Goal: Transaction & Acquisition: Purchase product/service

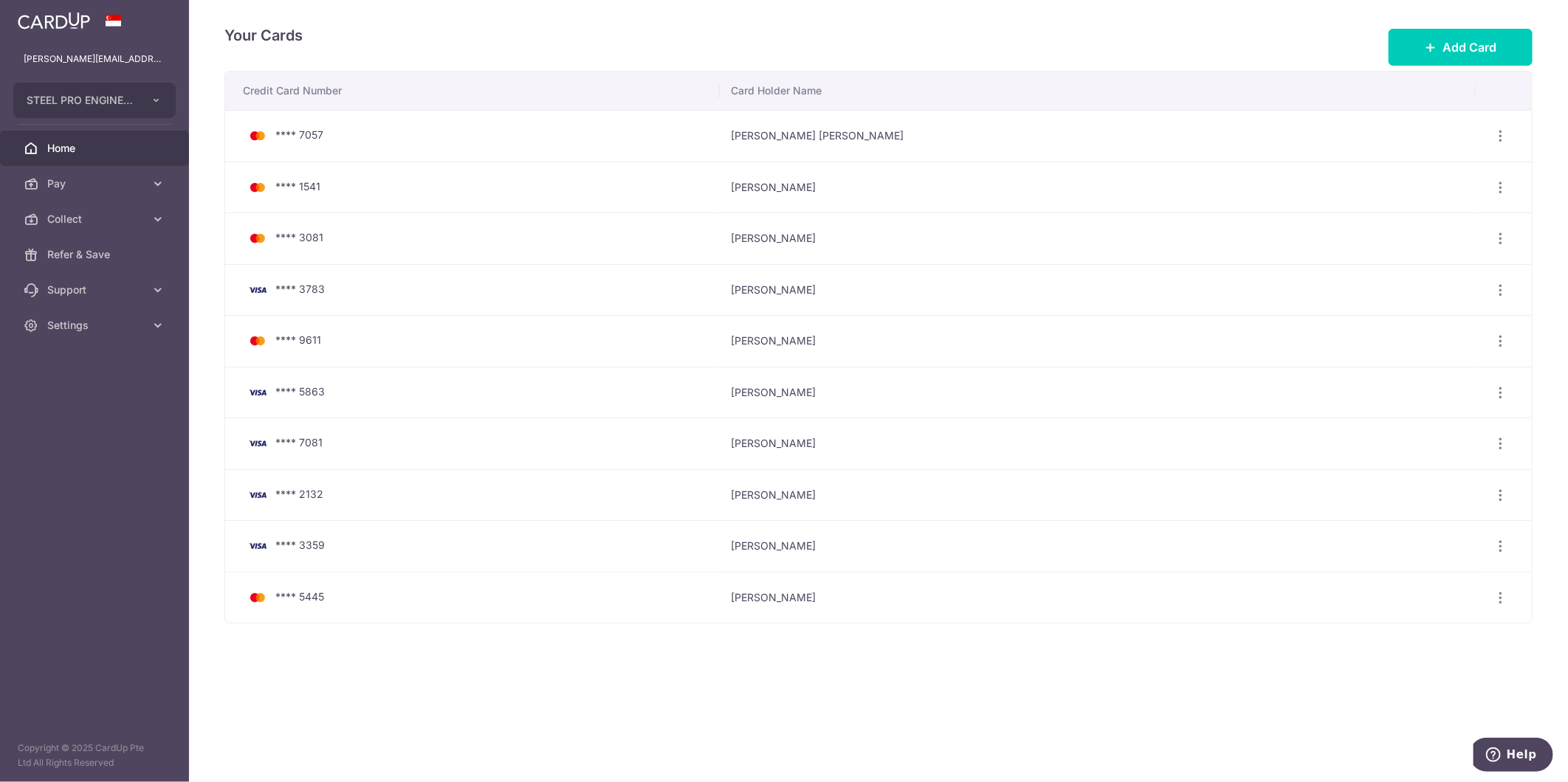
click at [33, 147] on icon at bounding box center [31, 148] width 15 height 15
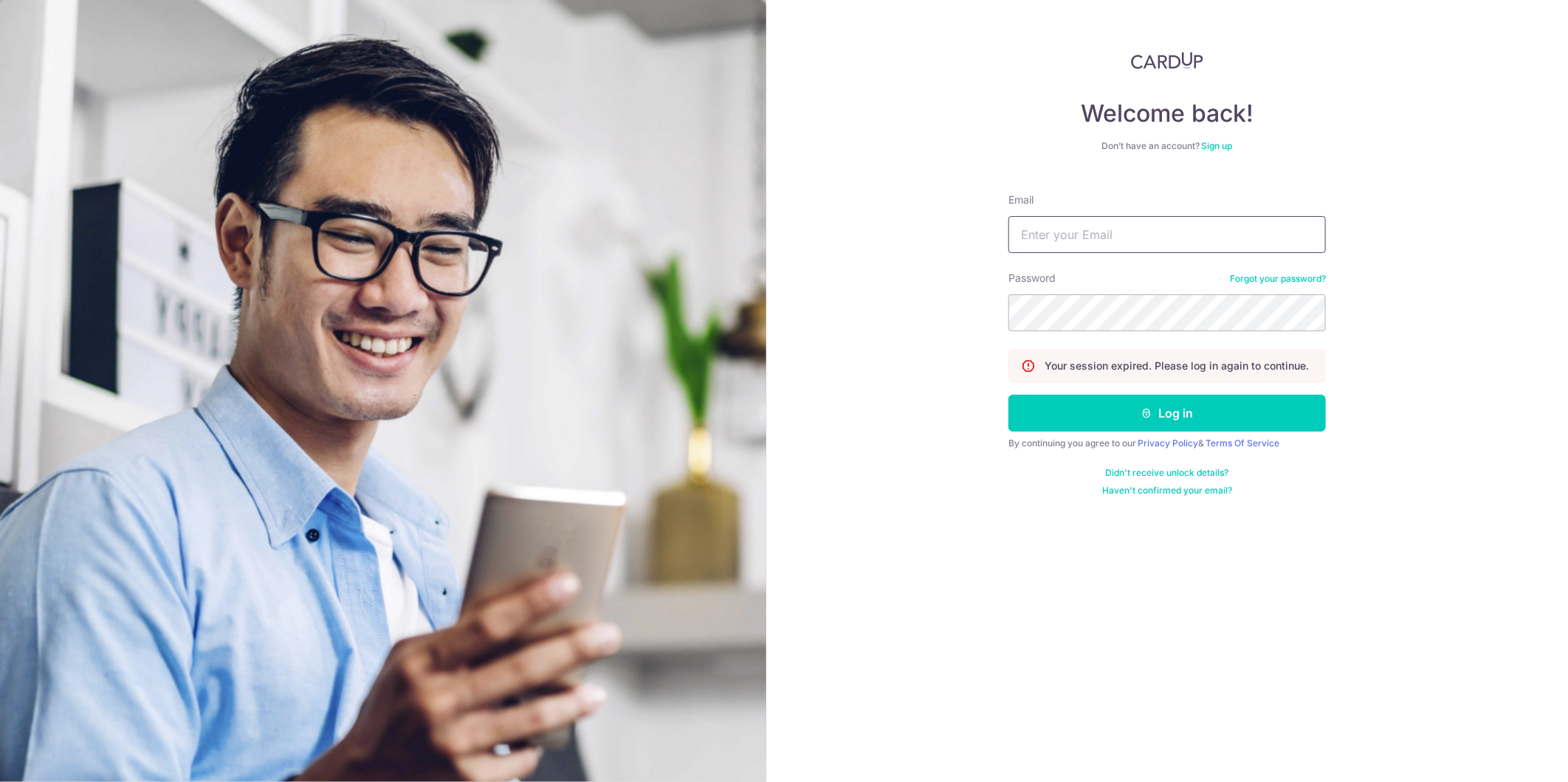
type input "[PERSON_NAME][EMAIL_ADDRESS][DOMAIN_NAME]"
click at [1042, 562] on div "Welcome back! Don’t have an account? Sign up Email dennis@steelpro.com.sg Passw…" at bounding box center [1166, 391] width 801 height 782
click at [1176, 720] on div "Welcome back! Don’t have an account? Sign up Email dennis@steelpro.com.sg Passw…" at bounding box center [1166, 391] width 801 height 782
click at [1458, 562] on div "Welcome back! Don’t have an account? Sign up Email dennis@steelpro.com.sg Passw…" at bounding box center [1166, 391] width 801 height 782
click at [1200, 601] on div "Welcome back! Don’t have an account? Sign up Email dennis@steelpro.com.sg Passw…" at bounding box center [1166, 391] width 801 height 782
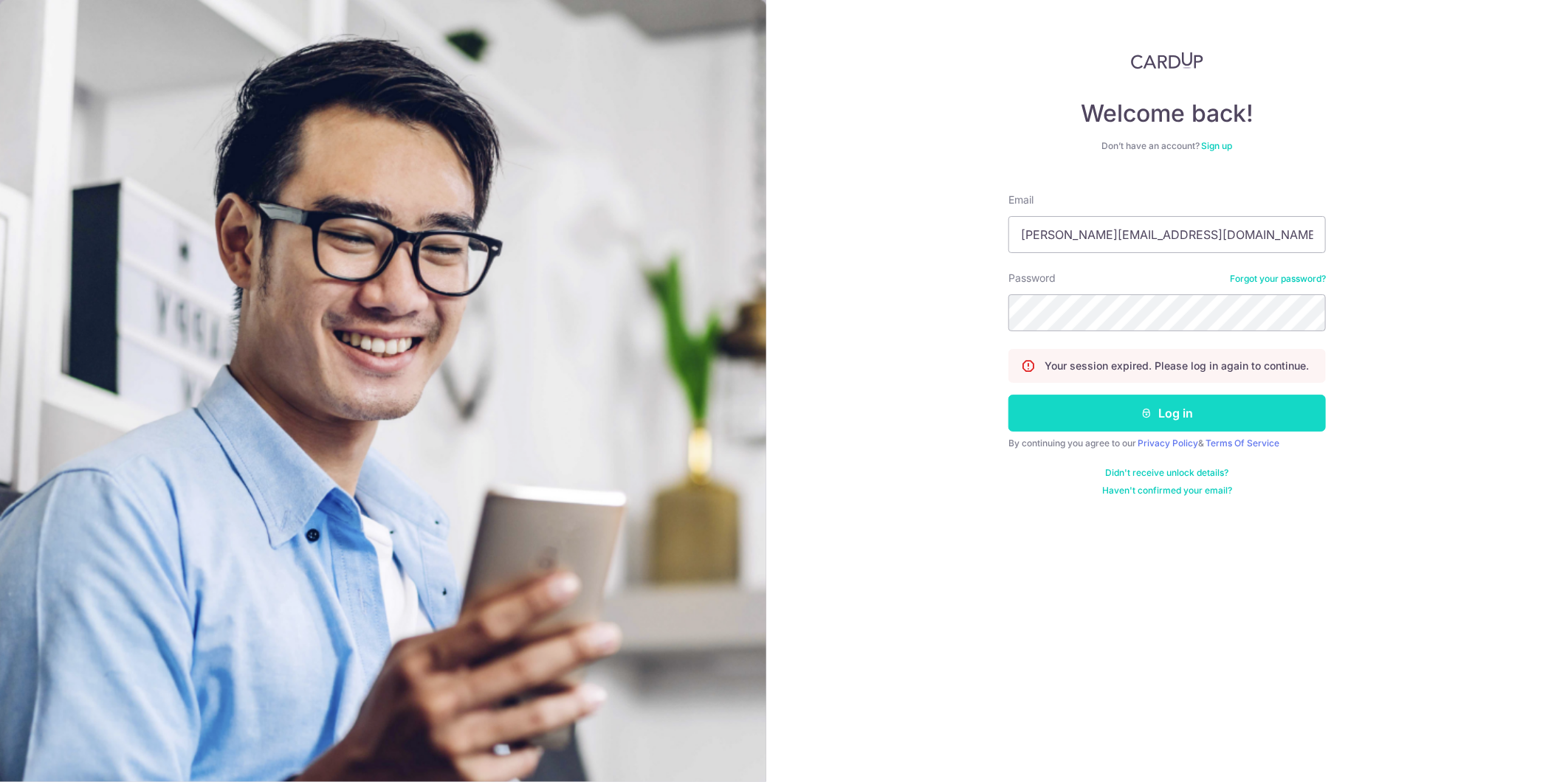
click at [1175, 414] on button "Log in" at bounding box center [1167, 413] width 317 height 37
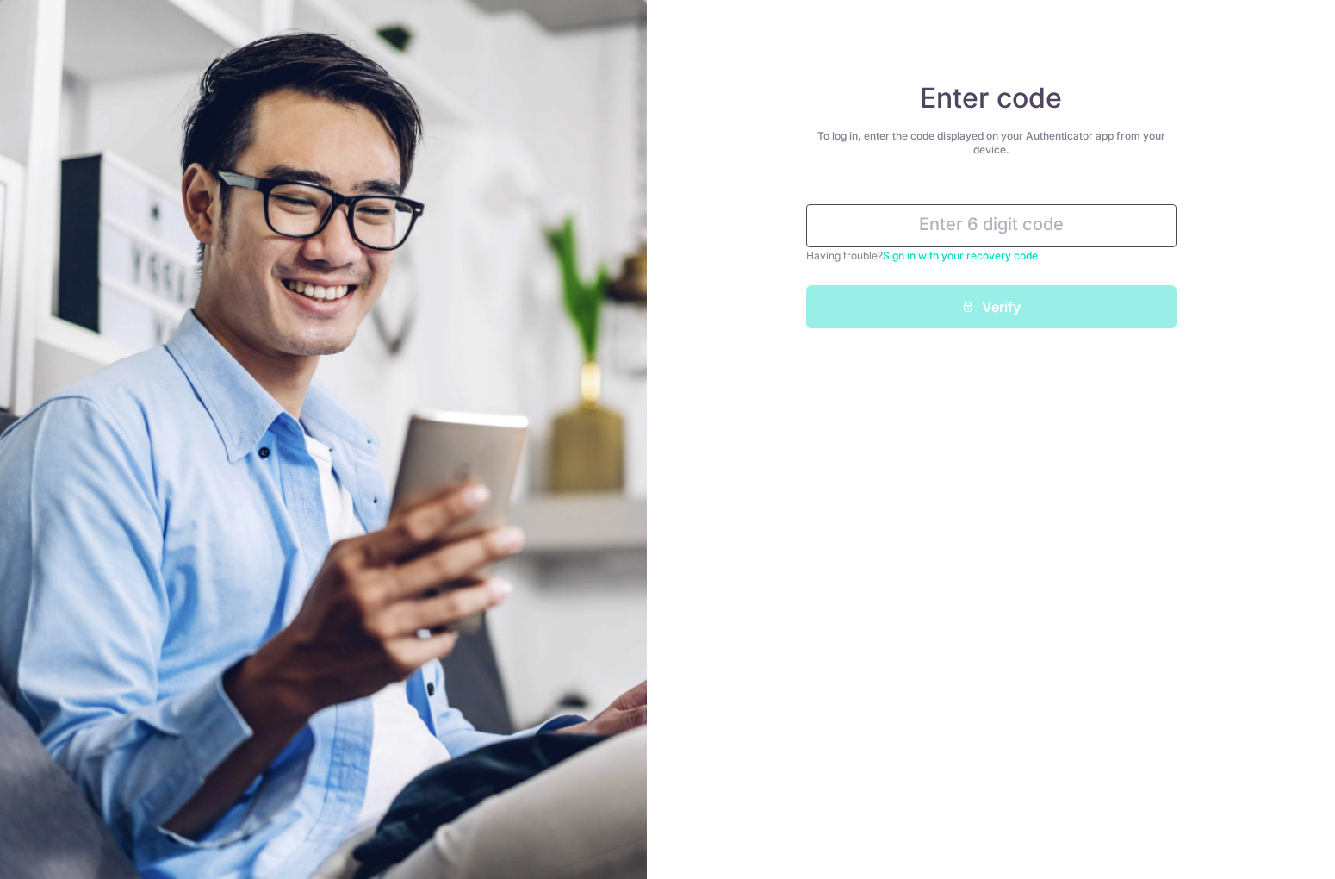
click at [961, 230] on input "text" at bounding box center [991, 225] width 370 height 43
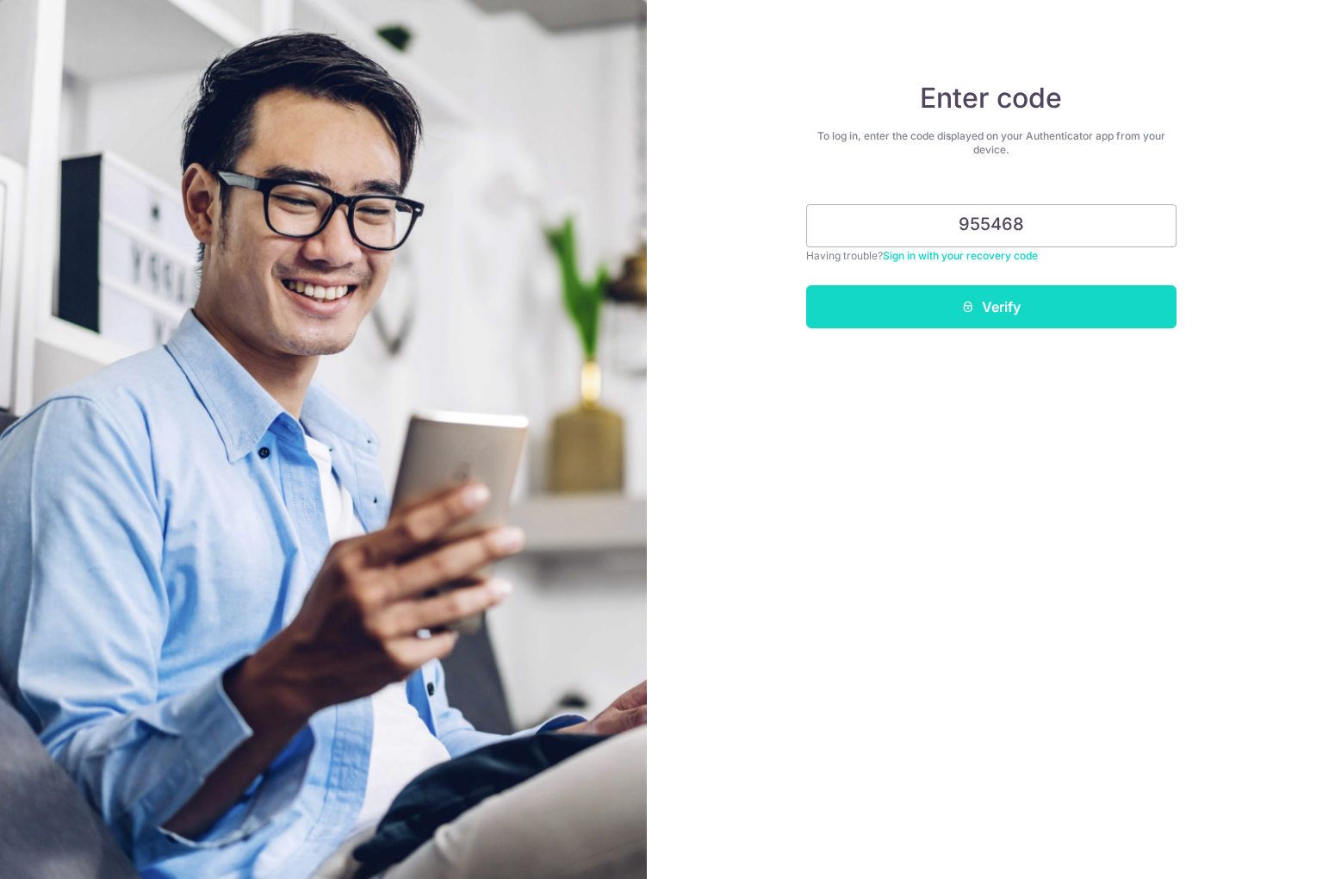
type input "955468"
click at [995, 289] on button "Verify" at bounding box center [991, 306] width 370 height 43
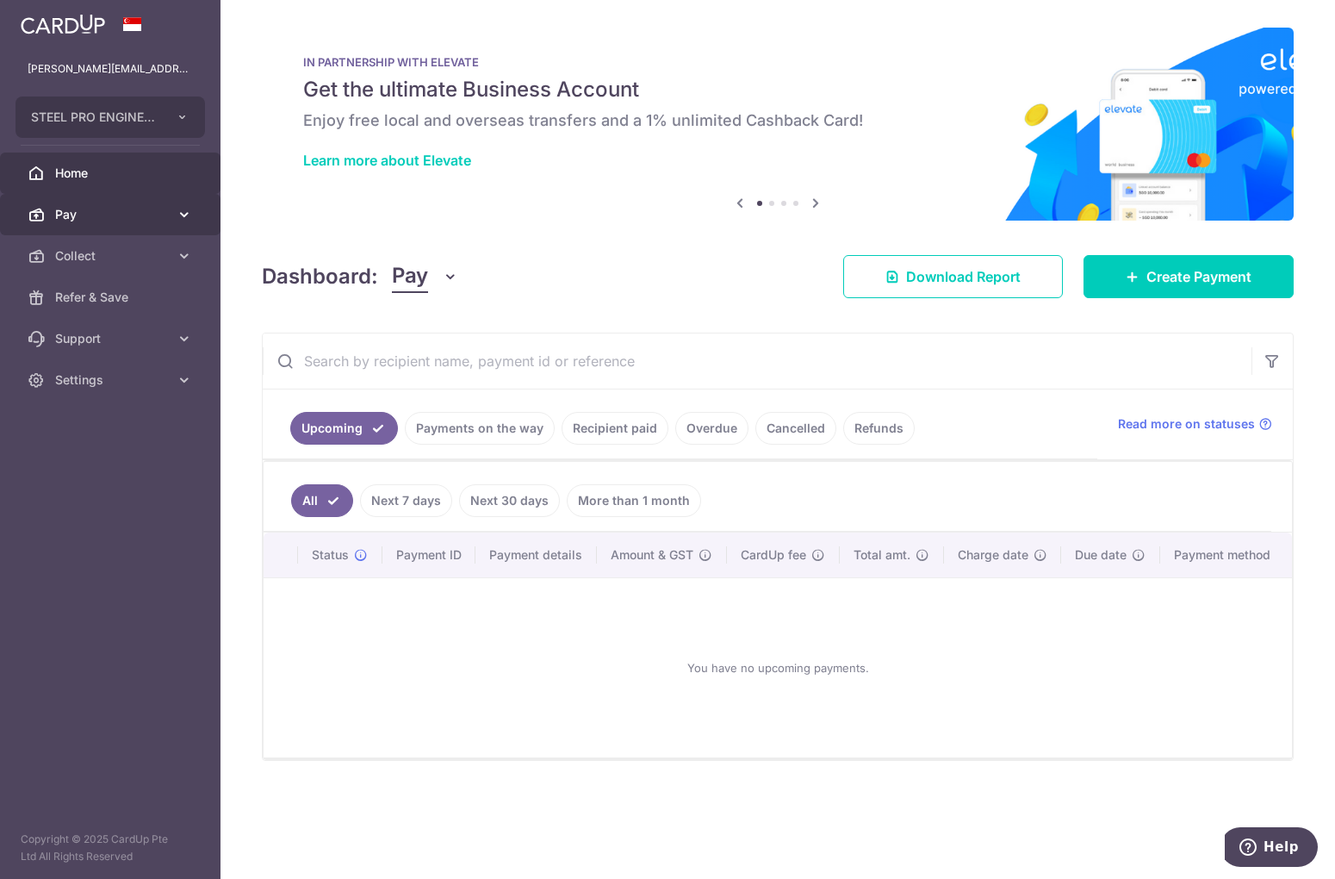
click at [132, 217] on span "Pay" at bounding box center [112, 214] width 114 height 17
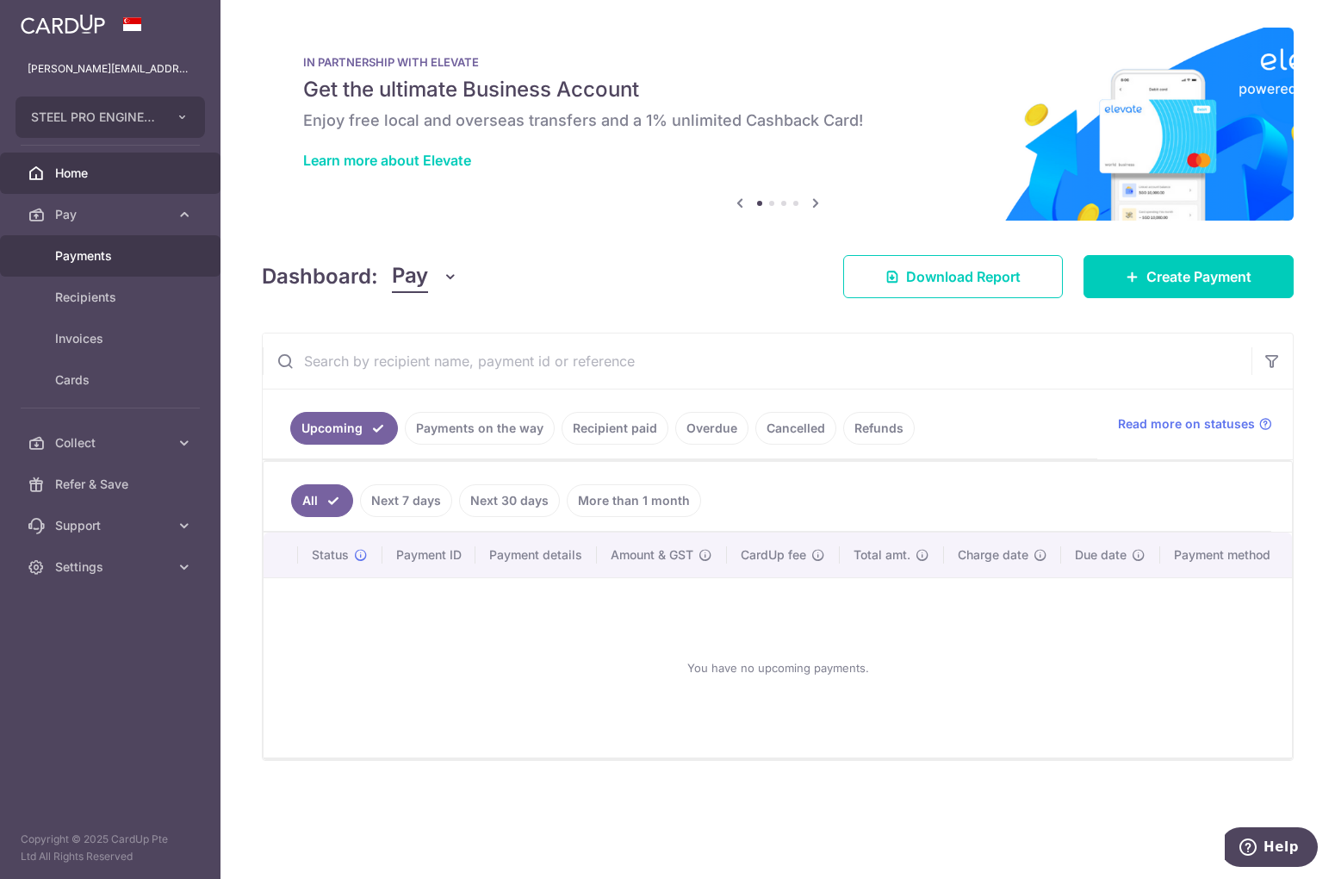
click at [135, 250] on span "Payments" at bounding box center [112, 255] width 114 height 17
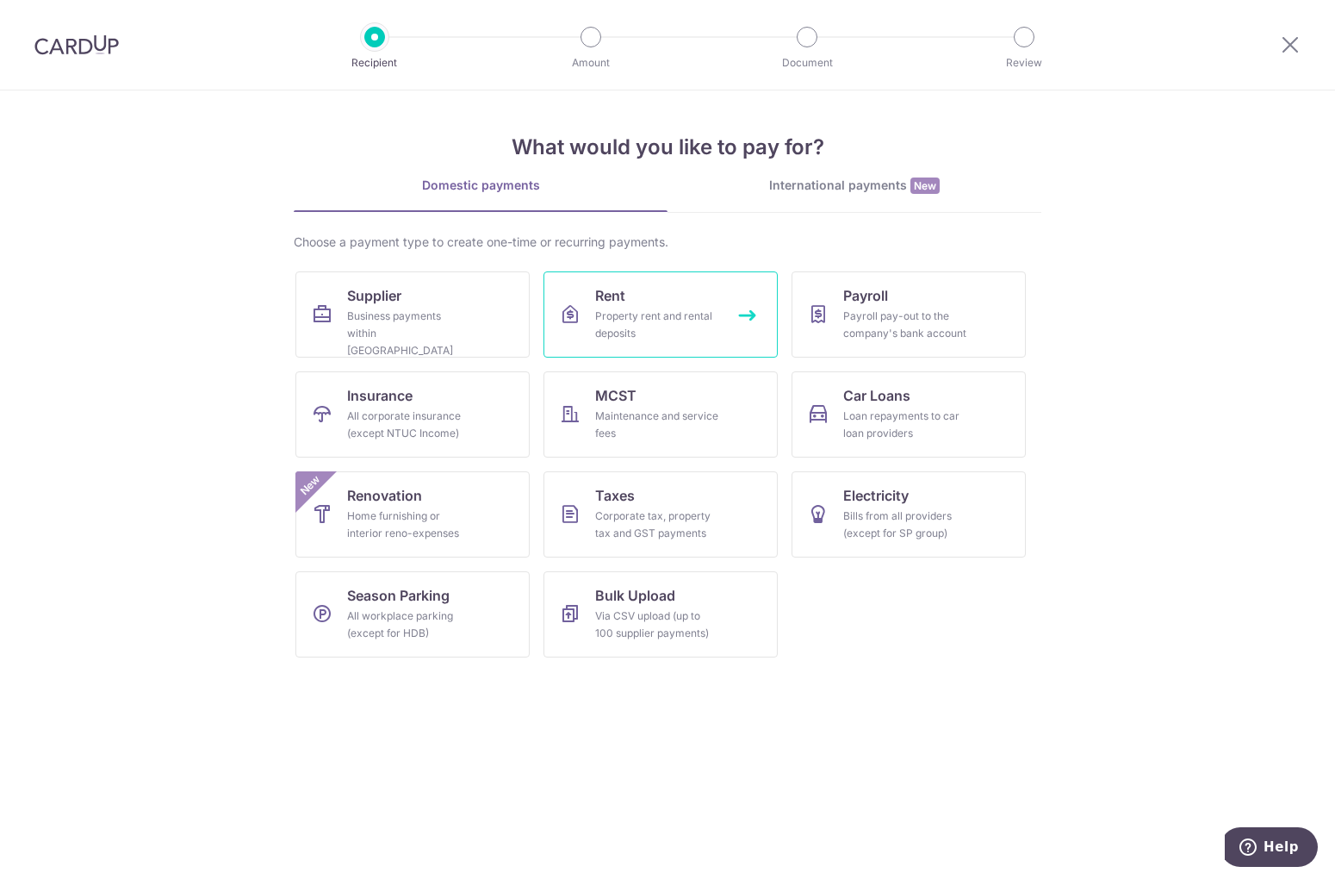
click at [638, 313] on div "Property rent and rental deposits" at bounding box center [657, 325] width 124 height 34
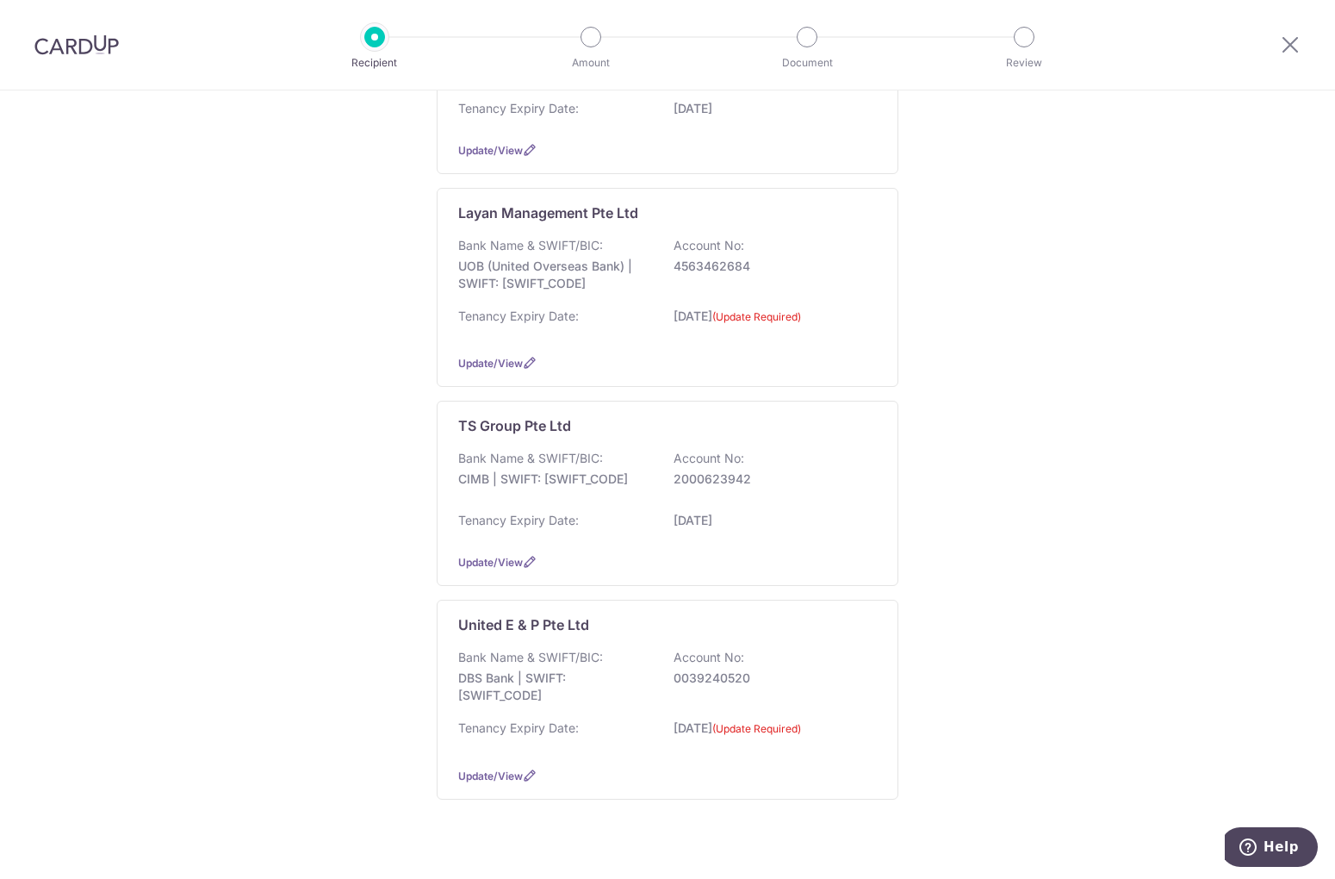
scroll to position [622, 0]
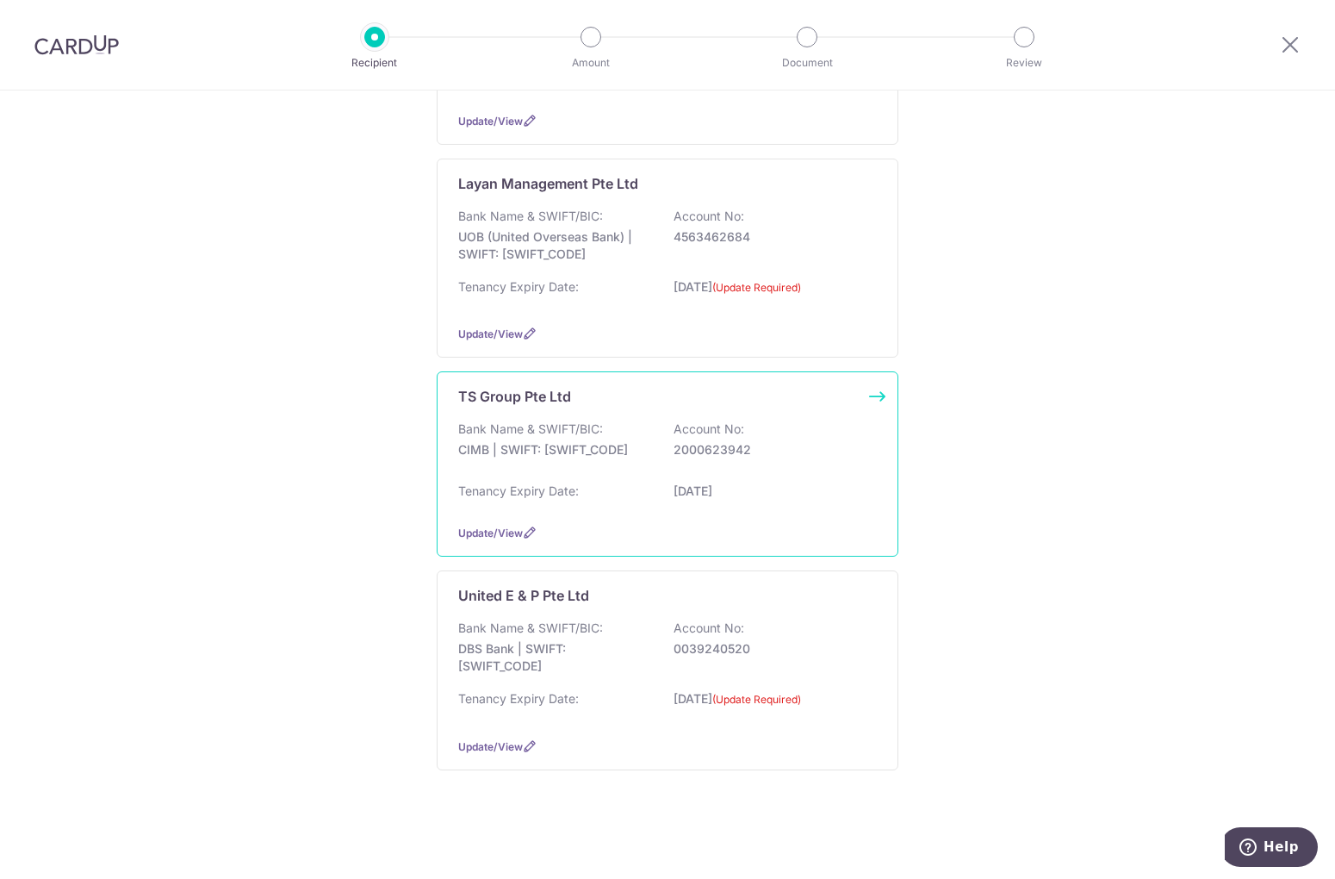
click at [541, 429] on p "Bank Name & SWIFT/BIC:" at bounding box center [530, 428] width 145 height 17
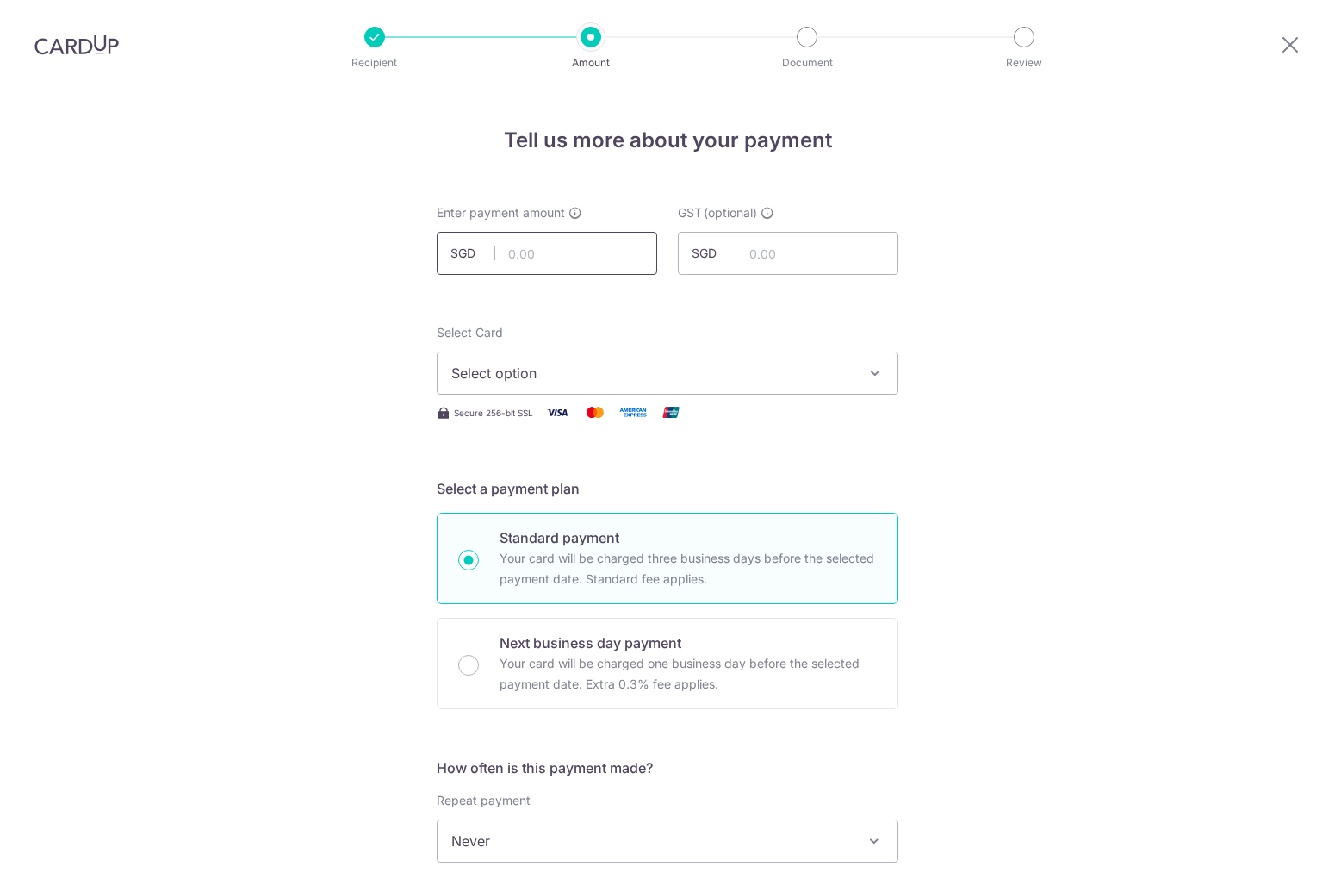
click at [540, 237] on input "text" at bounding box center [547, 253] width 221 height 43
click at [486, 375] on span "Select option" at bounding box center [651, 373] width 401 height 21
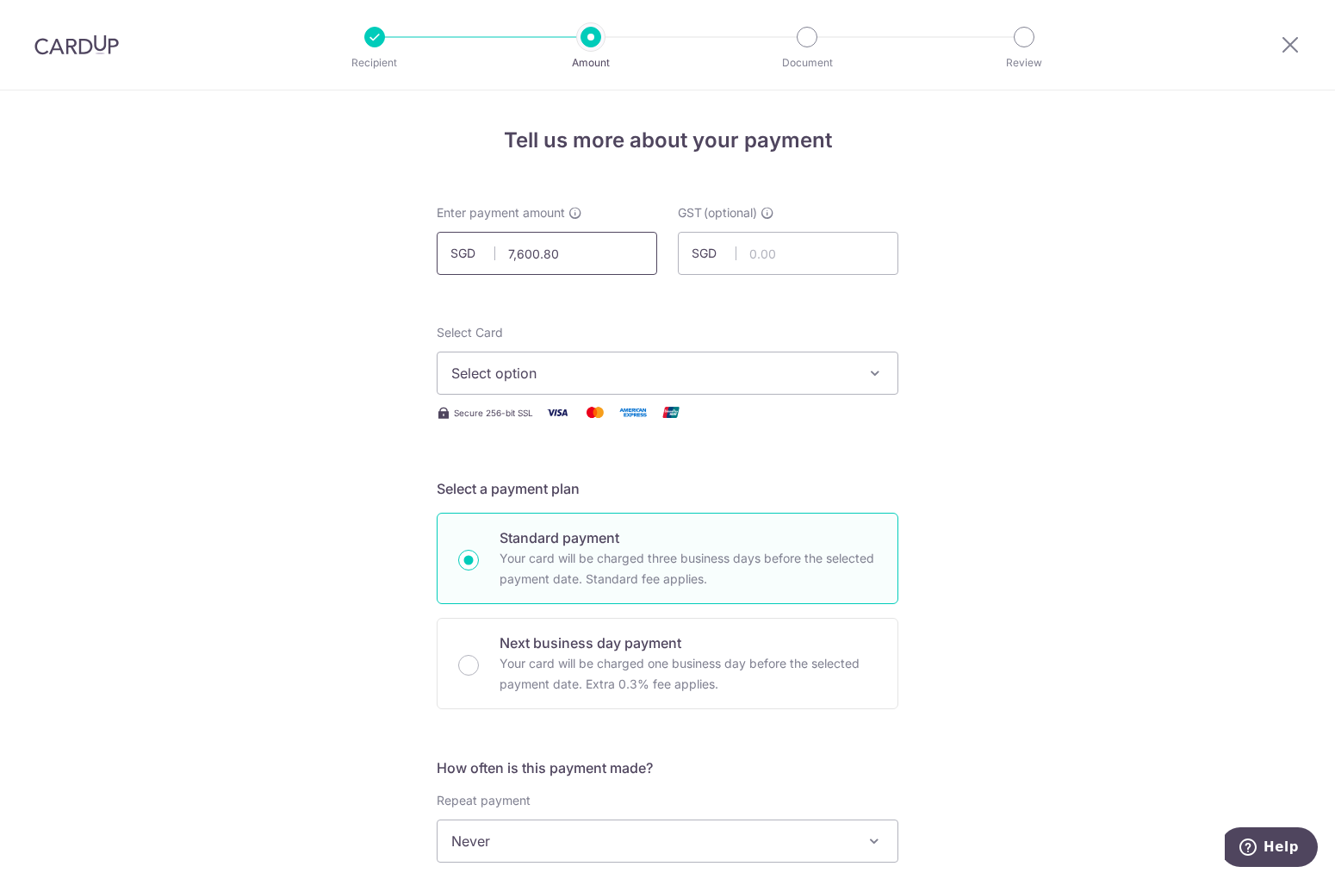
click at [560, 248] on input "7,600.80" at bounding box center [547, 253] width 221 height 43
drag, startPoint x: 560, startPoint y: 248, endPoint x: 418, endPoint y: 255, distance: 142.3
type input "7,600.80"
click at [369, 39] on div at bounding box center [374, 37] width 21 height 21
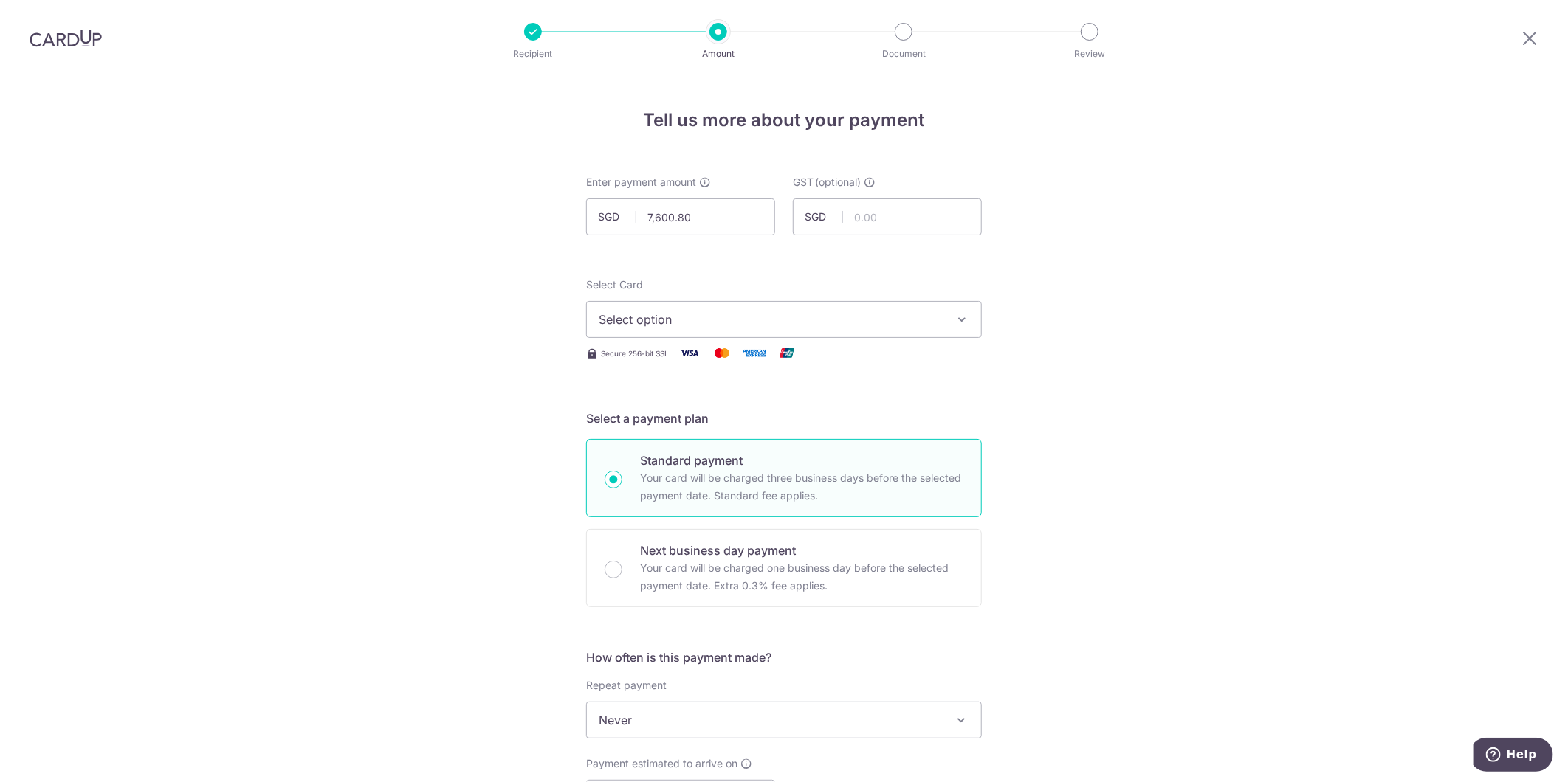
click at [86, 33] on img at bounding box center [65, 38] width 72 height 18
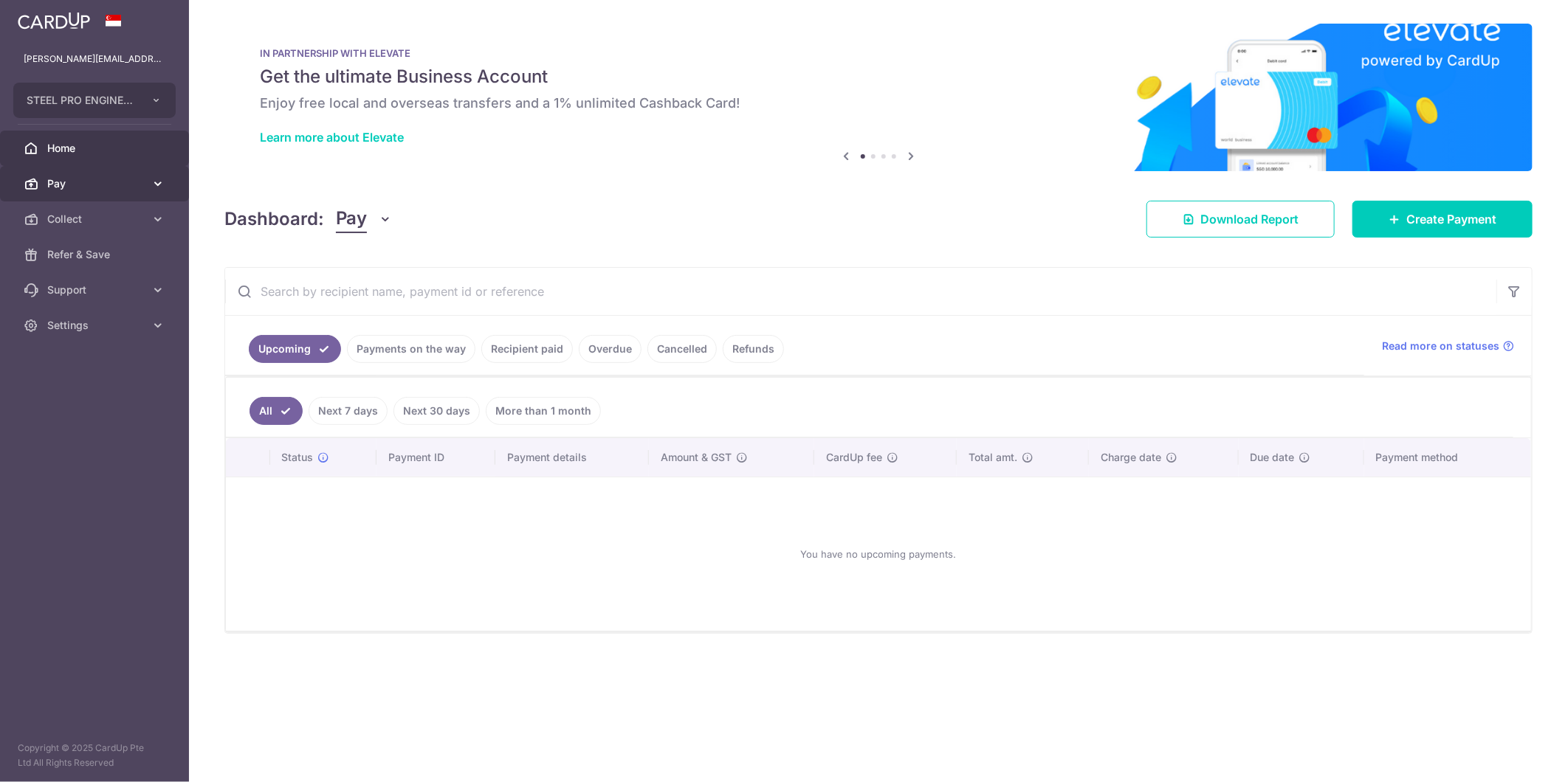
click at [99, 176] on span "Pay" at bounding box center [96, 183] width 98 height 15
click at [123, 225] on span "Payments" at bounding box center [96, 218] width 98 height 15
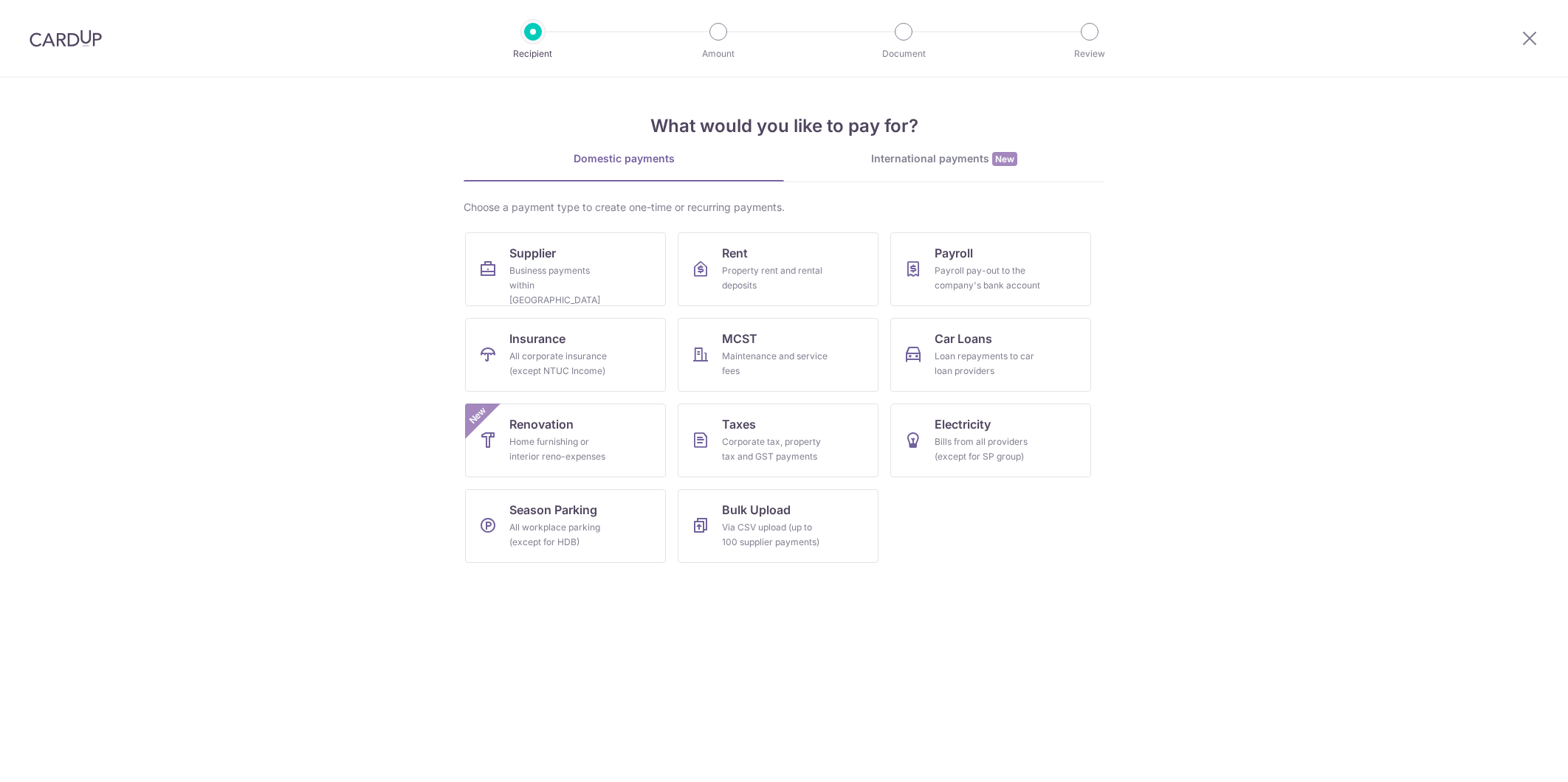
click at [556, 266] on div "Business payments within Singapore" at bounding box center [562, 286] width 106 height 45
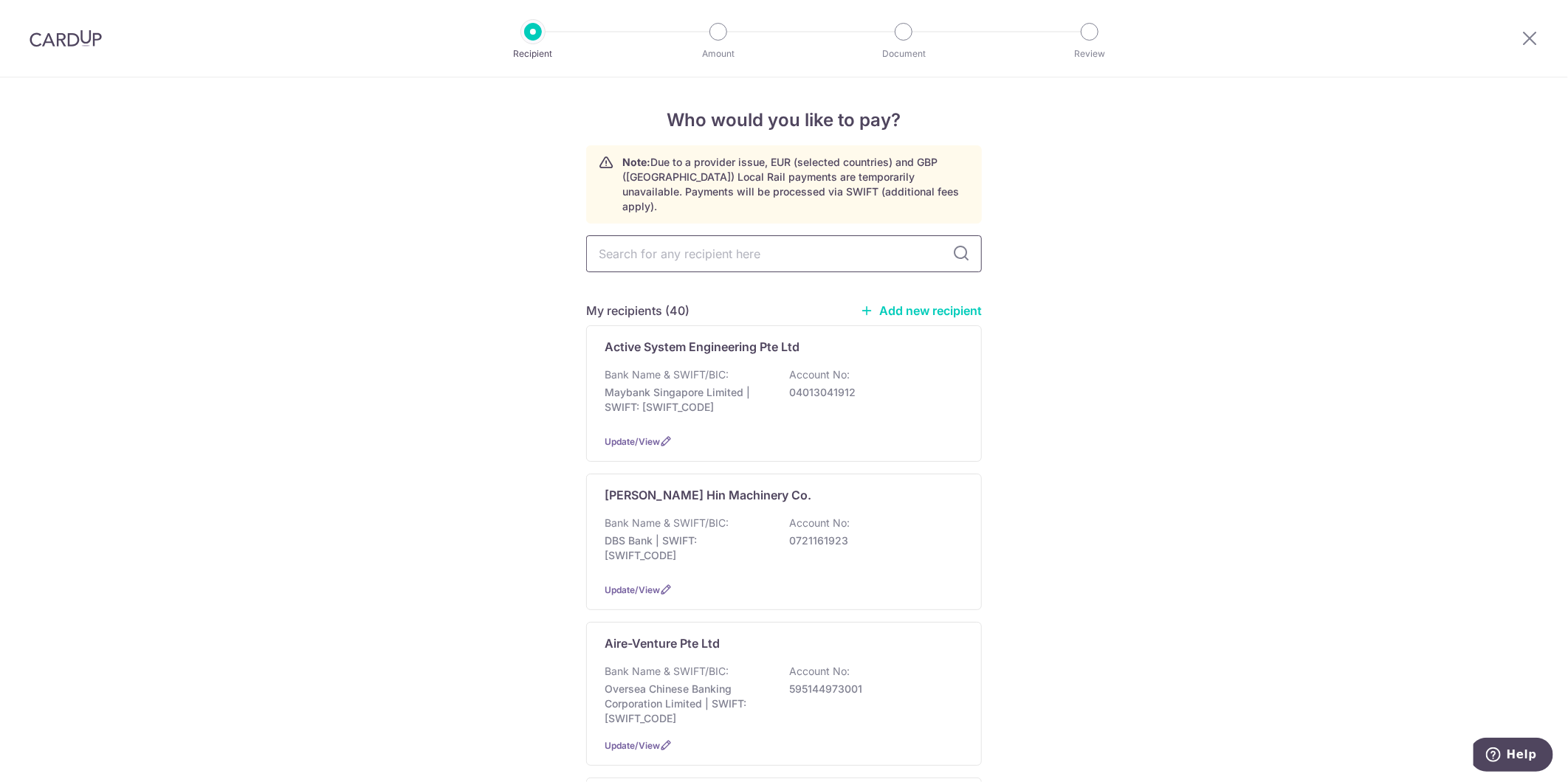
click at [753, 244] on input "text" at bounding box center [784, 254] width 396 height 37
type input "Uni"
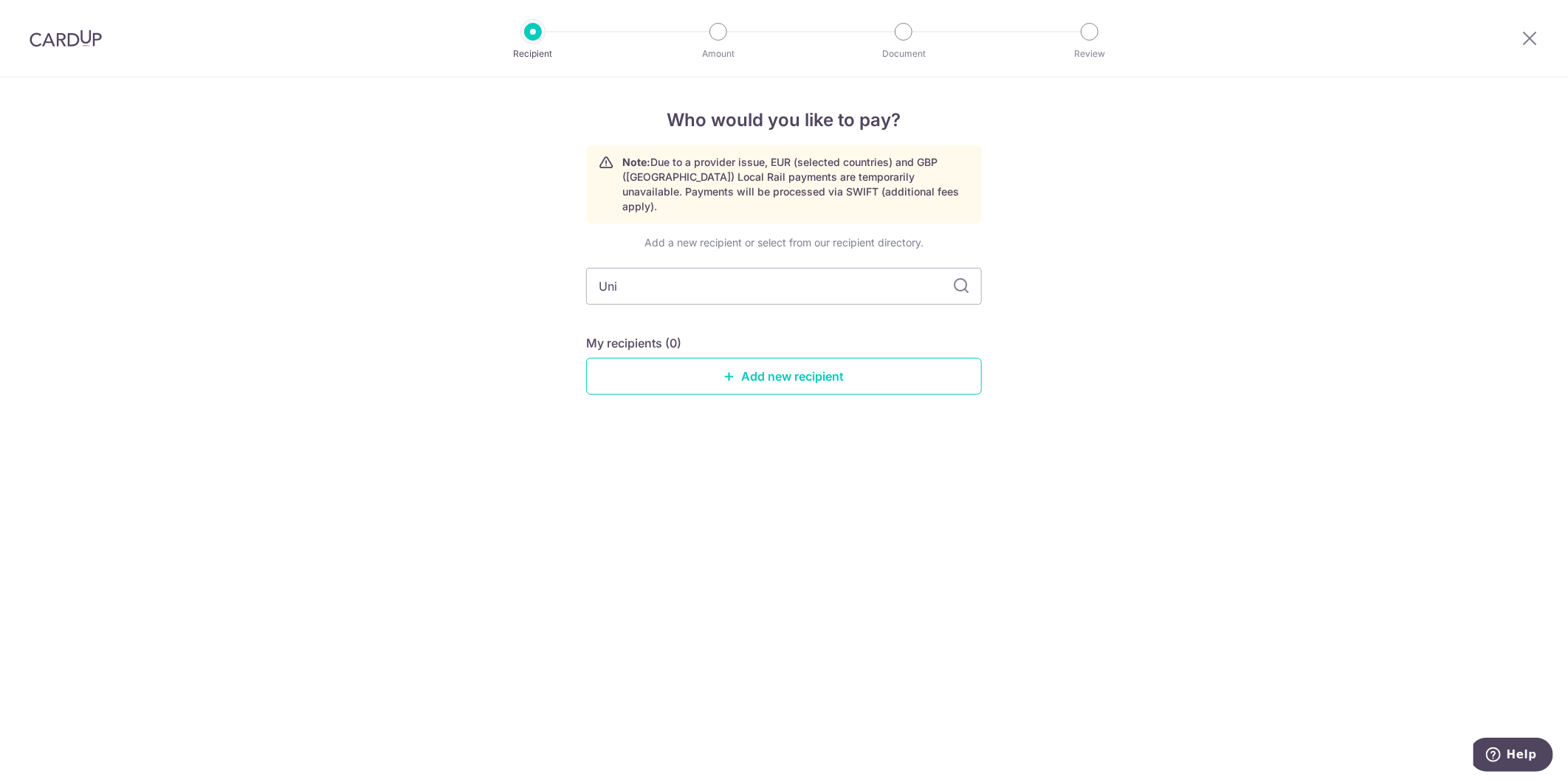
drag, startPoint x: 820, startPoint y: 281, endPoint x: 655, endPoint y: 406, distance: 207.0
click at [655, 406] on div "Who would you like to pay? Note: Due to a provider issue, EUR (selected countri…" at bounding box center [784, 429] width 1568 height 705
click at [85, 43] on img at bounding box center [65, 38] width 72 height 18
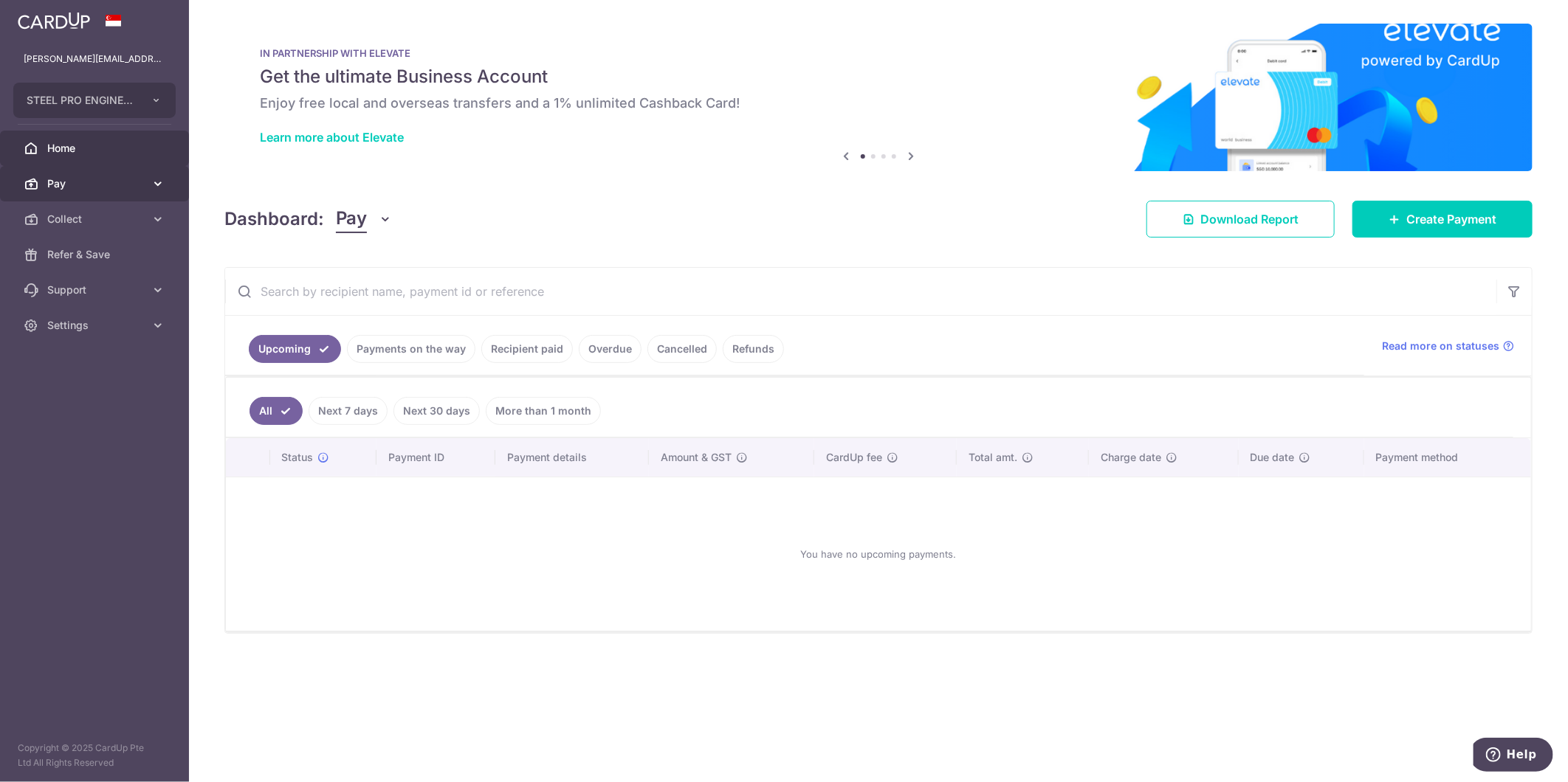
click at [72, 177] on span "Pay" at bounding box center [96, 183] width 98 height 15
click at [104, 215] on span "Payments" at bounding box center [96, 218] width 98 height 15
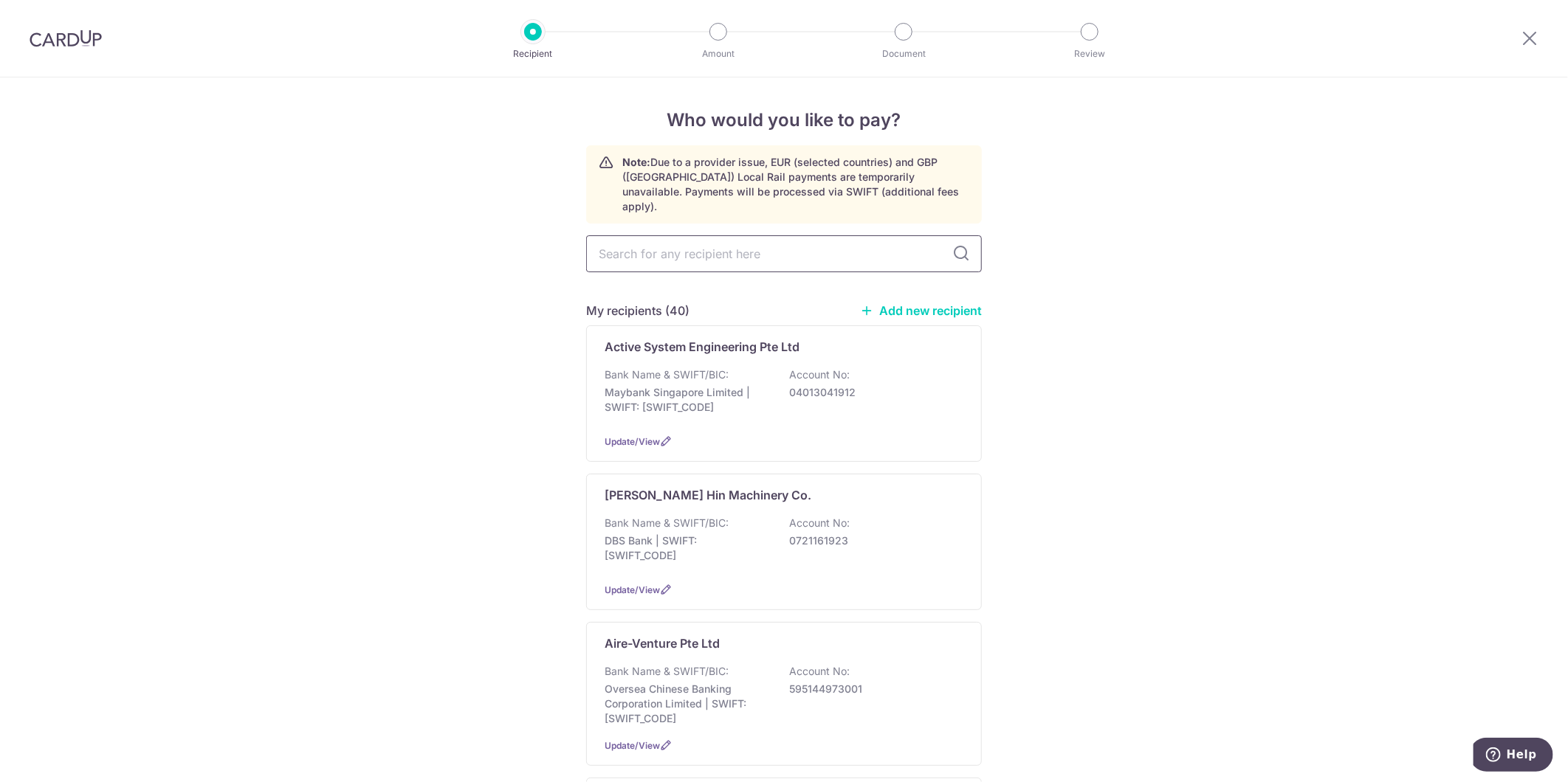
click at [698, 236] on input "text" at bounding box center [784, 254] width 396 height 37
click at [694, 237] on input "text" at bounding box center [784, 254] width 396 height 37
click at [638, 242] on input "text" at bounding box center [784, 254] width 396 height 37
type input "Uni"
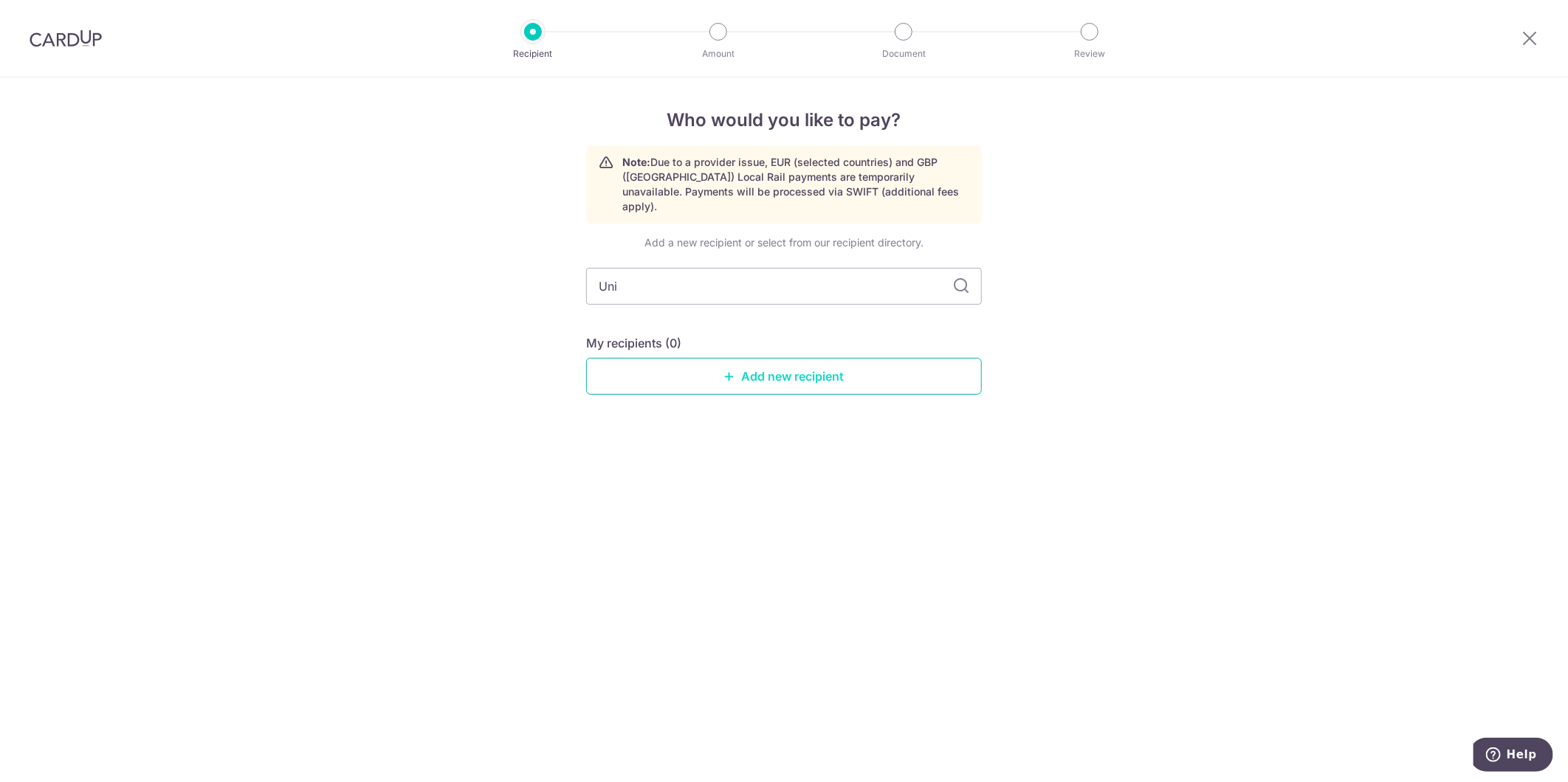
click at [731, 358] on link "Add new recipient" at bounding box center [784, 376] width 396 height 37
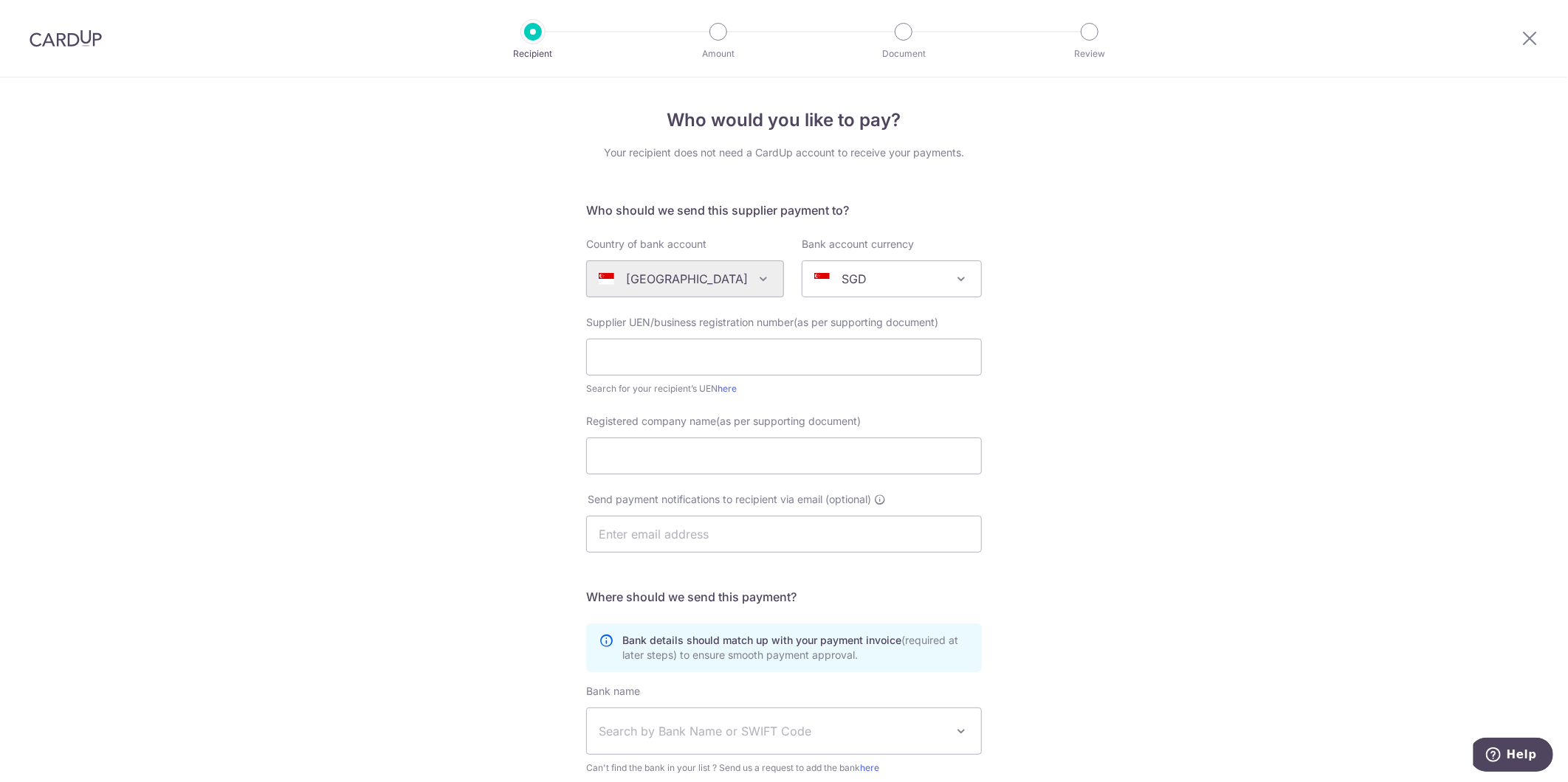
click at [829, 332] on div "Supplier UEN/business registration number(as per supporting document) Search fo…" at bounding box center [784, 355] width 396 height 81
click at [809, 350] on input "text" at bounding box center [784, 356] width 396 height 37
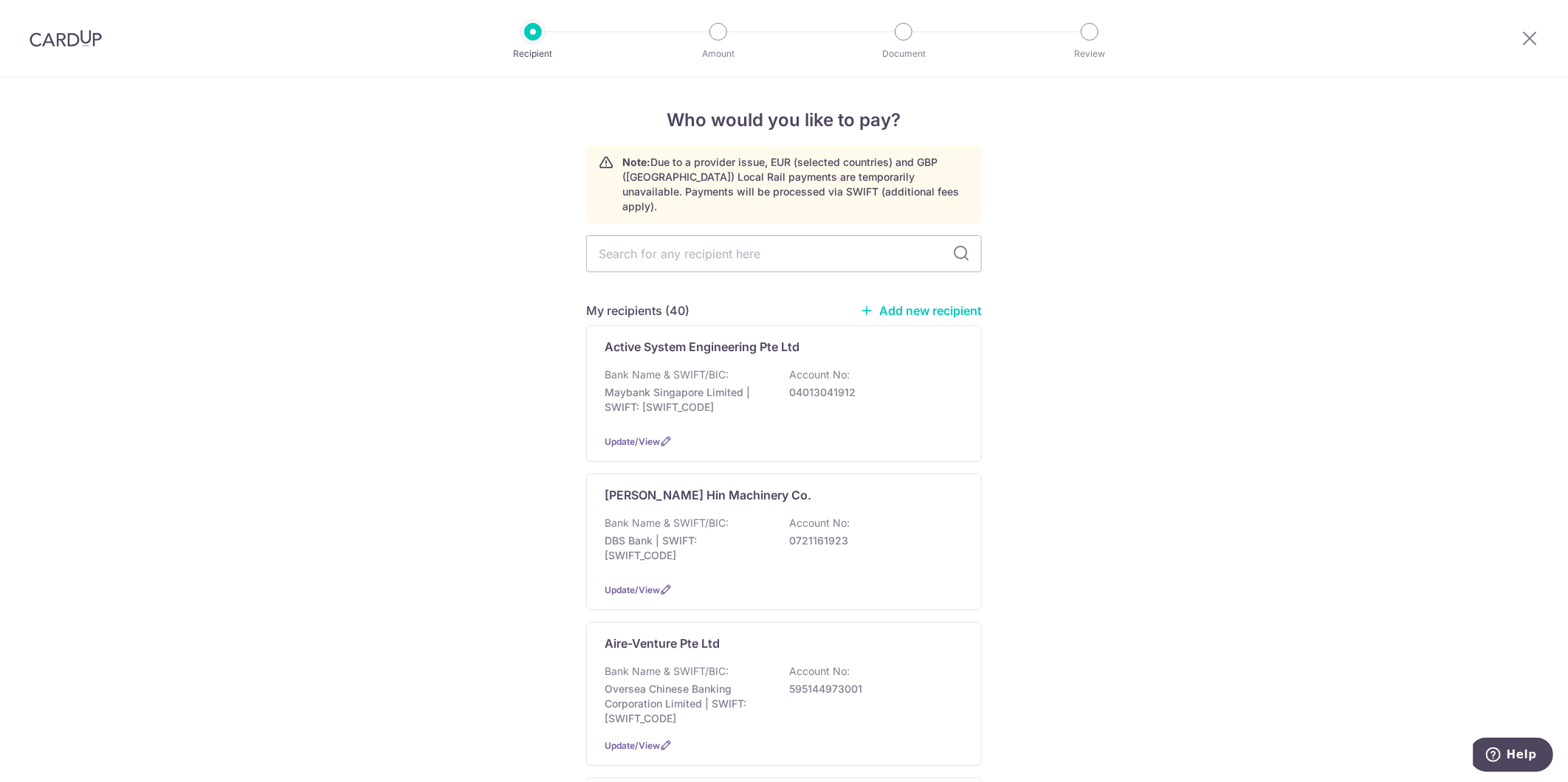
drag, startPoint x: 890, startPoint y: 291, endPoint x: 873, endPoint y: 93, distance: 198.7
click at [890, 303] on link "Add new recipient" at bounding box center [921, 310] width 122 height 15
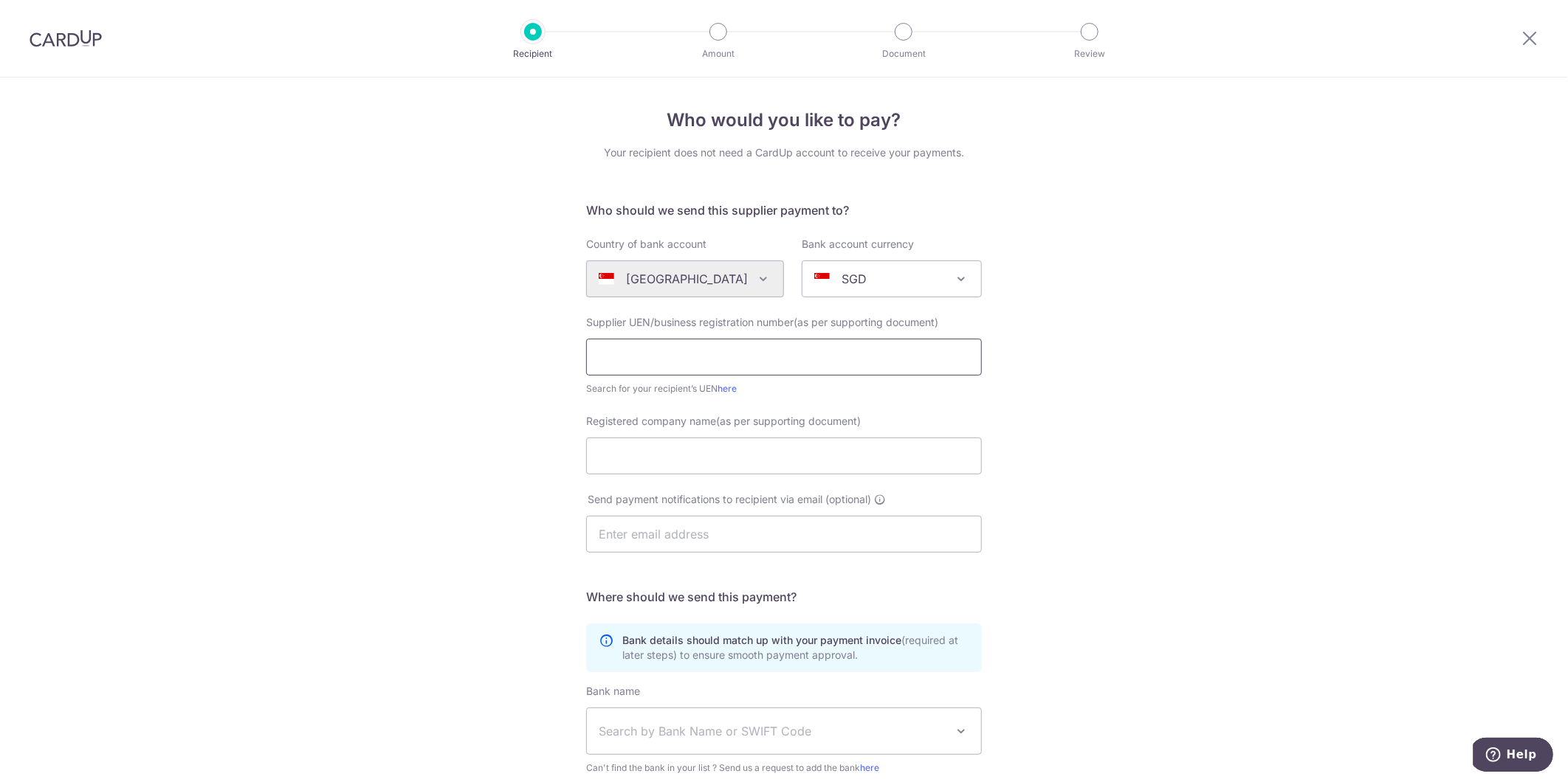
click at [732, 343] on input "text" at bounding box center [784, 356] width 396 height 37
type input "198500791D"
click at [615, 455] on input "Registered company name(as per supporting document)" at bounding box center [784, 456] width 396 height 37
type input "UNITRIO TRADING PTE LTD"
type input "[EMAIL_ADDRESS][DOMAIN_NAME]"
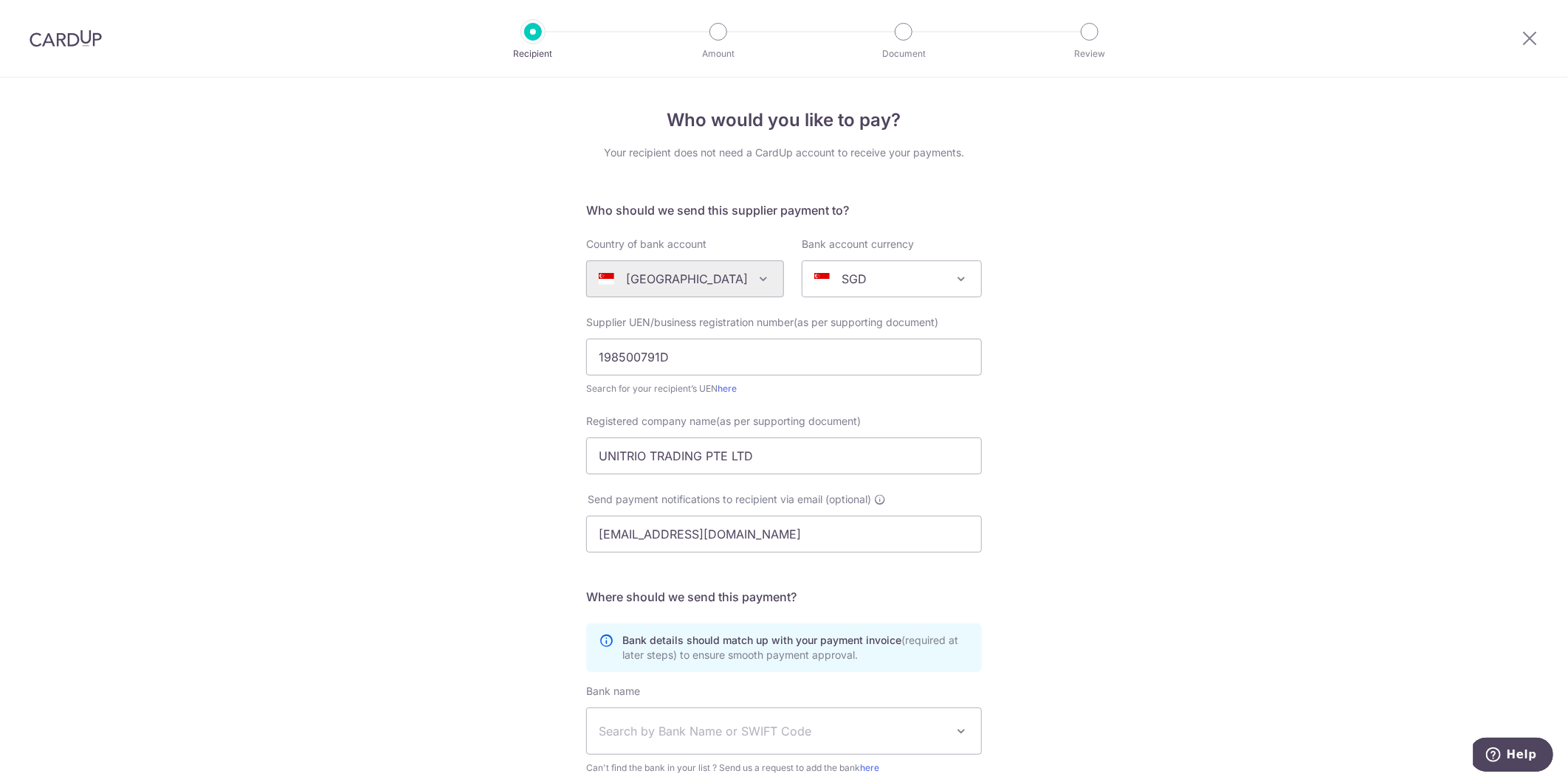
click at [470, 632] on div "Who would you like to pay? Your recipient does not need a CardUp account to rec…" at bounding box center [784, 524] width 1568 height 894
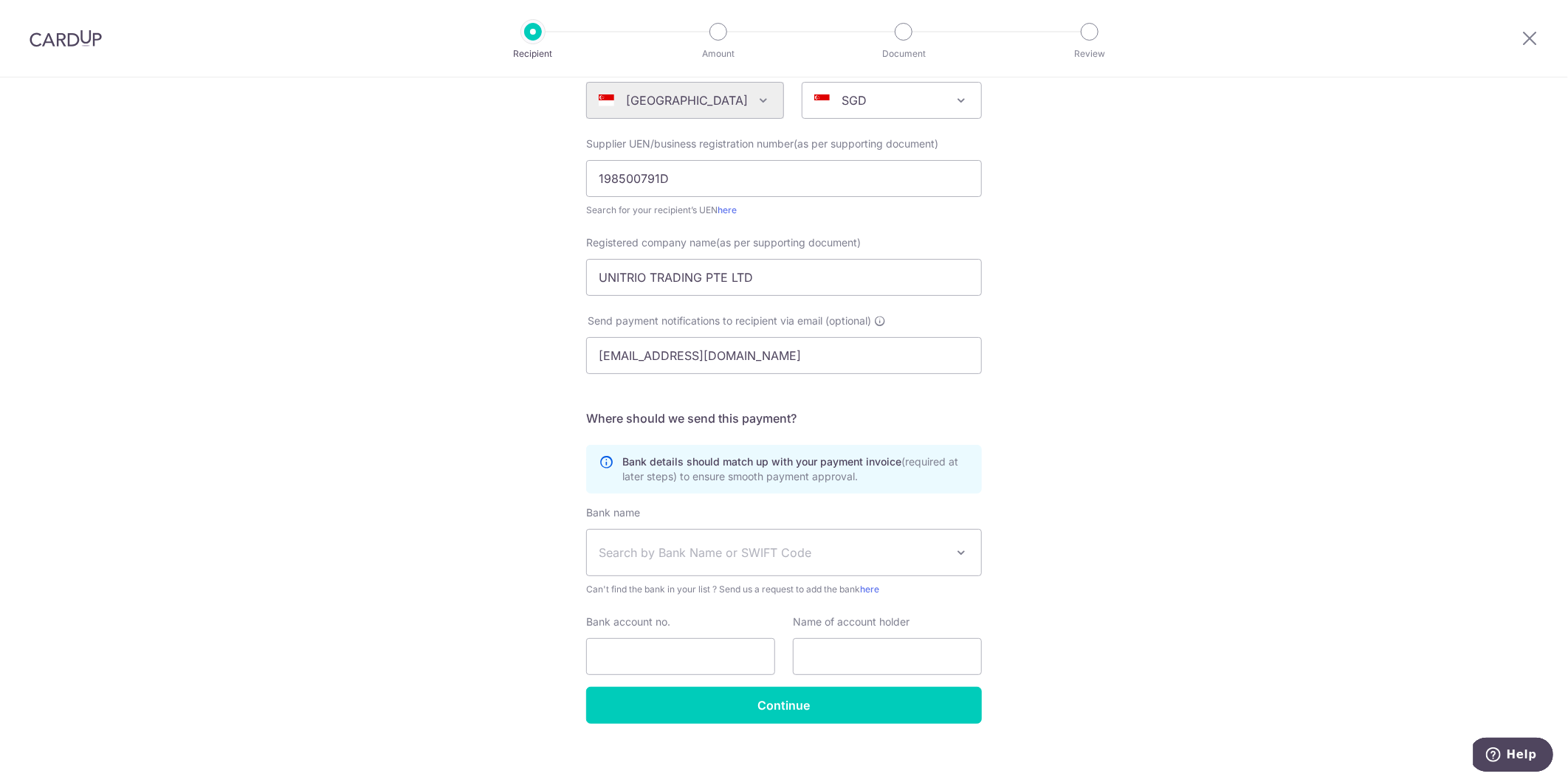
scroll to position [189, 0]
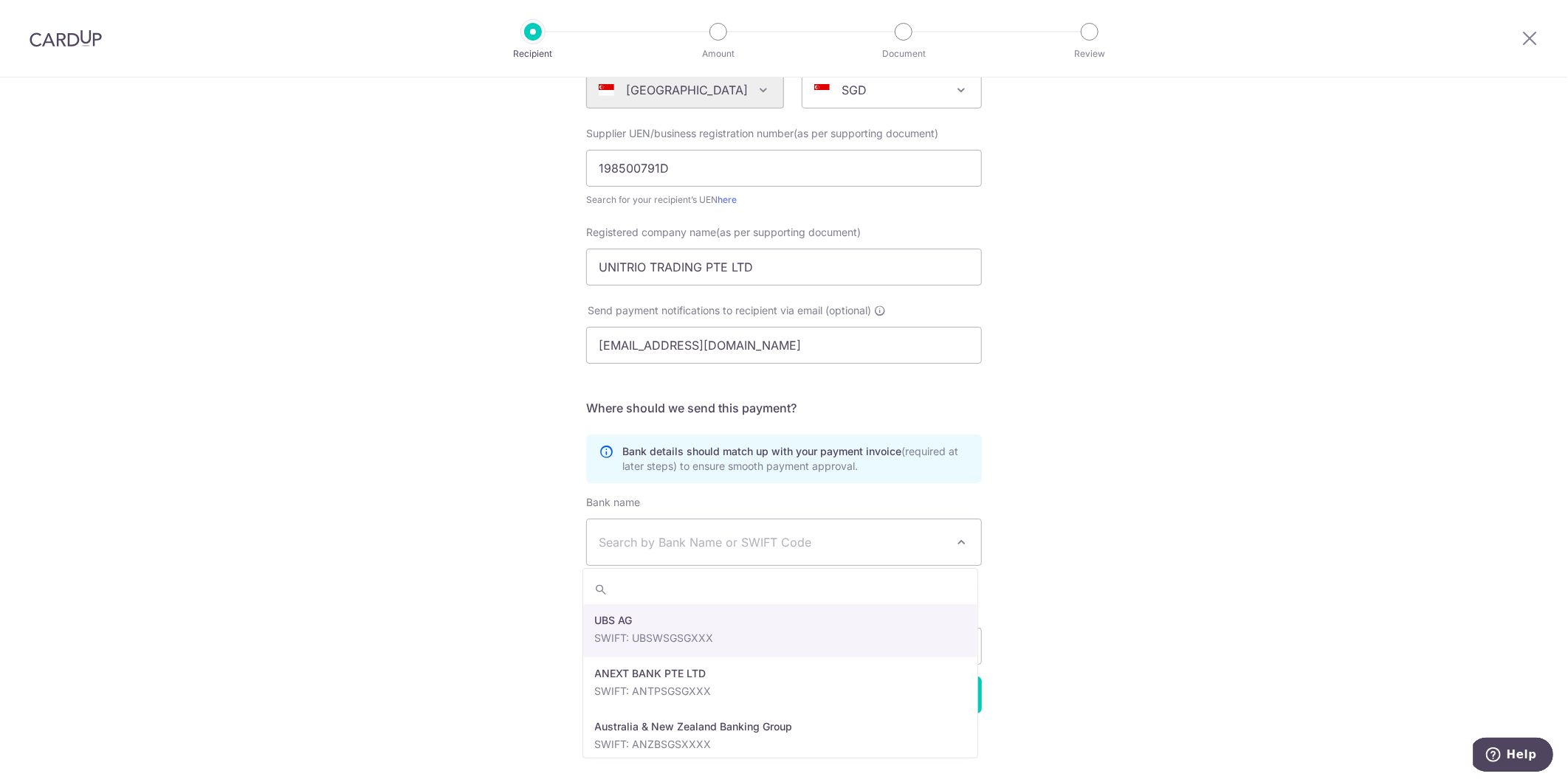
click at [652, 546] on span "Search by Bank Name or SWIFT Code" at bounding box center [772, 542] width 347 height 18
click at [498, 584] on div "Who would you like to pay? Your recipient does not need a CardUp account to rec…" at bounding box center [784, 336] width 1568 height 894
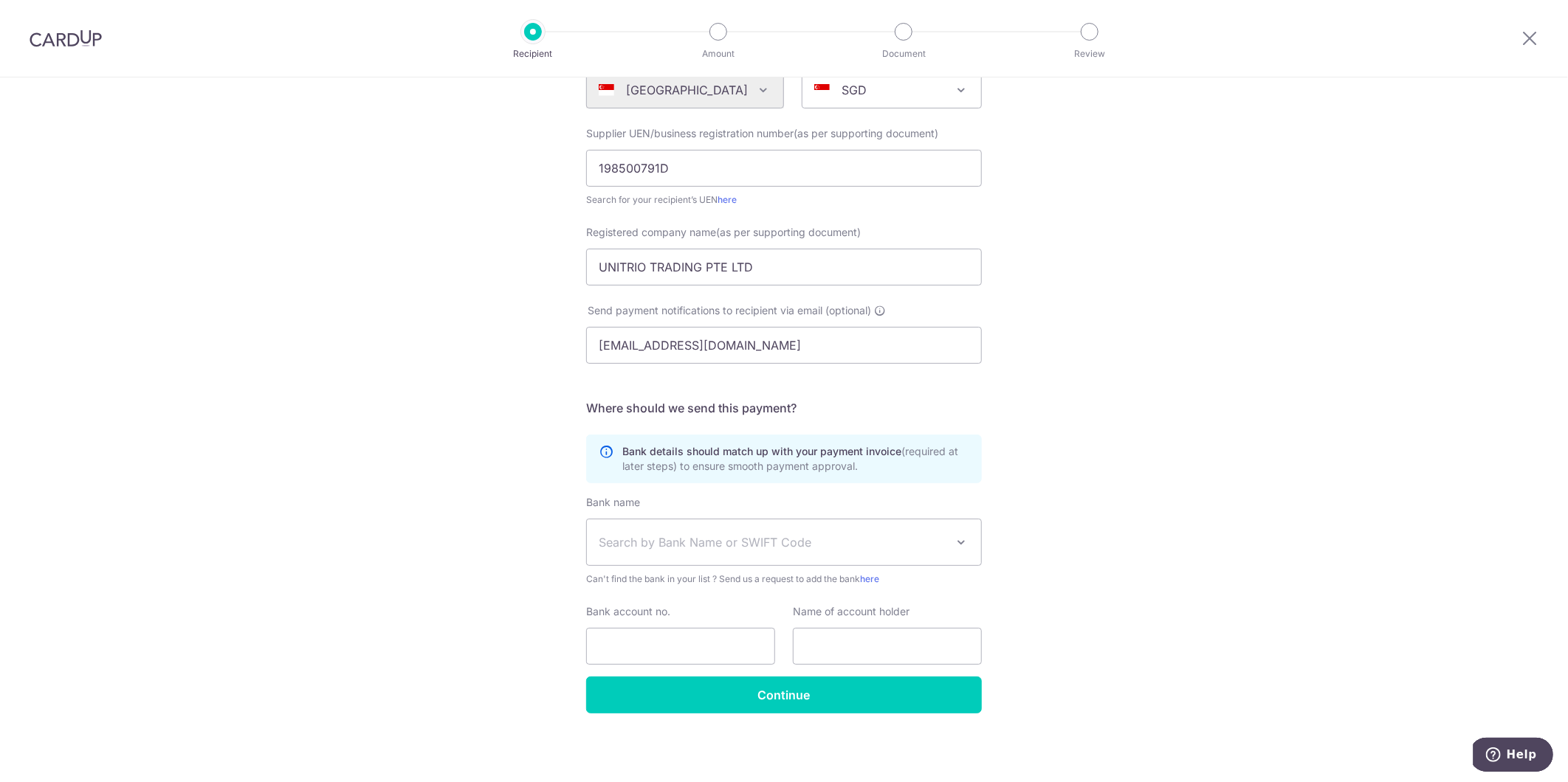
click at [617, 540] on span "Search by Bank Name or SWIFT Code" at bounding box center [772, 542] width 347 height 18
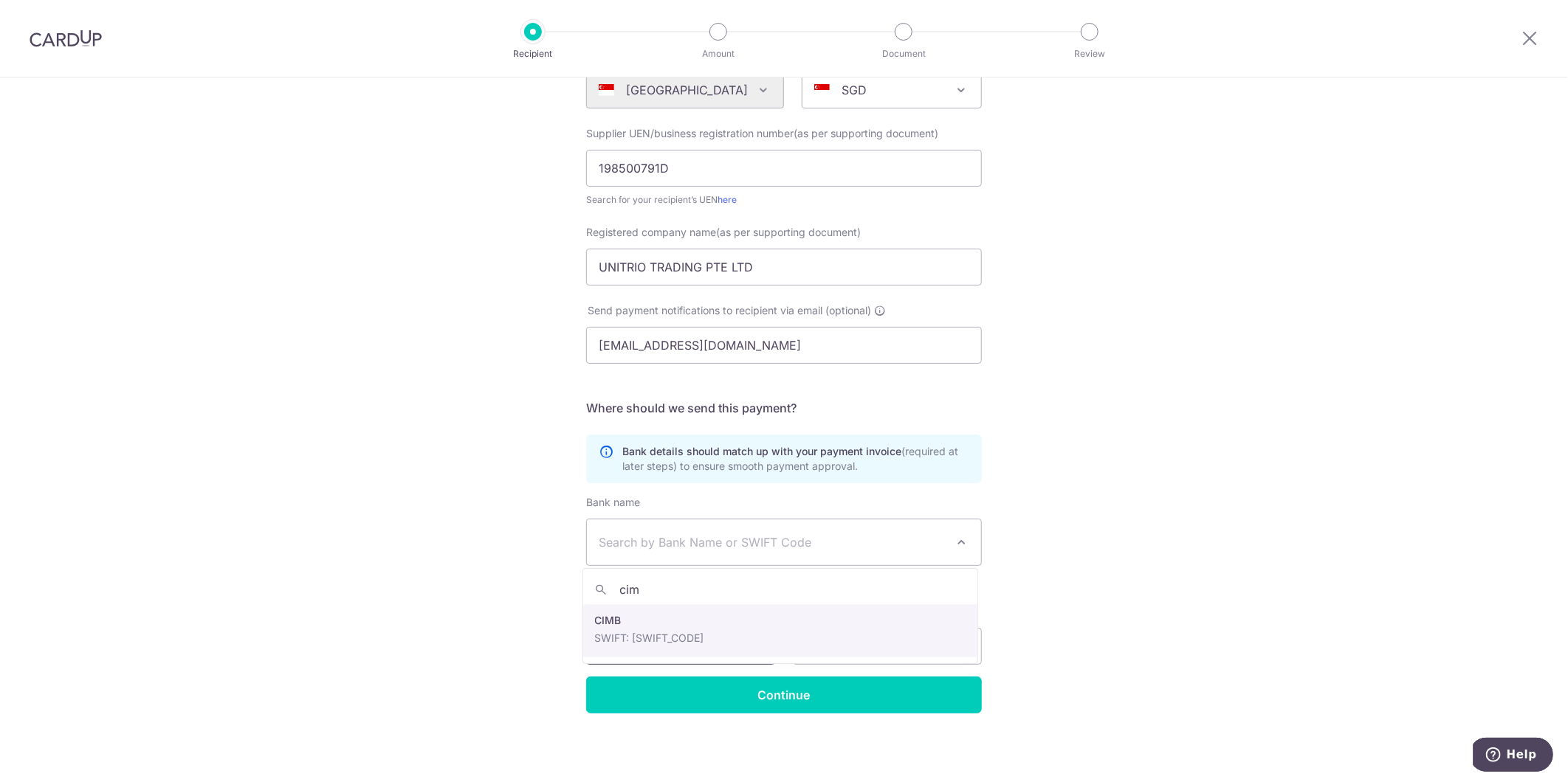
type input "cim"
select select "5"
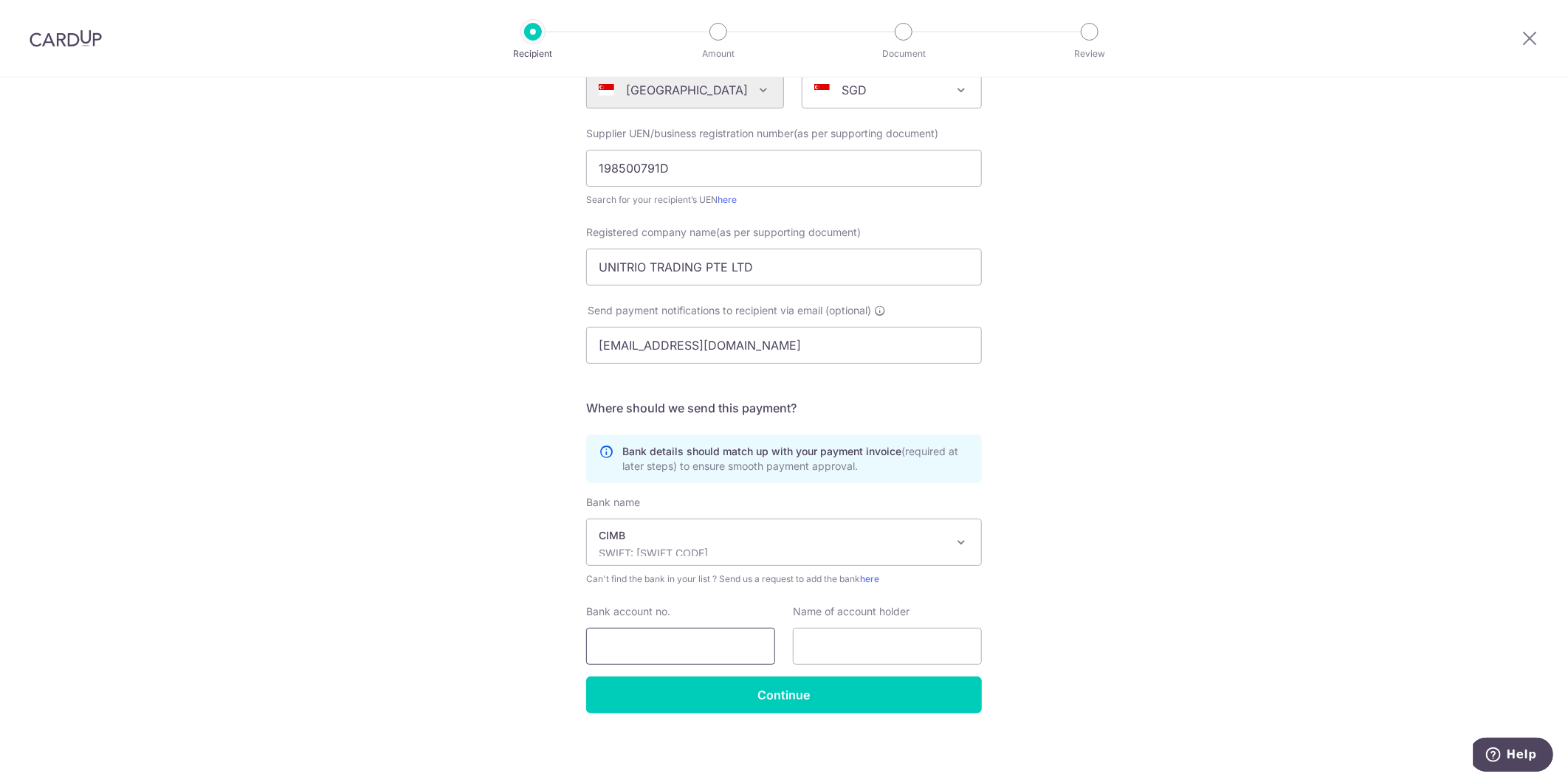
click at [709, 648] on input "Bank account no." at bounding box center [680, 646] width 189 height 37
type input "2000619989"
click at [859, 647] on input "text" at bounding box center [887, 646] width 189 height 37
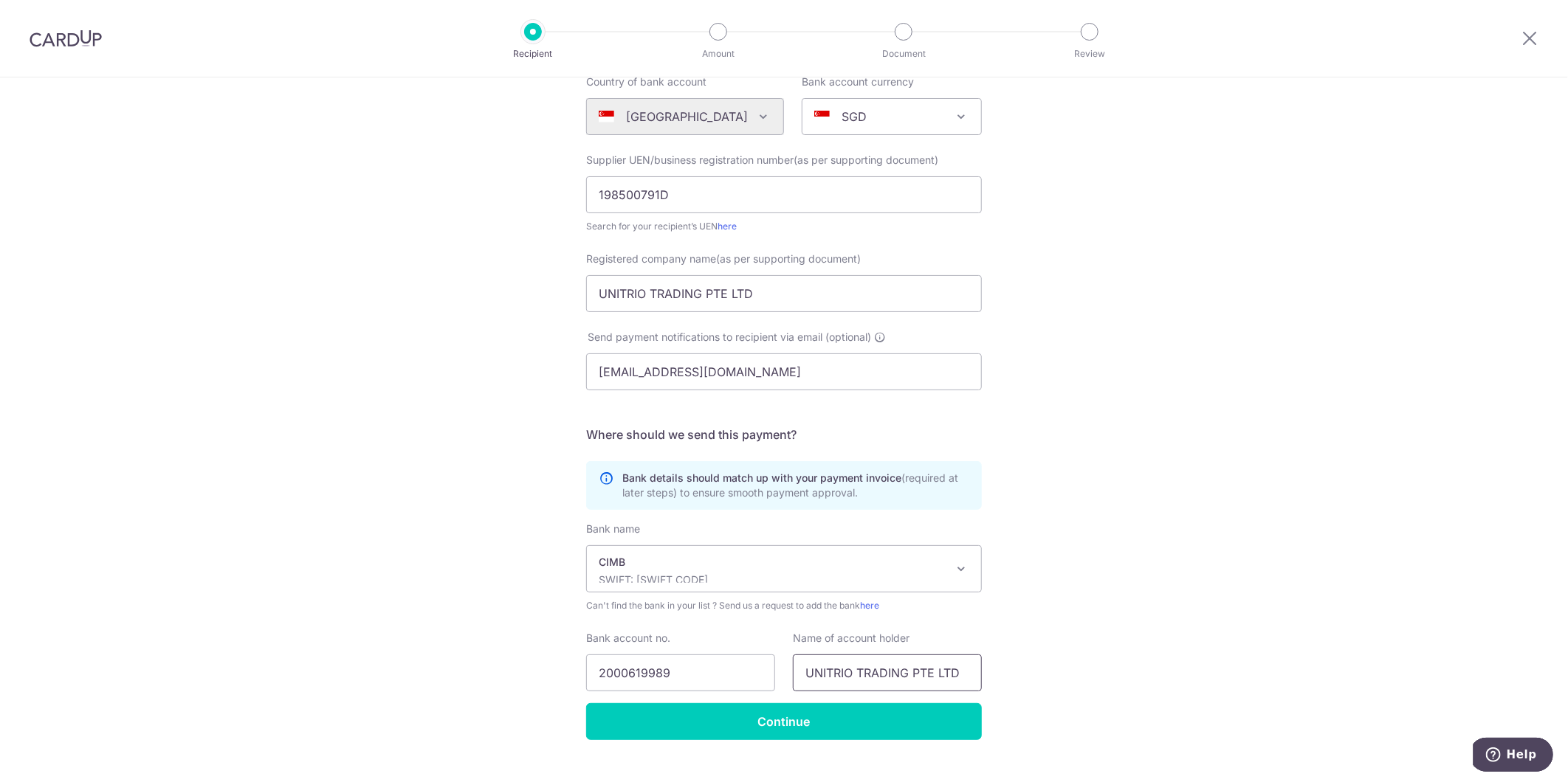
scroll to position [164, 0]
type input "UNITRIO TRADING PTE LTD"
click at [832, 728] on input "Continue" at bounding box center [784, 719] width 396 height 37
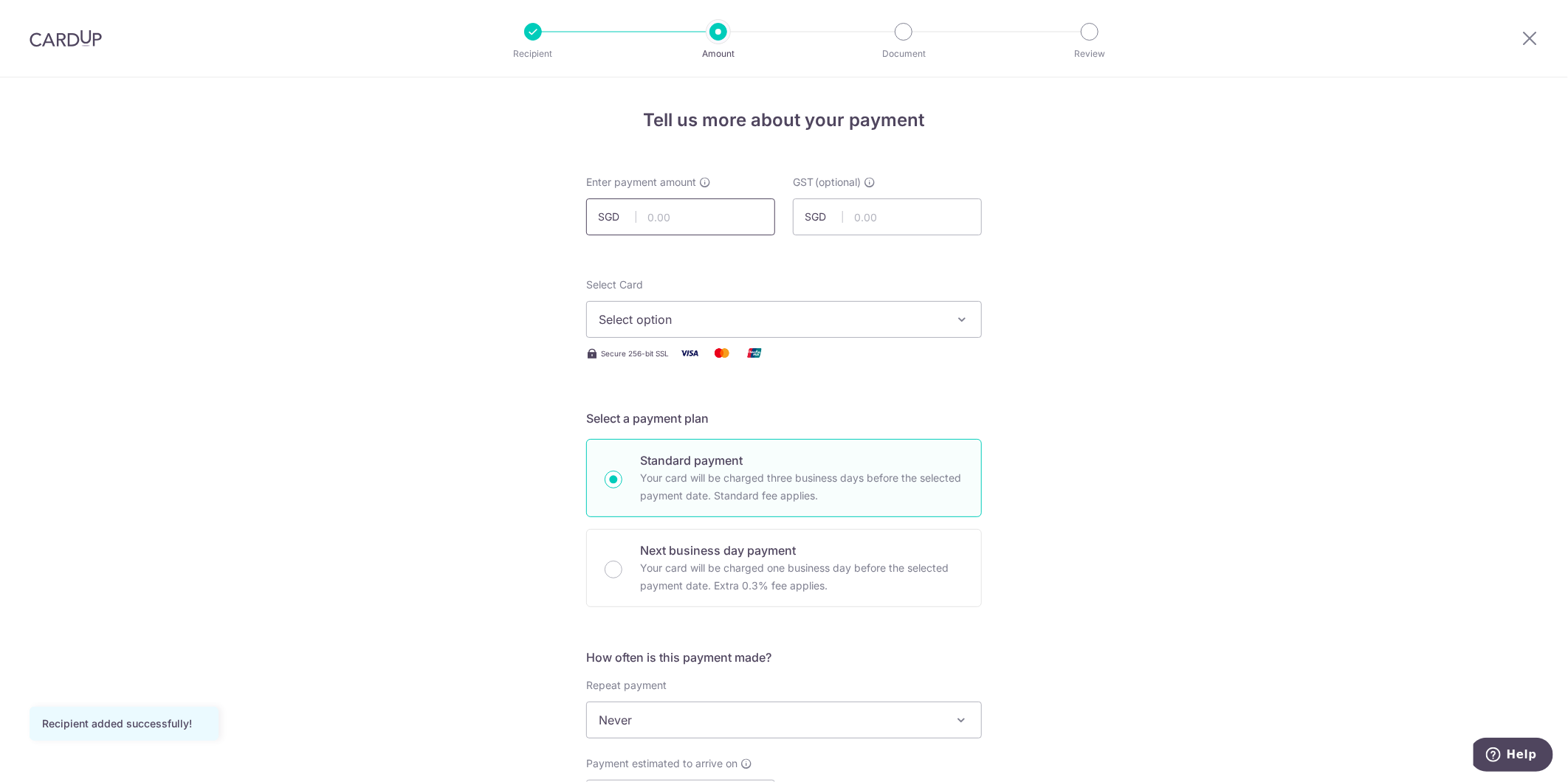
click at [667, 220] on input "text" at bounding box center [680, 217] width 189 height 37
click at [697, 215] on input "text" at bounding box center [680, 217] width 189 height 37
click at [729, 226] on input "text" at bounding box center [680, 217] width 189 height 37
click button "Add Card" at bounding box center [0, 0] width 0 height 0
click at [344, 344] on div "Tell us more about your payment Enter payment amount SGD 4,608.41 4608.41 GST (…" at bounding box center [784, 794] width 1568 height 1434
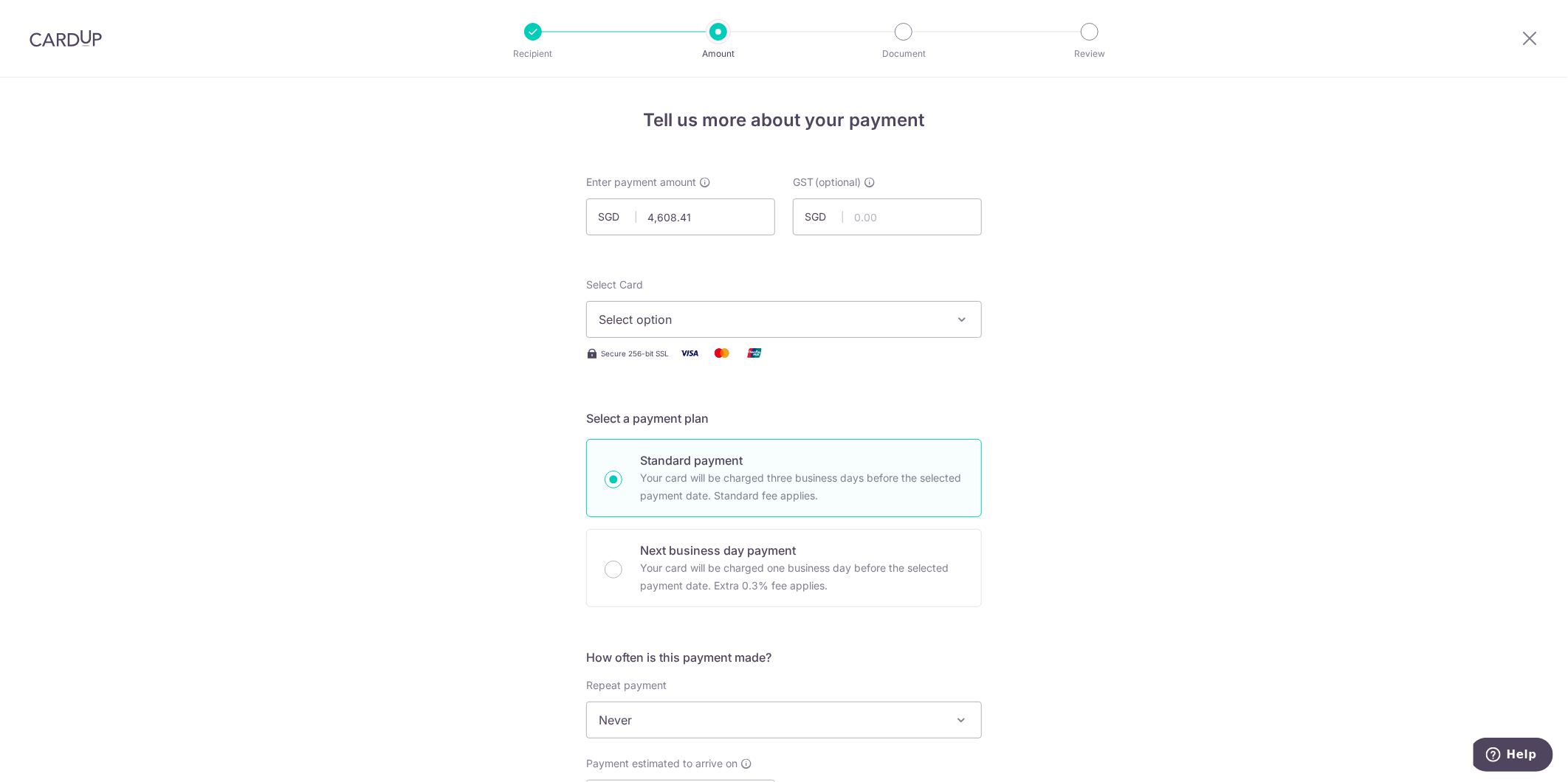
click at [1086, 625] on div "Tell us more about your payment Enter payment amount SGD 4,608.41 4608.41 GST (…" at bounding box center [784, 794] width 1568 height 1434
drag, startPoint x: 706, startPoint y: 218, endPoint x: 548, endPoint y: 231, distance: 158.5
click at [548, 231] on div "Tell us more about your payment Enter payment amount SGD 4,608.41 4608.41 GST (…" at bounding box center [784, 794] width 1568 height 1434
type input "3,315.78"
click at [663, 325] on span "Select option" at bounding box center [770, 319] width 344 height 18
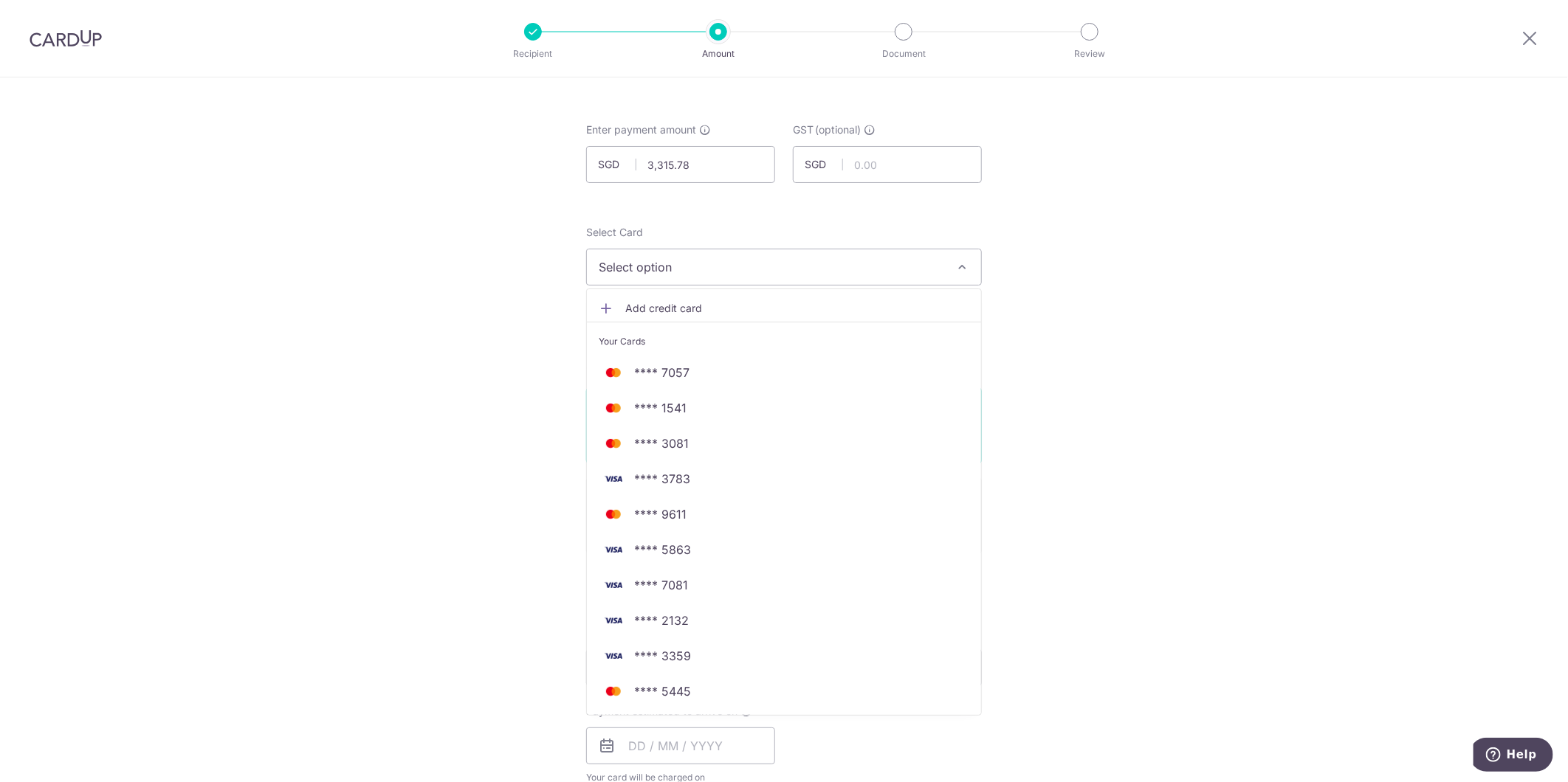
scroll to position [82, 0]
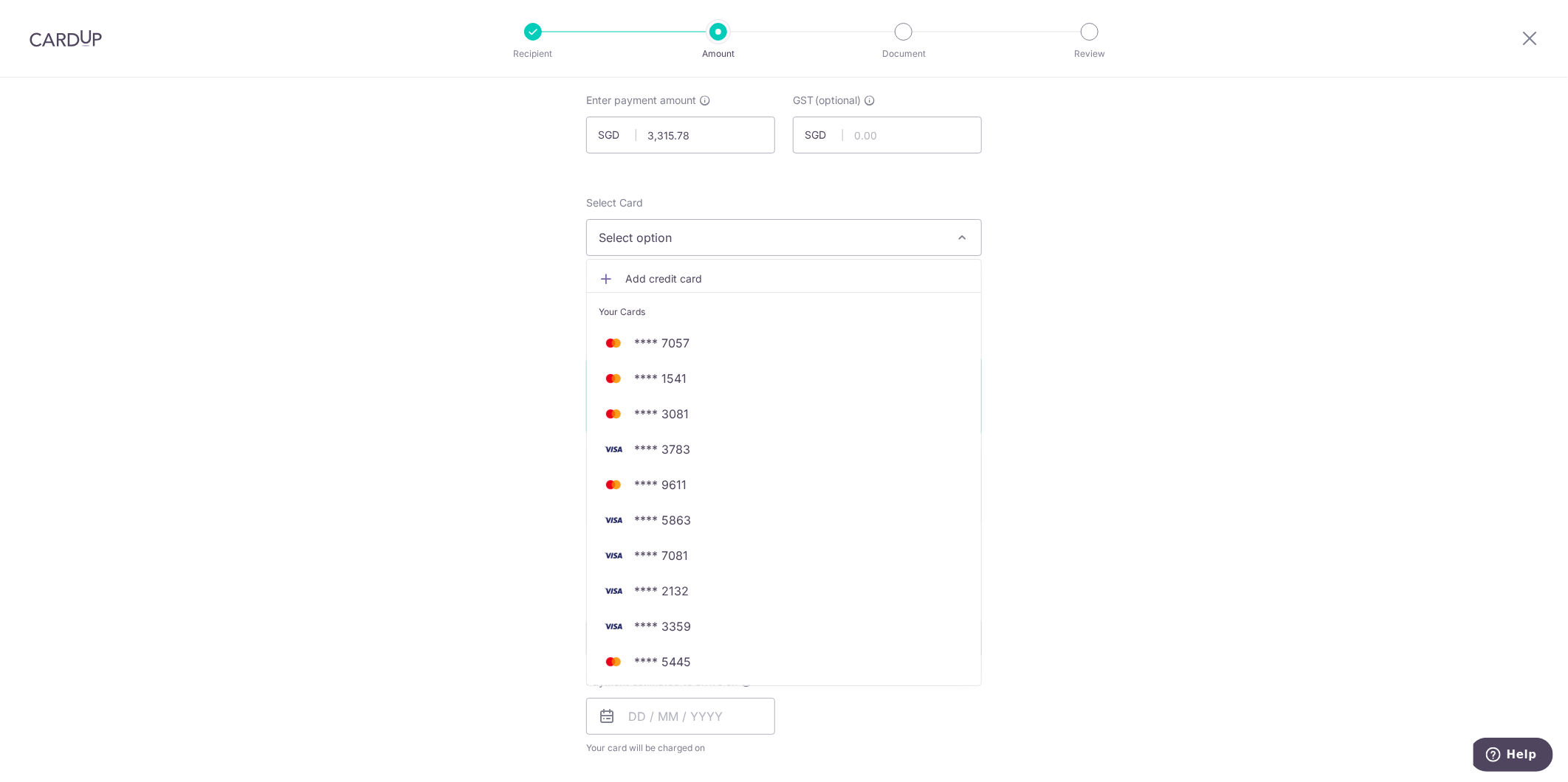
click at [1222, 599] on div "Tell us more about your payment Enter payment amount SGD 3,315.78 3315.78 GST (…" at bounding box center [784, 713] width 1568 height 1434
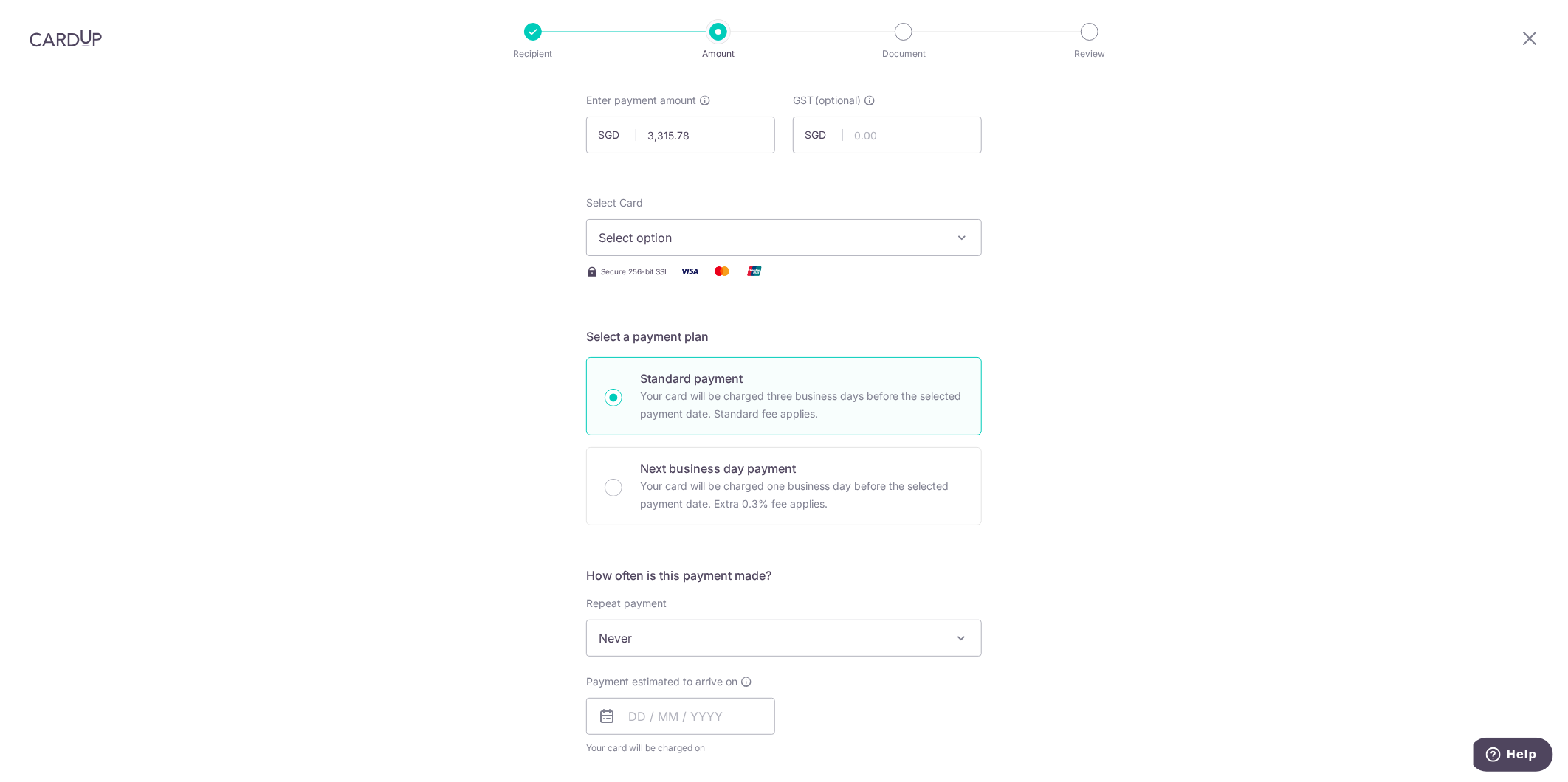
click at [928, 248] on button "Select option" at bounding box center [784, 237] width 396 height 37
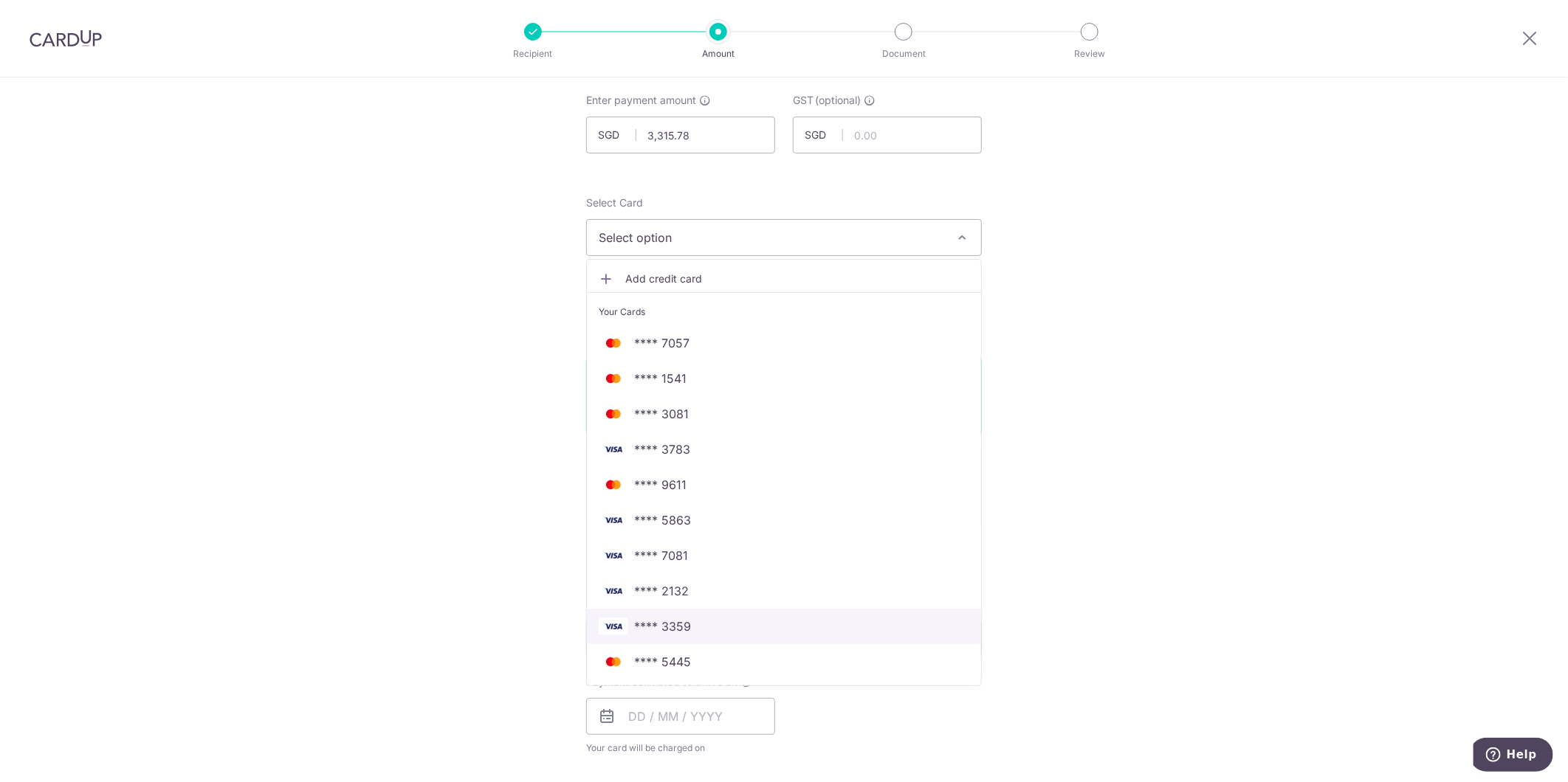
drag, startPoint x: 689, startPoint y: 615, endPoint x: 458, endPoint y: 526, distance: 247.6
click at [689, 615] on link "**** 3359" at bounding box center [784, 626] width 394 height 35
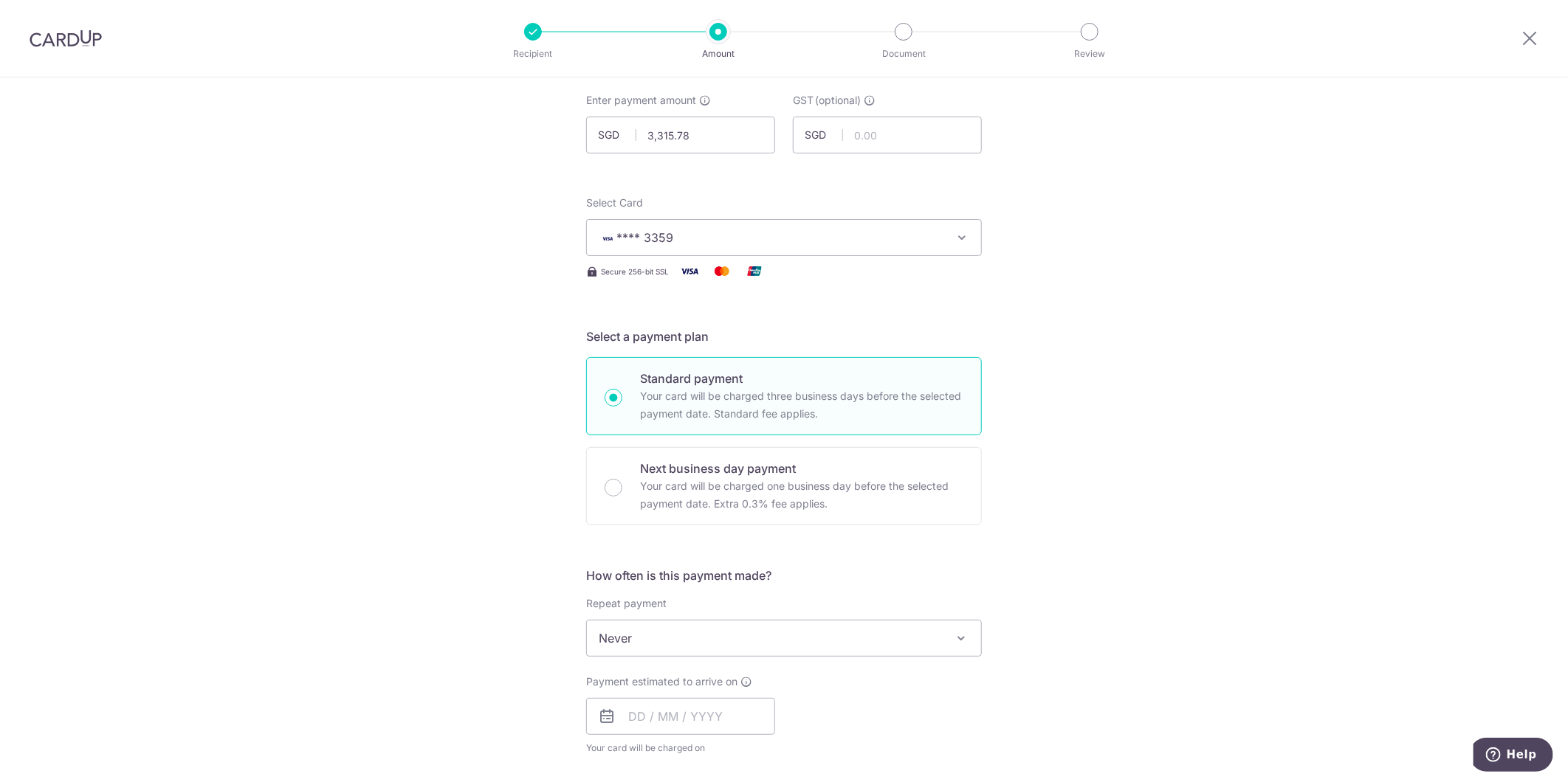
click at [371, 499] on div "Tell us more about your payment Enter payment amount SGD 3,315.78 3315.78 GST (…" at bounding box center [784, 713] width 1568 height 1434
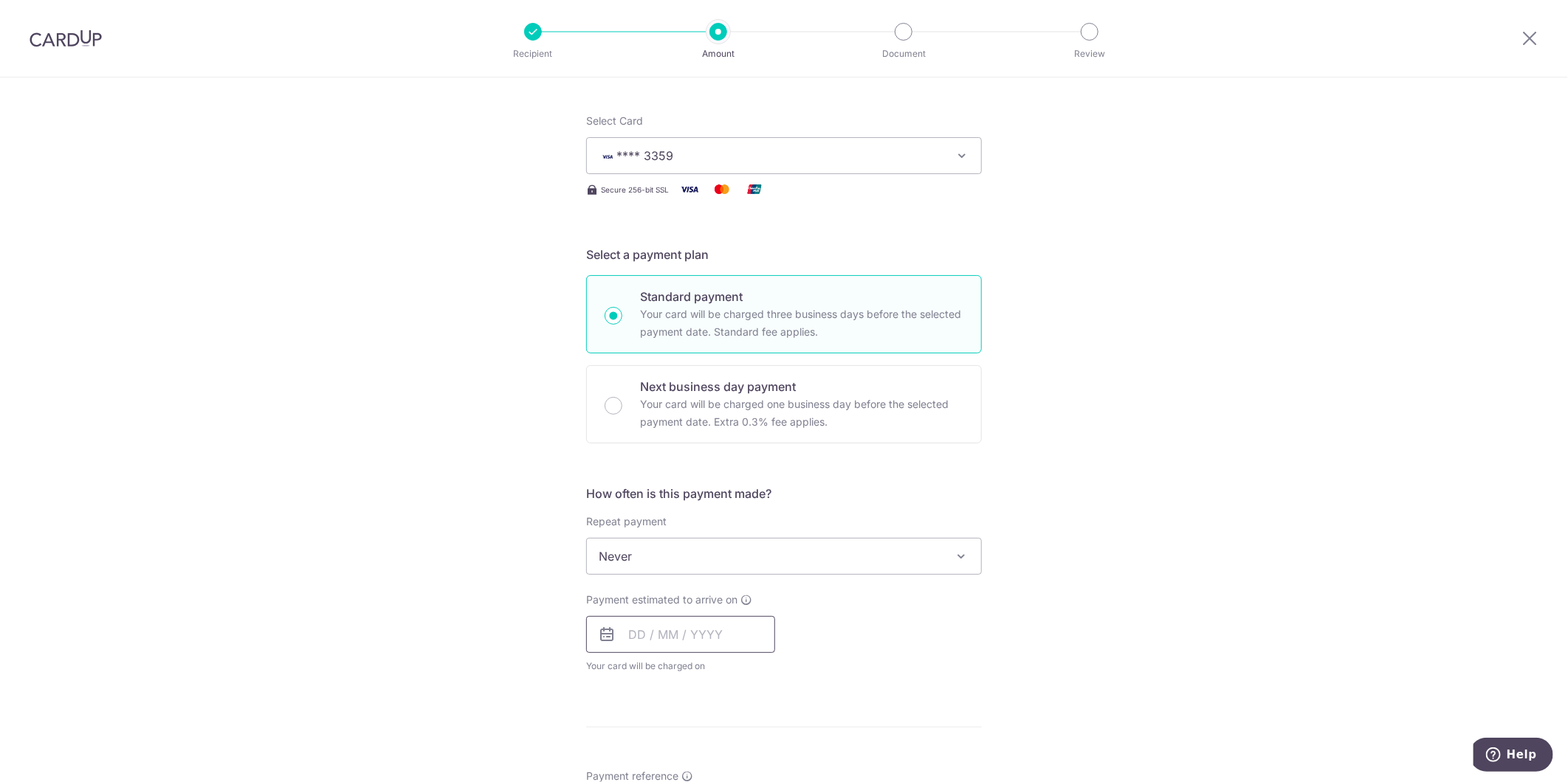
click at [674, 630] on input "text" at bounding box center [680, 634] width 189 height 37
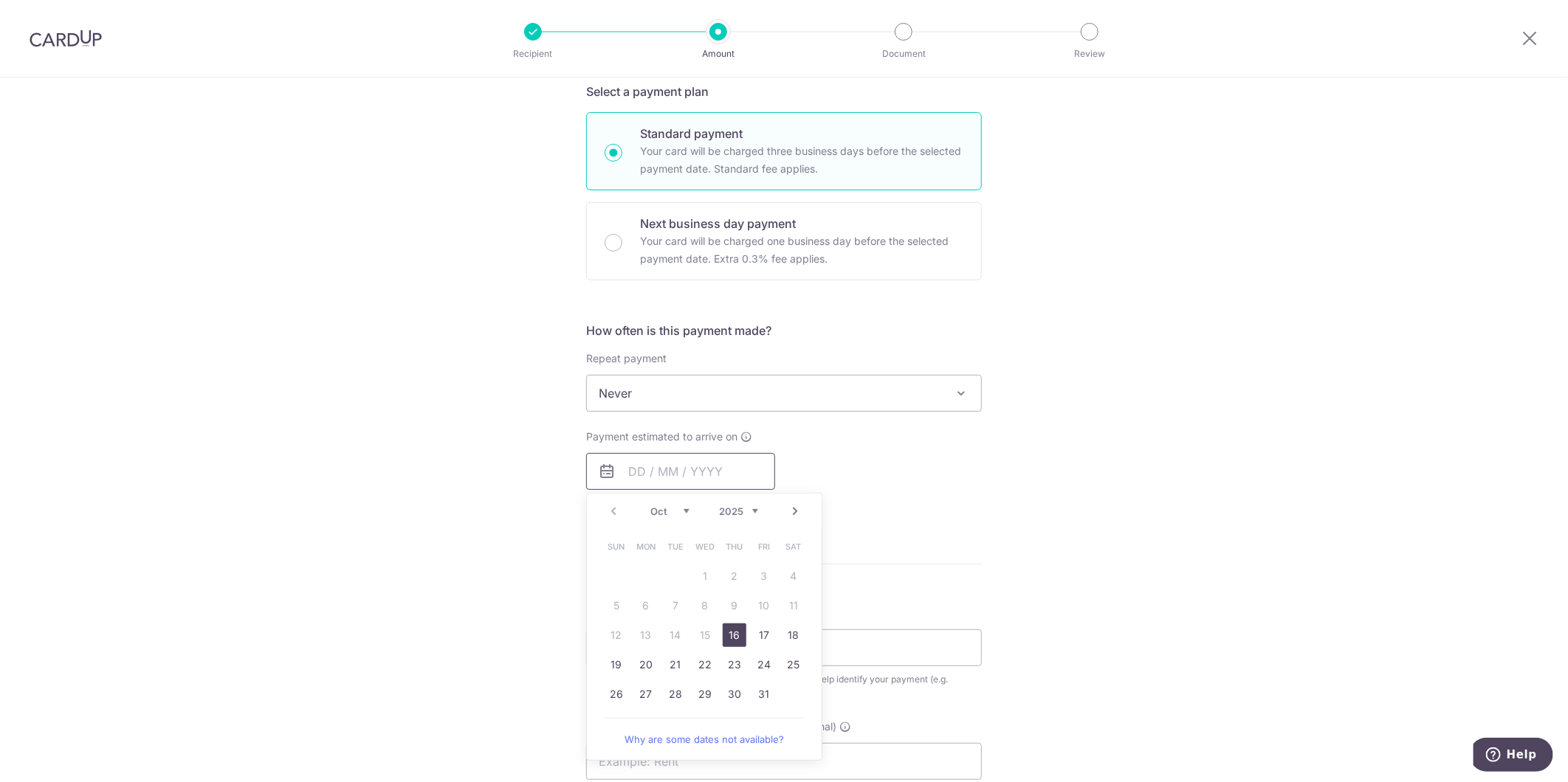
scroll to position [327, 0]
click at [725, 636] on link "16" at bounding box center [734, 635] width 24 height 24
type input "16/10/2025"
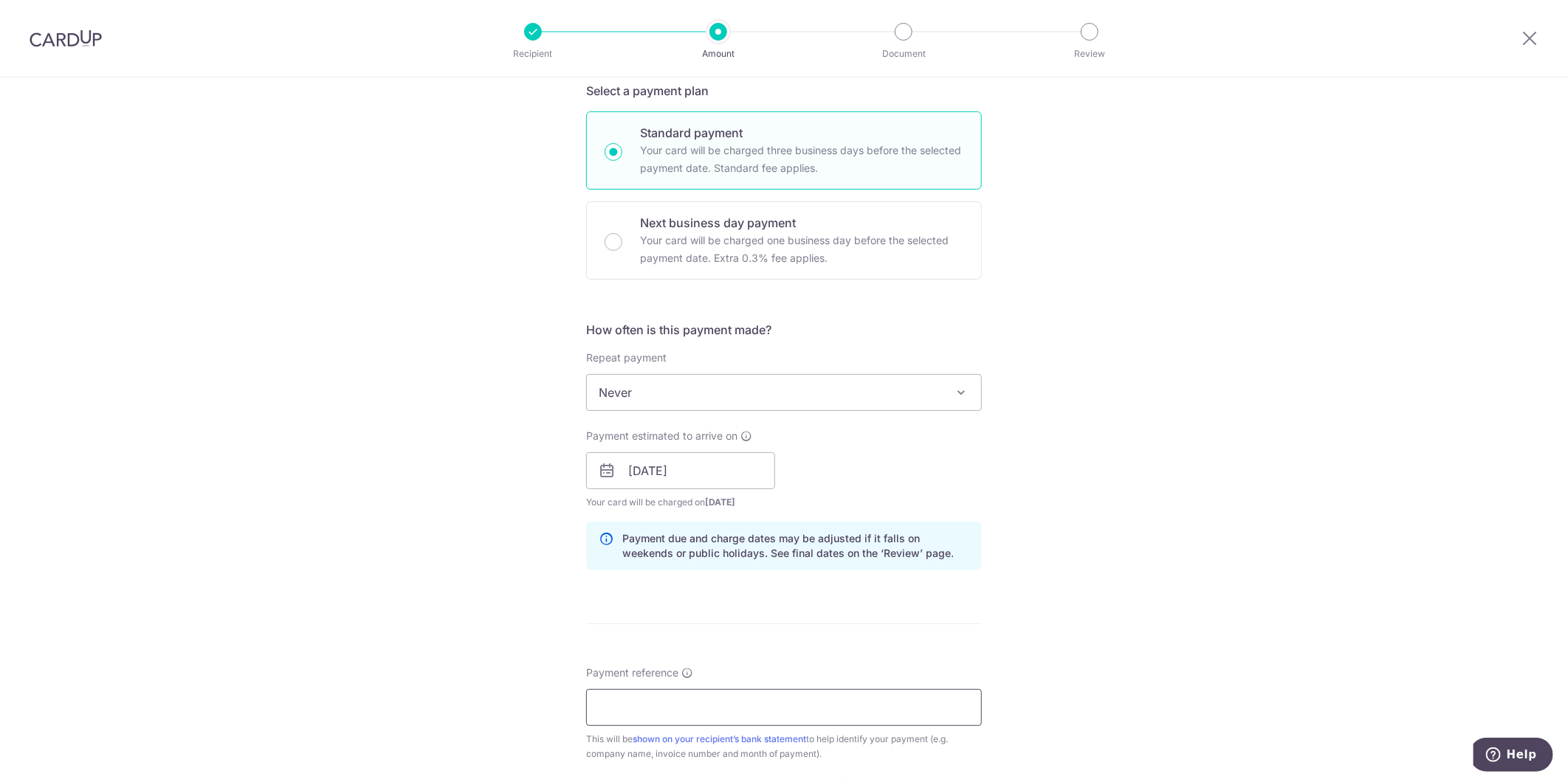
click at [711, 698] on input "Payment reference" at bounding box center [784, 707] width 396 height 37
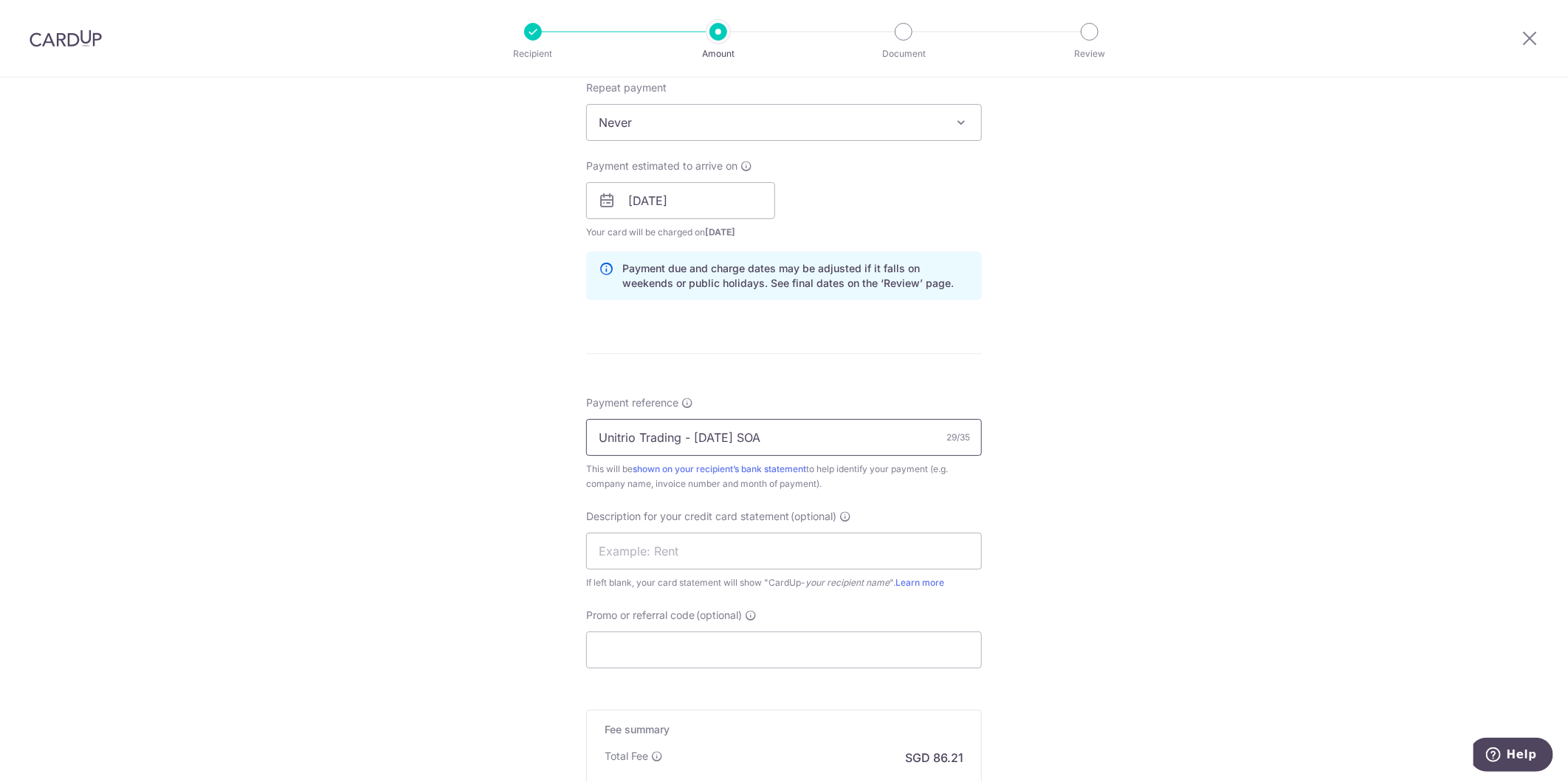
scroll to position [655, 0]
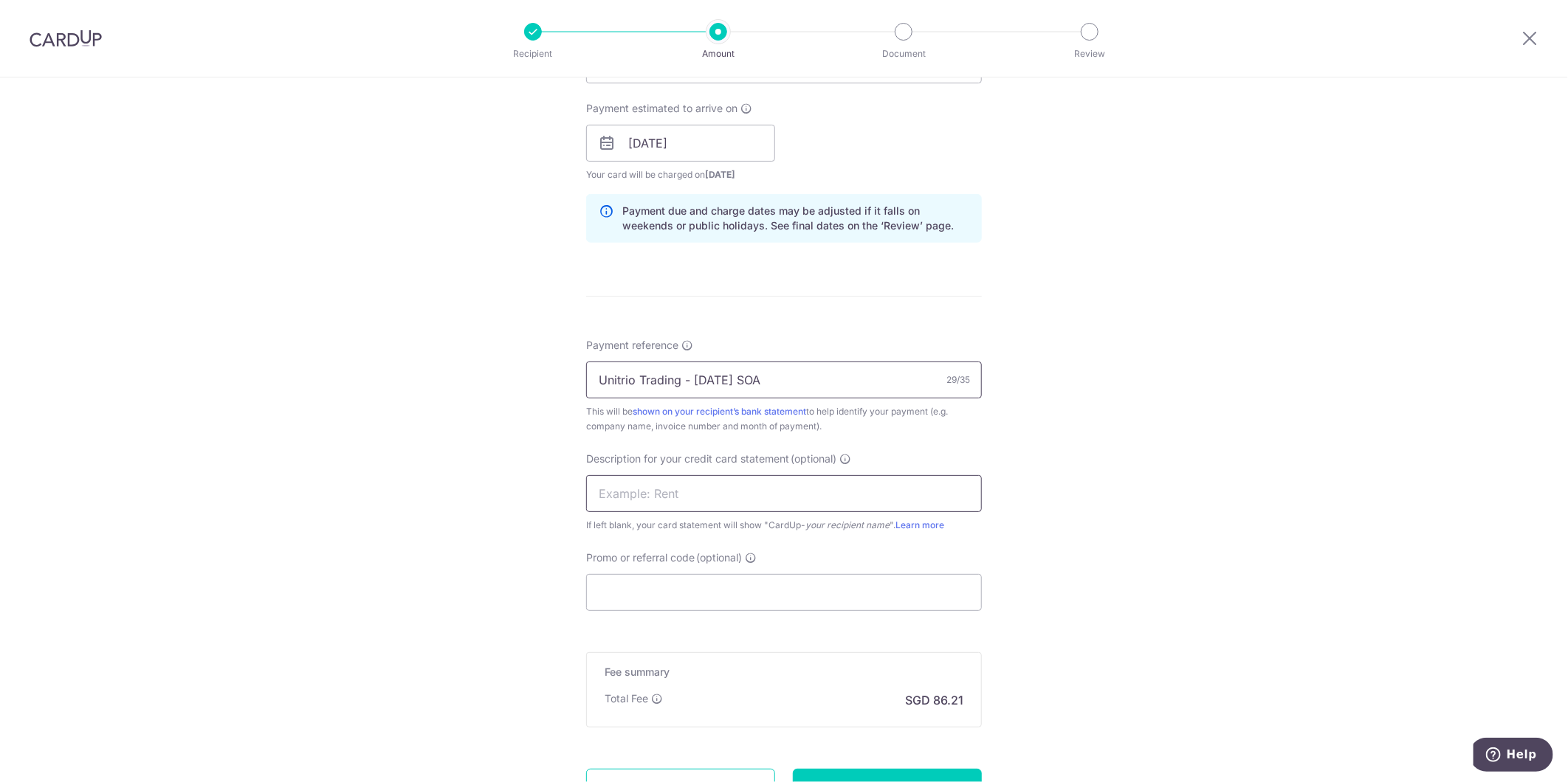
type input "Unitrio Trading - Jul 25 SOA"
click at [738, 498] on input "text" at bounding box center [784, 493] width 396 height 37
drag, startPoint x: 766, startPoint y: 373, endPoint x: 573, endPoint y: 379, distance: 193.1
click at [573, 379] on div "Tell us more about your payment Enter payment amount SGD 3,315.78 3315.78 GST (…" at bounding box center [784, 170] width 1568 height 1494
click at [681, 495] on input "text" at bounding box center [784, 493] width 396 height 37
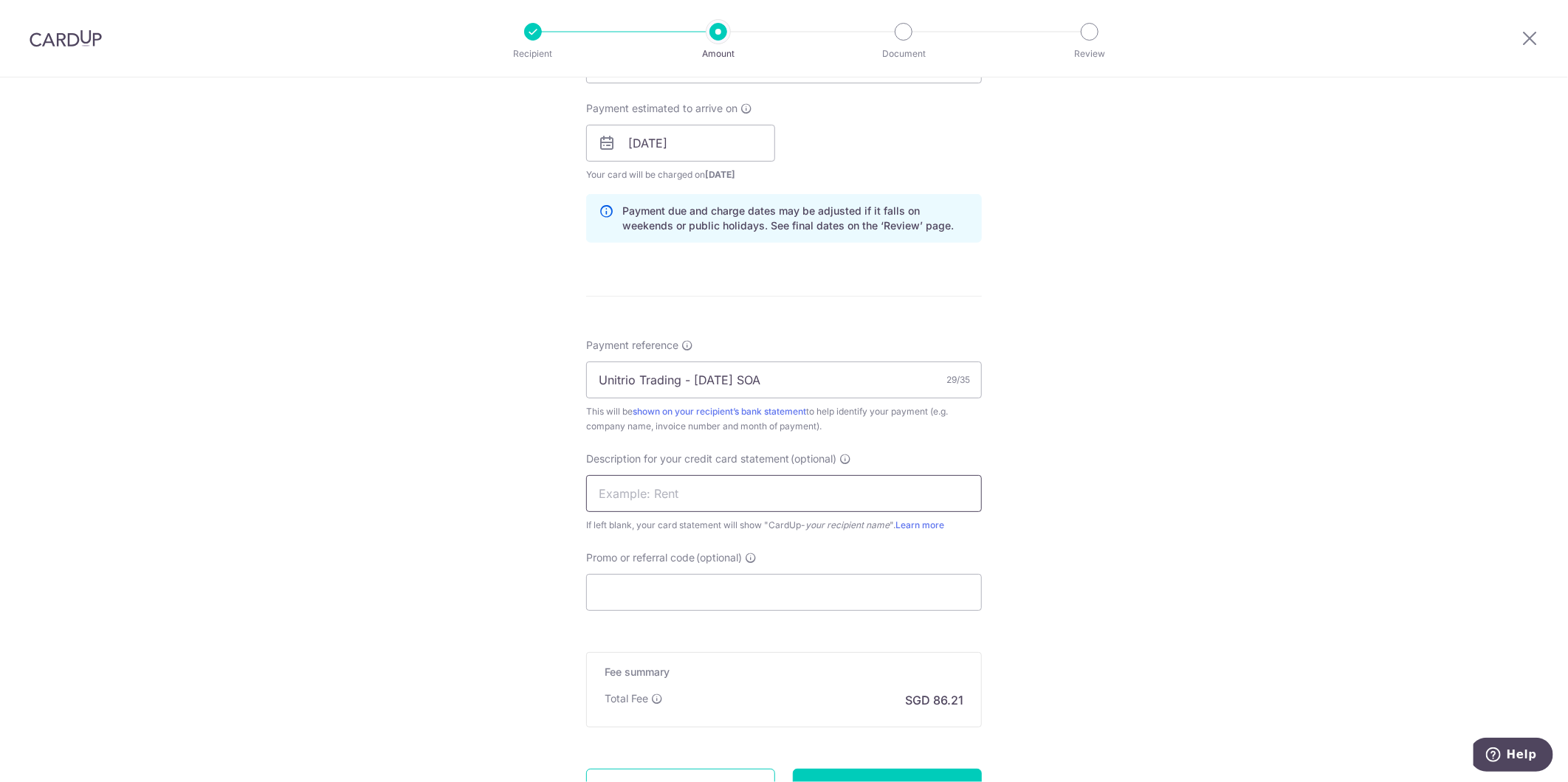
paste input "Unitrio Trading"
drag, startPoint x: 687, startPoint y: 495, endPoint x: 637, endPoint y: 492, distance: 50.1
click at [637, 492] on input "Unitrio Trading" at bounding box center [784, 493] width 396 height 37
type input "Unitrio [DATE]"
click at [734, 610] on form "Enter payment amount SGD 3,315.78 3315.78 GST (optional) SGD Recipient added su…" at bounding box center [784, 183] width 396 height 1328
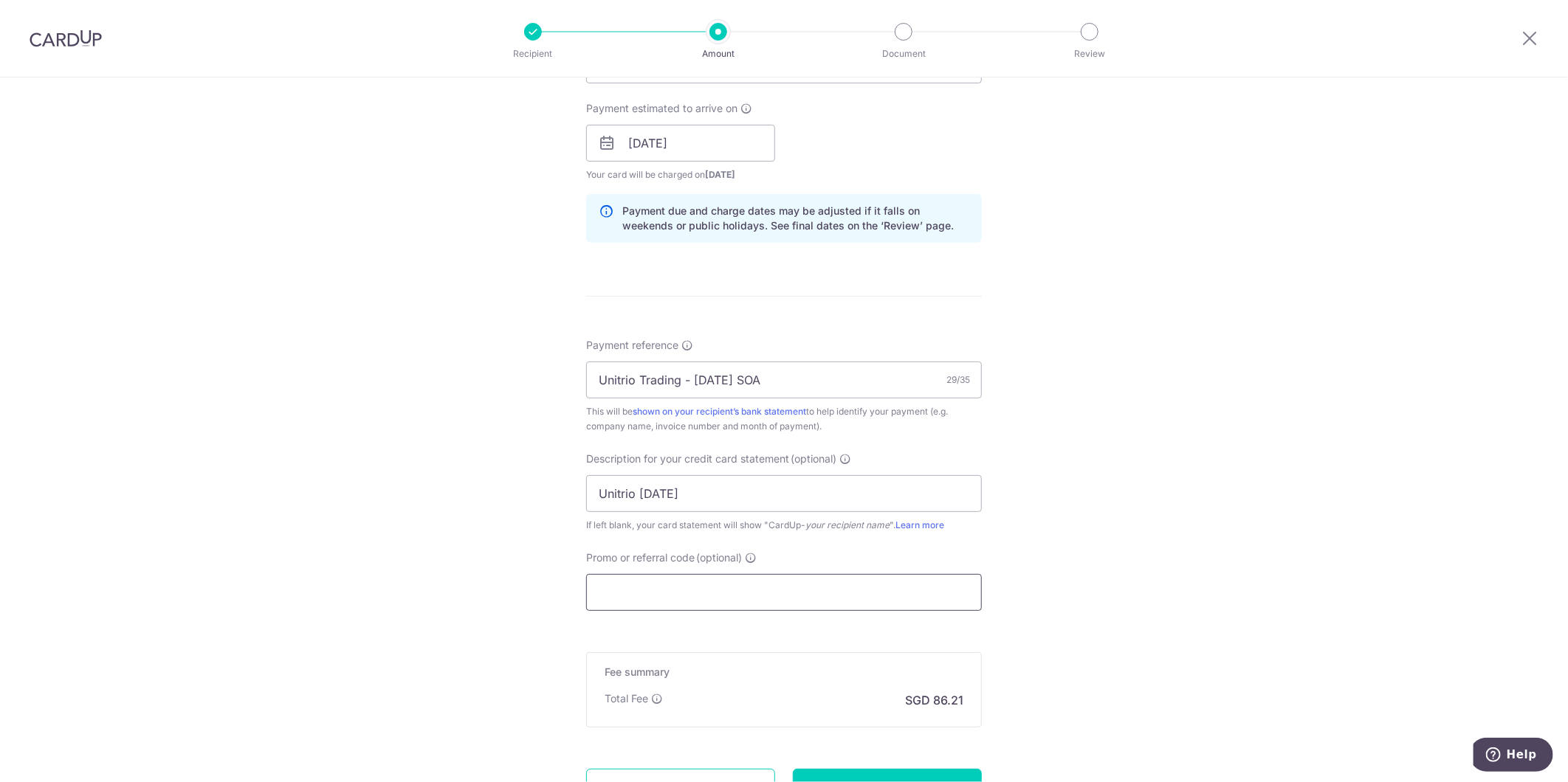
click at [743, 586] on input "Promo or referral code (optional)" at bounding box center [784, 592] width 396 height 37
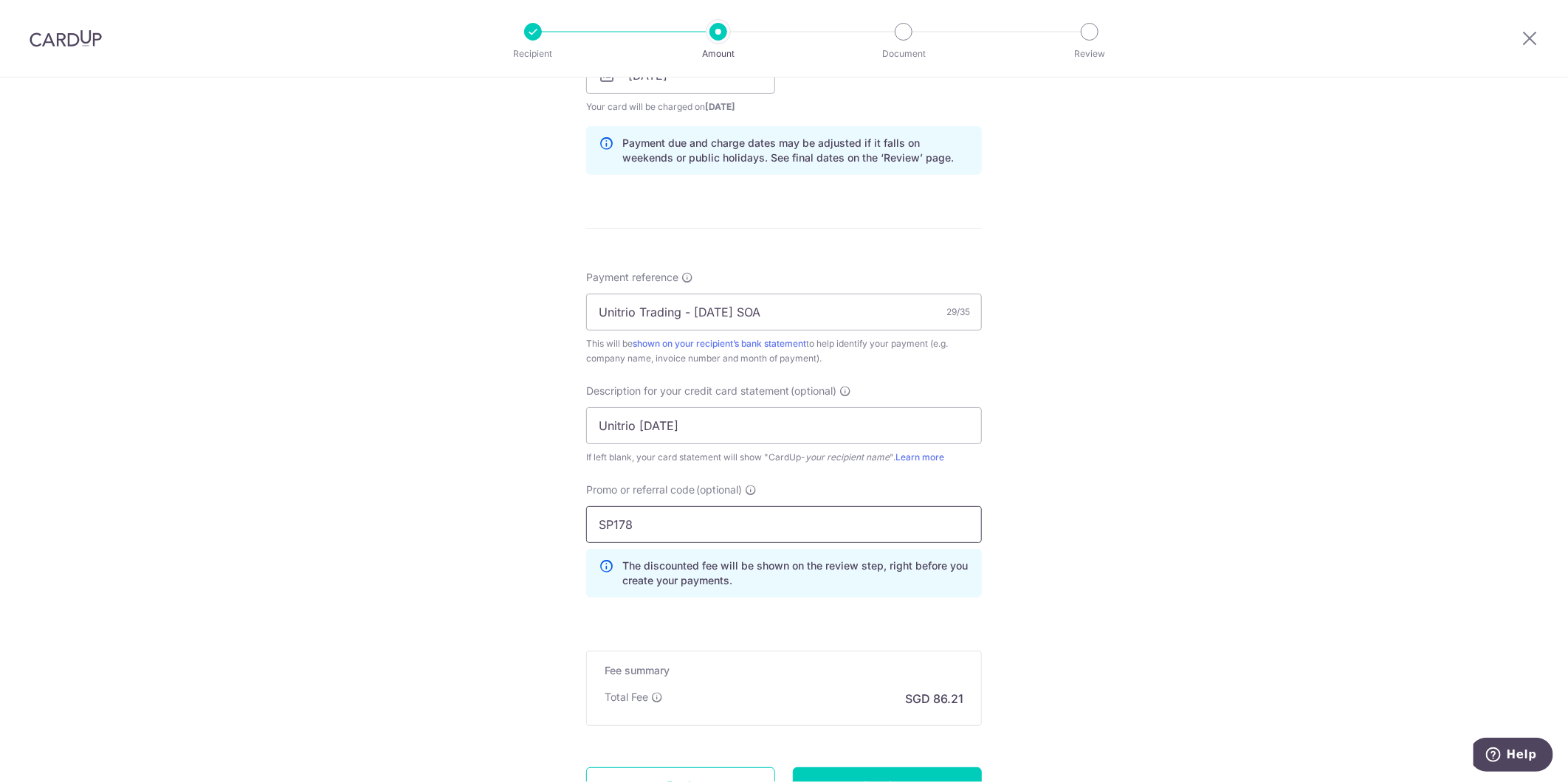
scroll to position [857, 0]
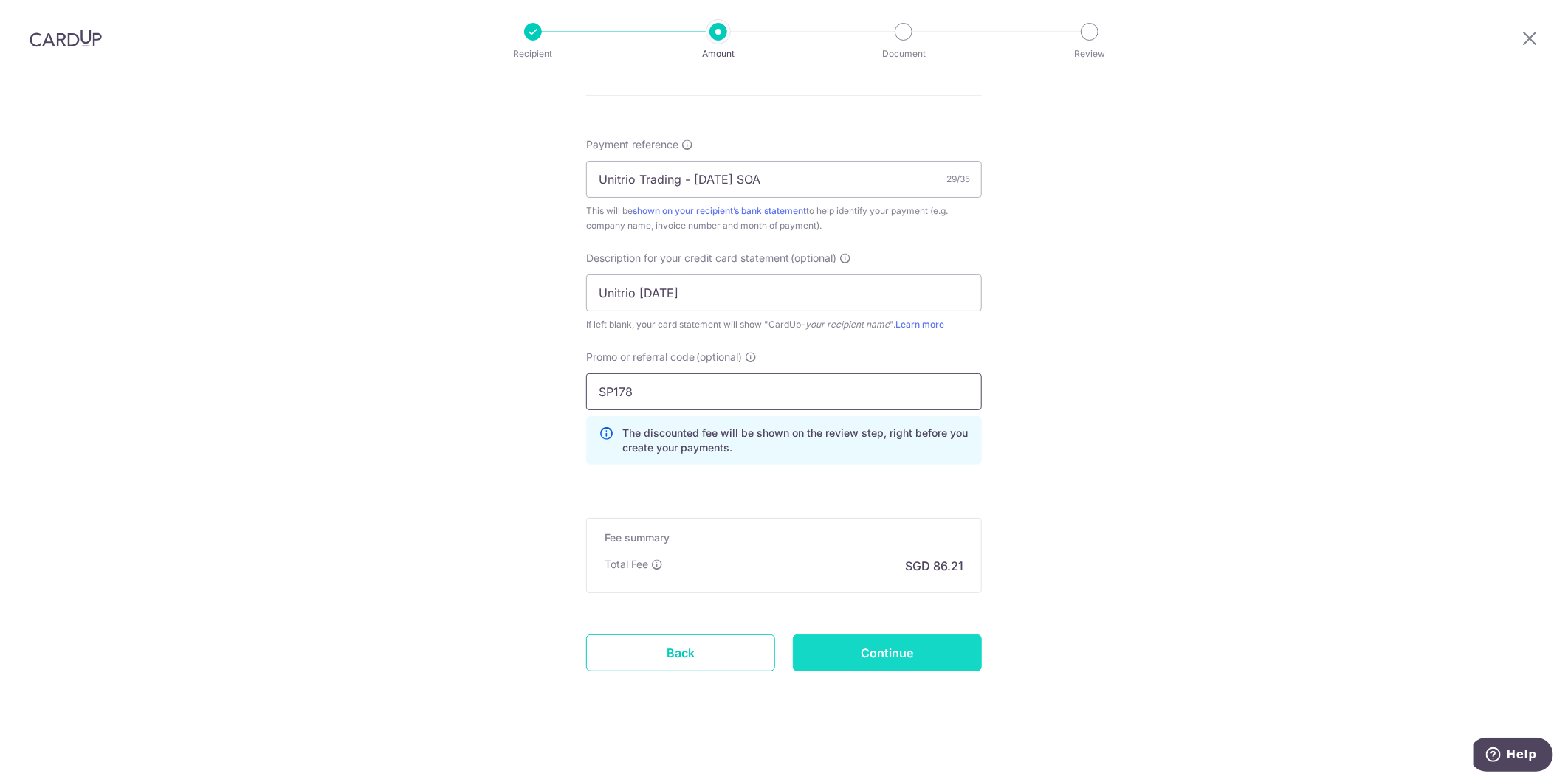
type input "SP178"
click at [874, 653] on input "Continue" at bounding box center [887, 653] width 189 height 37
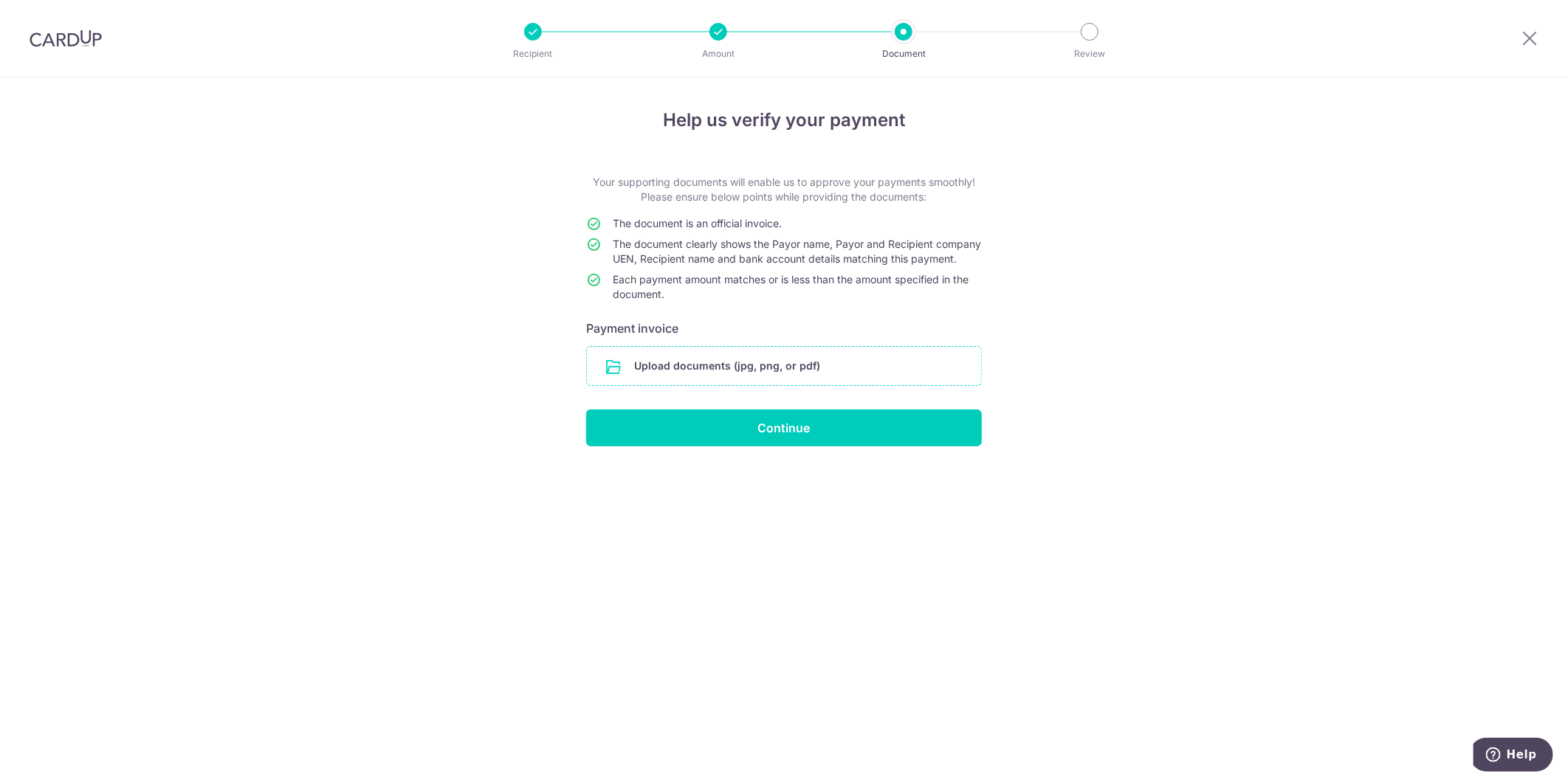
click at [887, 385] on input "file" at bounding box center [784, 366] width 394 height 39
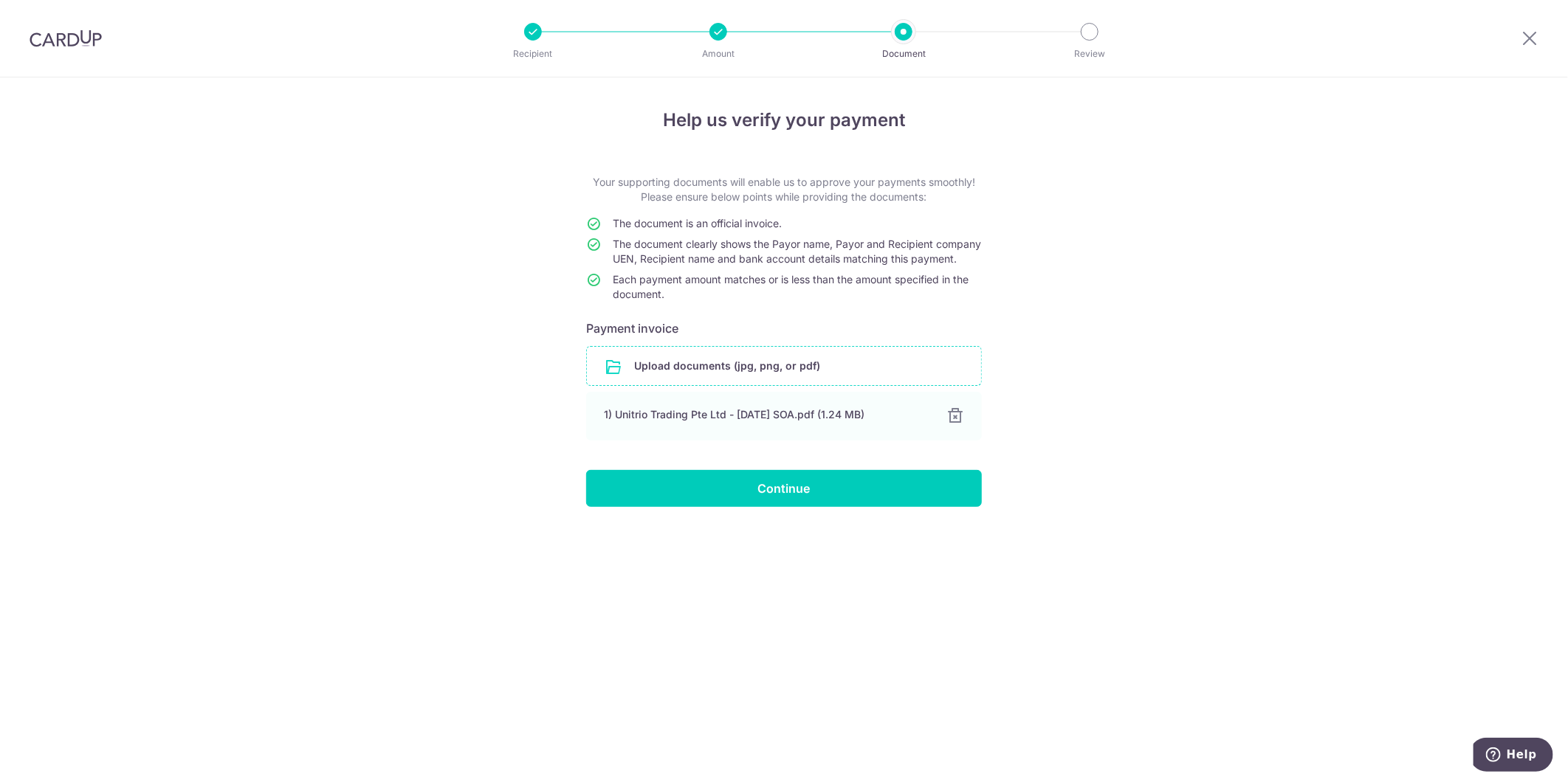
click at [1148, 466] on div "Help us verify your payment Your supporting documents will enable us to approve…" at bounding box center [784, 429] width 1568 height 705
click at [878, 505] on input "Continue" at bounding box center [784, 488] width 396 height 37
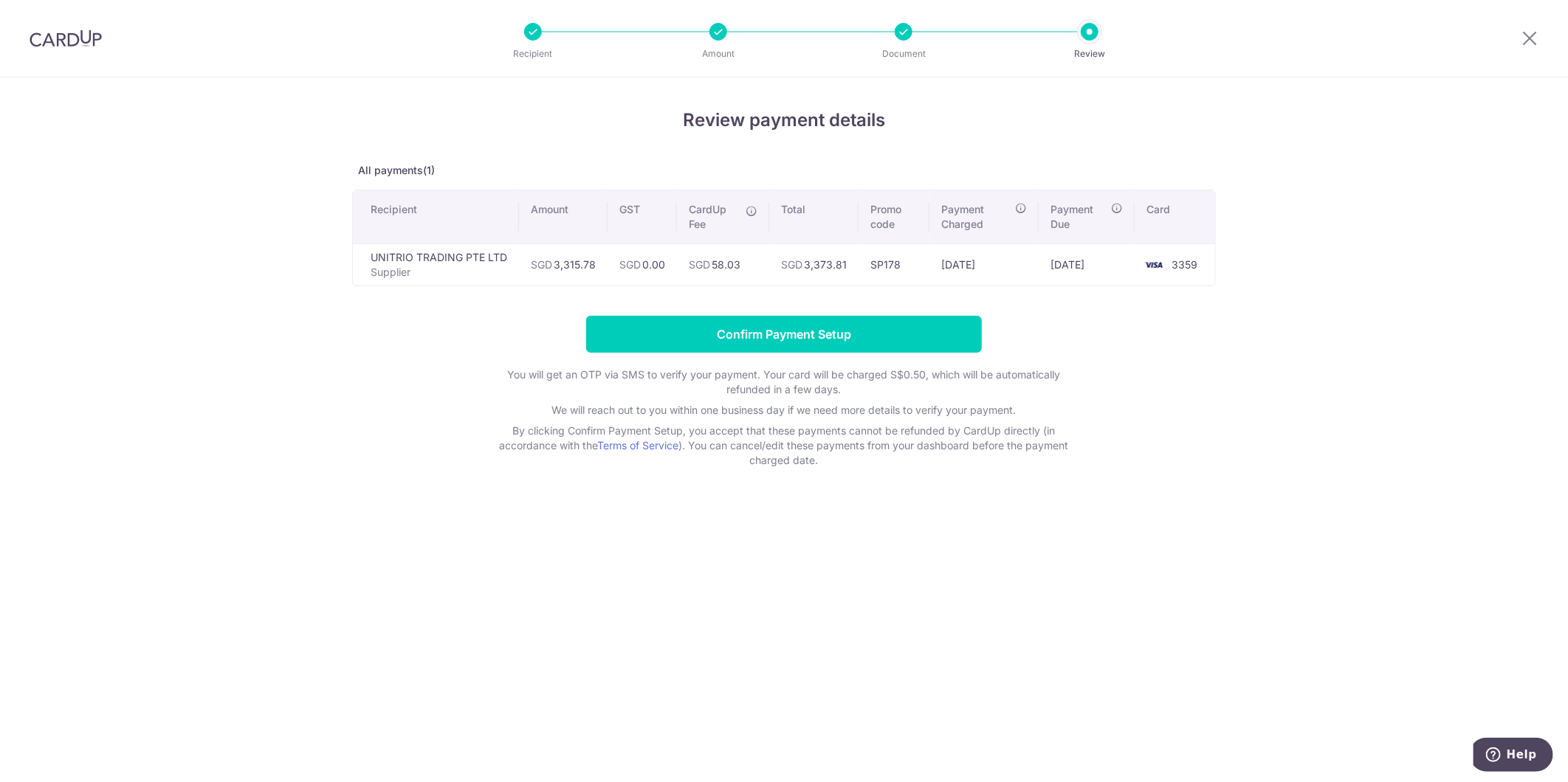
click at [1152, 628] on div "Review payment details All payments(1) Recipient Amount GST CardUp Fee Total Pr…" at bounding box center [784, 429] width 1568 height 705
click at [836, 334] on input "Confirm Payment Setup" at bounding box center [784, 334] width 396 height 37
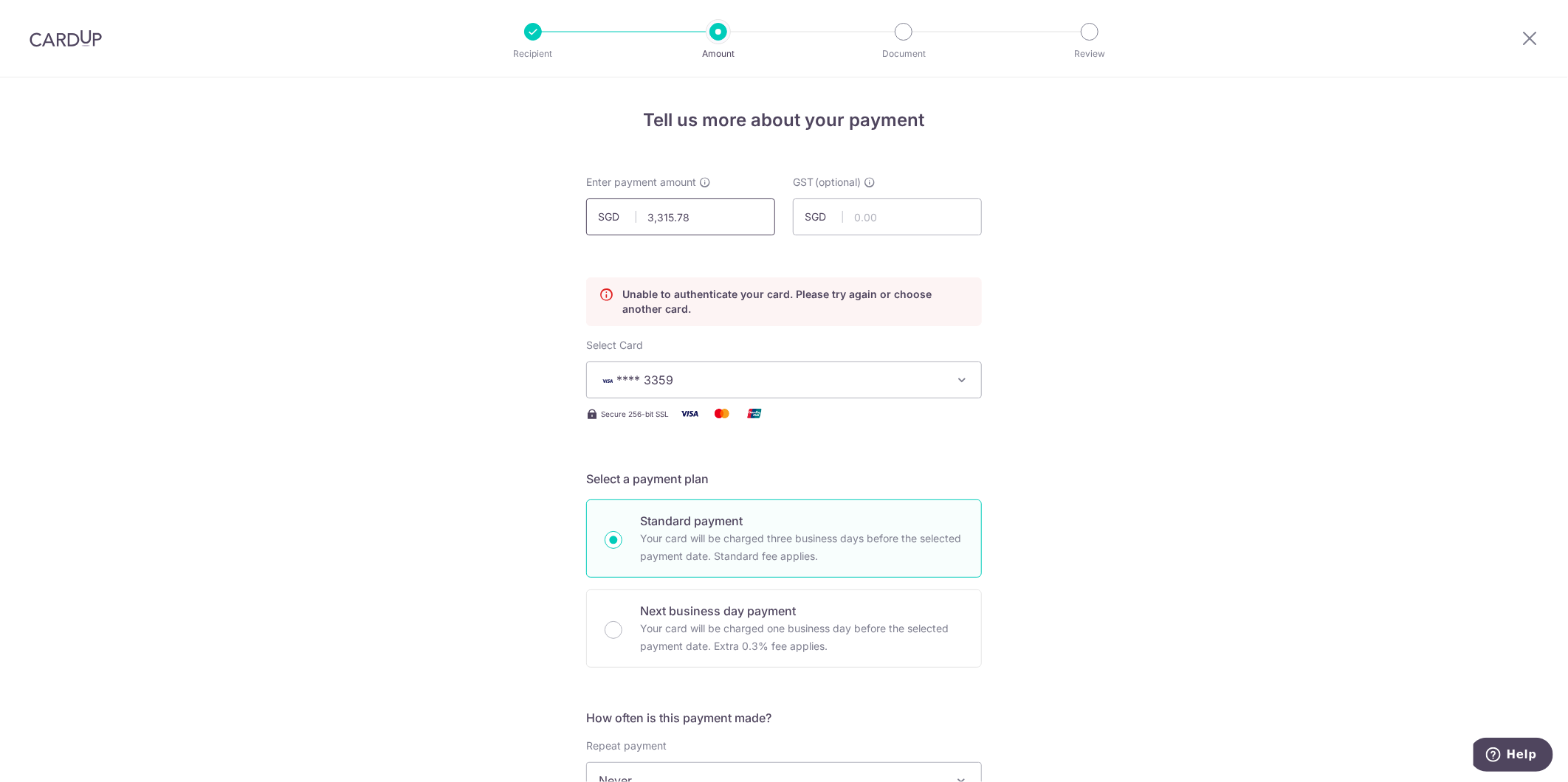
drag, startPoint x: 713, startPoint y: 207, endPoint x: 89, endPoint y: 15, distance: 652.9
click at [59, 27] on div at bounding box center [65, 39] width 131 height 77
type input "3,315.78"
drag, startPoint x: 72, startPoint y: 45, endPoint x: 854, endPoint y: 86, distance: 783.1
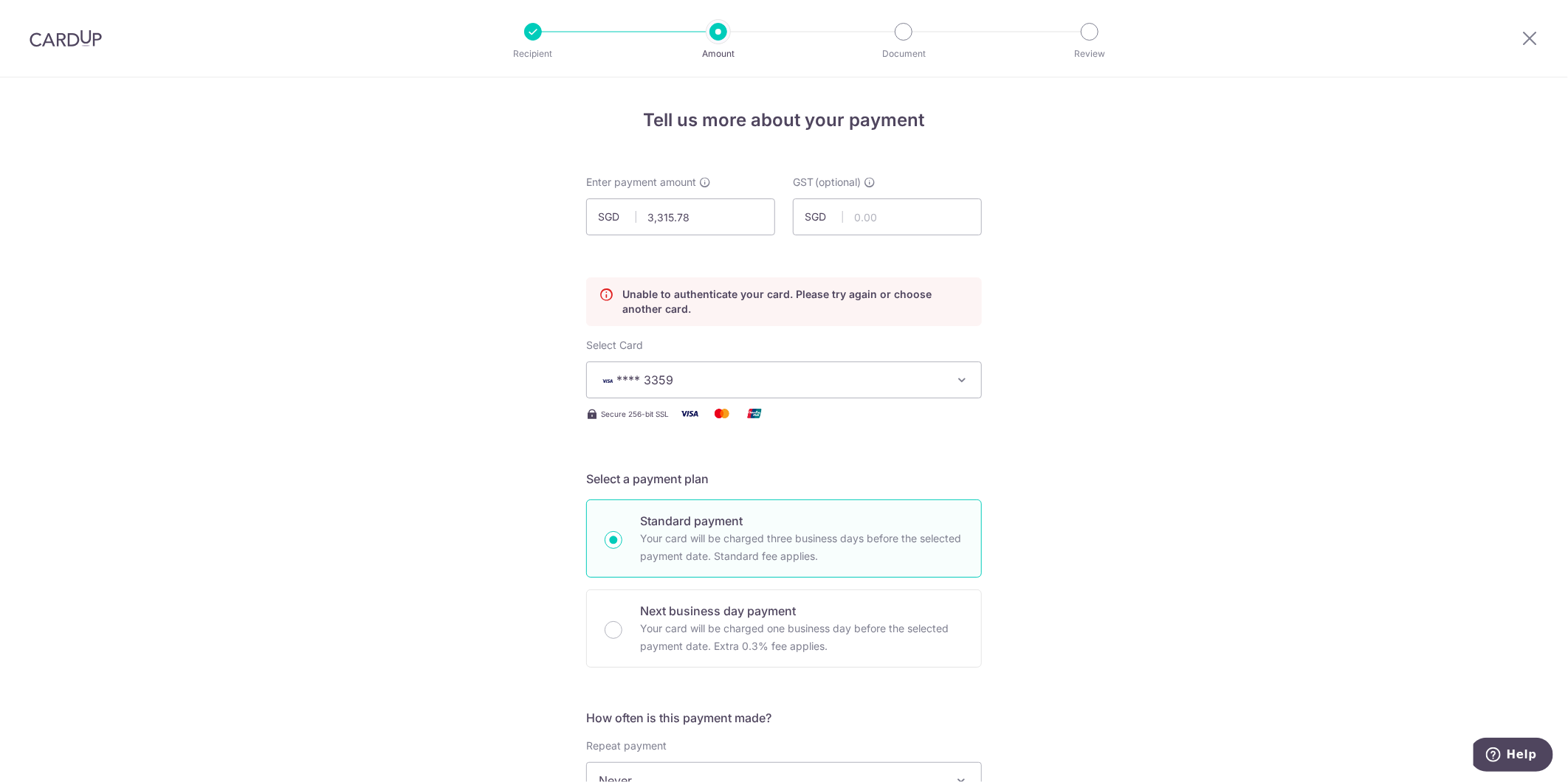
click at [72, 45] on img at bounding box center [65, 38] width 72 height 18
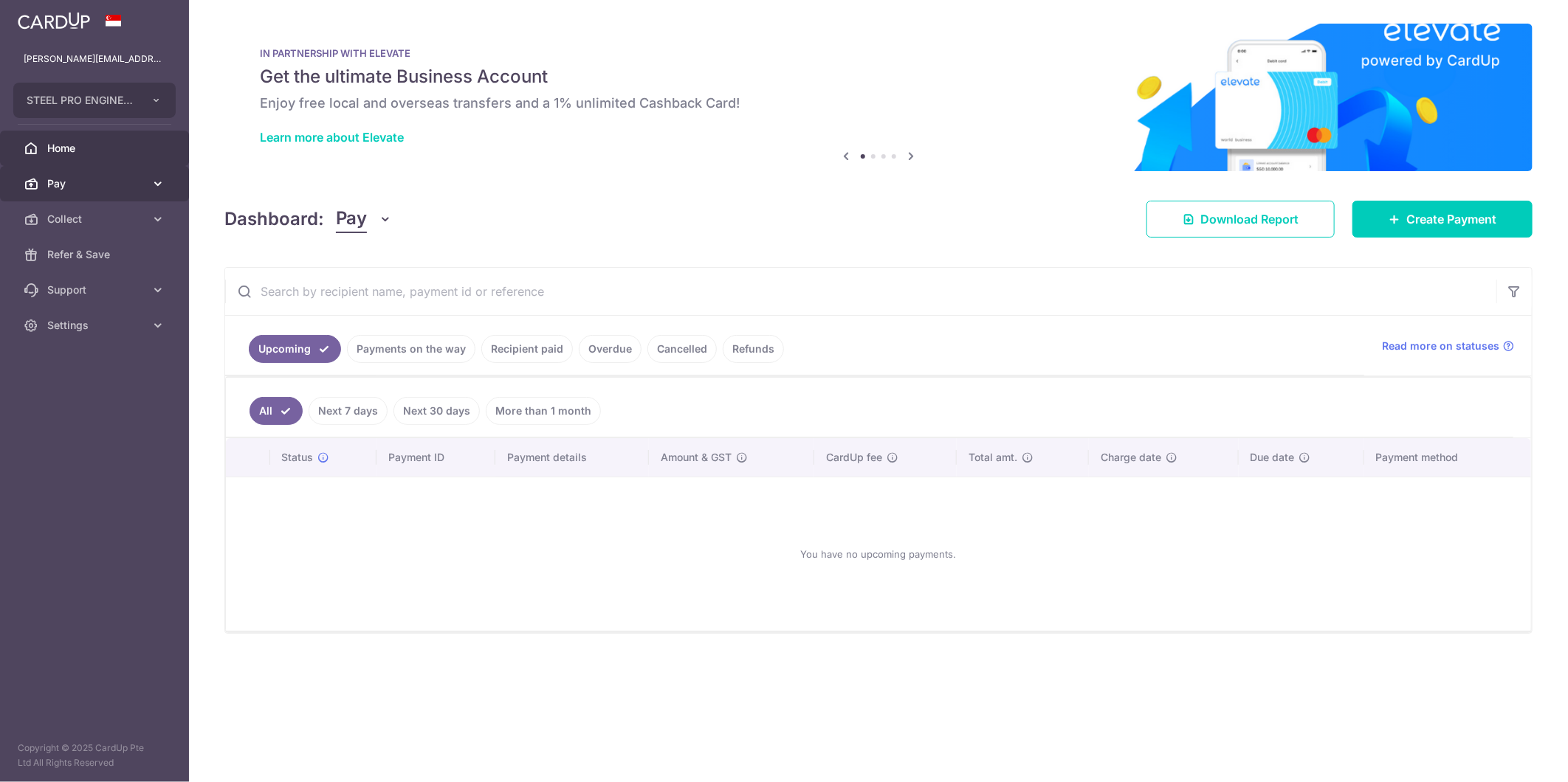
click at [49, 175] on link "Pay" at bounding box center [94, 183] width 189 height 35
click at [134, 230] on link "Payments" at bounding box center [94, 218] width 189 height 35
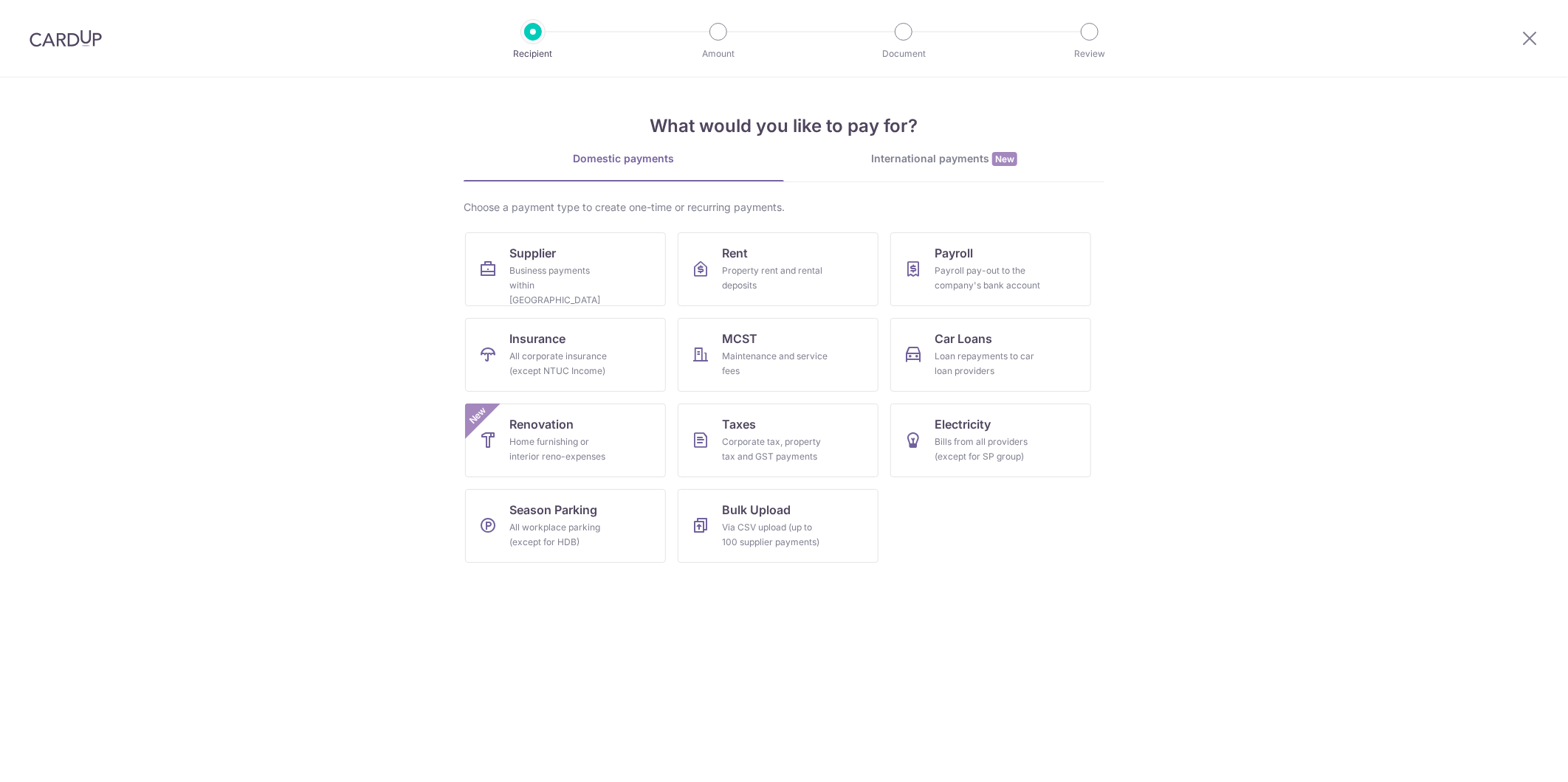
click at [643, 157] on div "Domestic payments" at bounding box center [624, 158] width 320 height 15
click at [924, 166] on div "International payments New" at bounding box center [944, 159] width 320 height 15
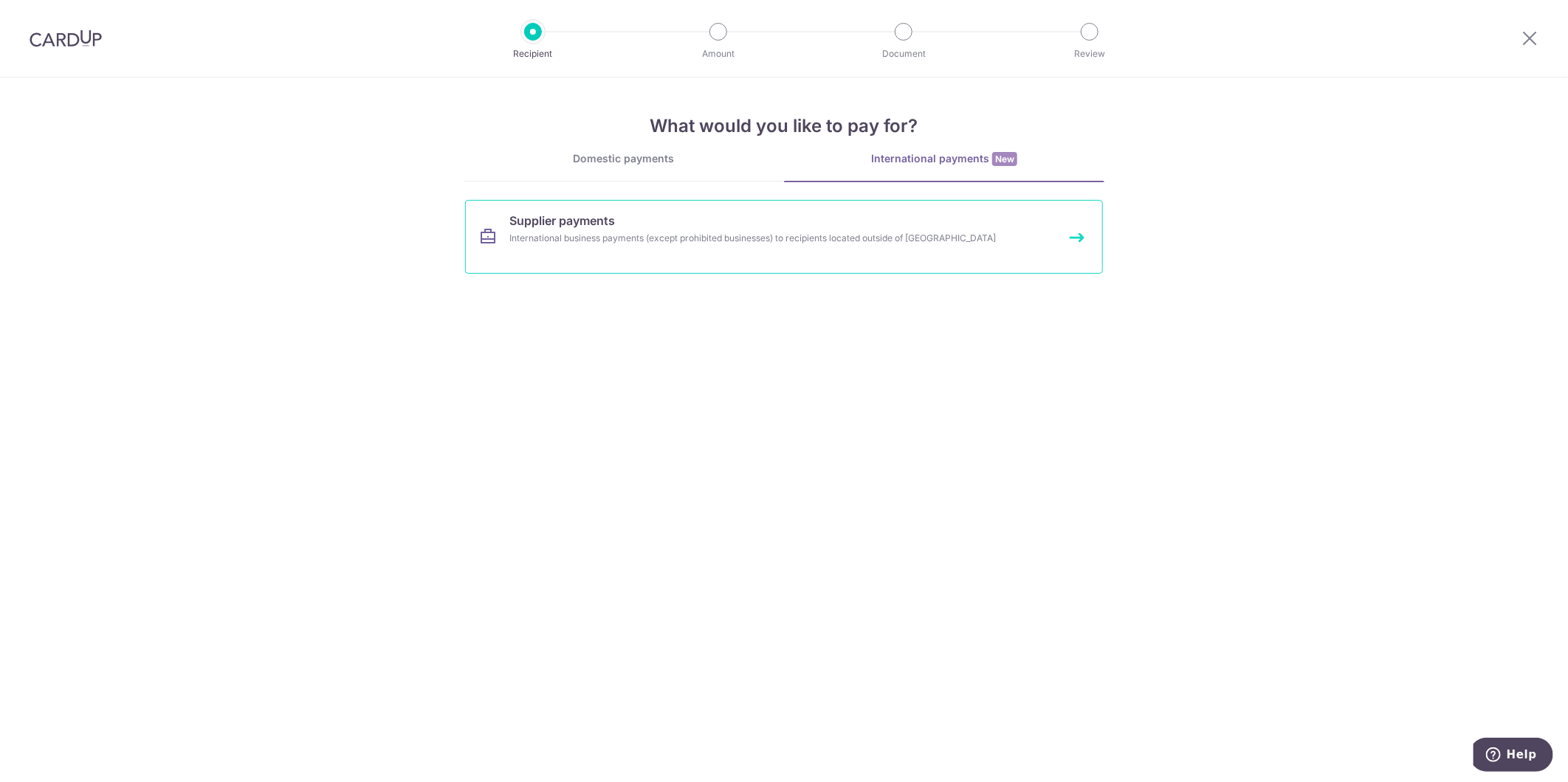
click at [852, 240] on div "International business payments (except prohibited businesses) to recipients lo…" at bounding box center [763, 238] width 510 height 15
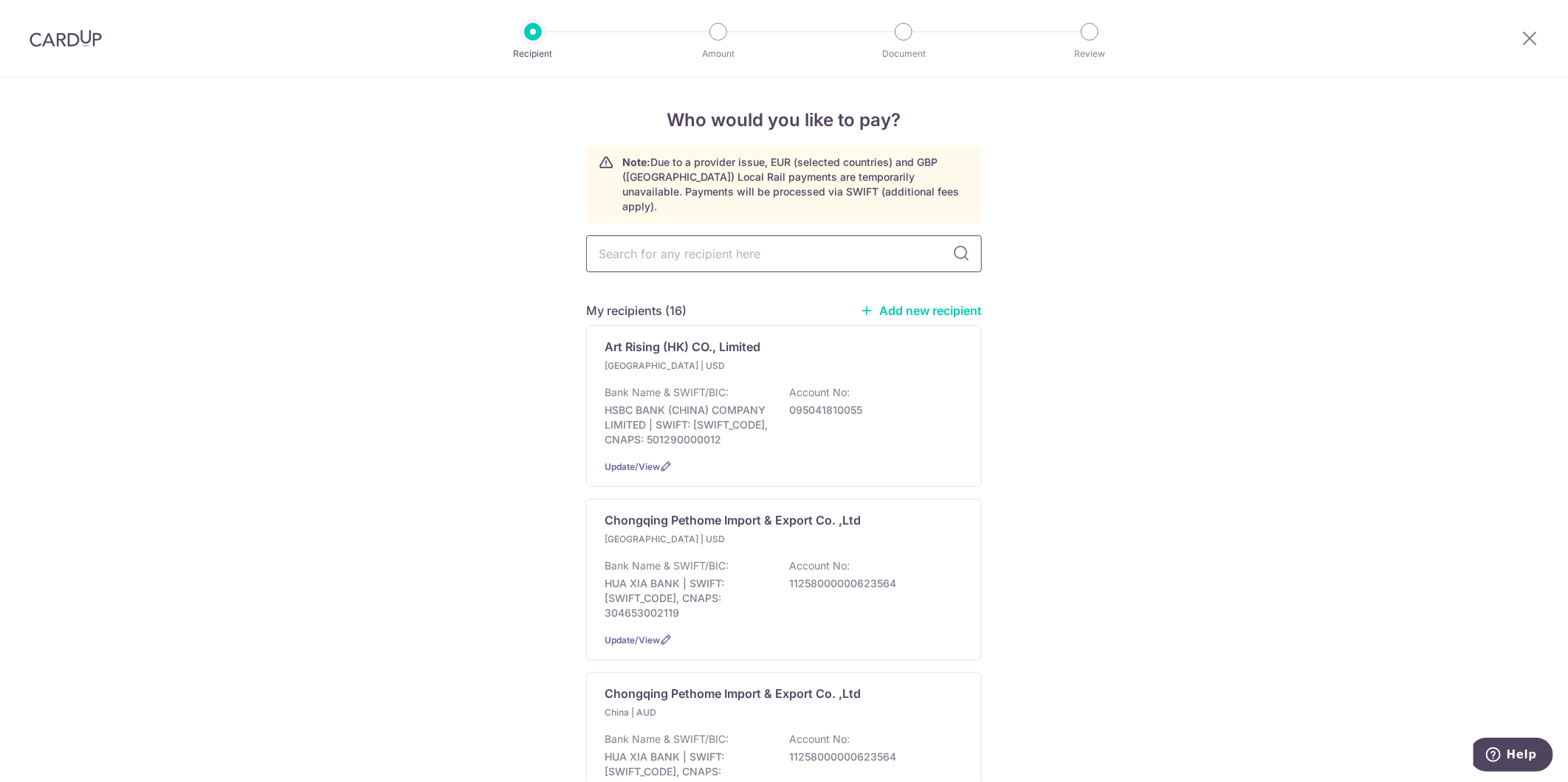
click at [750, 236] on input "text" at bounding box center [784, 254] width 396 height 37
type input "y"
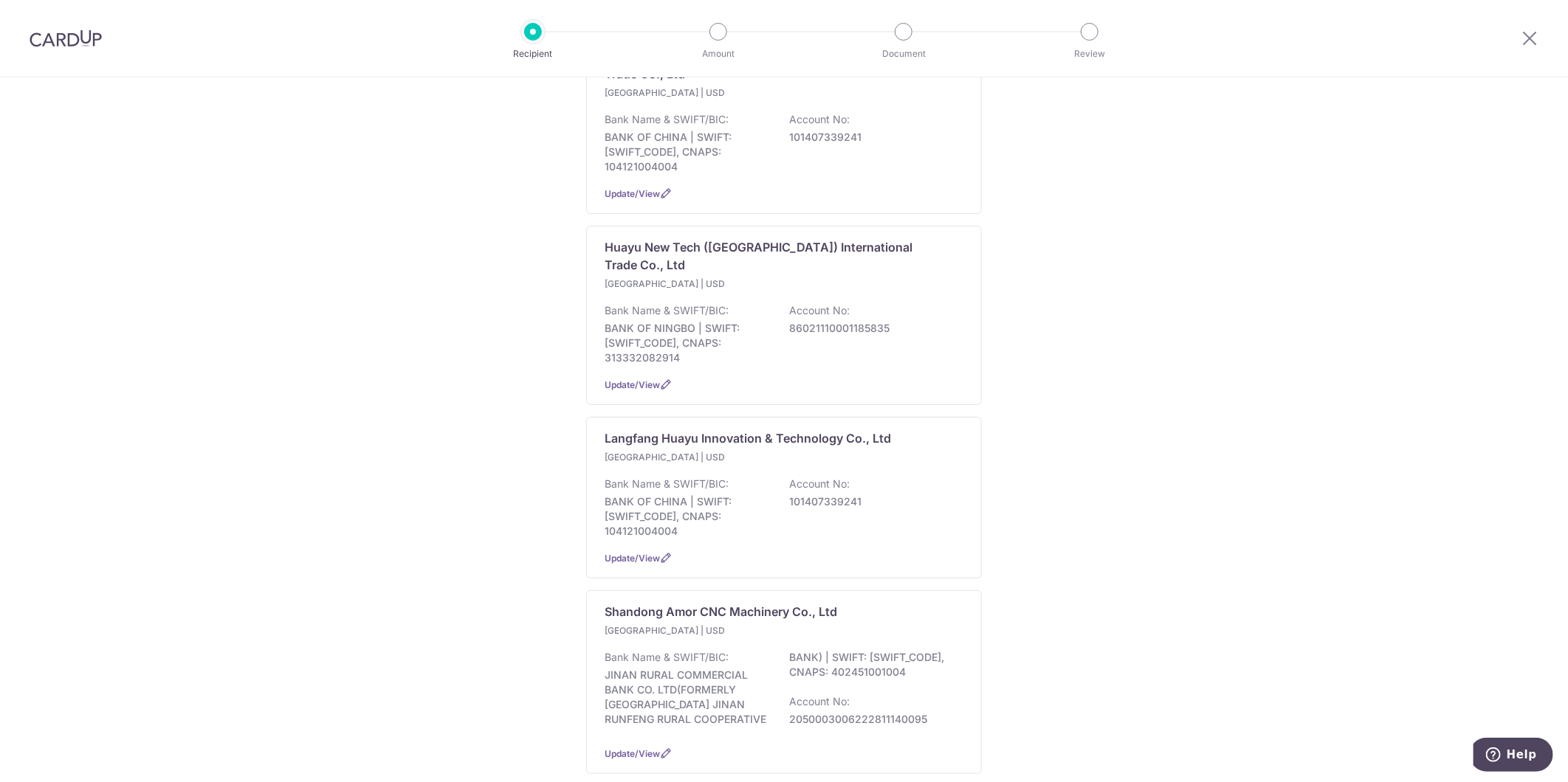
scroll to position [1019, 0]
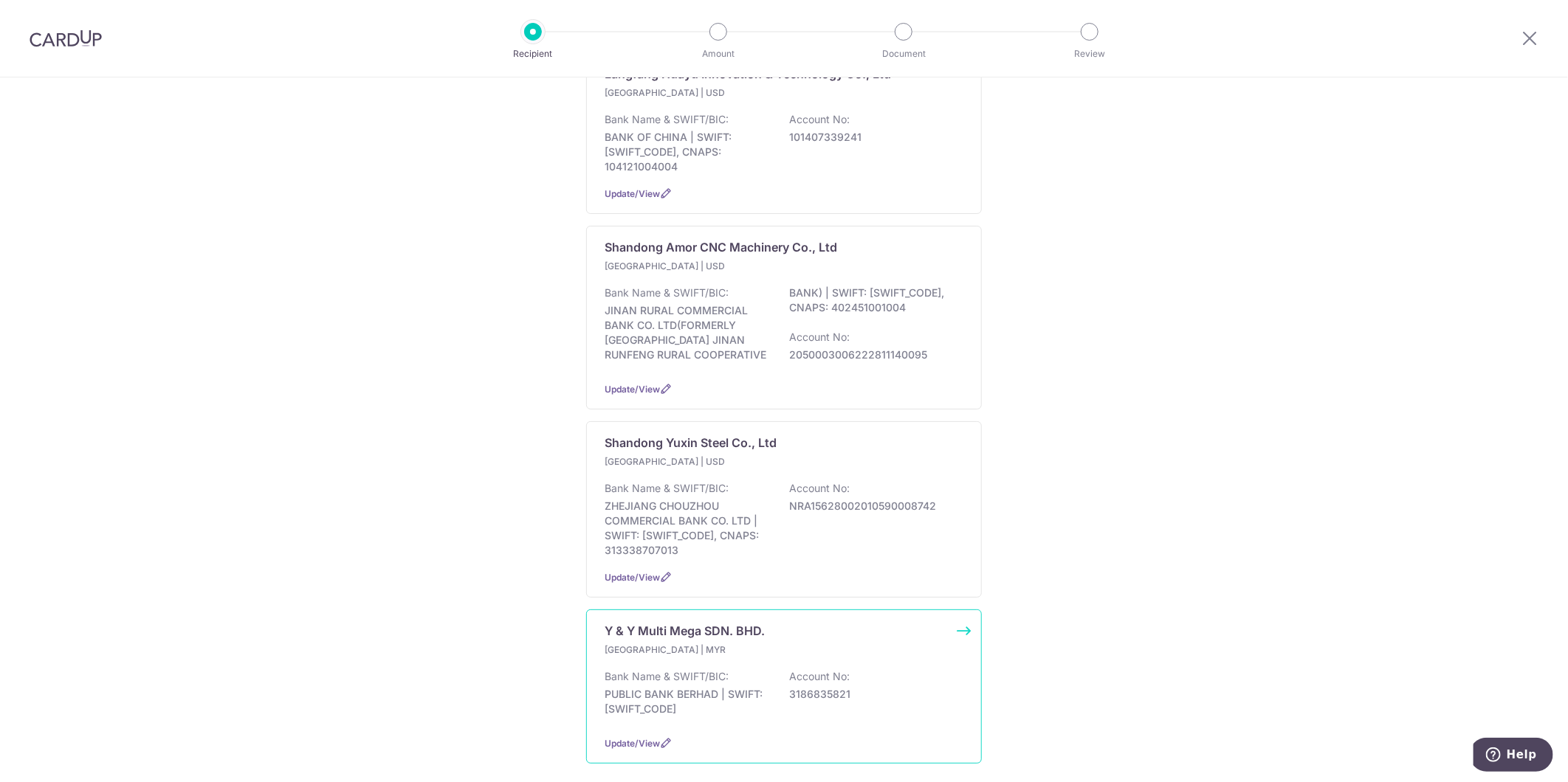
click at [794, 669] on p "Account No:" at bounding box center [819, 676] width 61 height 15
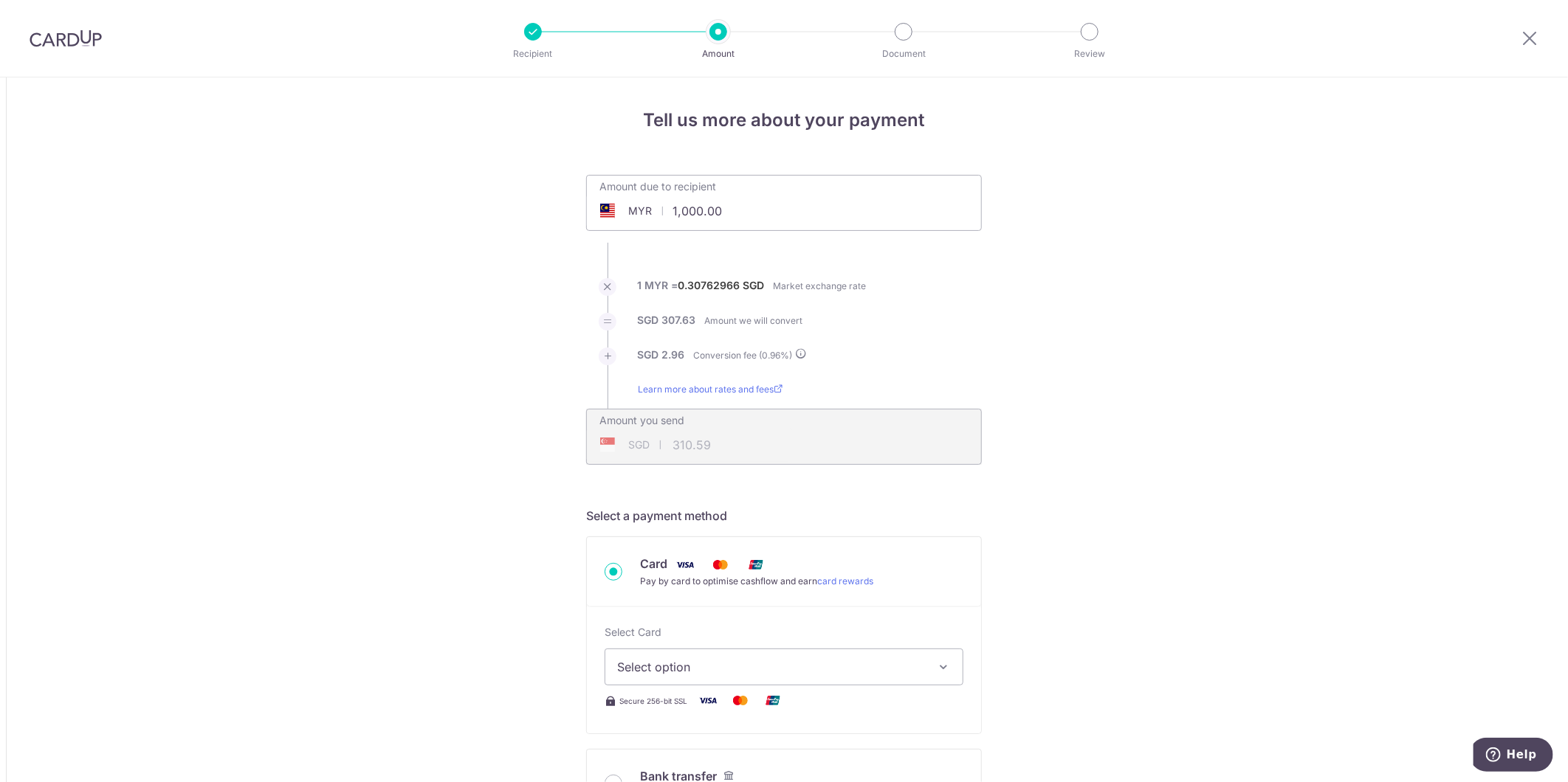
drag, startPoint x: 775, startPoint y: 206, endPoint x: 554, endPoint y: 237, distance: 223.2
click at [773, 673] on span "Select option" at bounding box center [770, 666] width 307 height 18
type input "26,075.00"
type input "8,098.55"
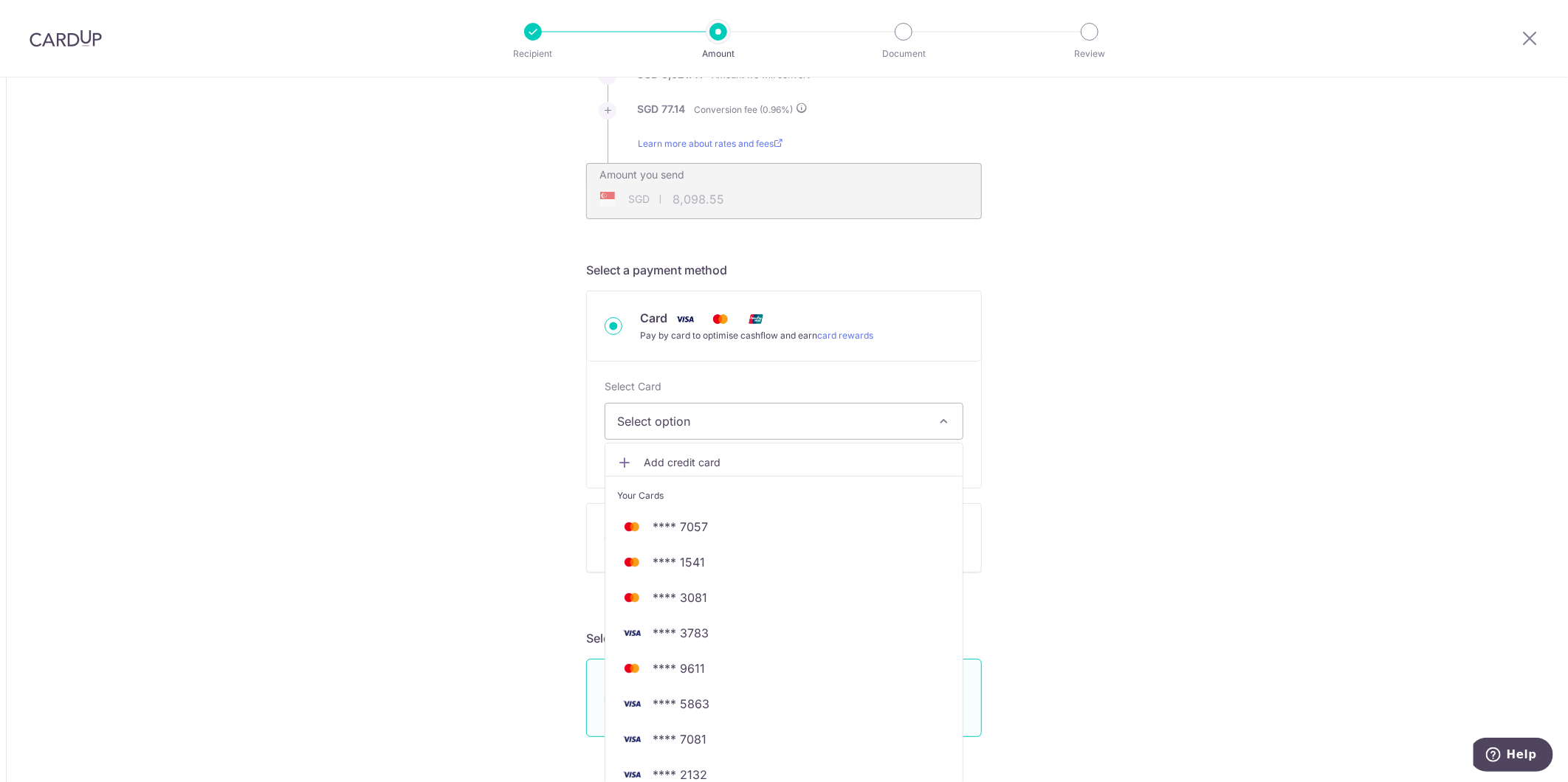
scroll to position [327, 0]
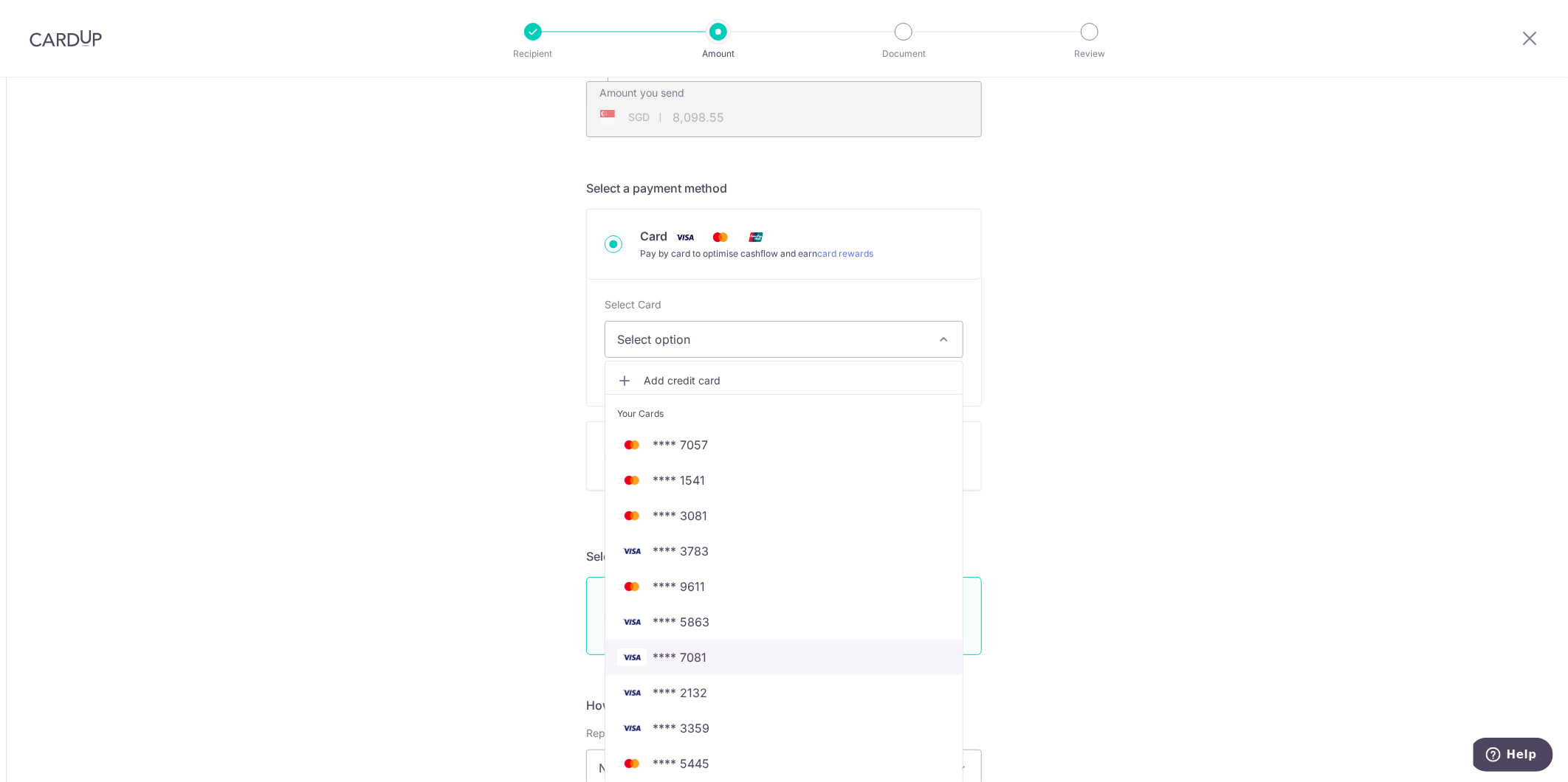
click at [721, 657] on span "**** 7081" at bounding box center [783, 657] width 333 height 18
type input "26,075.00"
type input "8,098.56"
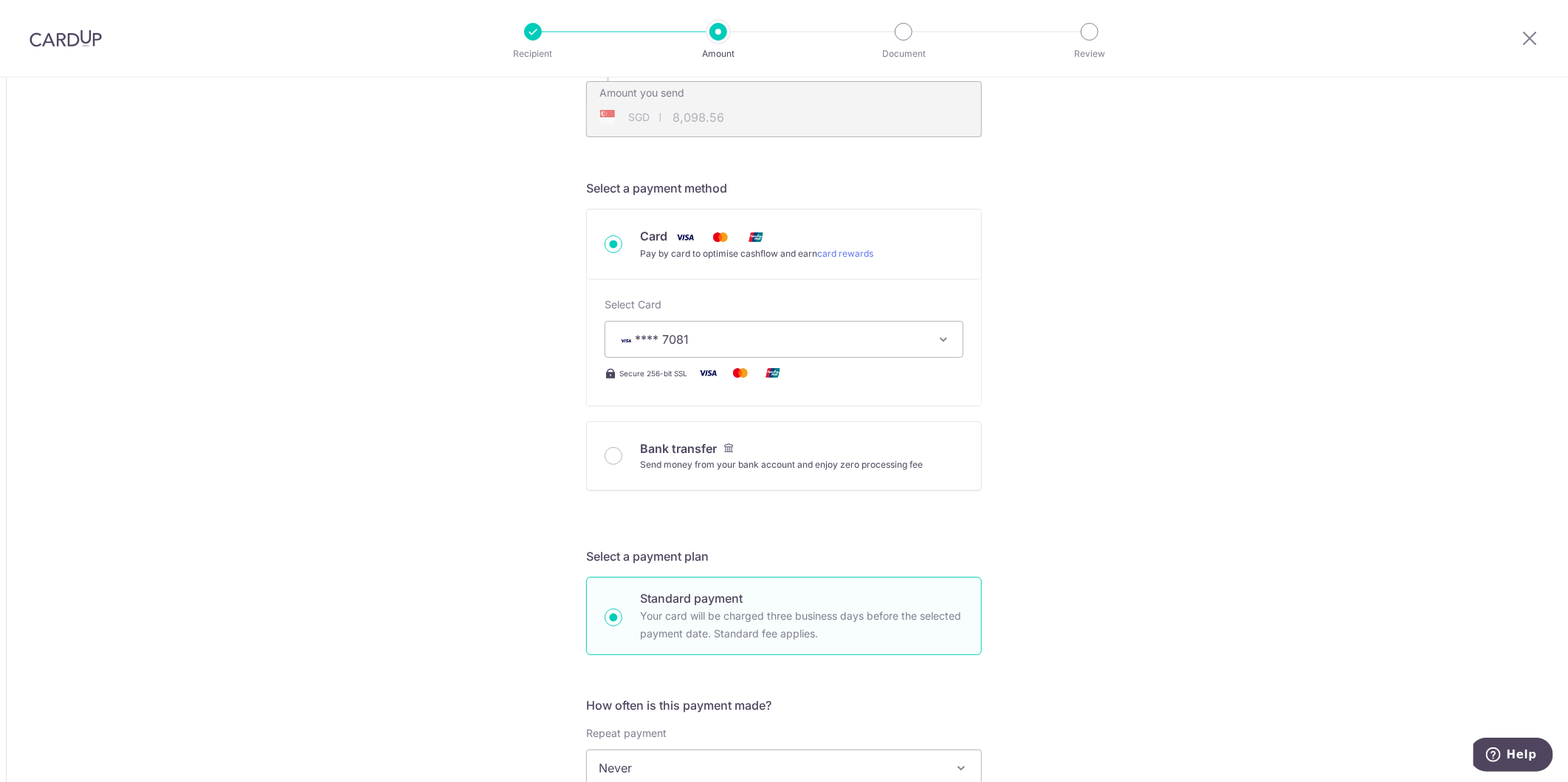
click at [1206, 566] on div "Tell us more about your payment Amount due to recipient MYR 26,075.00 26075 1 M…" at bounding box center [784, 744] width 1568 height 1989
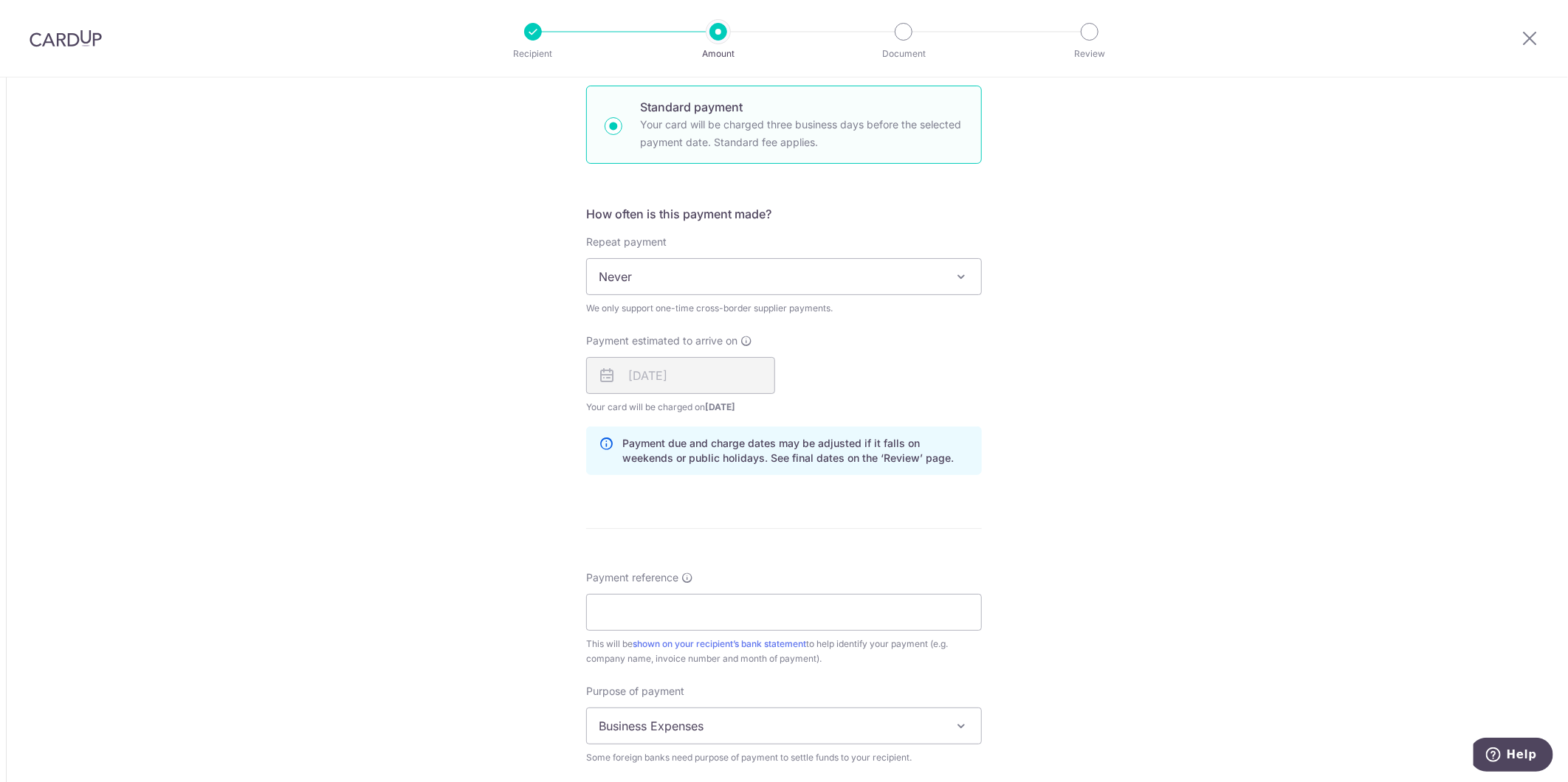
scroll to position [820, 0]
click at [661, 608] on input "Payment reference" at bounding box center [784, 612] width 396 height 37
click at [637, 610] on input "YY MAR AND APR 25 SOA" at bounding box center [784, 612] width 396 height 37
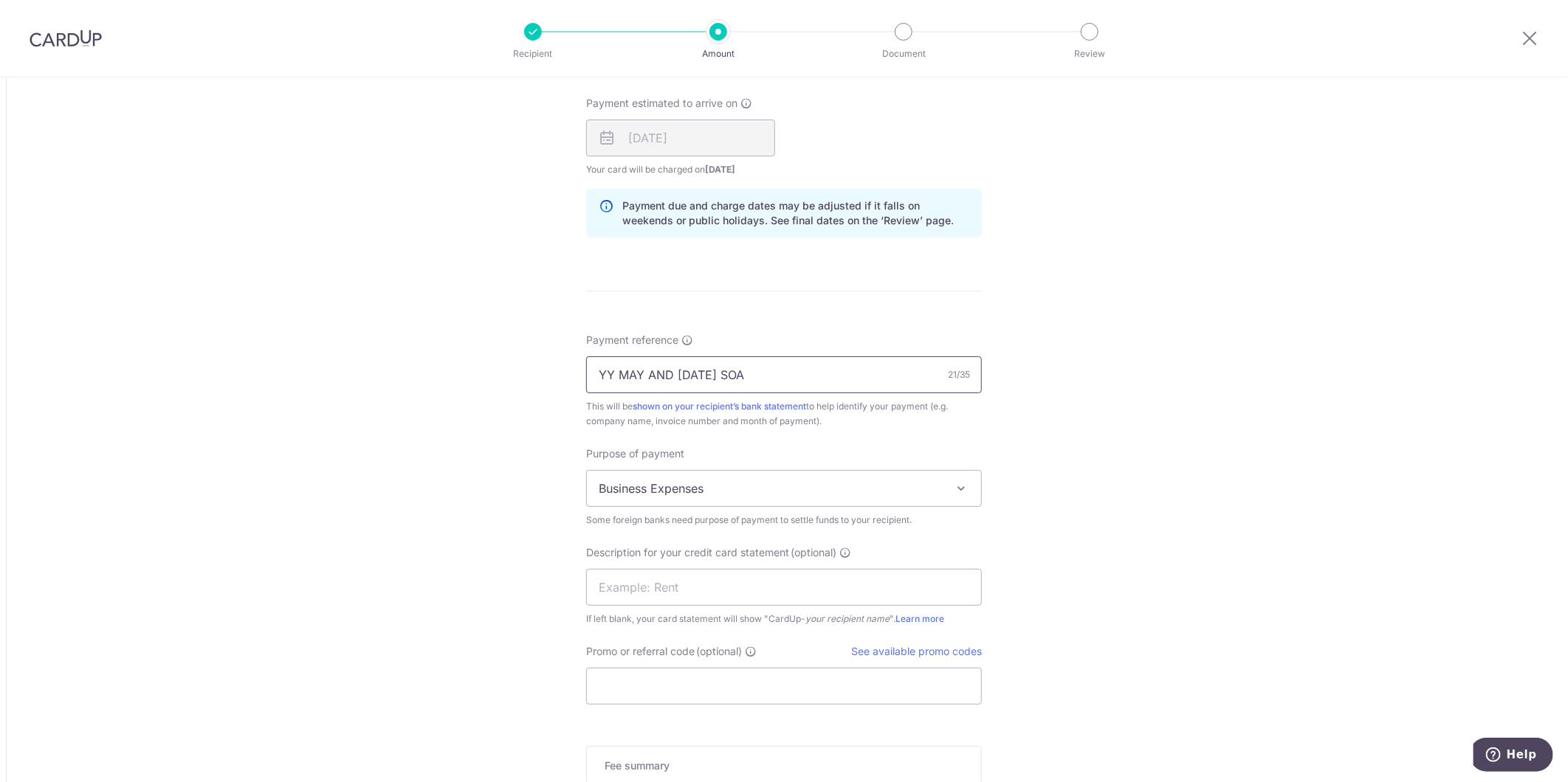
scroll to position [1066, 0]
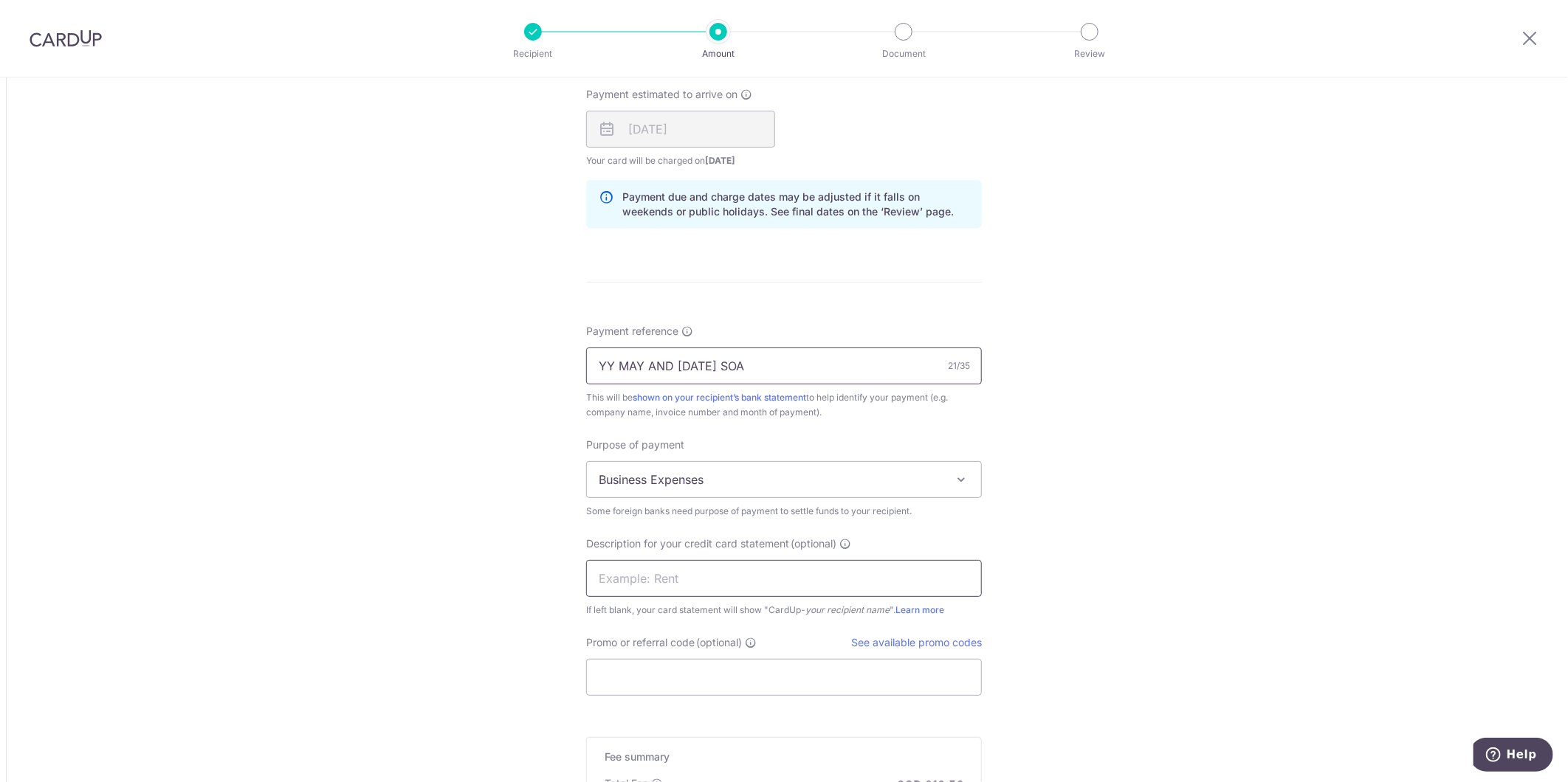
type input "YY MAY AND JUN 25 SOA"
click at [691, 573] on input "text" at bounding box center [784, 578] width 396 height 37
click at [635, 582] on input "YY MAR&APR25" at bounding box center [784, 578] width 396 height 37
type input "YY MAY&JUN25"
click at [723, 668] on input "Promo or referral code (optional)" at bounding box center [784, 677] width 396 height 37
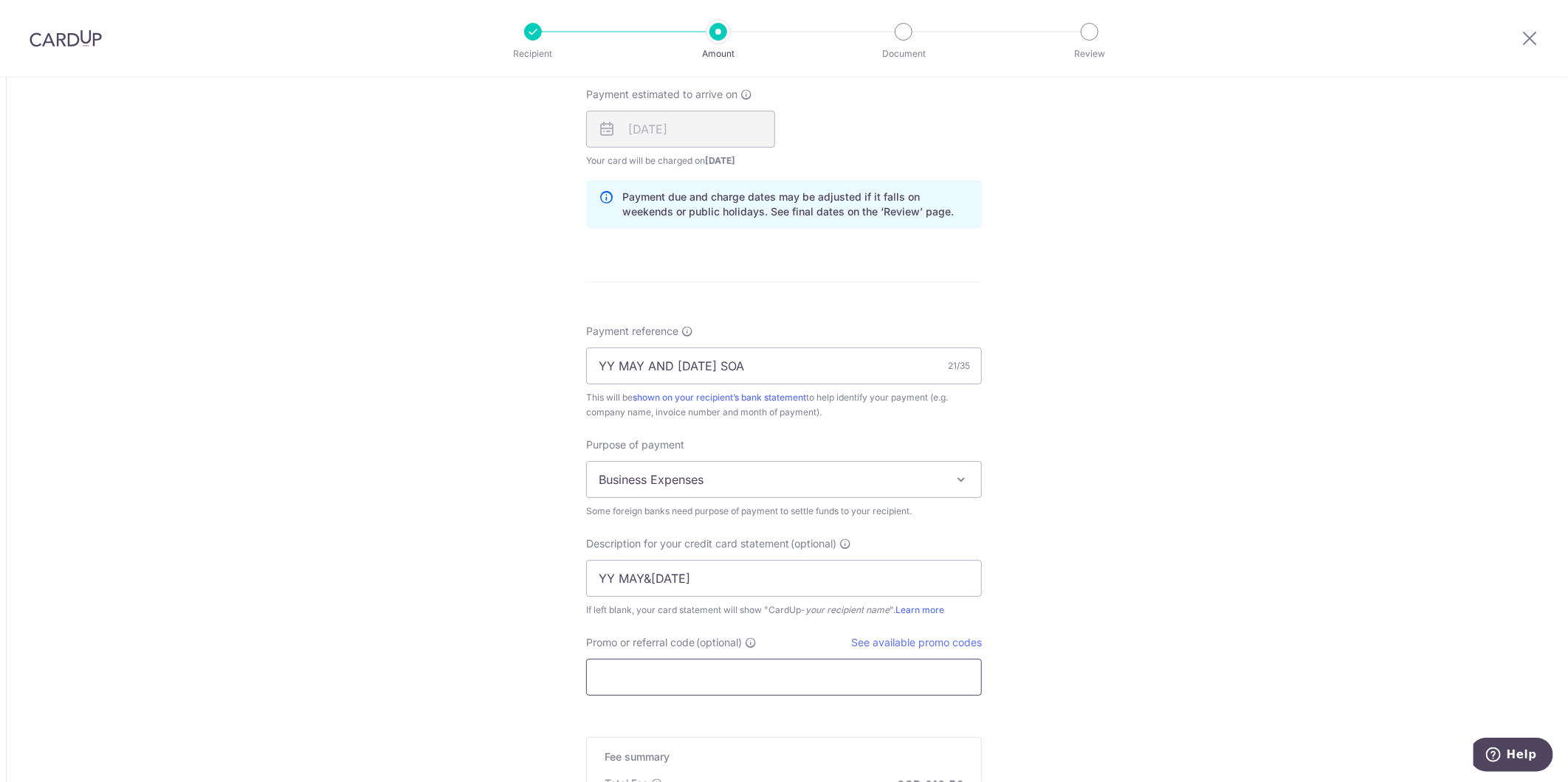
type input "s"
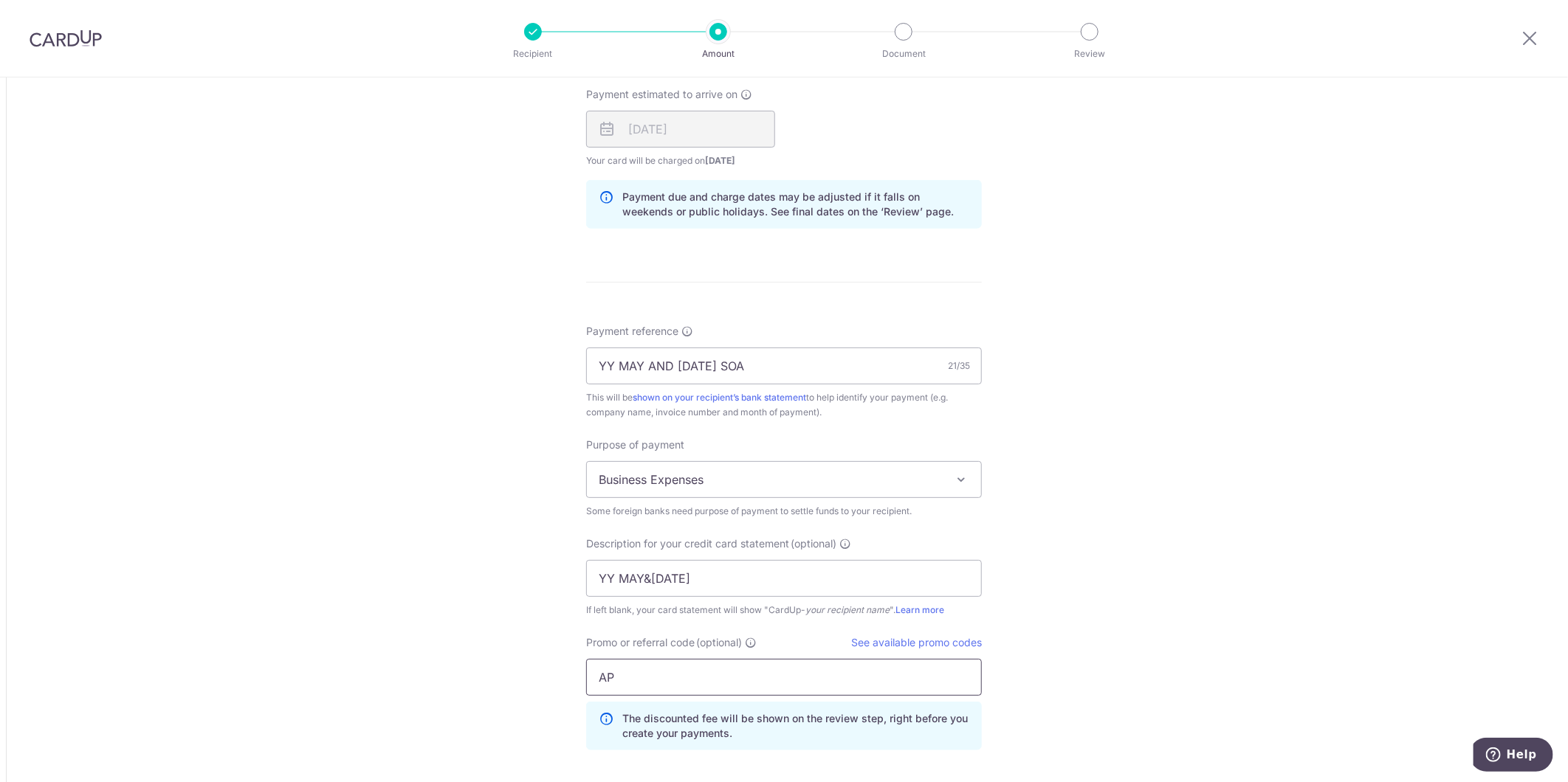
type input "A"
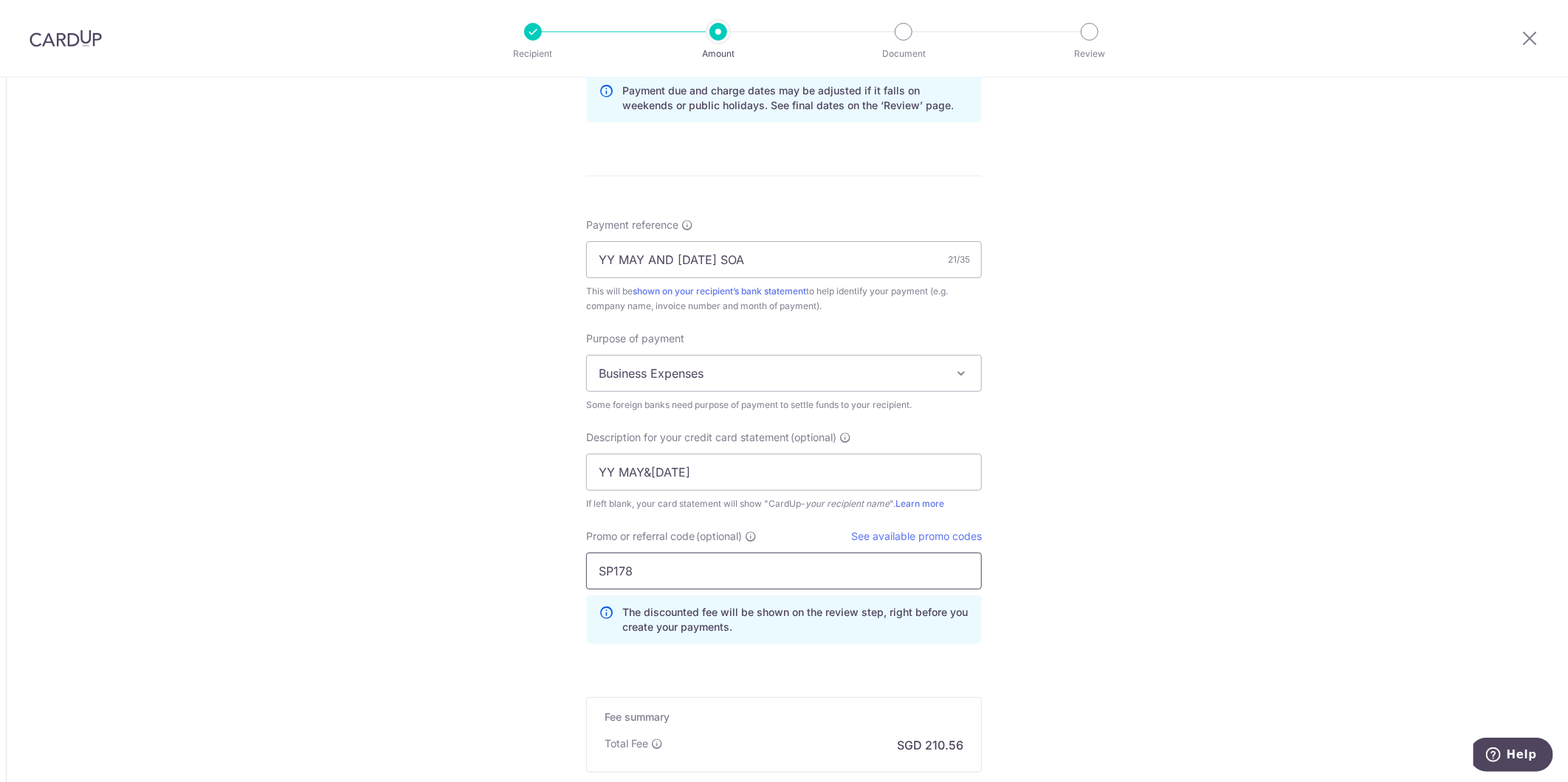
scroll to position [1352, 0]
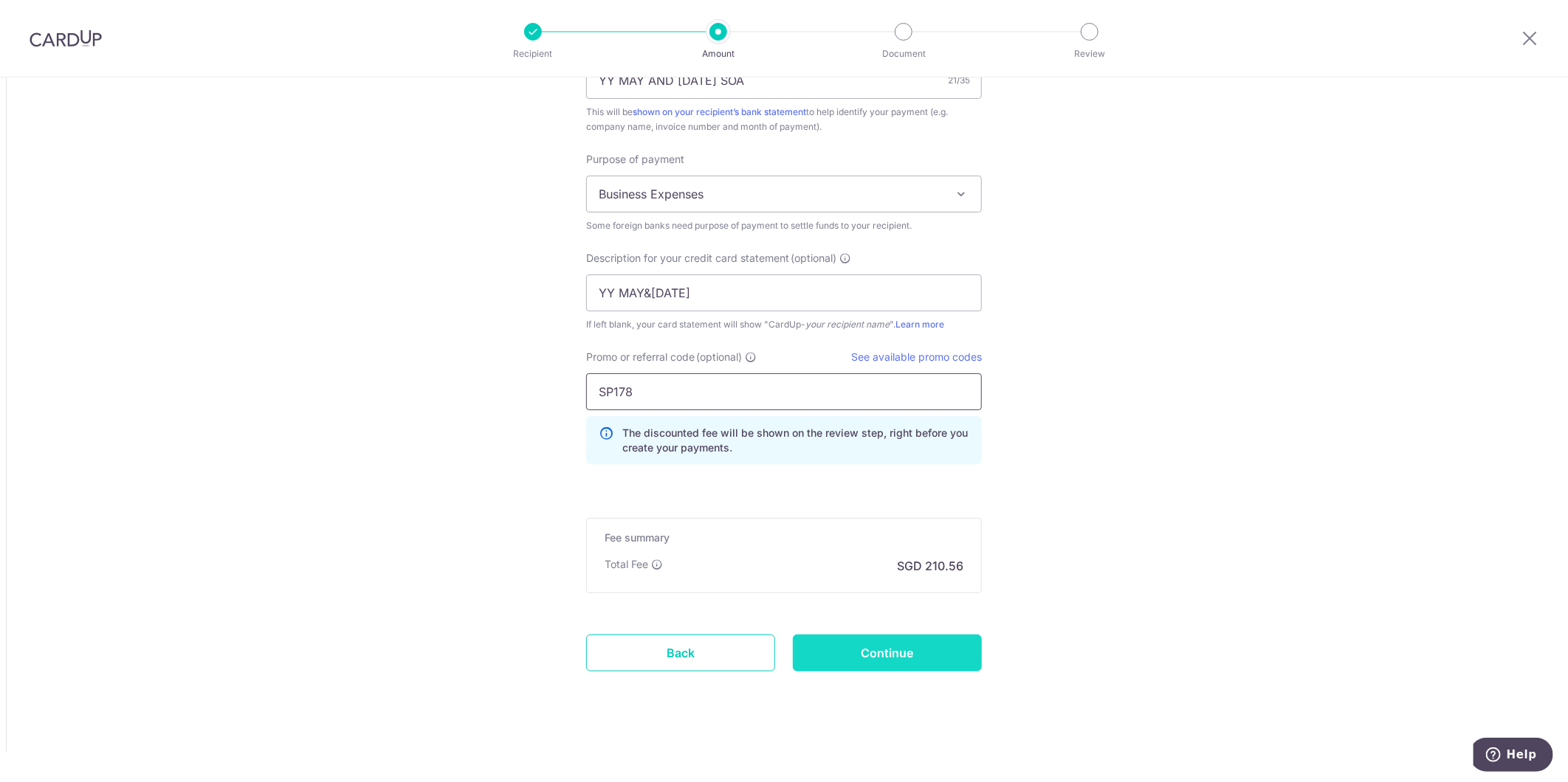
type input "SP178"
click at [907, 647] on input "Continue" at bounding box center [887, 653] width 189 height 37
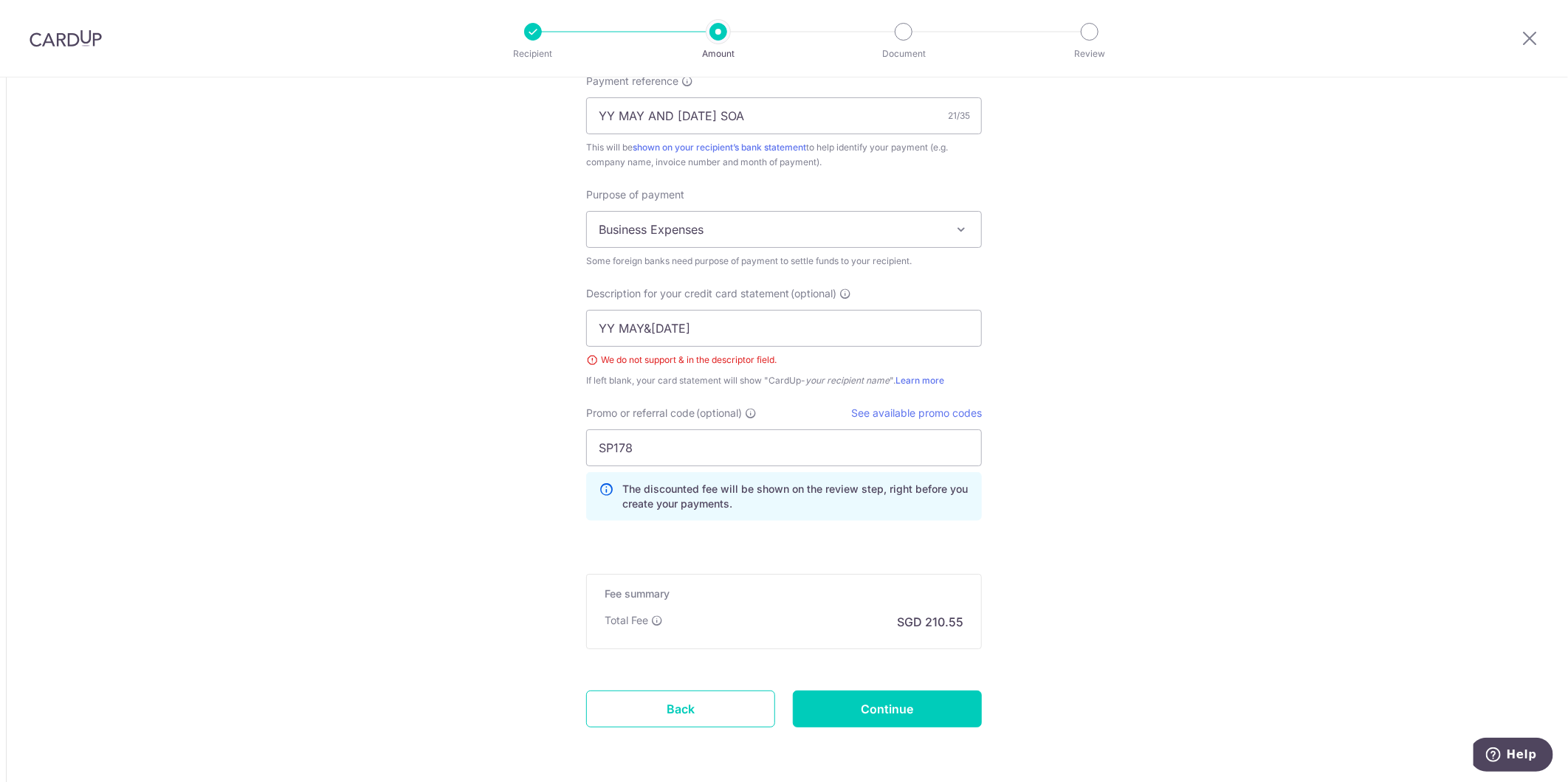
scroll to position [1290, 0]
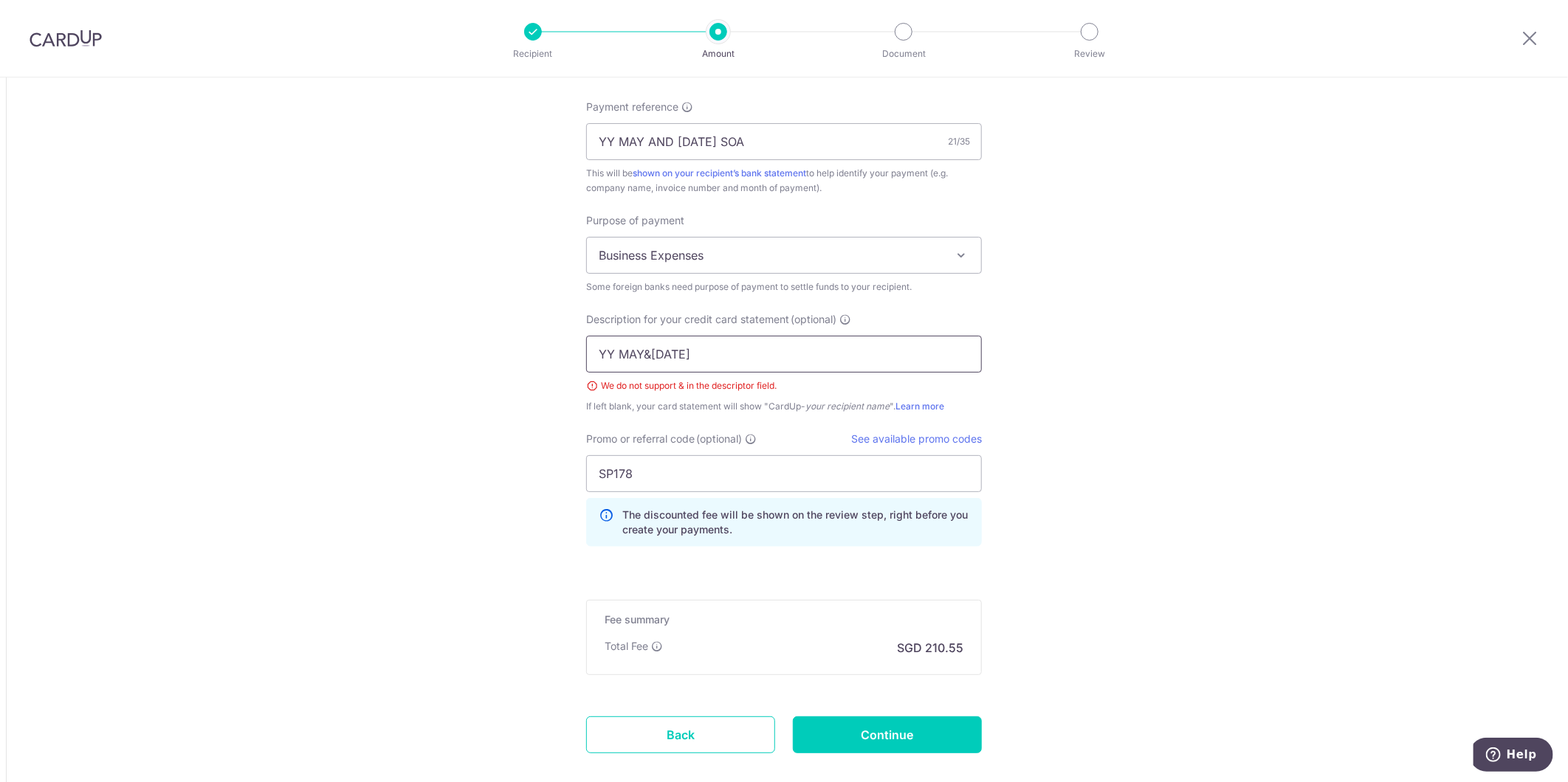
click at [647, 347] on input "YY MAY&[DATE]" at bounding box center [784, 354] width 396 height 37
type input "YY MAYJUN25"
click at [861, 727] on input "Continue" at bounding box center [887, 734] width 189 height 37
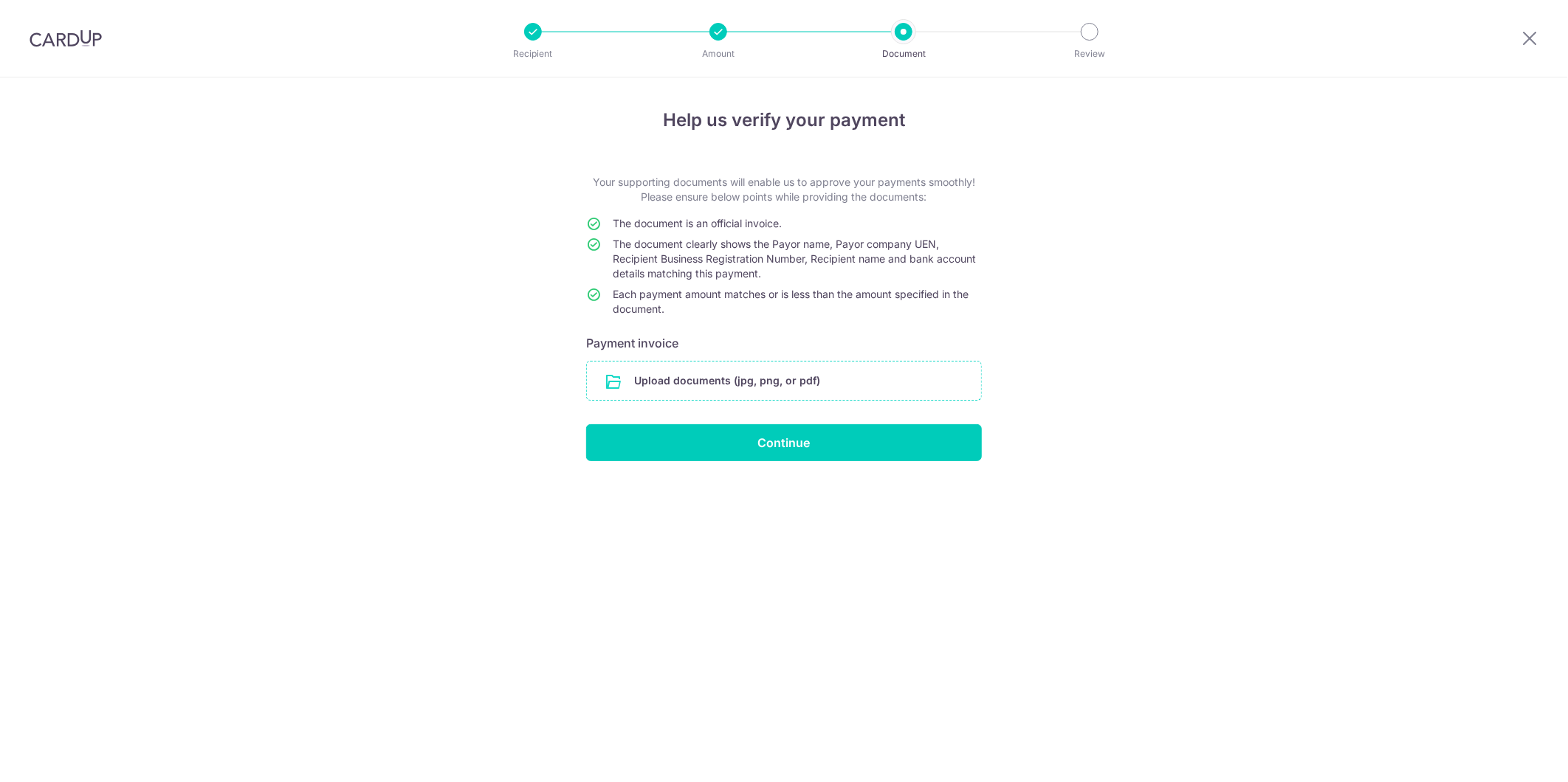
click at [706, 380] on input "file" at bounding box center [784, 380] width 394 height 39
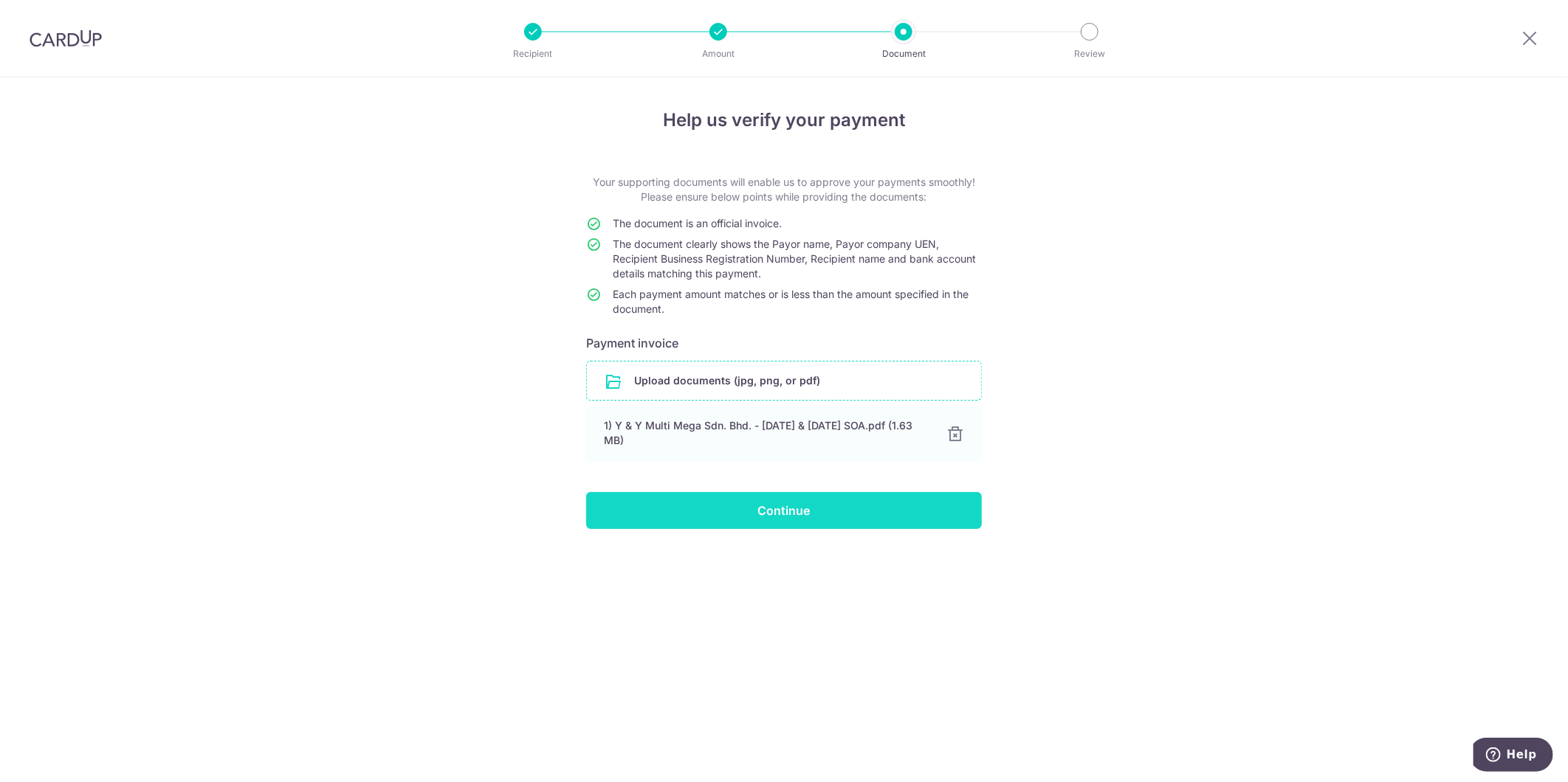
click at [886, 514] on input "Continue" at bounding box center [784, 510] width 396 height 37
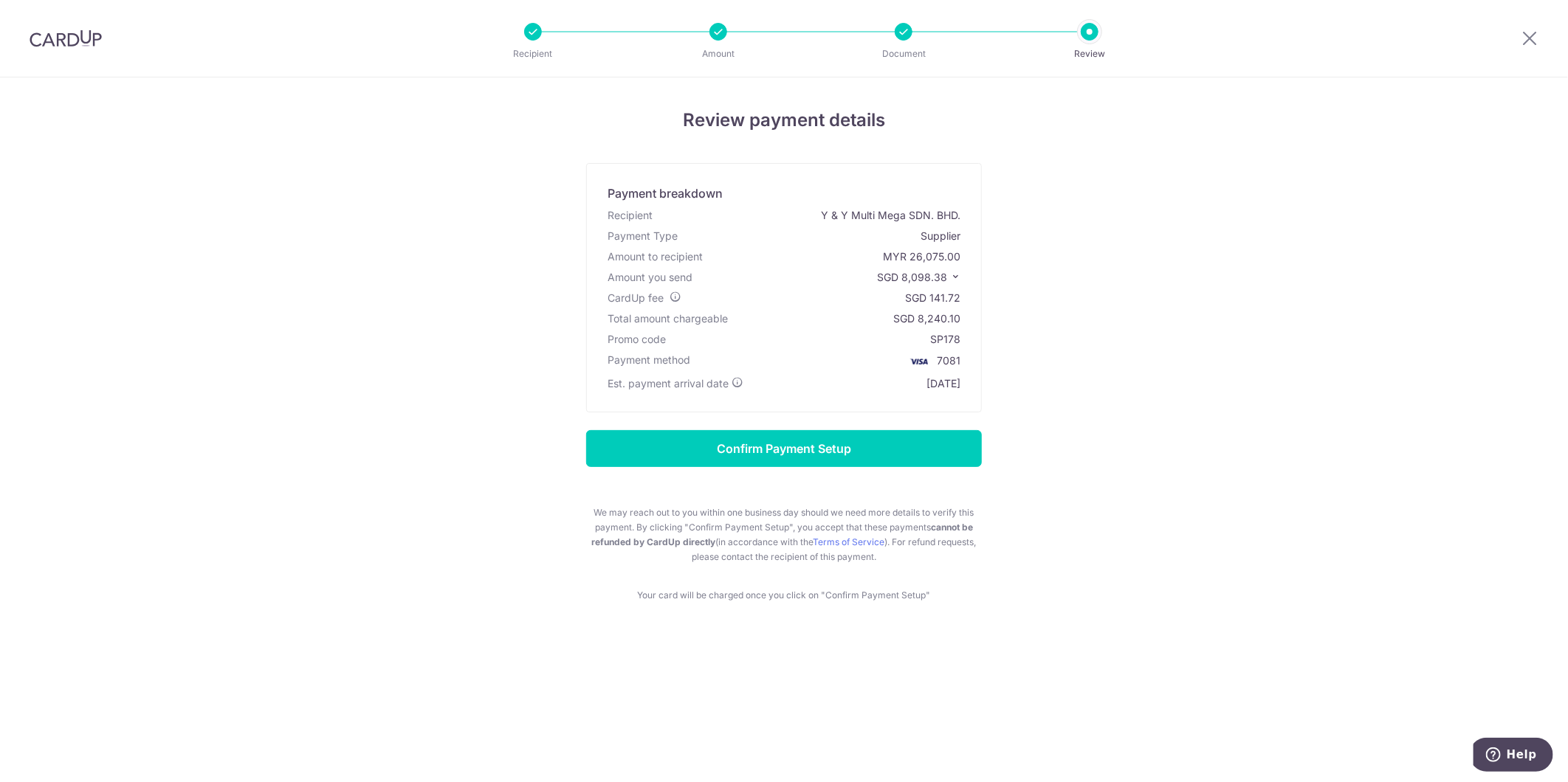
click at [1093, 473] on form "Confirm Payment Setup We may reach out to you within one business day should we…" at bounding box center [784, 497] width 864 height 134
click at [1160, 461] on form "Confirm Payment Setup We may reach out to you within one business day should we…" at bounding box center [784, 497] width 864 height 134
click at [1196, 399] on div "Review payment details Payment breakdown Recipient Y & Y Multi Mega SDN. BHD. P…" at bounding box center [784, 355] width 864 height 496
click at [915, 623] on div "Review payment details Payment breakdown Recipient Y & Y Multi Mega SDN. BHD. P…" at bounding box center [784, 429] width 1568 height 705
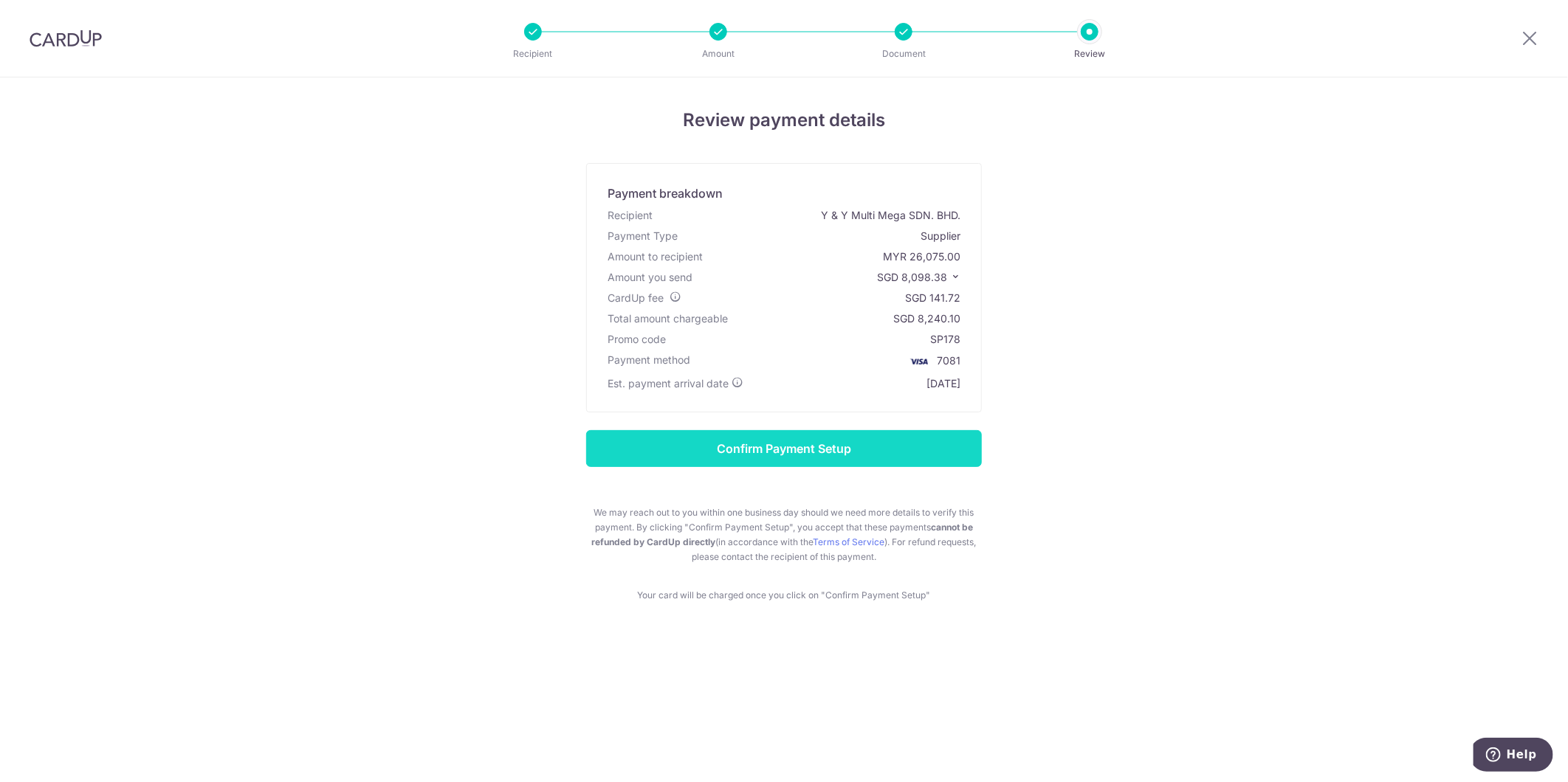
click at [967, 460] on input "Confirm Payment Setup" at bounding box center [784, 448] width 396 height 37
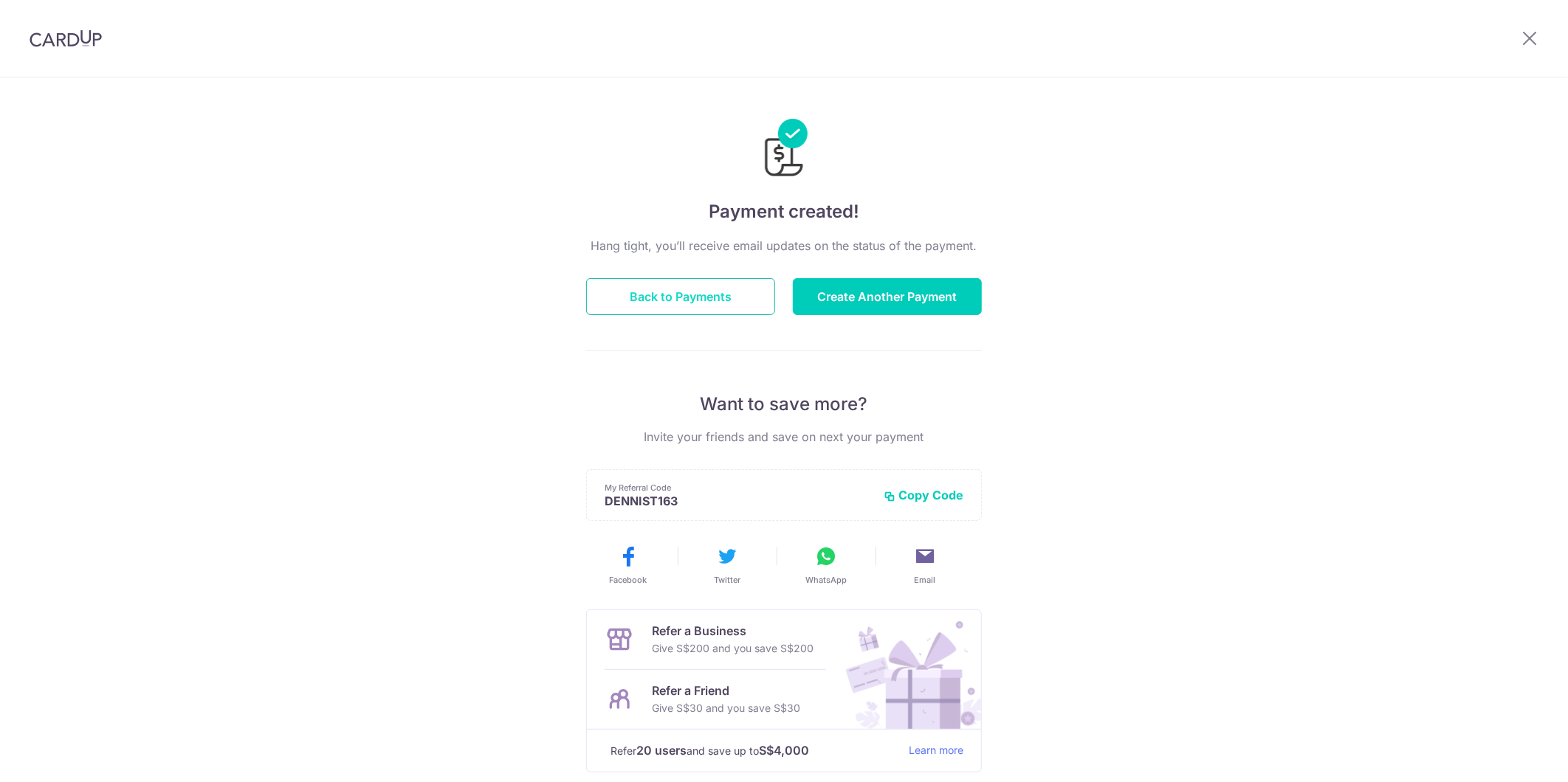
click at [721, 312] on button "Back to Payments" at bounding box center [680, 296] width 189 height 37
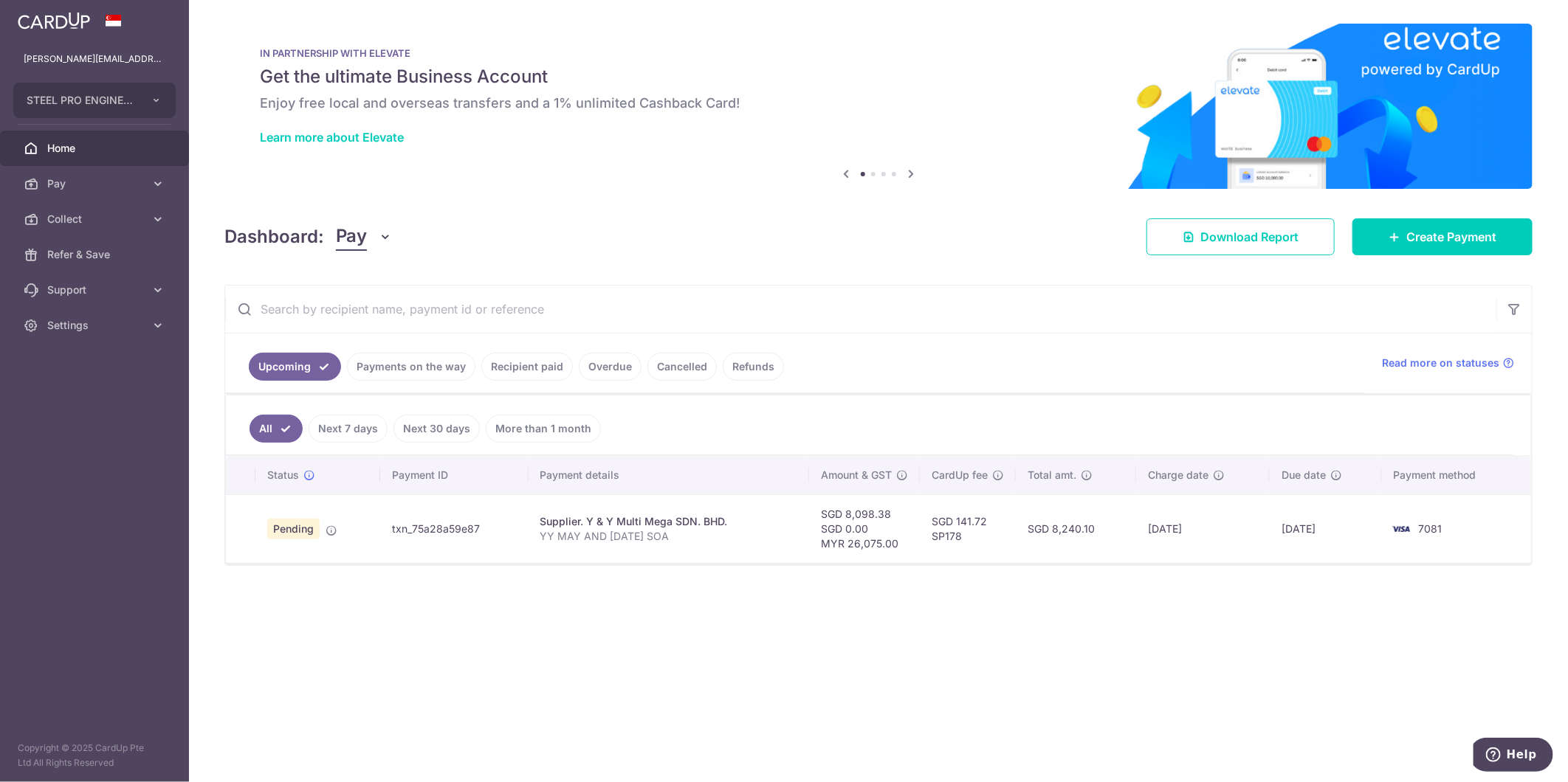
drag, startPoint x: 39, startPoint y: 185, endPoint x: 99, endPoint y: 257, distance: 93.7
click at [39, 185] on link "Pay" at bounding box center [94, 183] width 189 height 35
click at [116, 225] on span "Payments" at bounding box center [96, 218] width 98 height 15
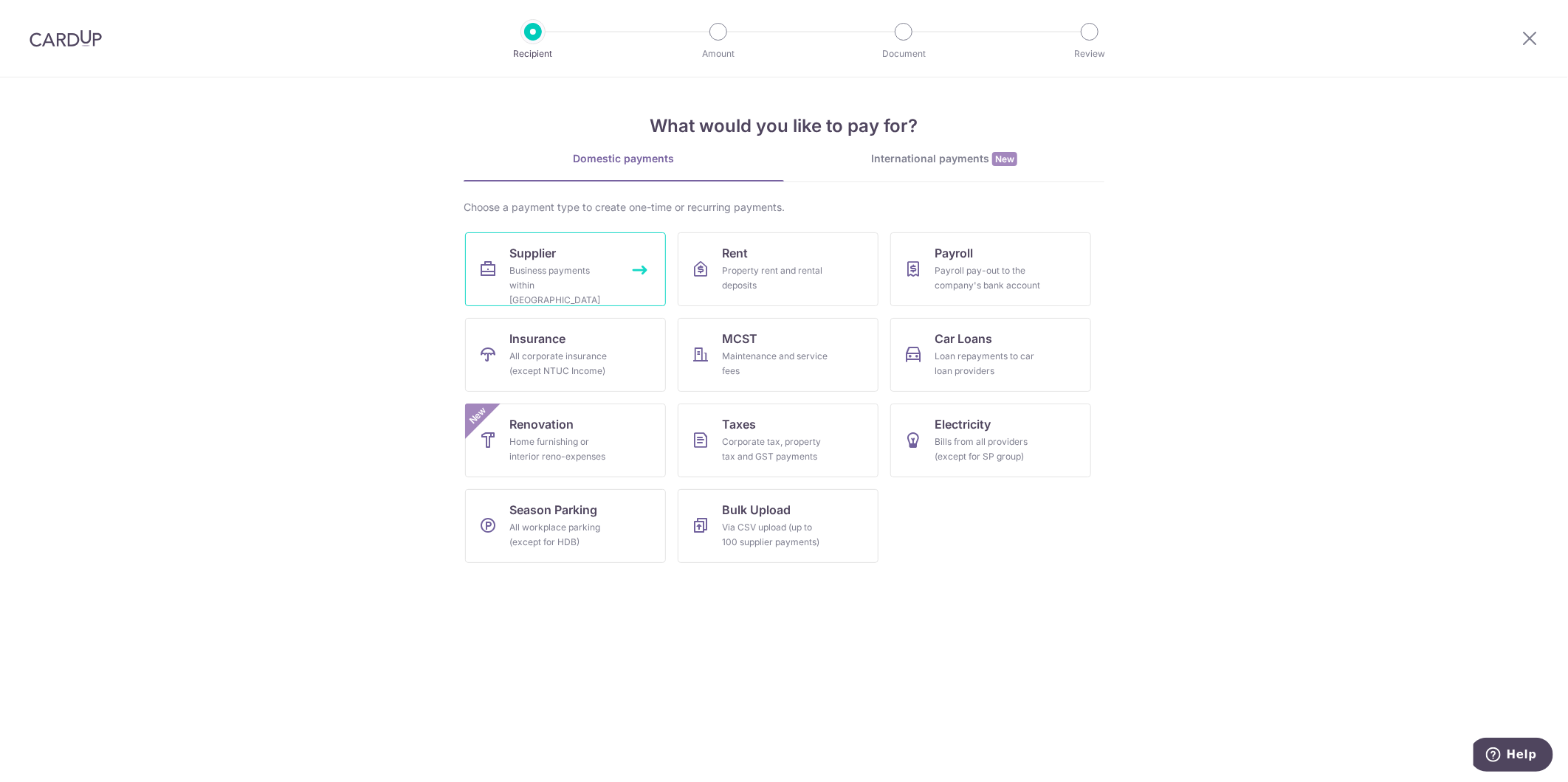
click at [551, 266] on div "Business payments within [GEOGRAPHIC_DATA]" at bounding box center [562, 286] width 106 height 45
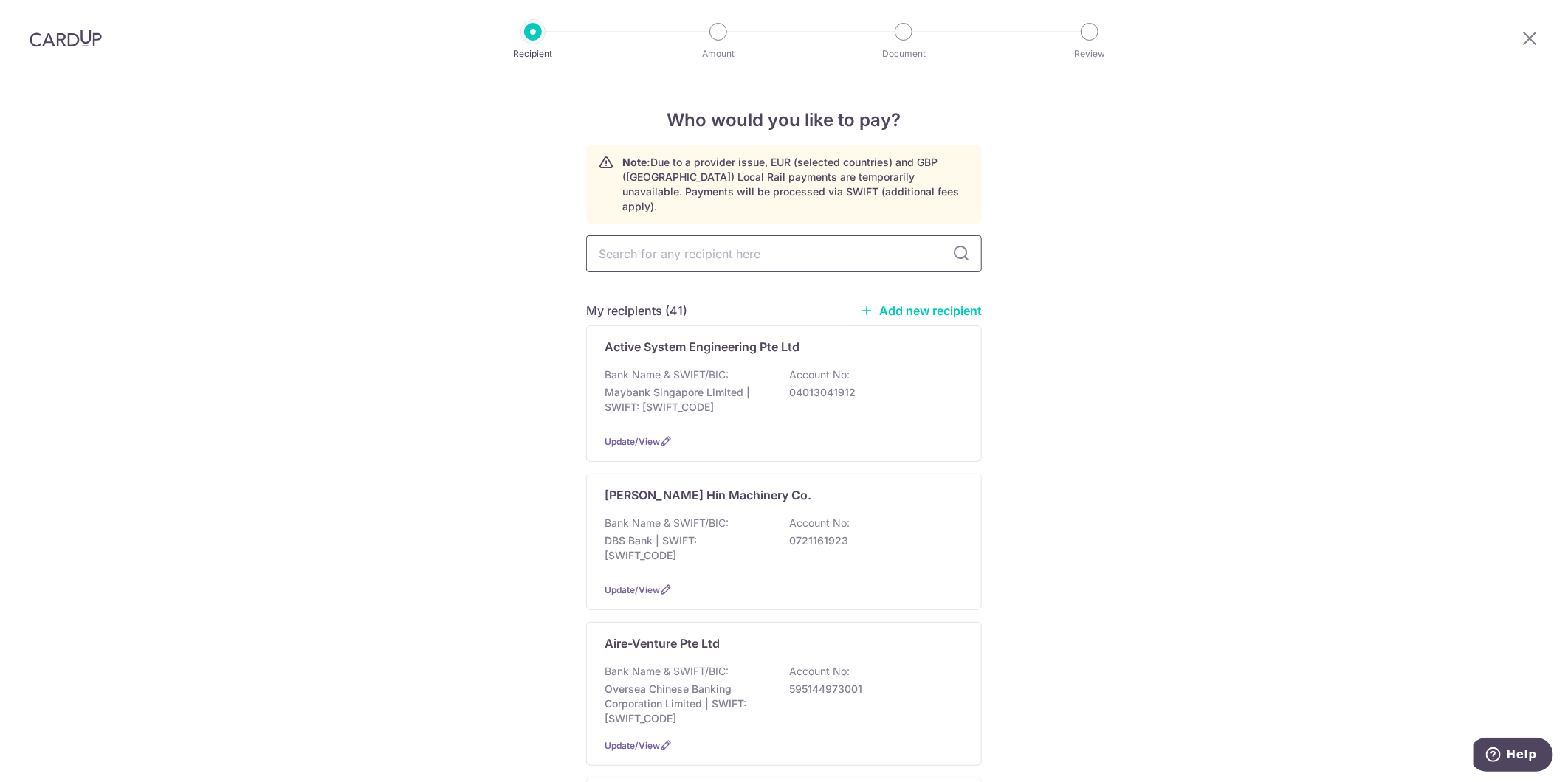
click at [707, 236] on input "text" at bounding box center [784, 254] width 396 height 37
click at [694, 237] on input "text" at bounding box center [784, 254] width 396 height 37
type input "Unitro"
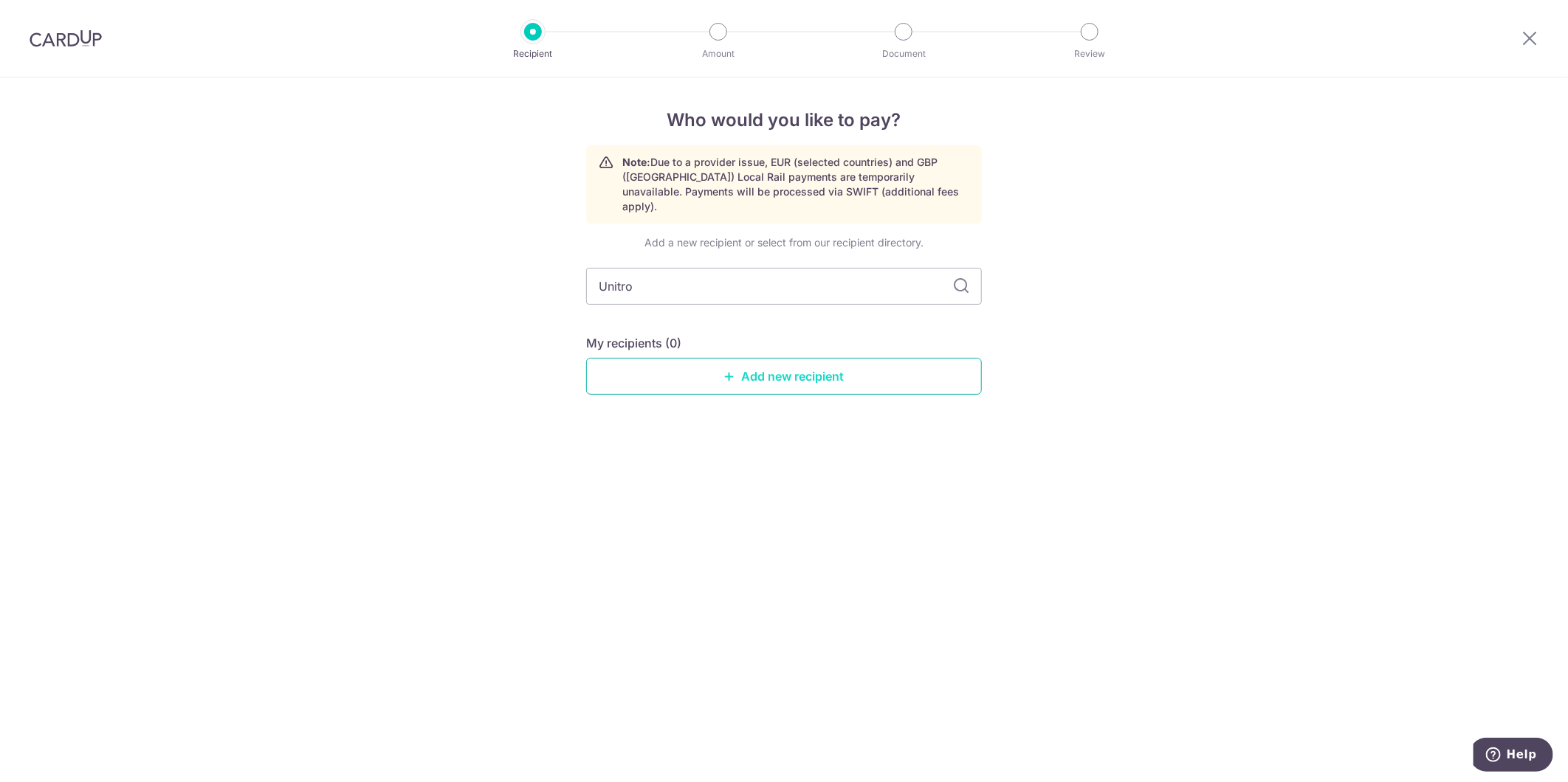
click at [753, 370] on link "Add new recipient" at bounding box center [784, 376] width 396 height 37
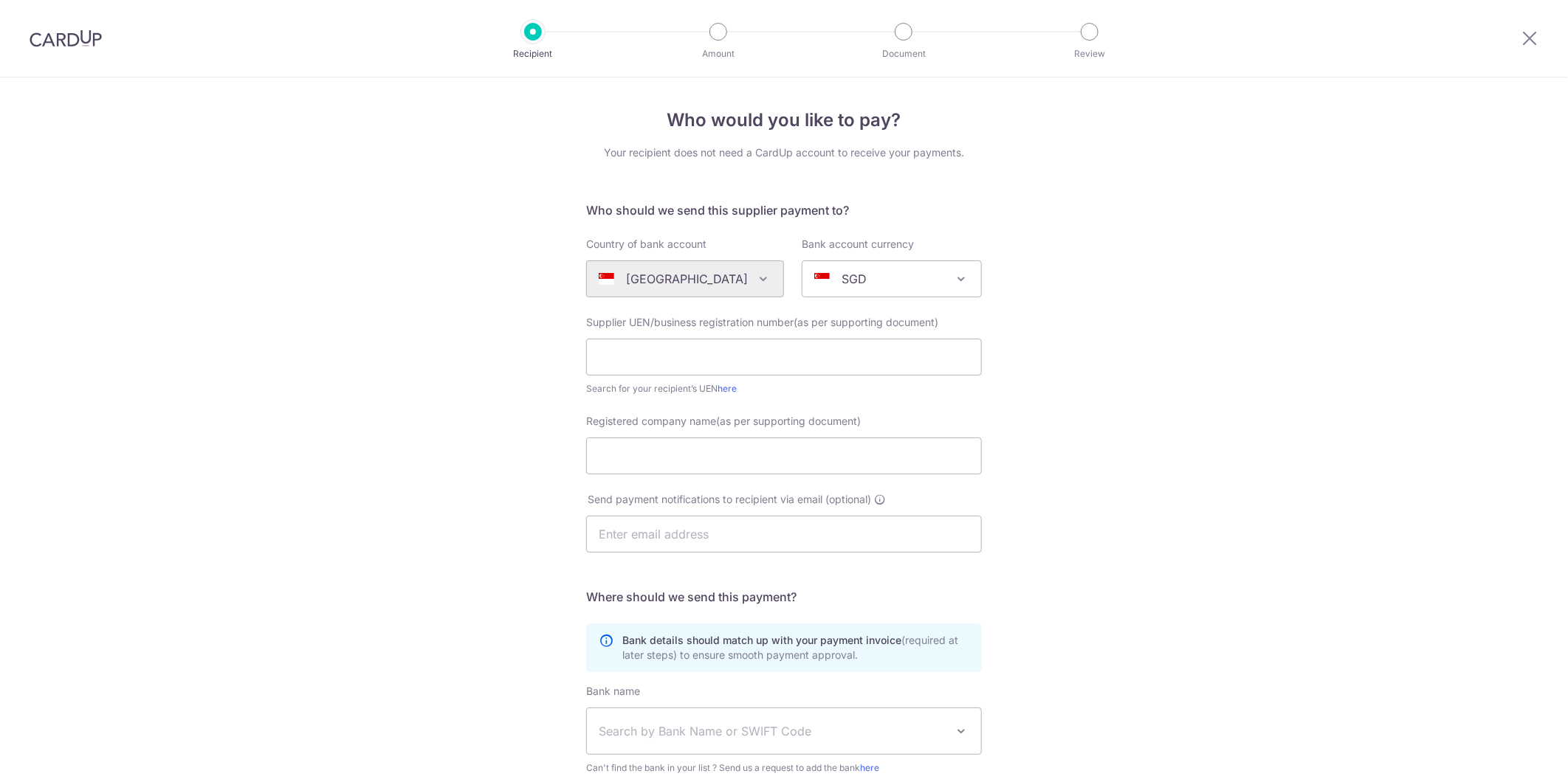
click at [696, 337] on div "Supplier UEN/business registration number(as per supporting document) Search fo…" at bounding box center [784, 355] width 396 height 81
click at [685, 352] on input "text" at bounding box center [784, 356] width 396 height 37
type input "198500791D"
type input "UNITRIO TRADING PTE LTD"
type input "[EMAIL_ADDRESS][DOMAIN_NAME]"
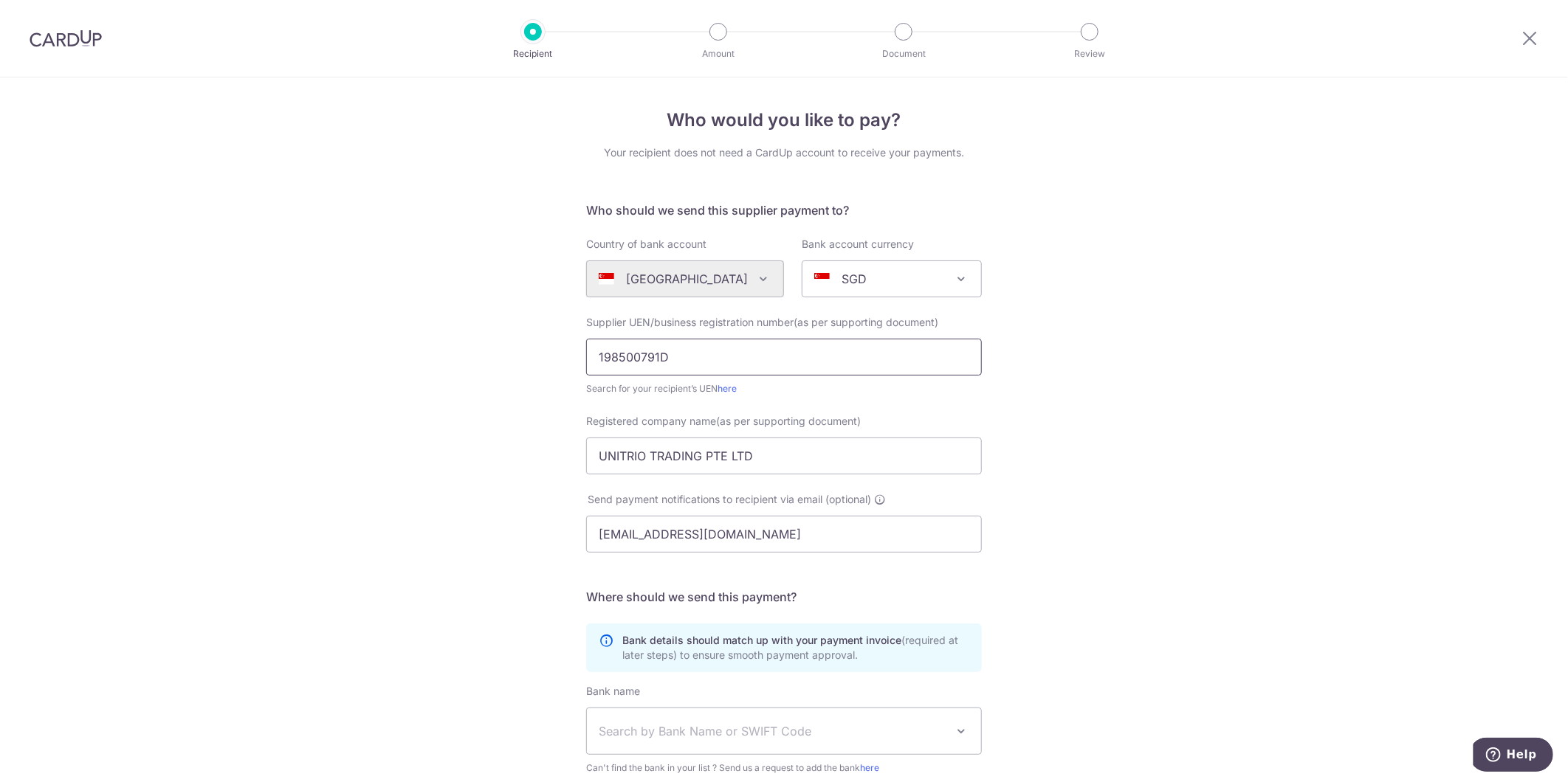
type input "2000619989"
type input "UNITRIO TRADING PTE LTD"
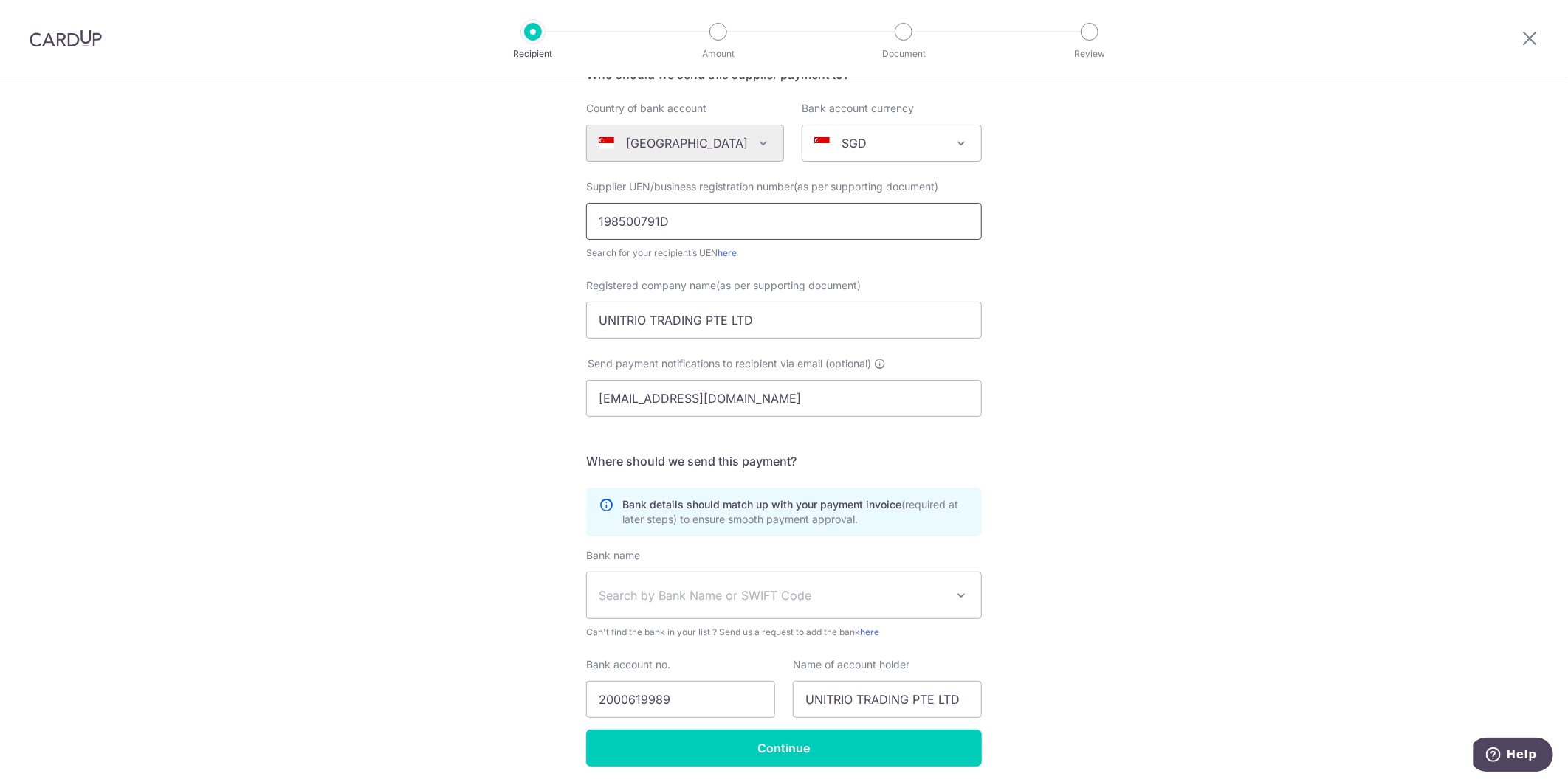
scroll to position [189, 0]
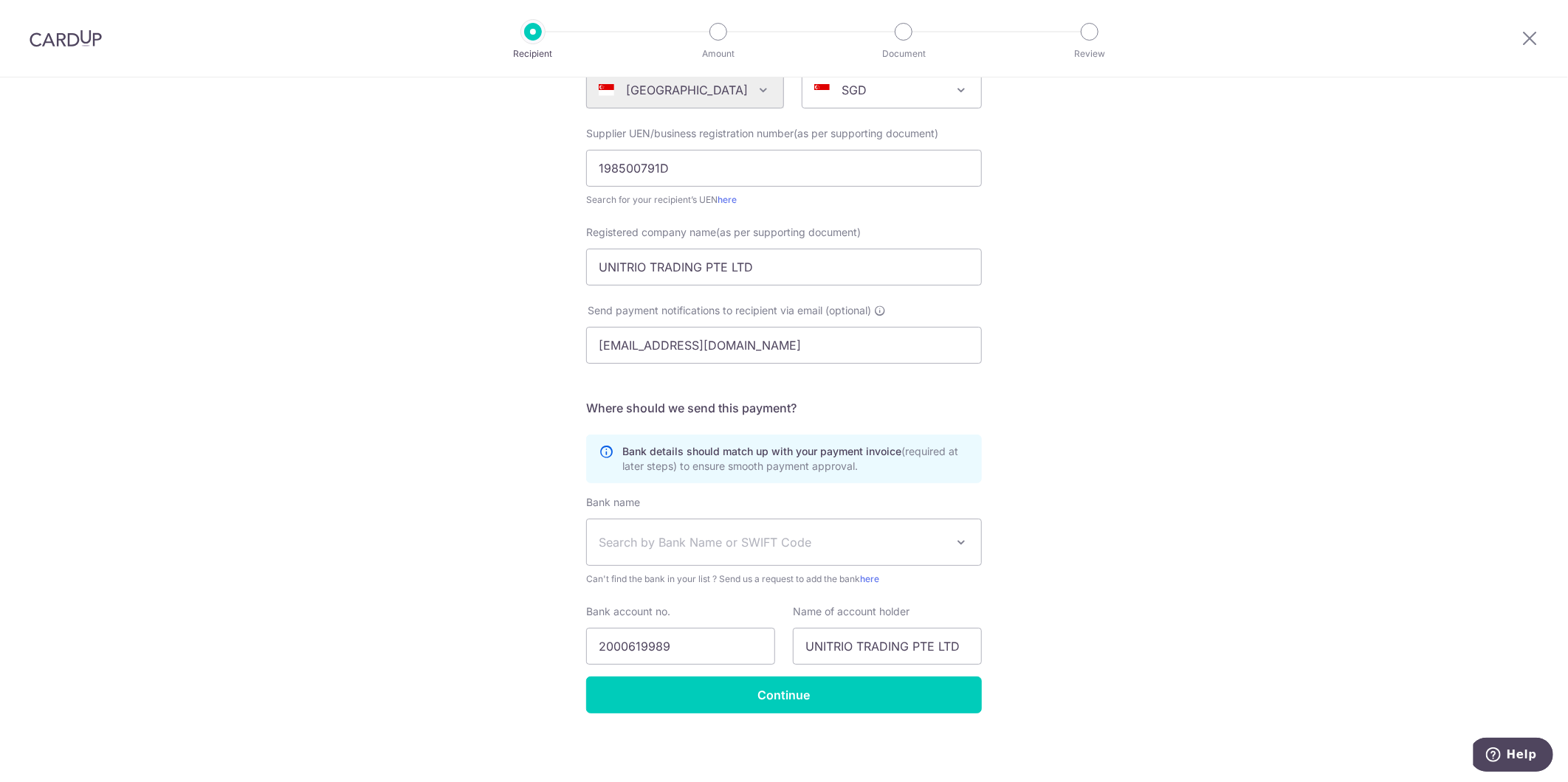
click at [780, 546] on span "Search by Bank Name or SWIFT Code" at bounding box center [772, 542] width 347 height 18
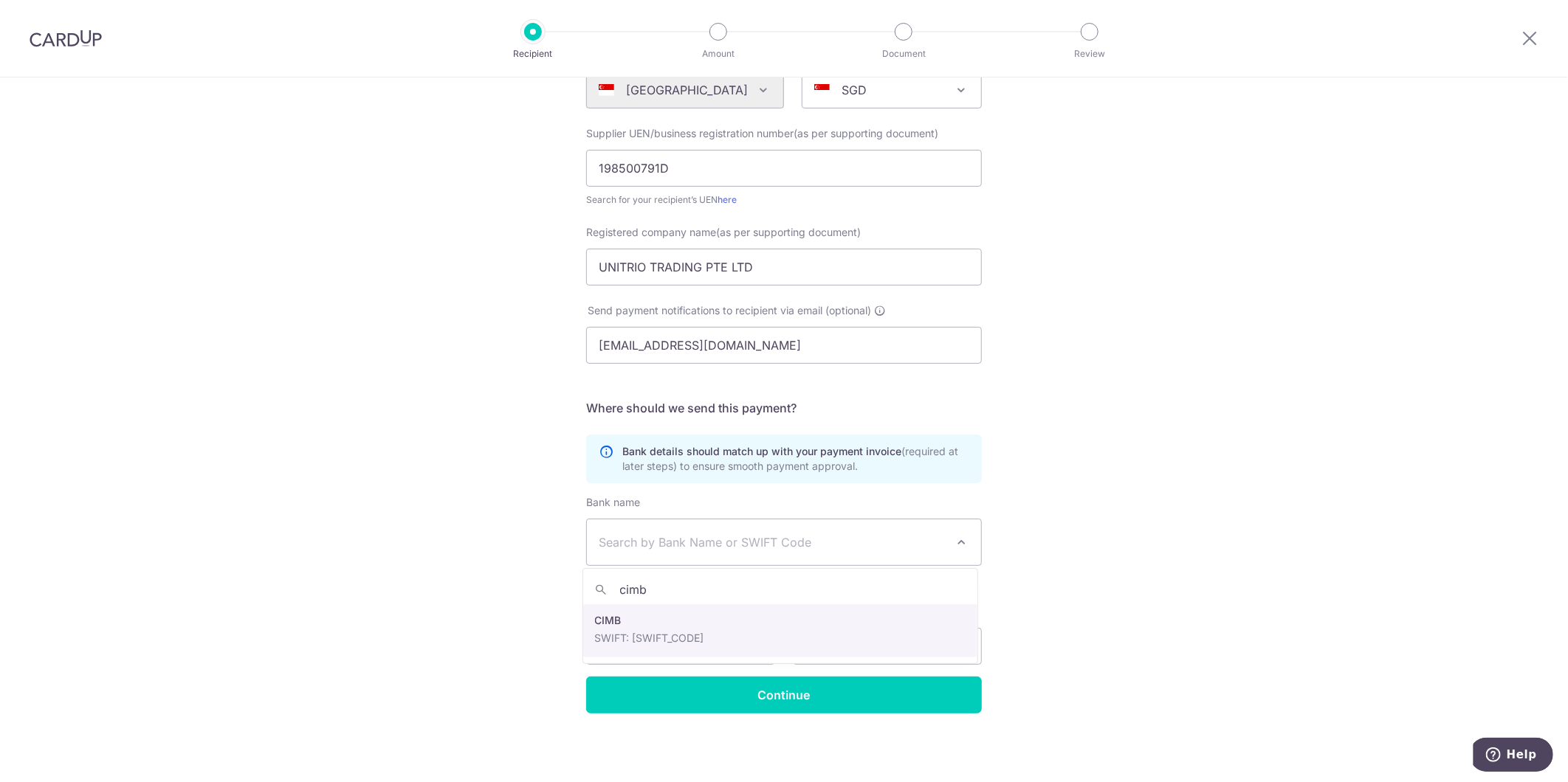
type input "cimb"
select select "5"
click at [620, 645] on input "2000619989" at bounding box center [680, 646] width 189 height 37
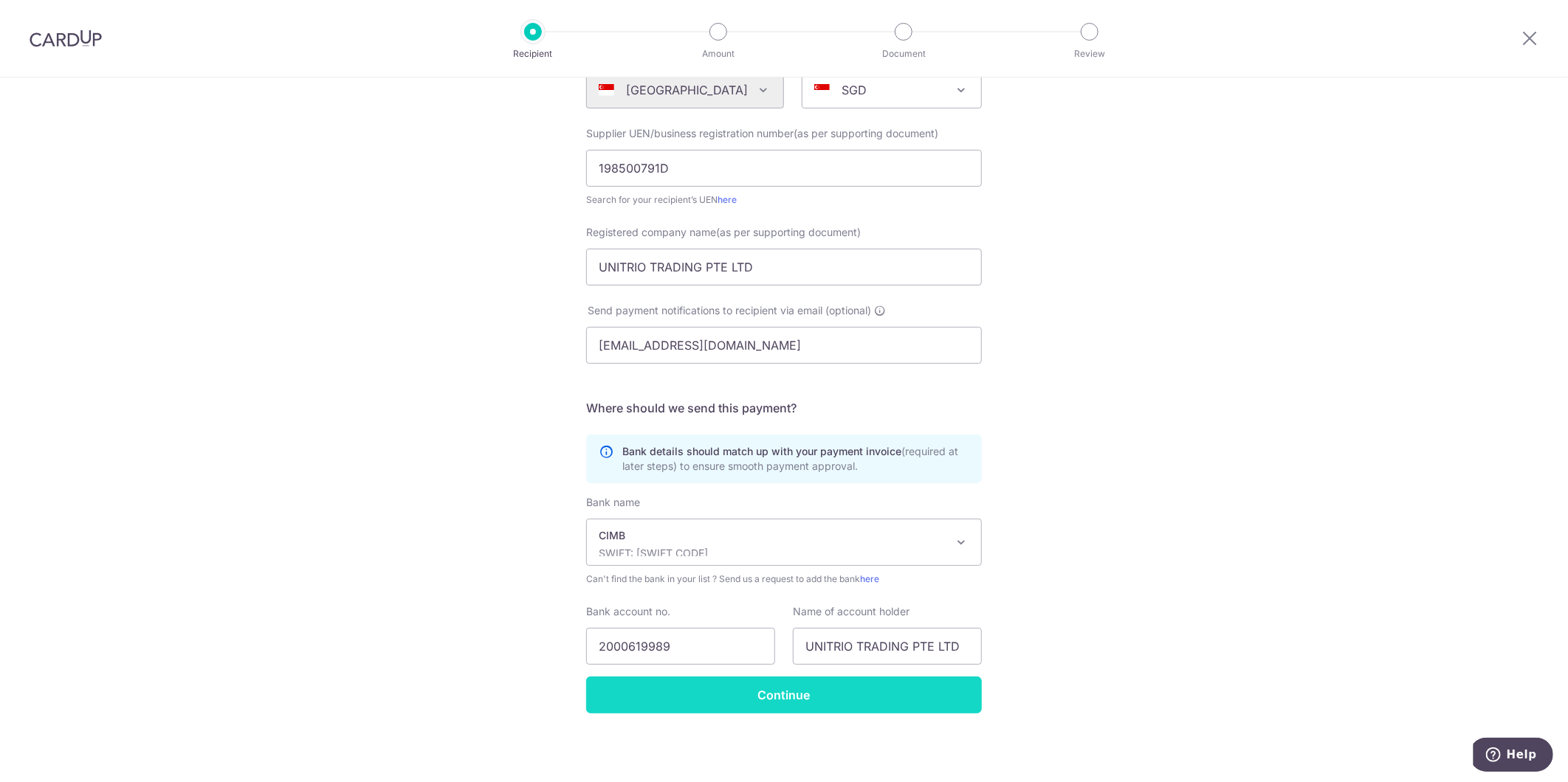
click at [684, 694] on input "Continue" at bounding box center [784, 695] width 396 height 37
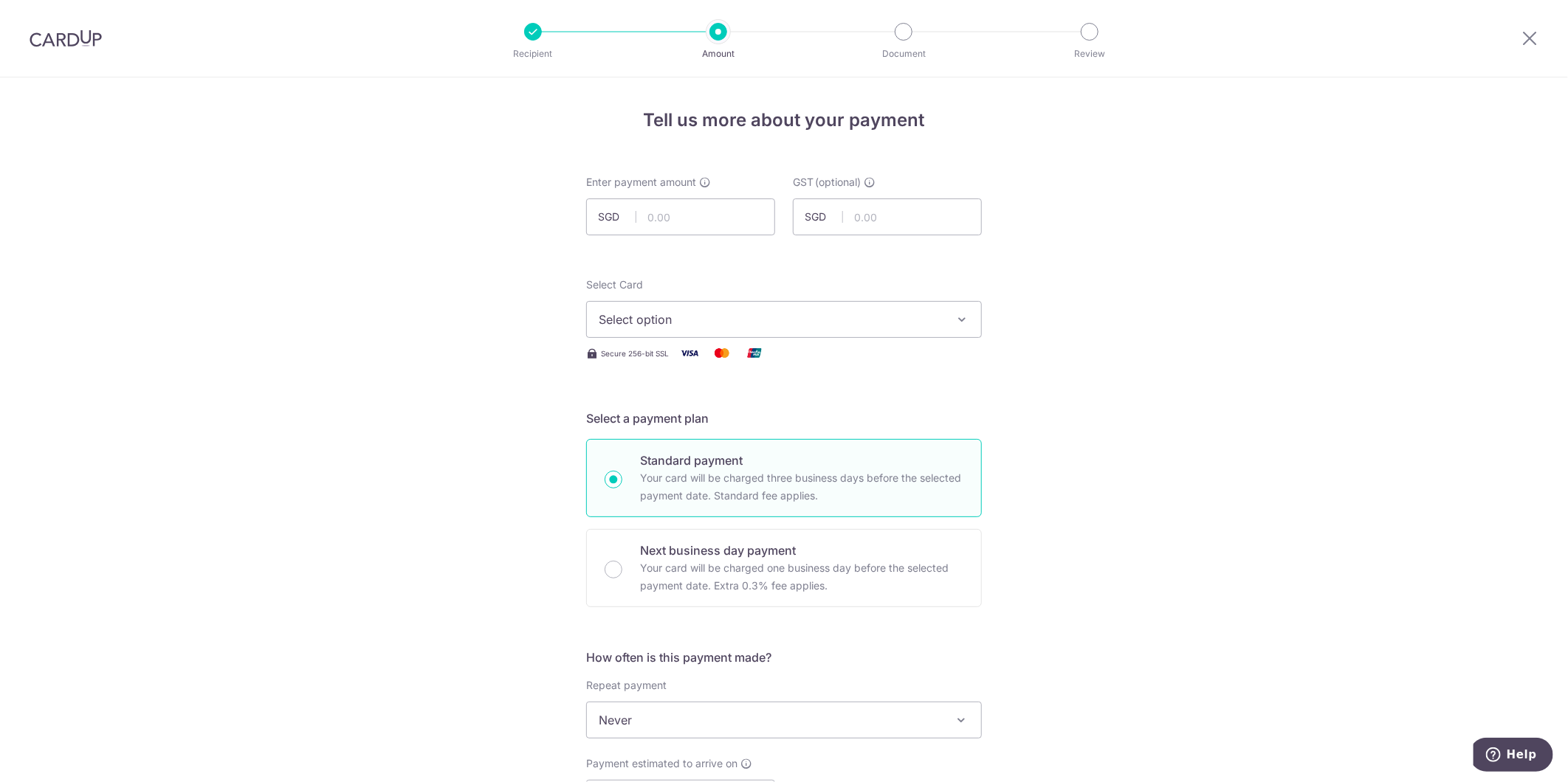
type input "3,315.78"
type input "Unitrio Trading - [DATE] SOA"
type input "Unitrio [DATE]"
type input "SP178"
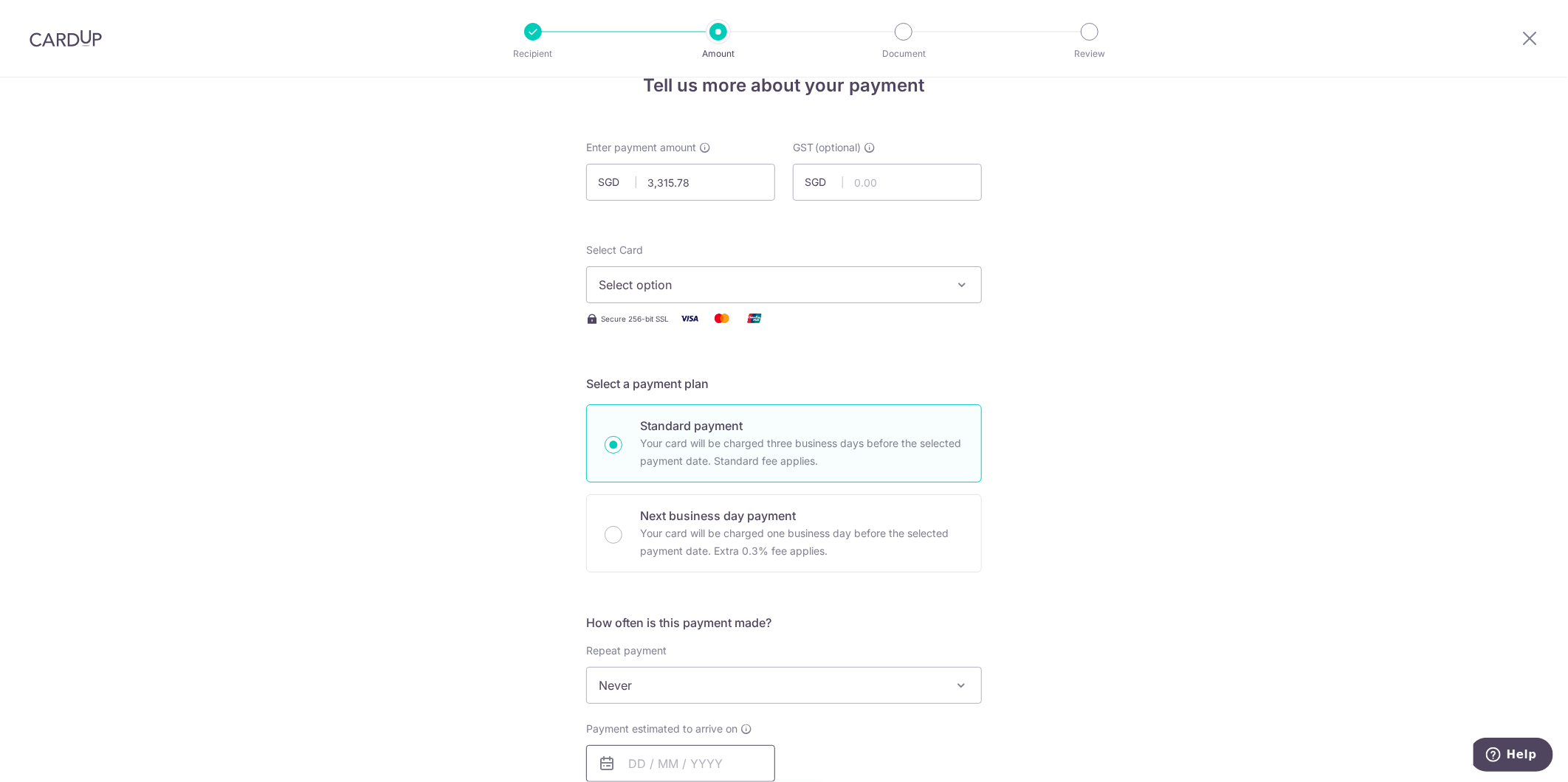
type input "3,315.78"
click at [690, 288] on span "Select option" at bounding box center [770, 284] width 344 height 18
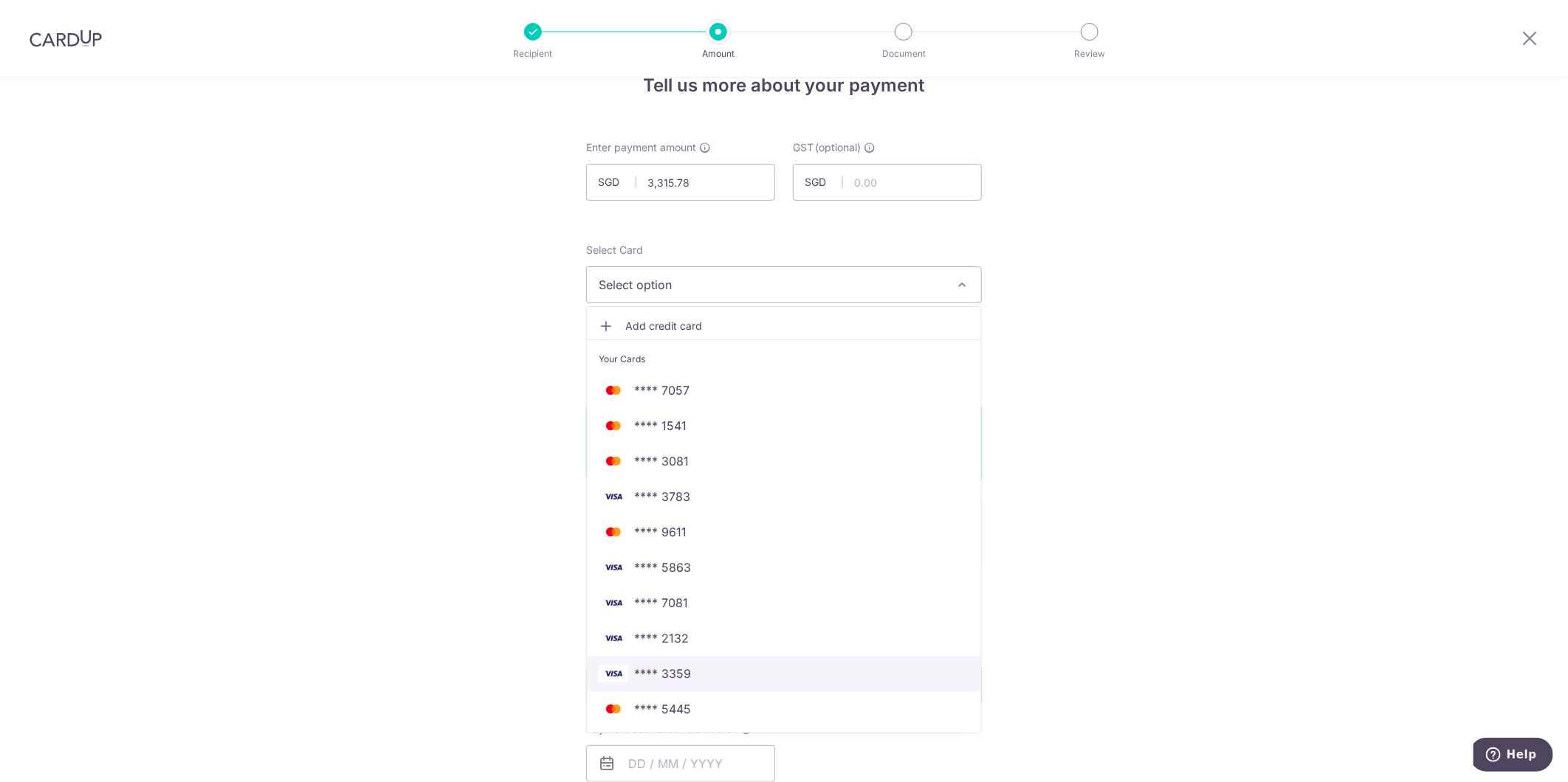
click at [738, 678] on span "**** 3359" at bounding box center [784, 673] width 370 height 18
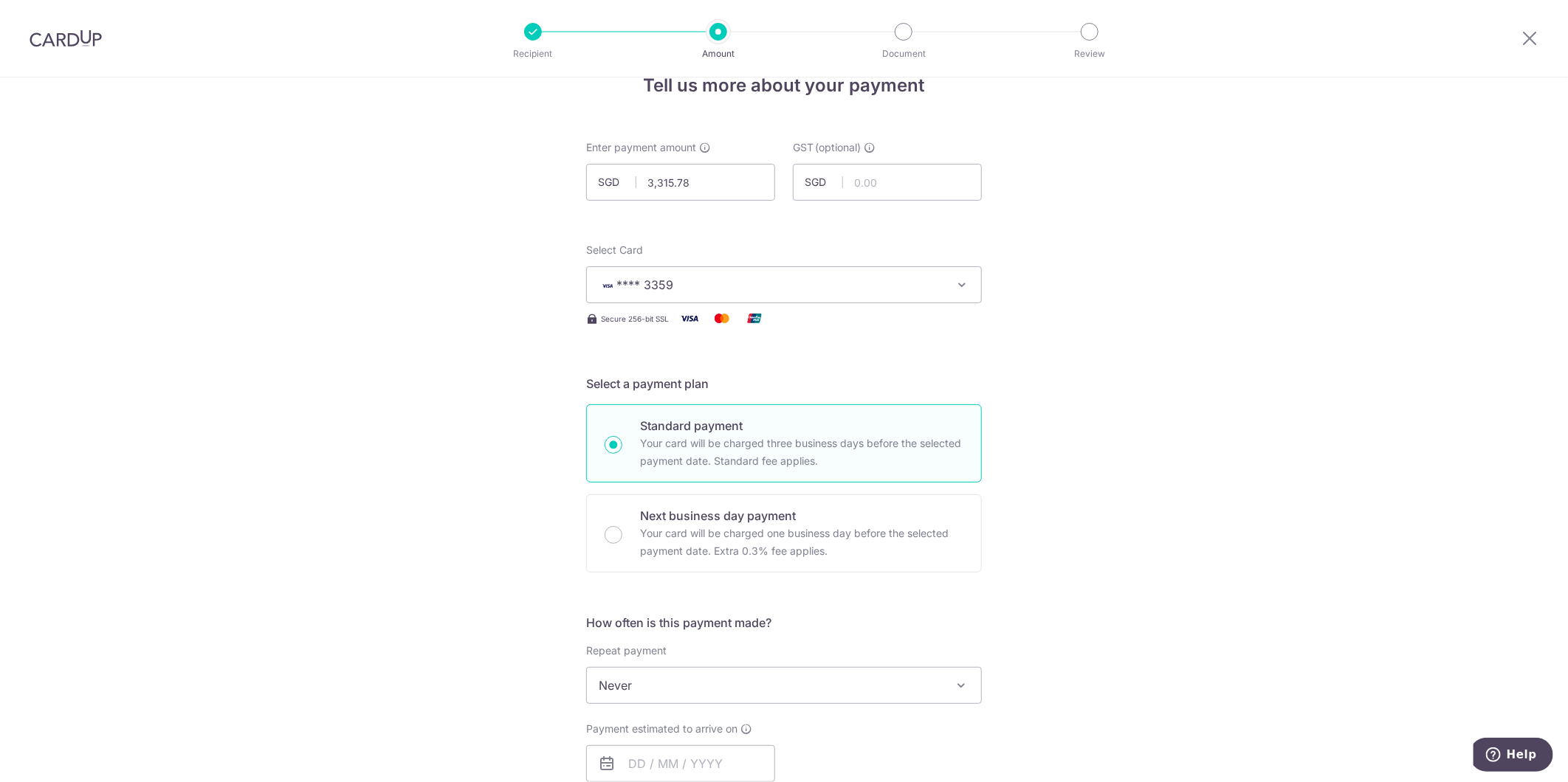
scroll to position [200, 0]
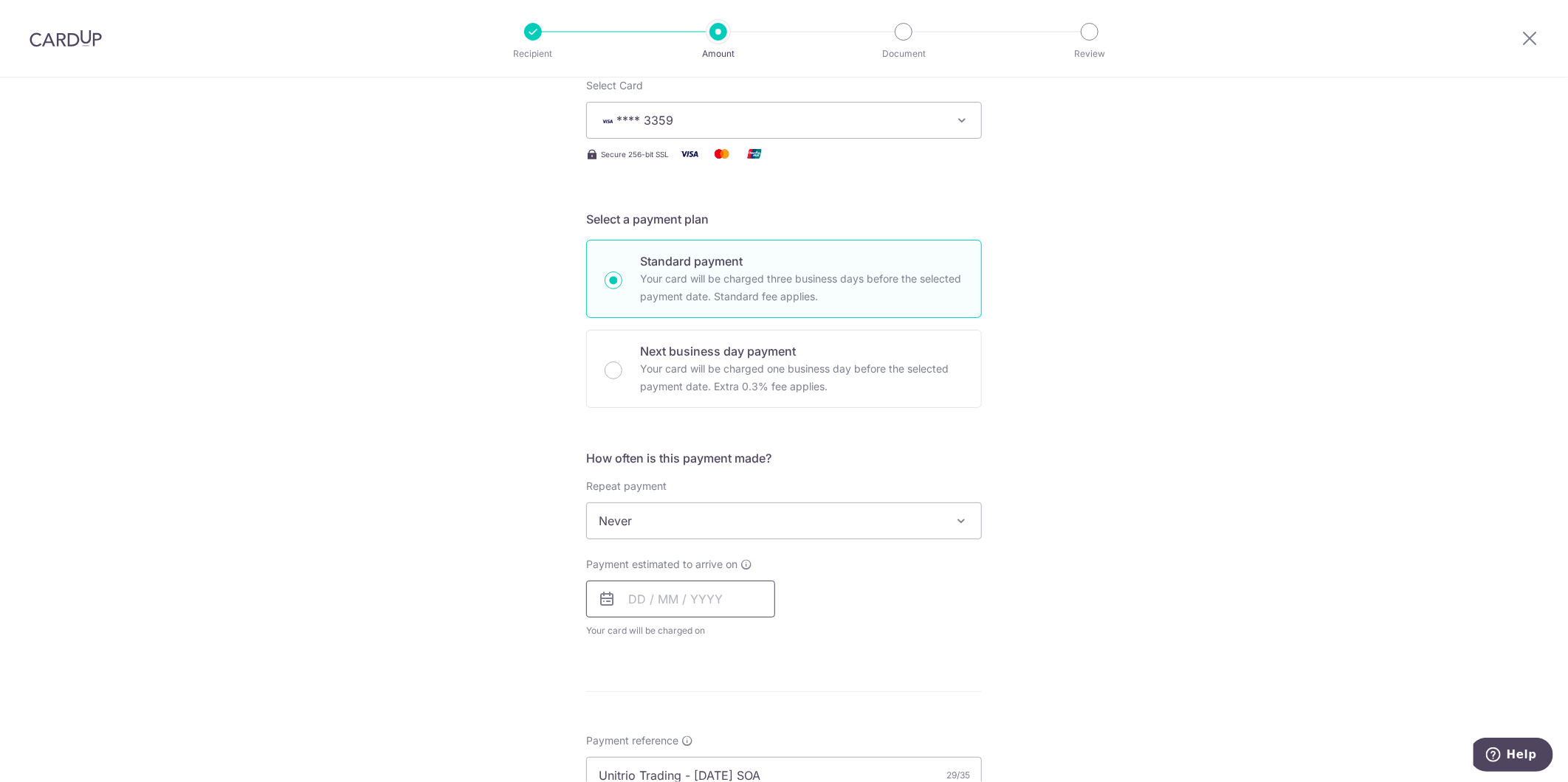
drag, startPoint x: 709, startPoint y: 590, endPoint x: 720, endPoint y: 602, distance: 16.3
click at [709, 591] on input "text" at bounding box center [680, 599] width 189 height 37
click at [725, 755] on link "16" at bounding box center [734, 763] width 24 height 24
type input "[DATE]"
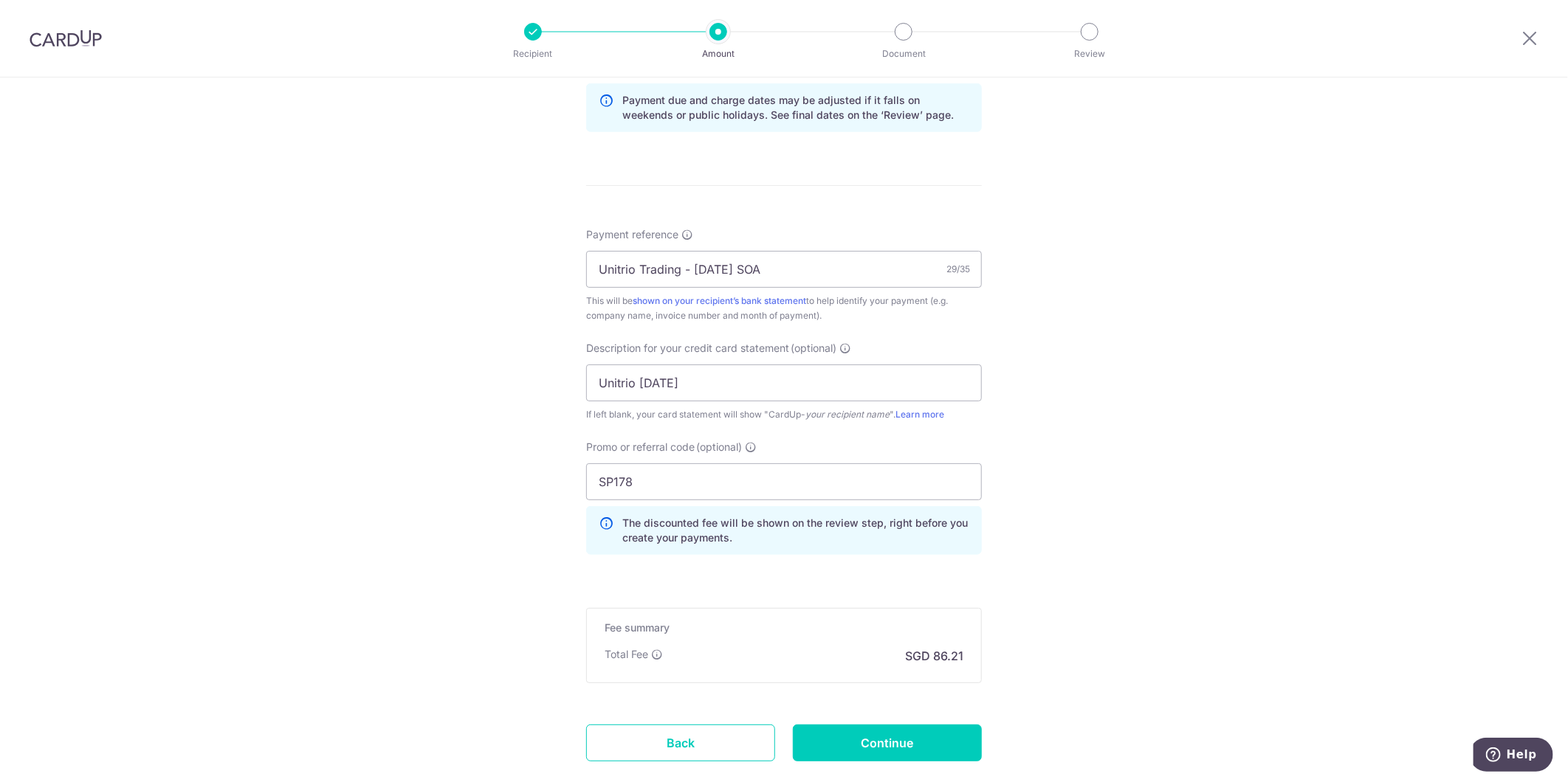
scroll to position [857, 0]
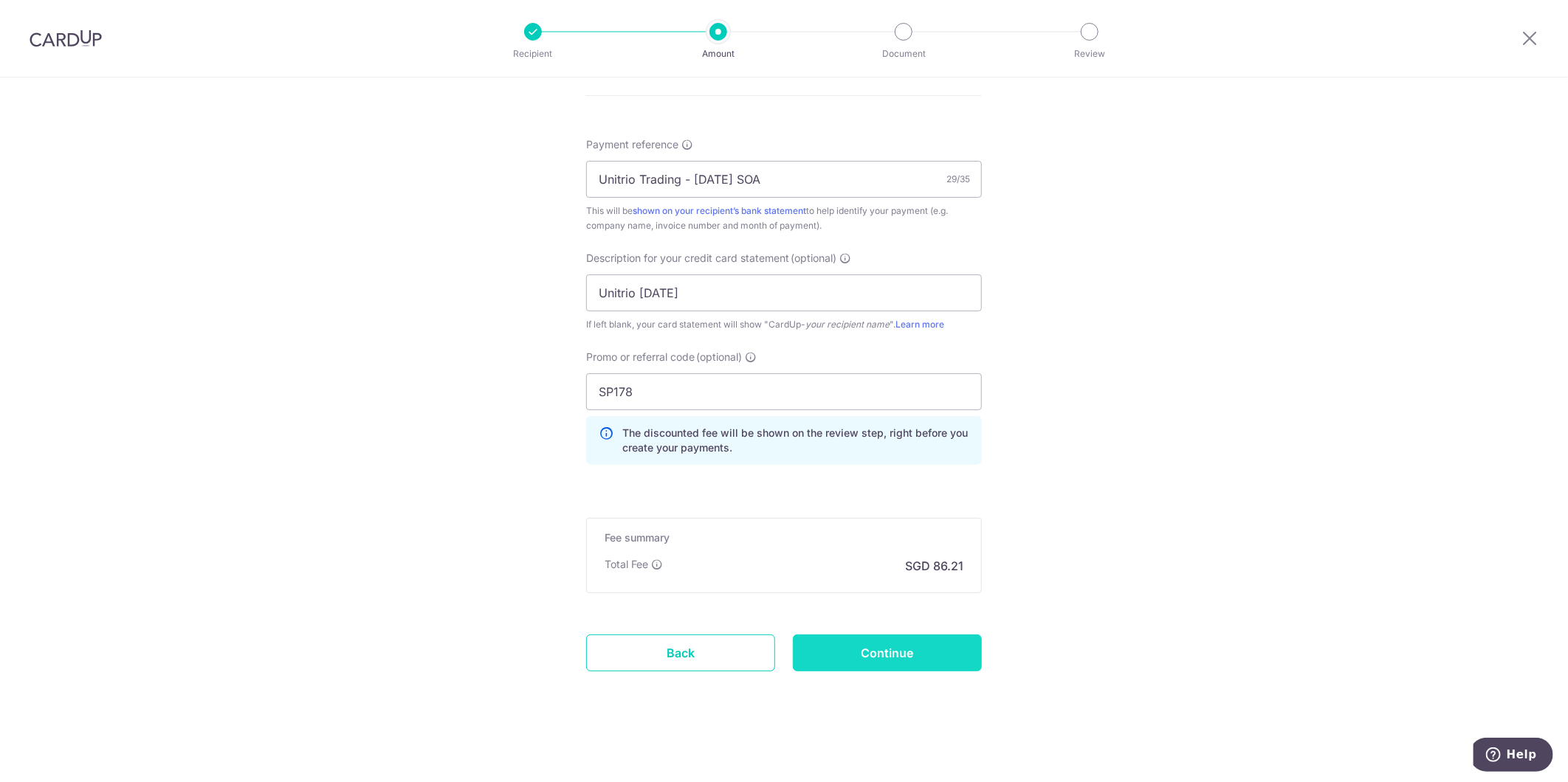
click at [920, 666] on input "Continue" at bounding box center [887, 653] width 189 height 37
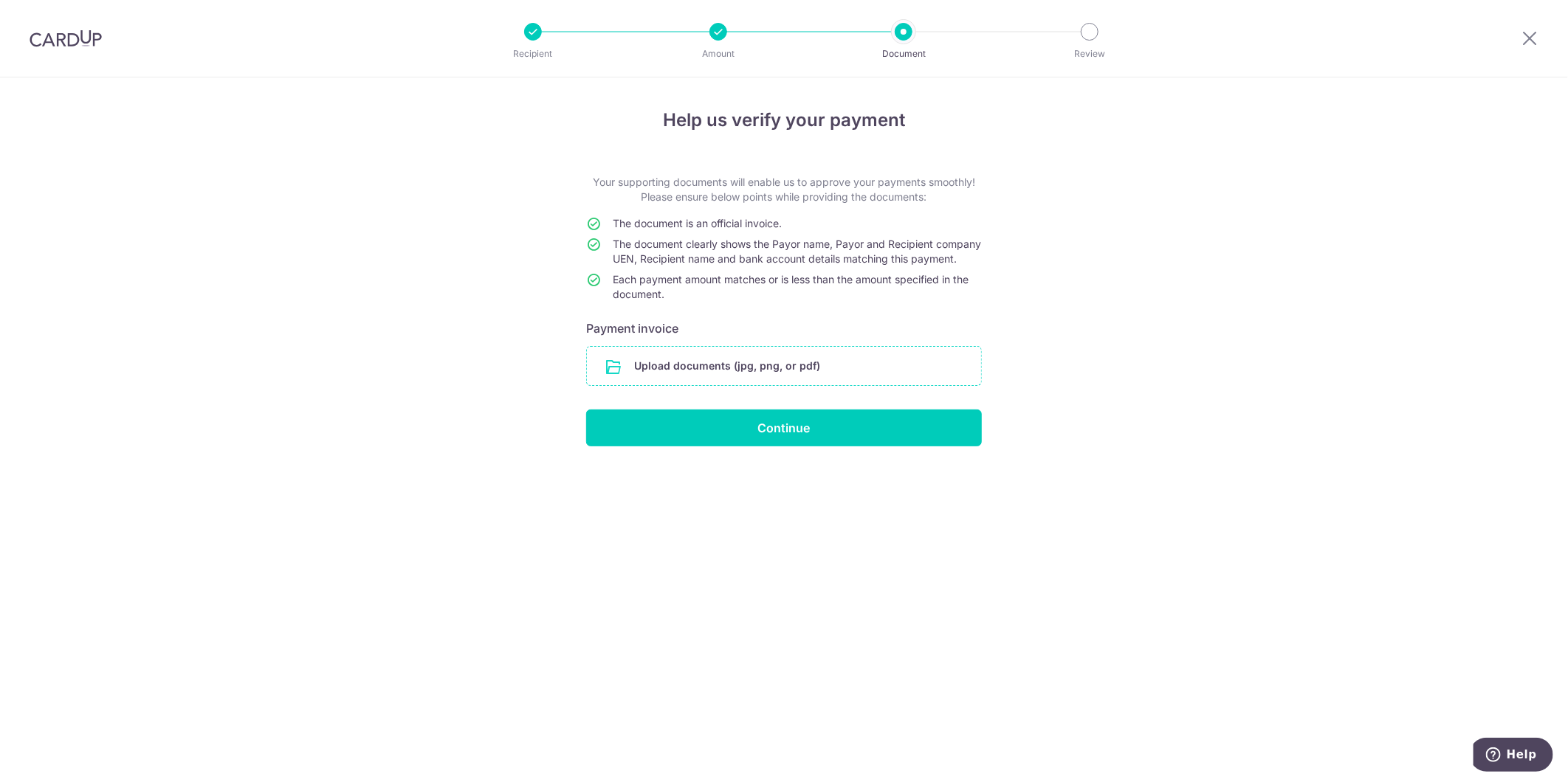
click at [815, 366] on input "file" at bounding box center [784, 366] width 394 height 39
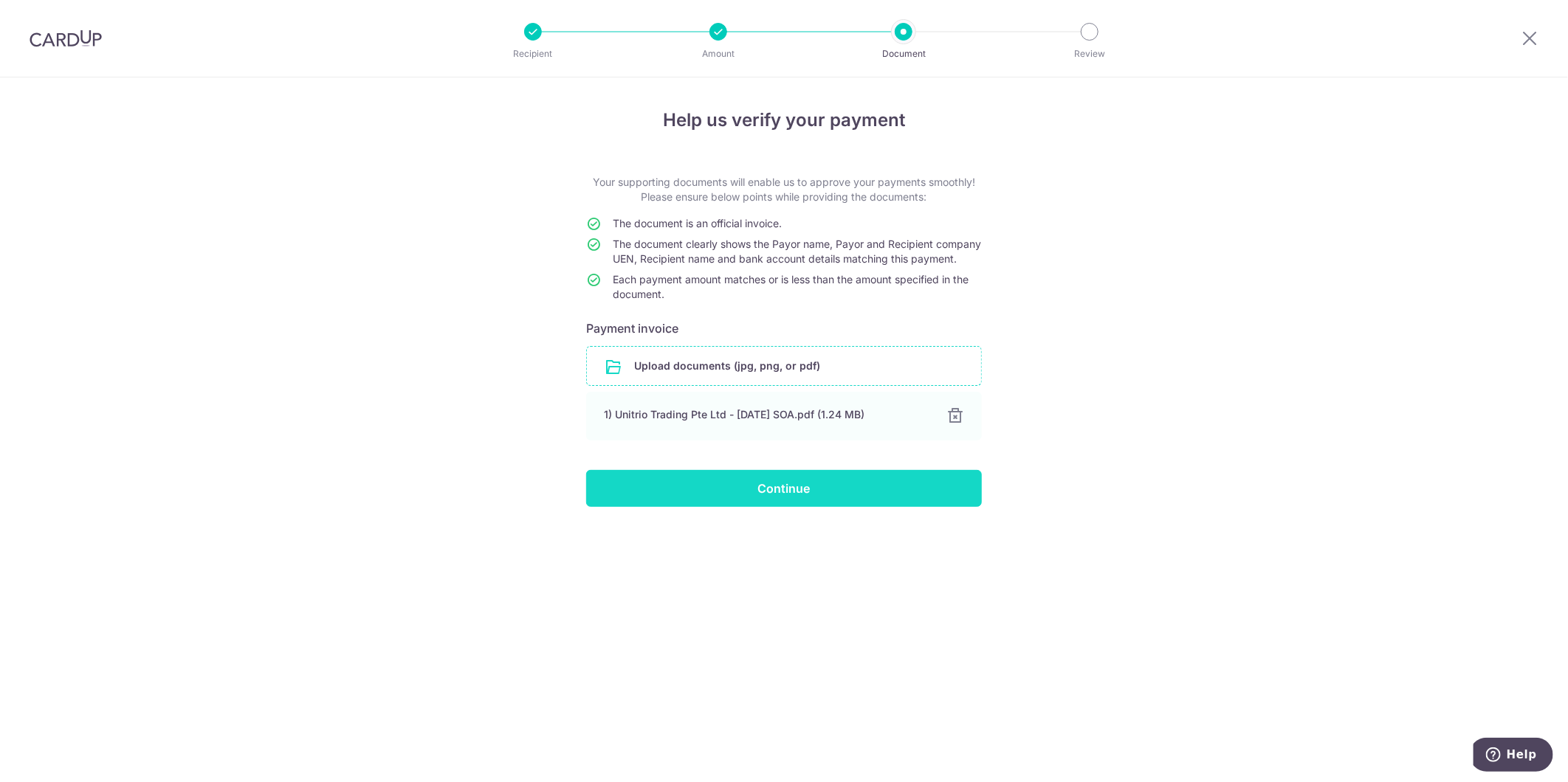
click at [764, 507] on input "Continue" at bounding box center [784, 488] width 396 height 37
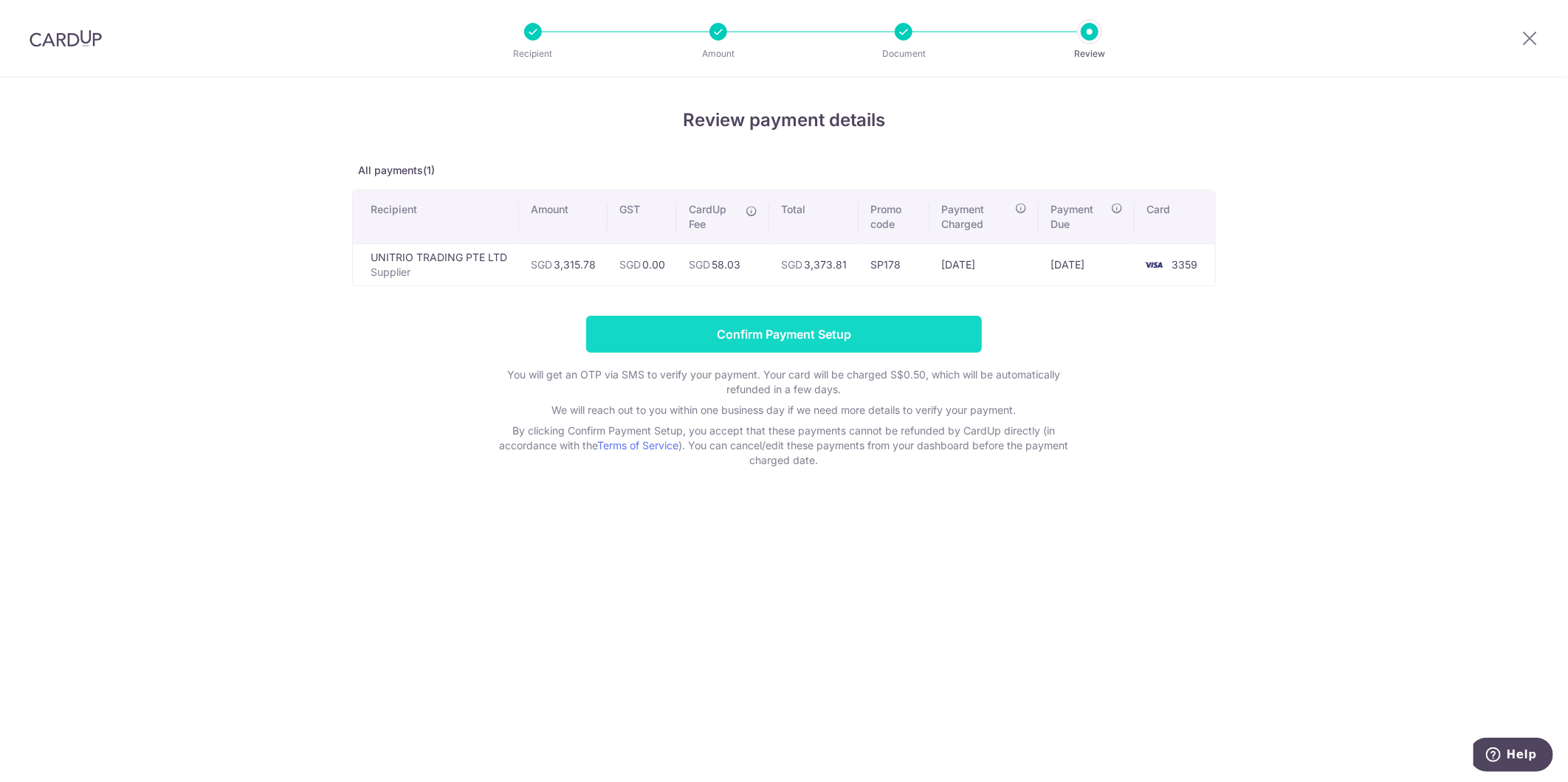
click at [841, 337] on input "Confirm Payment Setup" at bounding box center [784, 334] width 396 height 37
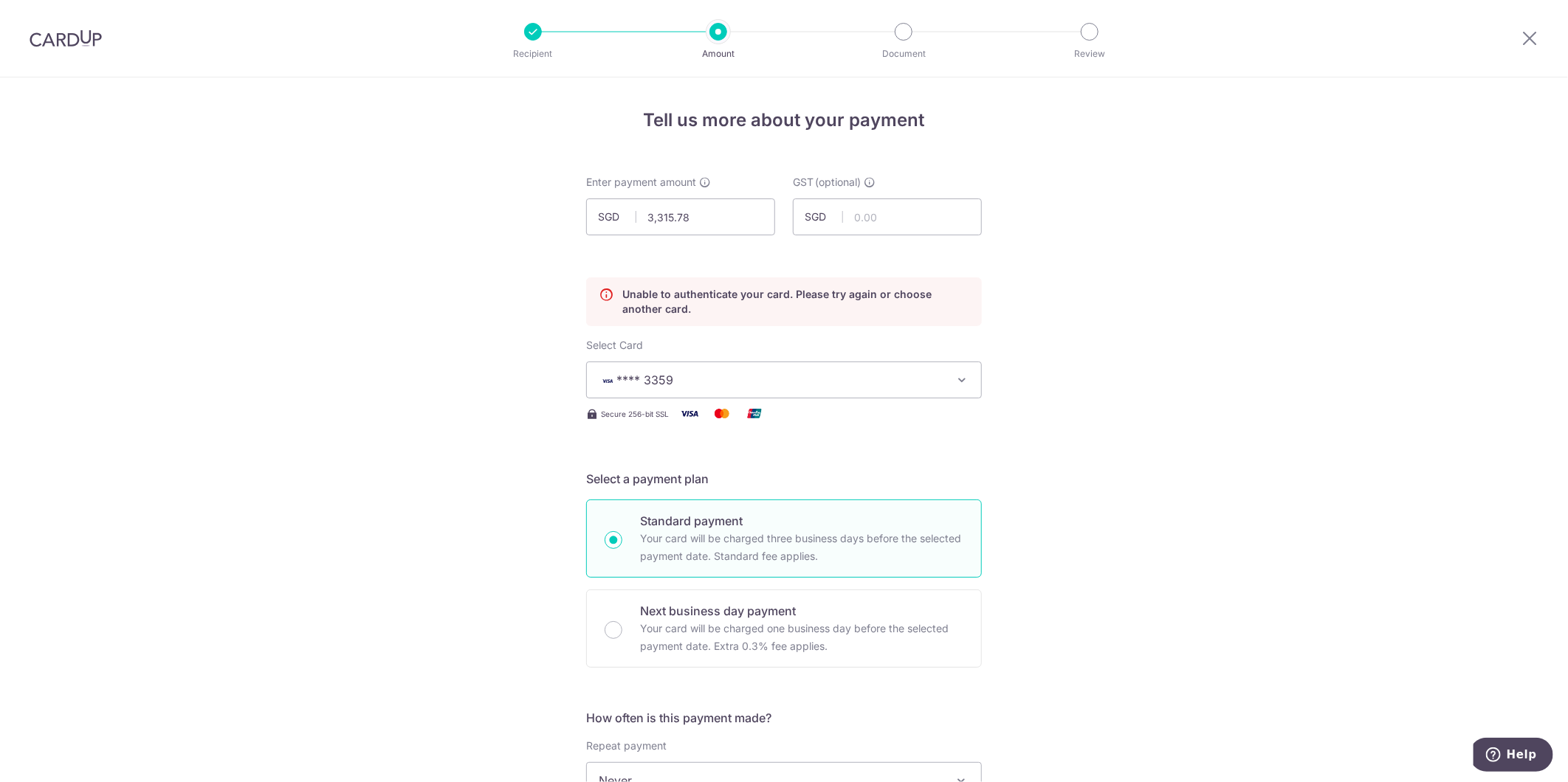
click at [77, 33] on img at bounding box center [65, 38] width 72 height 18
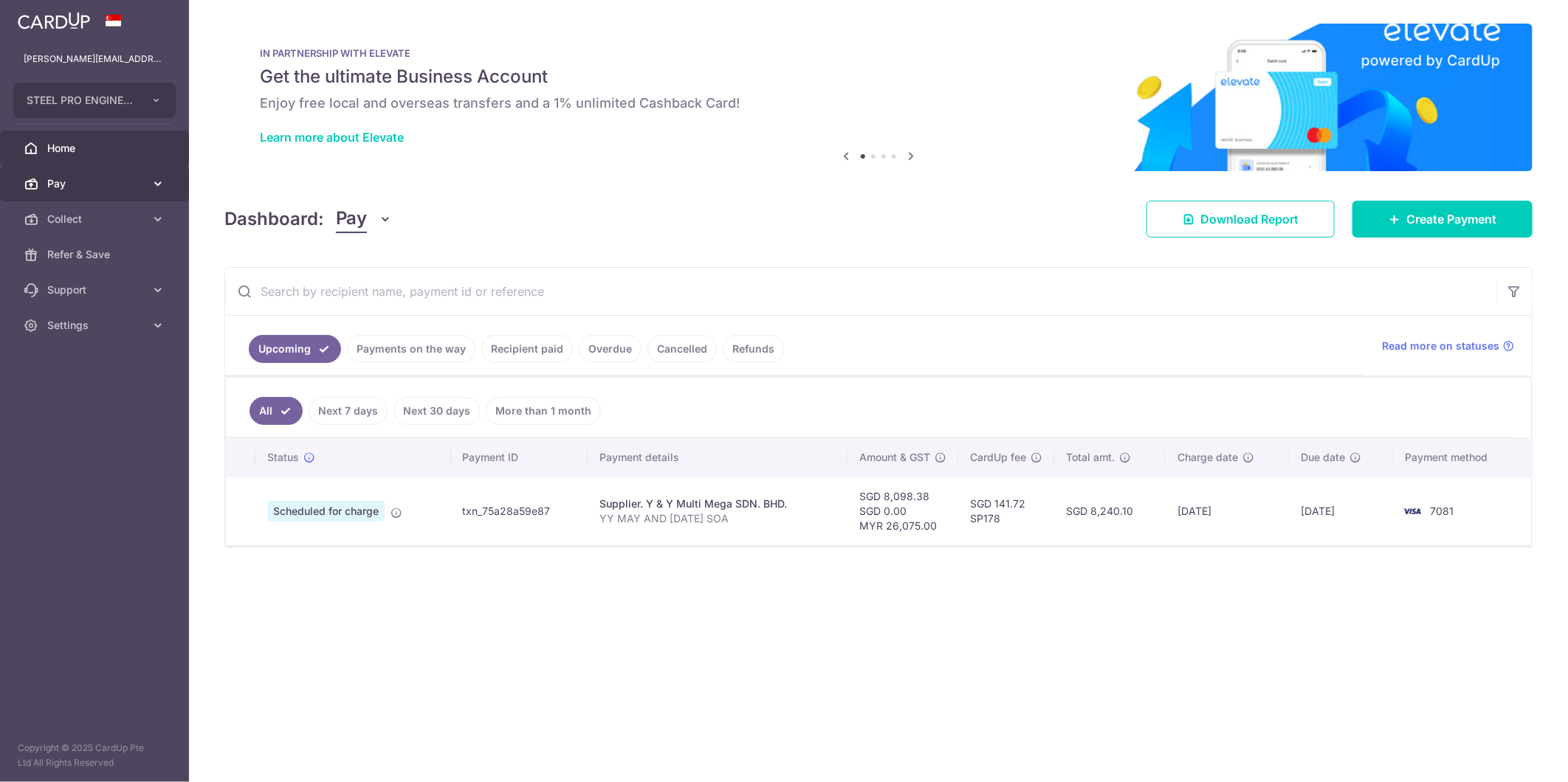
click at [93, 180] on span "Pay" at bounding box center [96, 183] width 98 height 15
click at [114, 212] on span "Payments" at bounding box center [96, 218] width 98 height 15
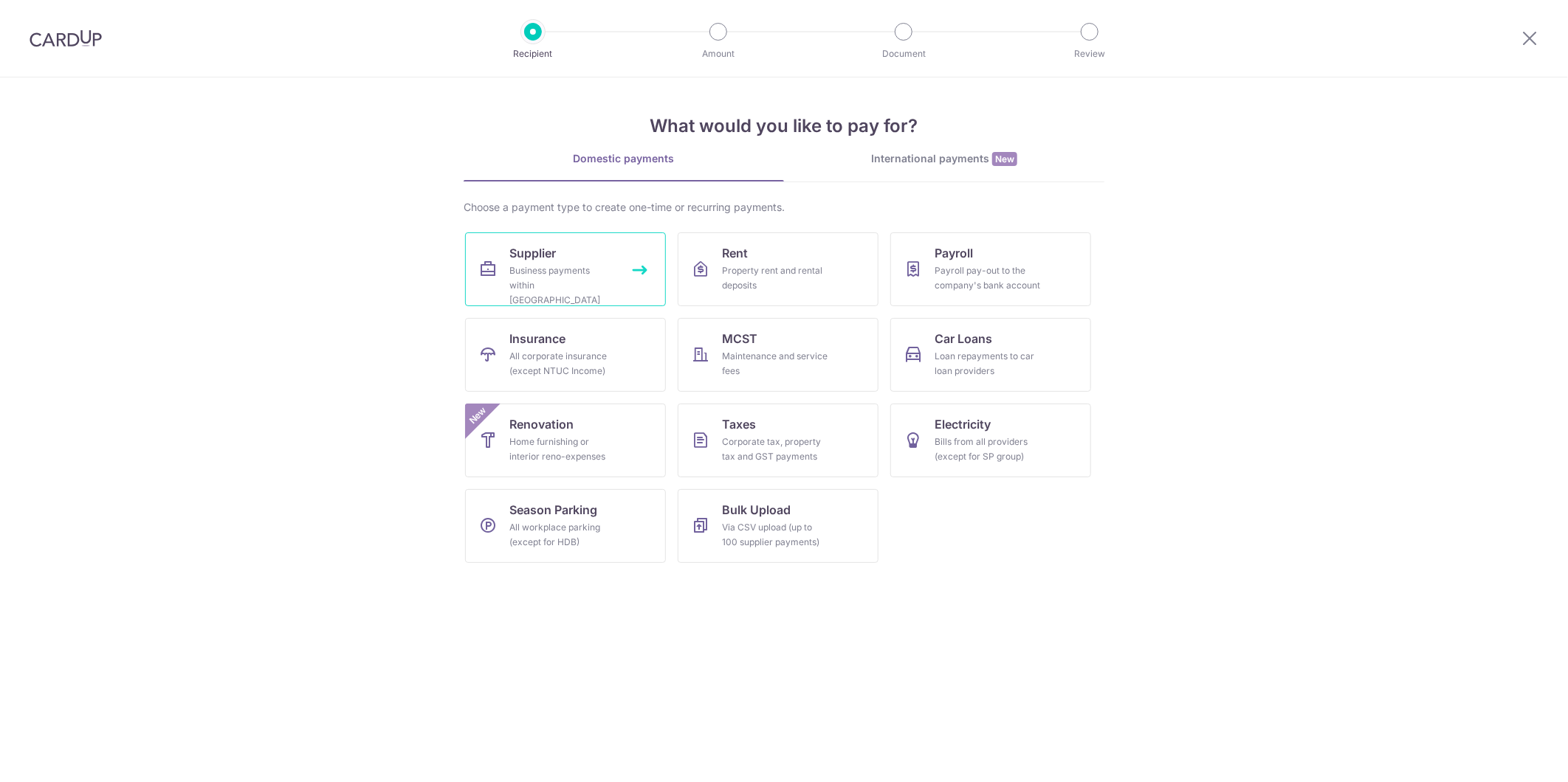
click at [507, 255] on link "Supplier Business payments within Singapore" at bounding box center [566, 269] width 200 height 74
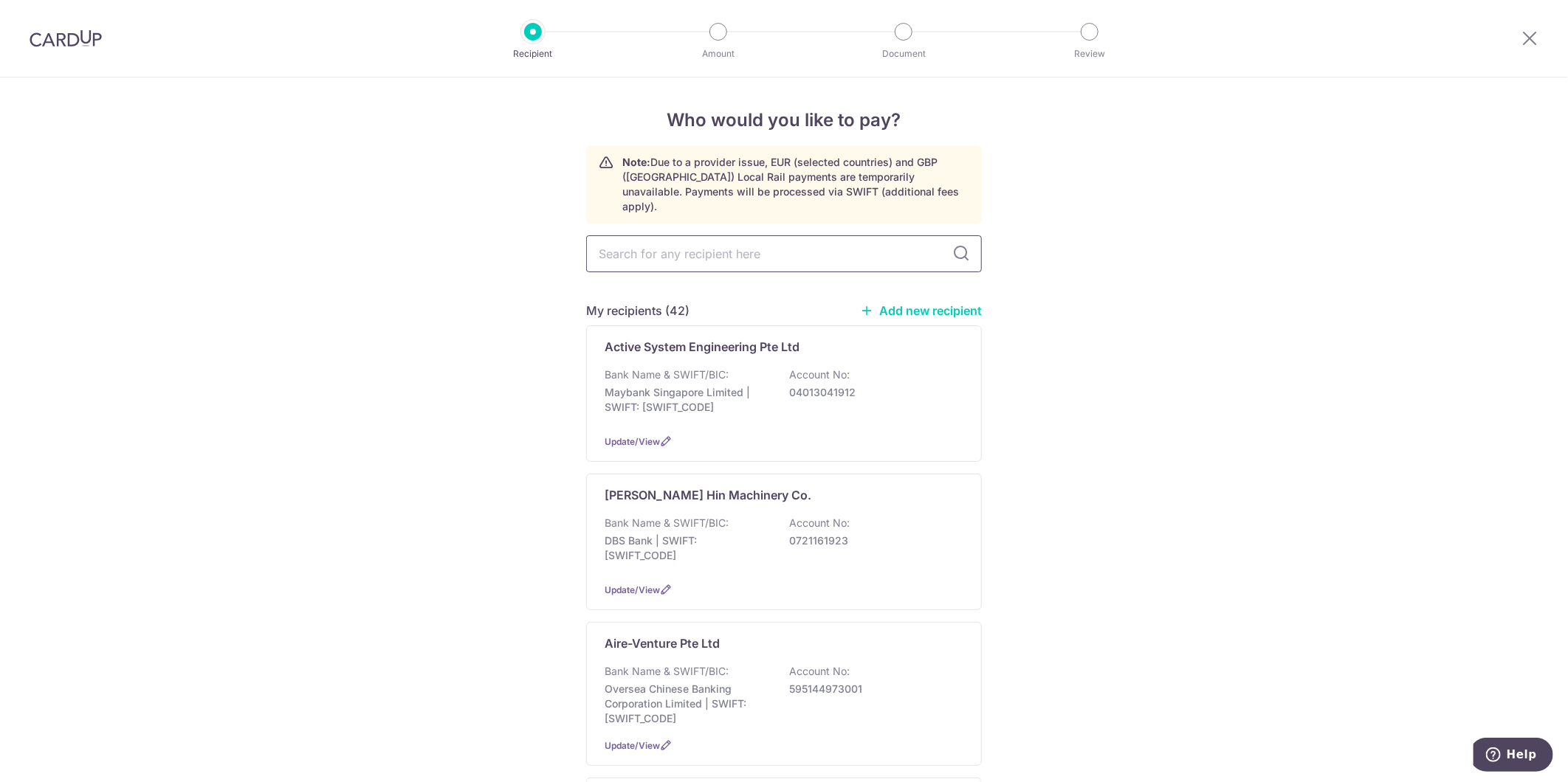
click at [782, 236] on input "text" at bounding box center [784, 254] width 396 height 37
type input "para"
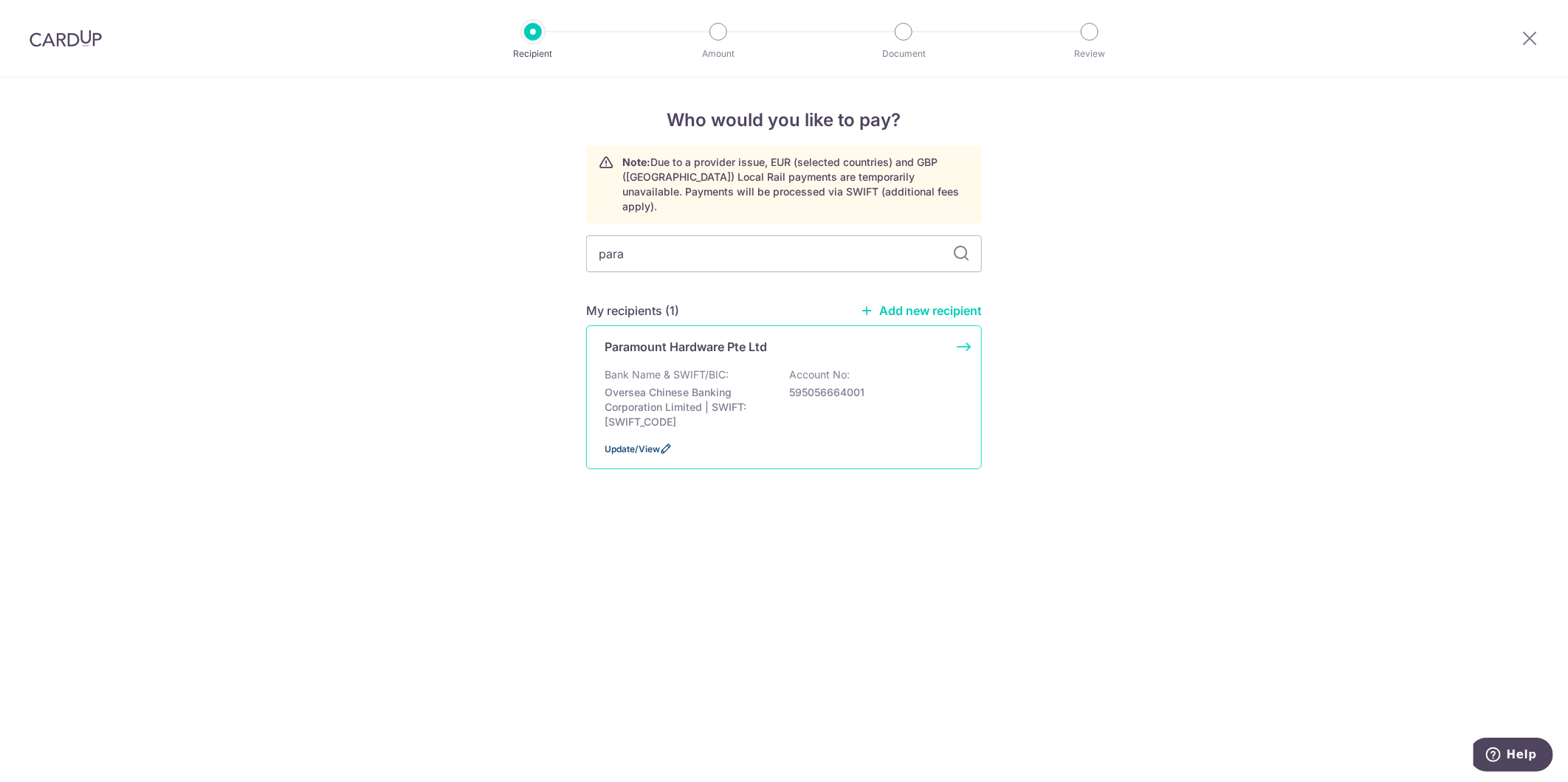
drag, startPoint x: 632, startPoint y: 438, endPoint x: 643, endPoint y: 422, distance: 19.4
click at [633, 444] on span "Update/View" at bounding box center [631, 449] width 56 height 11
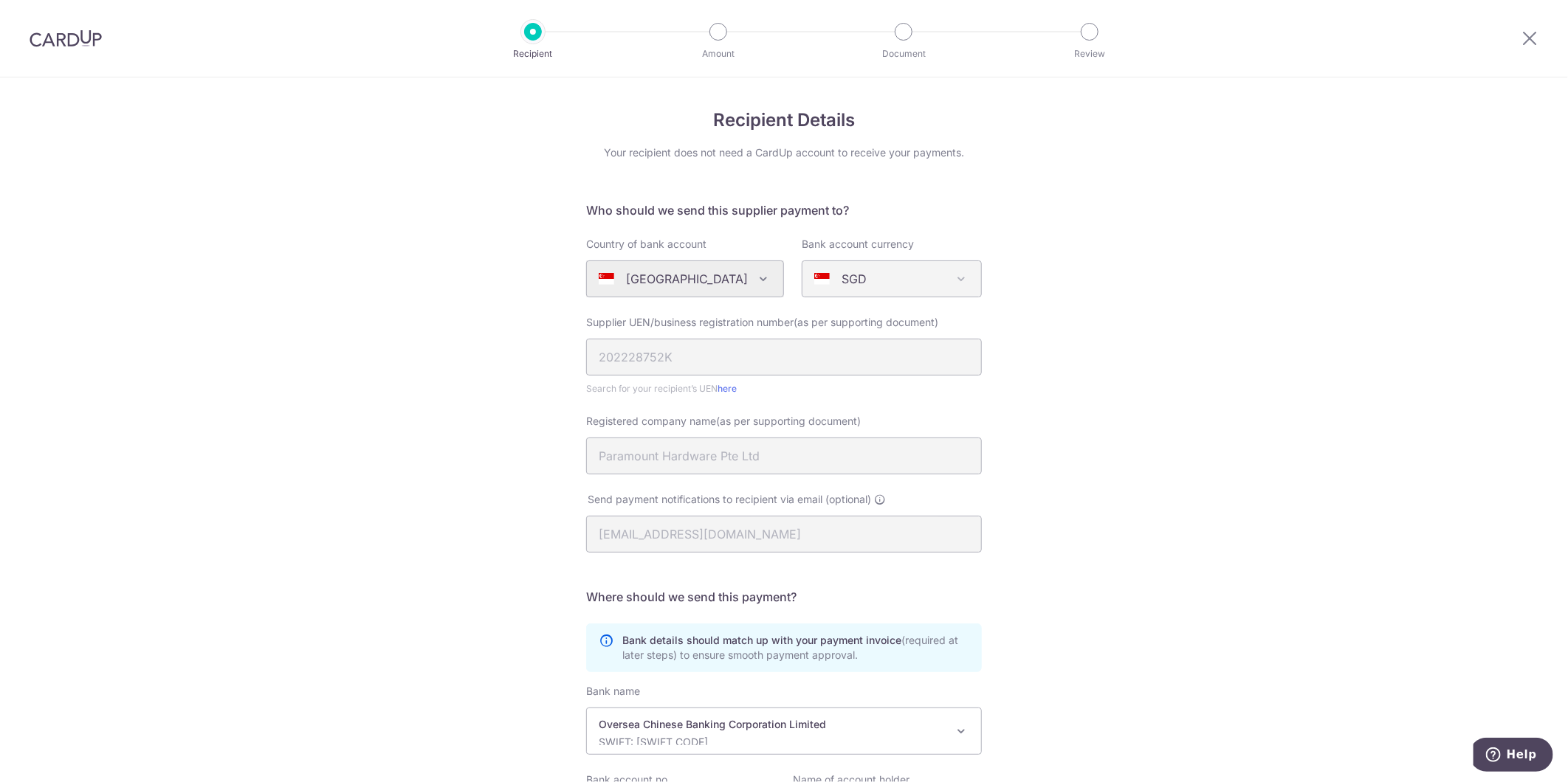
scroll to position [168, 0]
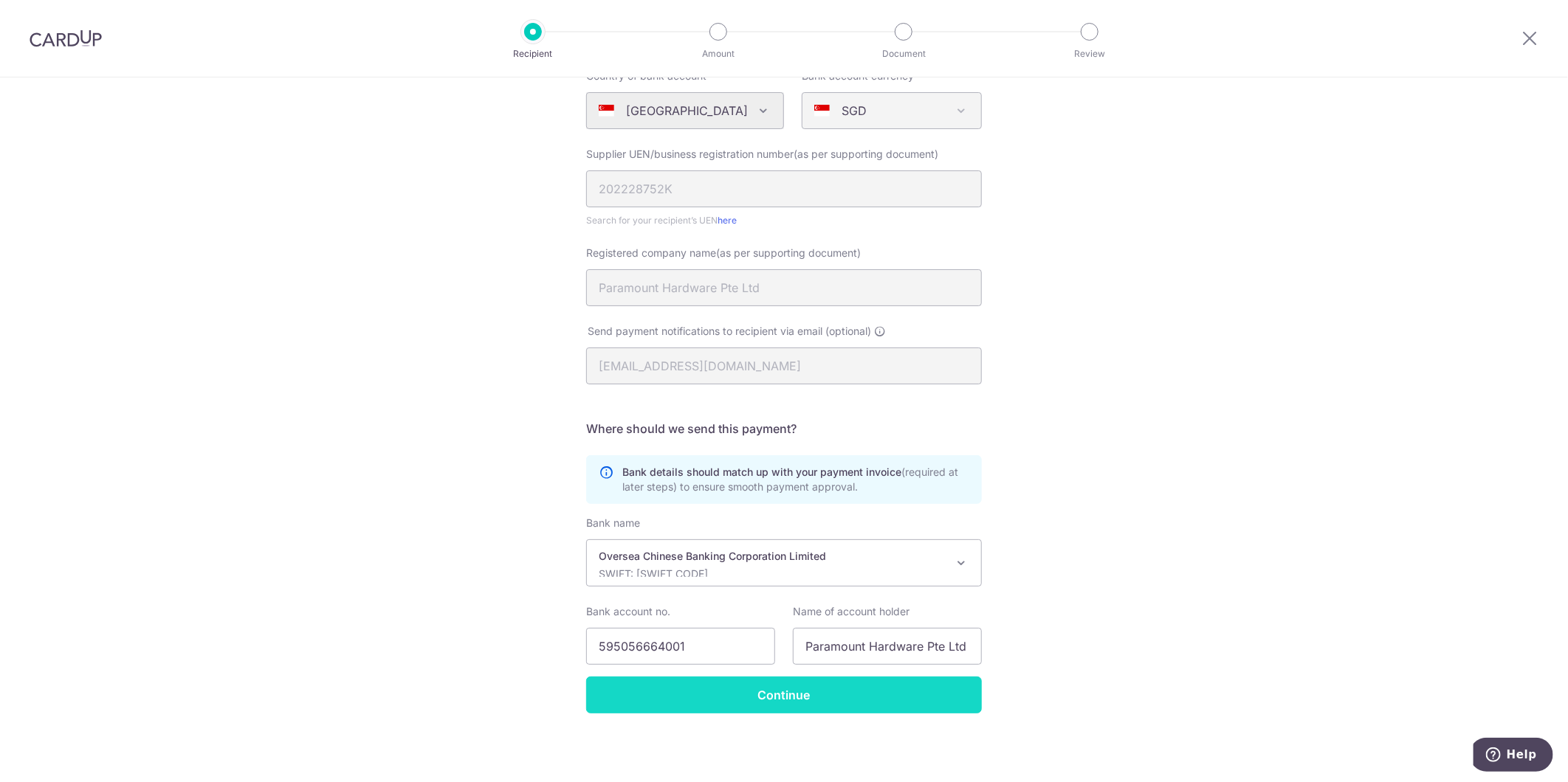
click at [828, 705] on input "Continue" at bounding box center [784, 695] width 396 height 37
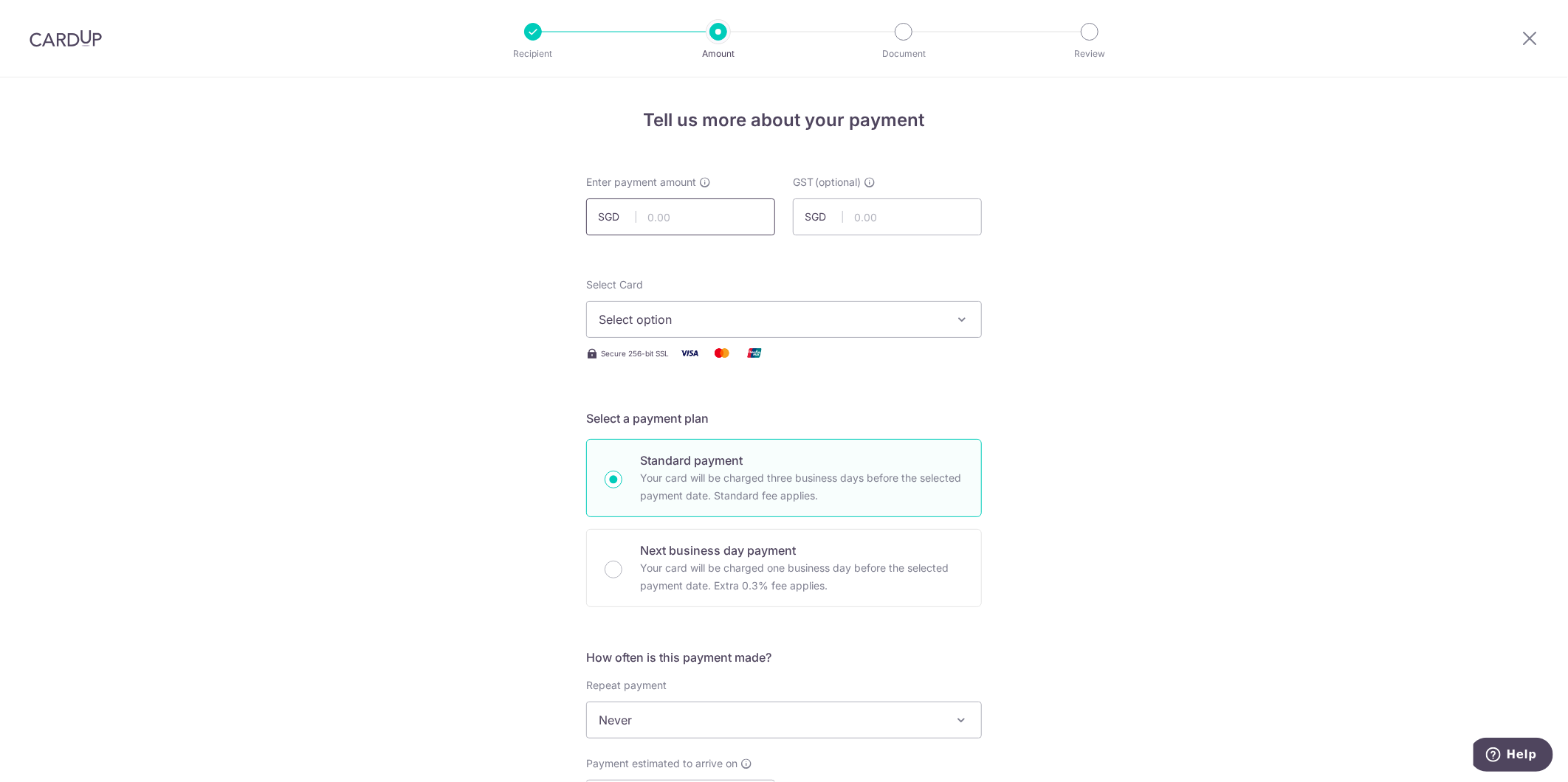
drag, startPoint x: 647, startPoint y: 193, endPoint x: 666, endPoint y: 218, distance: 31.4
click at [651, 197] on div "Enter payment amount SGD" at bounding box center [680, 205] width 189 height 61
click at [666, 218] on input "text" at bounding box center [680, 217] width 189 height 37
type input "5,722.50"
click at [466, 397] on div "Tell us more about your payment Enter payment amount SGD 5,722.50 5722.50 GST (…" at bounding box center [784, 794] width 1568 height 1434
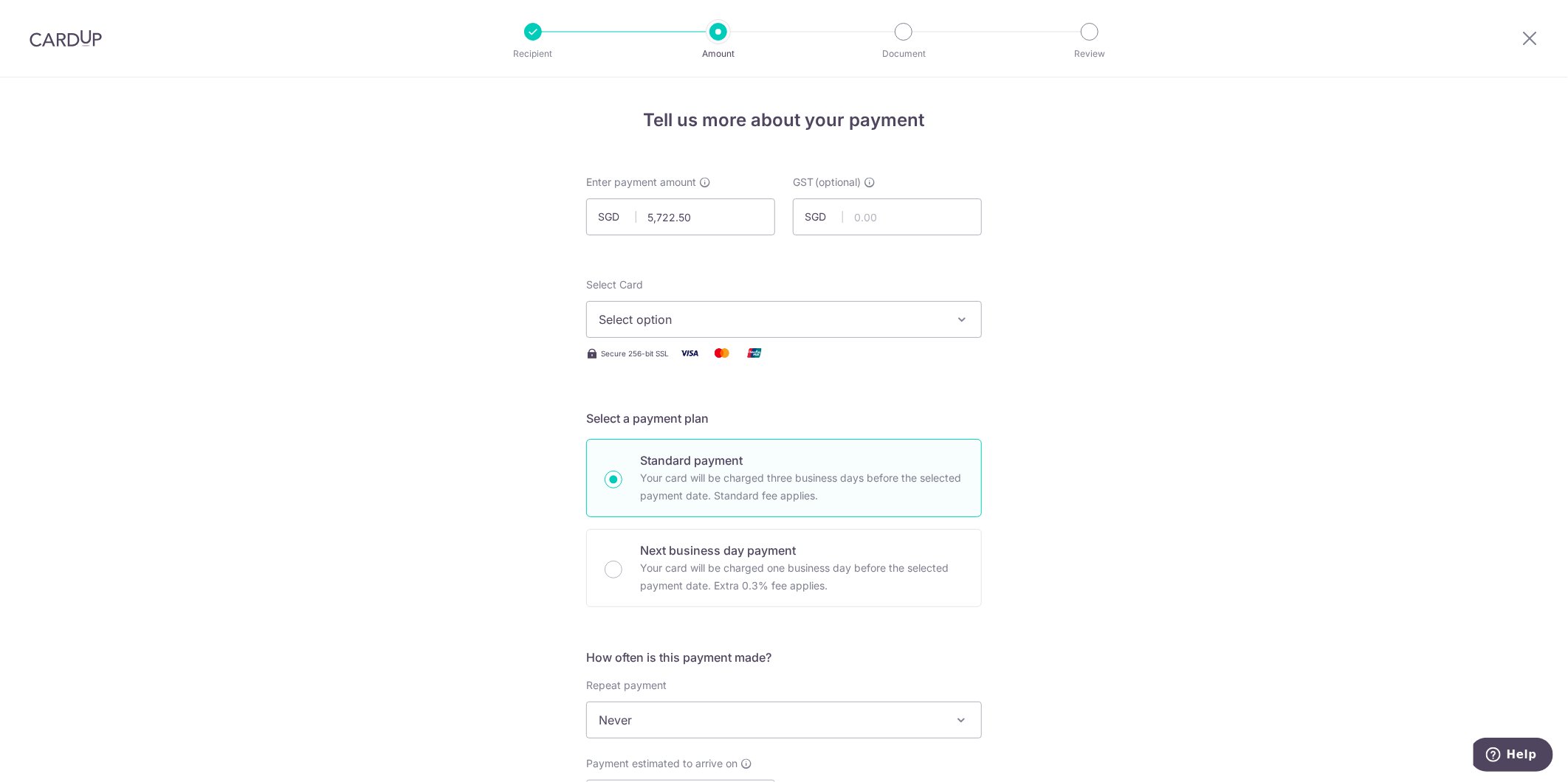
click at [716, 314] on span "Select option" at bounding box center [770, 319] width 344 height 18
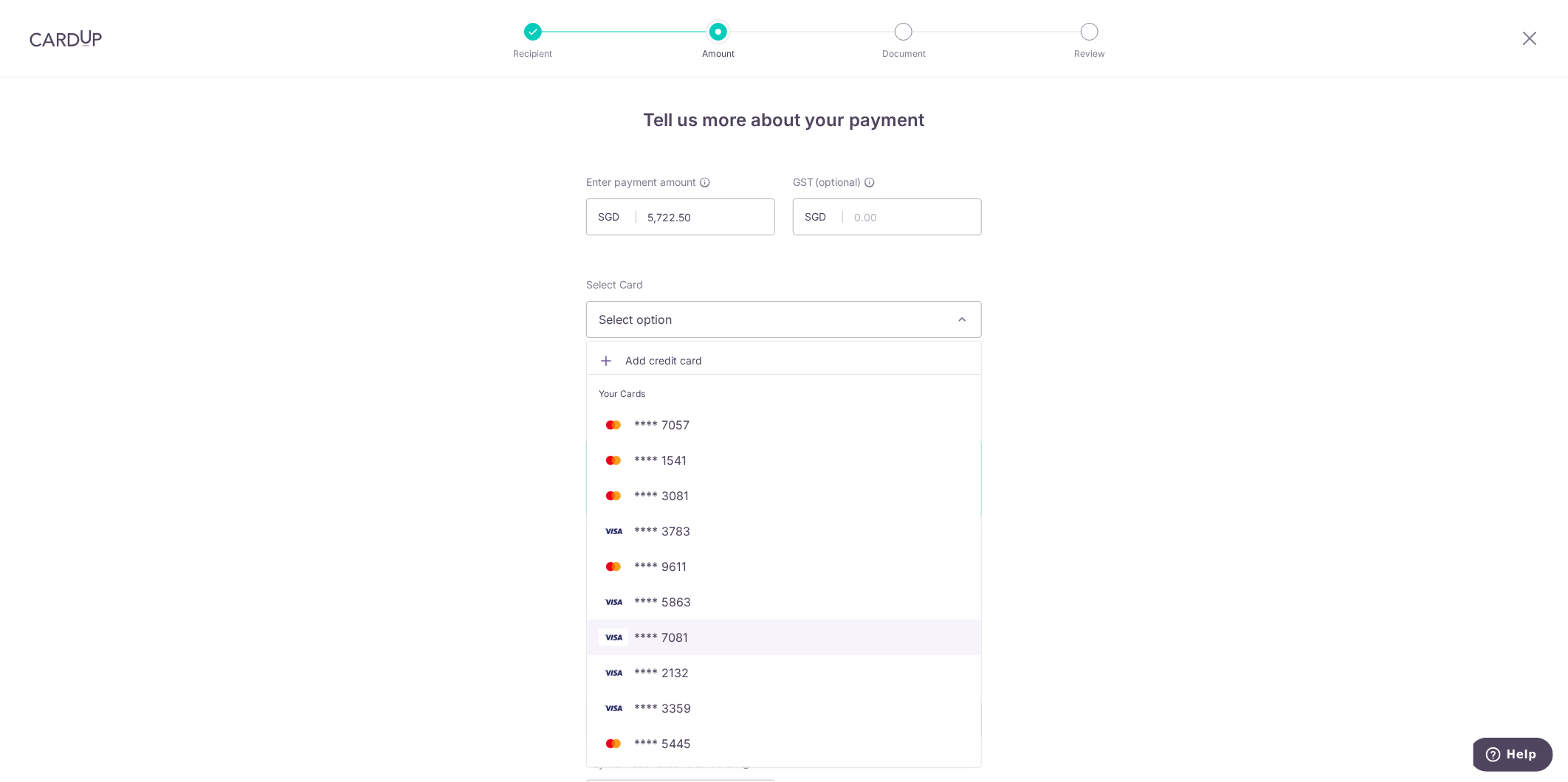
click at [686, 629] on span "**** 7081" at bounding box center [784, 637] width 370 height 18
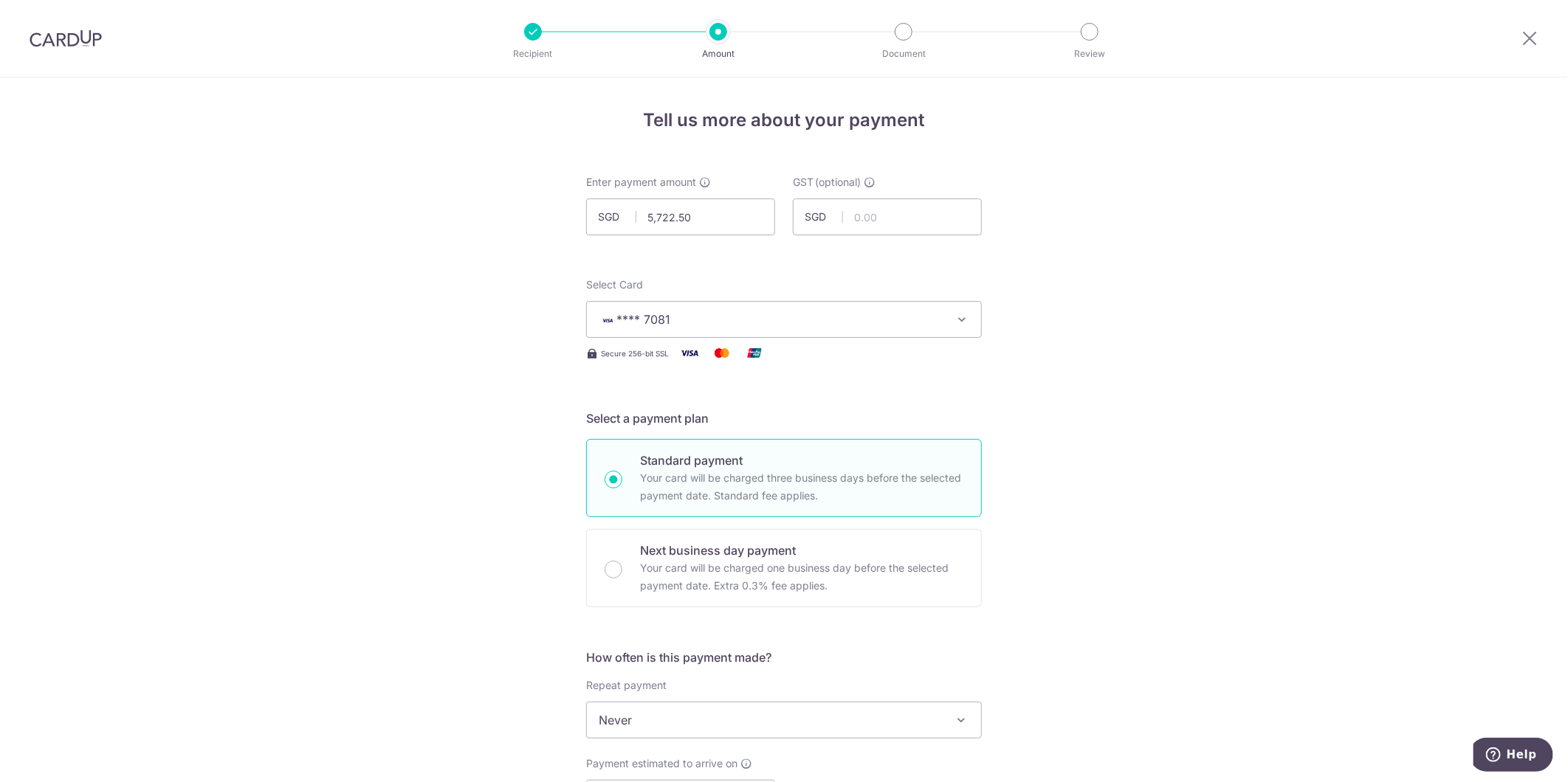
click at [326, 469] on div "Tell us more about your payment Enter payment amount SGD 5,722.50 5722.50 GST (…" at bounding box center [784, 794] width 1568 height 1434
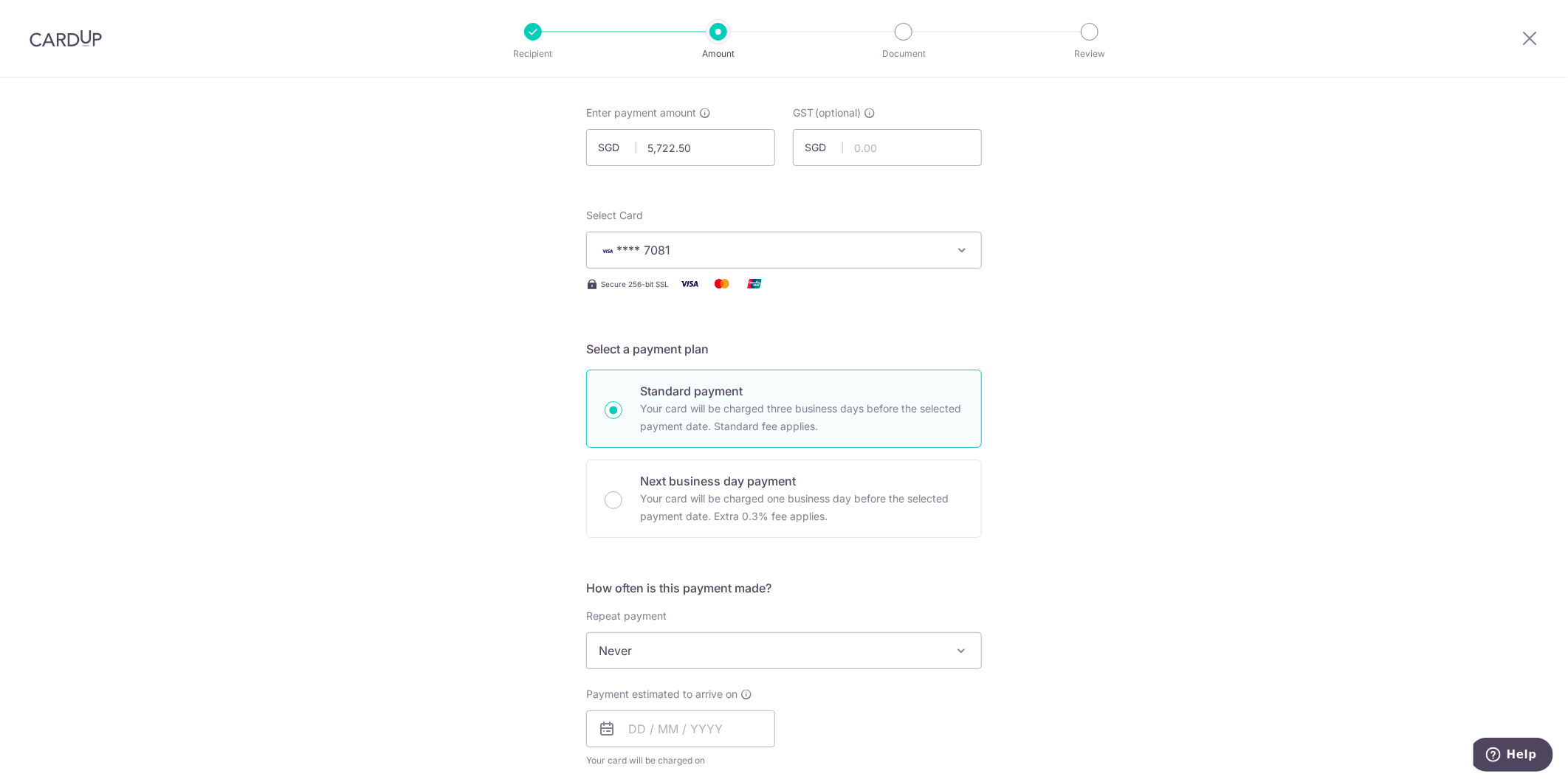
scroll to position [164, 0]
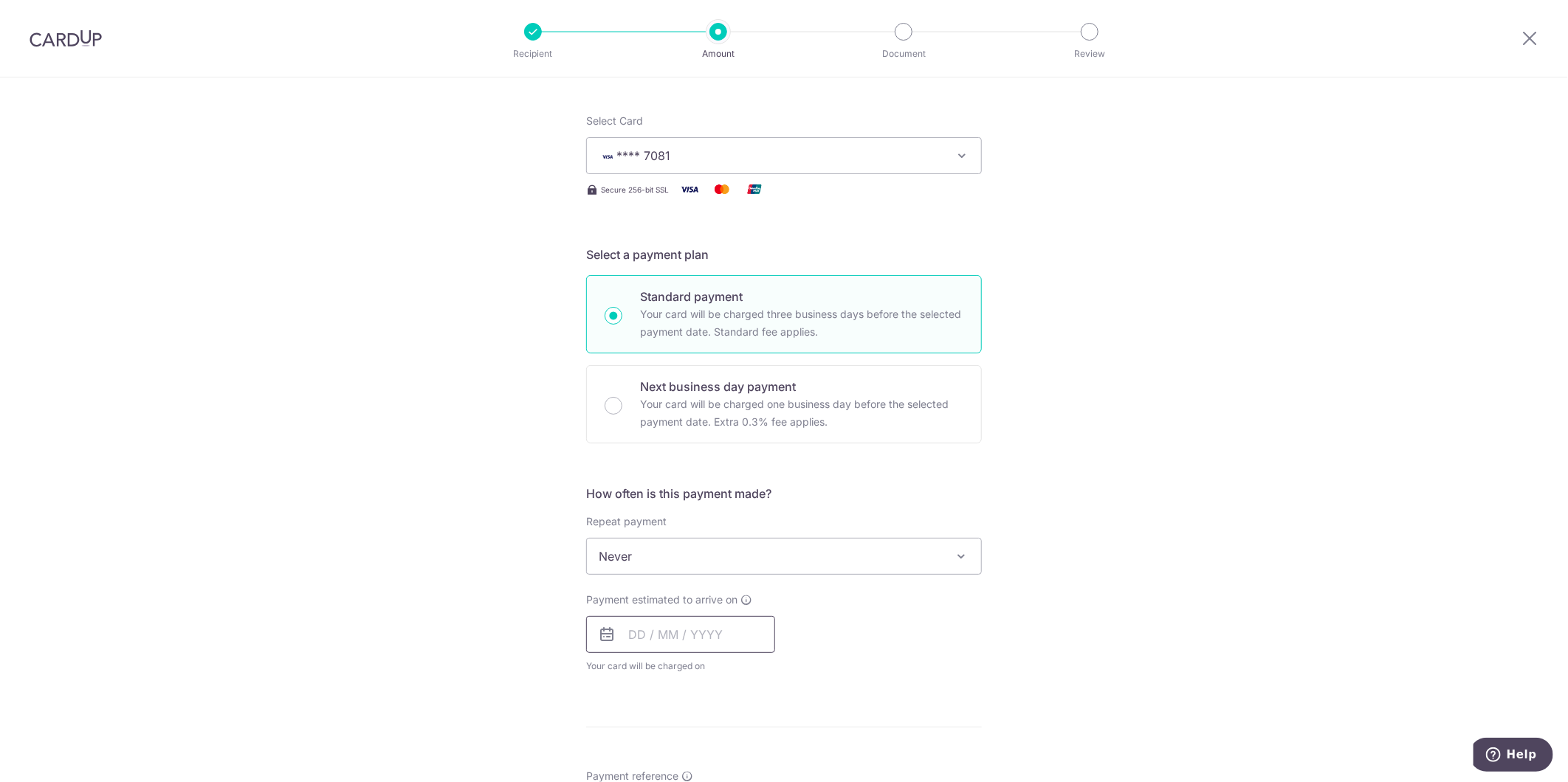
click at [655, 636] on input "text" at bounding box center [680, 634] width 189 height 37
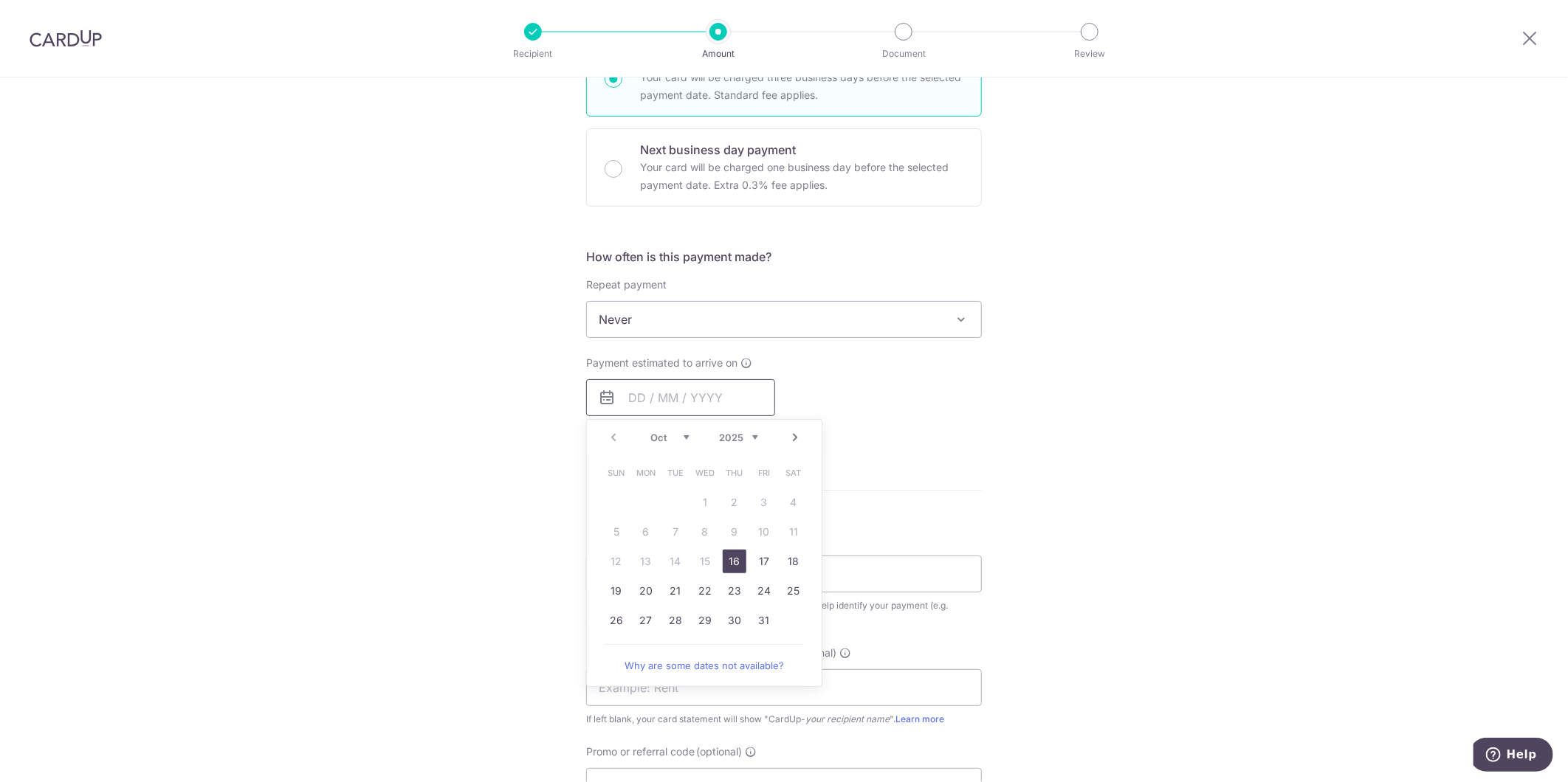
scroll to position [409, 0]
click at [727, 550] on link "16" at bounding box center [734, 552] width 24 height 24
type input "[DATE]"
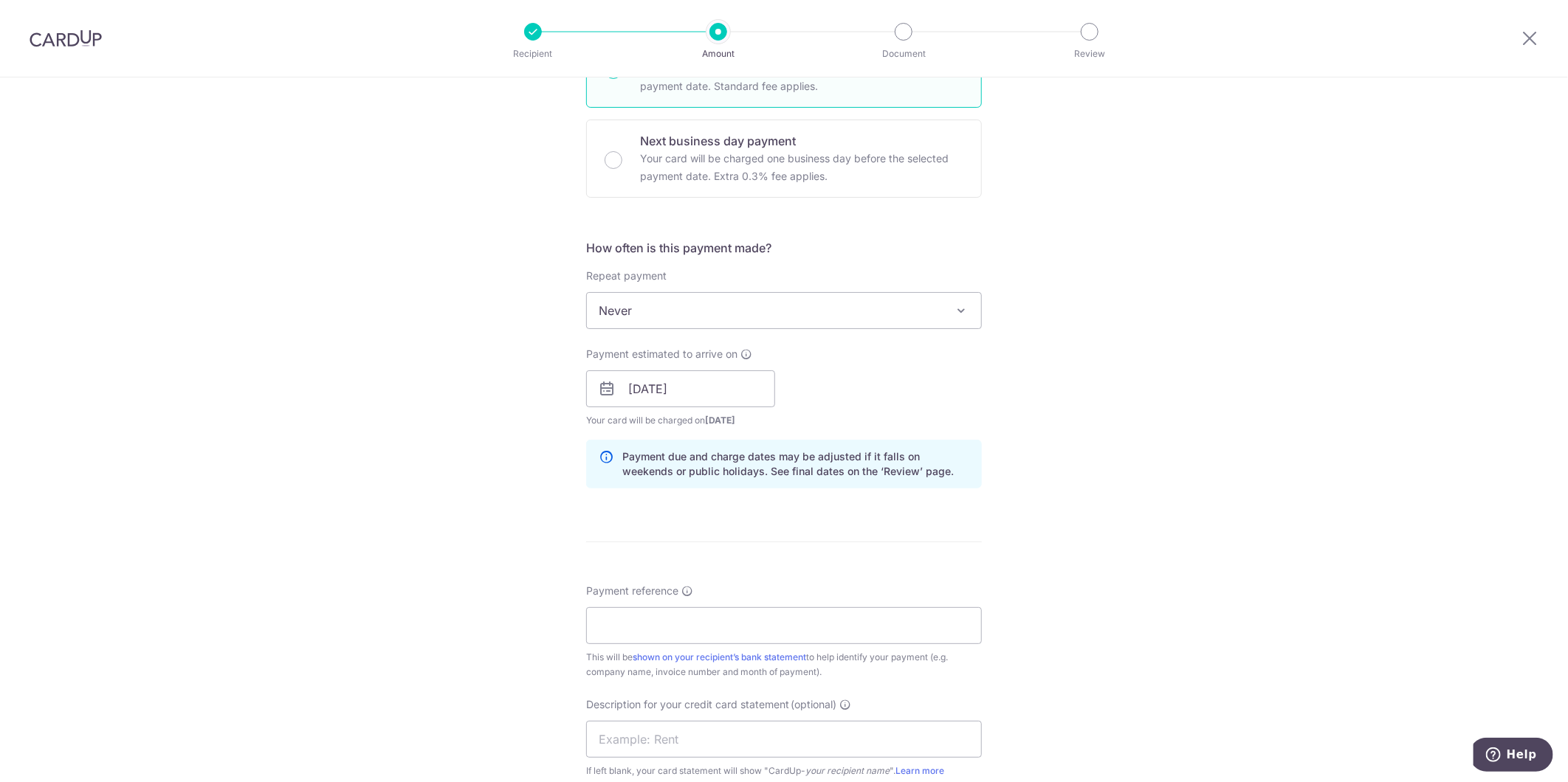
click at [1044, 558] on div "Tell us more about your payment Enter payment amount SGD 5,722.50 5722.50 GST (…" at bounding box center [784, 415] width 1568 height 1494
click at [787, 639] on input "Payment reference" at bounding box center [784, 625] width 396 height 37
click at [740, 618] on input "Para" at bounding box center [784, 625] width 396 height 37
type input "Paramount Apr 25"
click at [733, 729] on input "text" at bounding box center [784, 739] width 396 height 37
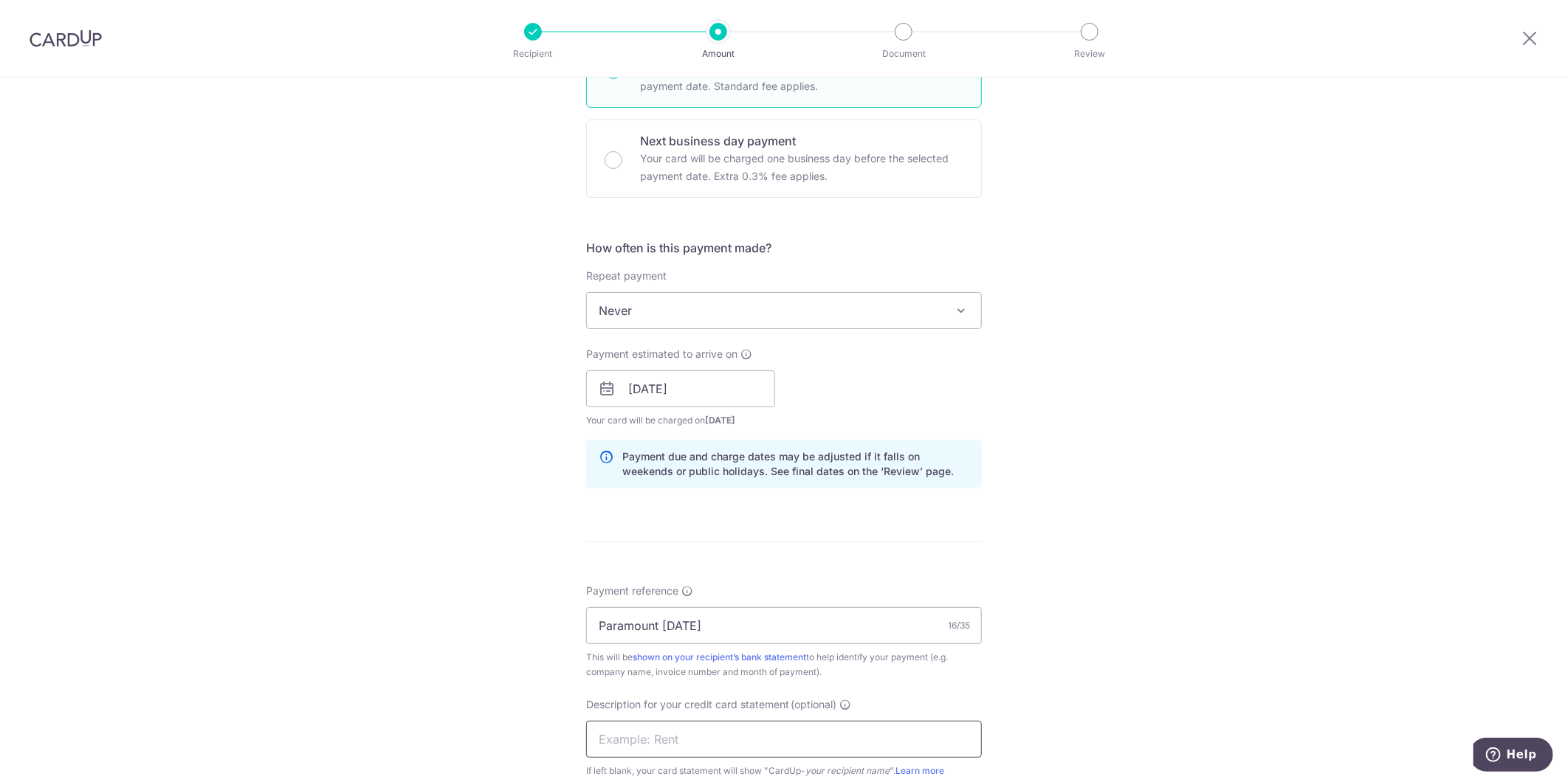
click at [711, 732] on input "text" at bounding box center [784, 739] width 396 height 37
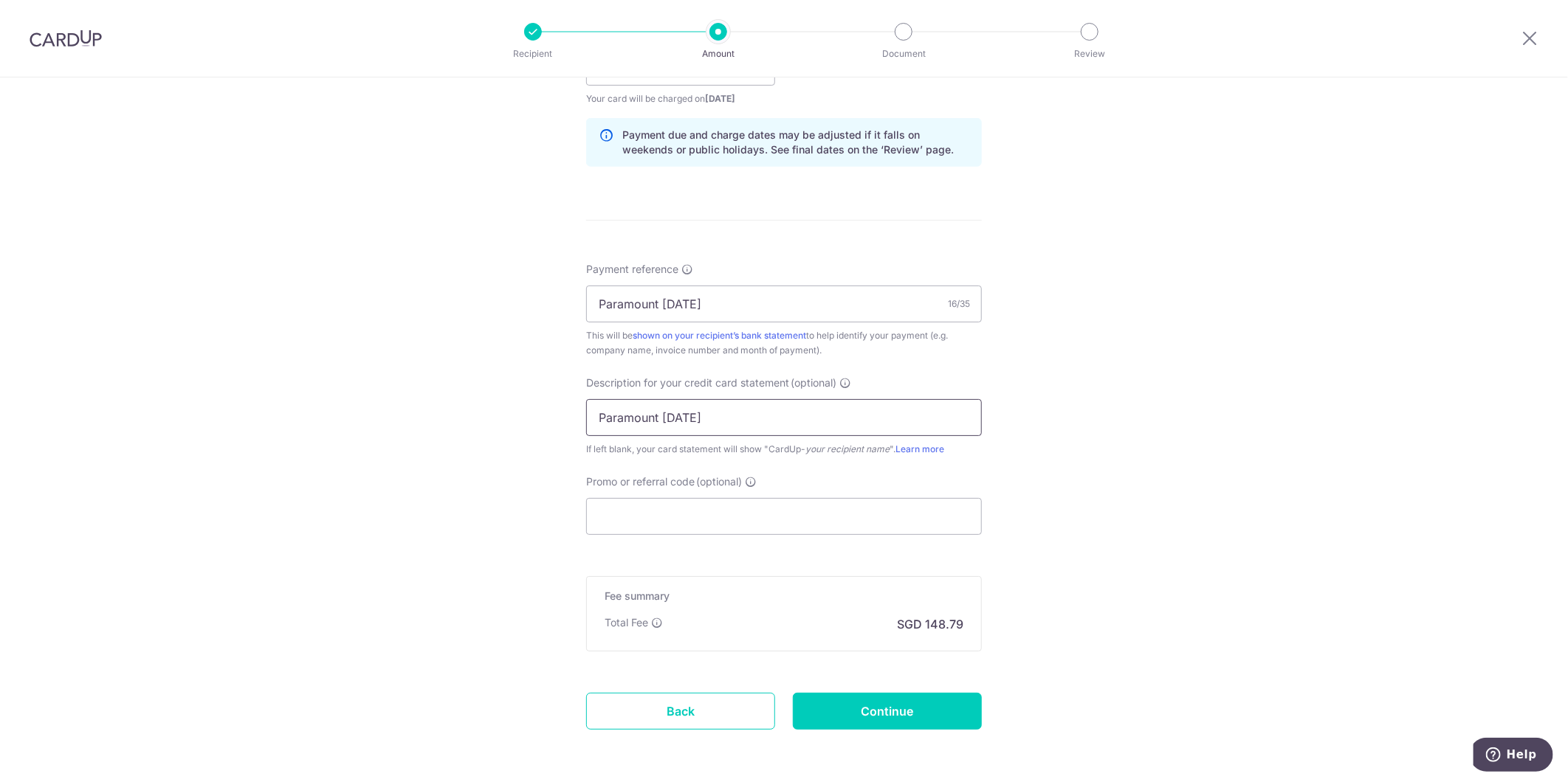
scroll to position [737, 0]
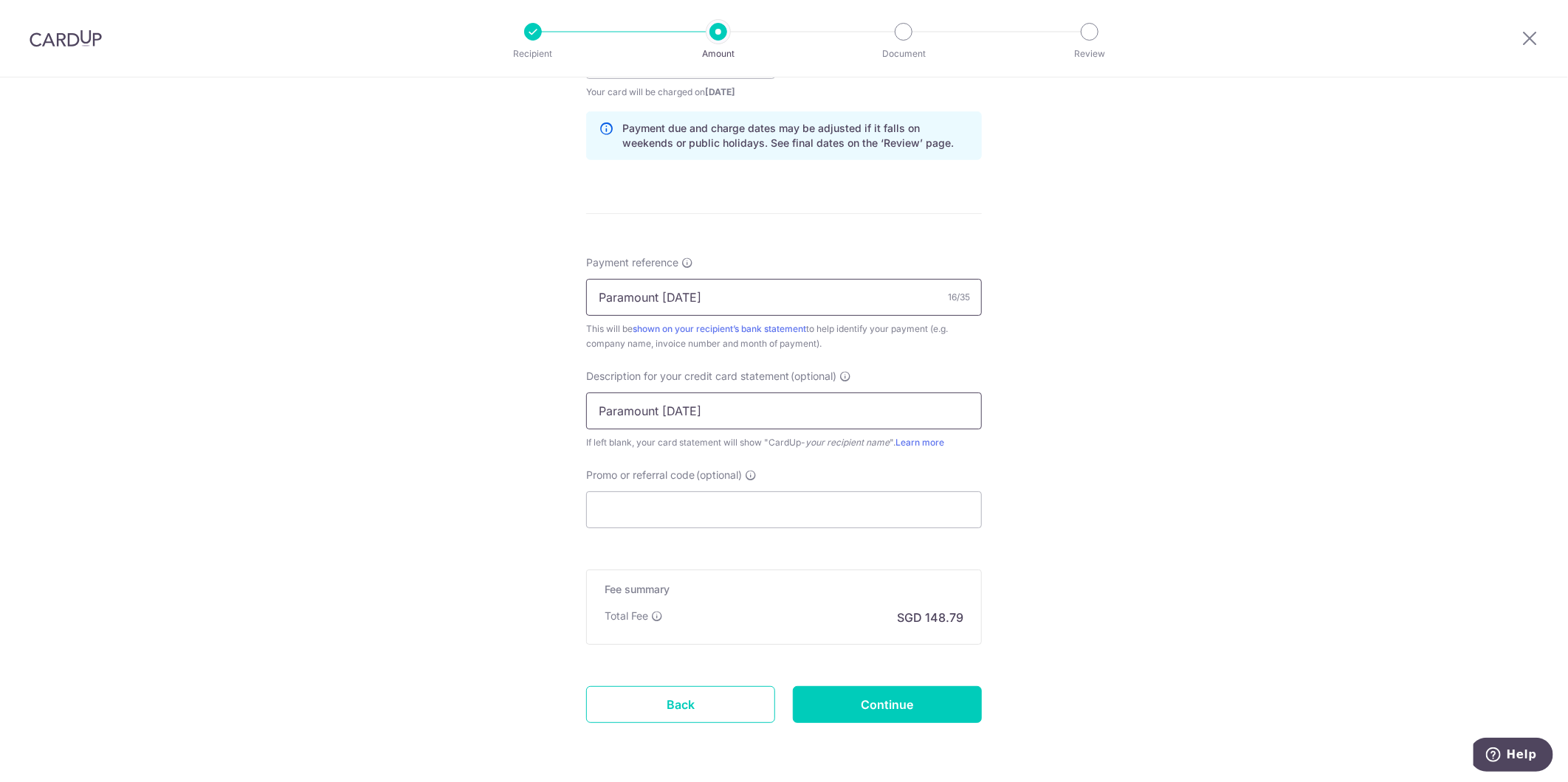
type input "Paramount Apr25"
click at [784, 293] on input "Paramount Apr 25" at bounding box center [784, 297] width 396 height 37
type input "Paramount Apr 25 SOA"
click at [847, 519] on input "Promo or referral code (optional)" at bounding box center [784, 510] width 396 height 37
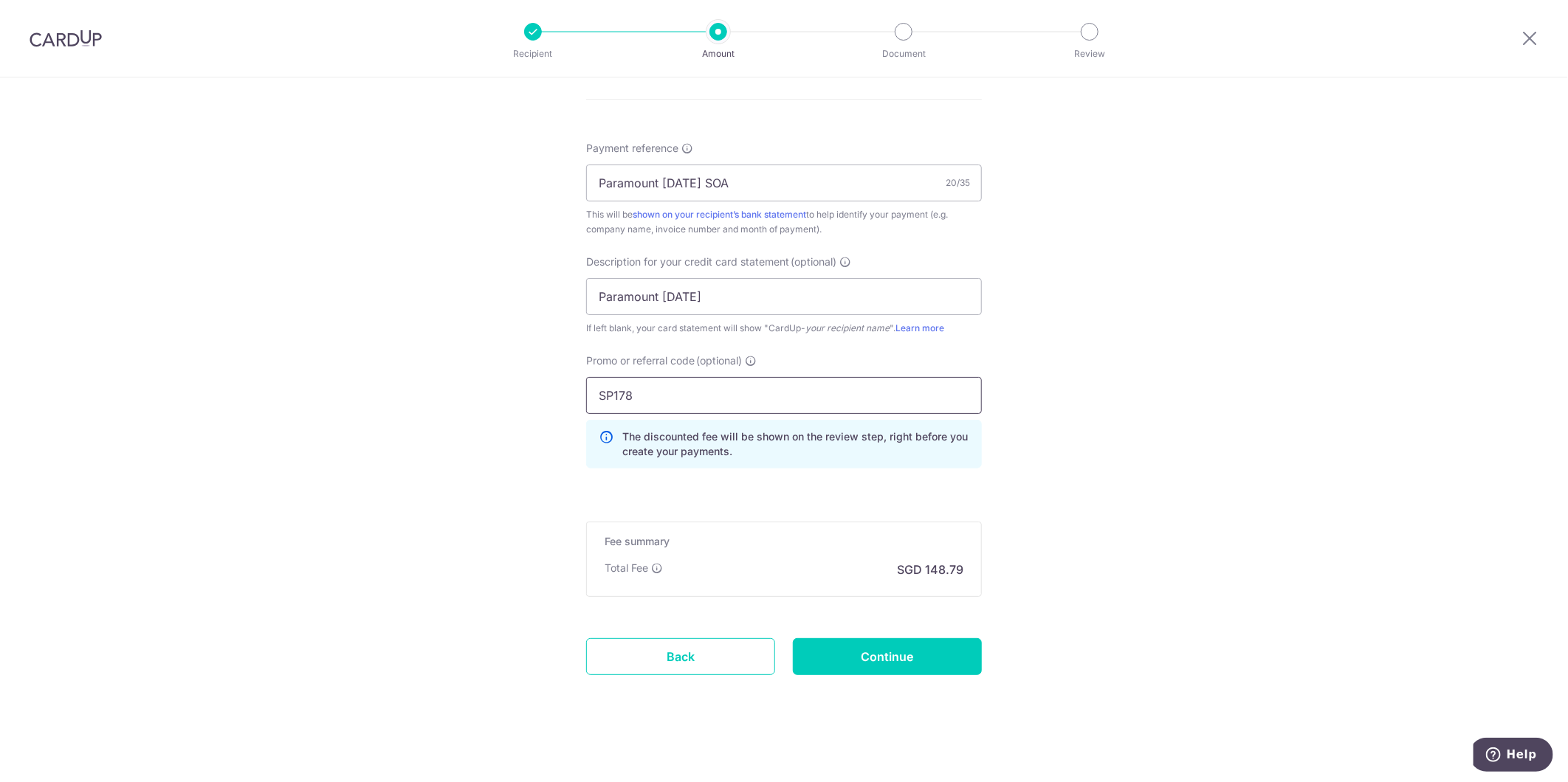
scroll to position [857, 0]
type input "SP178"
click at [893, 648] on input "Continue" at bounding box center [887, 653] width 189 height 37
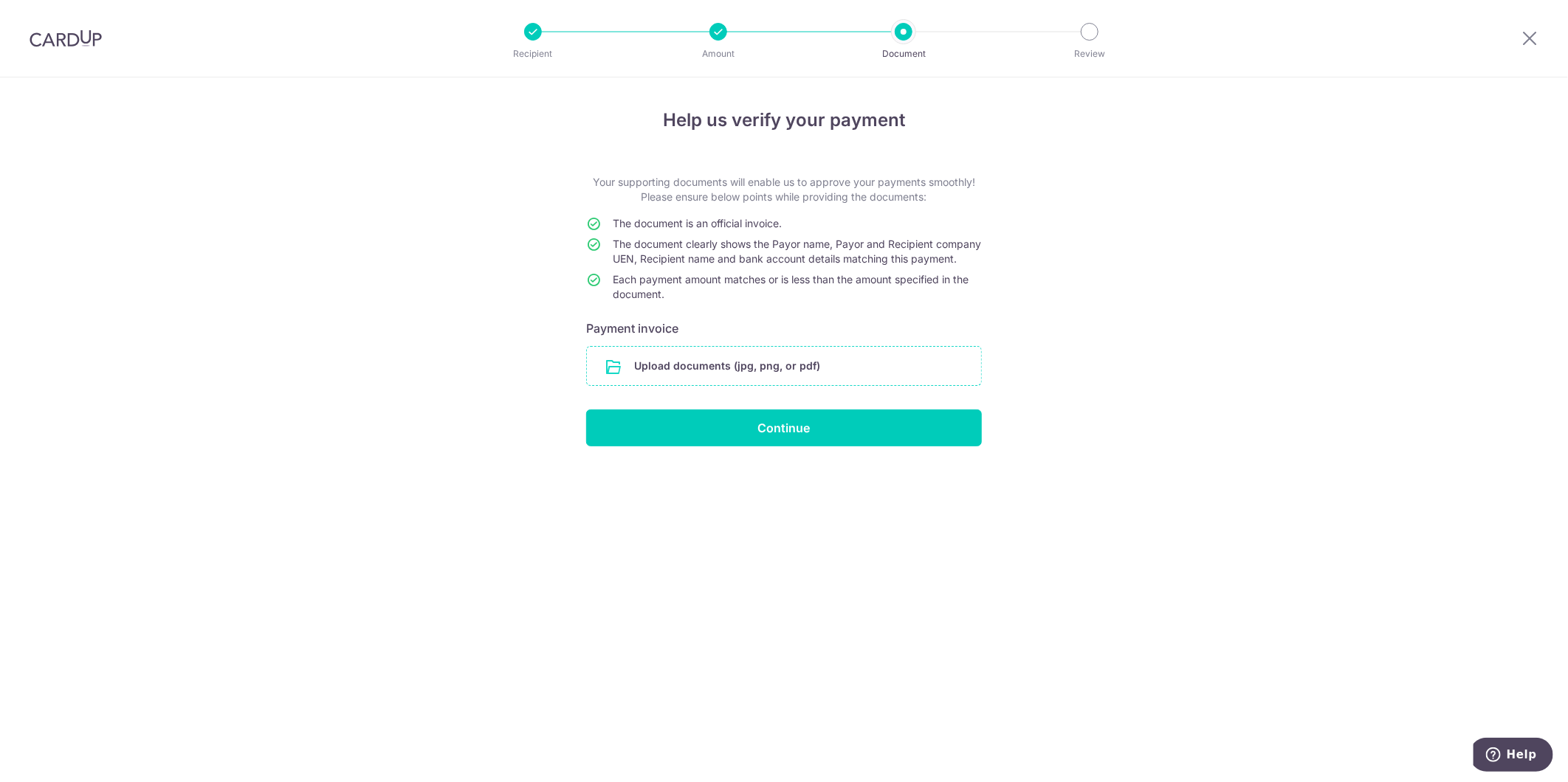
click at [839, 376] on input "file" at bounding box center [784, 366] width 394 height 39
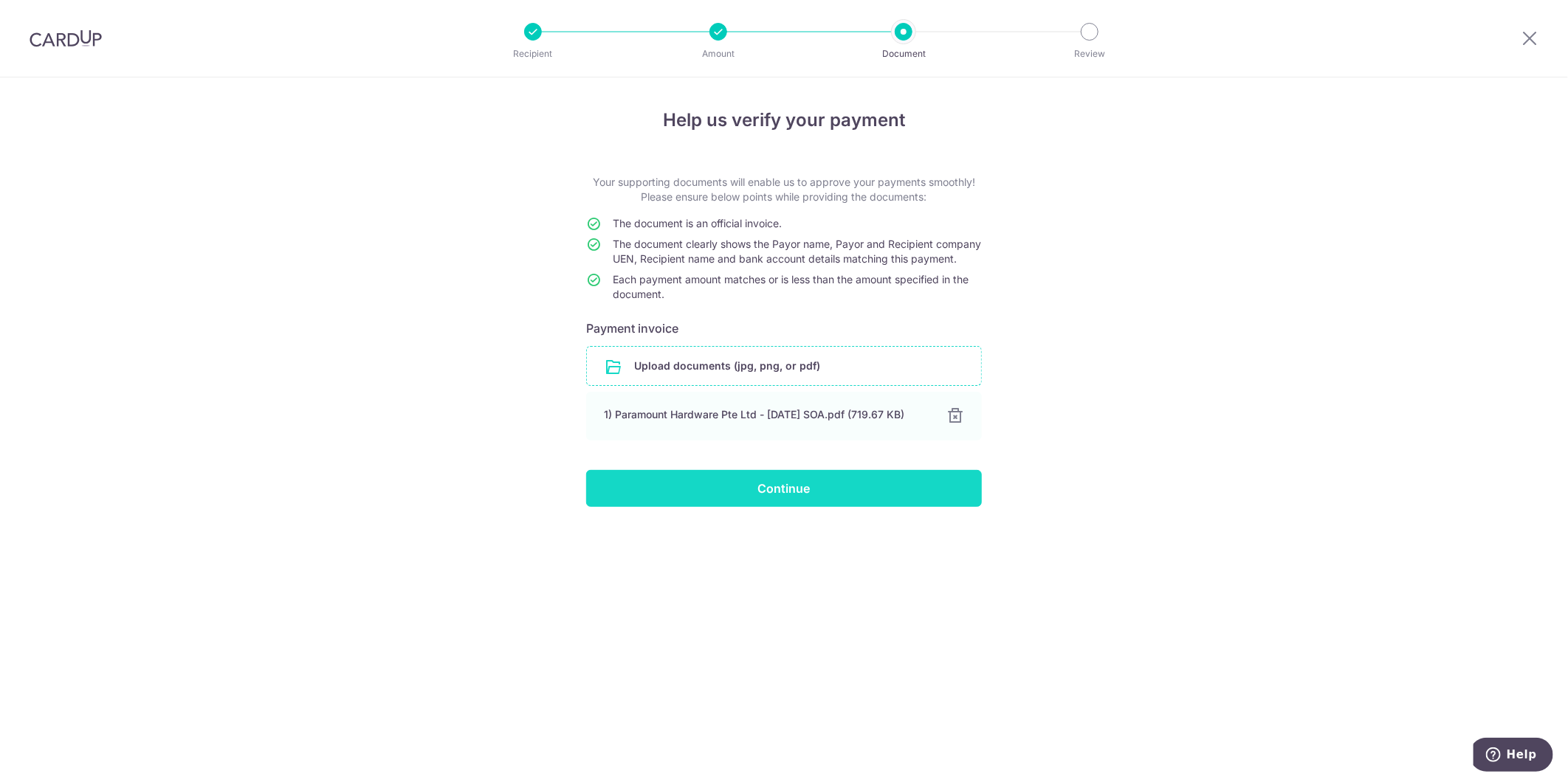
click at [843, 504] on input "Continue" at bounding box center [784, 488] width 396 height 37
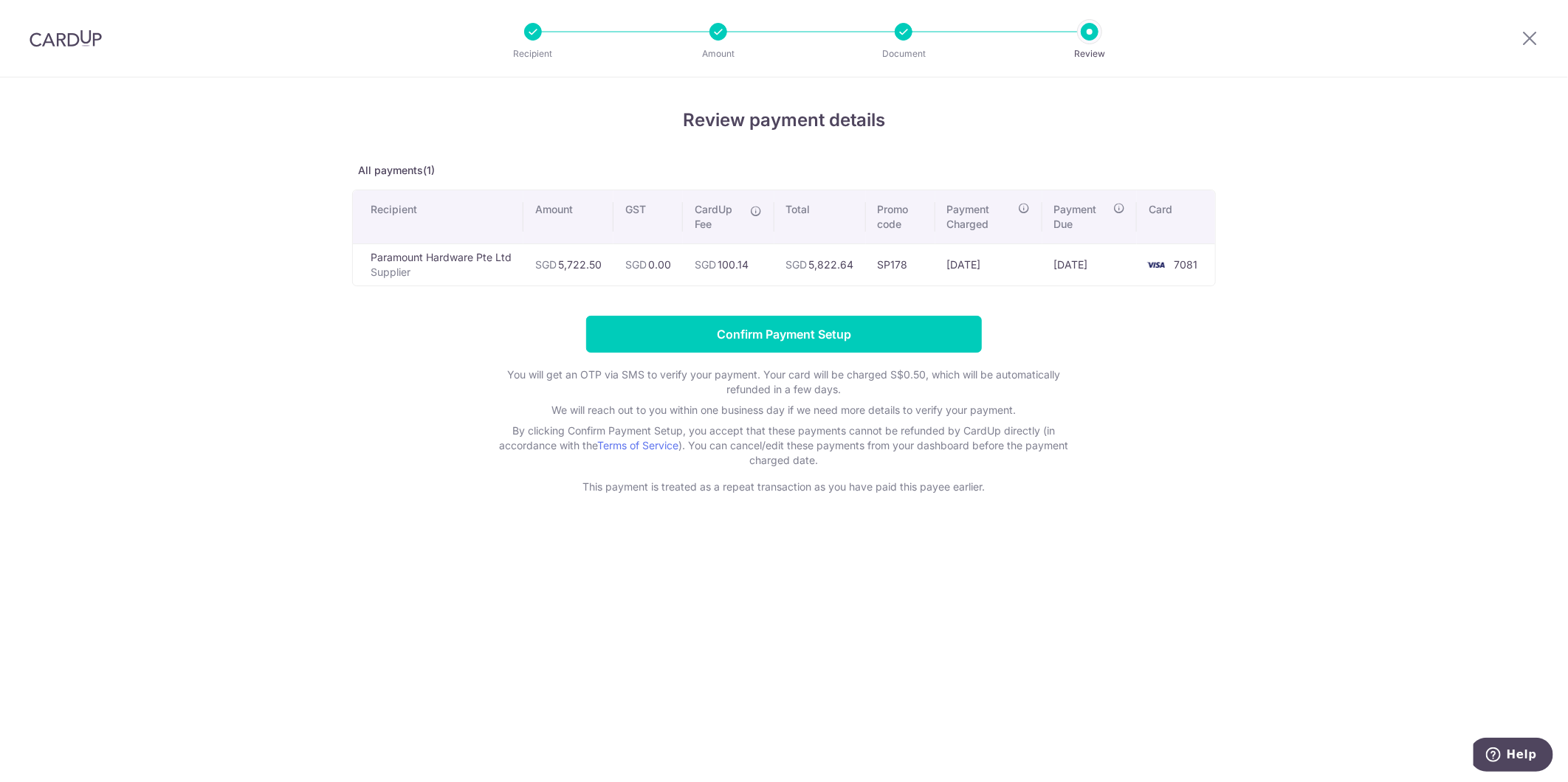
click at [1332, 576] on div "Review payment details All payments(1) Recipient Amount GST CardUp Fee Total Pr…" at bounding box center [784, 429] width 1568 height 705
click at [1315, 158] on div "Review payment details All payments(1) Recipient Amount GST CardUp Fee Total Pr…" at bounding box center [784, 429] width 1568 height 705
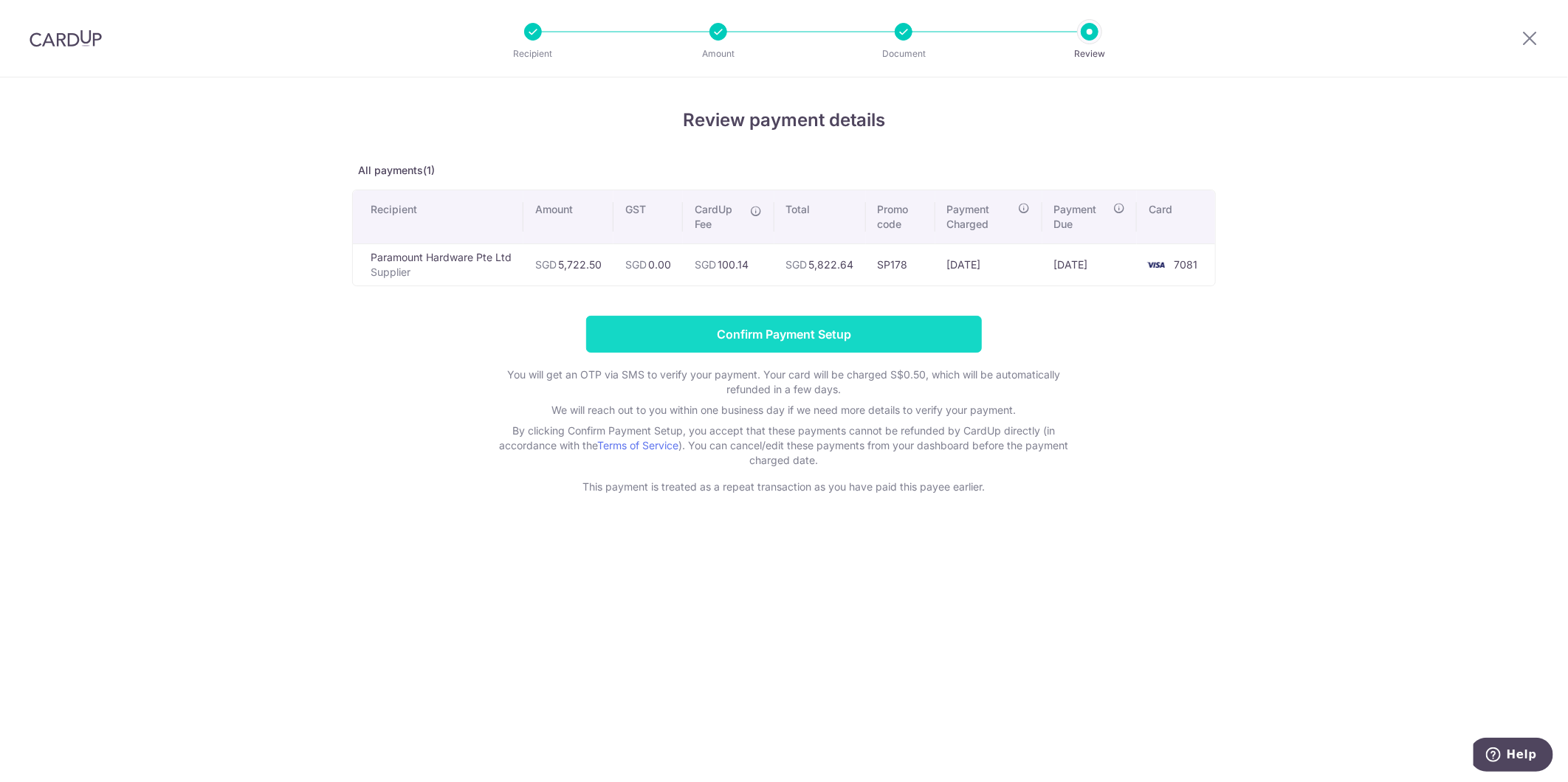
click at [809, 339] on input "Confirm Payment Setup" at bounding box center [784, 334] width 396 height 37
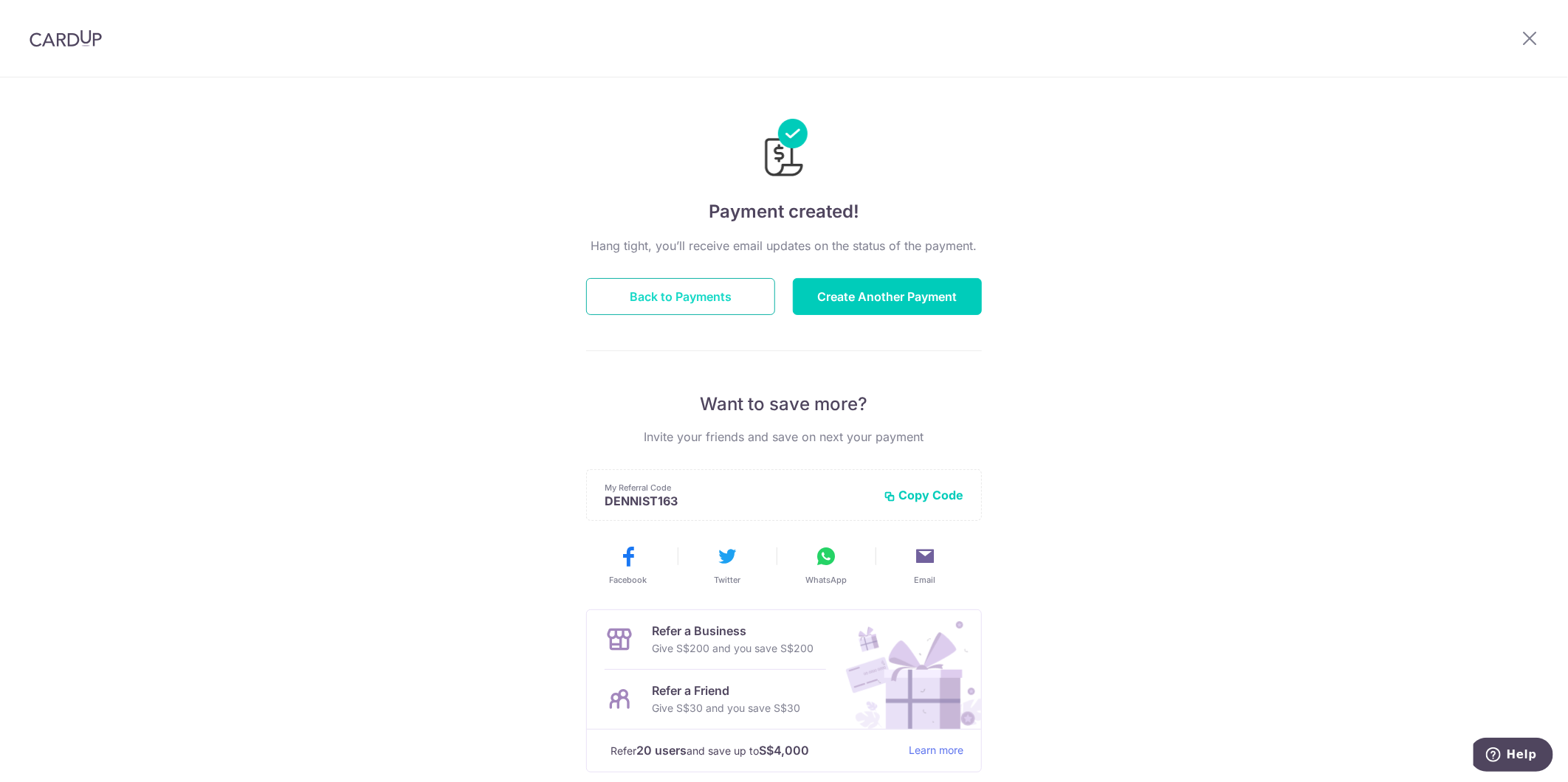
click at [701, 298] on button "Back to Payments" at bounding box center [680, 296] width 189 height 37
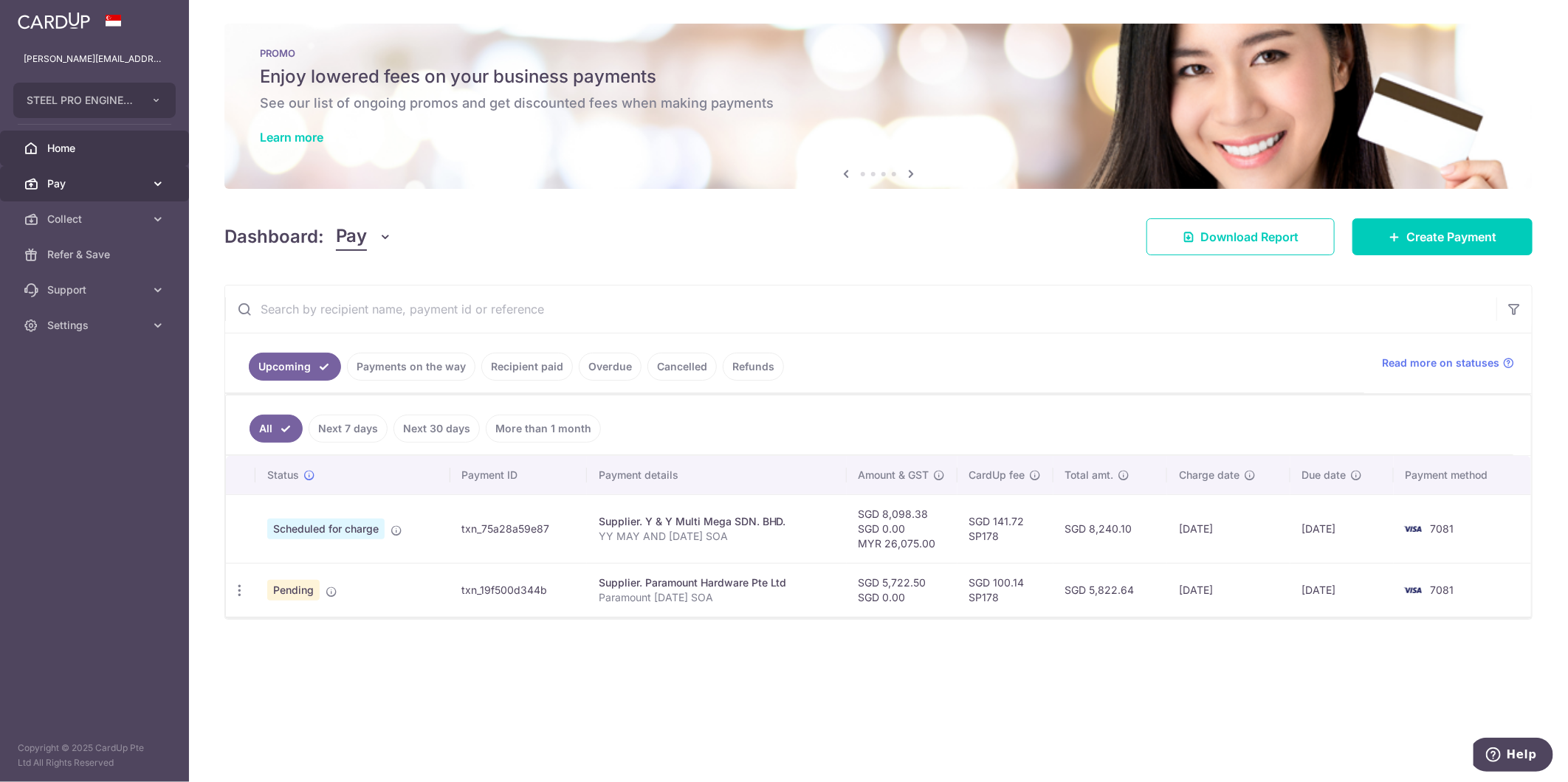
click at [59, 196] on link "Pay" at bounding box center [94, 183] width 189 height 35
click at [133, 225] on span "Payments" at bounding box center [96, 218] width 98 height 15
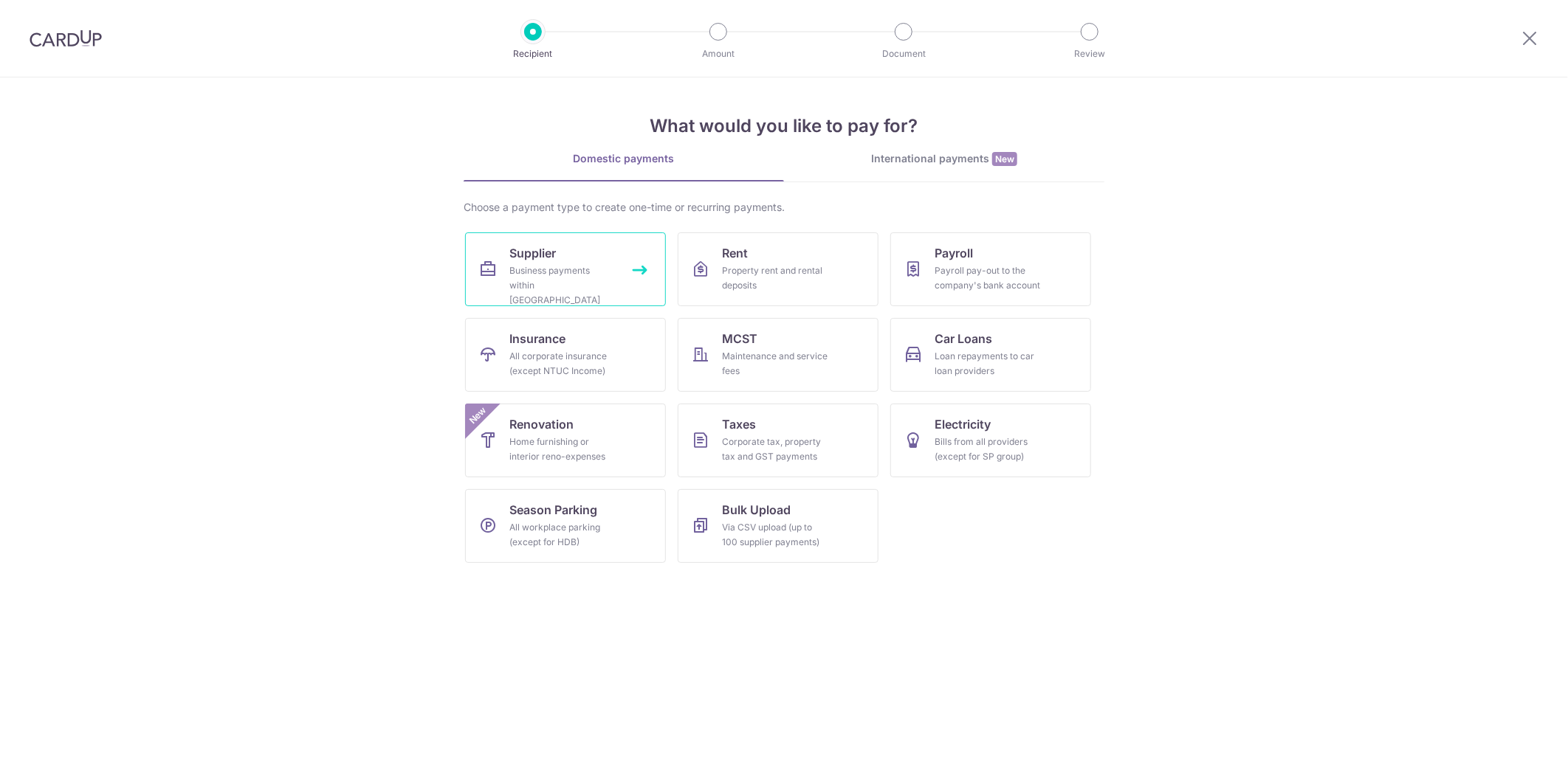
click at [591, 262] on link "Supplier Business payments within [GEOGRAPHIC_DATA]" at bounding box center [566, 269] width 200 height 74
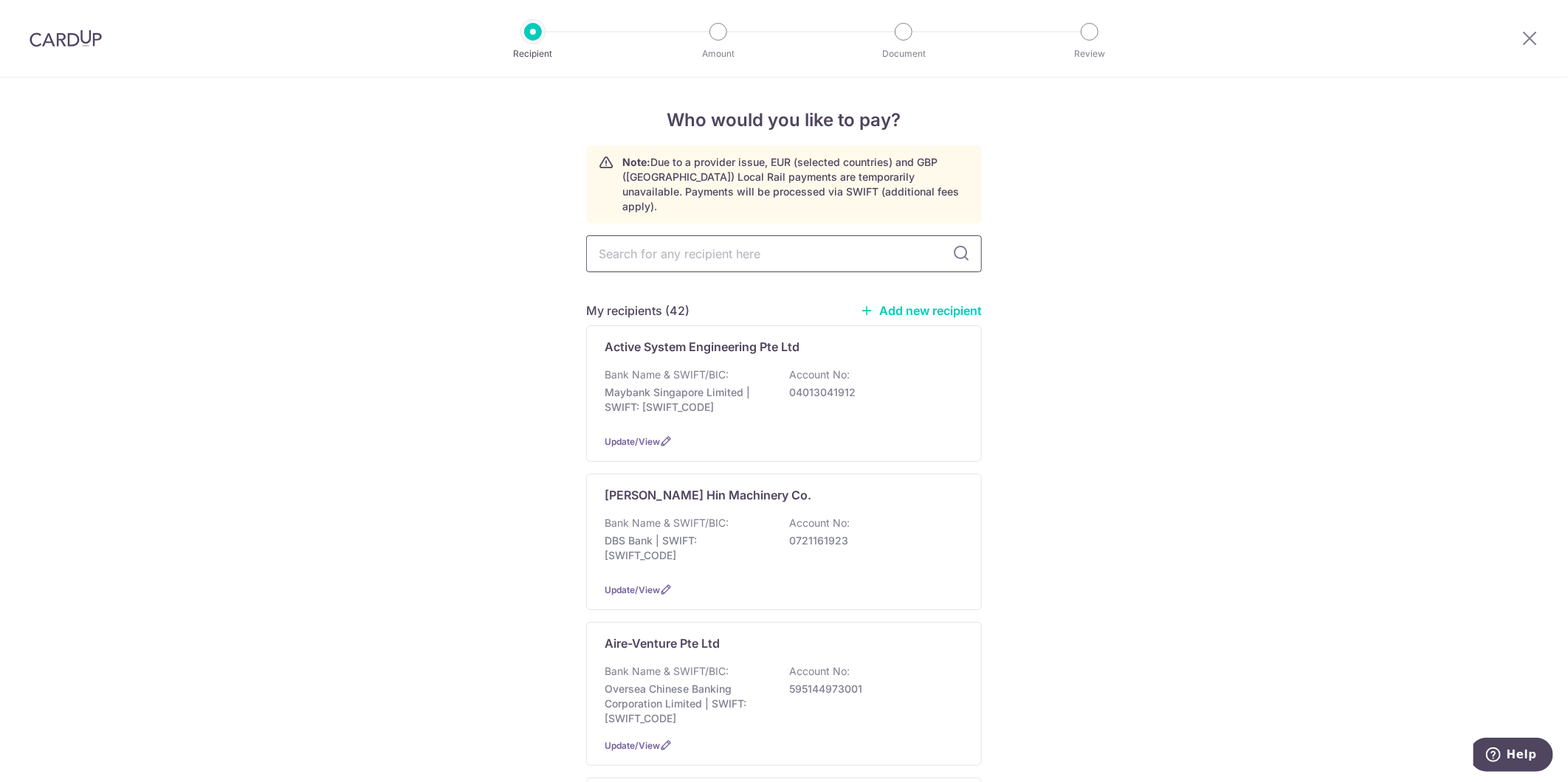
click at [736, 242] on input "text" at bounding box center [784, 254] width 396 height 37
type input "K"
type input "Jack"
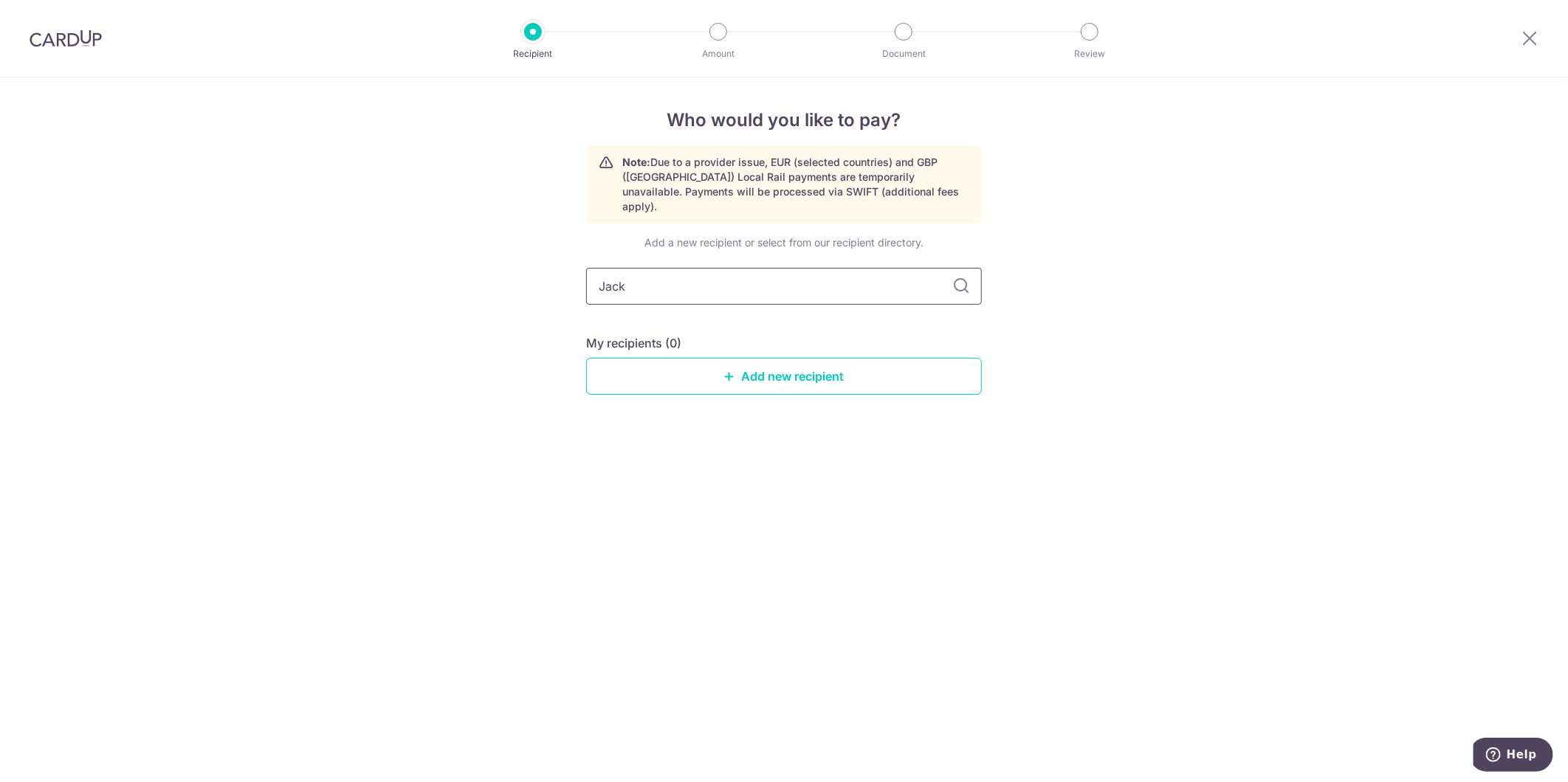
click at [743, 274] on input "Jack" at bounding box center [784, 286] width 396 height 37
click at [843, 358] on link "Add new recipient" at bounding box center [784, 376] width 396 height 37
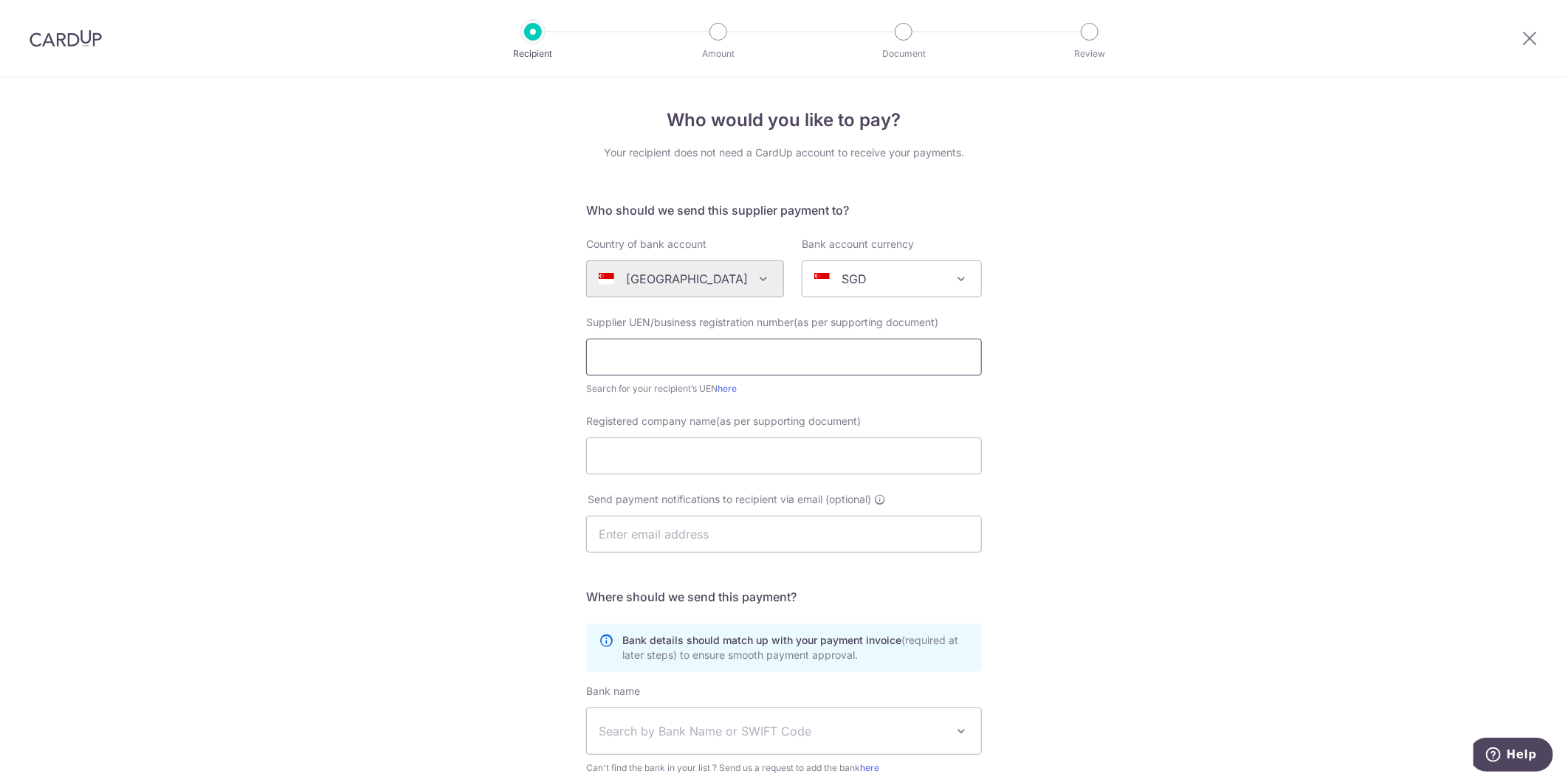
click at [741, 356] on input "text" at bounding box center [784, 356] width 396 height 37
type input "199204843R"
click at [654, 460] on input "Registered company name(as per supporting document)" at bounding box center [784, 456] width 396 height 37
type input "JACK'S-LUMEN SERVICES PTE LTD"
click at [1001, 524] on div "Who would you like to pay? Your recipient does not need a CardUp account to rec…" at bounding box center [784, 524] width 1568 height 894
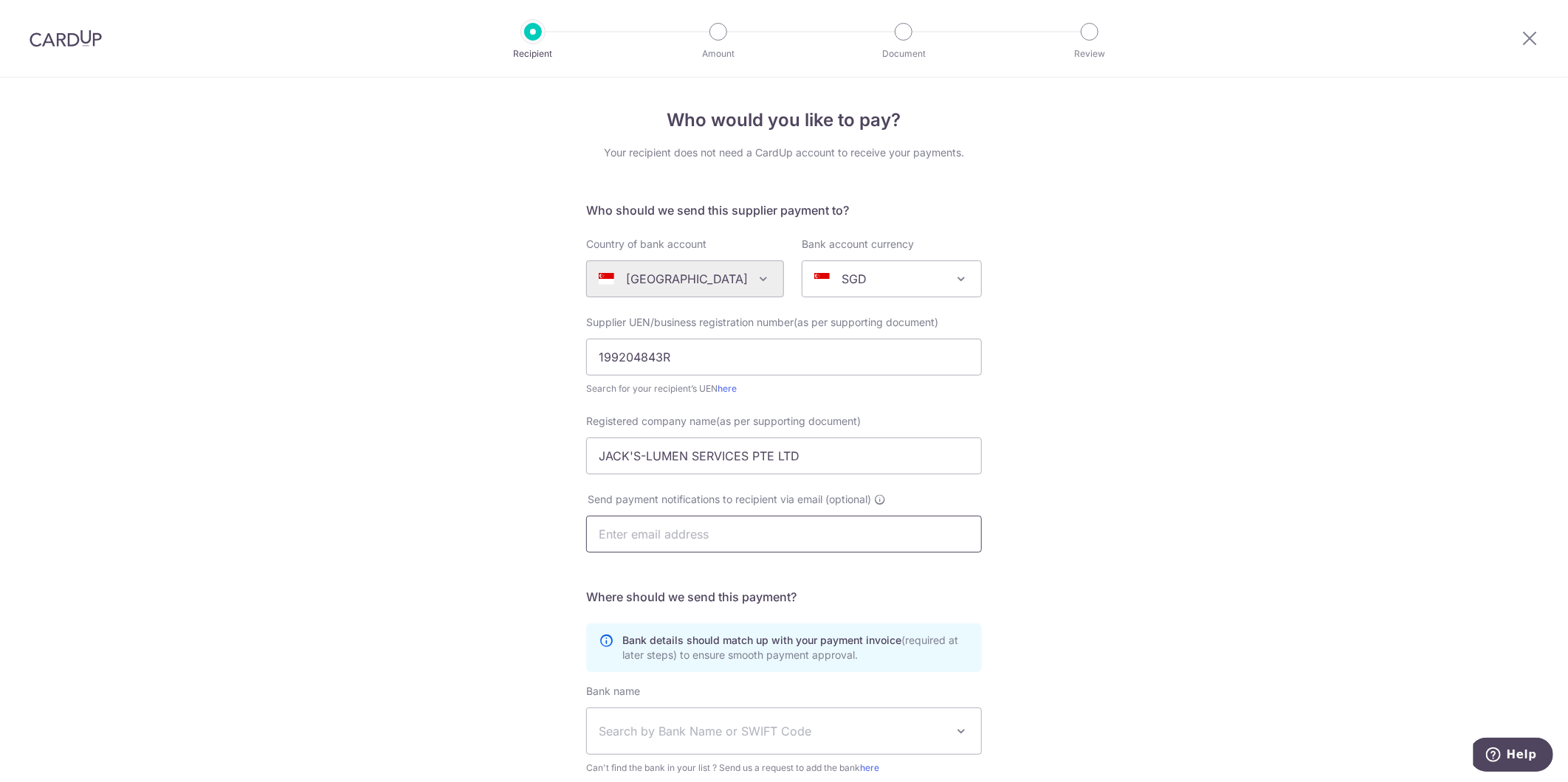
click at [942, 539] on input "text" at bounding box center [784, 534] width 396 height 37
type input "J"
type input "[EMAIL_ADDRESS][DOMAIN_NAME]"
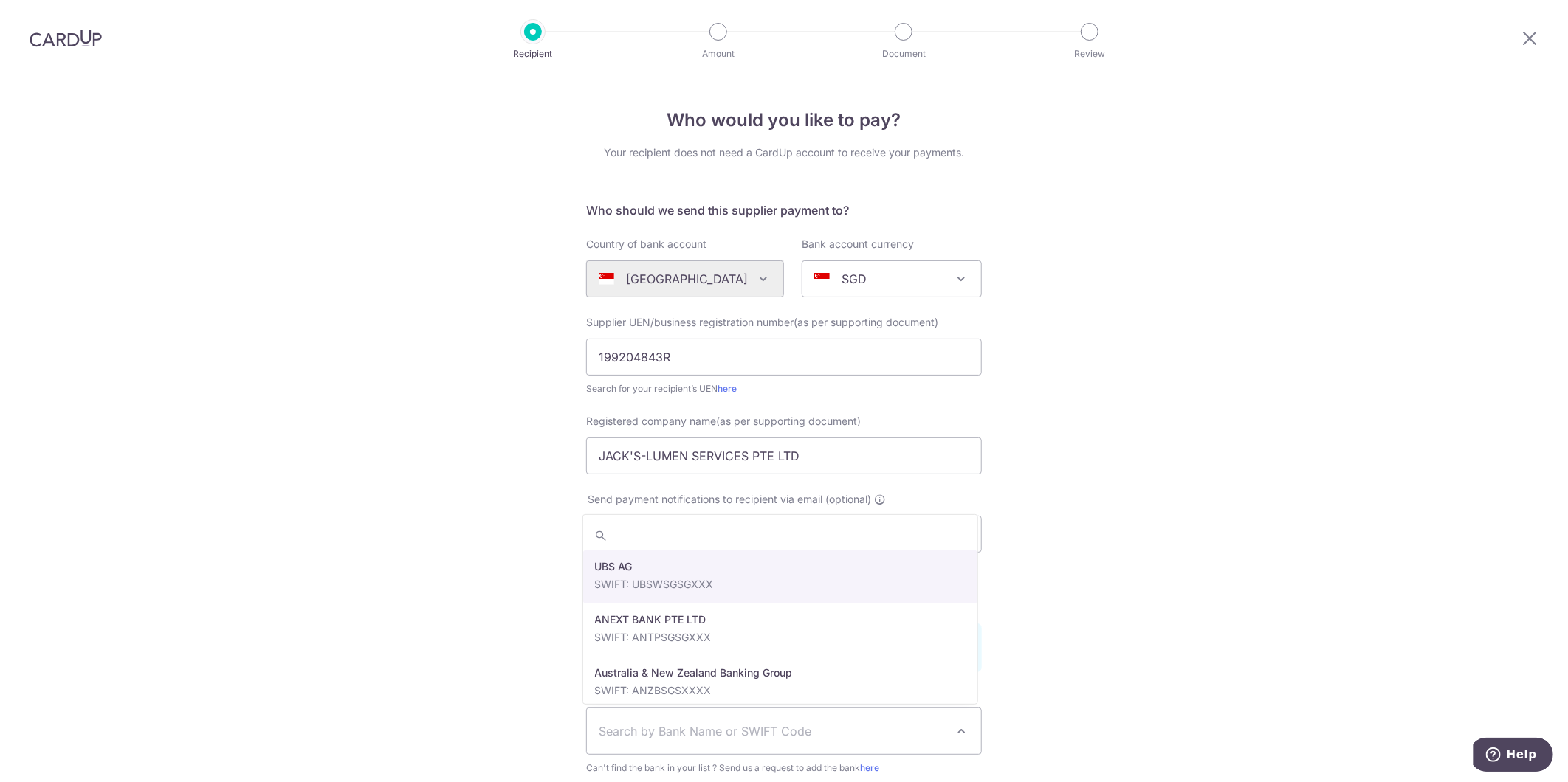
click at [791, 732] on span "Search by Bank Name or SWIFT Code" at bounding box center [772, 731] width 347 height 18
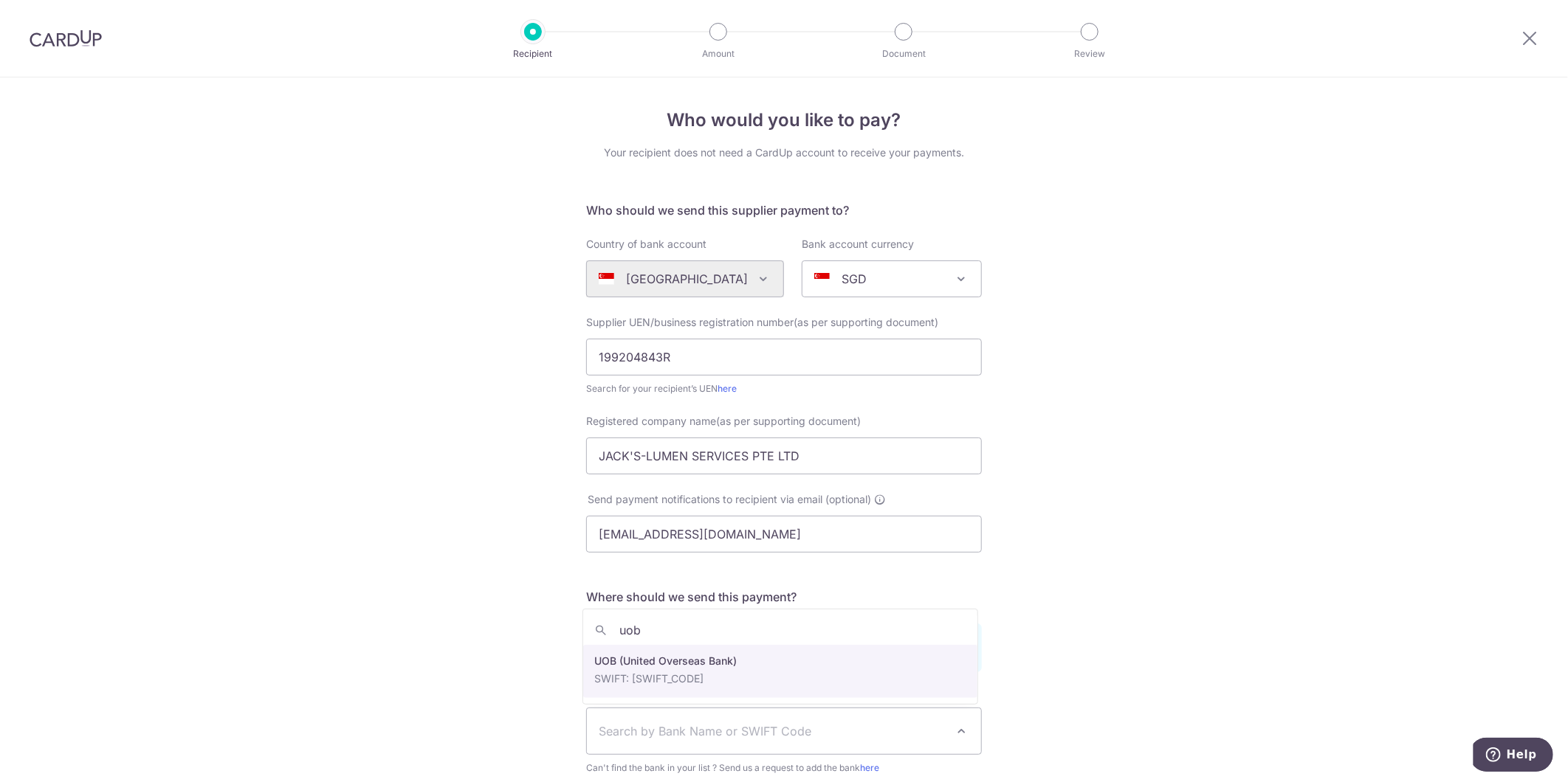
type input "uob"
select select "18"
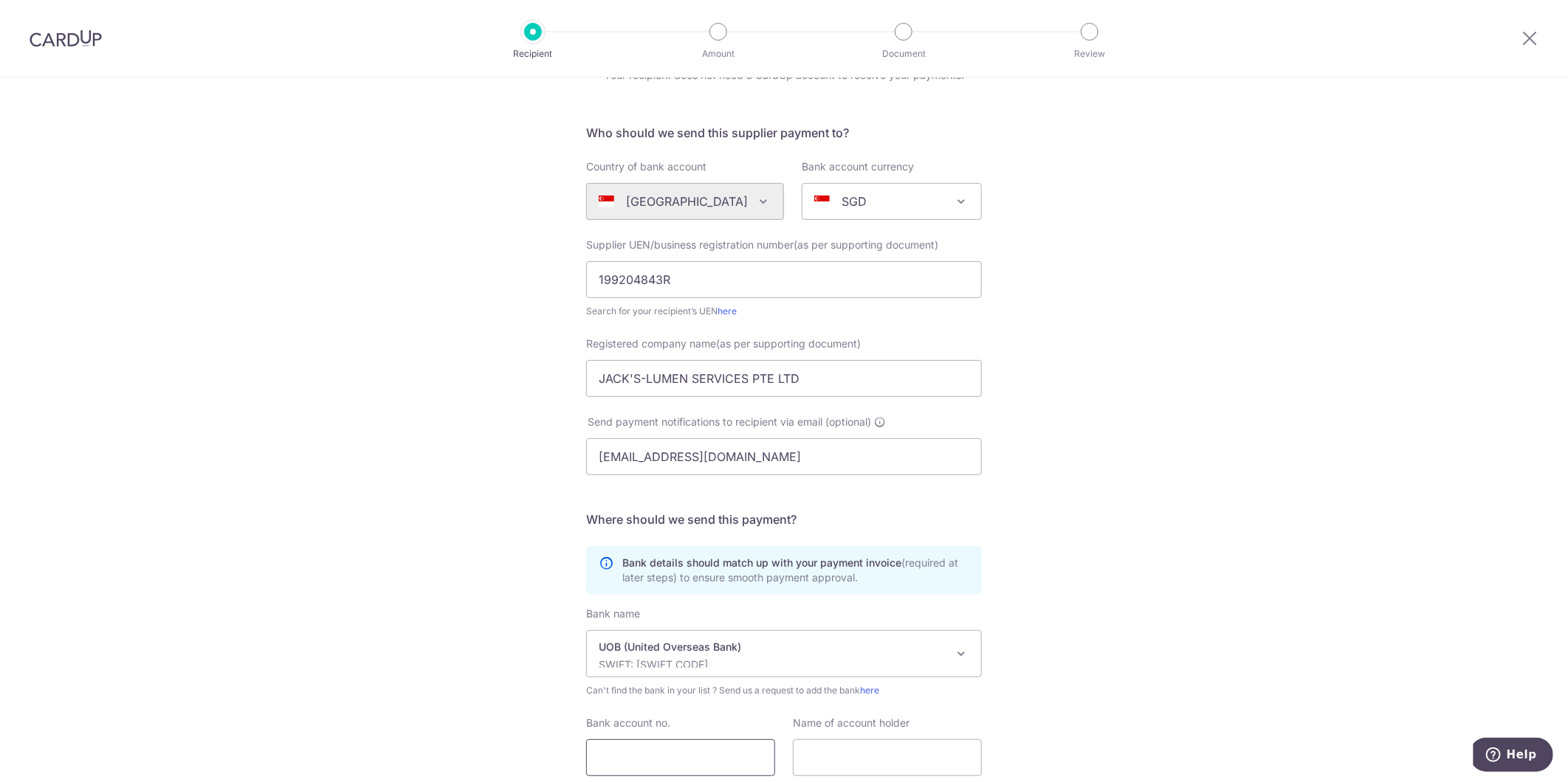
scroll to position [189, 0]
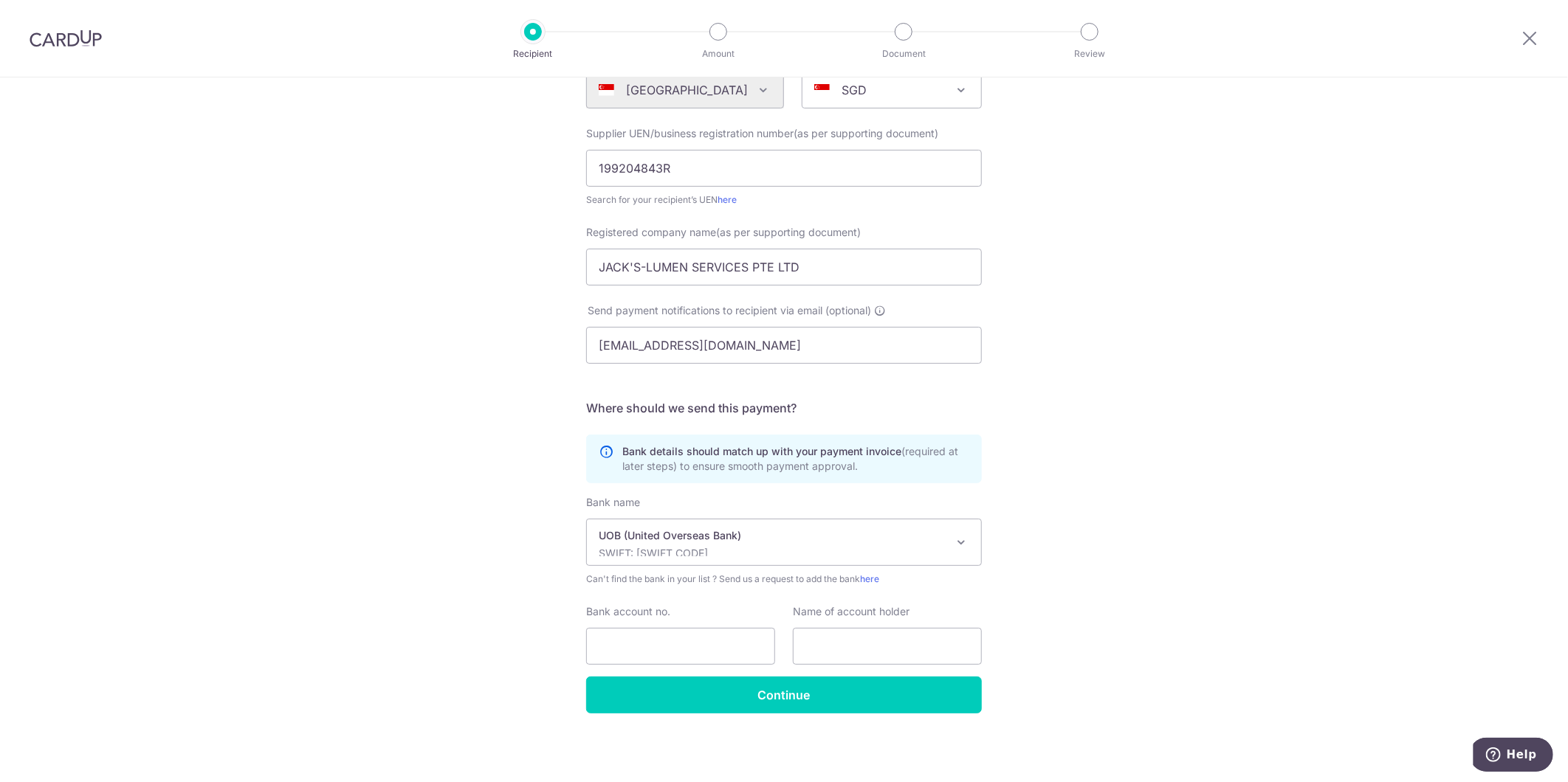
click at [647, 625] on div "Bank account no." at bounding box center [680, 634] width 189 height 61
click at [631, 657] on input "Bank account no." at bounding box center [680, 646] width 189 height 37
click at [613, 651] on input "9193441811" at bounding box center [680, 646] width 189 height 37
type input "9193441811"
drag, startPoint x: 819, startPoint y: 263, endPoint x: 302, endPoint y: 253, distance: 517.1
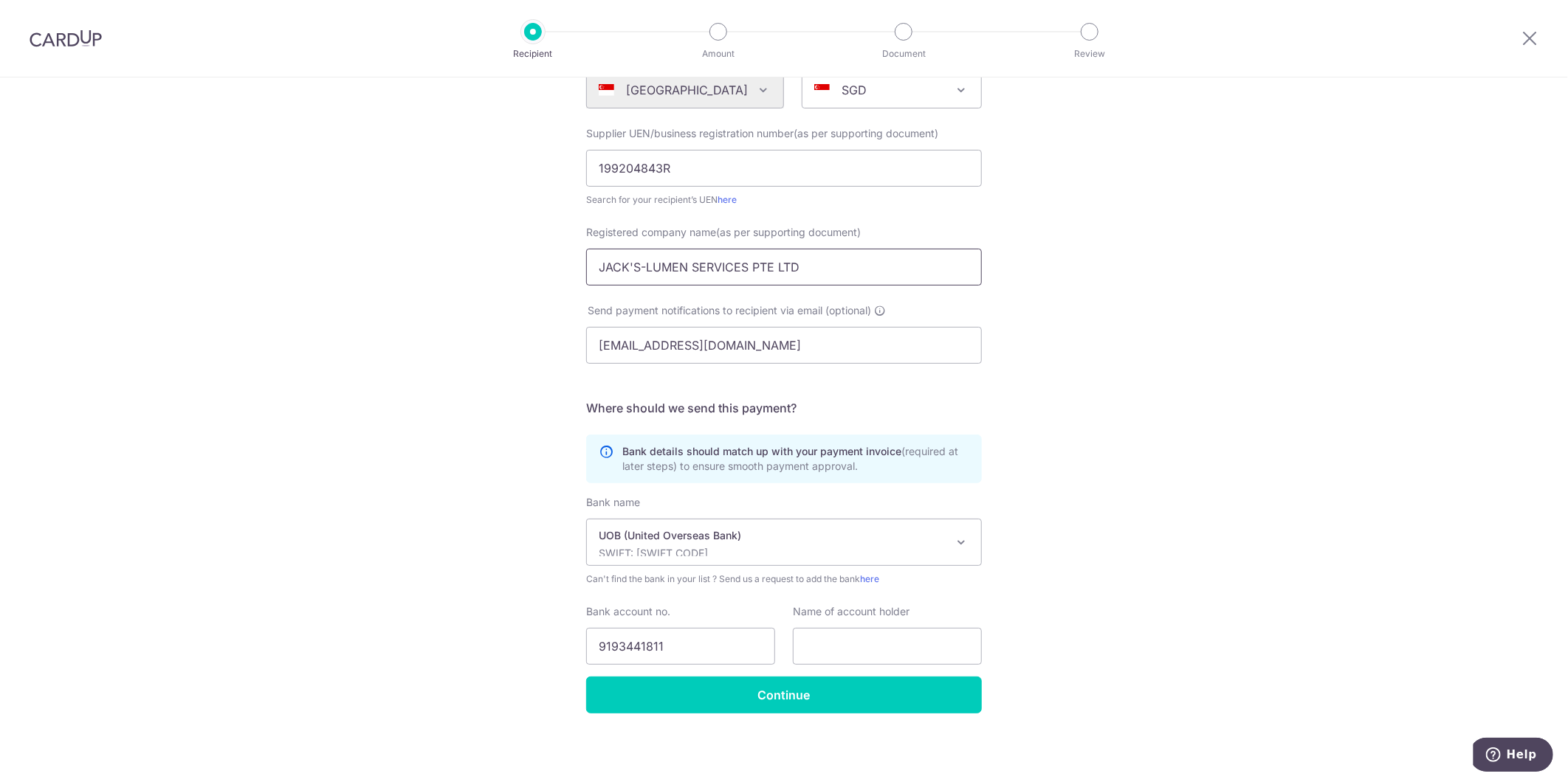
click at [302, 253] on div "Who would you like to pay? Your recipient does not need a CardUp account to rec…" at bounding box center [784, 336] width 1568 height 894
click at [834, 643] on input "text" at bounding box center [887, 646] width 189 height 37
paste input "JACK'S-LUMEN SERVICES PTE LTD"
drag, startPoint x: 967, startPoint y: 645, endPoint x: 660, endPoint y: 632, distance: 307.3
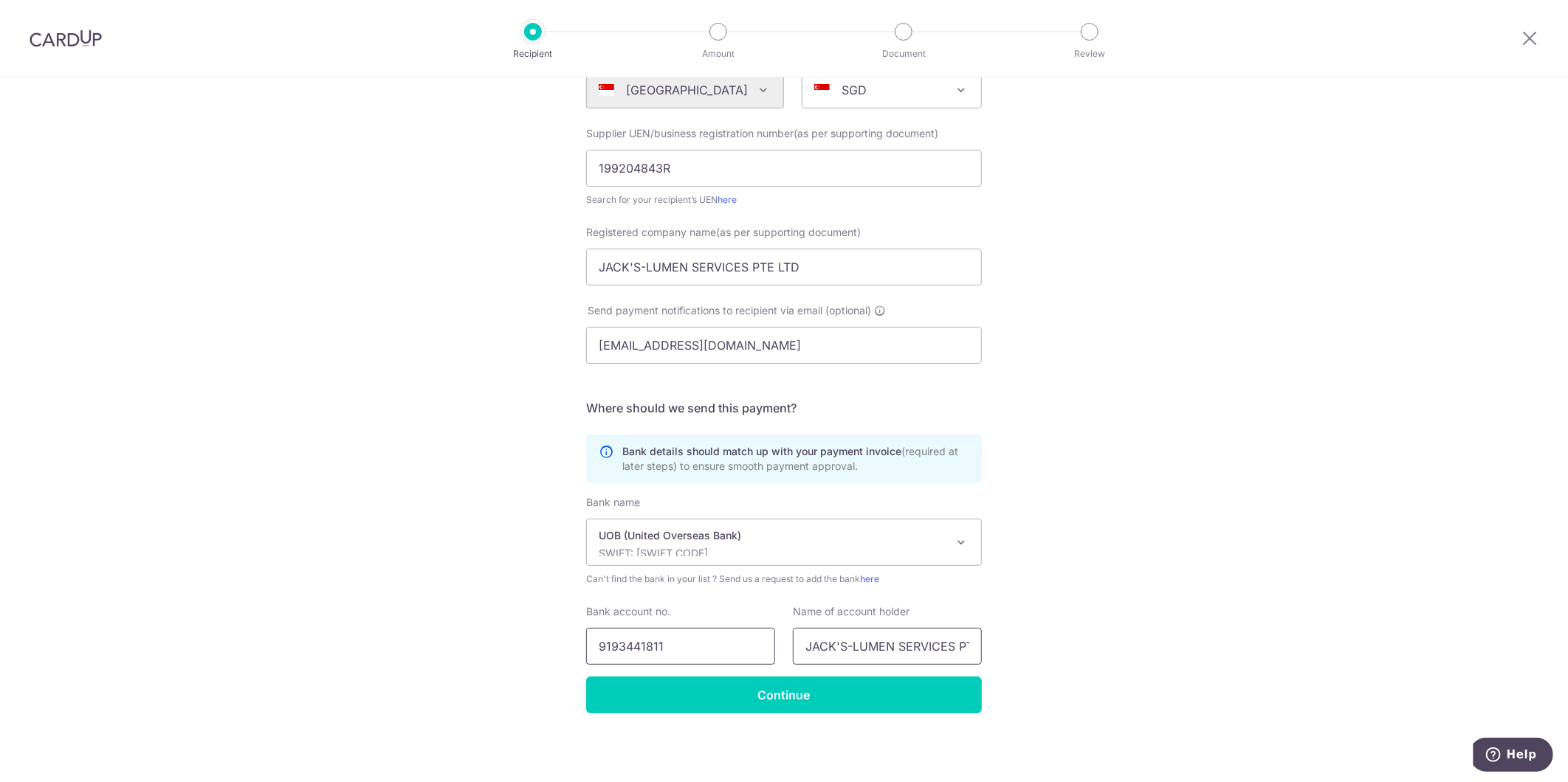
click at [660, 632] on div "Bank account no. 9193441811 Name of account holder JACK'S-LUMEN SERVICES PTE LTD" at bounding box center [784, 634] width 413 height 61
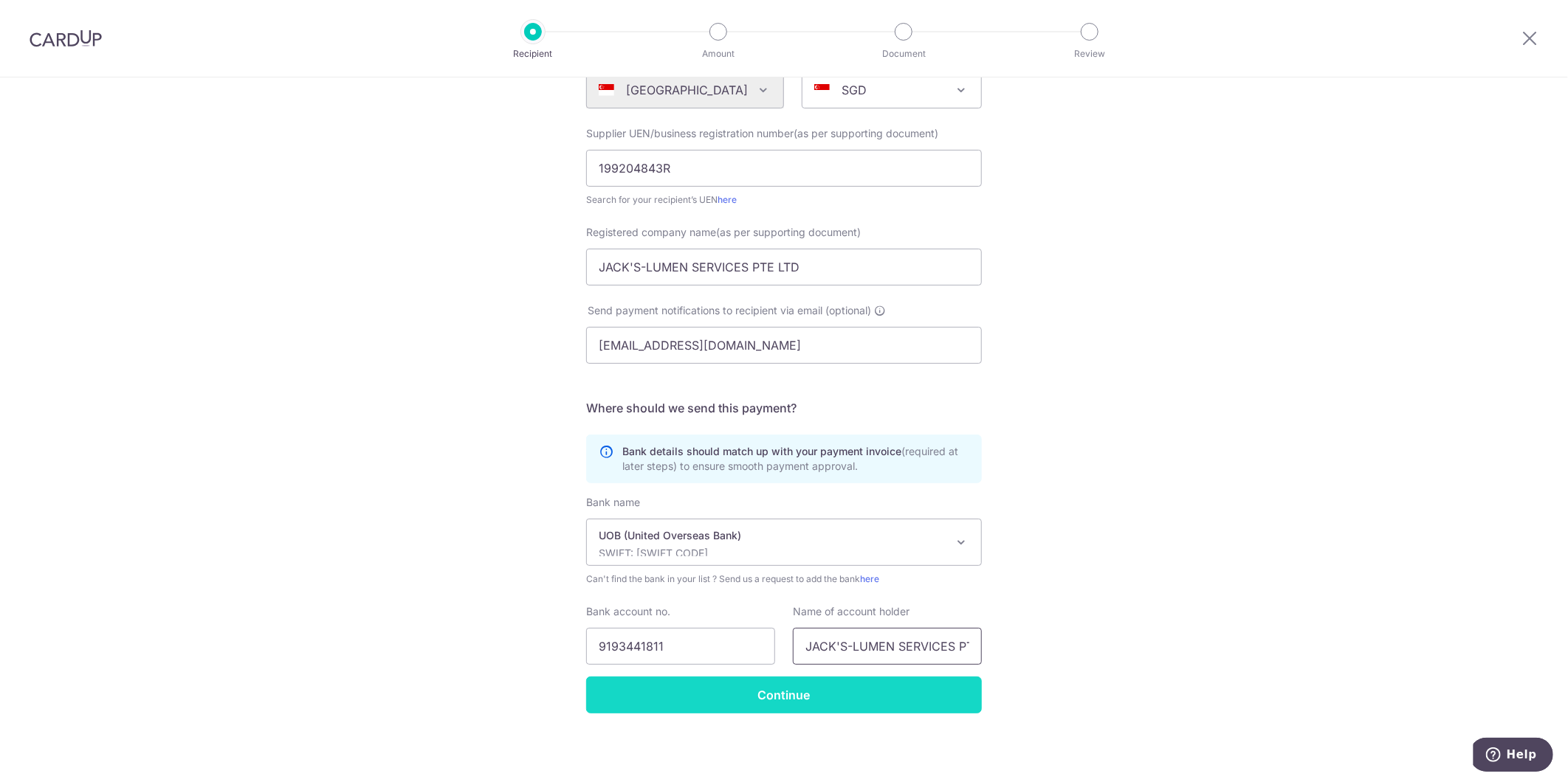
type input "JACK'S-LUMEN SERVICES PTE LTD"
click at [824, 702] on input "Continue" at bounding box center [784, 695] width 396 height 37
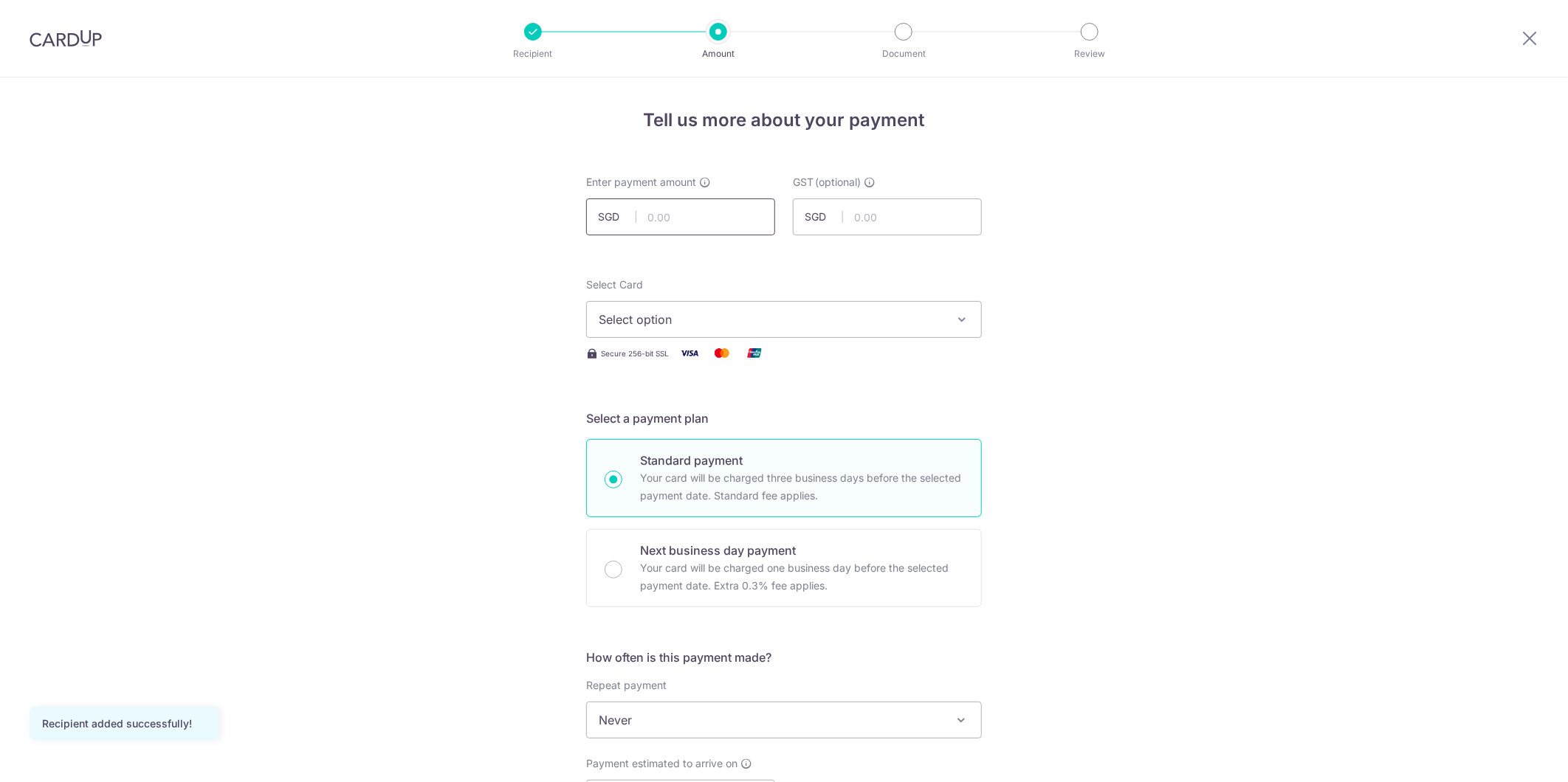
click at [688, 221] on input "text" at bounding box center [680, 217] width 189 height 37
type input "6,912.78"
click at [267, 249] on div "Tell us more about your payment Enter payment amount SGD 6,912.78 6912.78 GST (…" at bounding box center [784, 794] width 1568 height 1434
click at [613, 311] on span "Select option" at bounding box center [770, 319] width 344 height 18
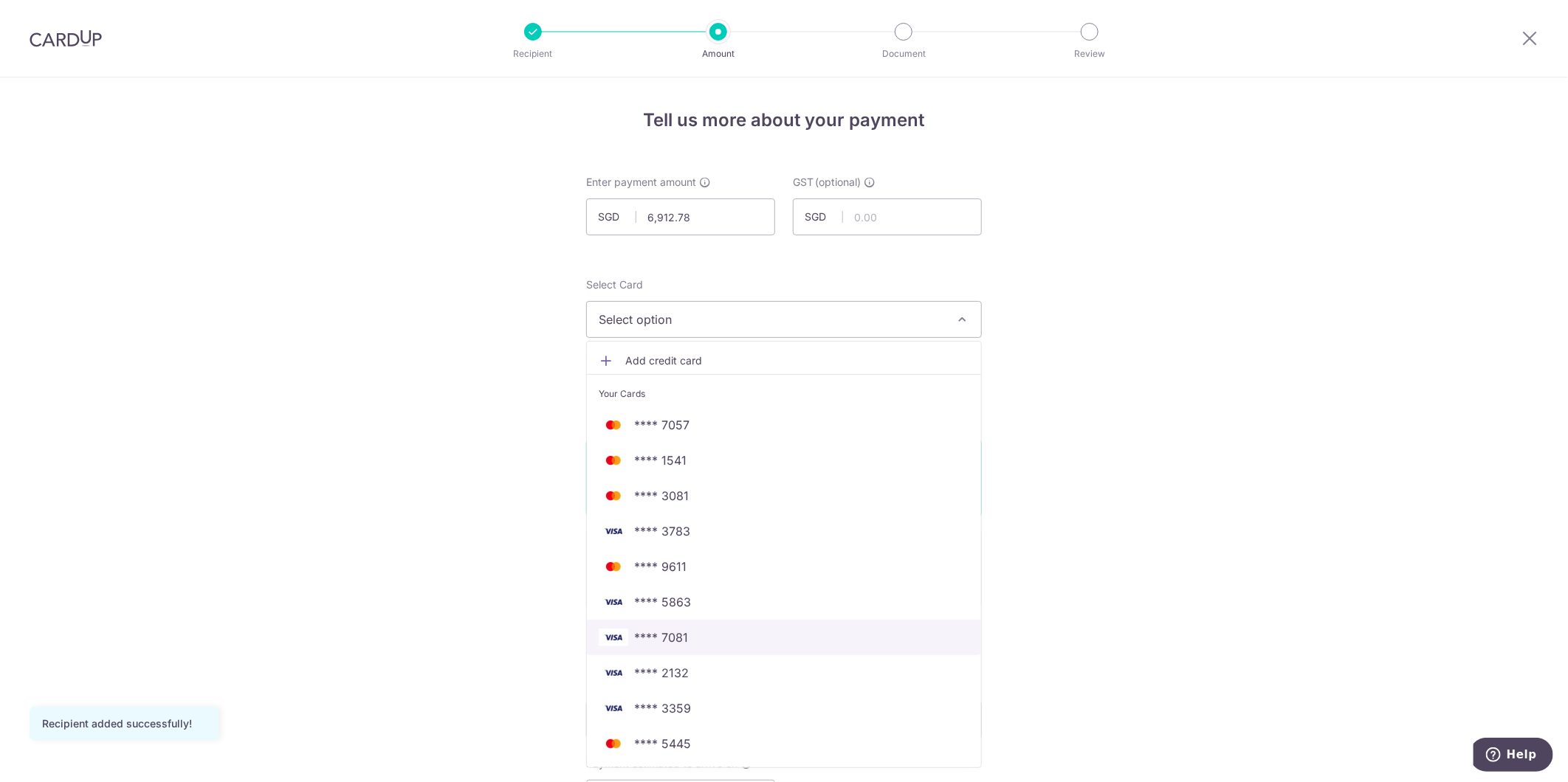
drag, startPoint x: 717, startPoint y: 643, endPoint x: 921, endPoint y: 710, distance: 214.7
click at [717, 643] on span "**** 7081" at bounding box center [784, 637] width 370 height 18
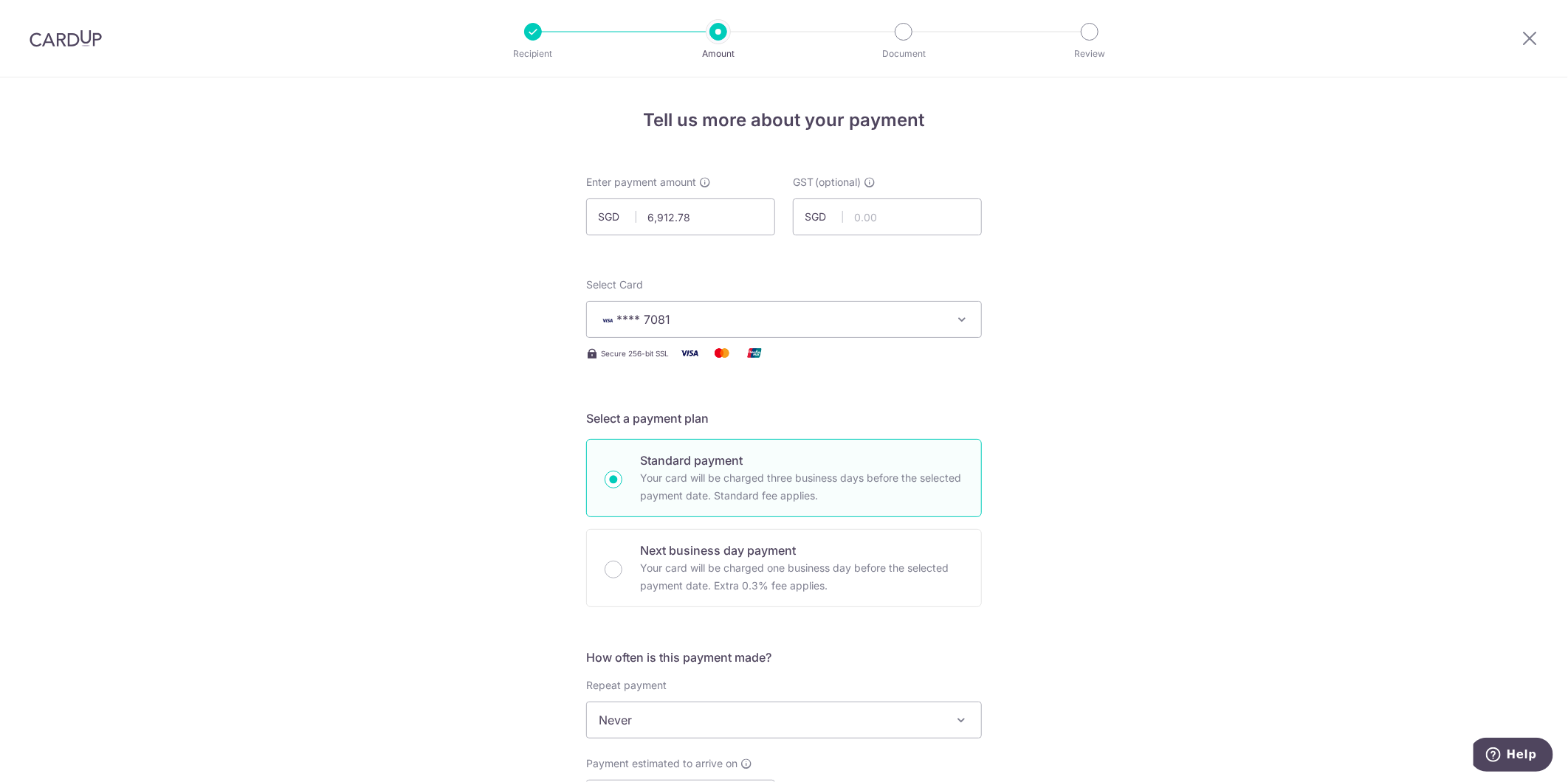
click at [380, 529] on div "Tell us more about your payment Enter payment amount SGD 6,912.78 6912.78 GST (…" at bounding box center [784, 794] width 1568 height 1434
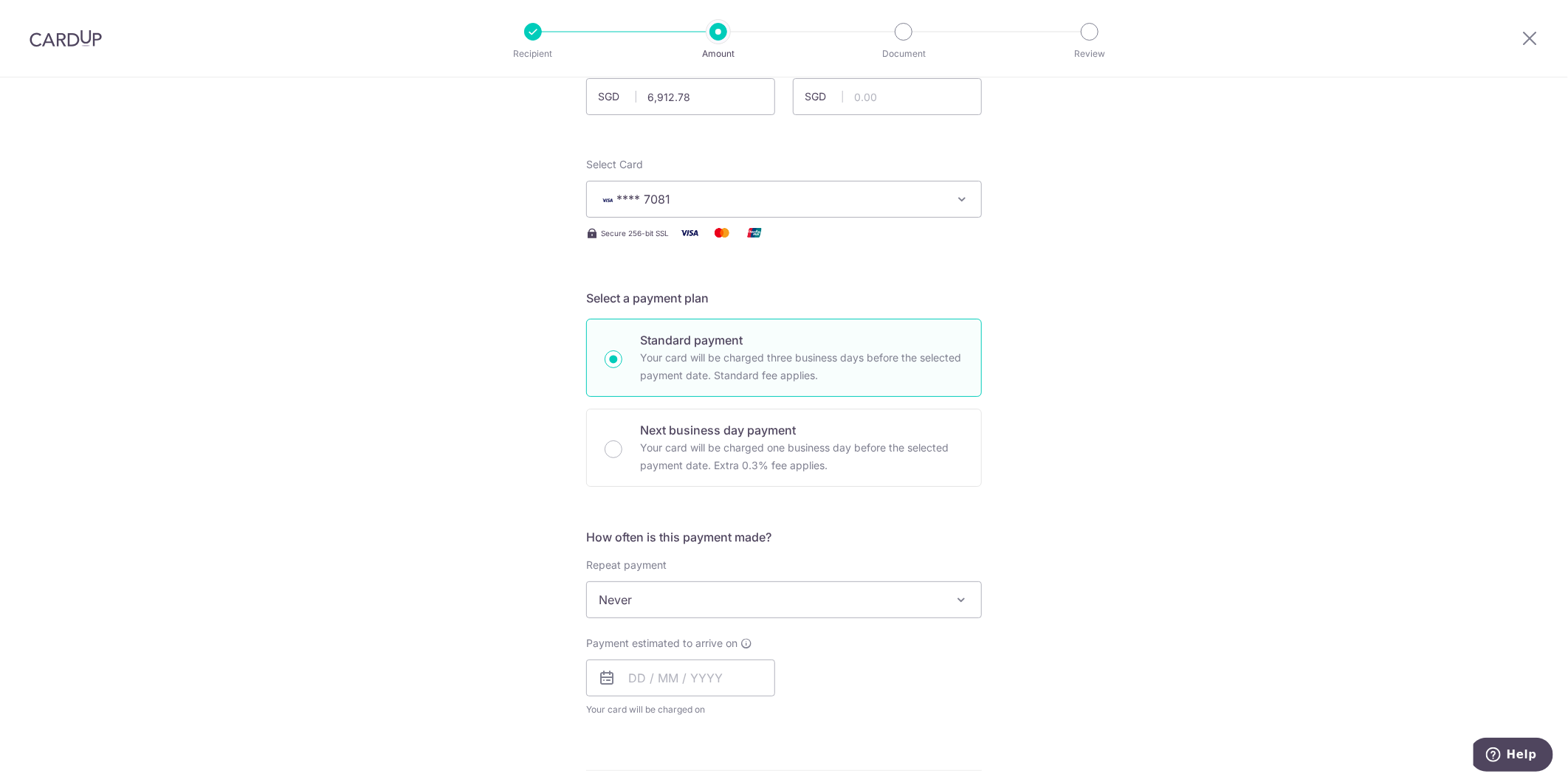
scroll to position [246, 0]
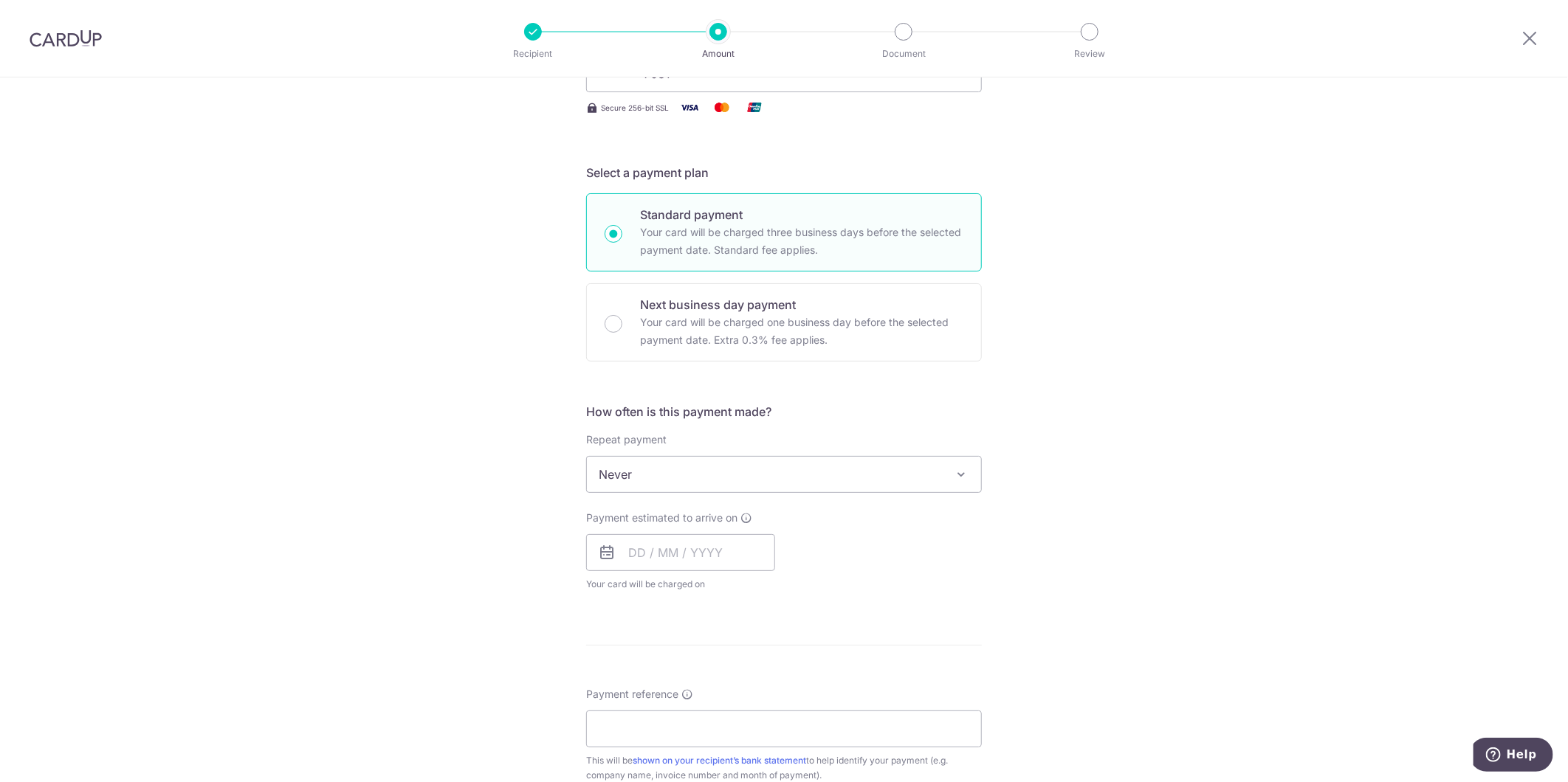
click at [631, 571] on div "Payment estimated to arrive on Your card will be charged on for the first payme…" at bounding box center [680, 551] width 189 height 81
click at [637, 558] on input "text" at bounding box center [680, 552] width 189 height 37
click at [735, 710] on link "16" at bounding box center [734, 717] width 24 height 24
type input "16/10/2025"
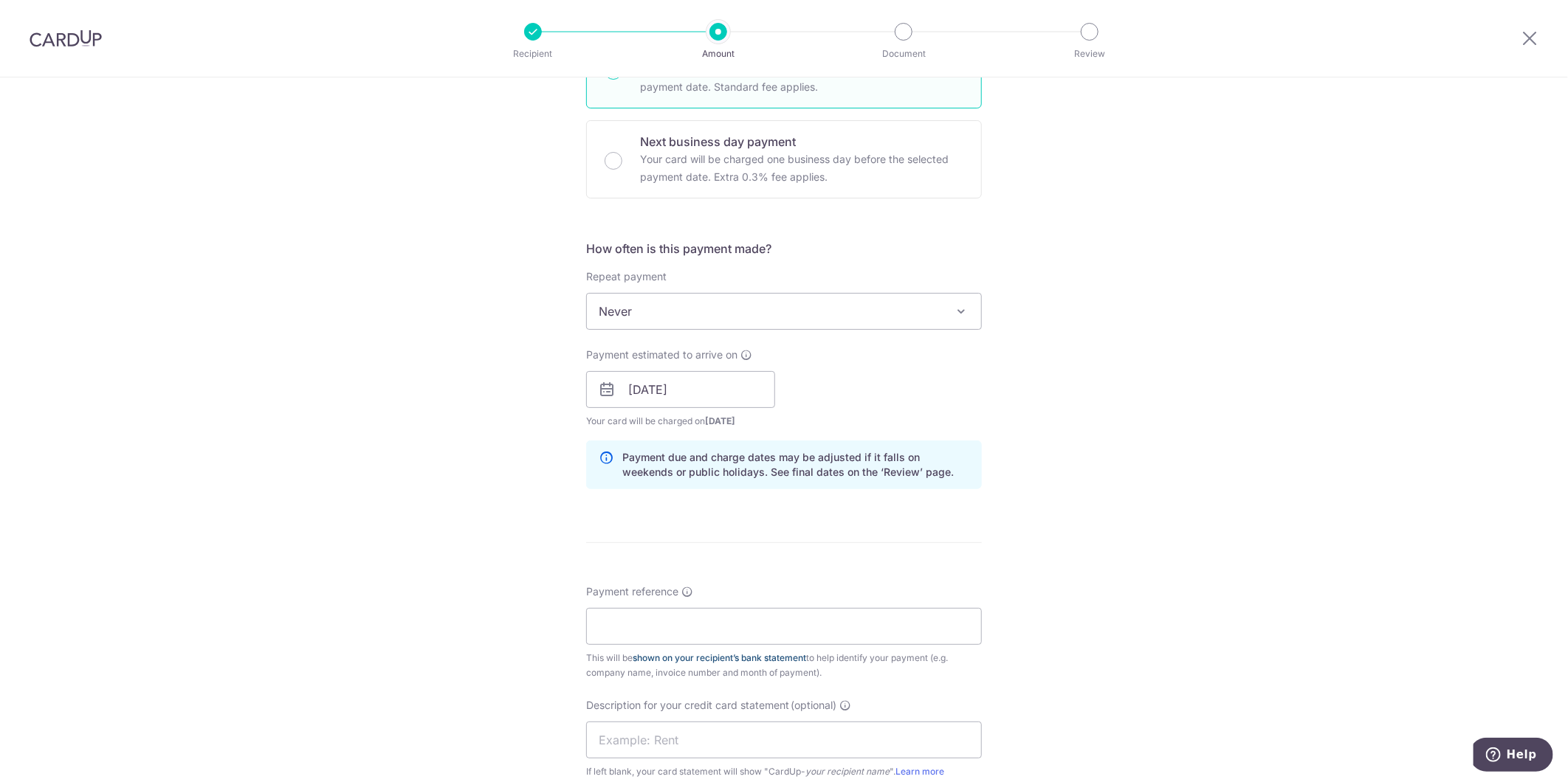
scroll to position [409, 0]
click at [684, 637] on input "Payment reference" at bounding box center [784, 625] width 396 height 37
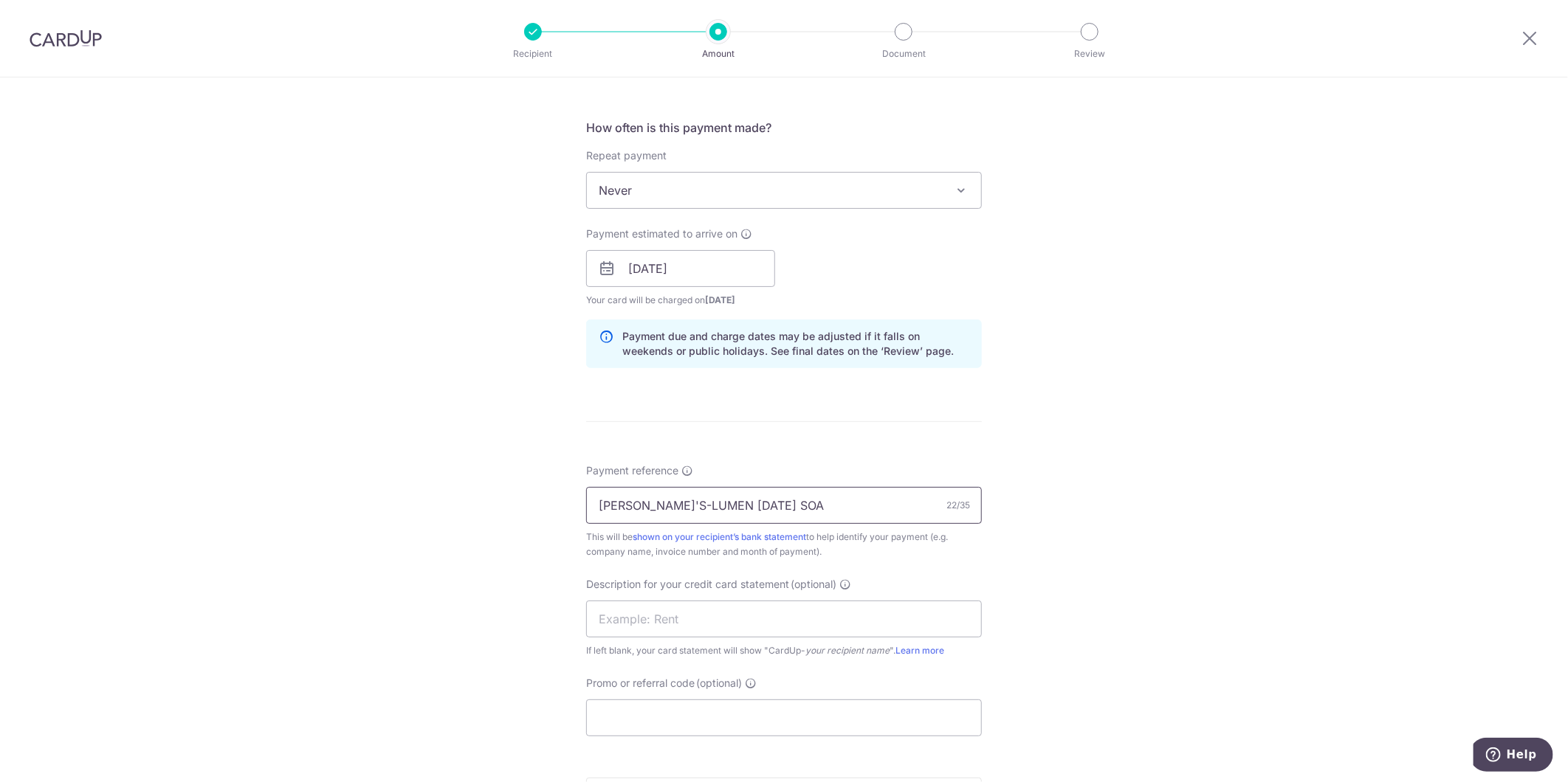
scroll to position [737, 0]
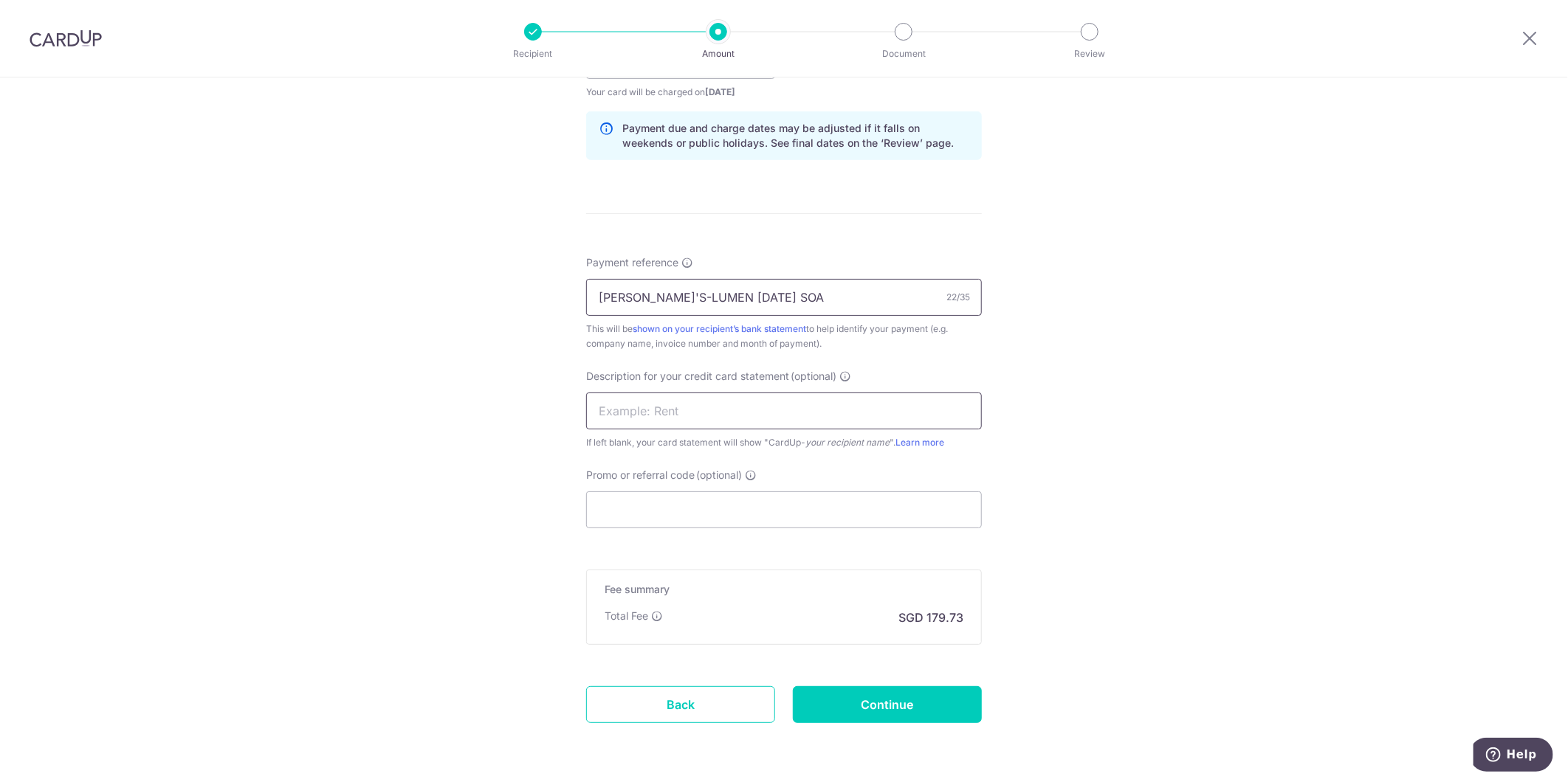
type input "JACK'S-LUMEN AUG25 SOA"
click at [702, 409] on input "text" at bounding box center [784, 410] width 396 height 37
drag, startPoint x: 764, startPoint y: 283, endPoint x: 426, endPoint y: 245, distance: 340.1
click at [426, 245] on div "Tell us more about your payment Enter payment amount SGD 6,912.78 6912.78 GST (…" at bounding box center [784, 87] width 1568 height 1494
click at [678, 414] on input "text" at bounding box center [784, 410] width 396 height 37
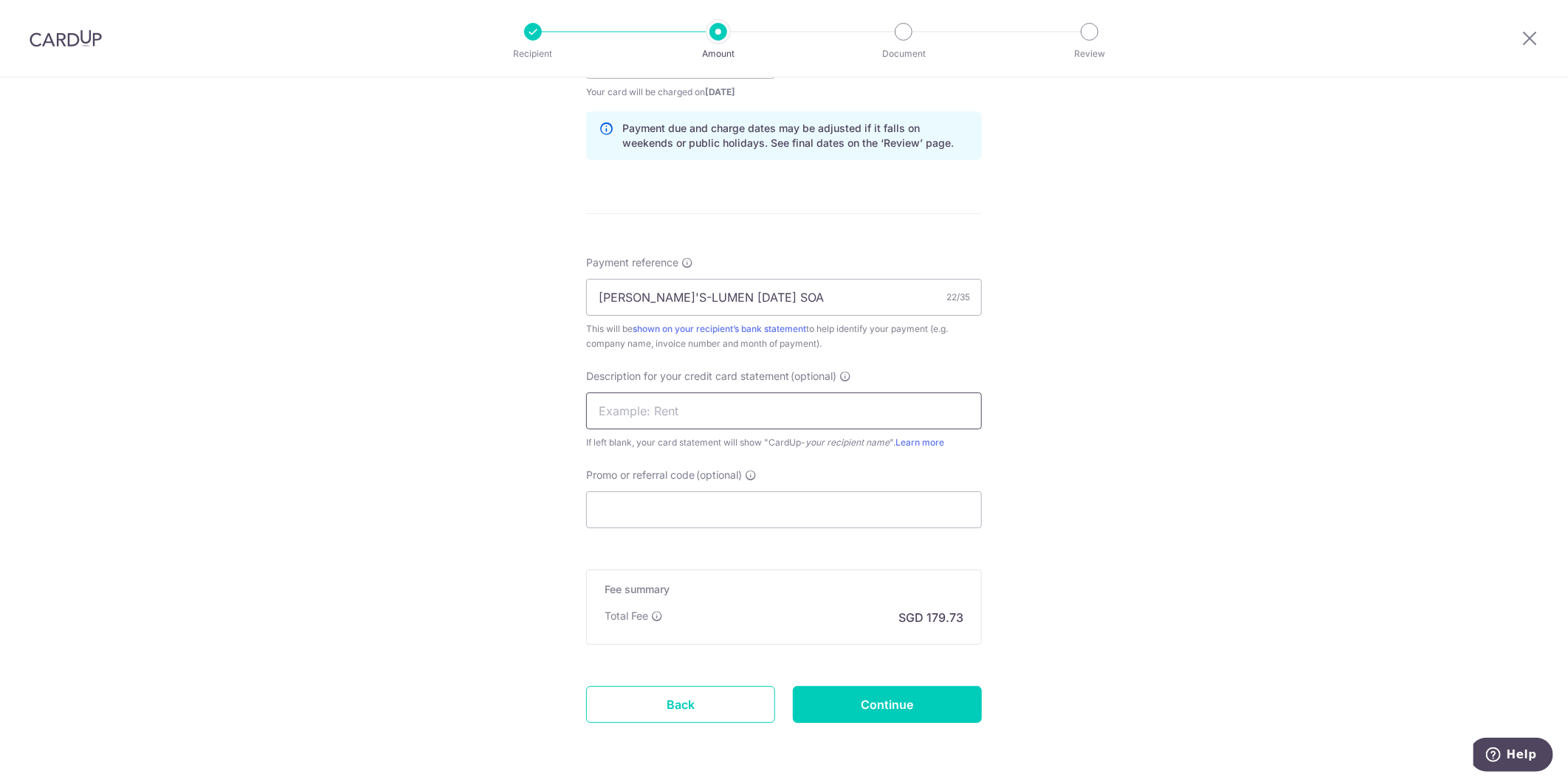
paste input "JACK'S-LUMEN AU"
click at [685, 409] on input "JACK'S-LUMEN AU" at bounding box center [784, 410] width 396 height 37
type input "JACK'S AUG25"
click at [699, 514] on input "Promo or referral code (optional)" at bounding box center [784, 510] width 396 height 37
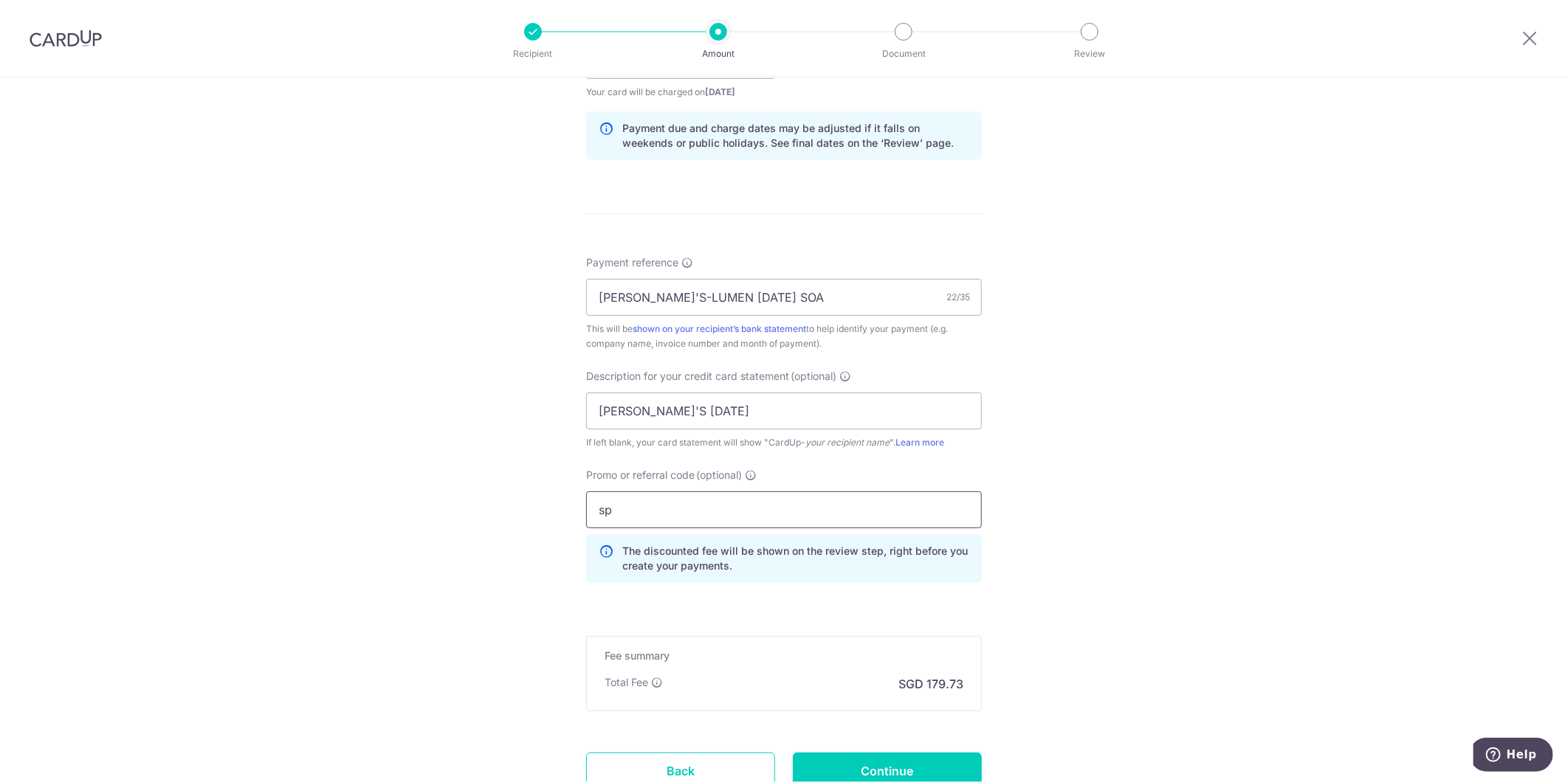
type input "s"
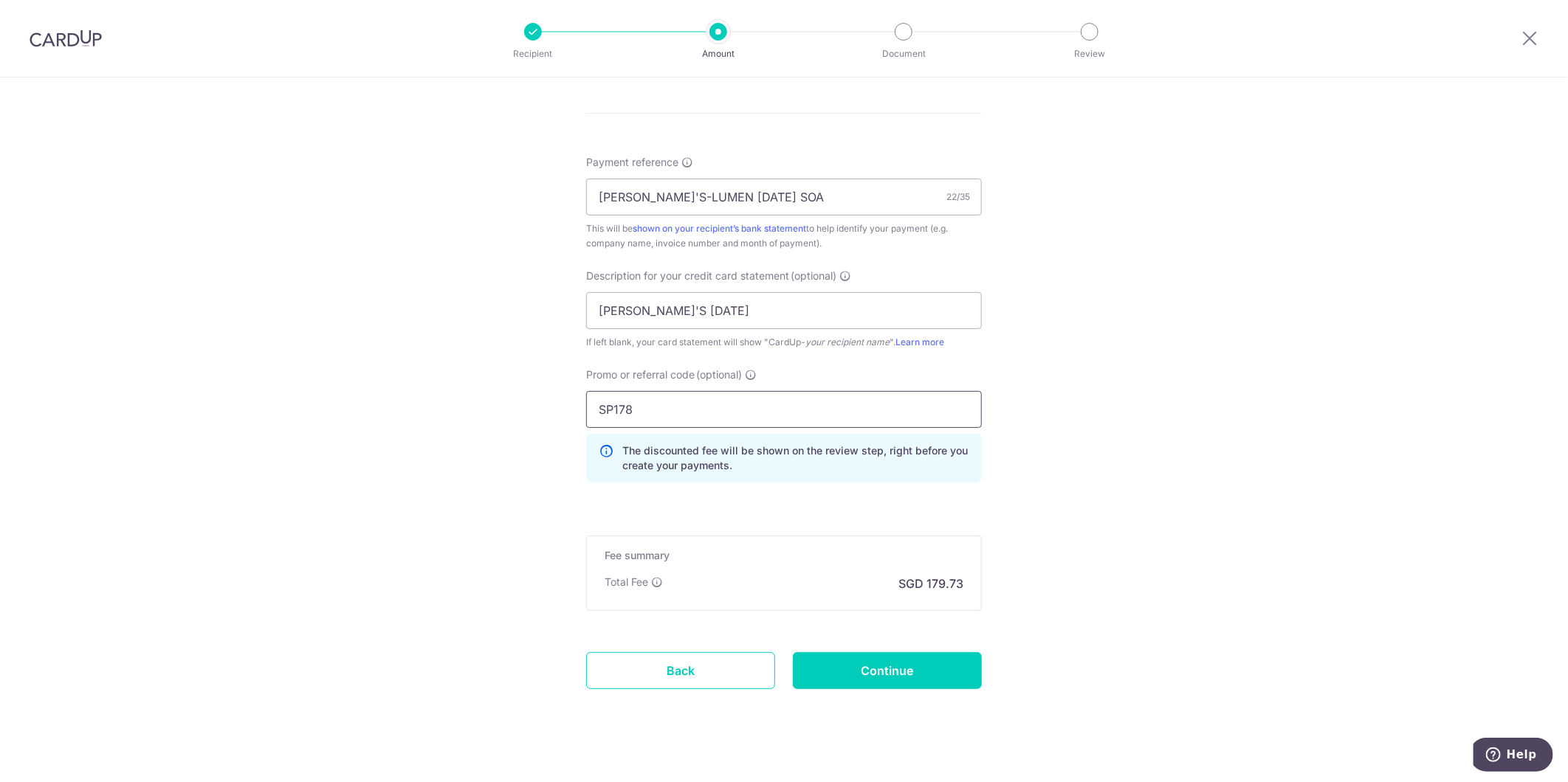
scroll to position [857, 0]
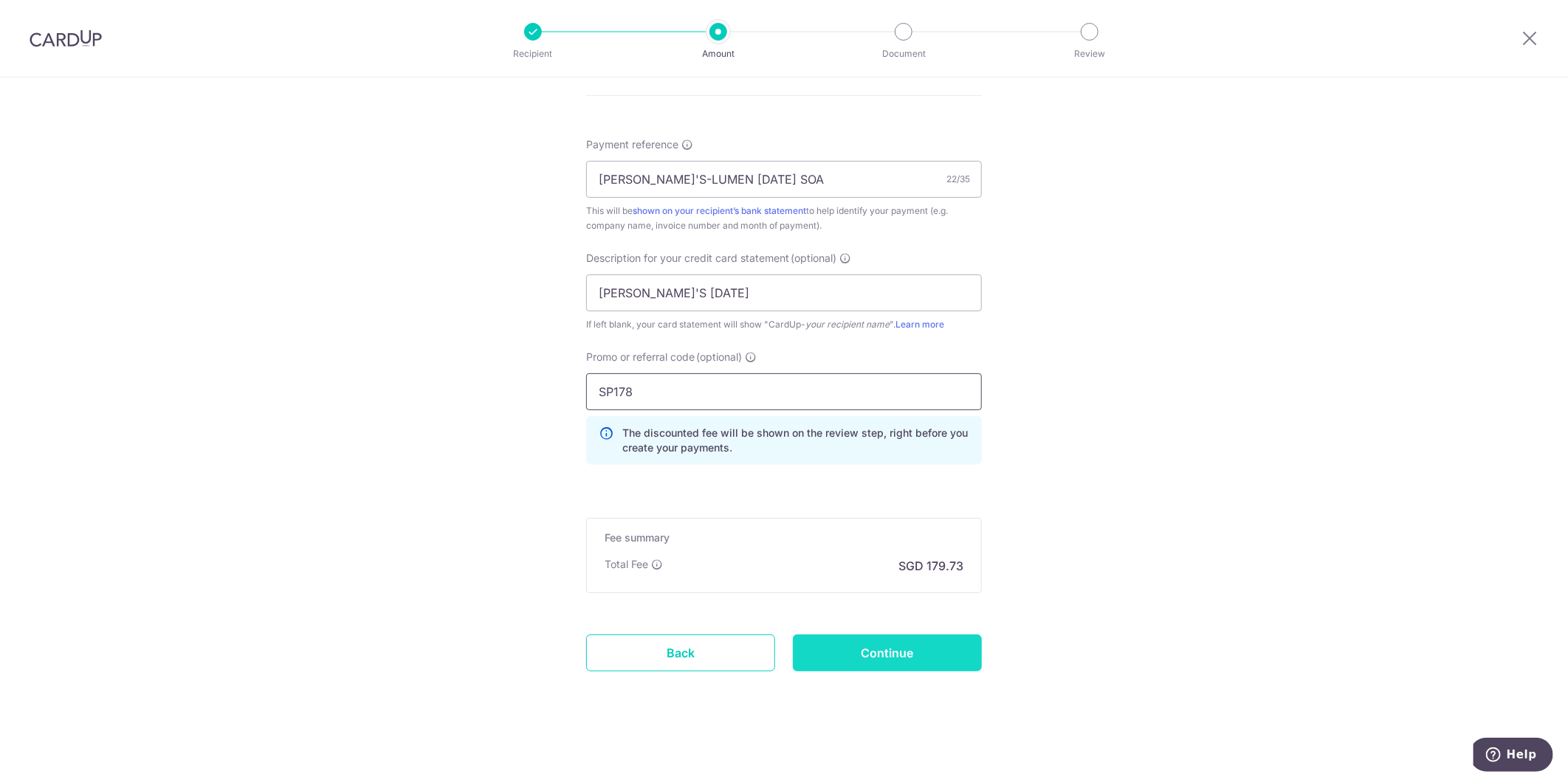
type input "SP178"
click at [898, 654] on input "Continue" at bounding box center [887, 653] width 189 height 37
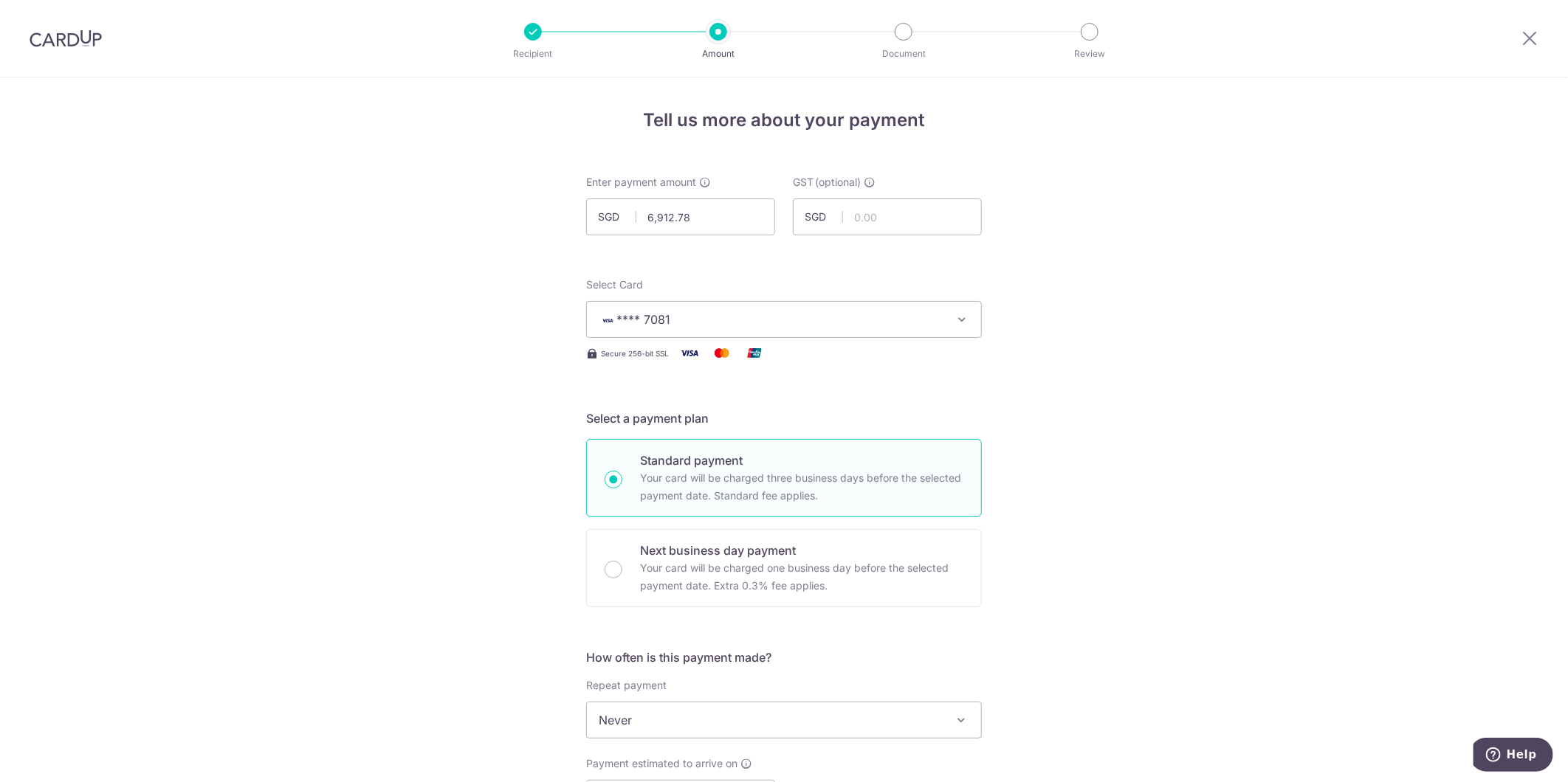
scroll to position [897, 0]
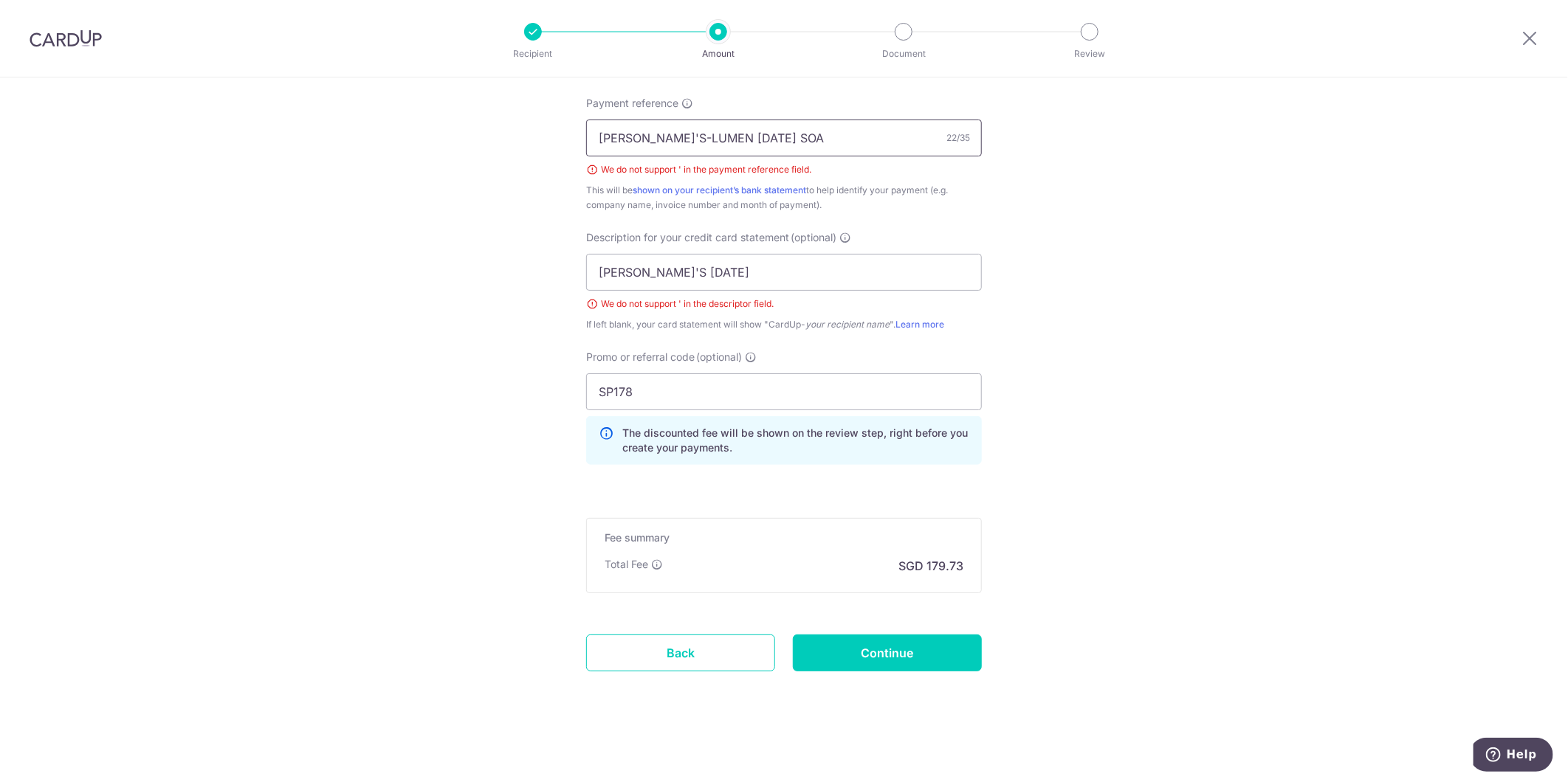
drag, startPoint x: 643, startPoint y: 141, endPoint x: 673, endPoint y: 176, distance: 46.1
click at [643, 140] on input "[PERSON_NAME]'S-LUMEN [DATE] SOA" at bounding box center [784, 138] width 396 height 37
type input "[PERSON_NAME]'S LUMEN [DATE] SOA"
click at [629, 269] on input "JACK'S AUG25" at bounding box center [784, 272] width 396 height 37
type input "[PERSON_NAME] S [DATE]"
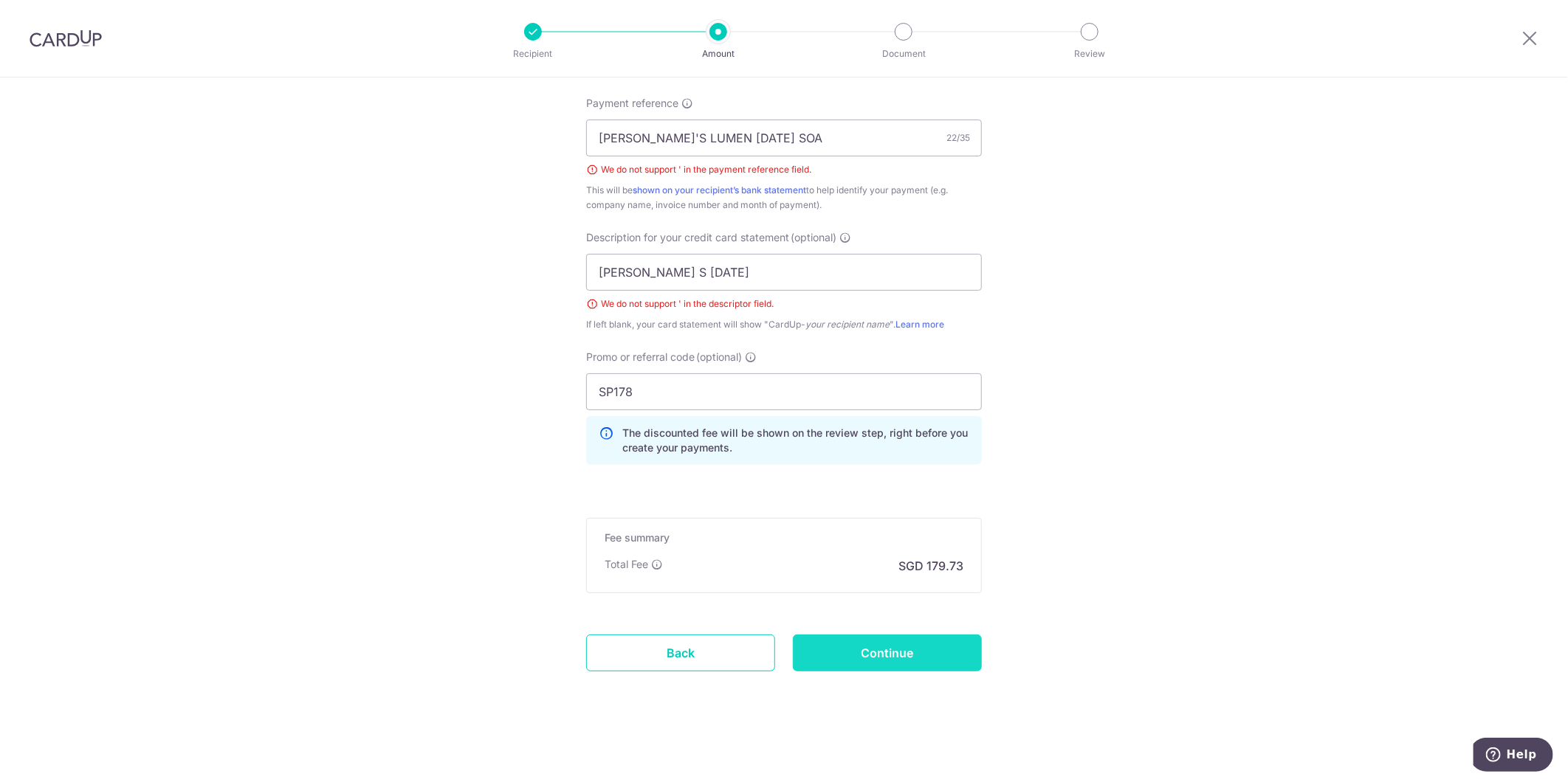
click at [840, 659] on input "Continue" at bounding box center [887, 653] width 189 height 37
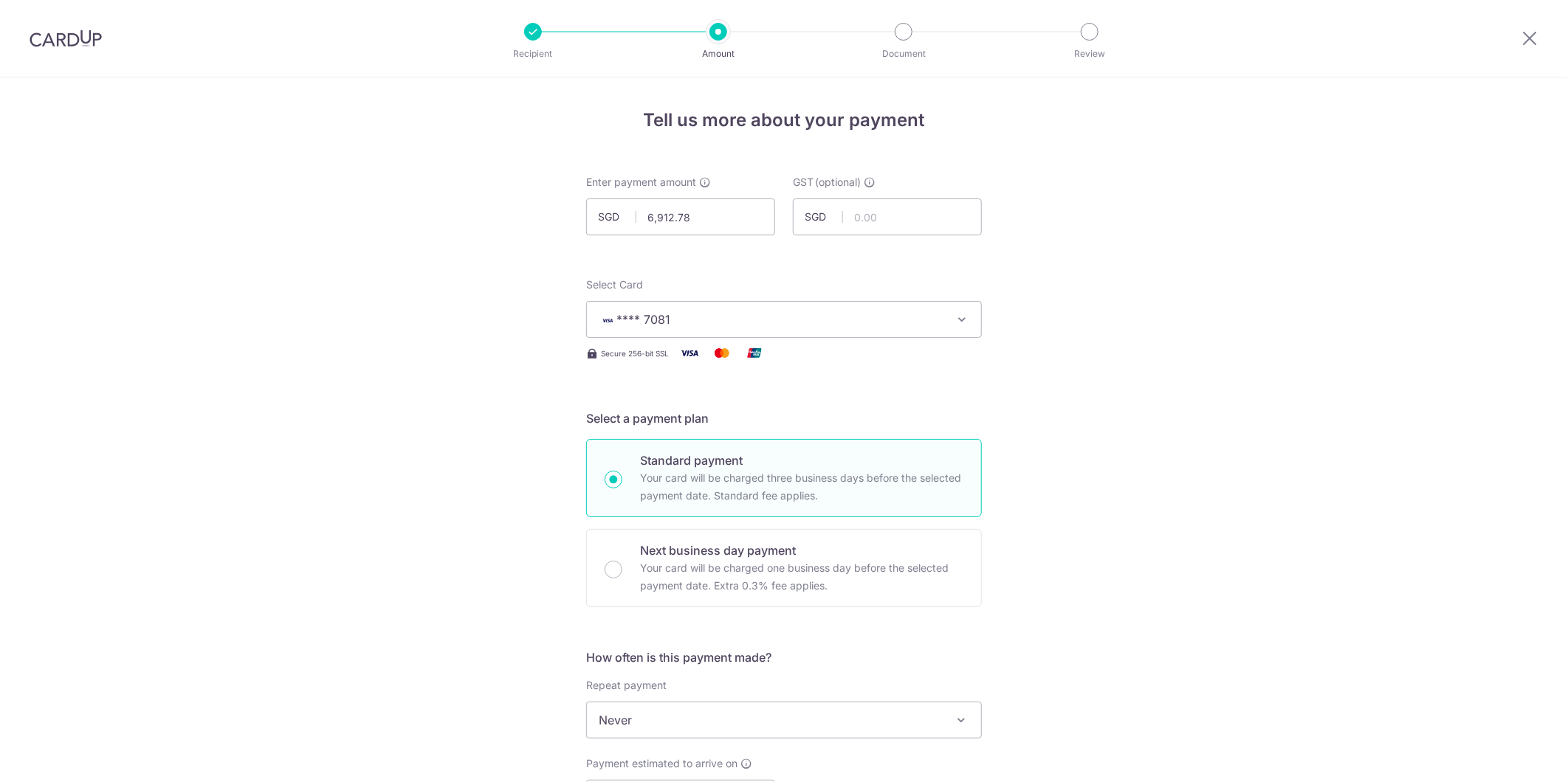
scroll to position [876, 0]
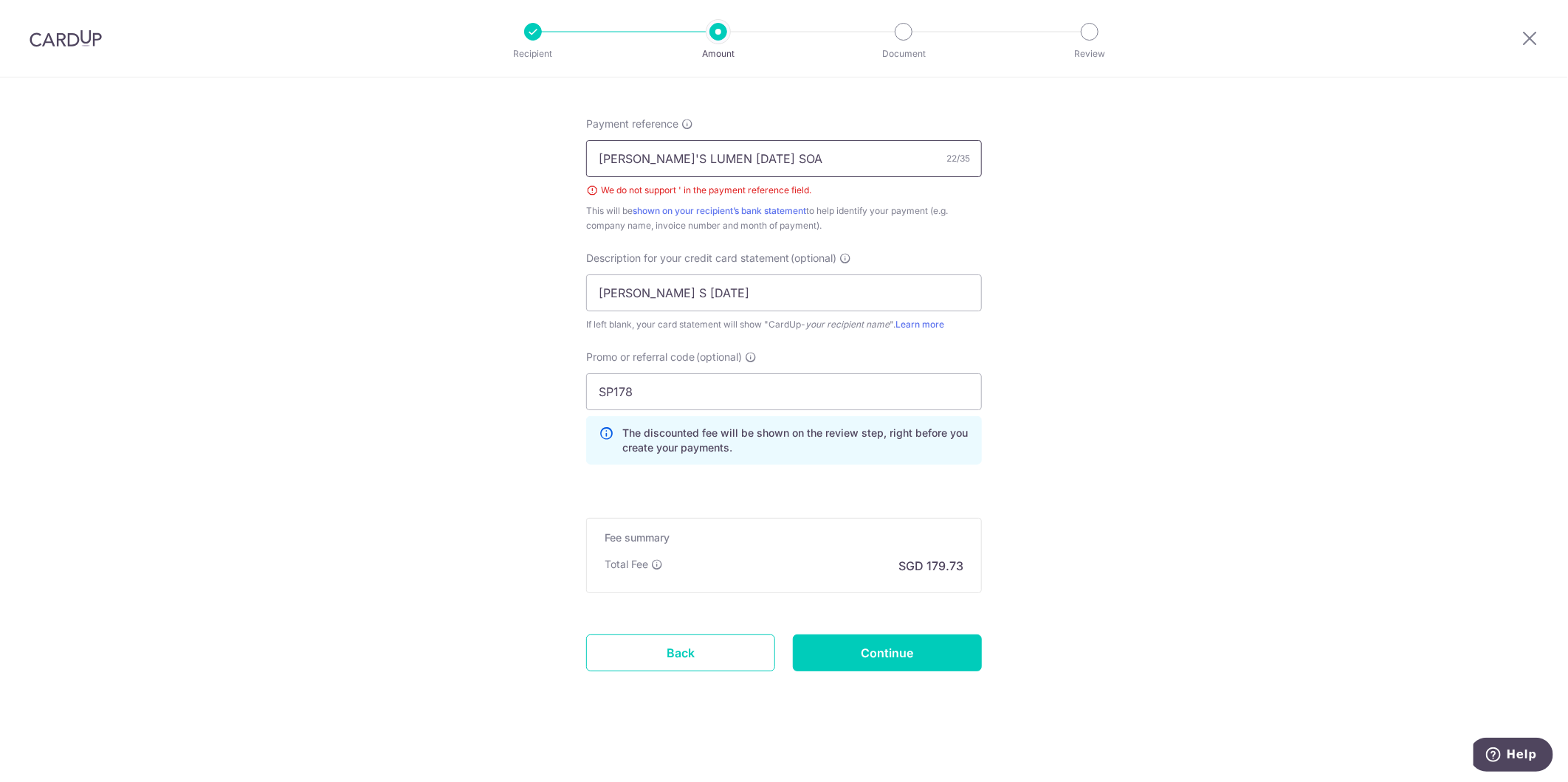
click at [629, 158] on input "JACK'S LUMEN AUG25 SOA" at bounding box center [784, 158] width 396 height 37
type input "JACKS LUMEN AUG25 SOA"
click at [908, 667] on input "Continue" at bounding box center [887, 653] width 189 height 37
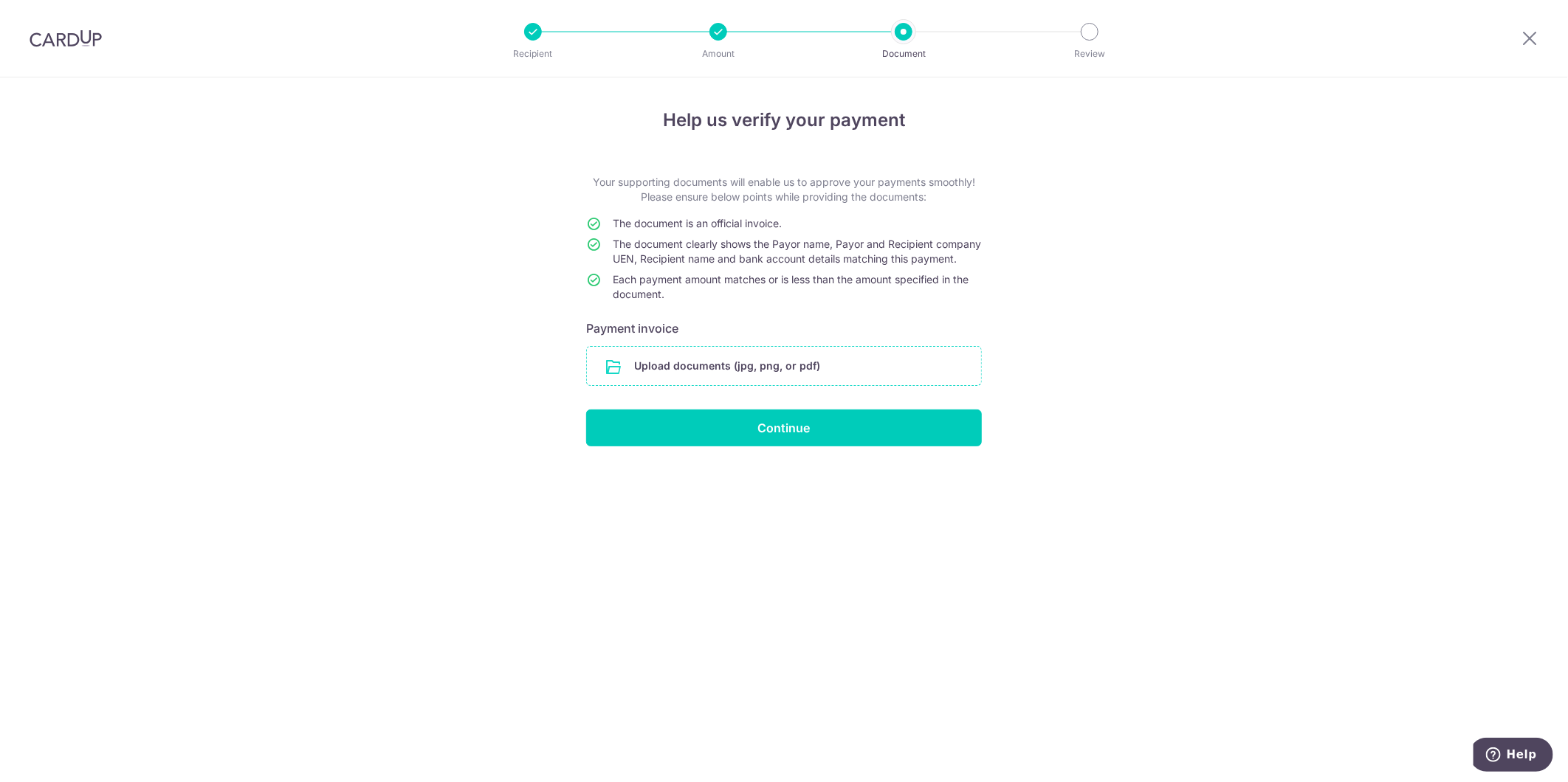
click at [828, 378] on input "file" at bounding box center [784, 366] width 394 height 39
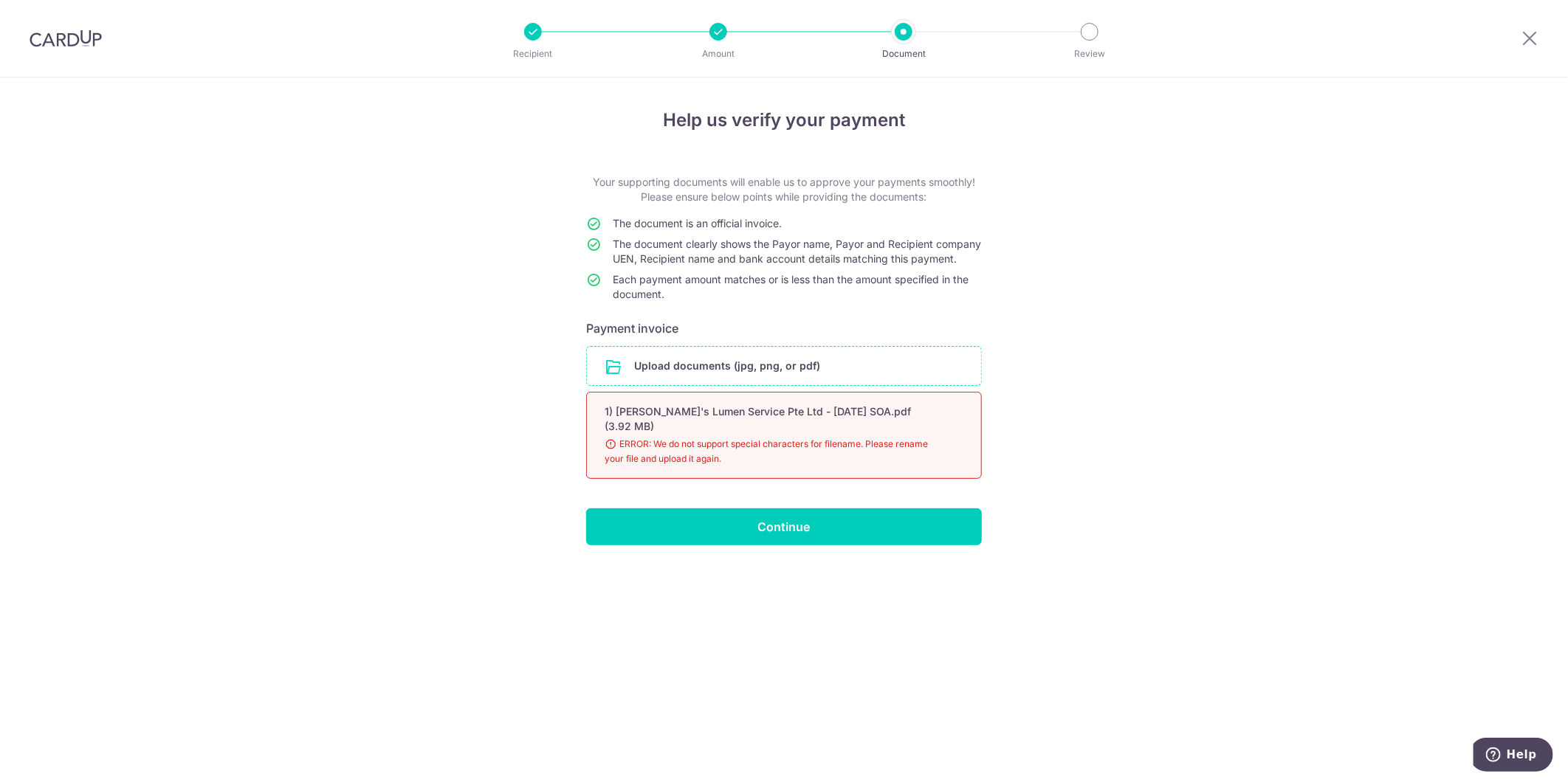
click at [1214, 466] on div "Help us verify your payment Your supporting documents will enable us to approve…" at bounding box center [784, 429] width 1568 height 705
click at [728, 450] on span "ERROR: We do not support special characters for filename. Please rename your fi…" at bounding box center [765, 451] width 323 height 29
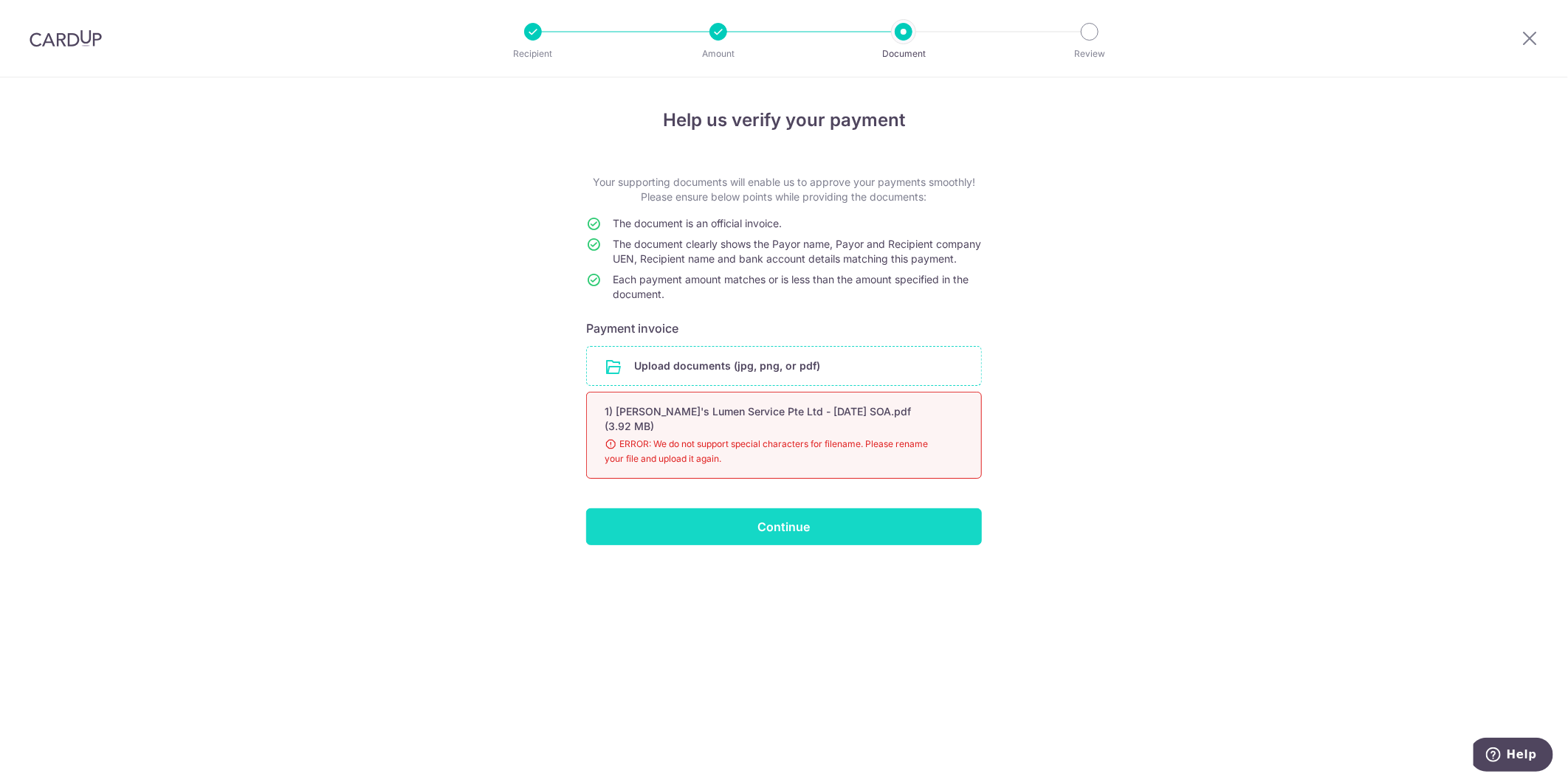
click at [800, 529] on input "Continue" at bounding box center [784, 526] width 396 height 37
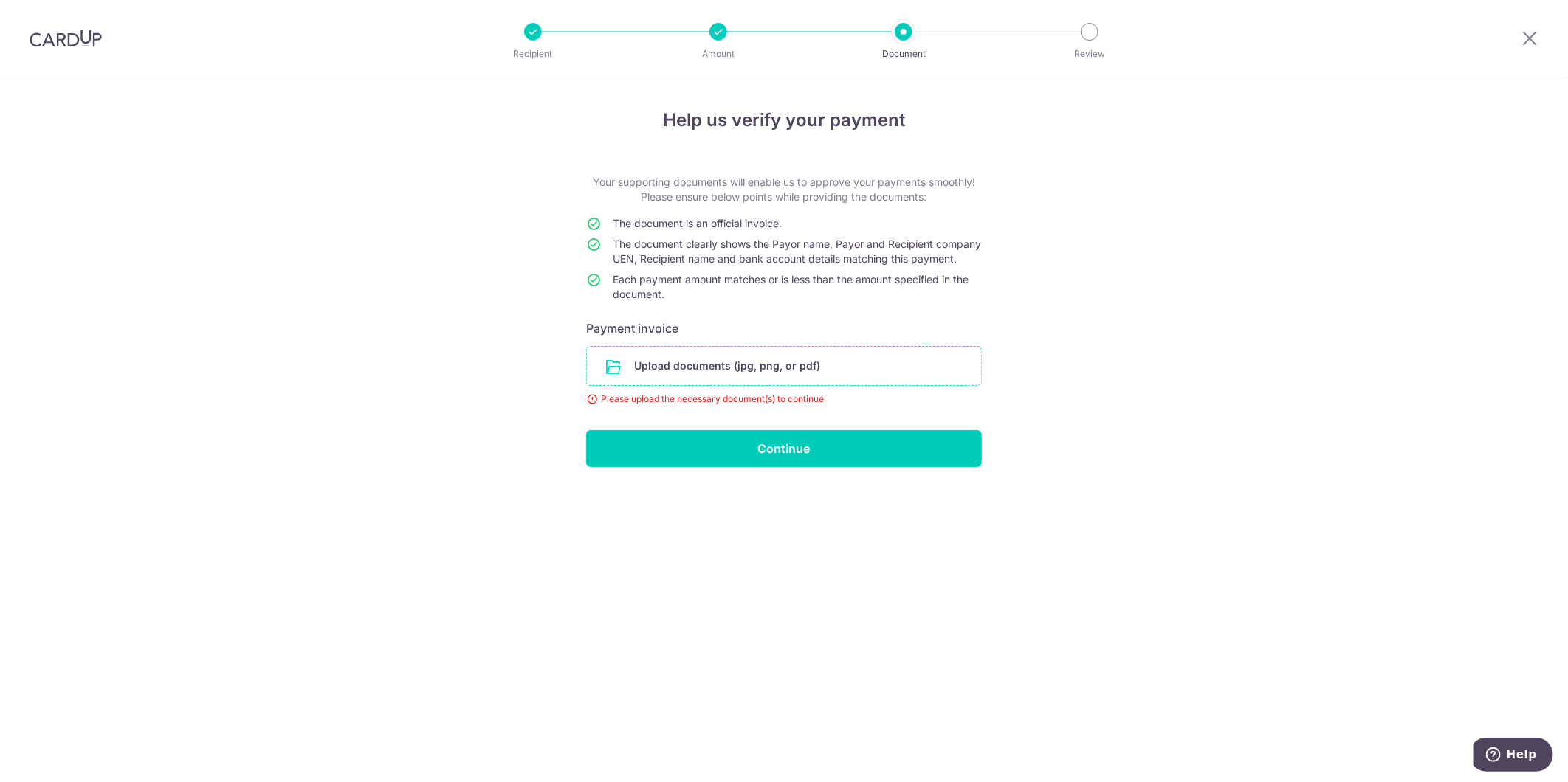
click at [773, 378] on input "file" at bounding box center [784, 366] width 394 height 39
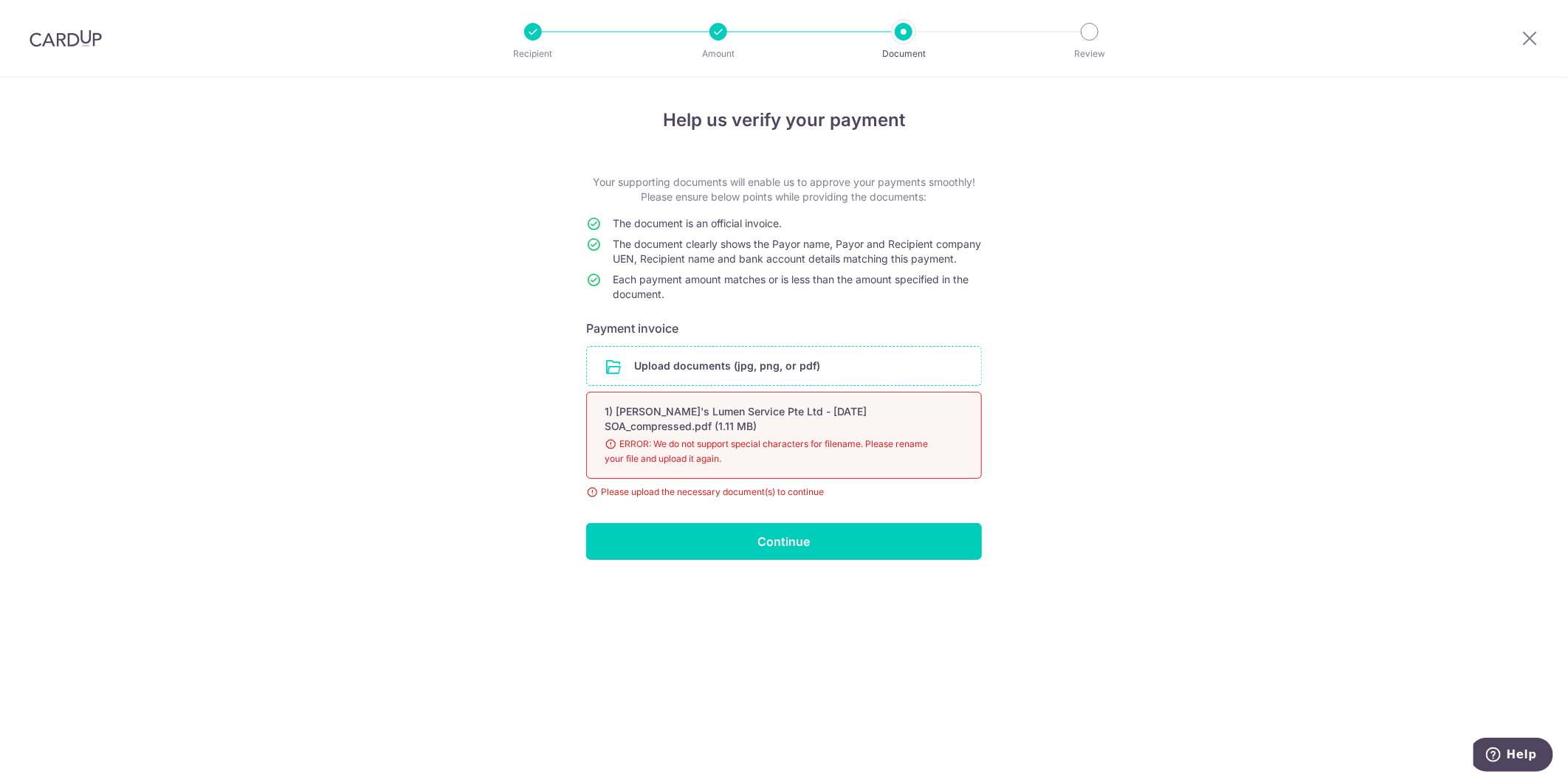
drag, startPoint x: 83, startPoint y: 40, endPoint x: 857, endPoint y: 85, distance: 775.3
click at [83, 40] on img at bounding box center [65, 38] width 72 height 18
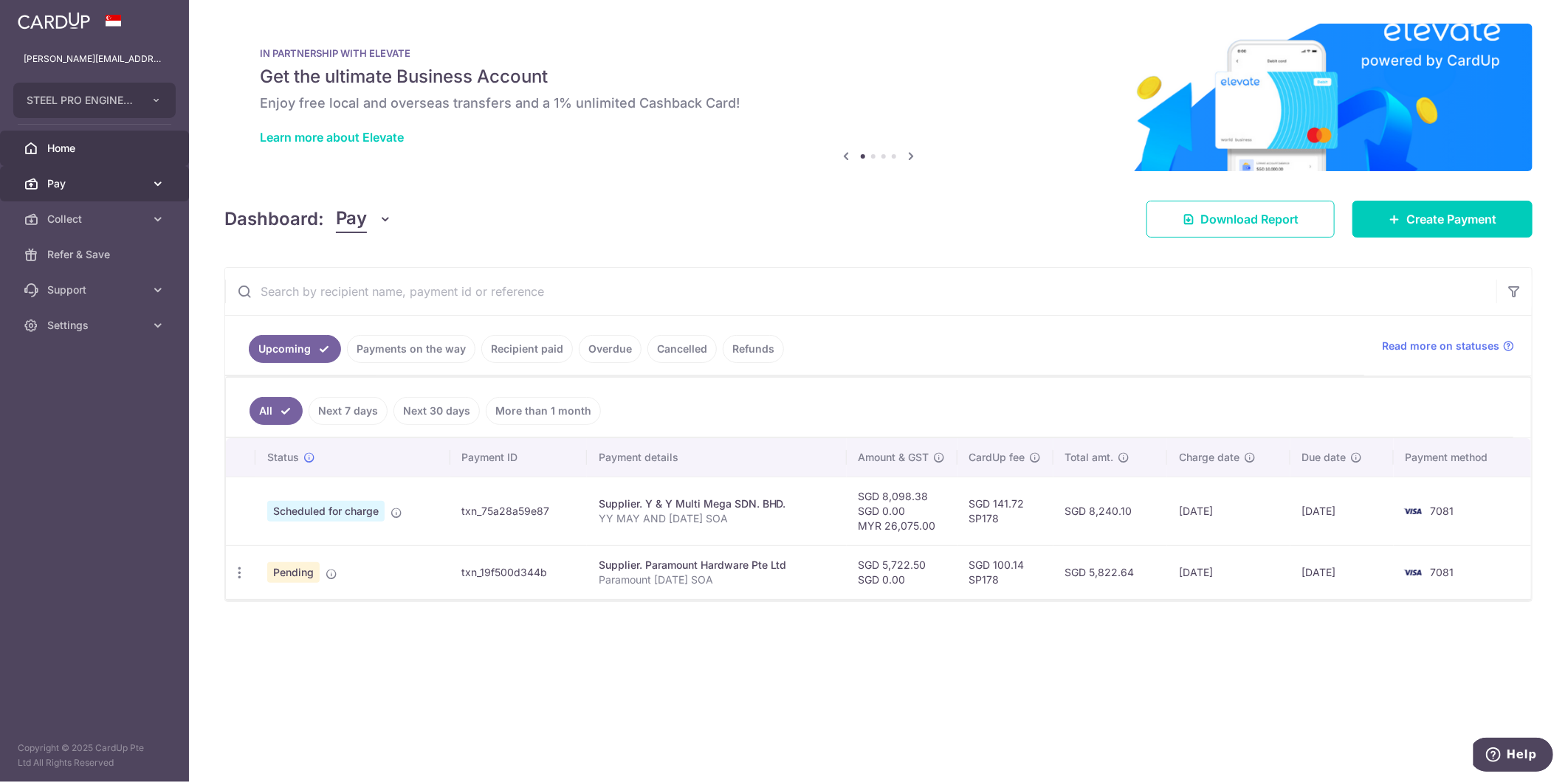
click at [131, 178] on span "Pay" at bounding box center [96, 183] width 98 height 15
click at [128, 227] on link "Payments" at bounding box center [94, 218] width 189 height 35
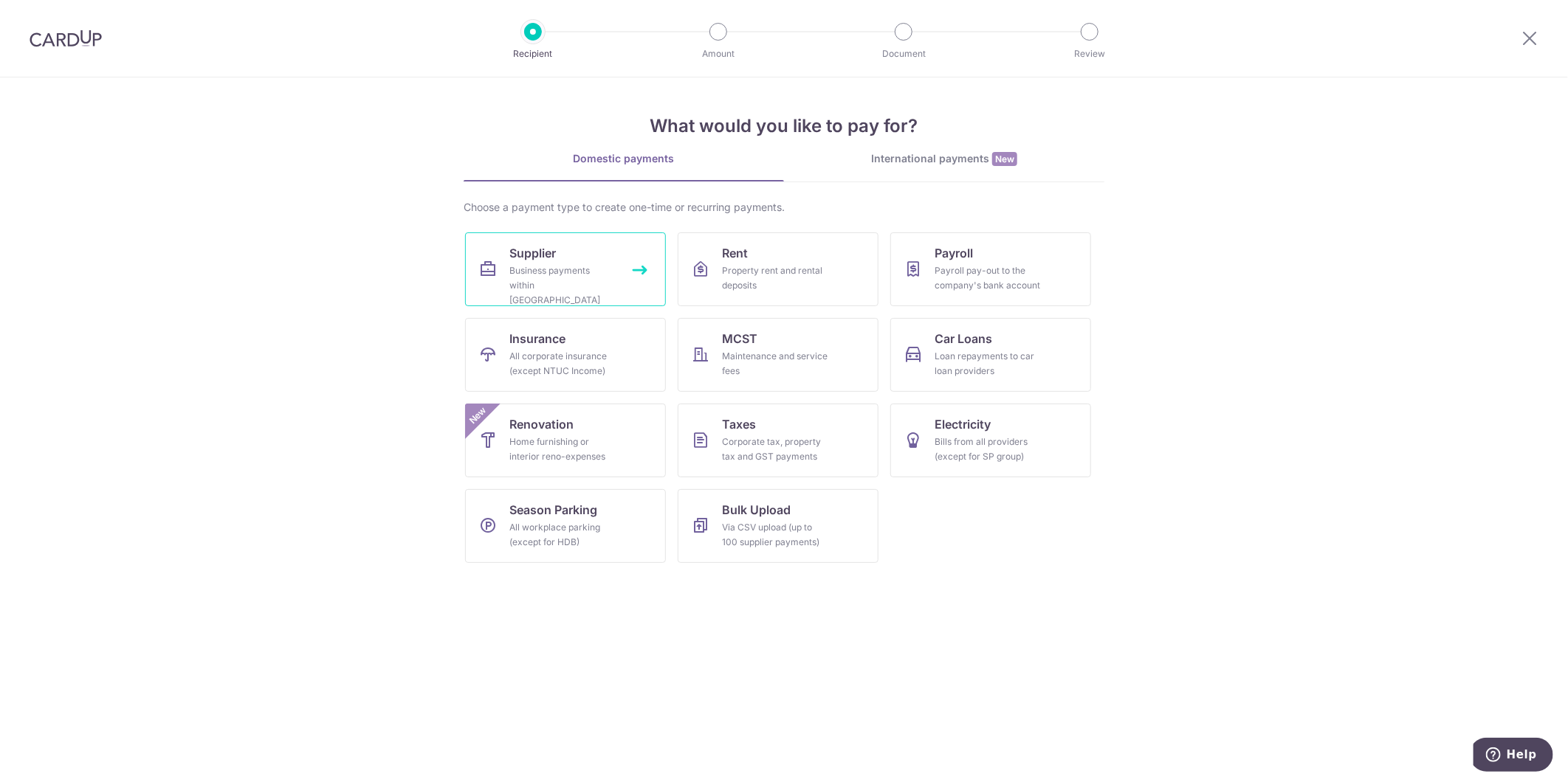
click at [584, 247] on link "Supplier Business payments within Singapore" at bounding box center [566, 269] width 200 height 74
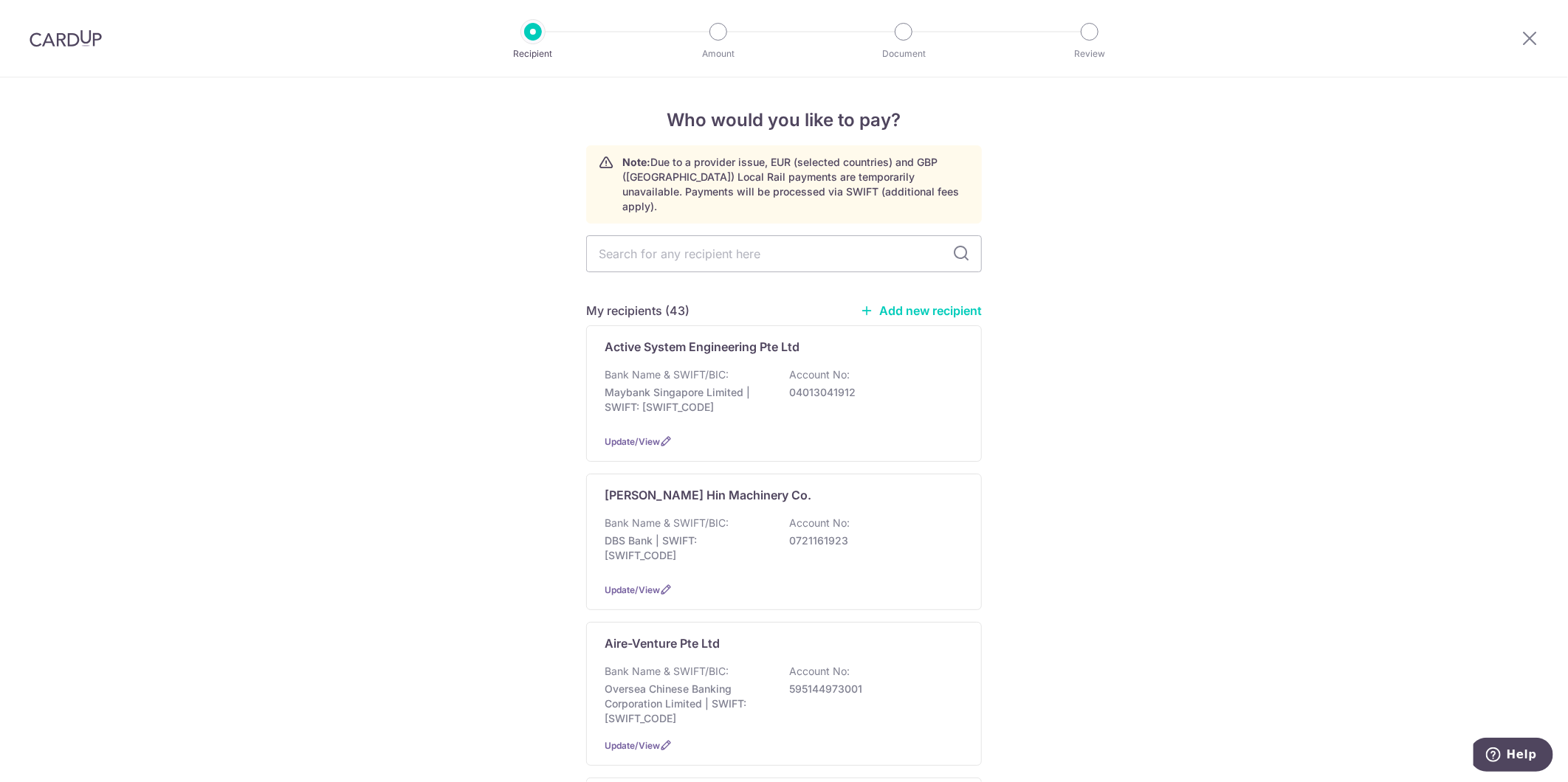
click at [695, 249] on input "text" at bounding box center [784, 254] width 396 height 37
type input "uNI"
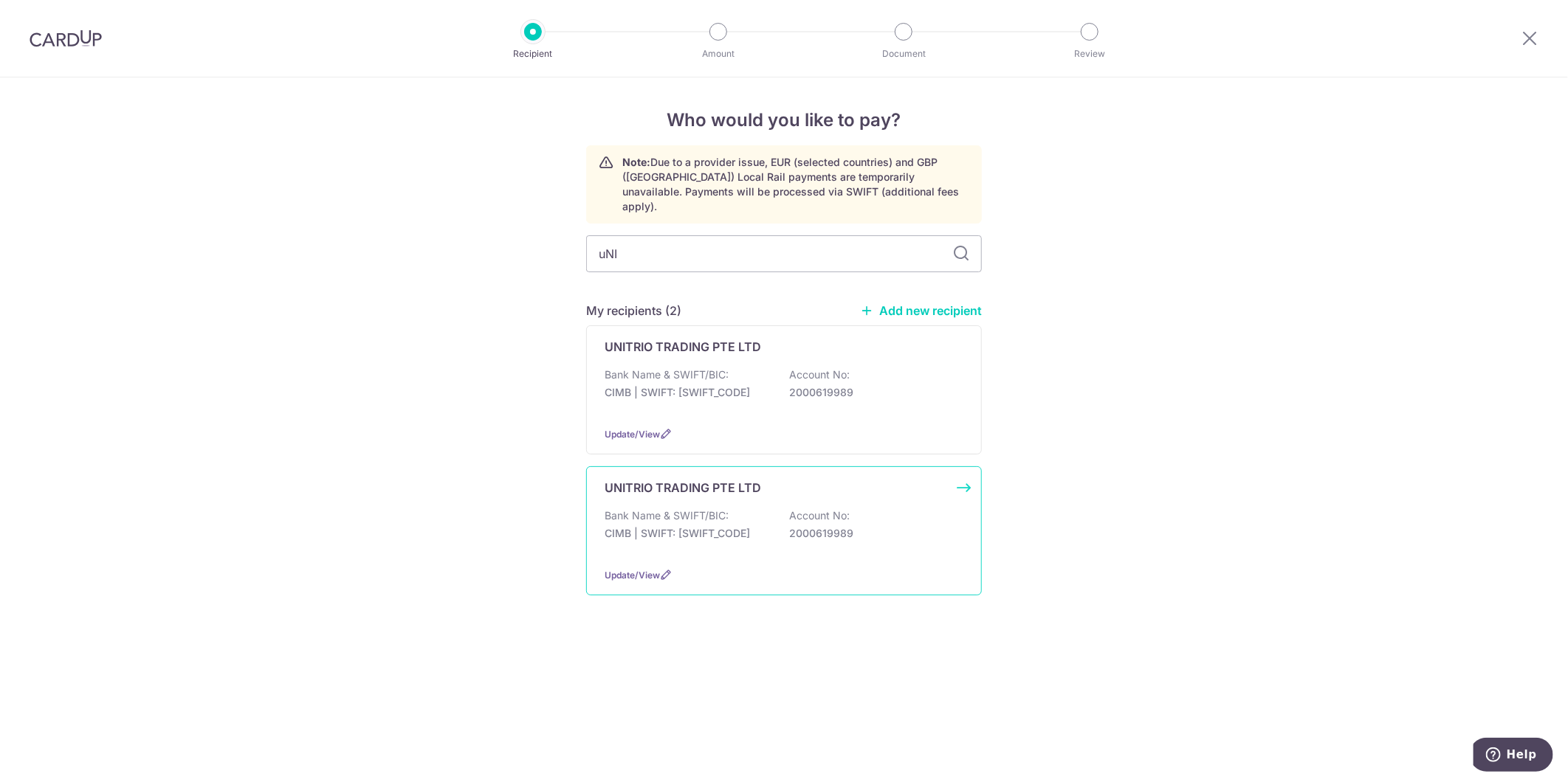
click at [877, 508] on div "Bank Name & SWIFT/BIC: CIMB | SWIFT: [SWIFT_CODE] Account No: 2000619989" at bounding box center [783, 531] width 359 height 47
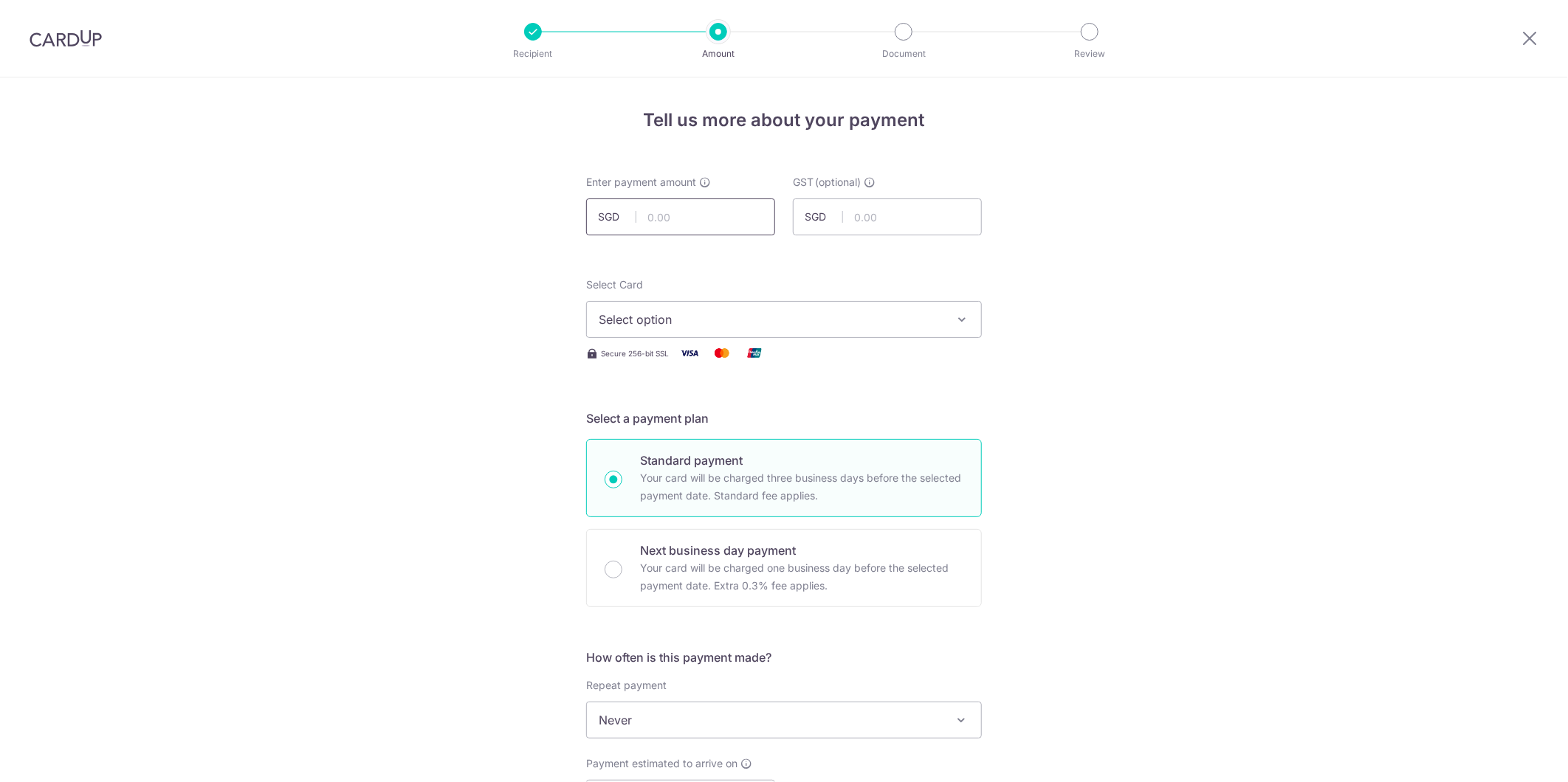
click at [674, 210] on input "text" at bounding box center [680, 217] width 189 height 37
click at [673, 211] on input "text" at bounding box center [680, 217] width 189 height 37
type input "3,315.78"
click at [1158, 444] on div "Tell us more about your payment Enter payment amount SGD 3,315.78 3315.78 GST (…" at bounding box center [784, 794] width 1568 height 1434
click at [935, 325] on span "Select option" at bounding box center [770, 319] width 344 height 18
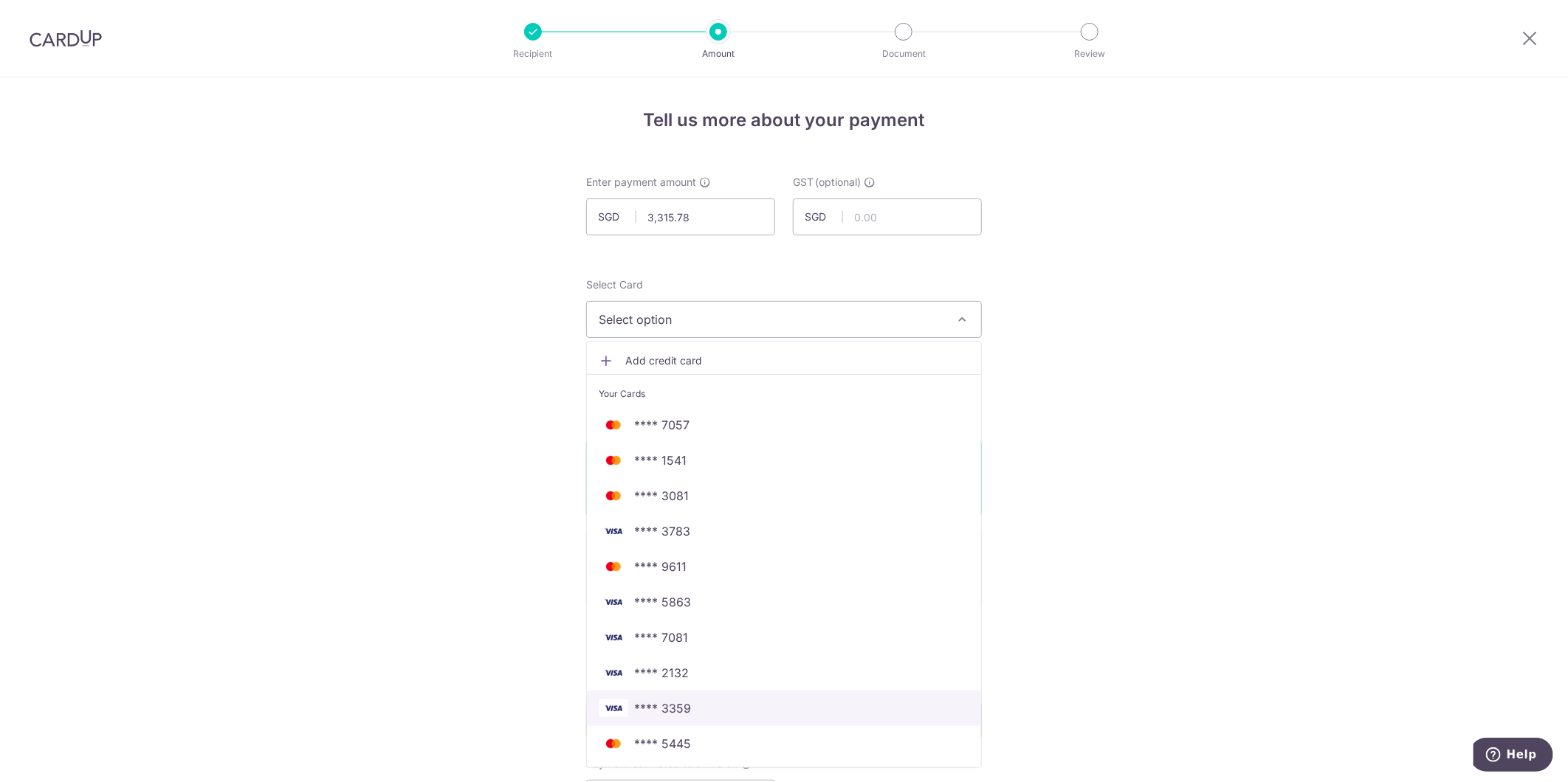
click at [703, 716] on span "**** 3359" at bounding box center [784, 708] width 370 height 18
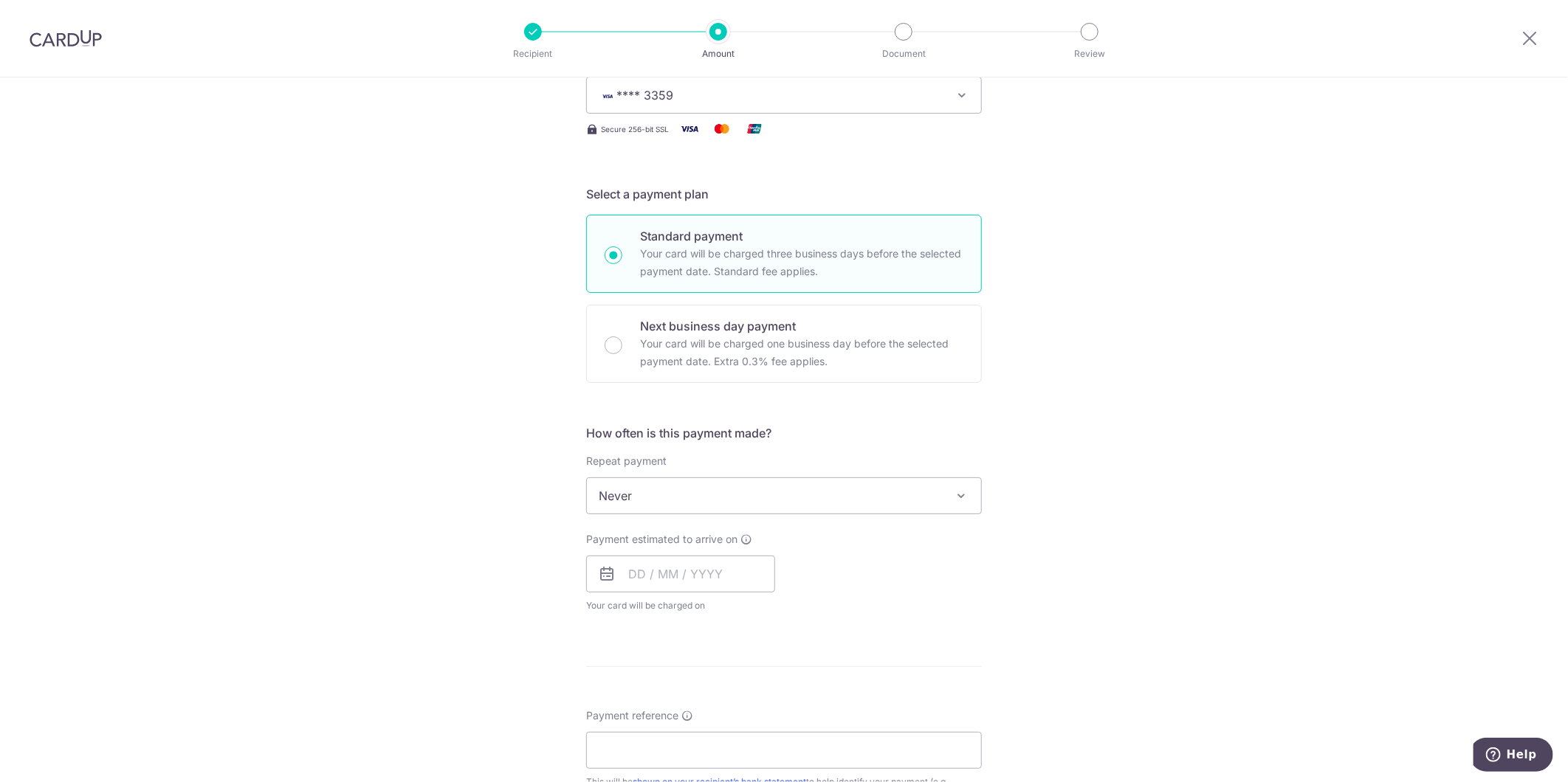
scroll to position [246, 0]
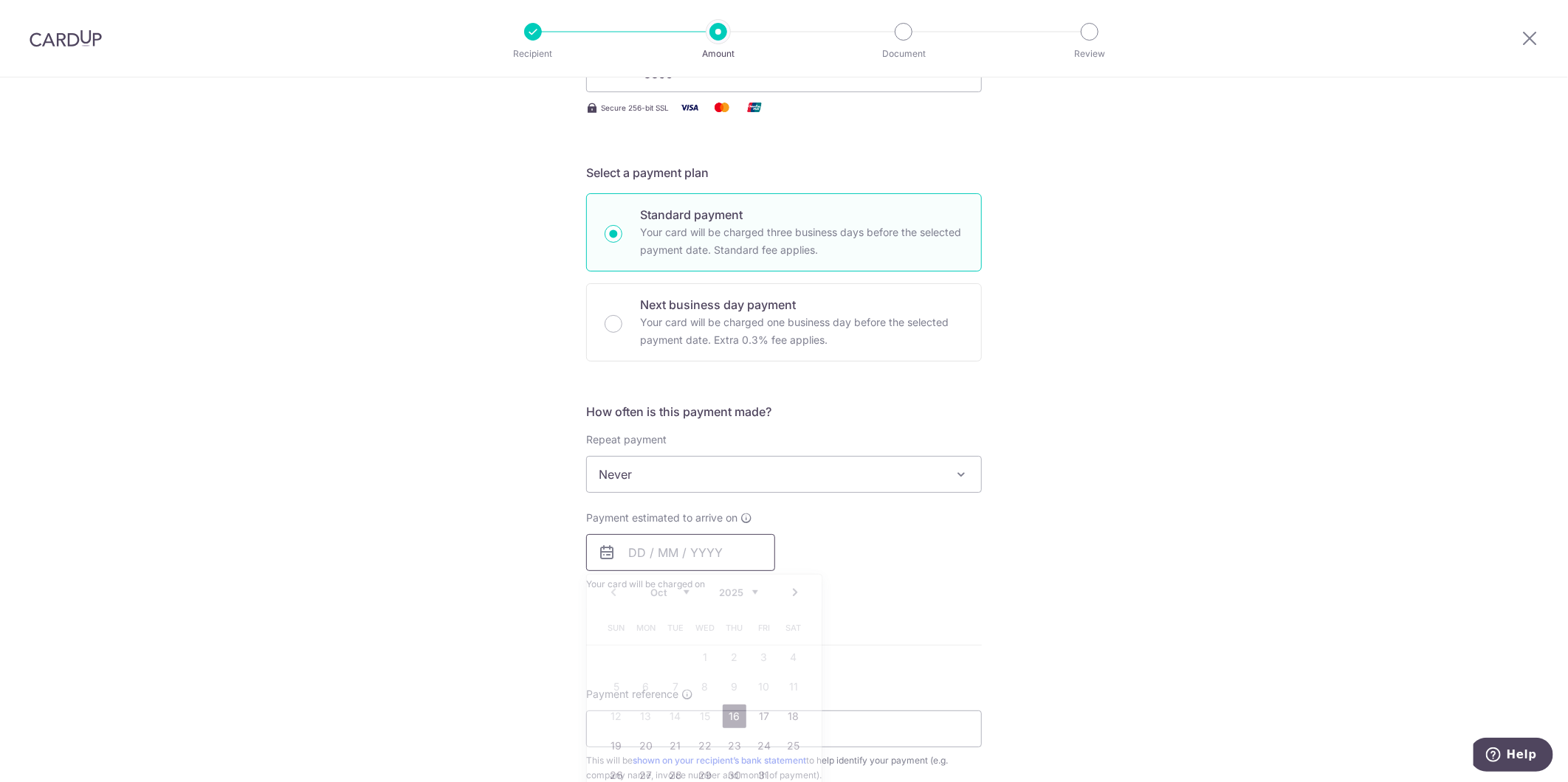
click at [690, 562] on input "text" at bounding box center [680, 552] width 189 height 37
click at [724, 711] on link "16" at bounding box center [734, 717] width 24 height 24
type input "16/10/2025"
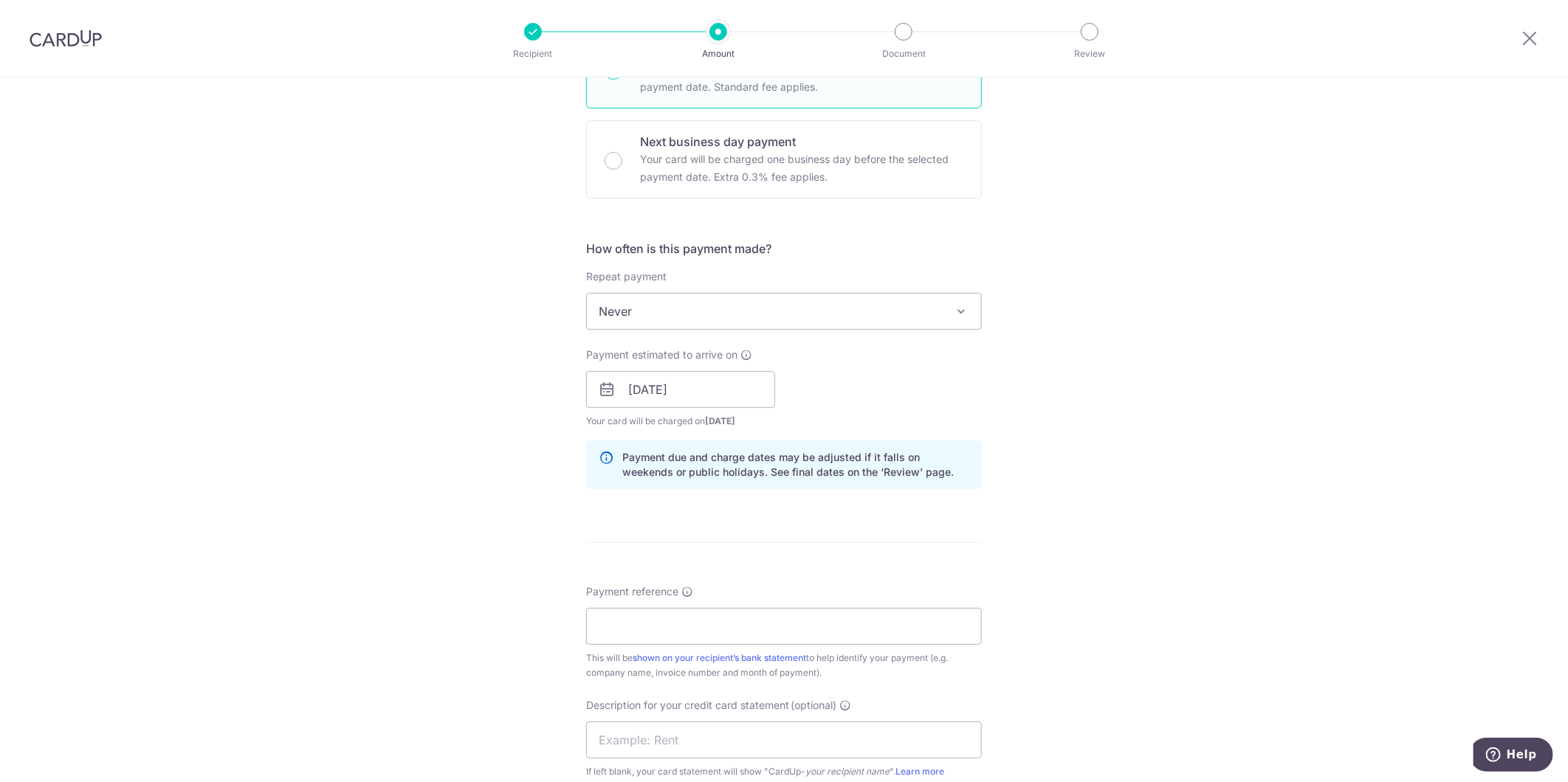
scroll to position [409, 0]
click at [739, 630] on input "Payment reference" at bounding box center [784, 625] width 396 height 37
type input "u"
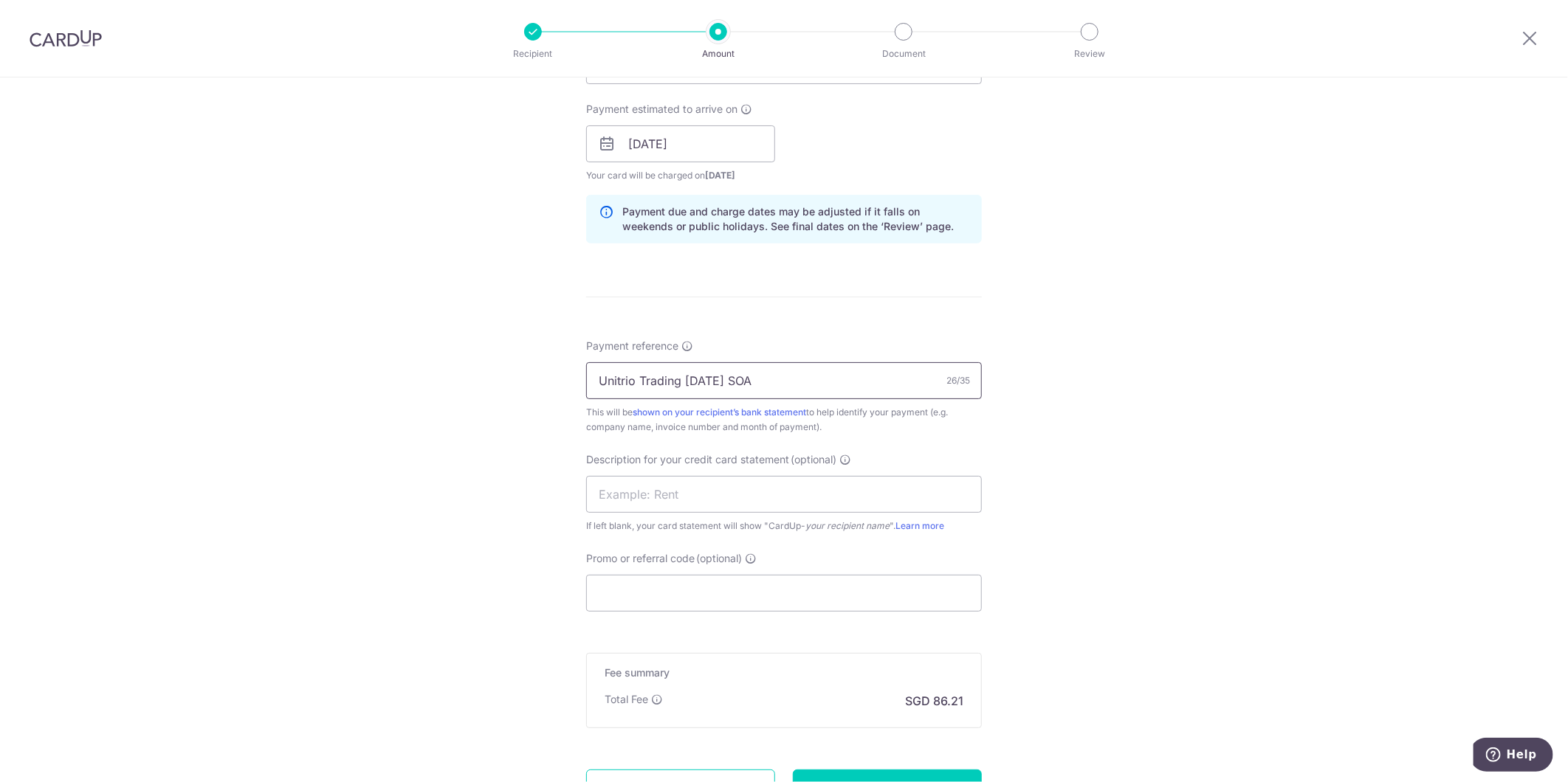
scroll to position [655, 0]
type input "Unitrio Trading Jul 25 SOA"
click at [732, 476] on input "text" at bounding box center [784, 493] width 396 height 37
type input "Unitrio Jul 25"
click at [717, 613] on form "Enter payment amount SGD 3,315.78 3315.78 GST (optional) SGD Select Card **** 3…" at bounding box center [784, 183] width 396 height 1328
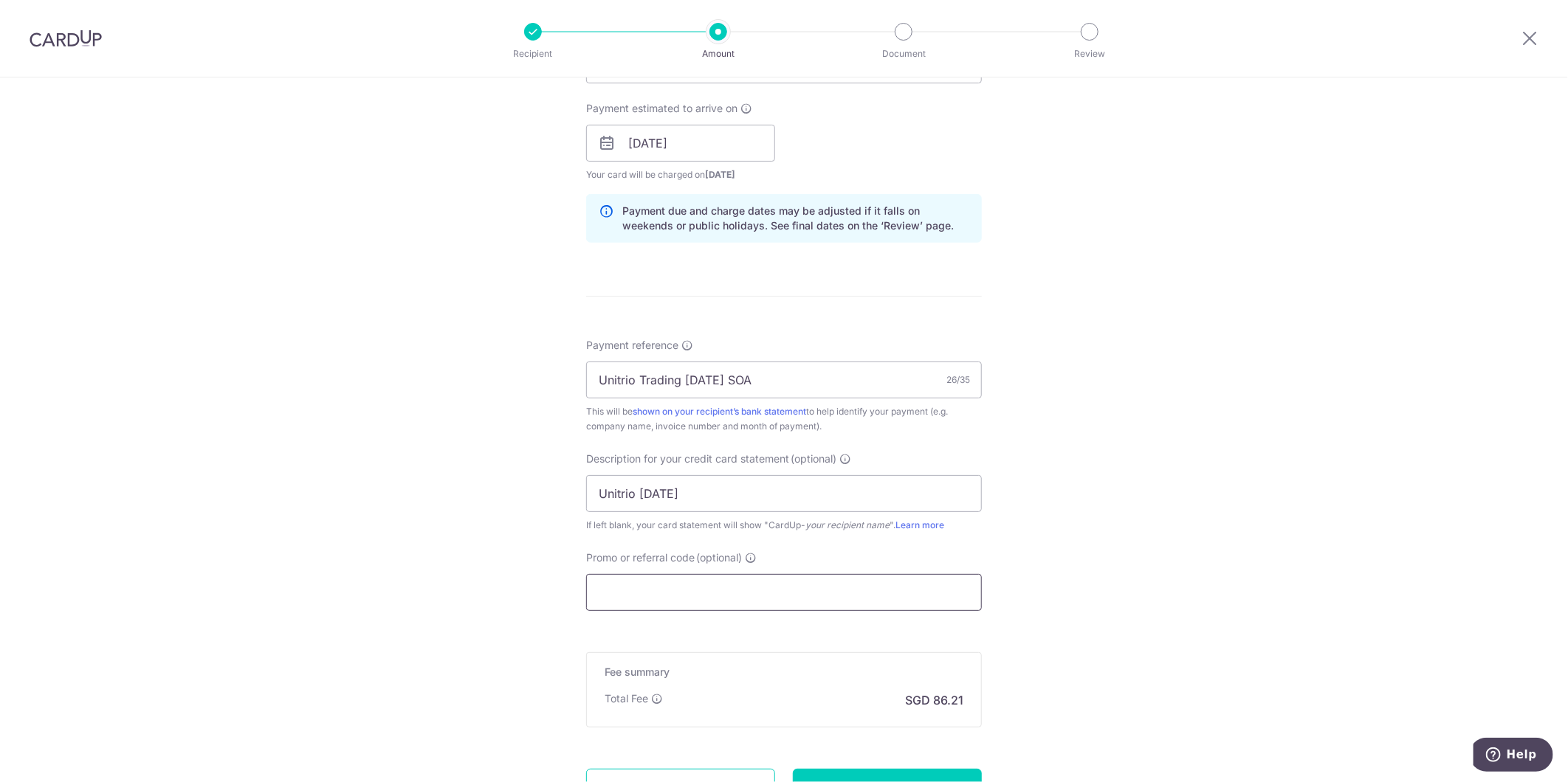
click at [733, 595] on input "Promo or referral code (optional)" at bounding box center [784, 592] width 396 height 37
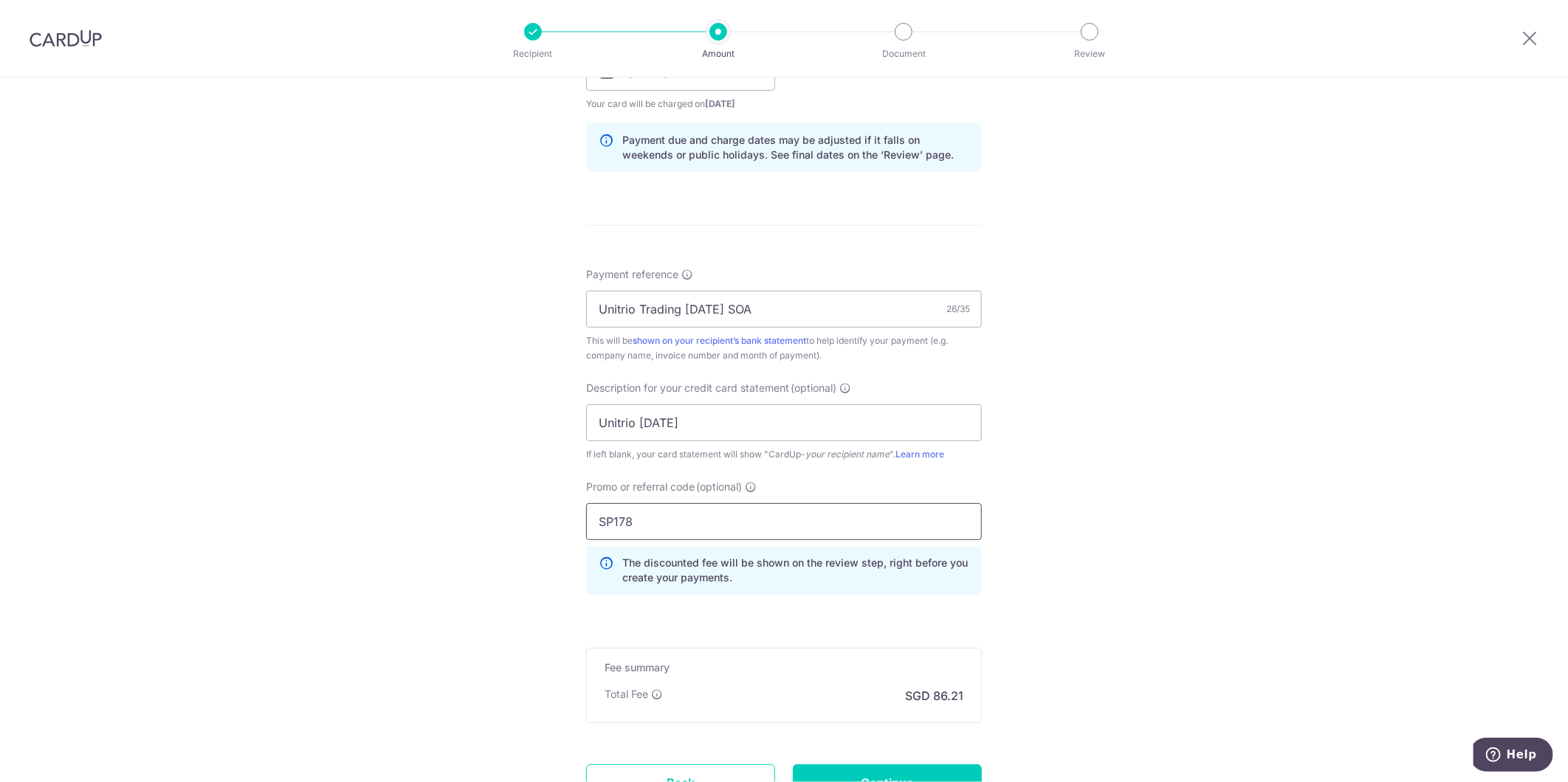
scroll to position [857, 0]
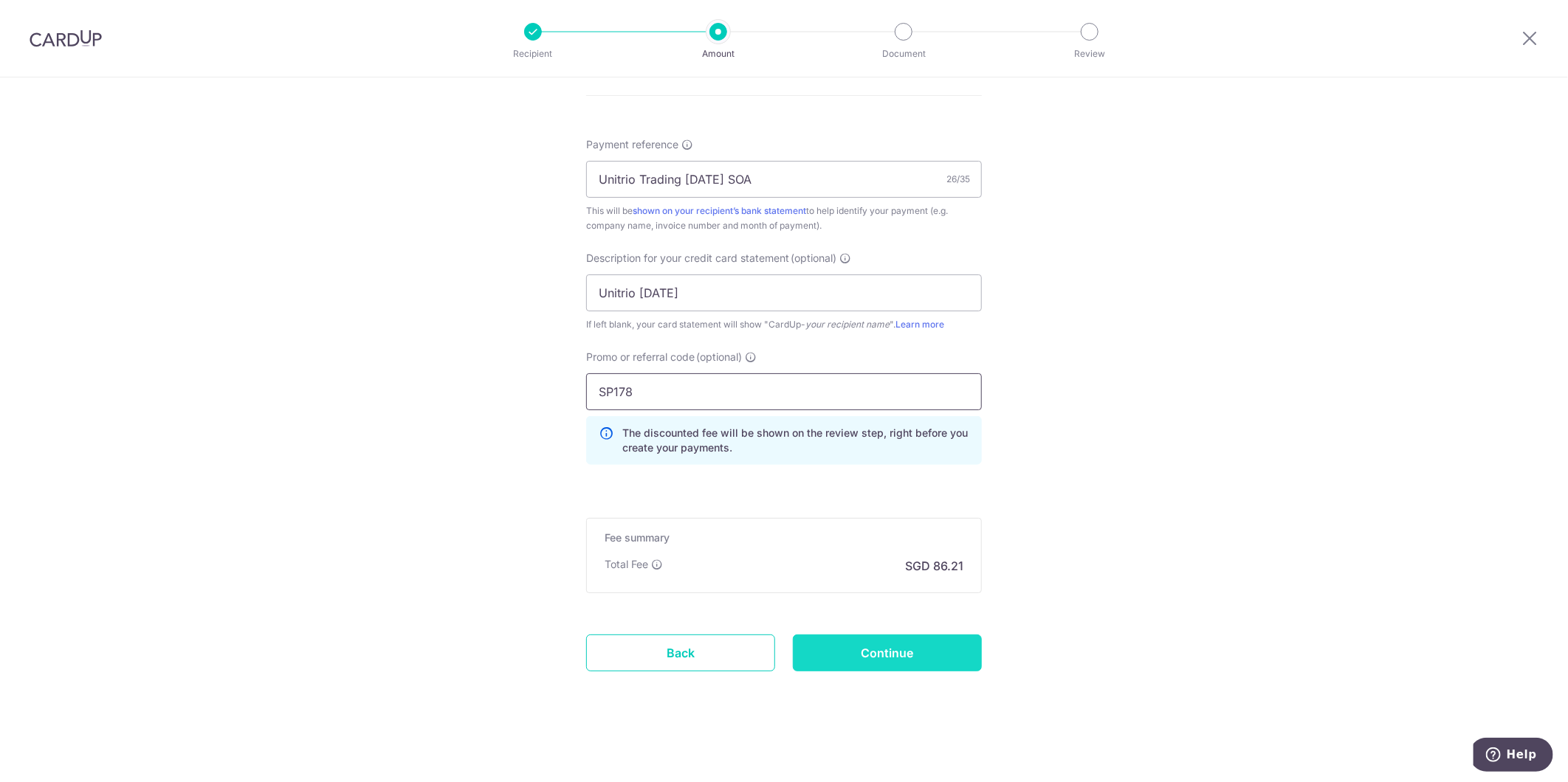
type input "SP178"
click at [890, 645] on input "Continue" at bounding box center [887, 653] width 189 height 37
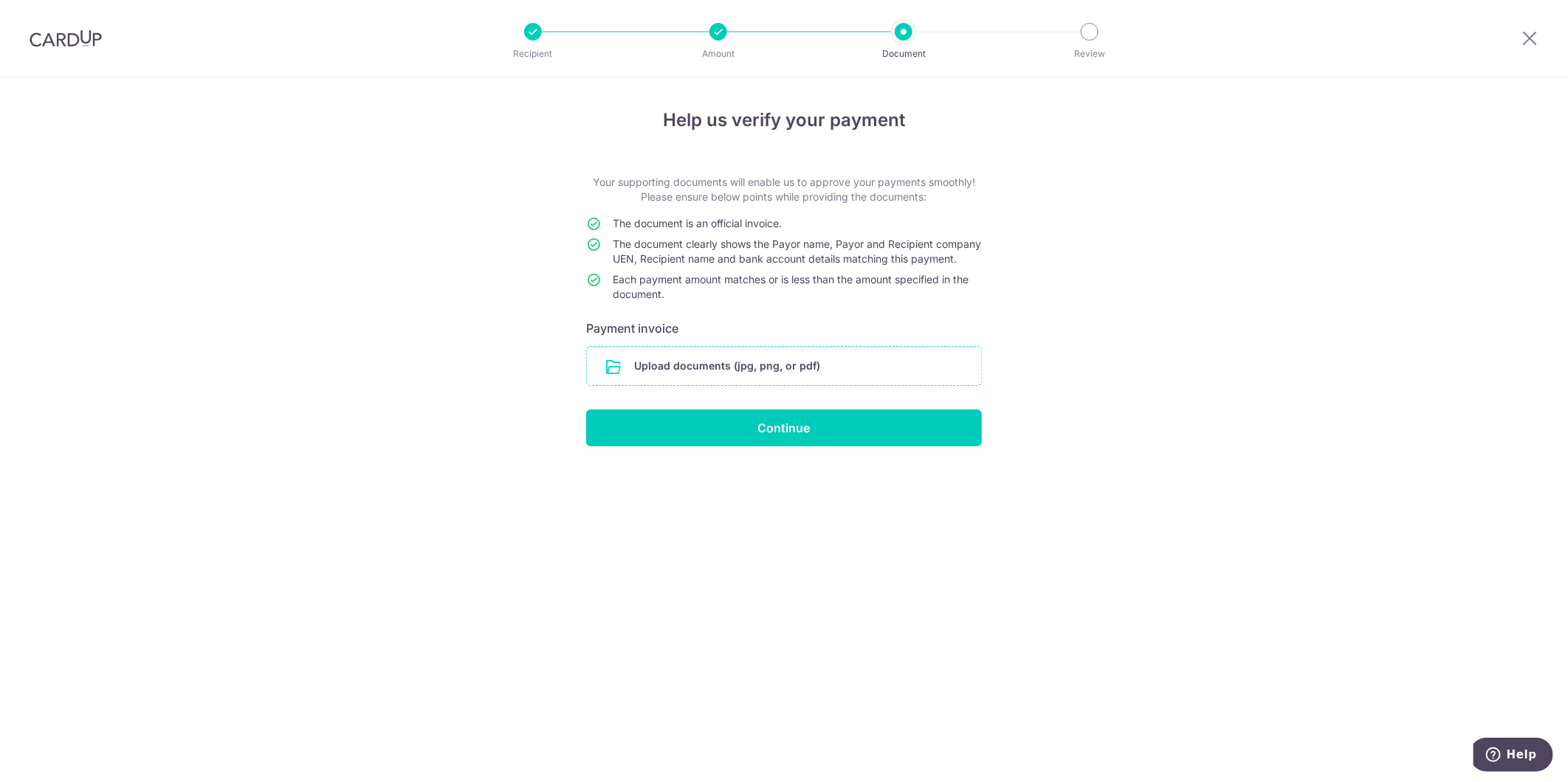
click at [763, 372] on input "file" at bounding box center [784, 366] width 394 height 39
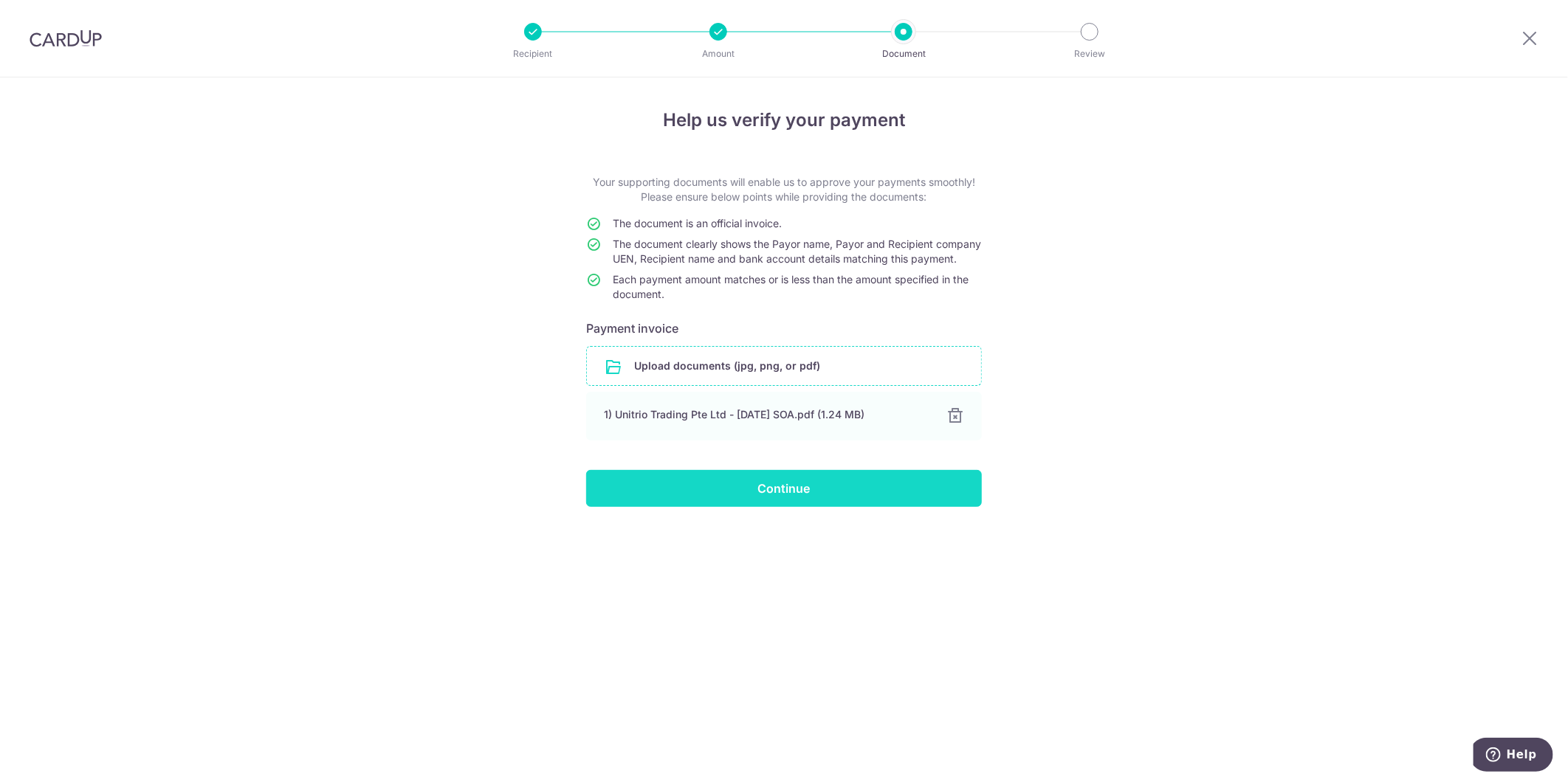
click at [781, 507] on input "Continue" at bounding box center [784, 488] width 396 height 37
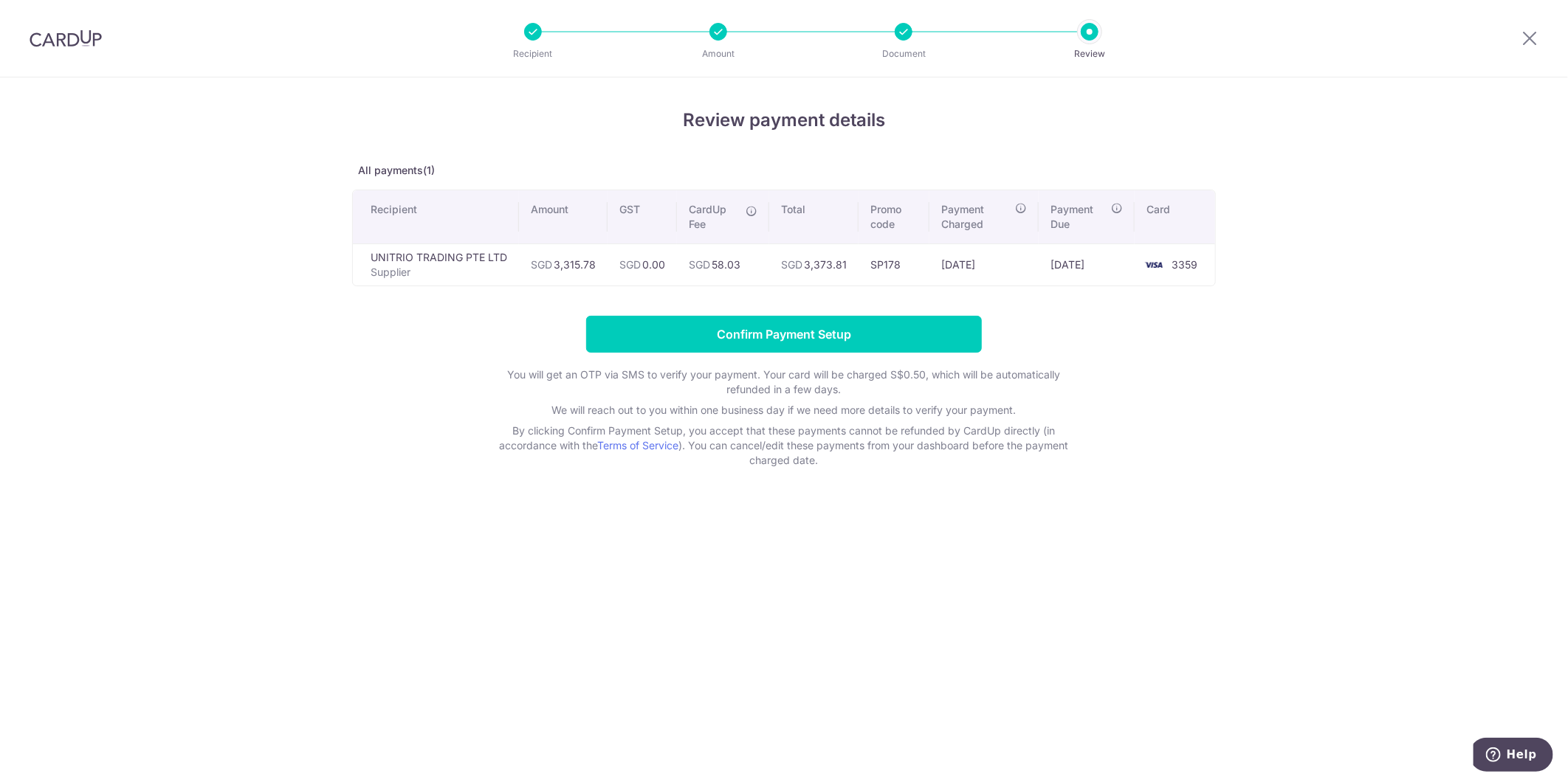
click at [901, 33] on div at bounding box center [903, 32] width 18 height 18
drag, startPoint x: 62, startPoint y: 33, endPoint x: 881, endPoint y: 98, distance: 821.6
click at [62, 34] on img at bounding box center [65, 38] width 72 height 18
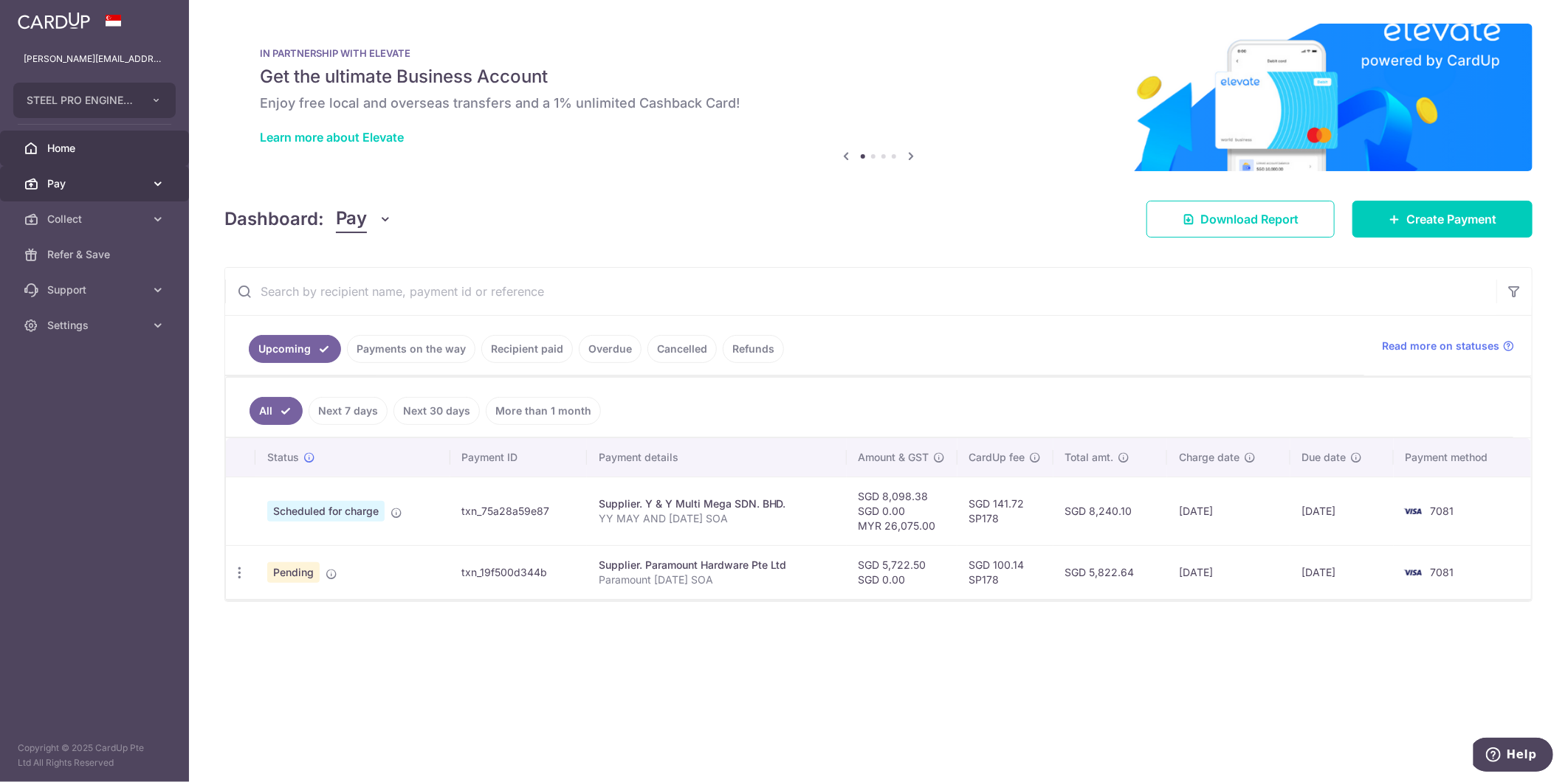
click at [127, 188] on span "Pay" at bounding box center [96, 183] width 98 height 15
click at [141, 230] on link "Payments" at bounding box center [94, 218] width 189 height 35
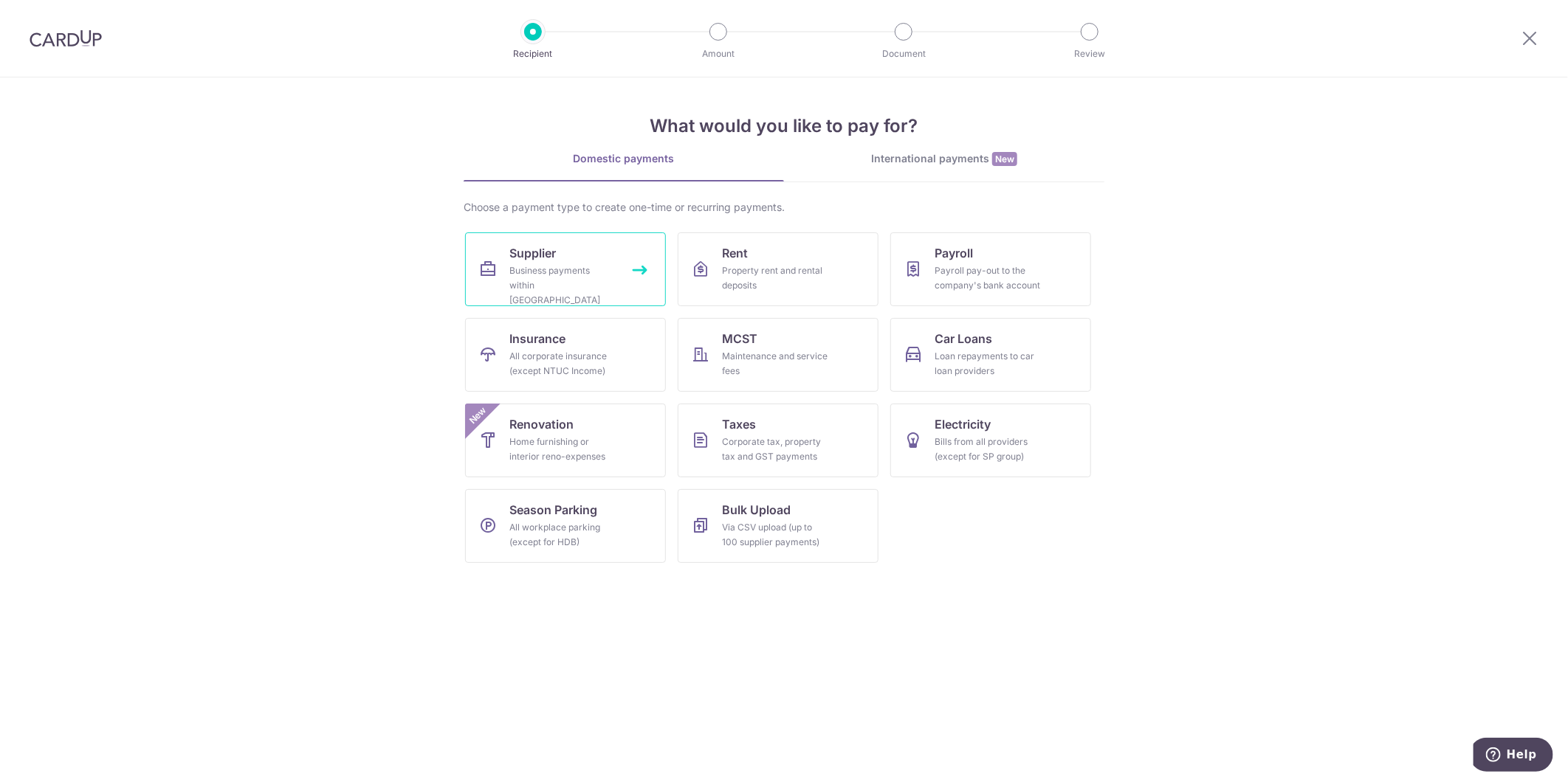
click at [583, 264] on div "Business payments within Singapore" at bounding box center [562, 286] width 106 height 45
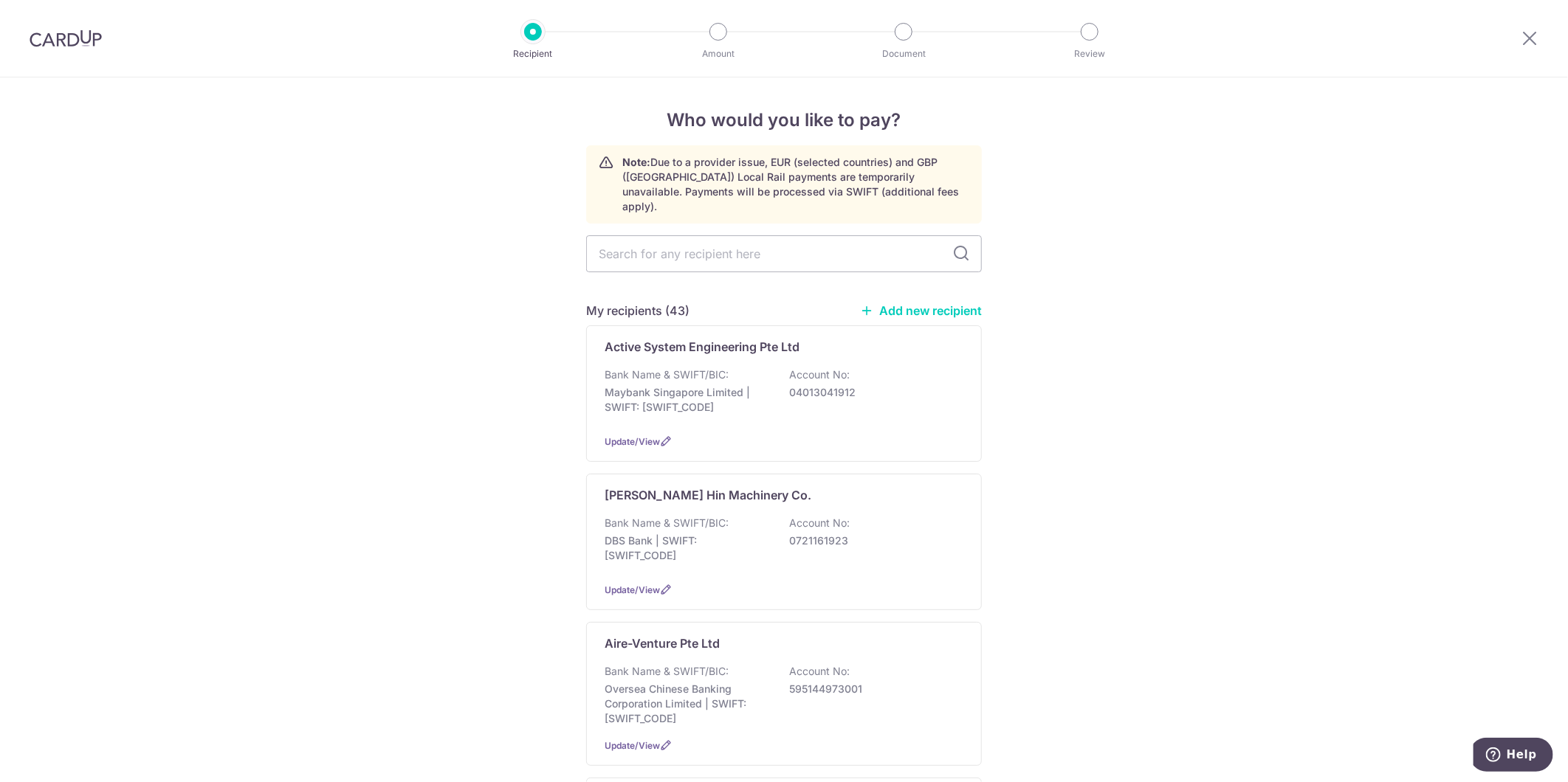
click at [758, 236] on input "text" at bounding box center [784, 254] width 396 height 37
type input "unit"
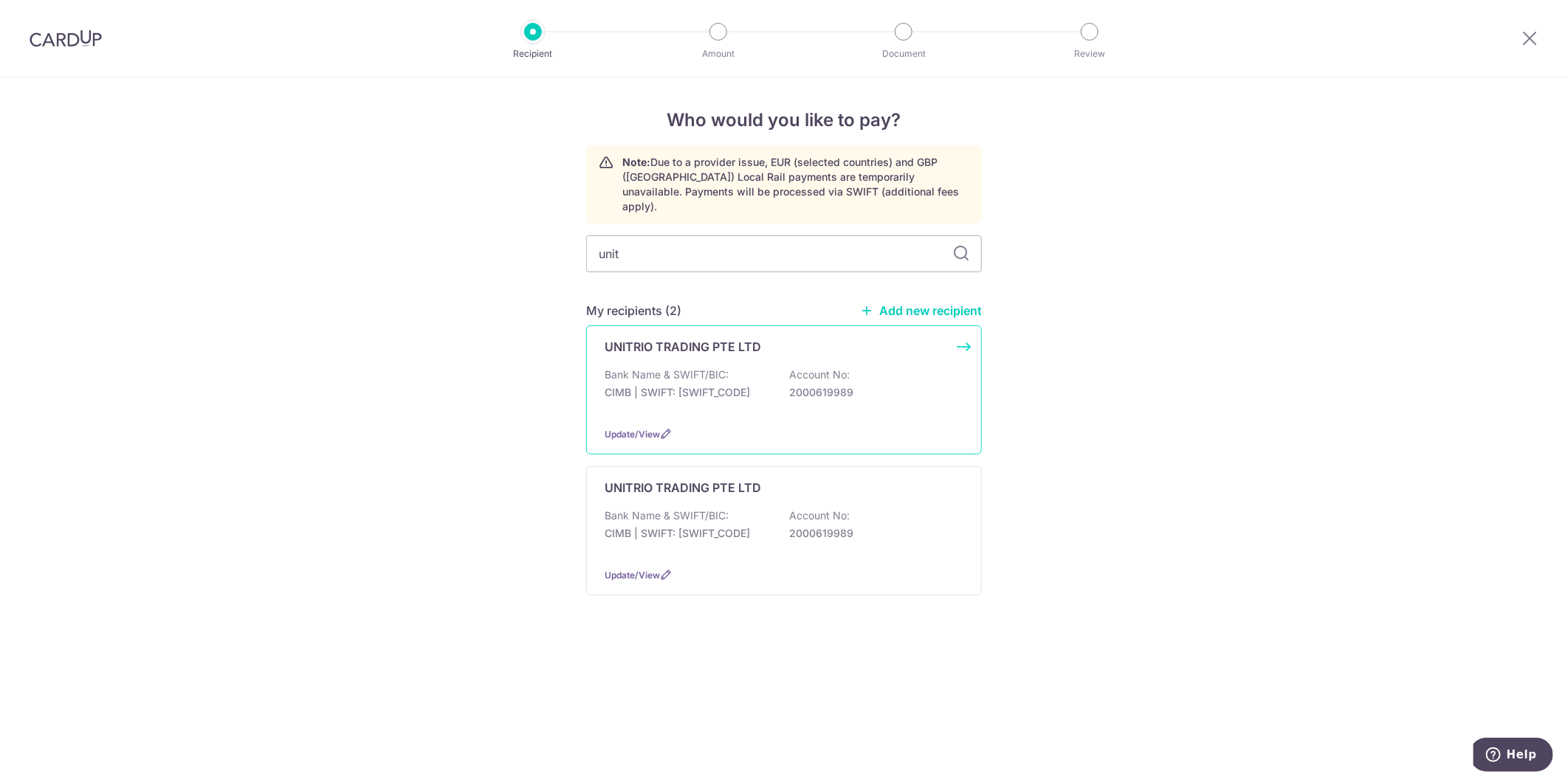
click at [782, 367] on div "Bank Name & SWIFT/BIC: CIMB | SWIFT: CIBBSGSGXXX Account No: 2000619989" at bounding box center [783, 391] width 359 height 47
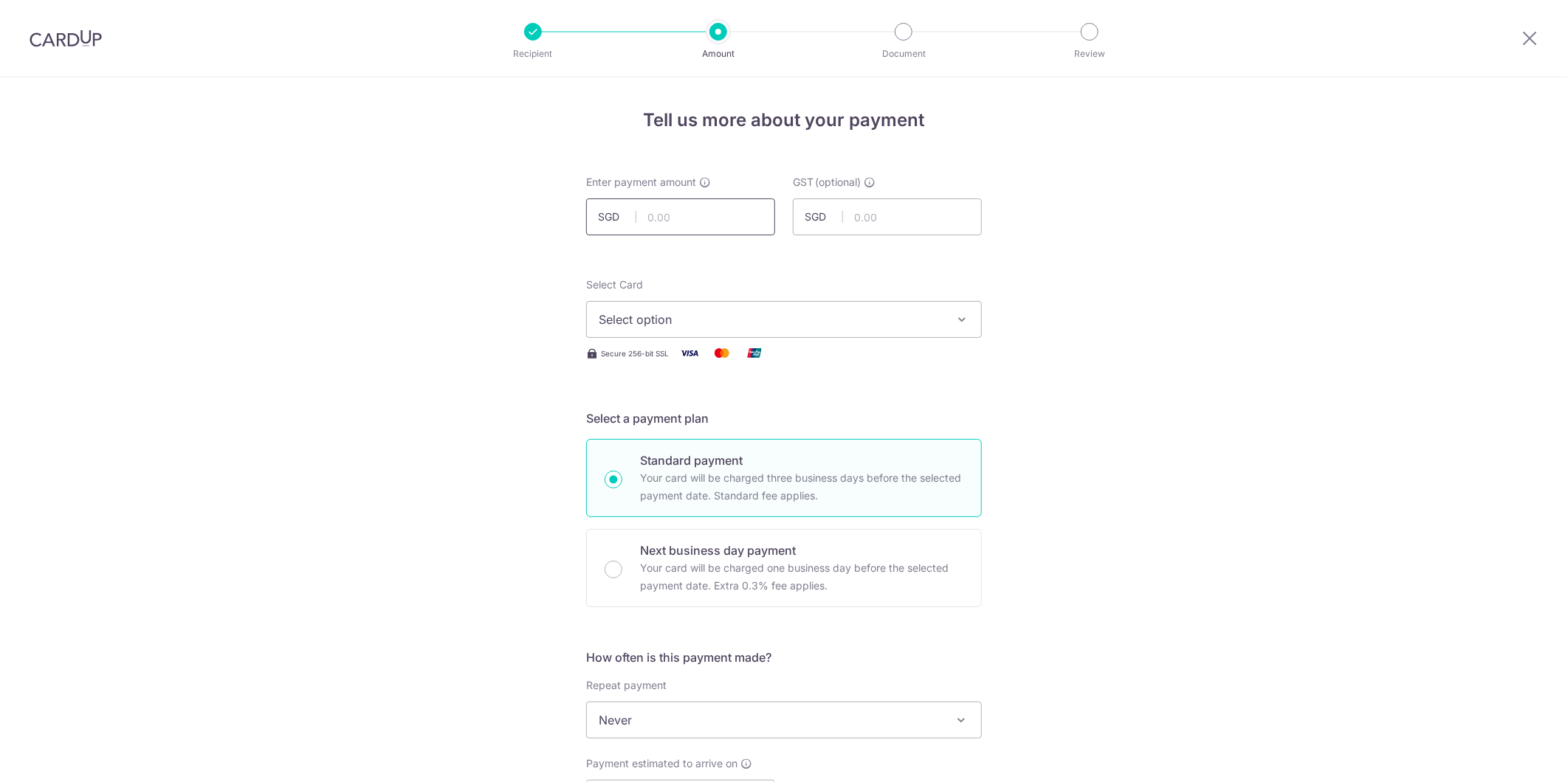
drag, startPoint x: 0, startPoint y: 0, endPoint x: 709, endPoint y: 223, distance: 743.2
click at [709, 223] on input "text" at bounding box center [680, 217] width 189 height 37
type input "3,315.78"
type input "Unitrio Jul 25"
type input "SP178"
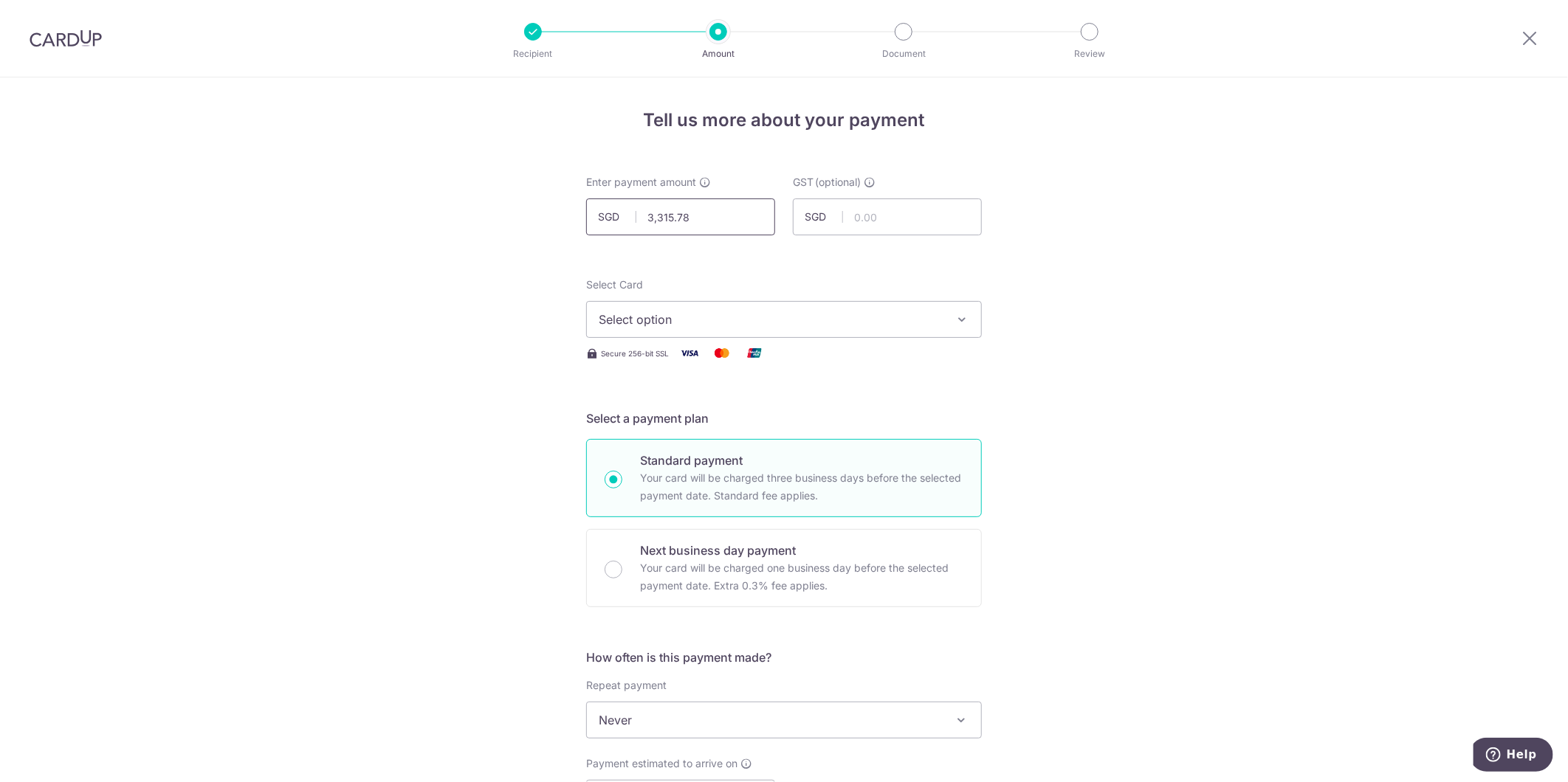
scroll to position [34, 0]
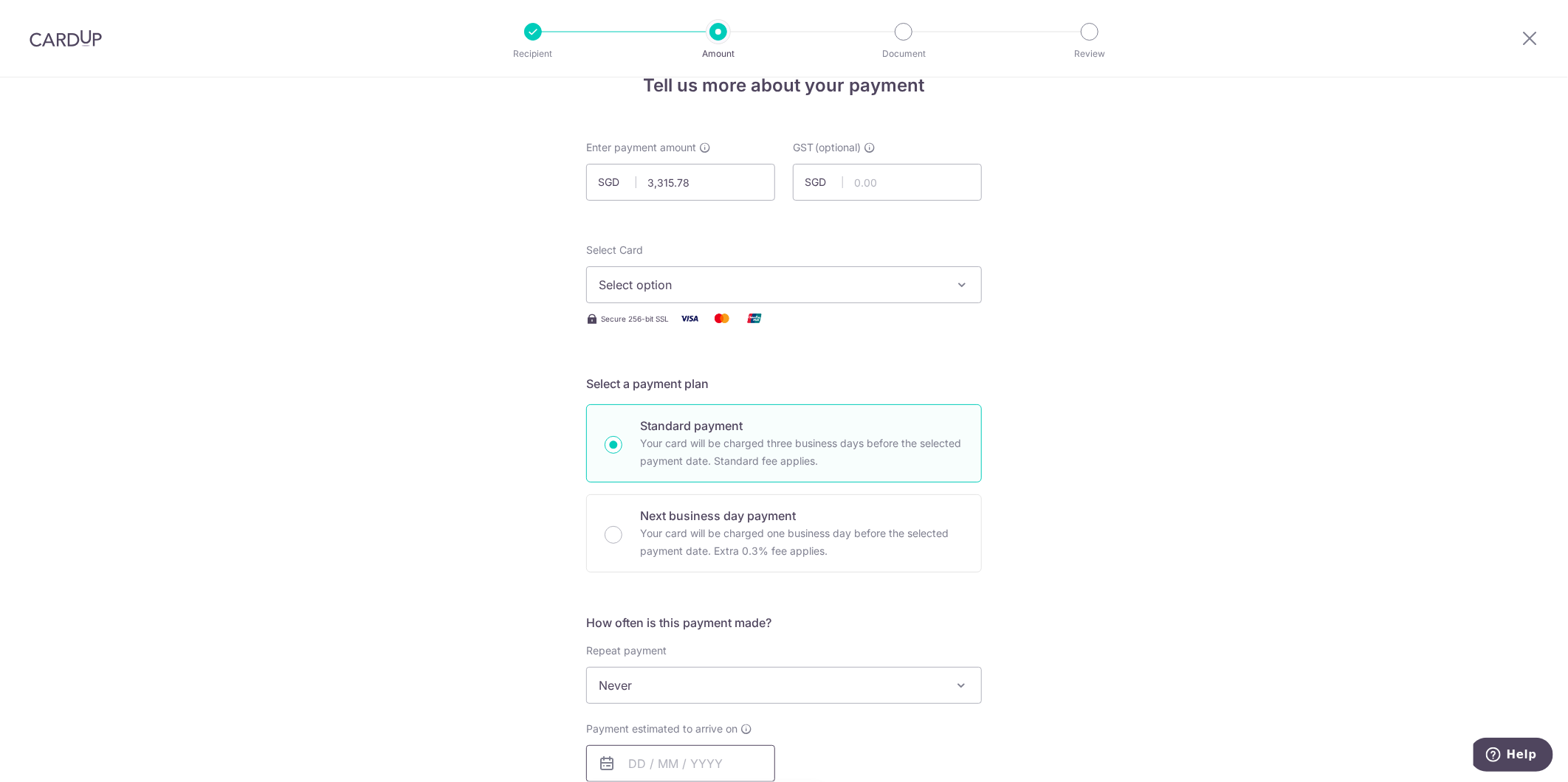
type input "3,315.78"
click at [253, 551] on div "Tell us more about your payment Enter payment amount SGD 3,315.78 3315.78 GST (…" at bounding box center [784, 792] width 1568 height 1500
click at [663, 292] on button "Select option" at bounding box center [784, 284] width 396 height 37
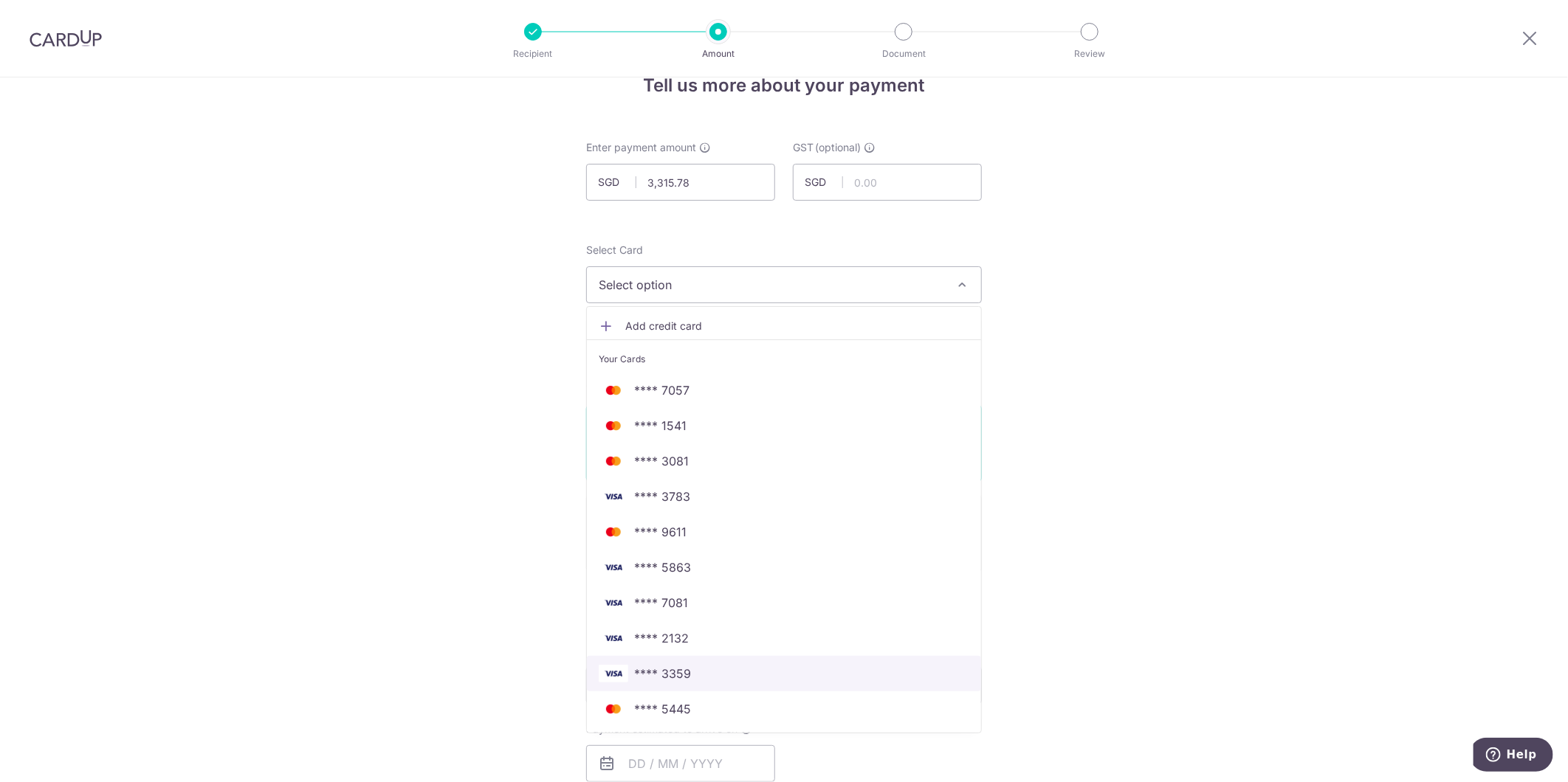
click at [721, 656] on link "**** 3359" at bounding box center [784, 673] width 394 height 35
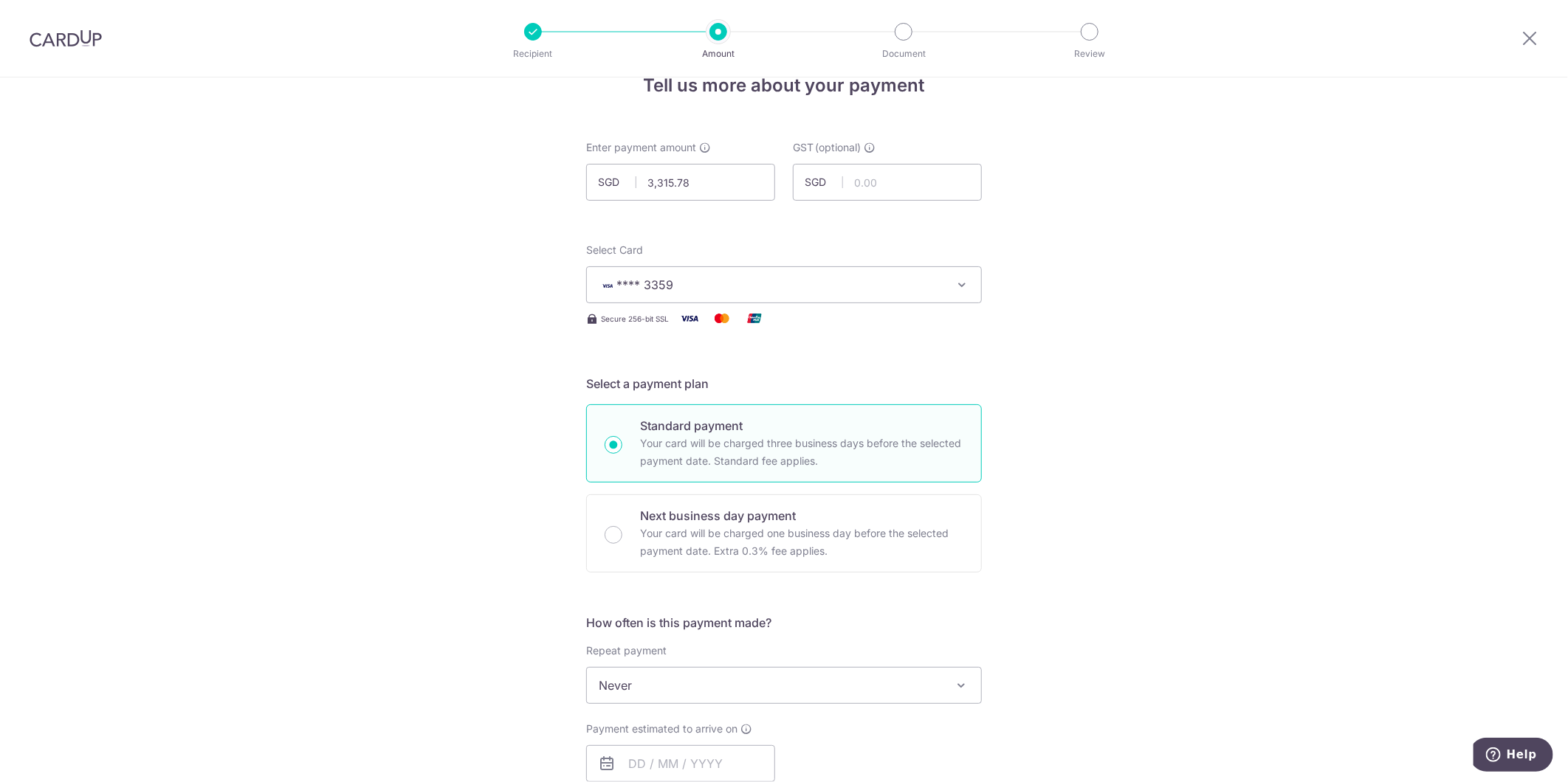
click at [344, 648] on div "Tell us more about your payment Enter payment amount SGD 3,315.78 3315.78 GST (…" at bounding box center [784, 792] width 1568 height 1500
click at [168, 415] on div "Tell us more about your payment Enter payment amount SGD 3,315.78 3315.78 GST (…" at bounding box center [784, 792] width 1568 height 1500
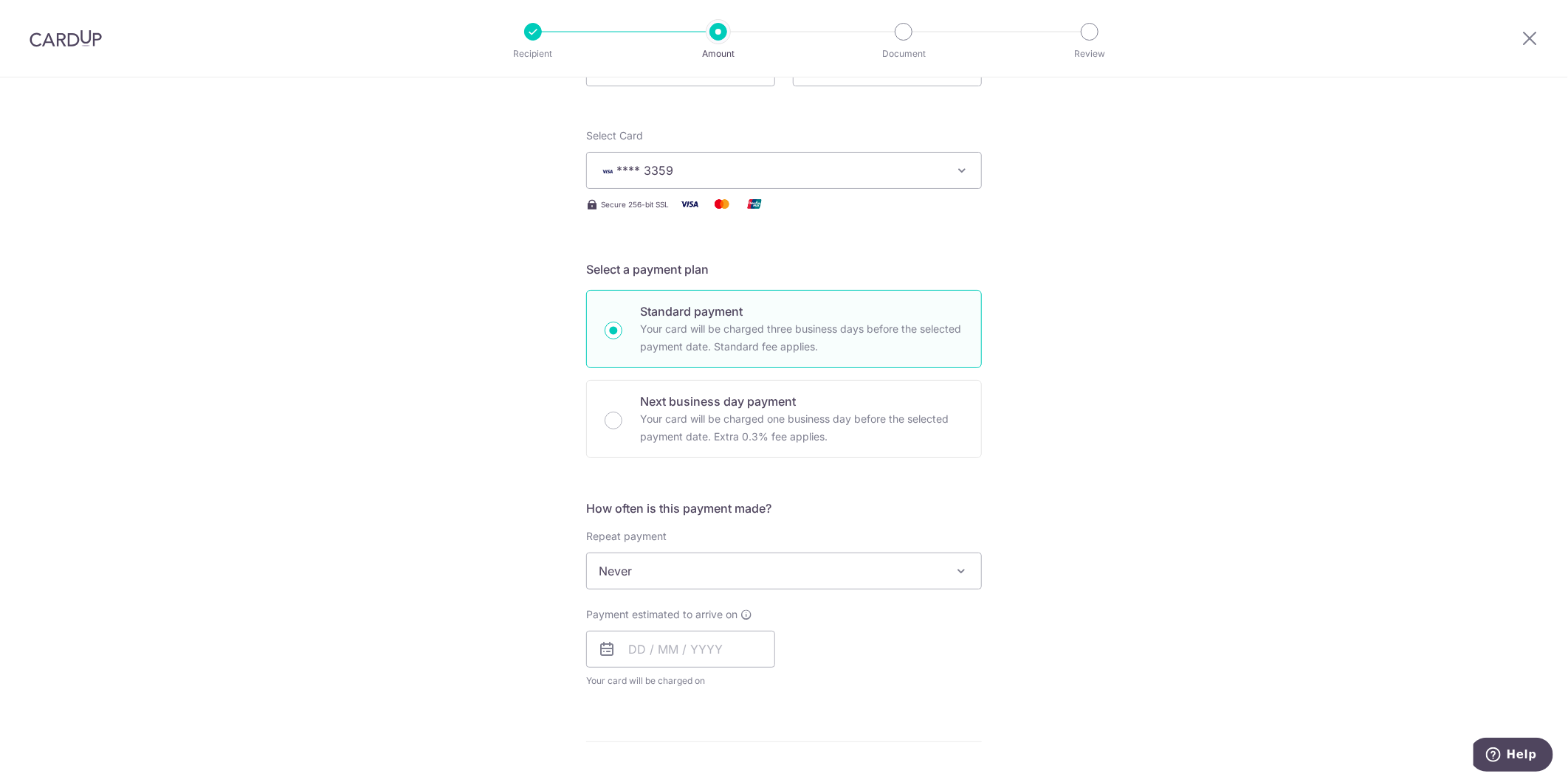
scroll to position [363, 0]
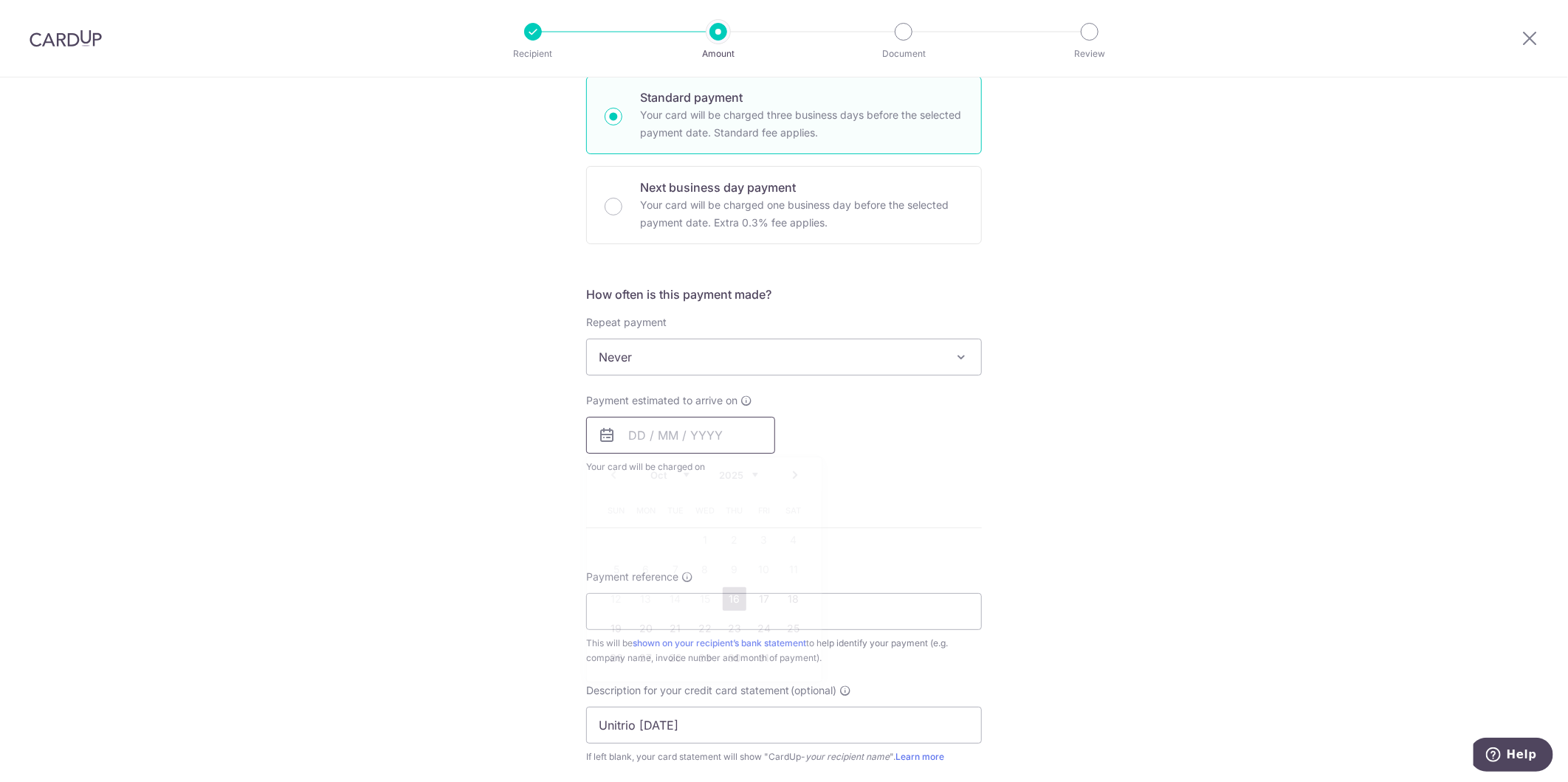
click at [619, 435] on input "text" at bounding box center [680, 435] width 189 height 37
click at [722, 599] on link "16" at bounding box center [734, 600] width 24 height 24
type input "[DATE]"
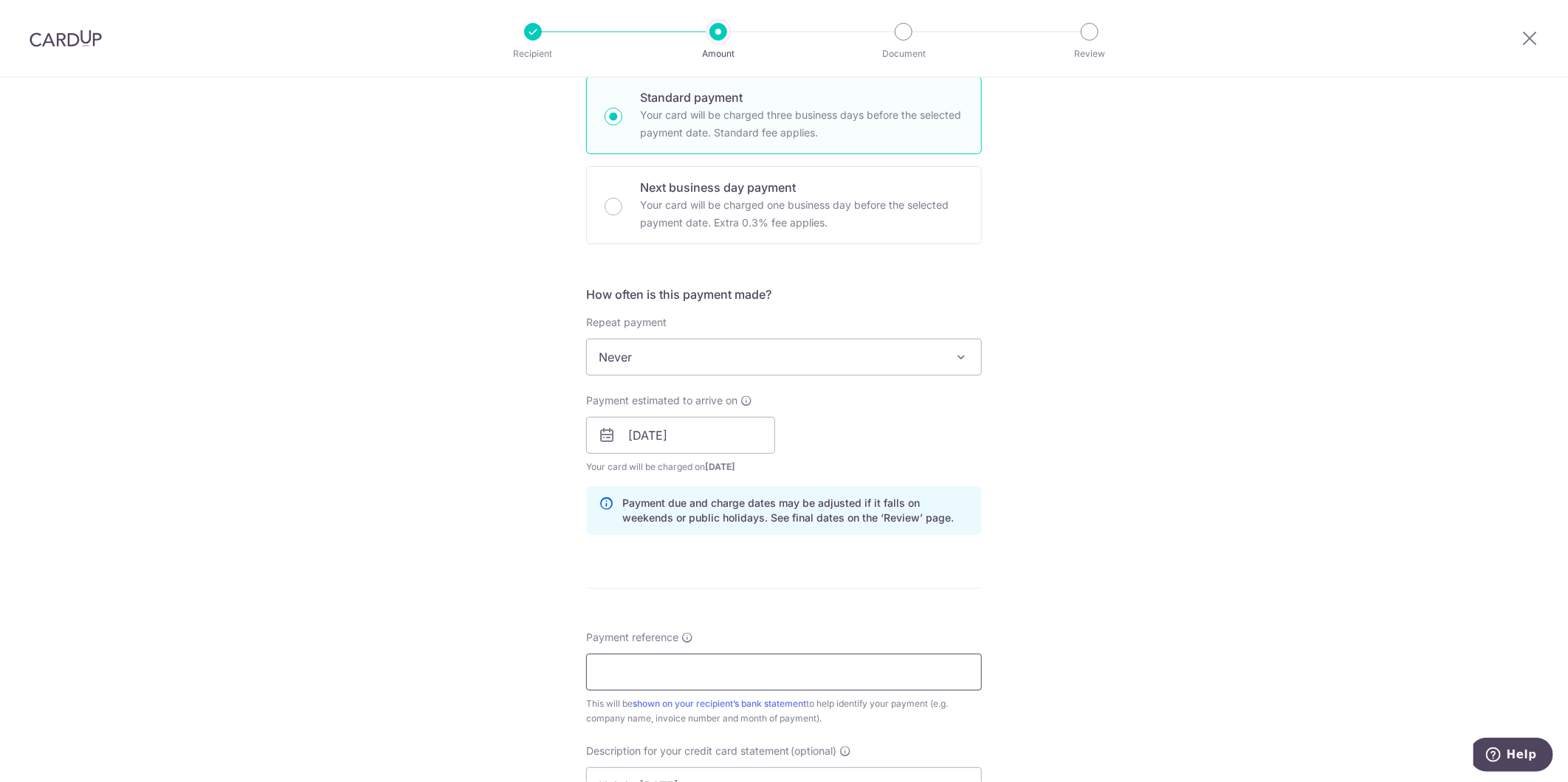
click at [739, 684] on input "Payment reference" at bounding box center [784, 672] width 396 height 37
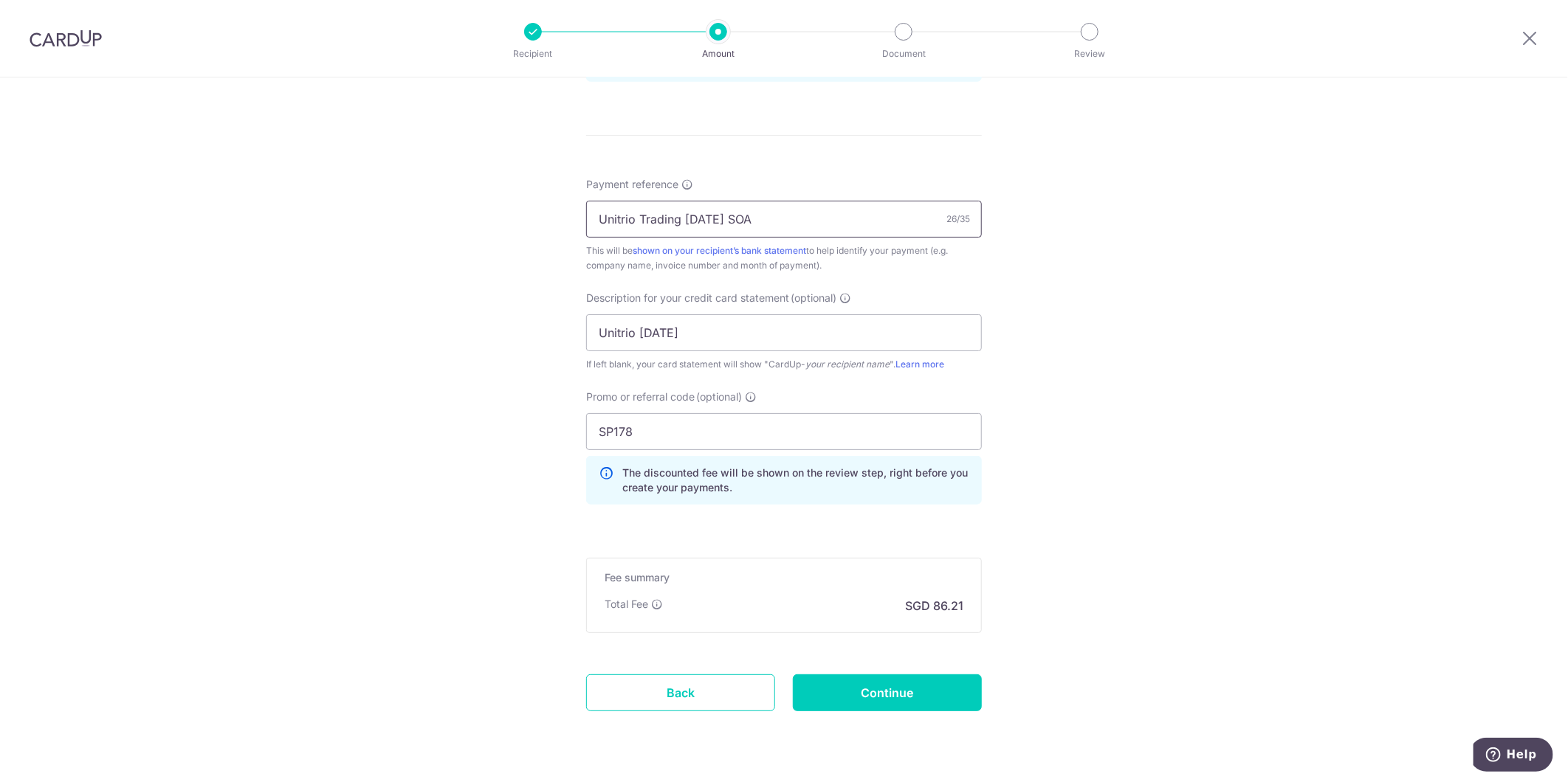
scroll to position [857, 0]
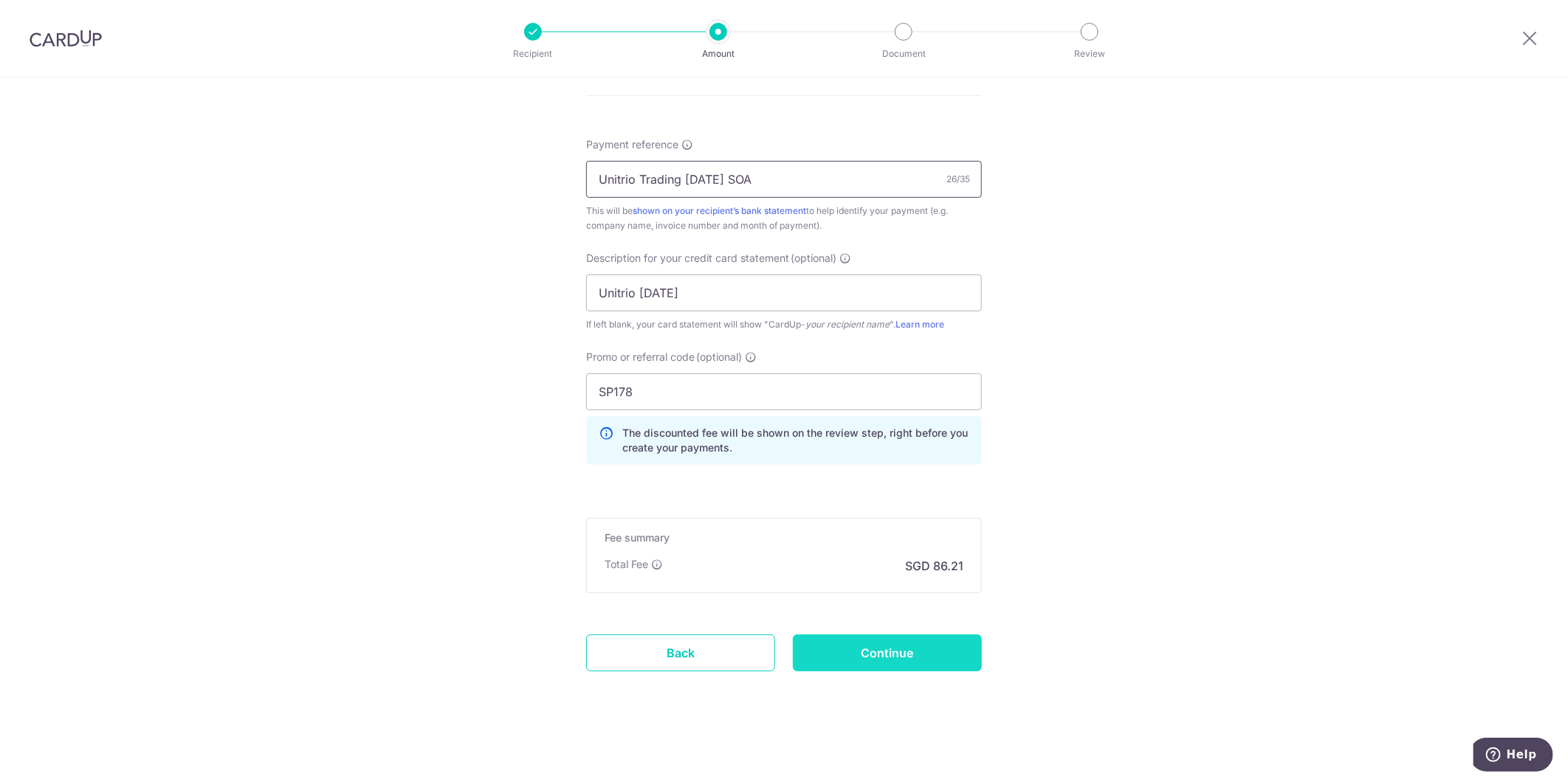
type input "Unitrio Trading Jul 25 SOA"
click at [908, 646] on input "Continue" at bounding box center [887, 653] width 189 height 37
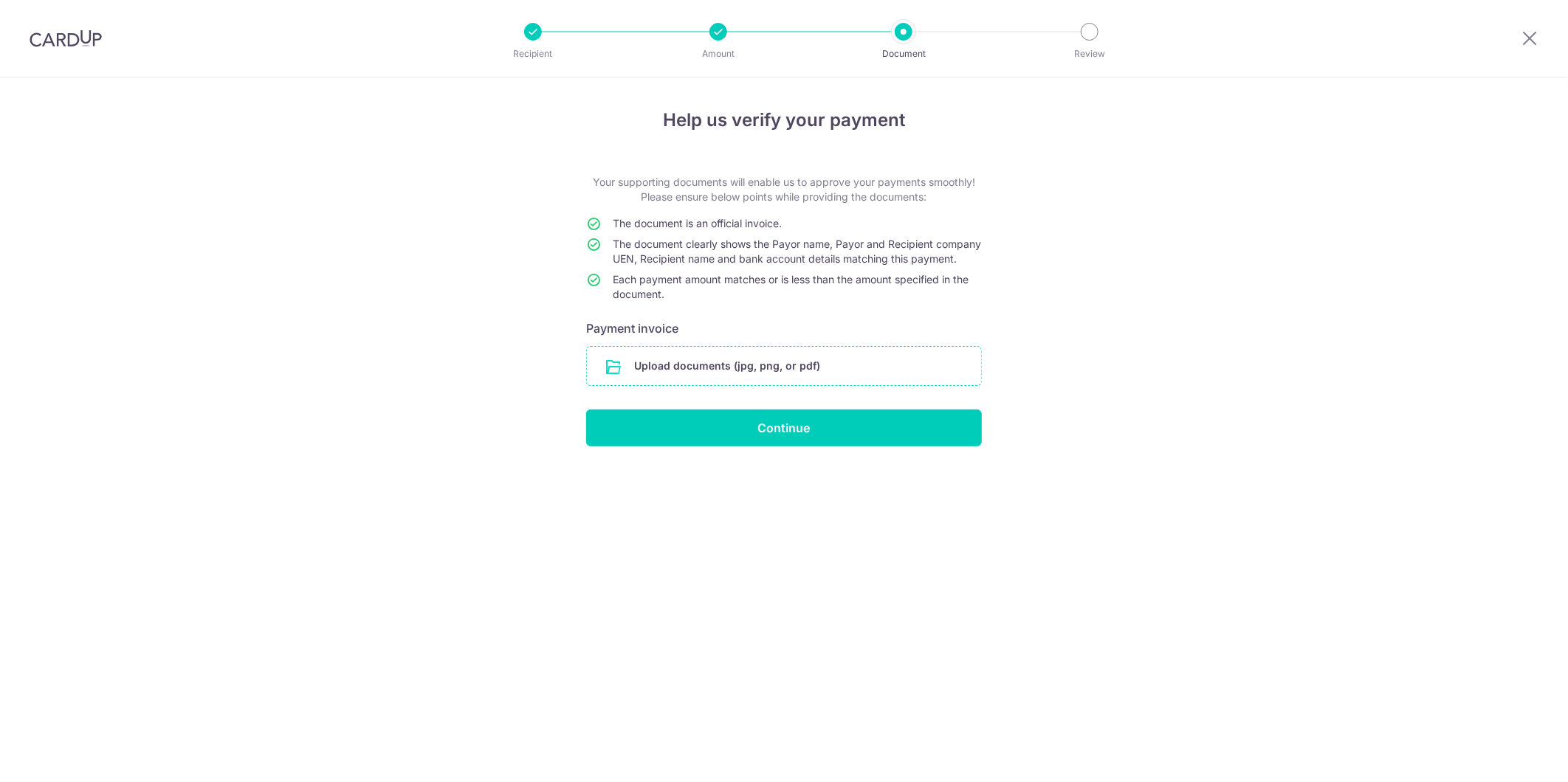
click at [769, 374] on input "file" at bounding box center [784, 366] width 394 height 39
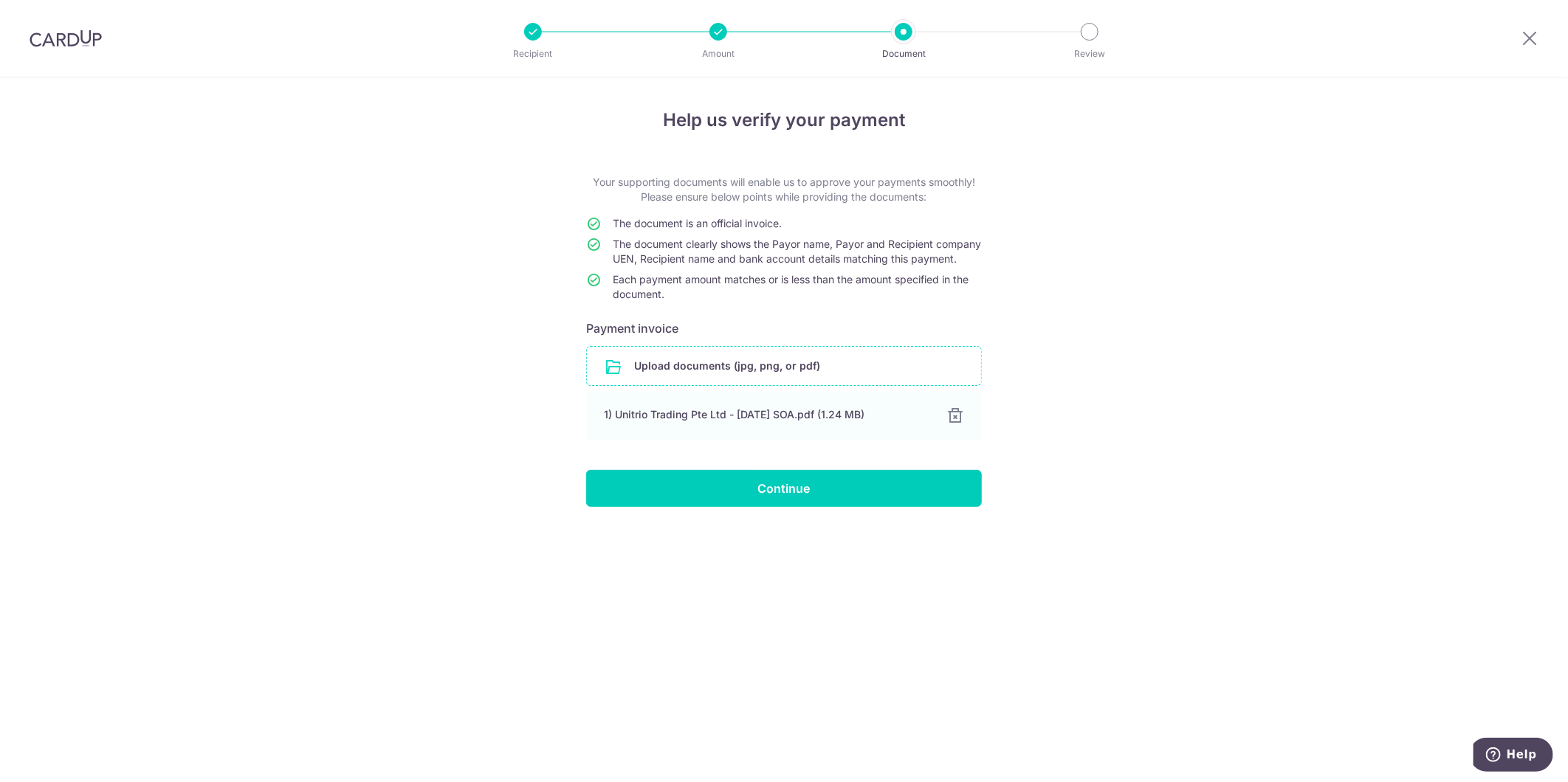
click at [743, 385] on input "file" at bounding box center [784, 366] width 394 height 39
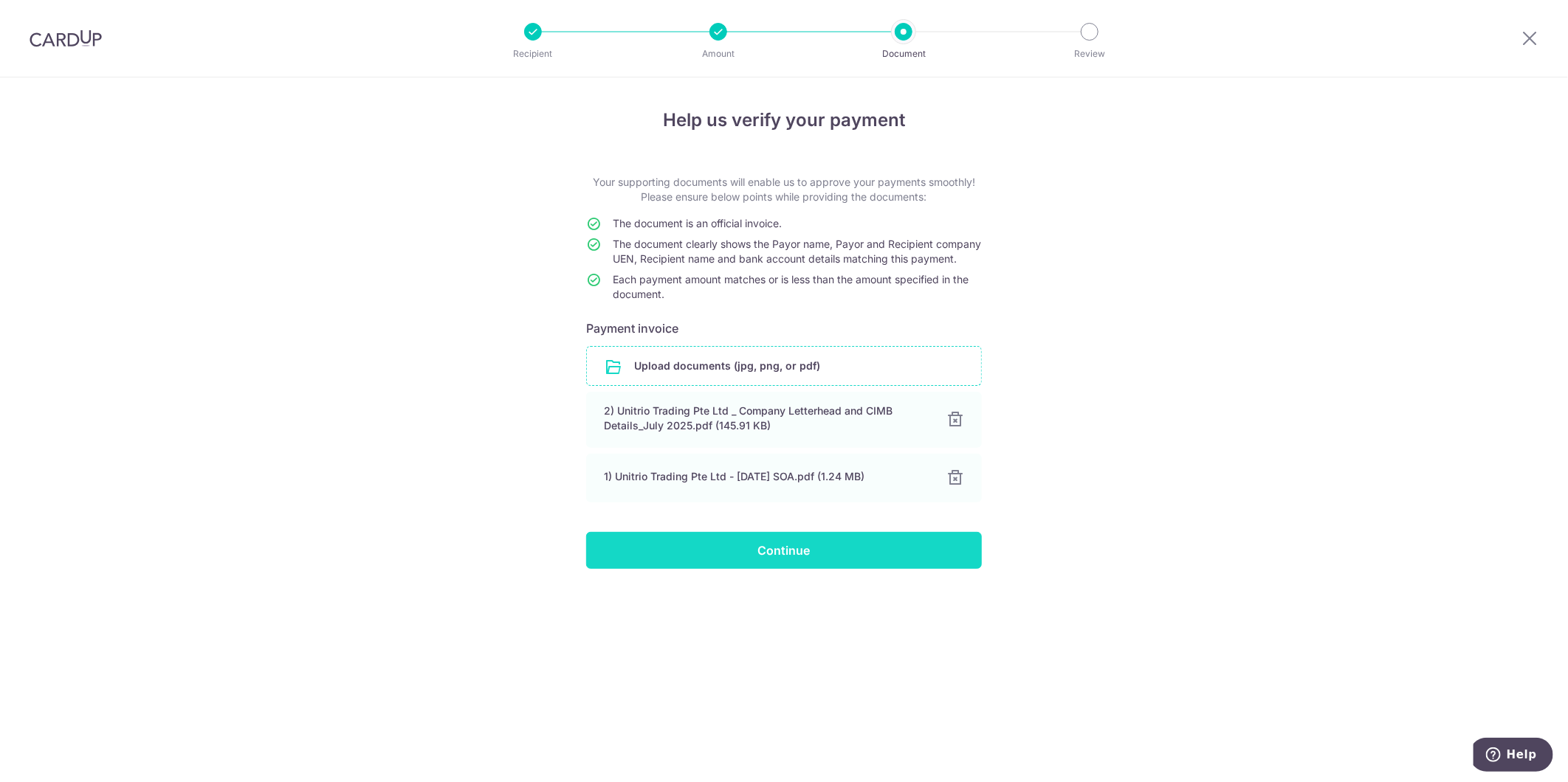
click at [781, 561] on input "Continue" at bounding box center [784, 550] width 396 height 37
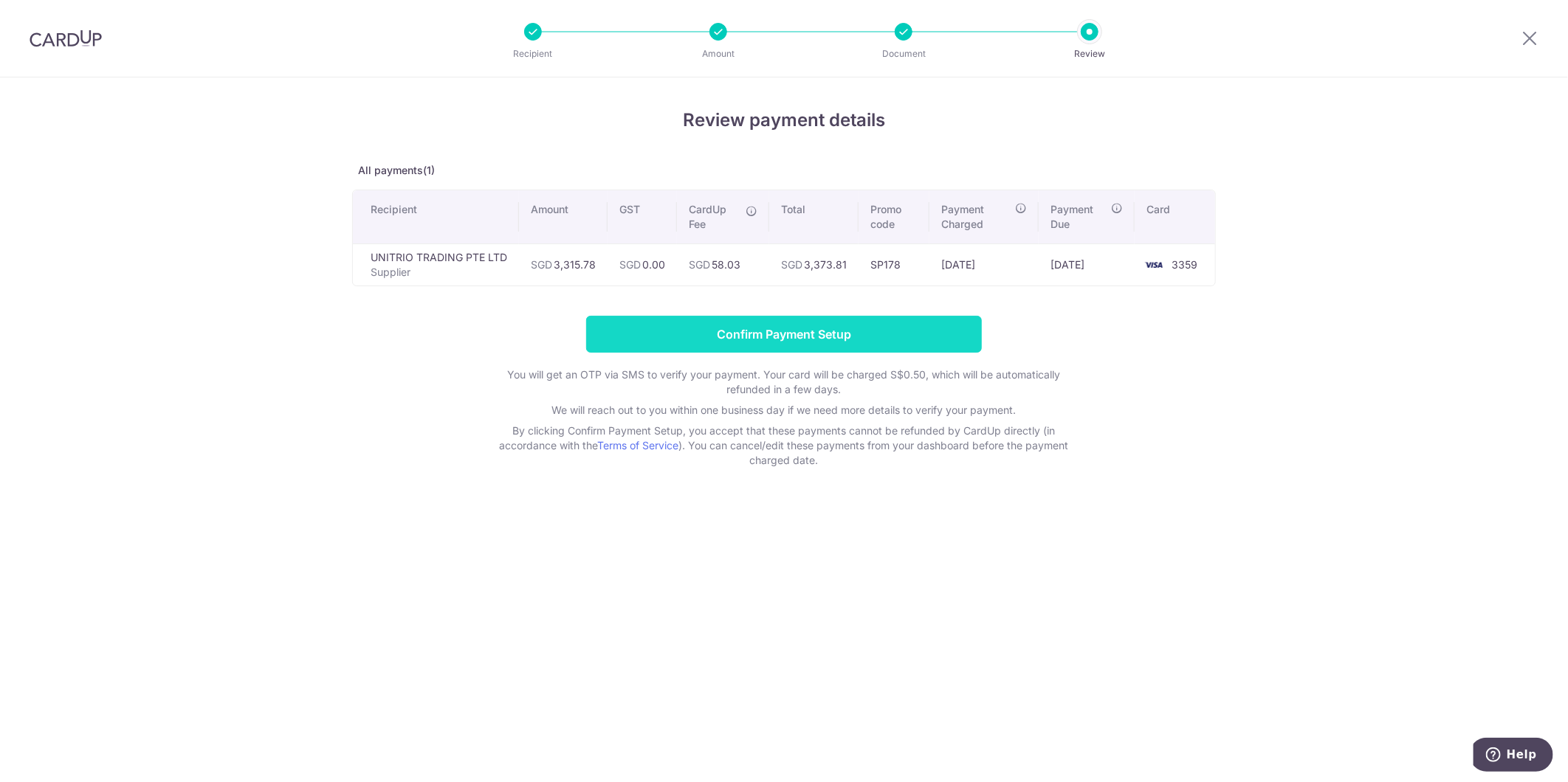
click at [910, 345] on input "Confirm Payment Setup" at bounding box center [784, 334] width 396 height 37
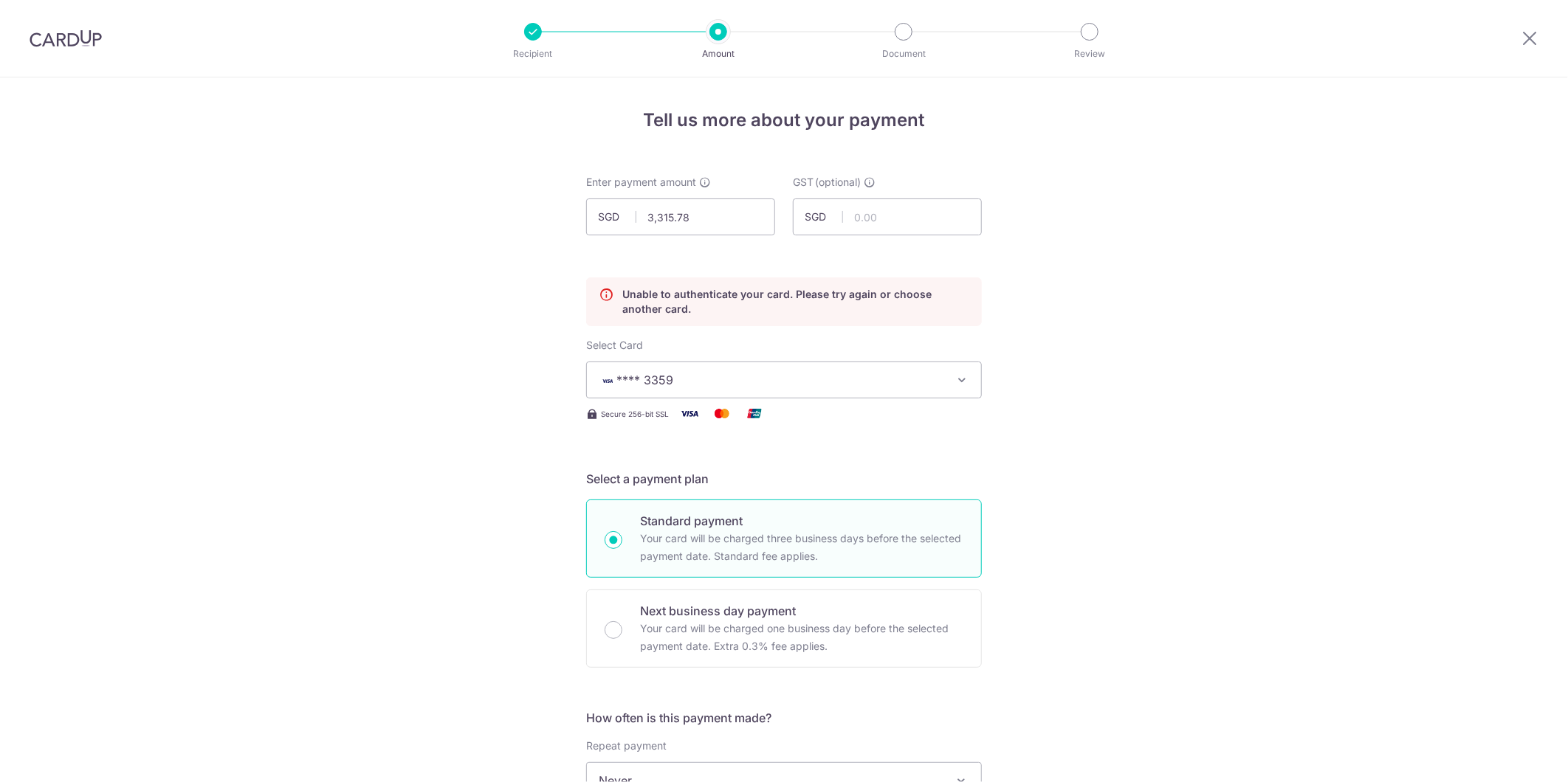
scroll to position [200, 0]
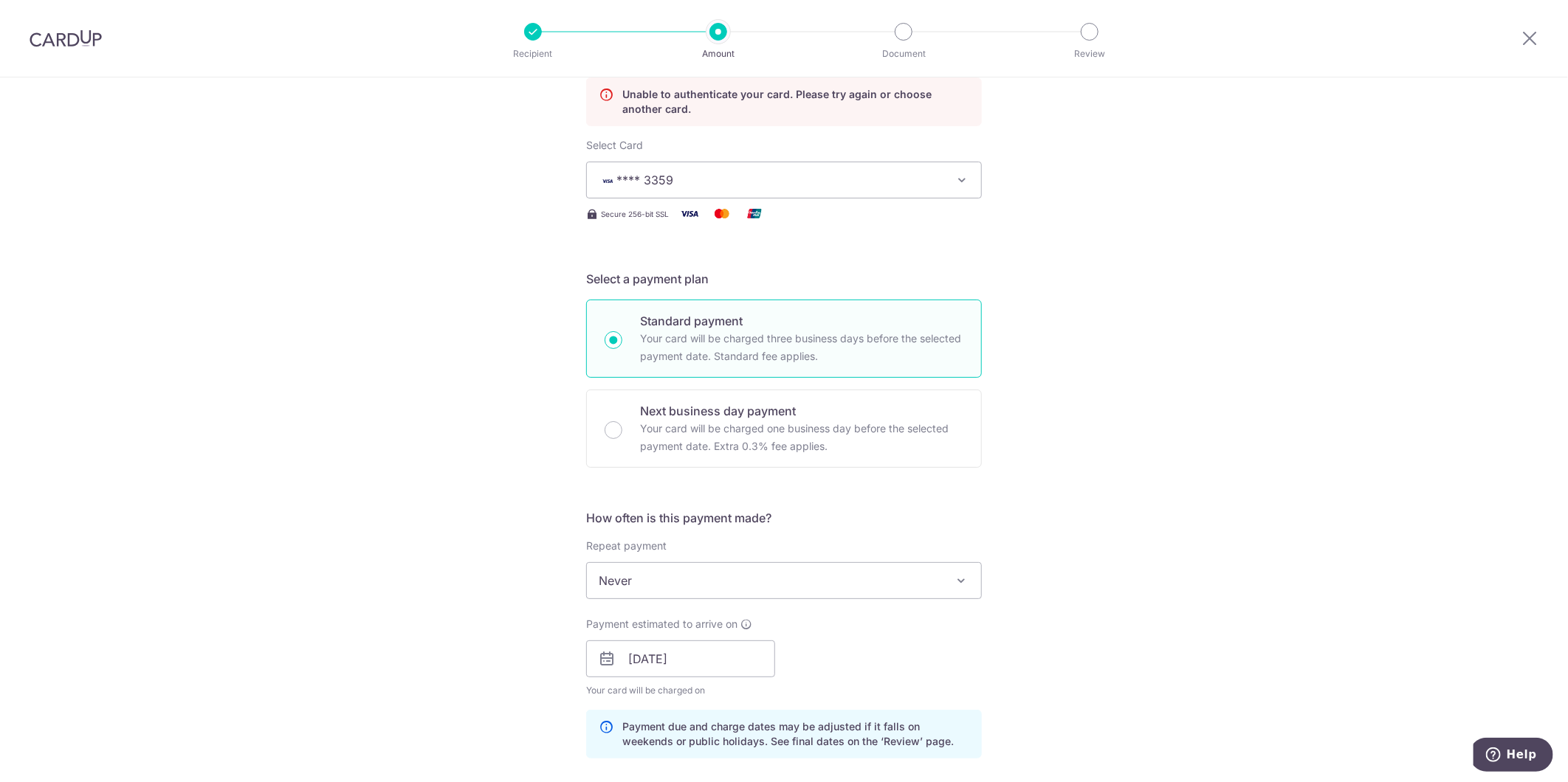
click at [1131, 592] on div "Tell us more about your payment Enter payment amount SGD 3,315.78 3315.78 GST (…" at bounding box center [784, 688] width 1568 height 1621
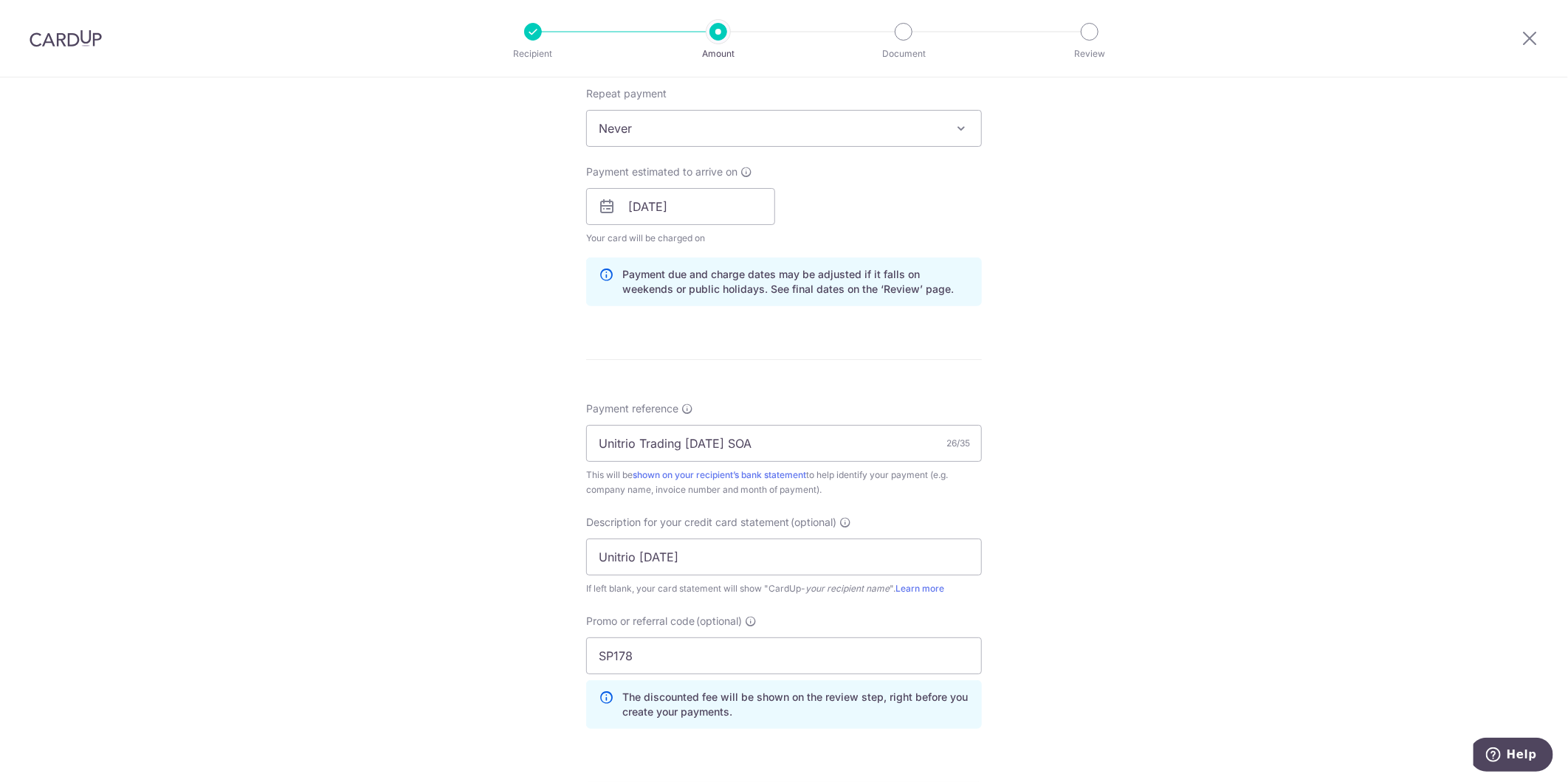
scroll to position [856, 0]
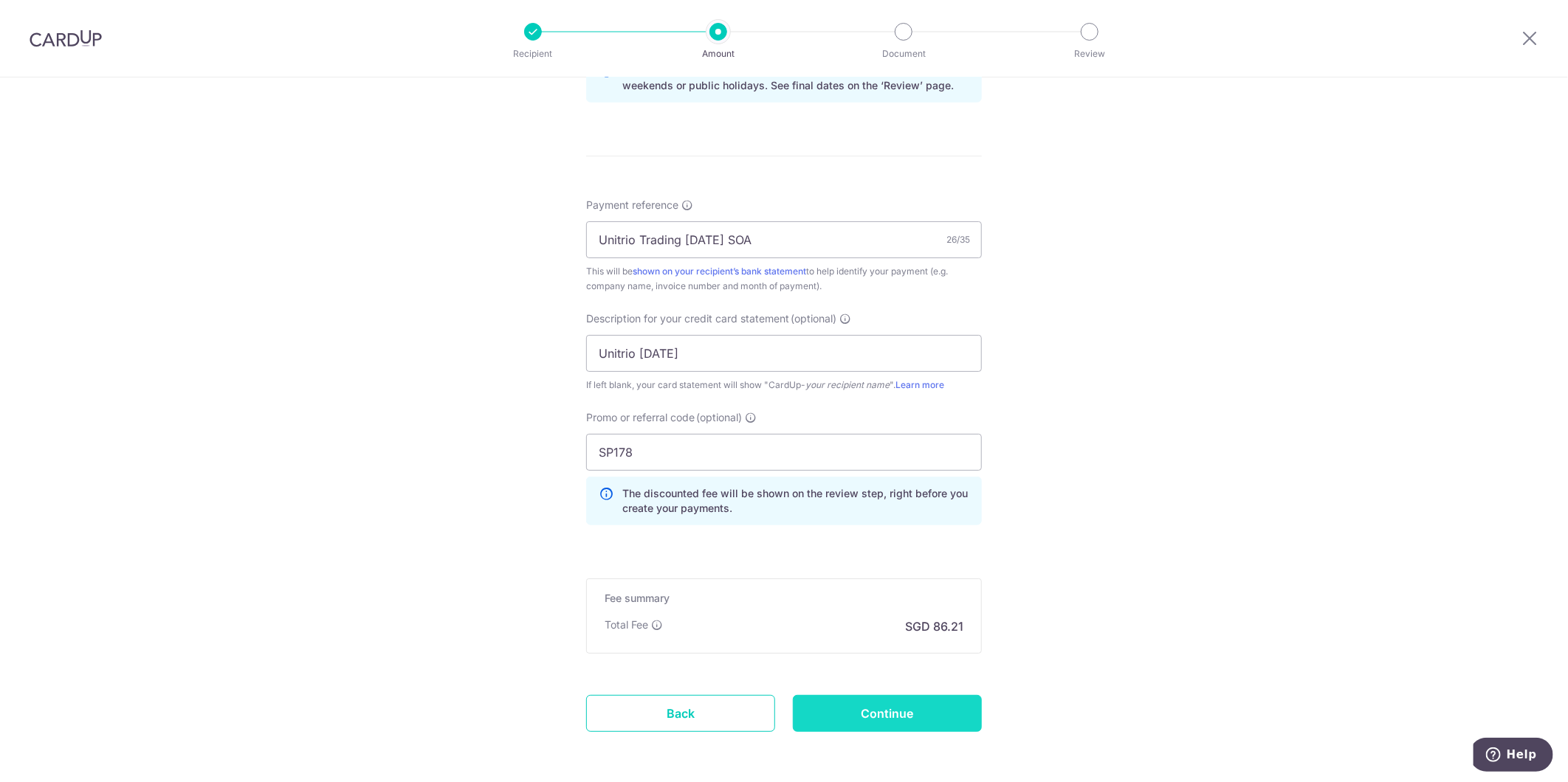
click at [851, 713] on input "Continue" at bounding box center [887, 713] width 189 height 37
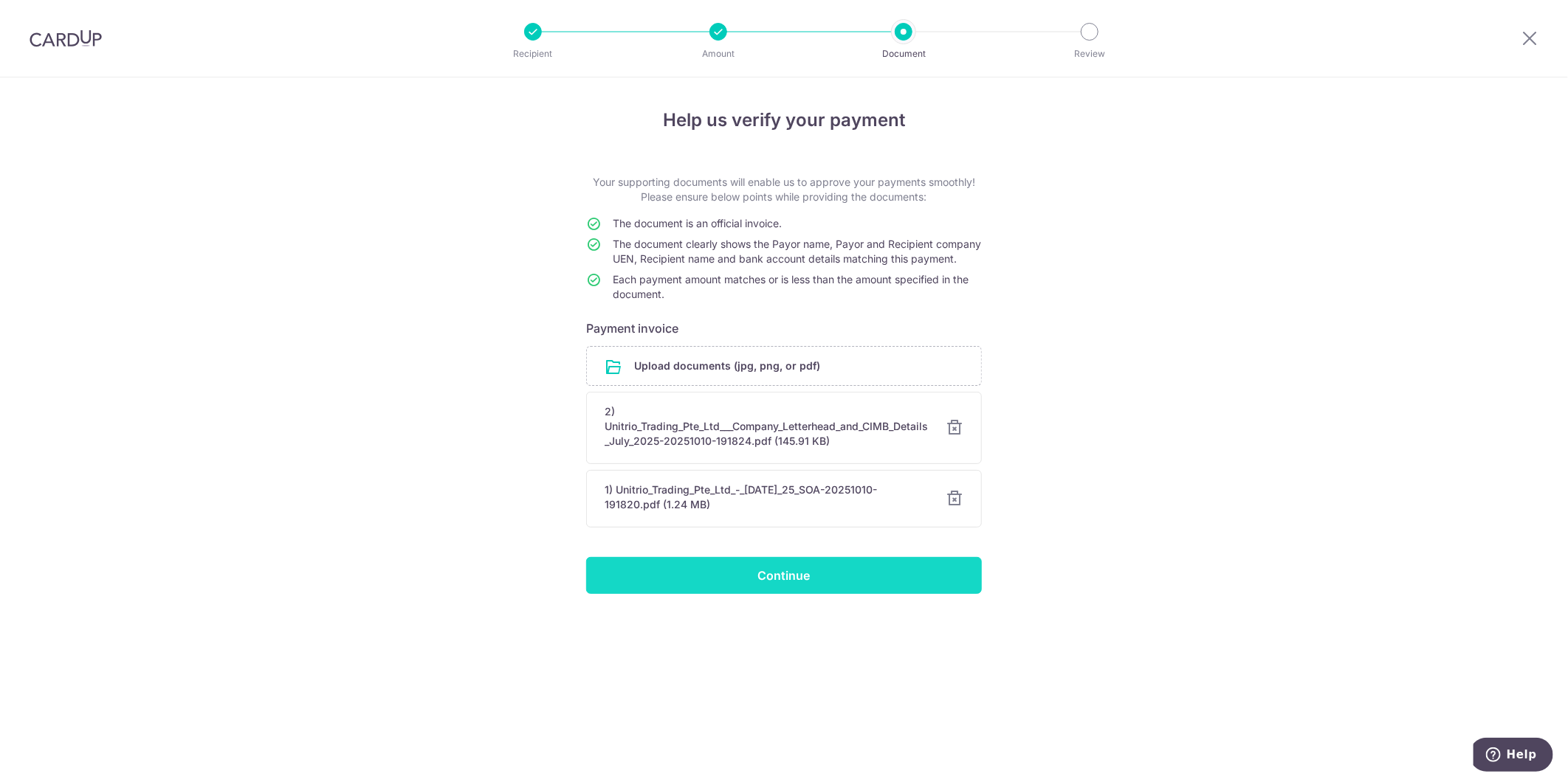
click at [889, 591] on input "Continue" at bounding box center [784, 575] width 396 height 37
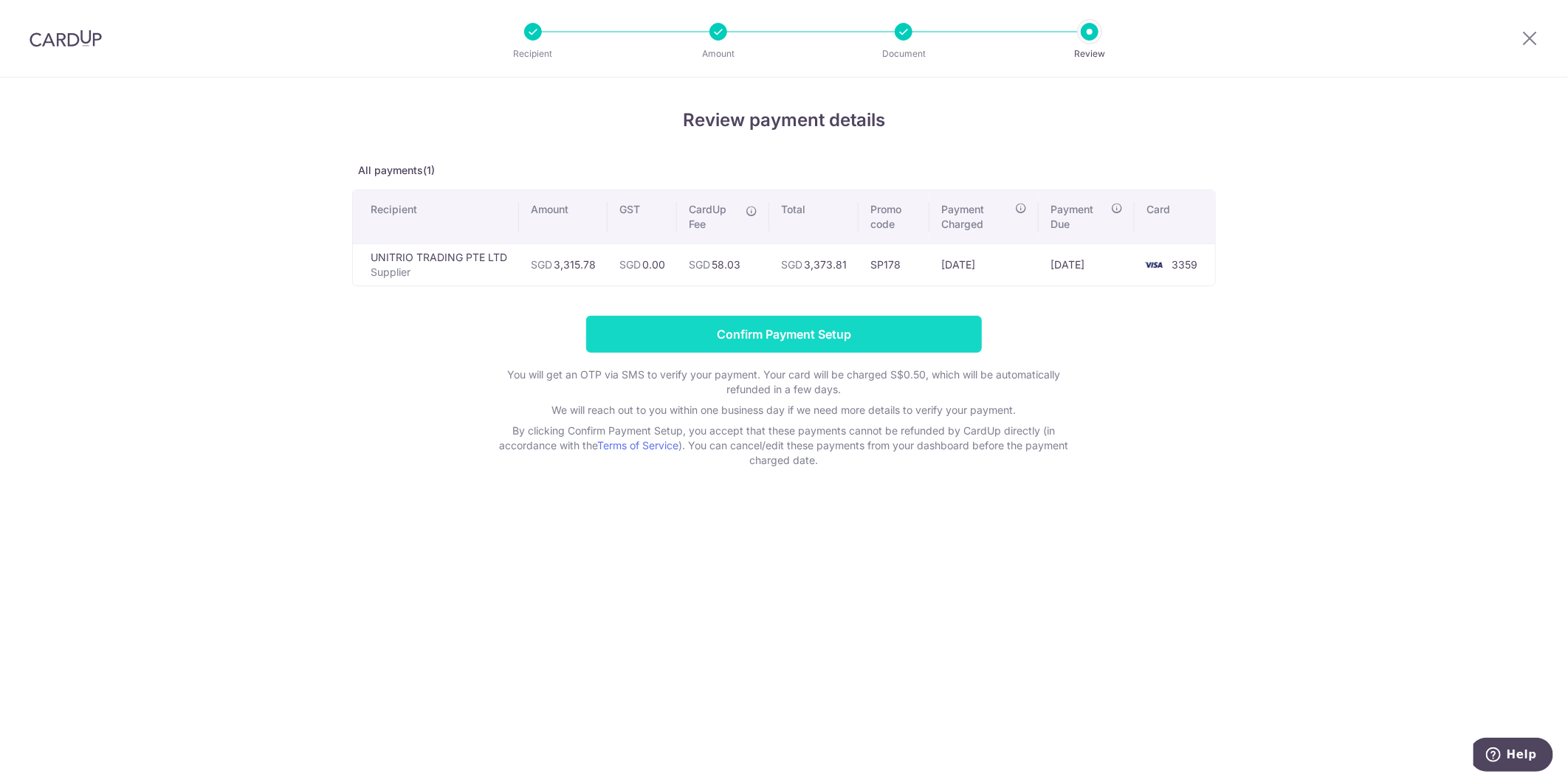
click at [877, 343] on input "Confirm Payment Setup" at bounding box center [784, 334] width 396 height 37
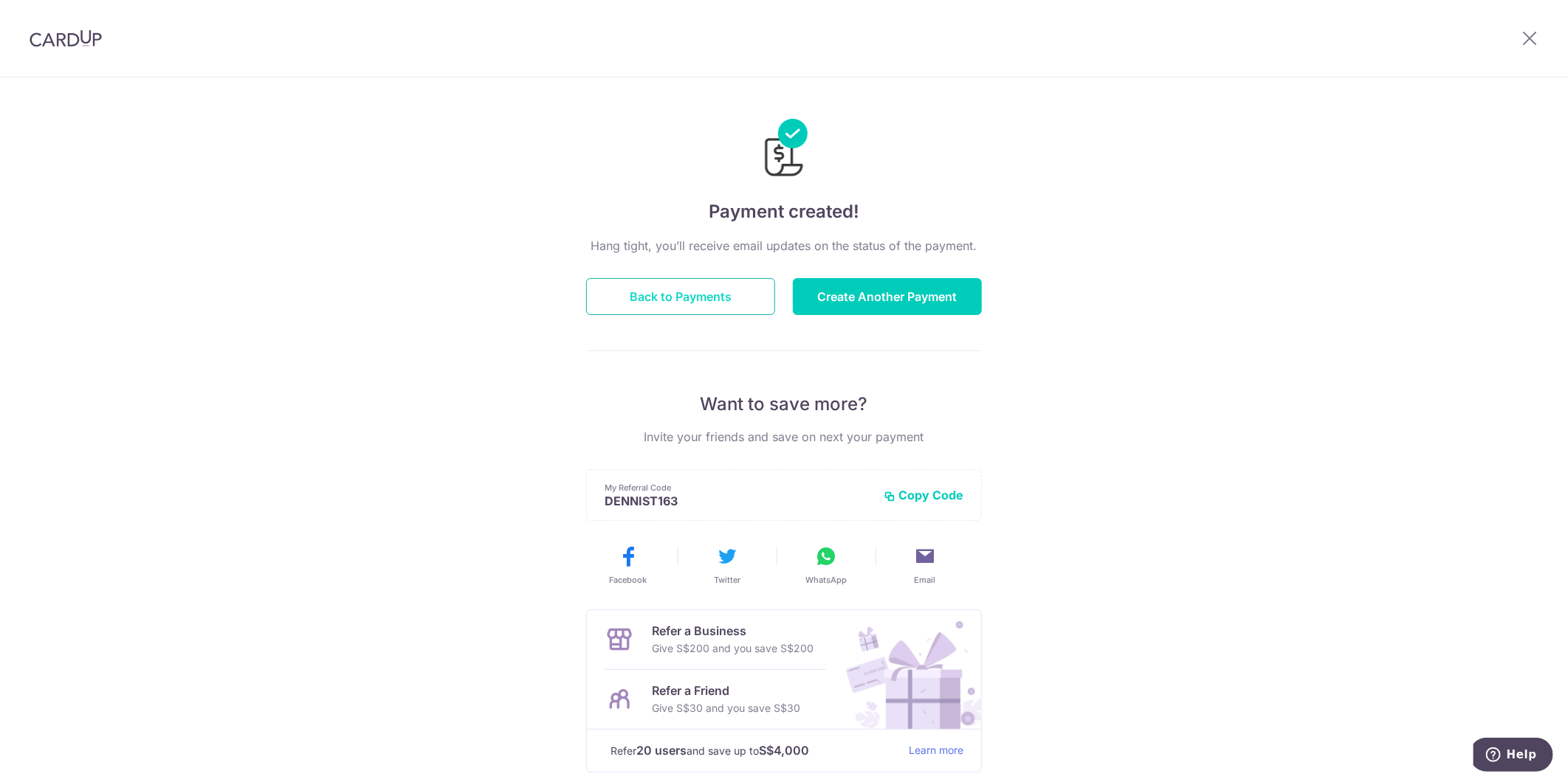
click at [739, 290] on button "Back to Payments" at bounding box center [680, 296] width 189 height 37
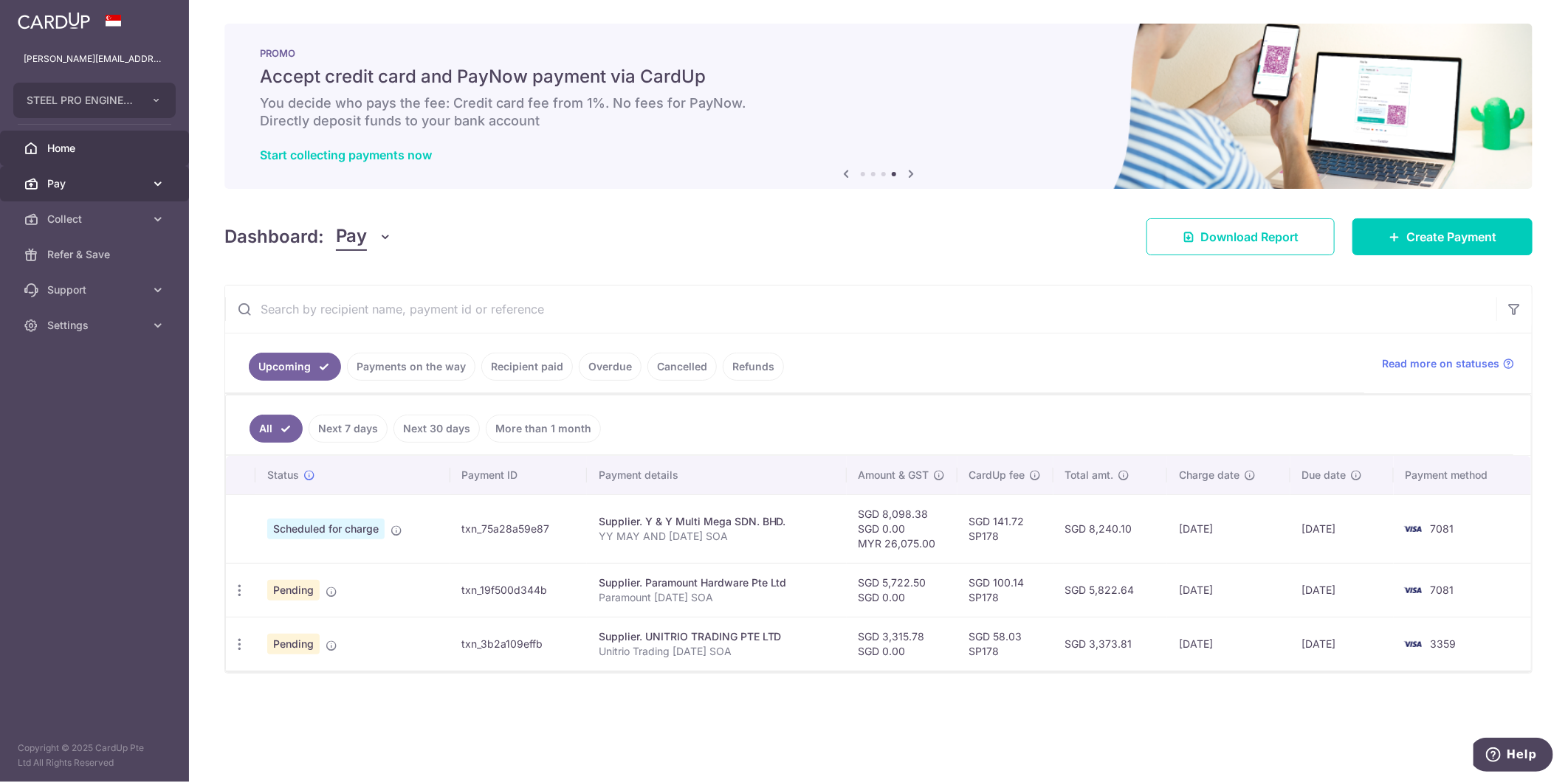
click at [86, 172] on link "Pay" at bounding box center [94, 183] width 189 height 35
click at [129, 225] on span "Payments" at bounding box center [96, 218] width 98 height 15
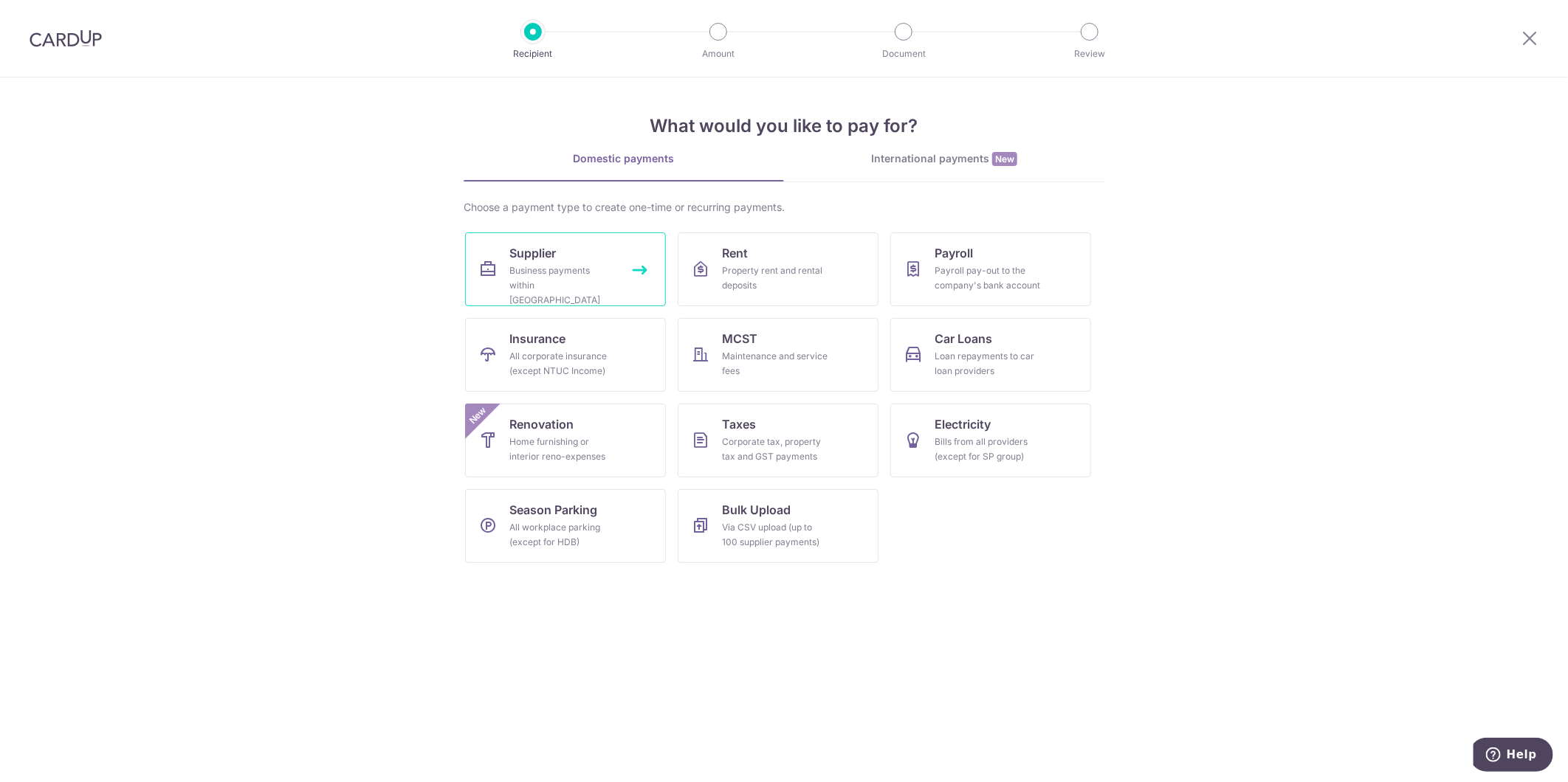
click at [578, 262] on link "Supplier Business payments within [GEOGRAPHIC_DATA]" at bounding box center [566, 269] width 200 height 74
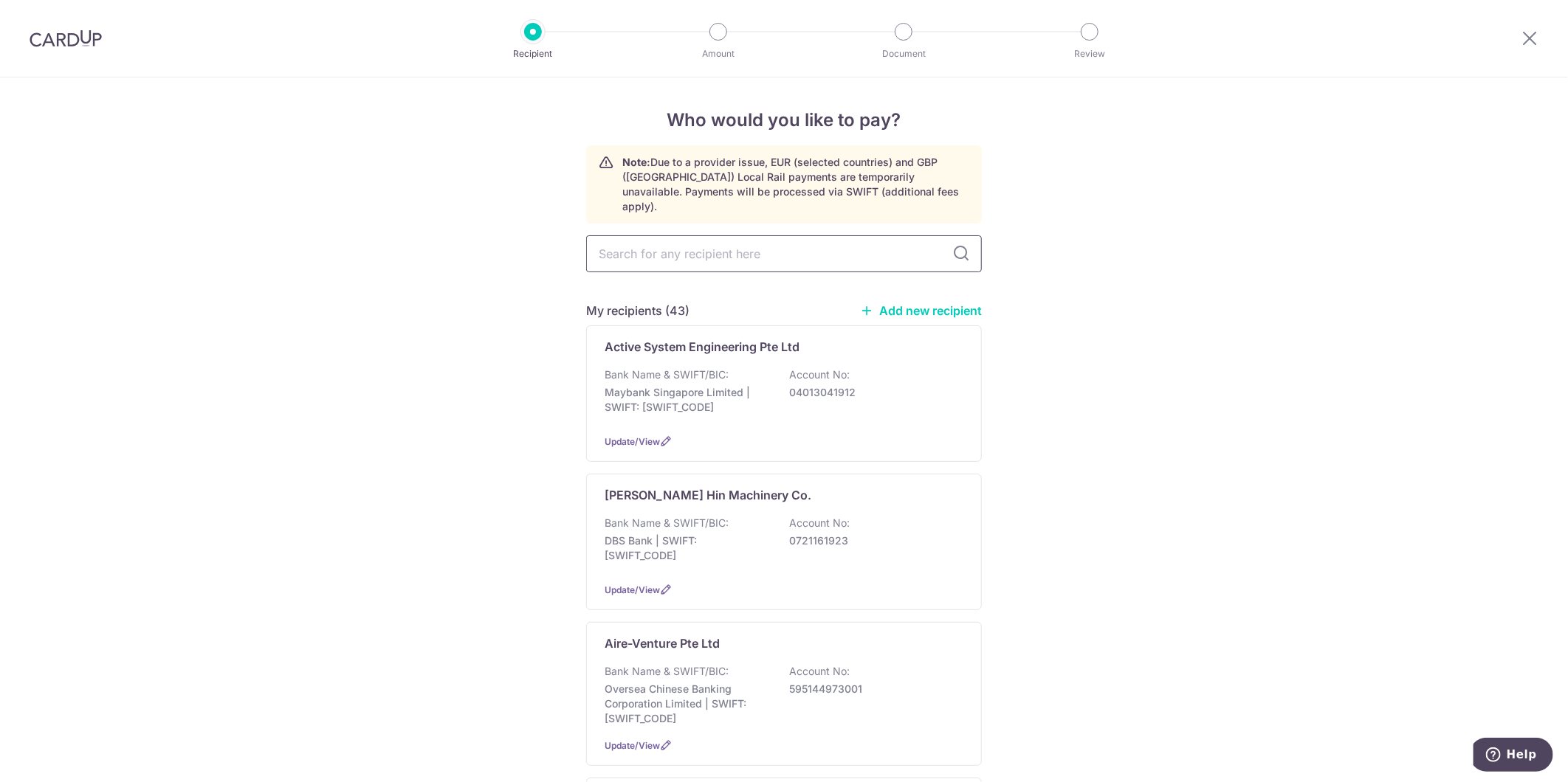
click at [756, 245] on input "text" at bounding box center [784, 254] width 396 height 37
type input "Jack"
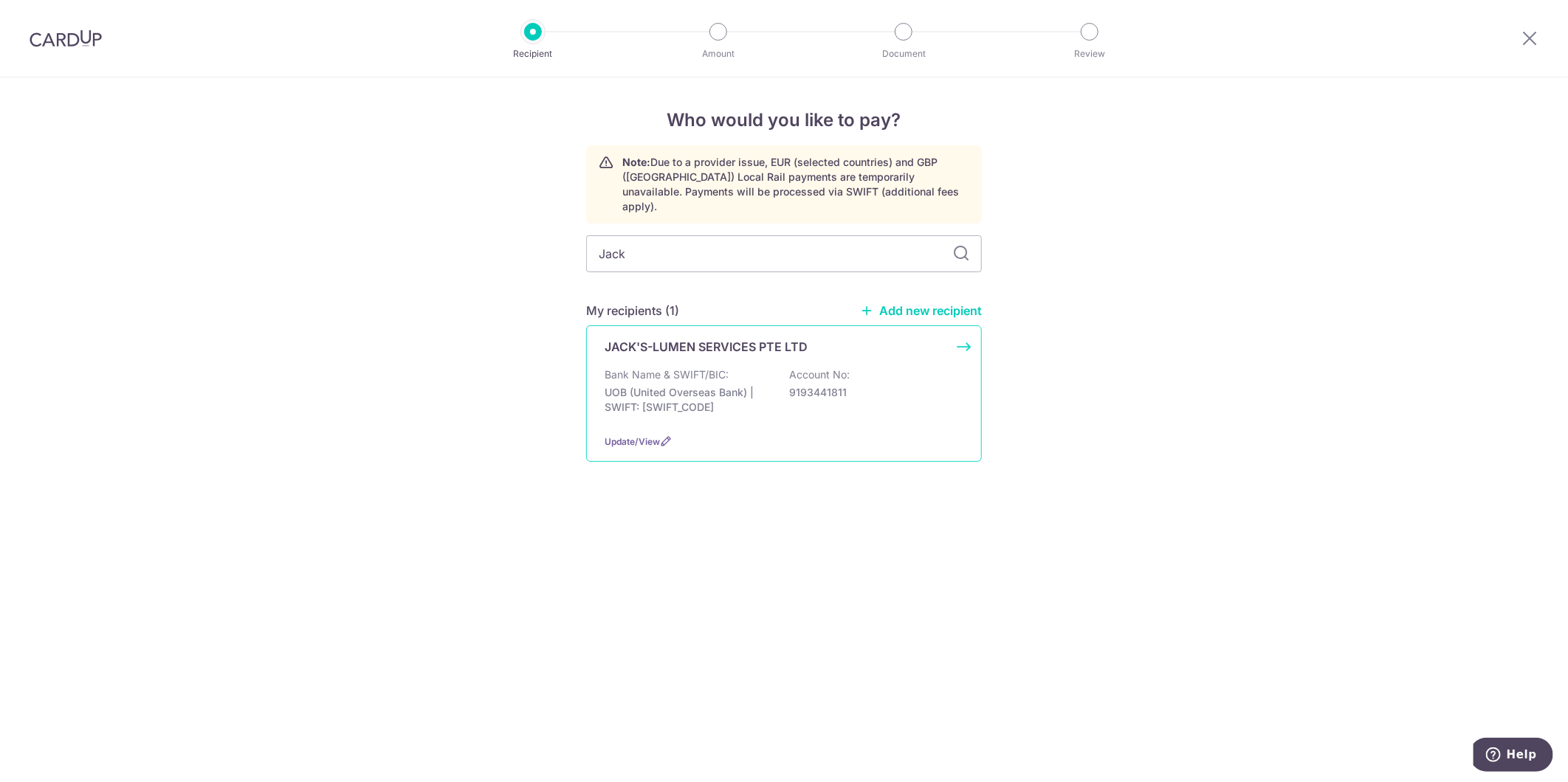
click at [829, 385] on p "9193441811" at bounding box center [871, 392] width 165 height 15
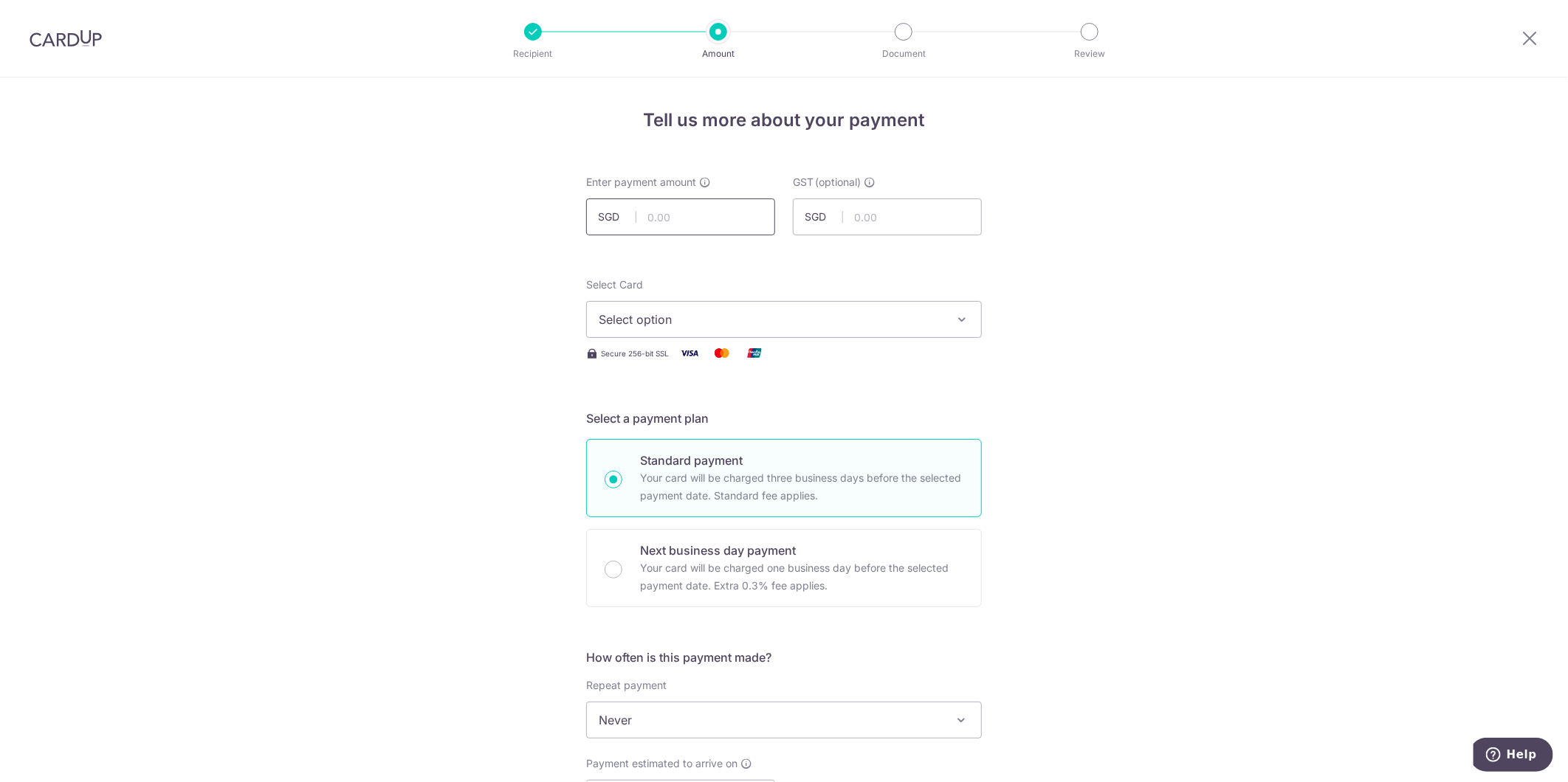
drag, startPoint x: 0, startPoint y: 0, endPoint x: 712, endPoint y: 215, distance: 743.8
click at [712, 215] on input "text" at bounding box center [680, 217] width 189 height 37
type input "6,912.78"
type input "JACK'S-LUMEN AUG25 SOA"
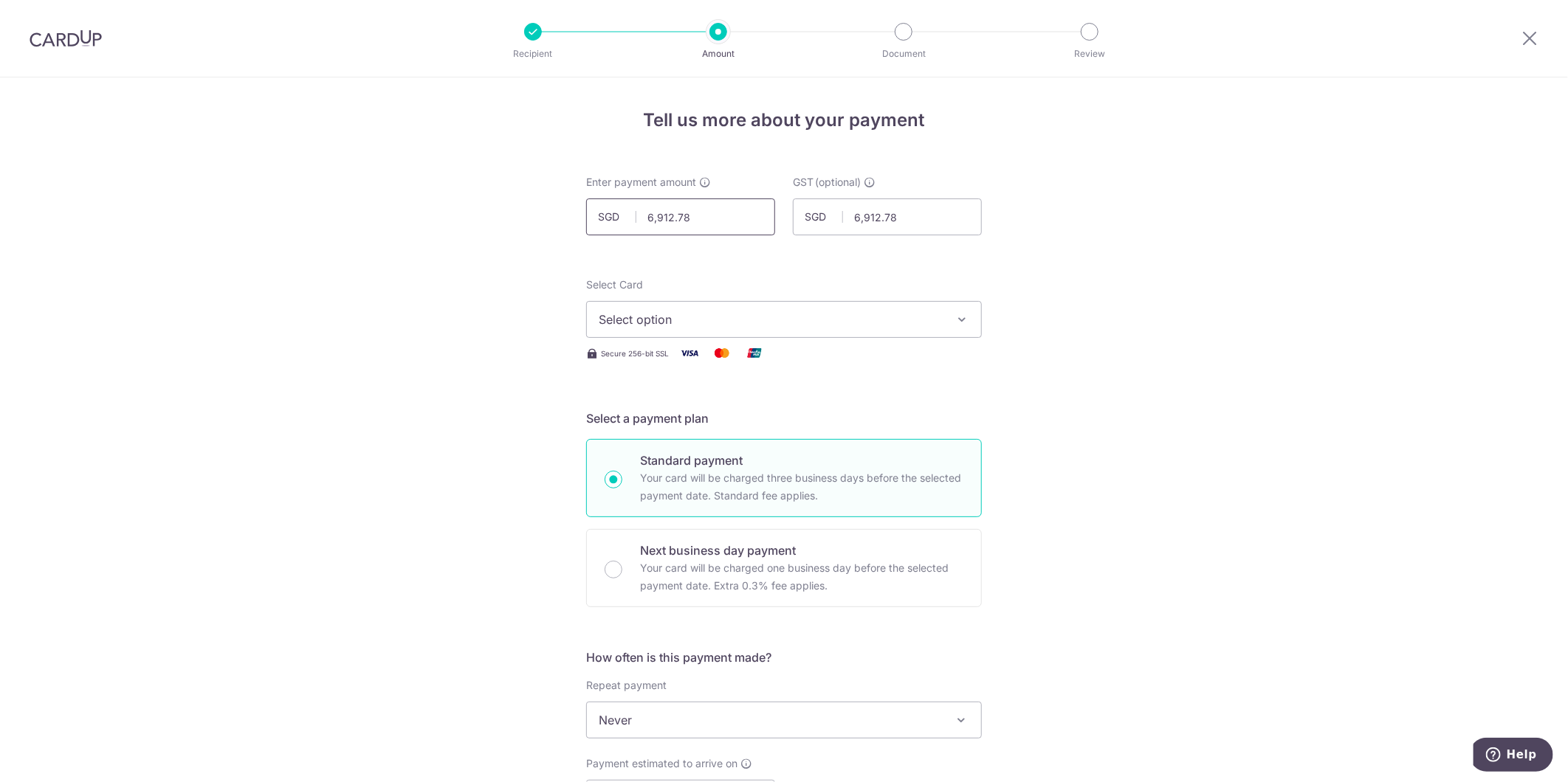
type input "JACK'S AUG25"
type input "SP178"
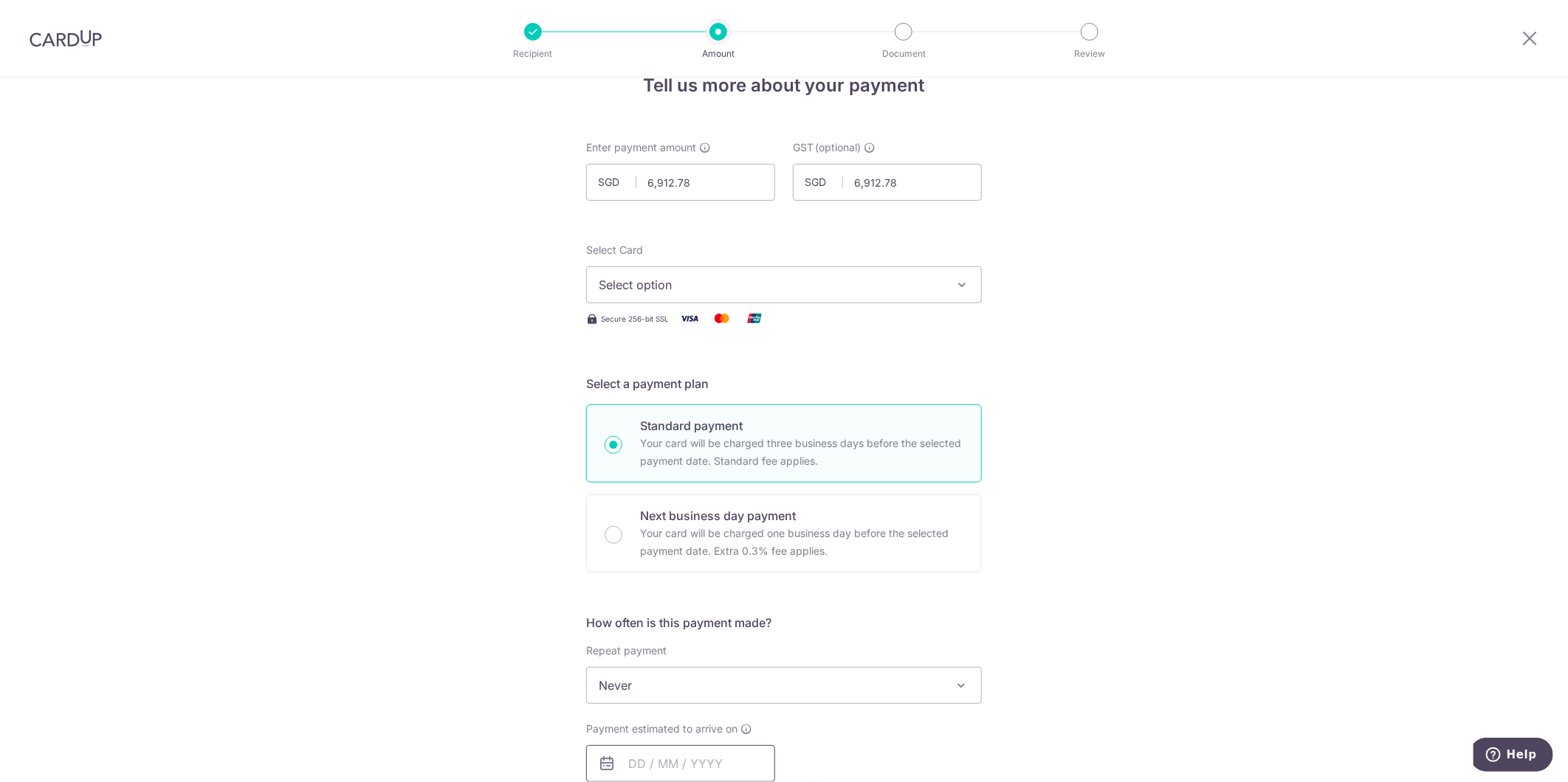
type input "6,912.78"
click at [742, 285] on span "Select option" at bounding box center [770, 284] width 344 height 18
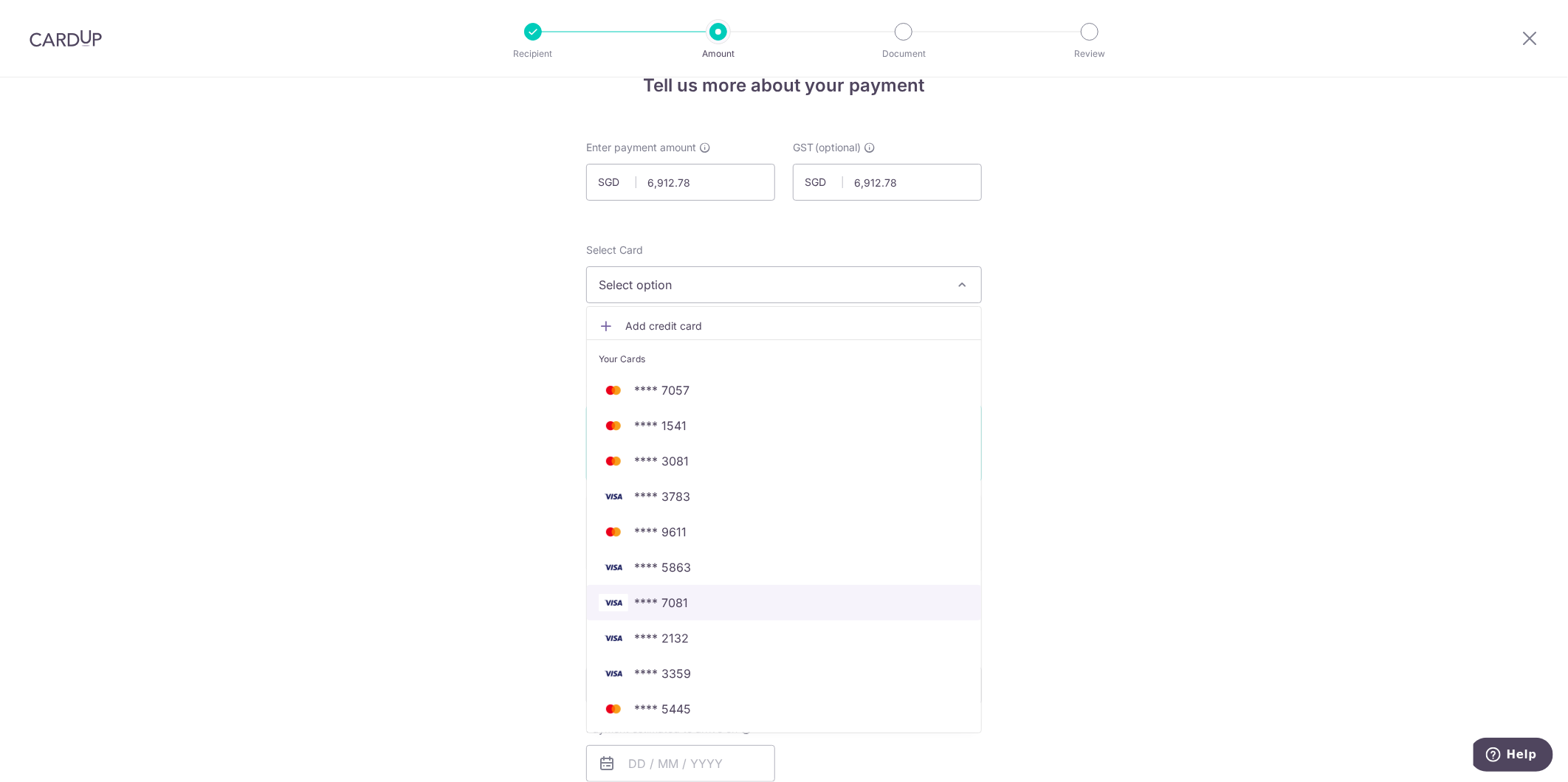
drag, startPoint x: 775, startPoint y: 607, endPoint x: 1034, endPoint y: 771, distance: 306.6
click at [775, 607] on span "**** 7081" at bounding box center [784, 602] width 370 height 18
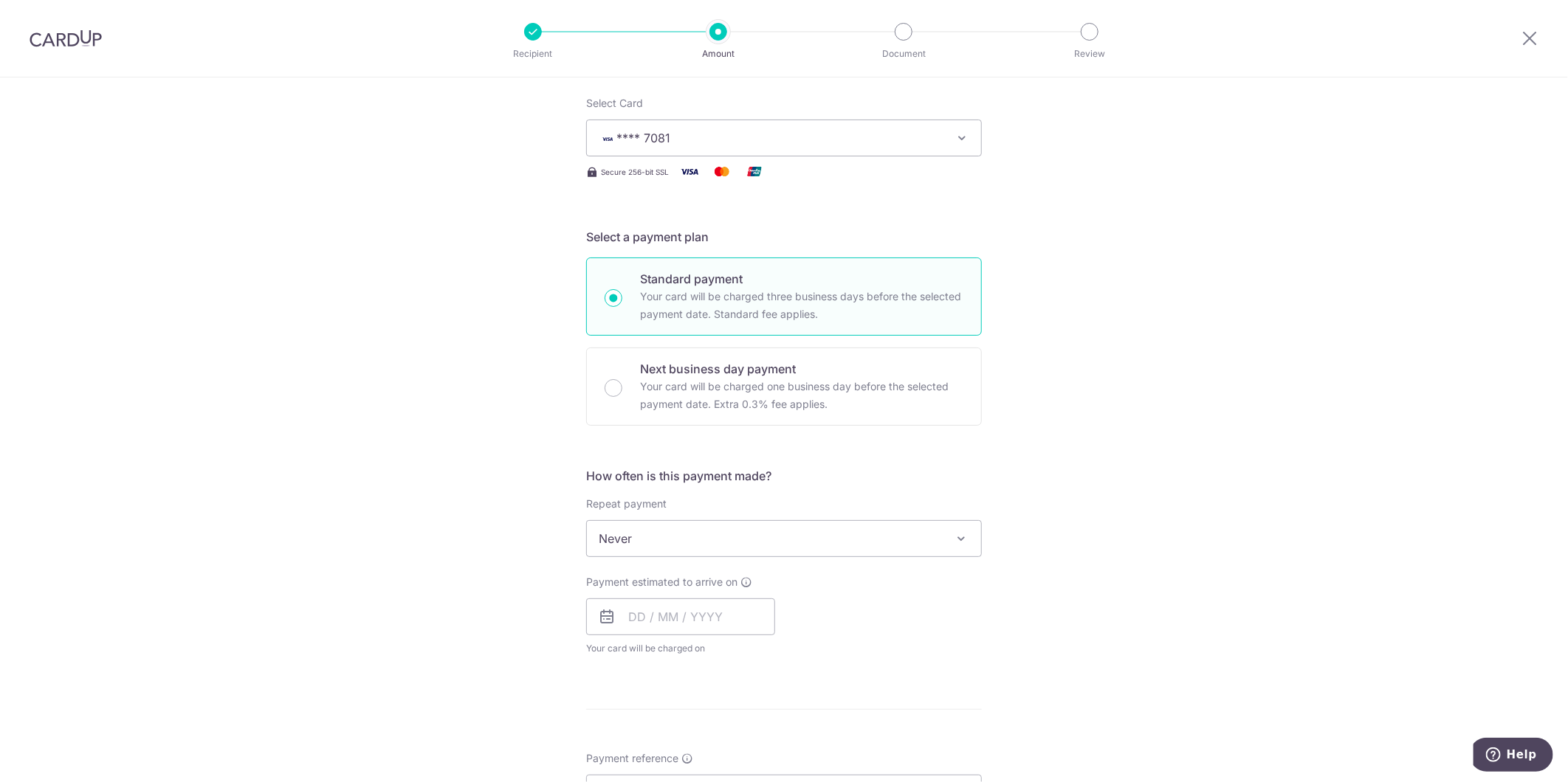
scroll to position [200, 0]
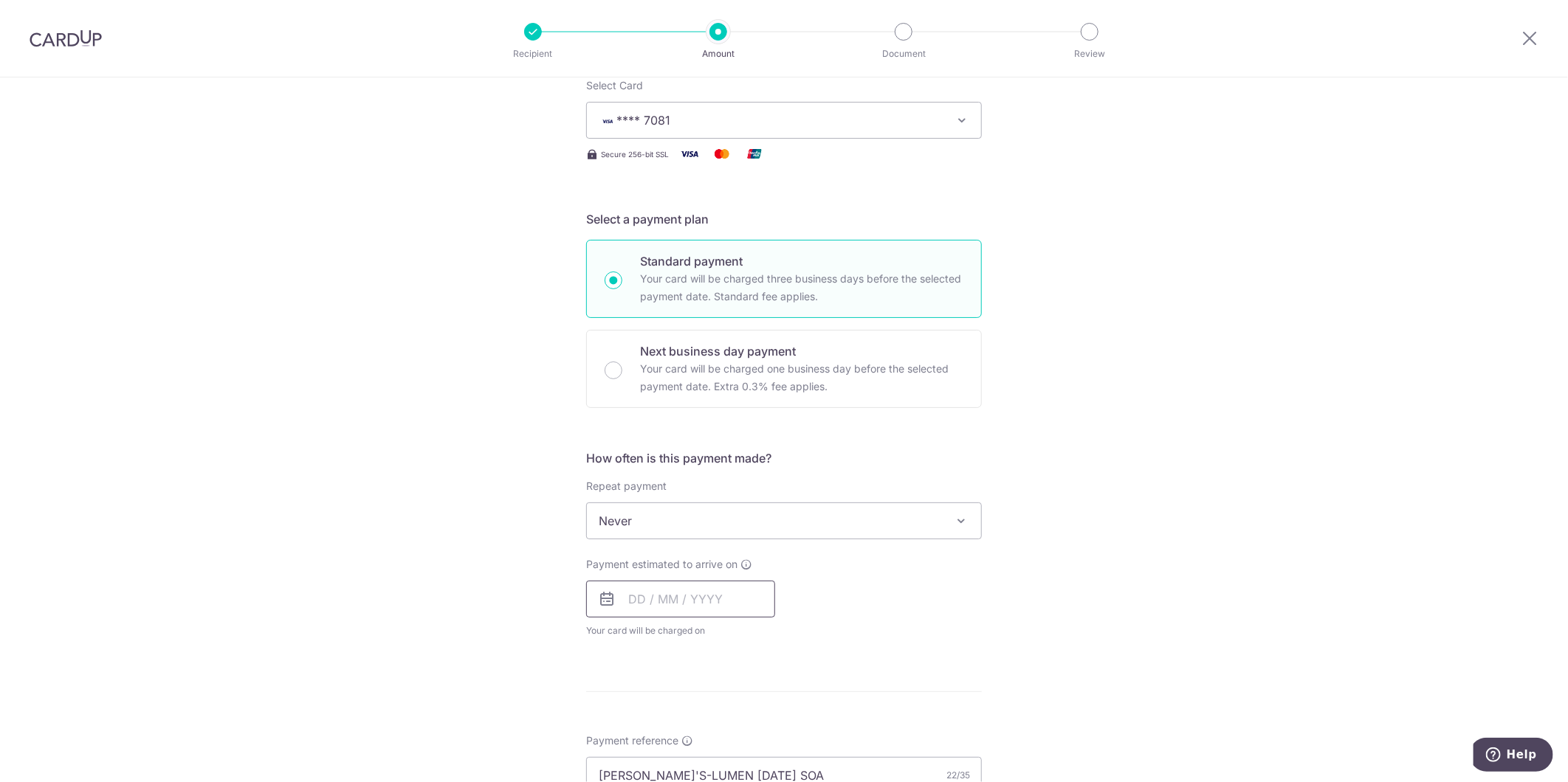
click at [729, 594] on input "text" at bounding box center [680, 599] width 189 height 37
click at [729, 751] on link "16" at bounding box center [734, 763] width 24 height 24
type input "[DATE]"
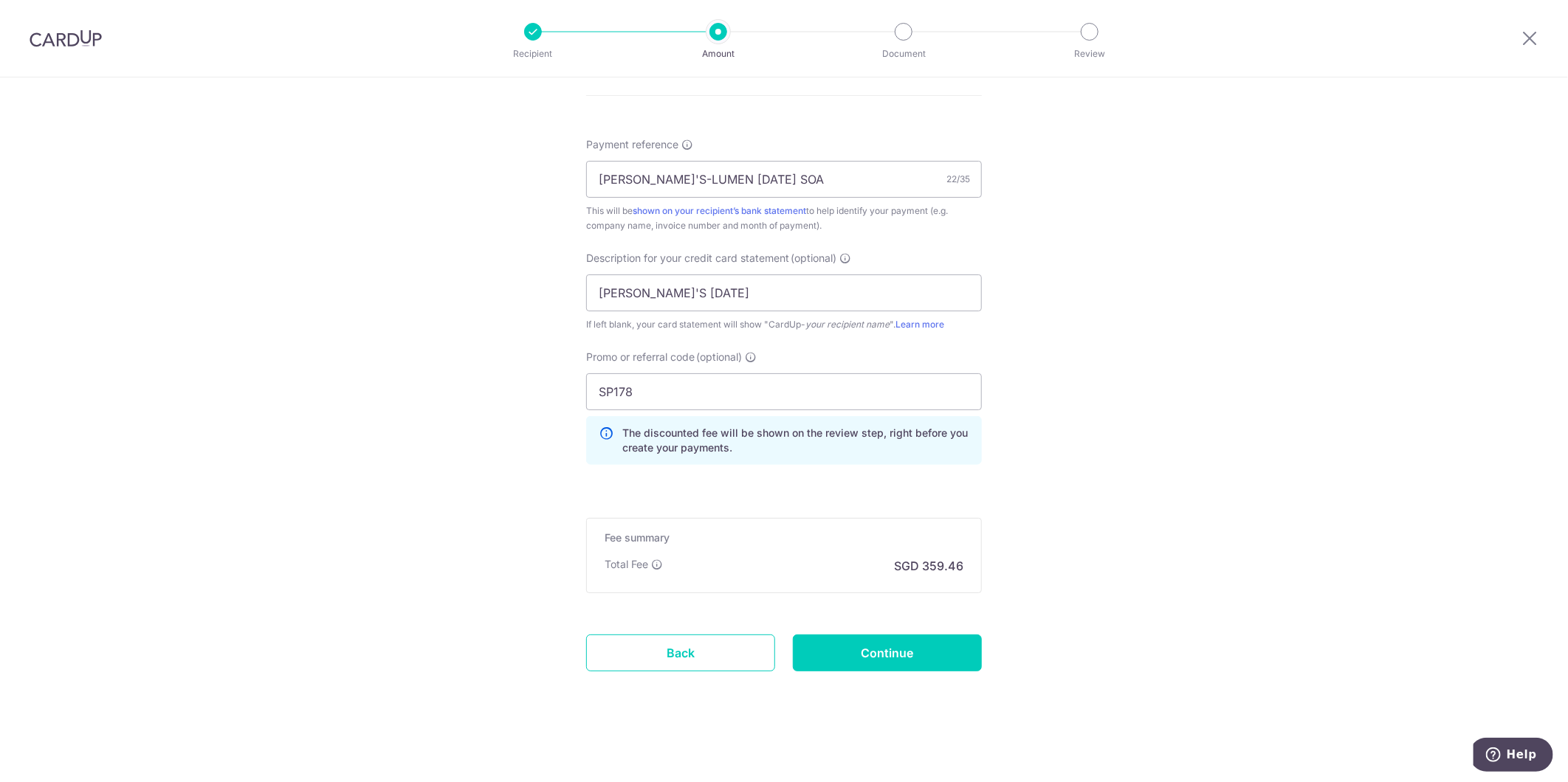
scroll to position [857, 0]
click at [869, 644] on input "Continue" at bounding box center [887, 653] width 189 height 37
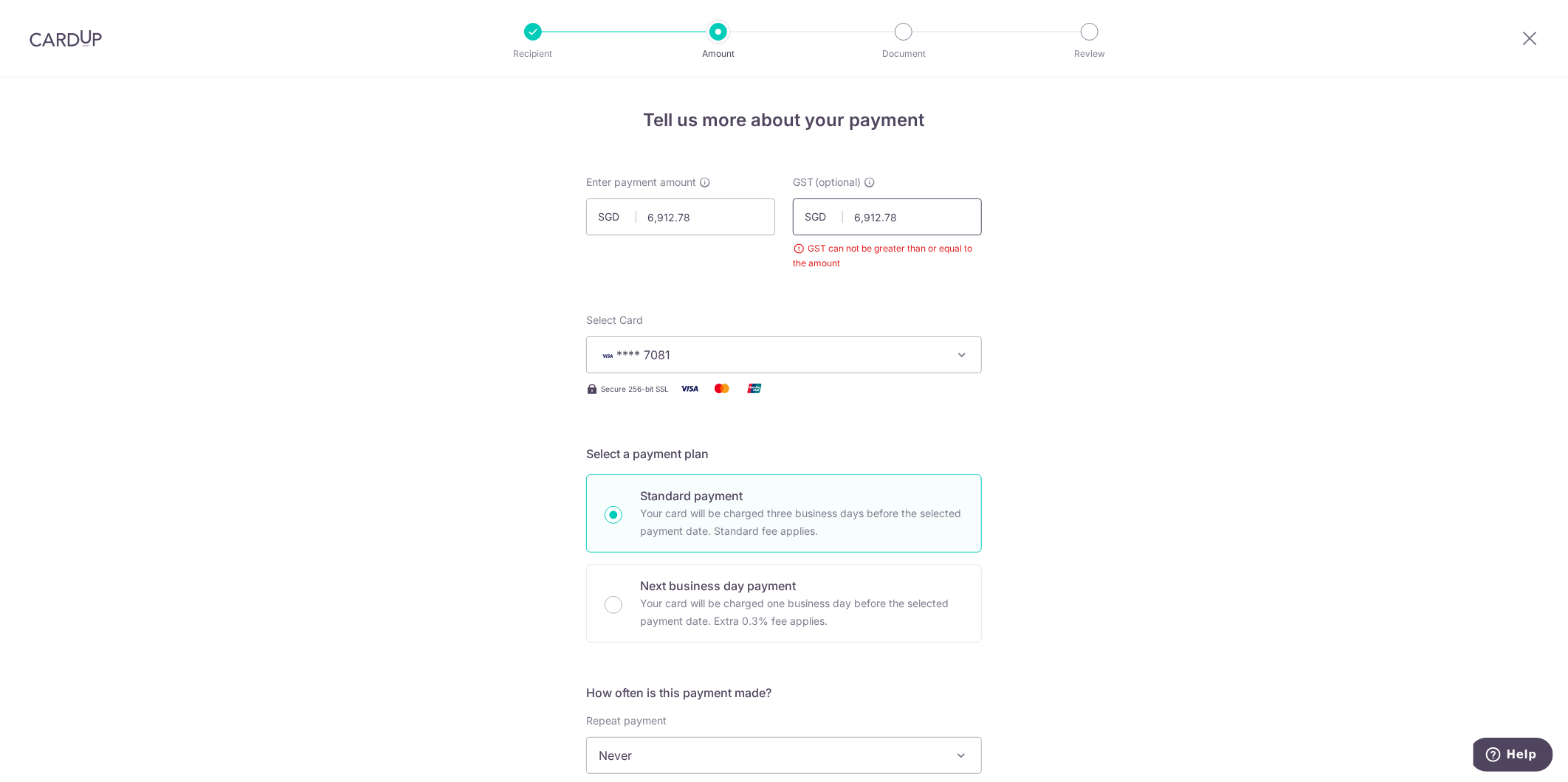
drag, startPoint x: 925, startPoint y: 221, endPoint x: 593, endPoint y: 260, distance: 334.3
click at [593, 260] on div "Enter payment amount SGD 6,912.78 6912.78 GST (optional) SGD 6,912.78 6912.78 G…" at bounding box center [784, 223] width 413 height 96
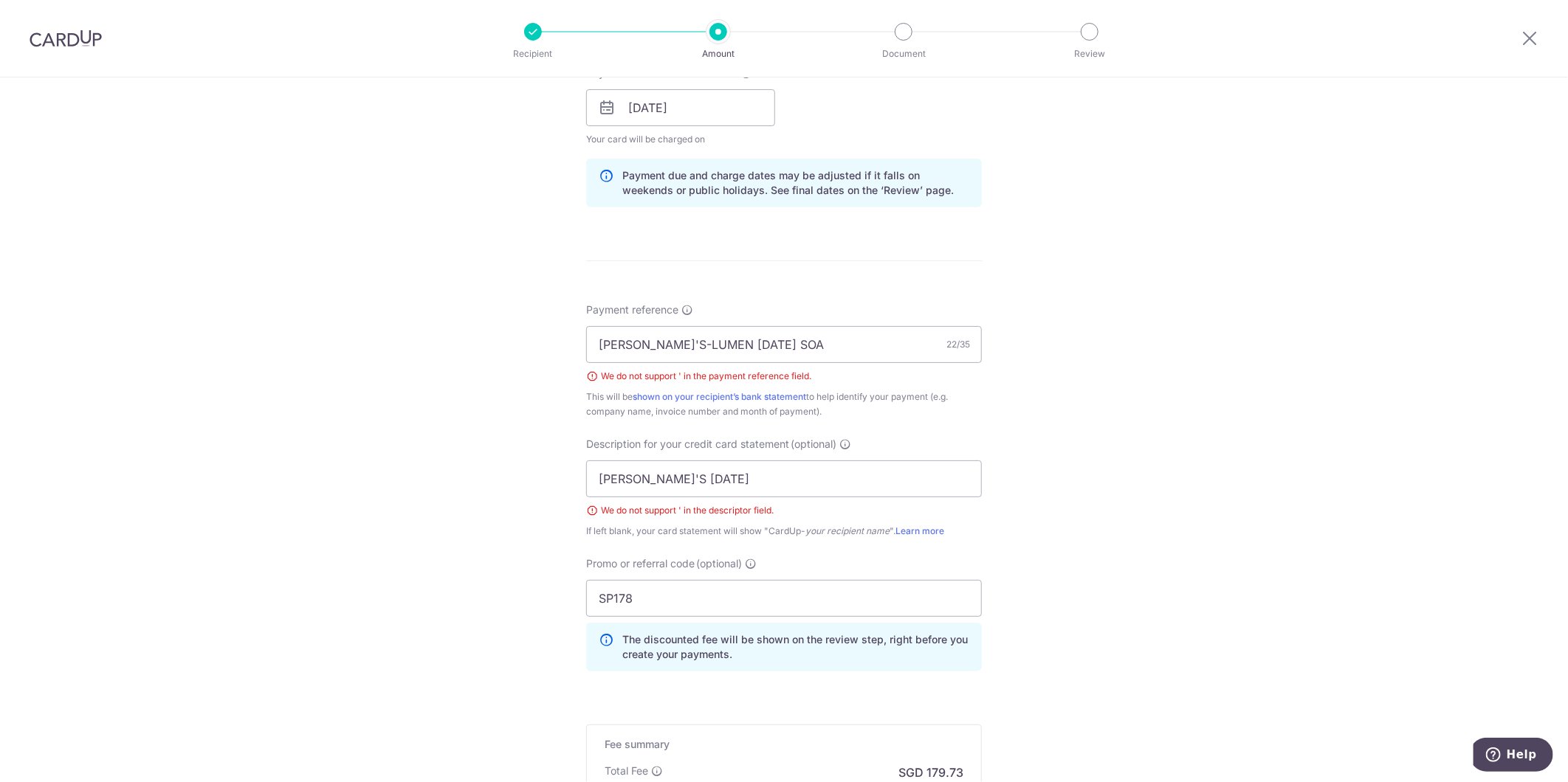
scroll to position [820, 0]
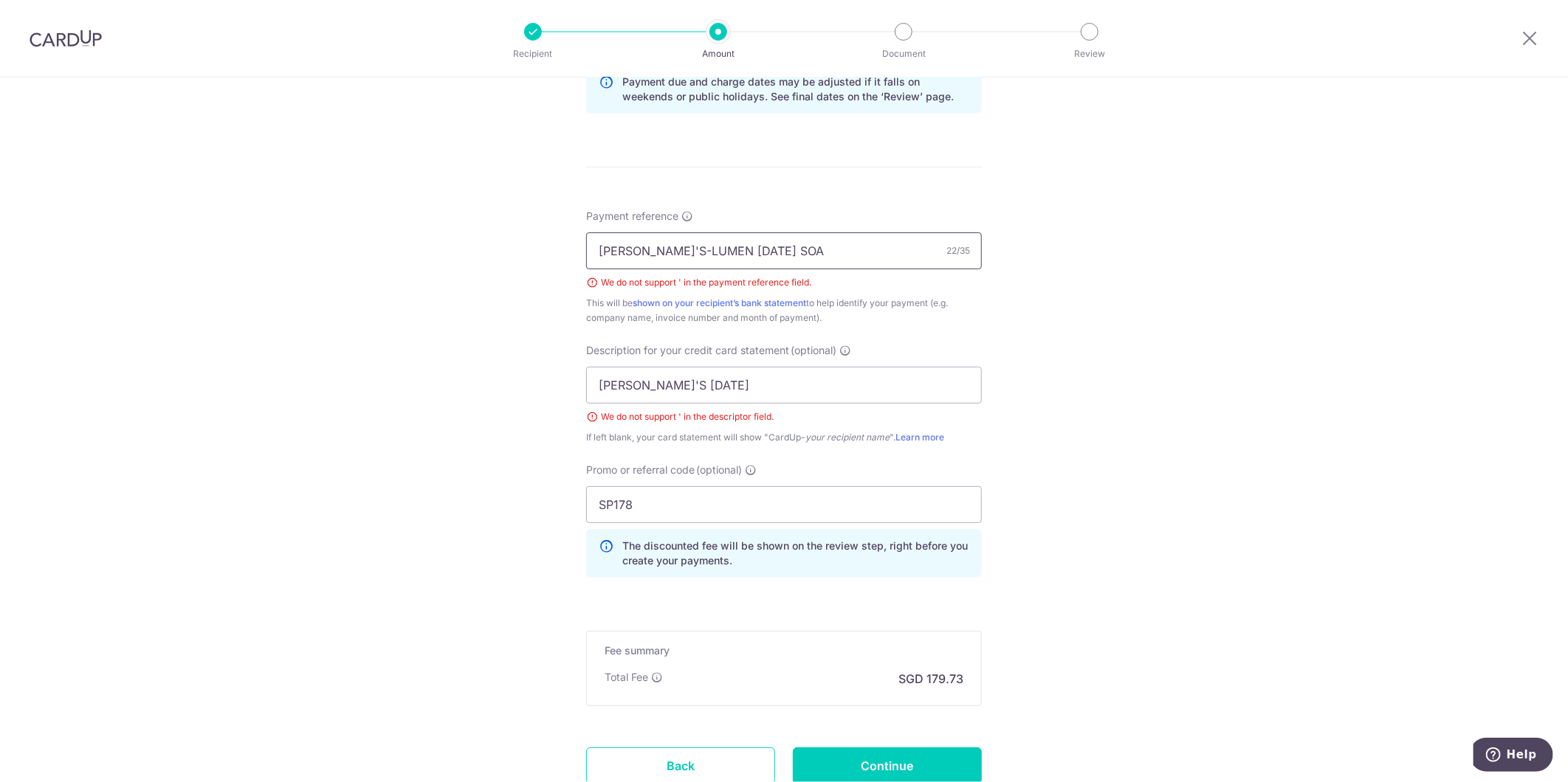
click at [643, 243] on input "JACK'S-LUMEN AUG25 SOA" at bounding box center [784, 250] width 396 height 37
click at [628, 249] on input "JACK'S LUMEN AUG25 SOA" at bounding box center [784, 250] width 396 height 37
type input "JACK S LUMEN AUG25 SOA"
drag, startPoint x: 628, startPoint y: 385, endPoint x: 636, endPoint y: 389, distance: 8.9
click at [628, 385] on input "JACK'S AUG25" at bounding box center [784, 385] width 396 height 37
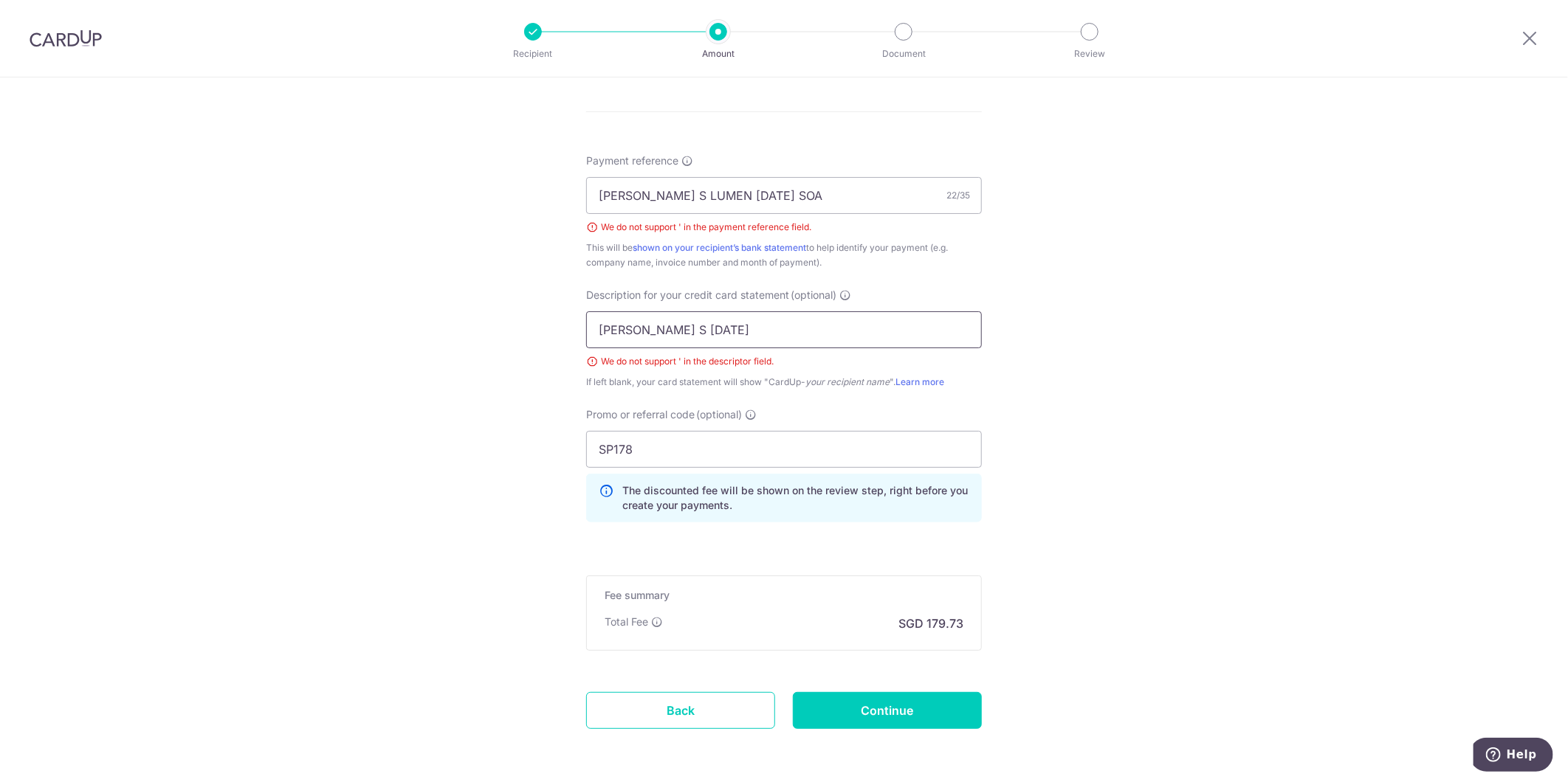
scroll to position [933, 0]
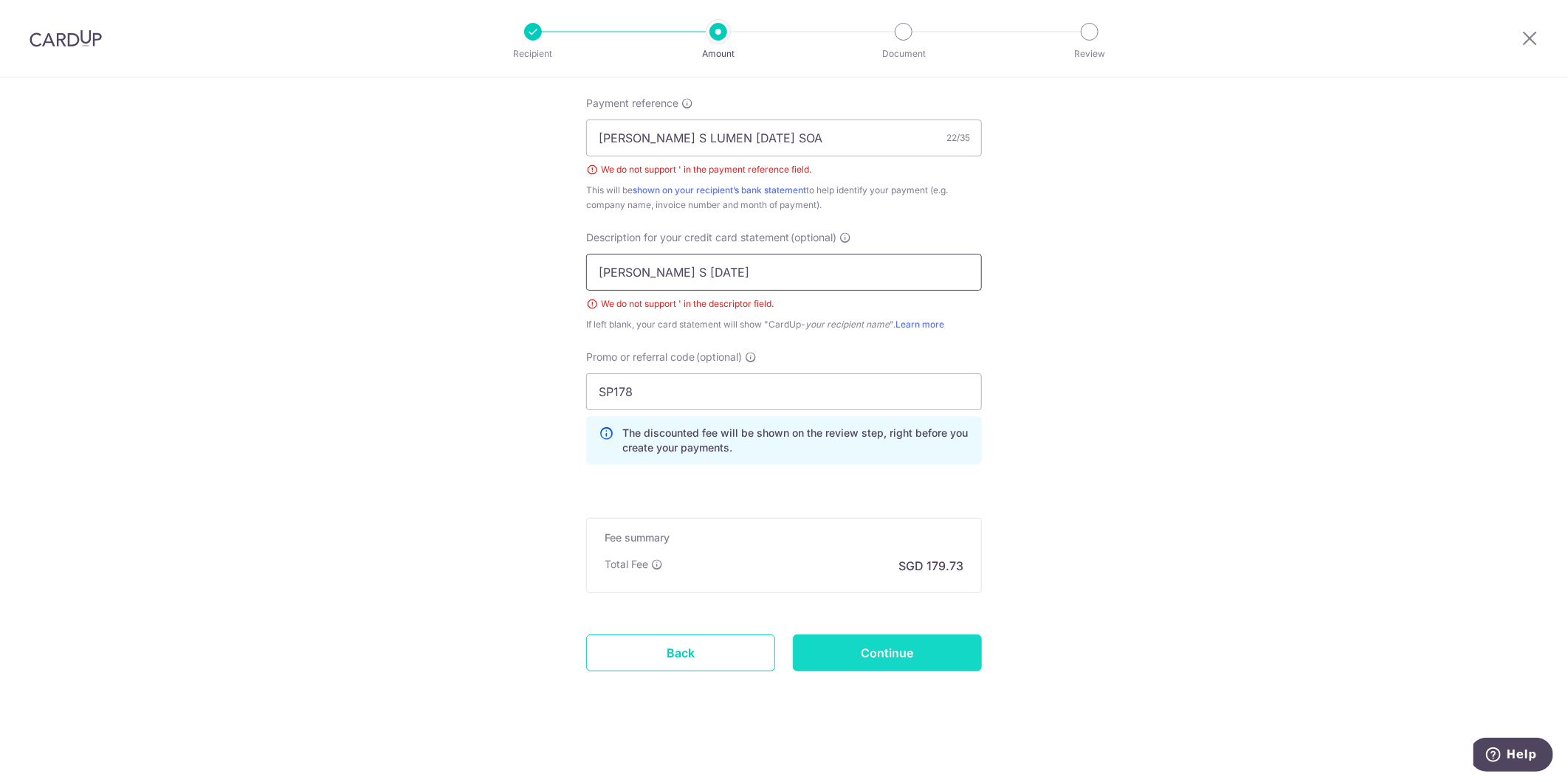
type input "JACK S AUG25"
click at [916, 665] on input "Continue" at bounding box center [887, 653] width 189 height 37
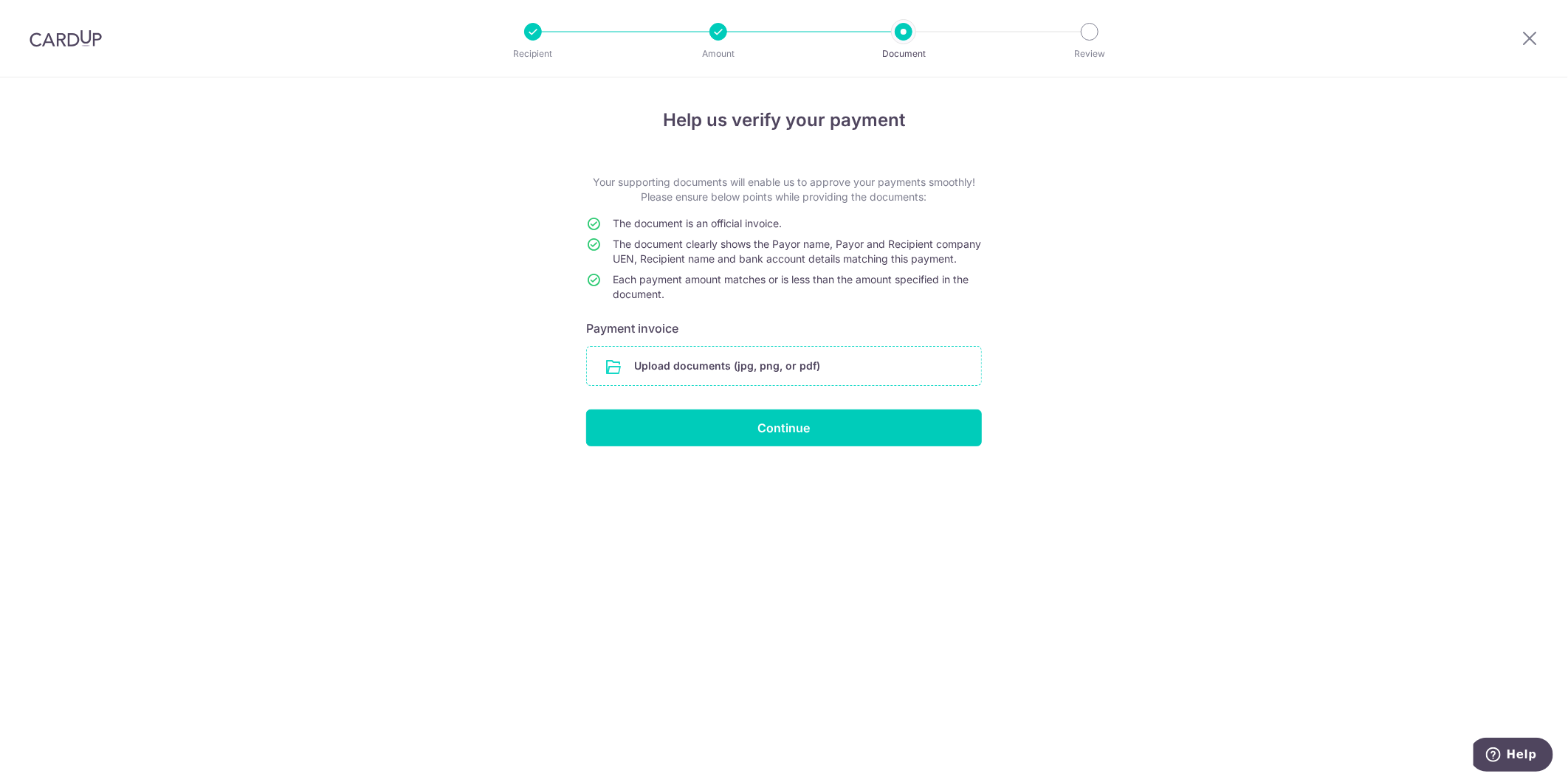
click at [812, 377] on input "file" at bounding box center [784, 366] width 394 height 39
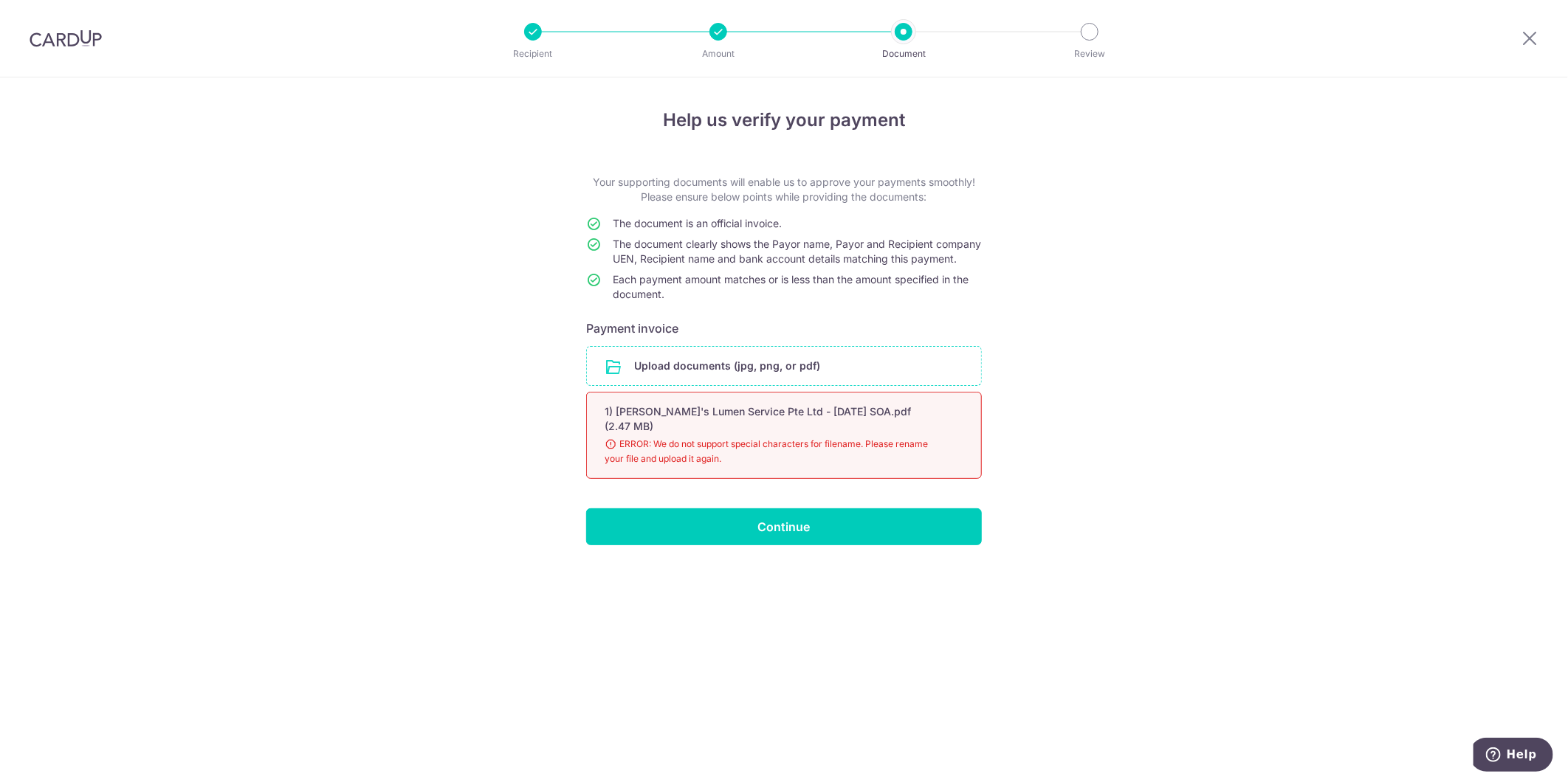
click at [801, 385] on input "file" at bounding box center [784, 366] width 394 height 39
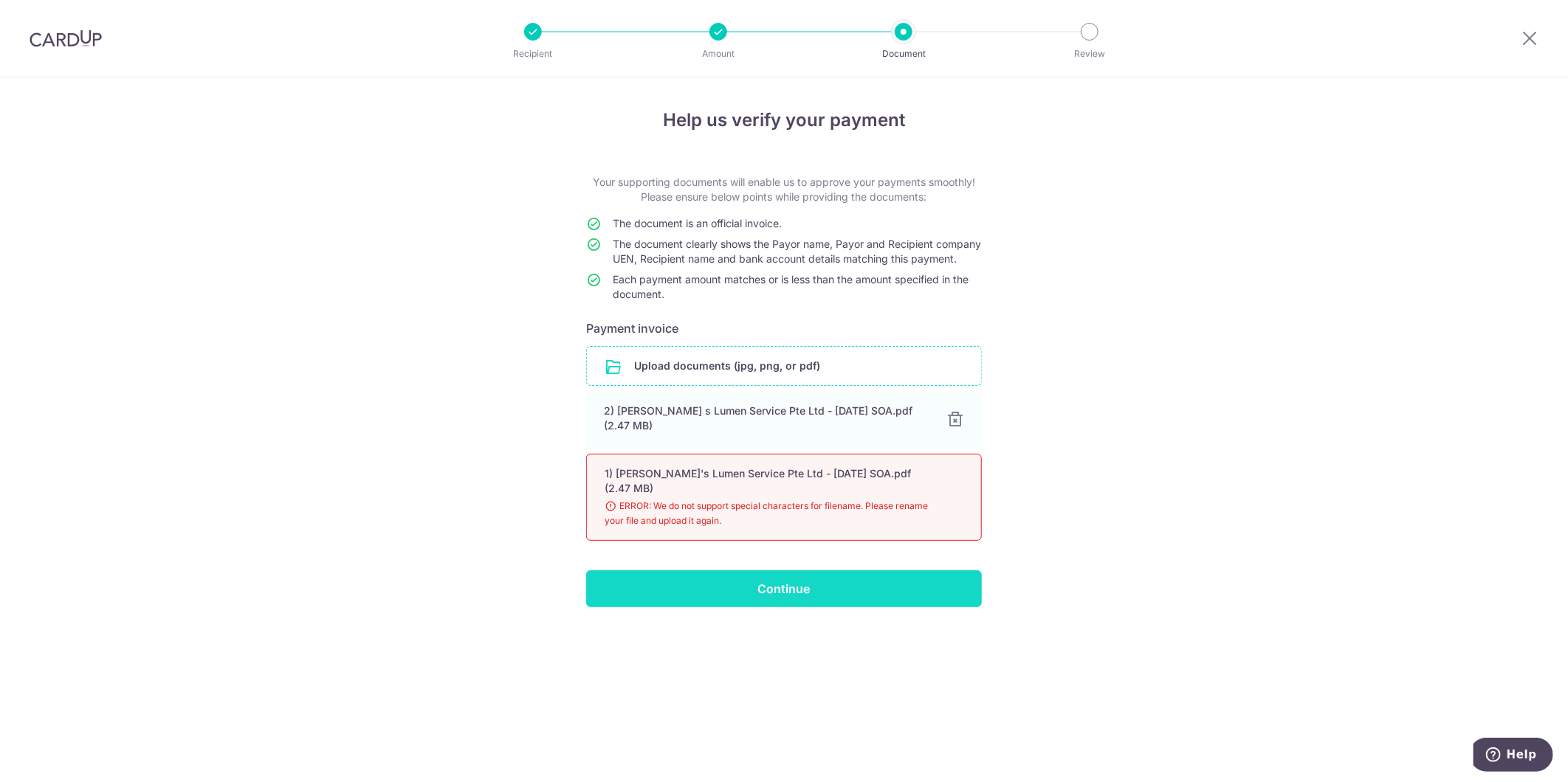
click at [817, 576] on input "Continue" at bounding box center [784, 588] width 396 height 37
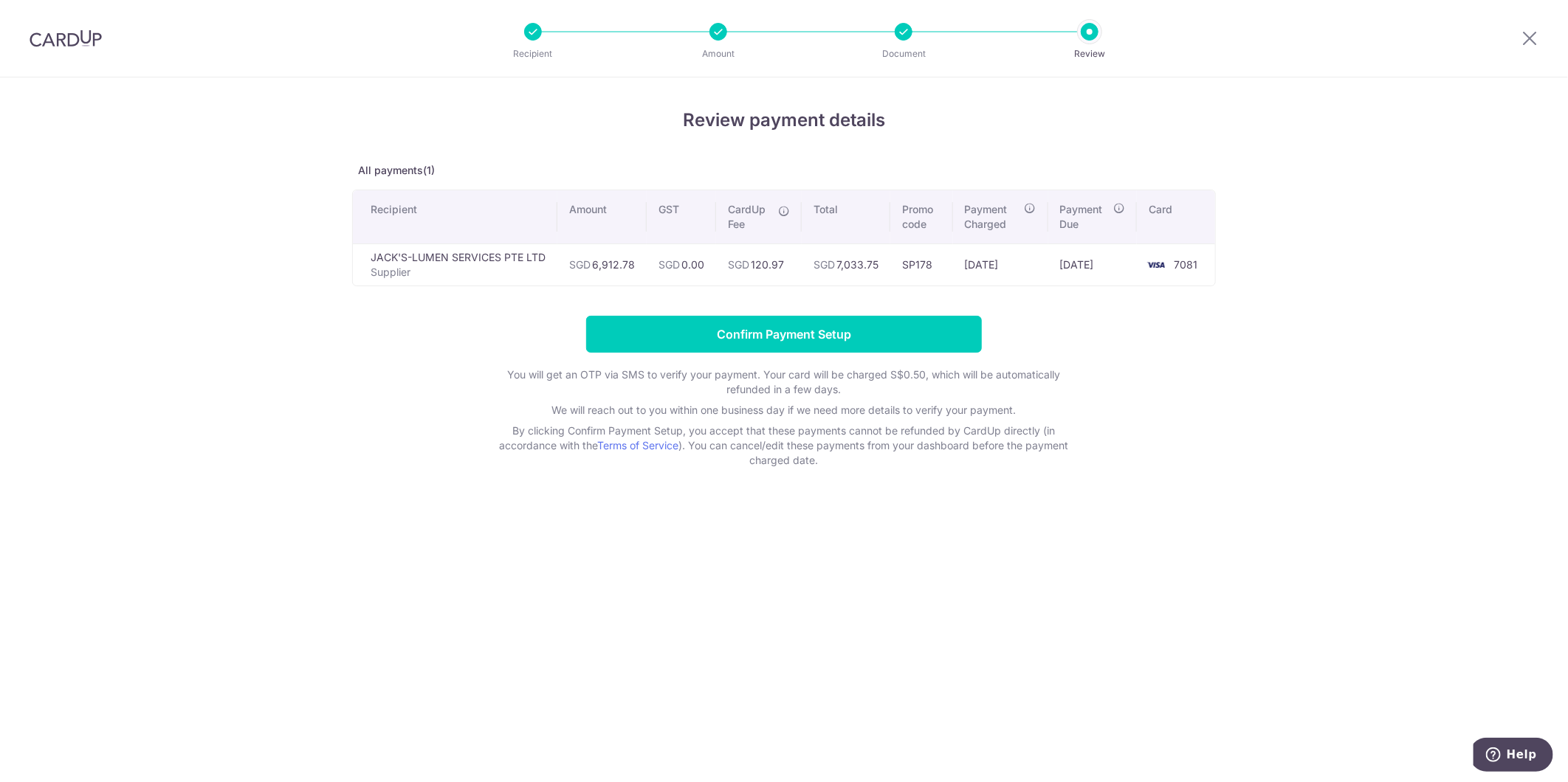
click at [302, 407] on div "Review payment details All payments(1) Recipient Amount GST CardUp Fee Total Pr…" at bounding box center [784, 429] width 1568 height 705
click at [1113, 665] on div "Review payment details All payments(1) Recipient Amount GST CardUp Fee Total Pr…" at bounding box center [784, 429] width 1568 height 705
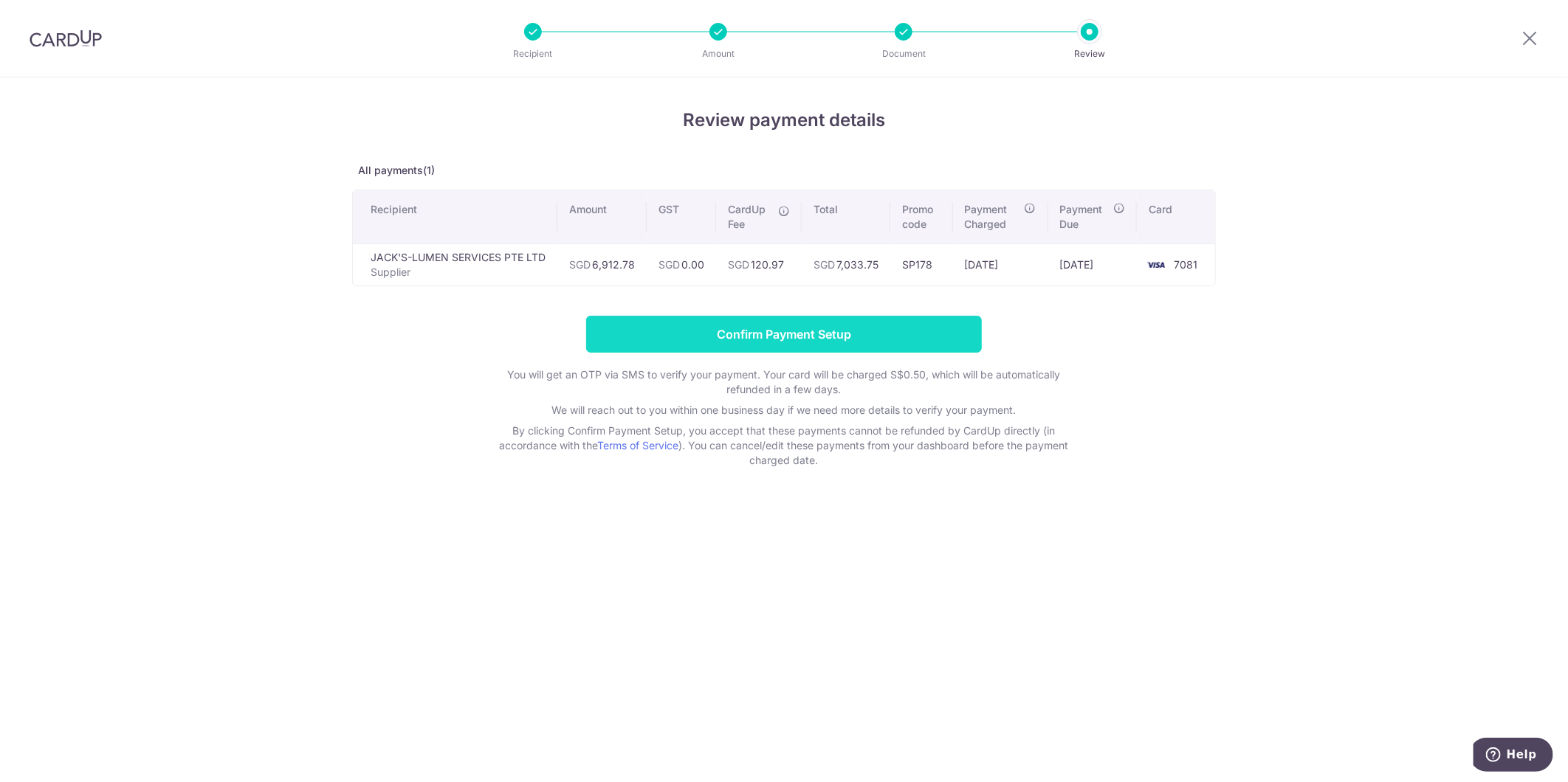
click at [908, 332] on input "Confirm Payment Setup" at bounding box center [784, 334] width 396 height 37
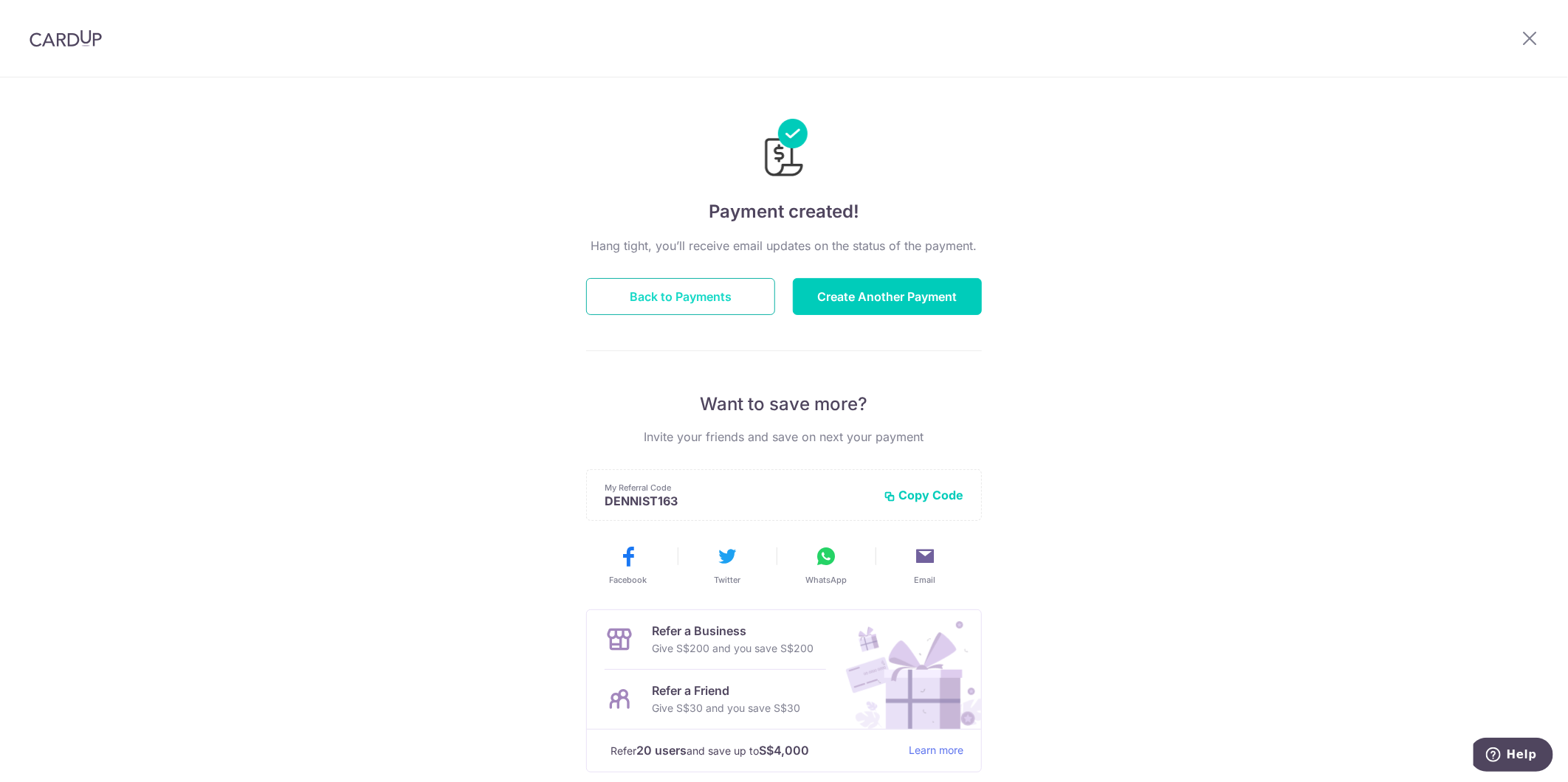
click at [711, 297] on button "Back to Payments" at bounding box center [680, 296] width 189 height 37
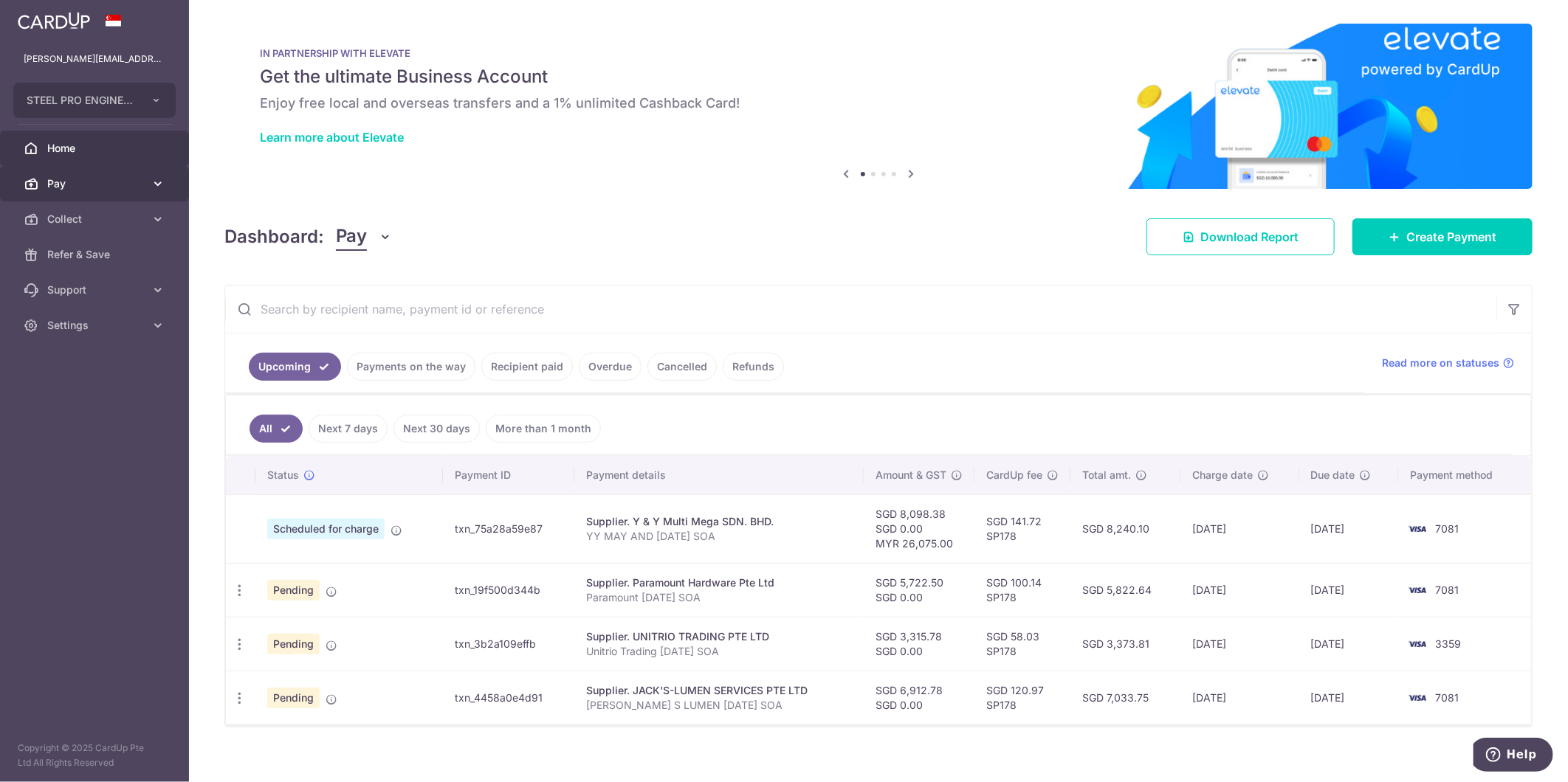
click at [102, 194] on link "Pay" at bounding box center [94, 183] width 189 height 35
click at [128, 215] on span "Payments" at bounding box center [96, 218] width 98 height 15
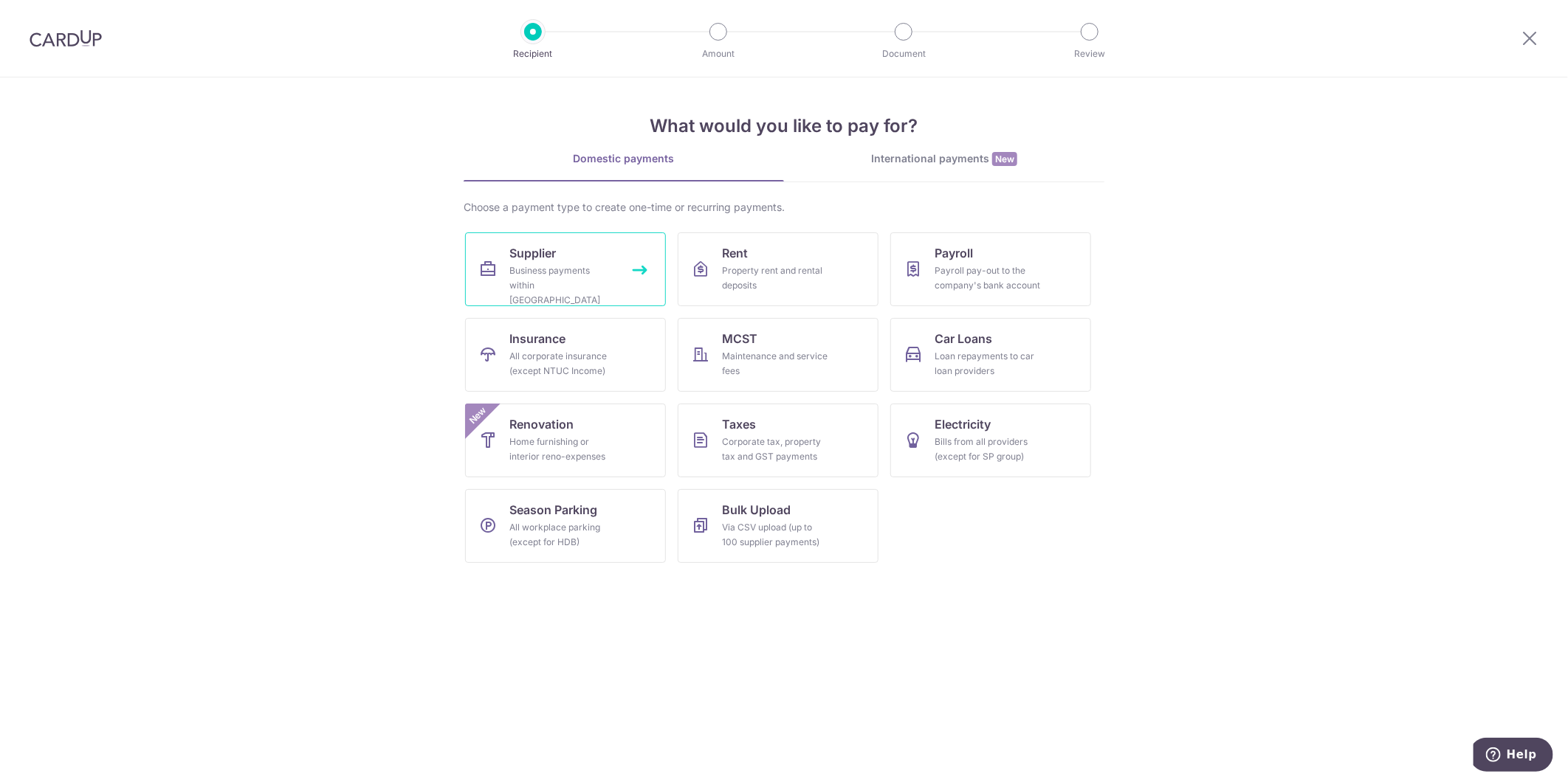
click at [585, 267] on div "Business payments within [GEOGRAPHIC_DATA]" at bounding box center [562, 286] width 106 height 45
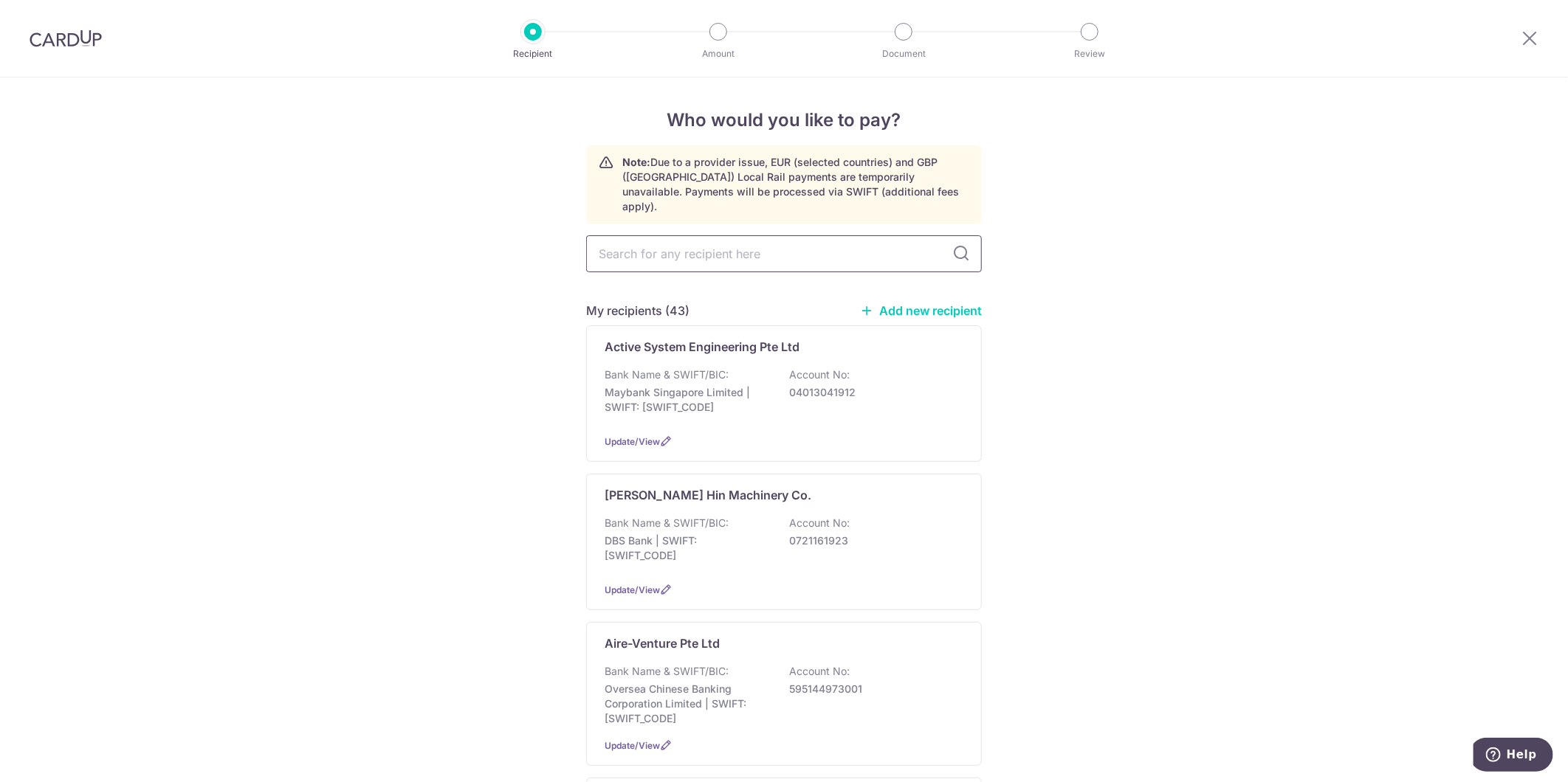
click at [831, 253] on input "text" at bounding box center [784, 254] width 396 height 37
type input "[PERSON_NAME]"
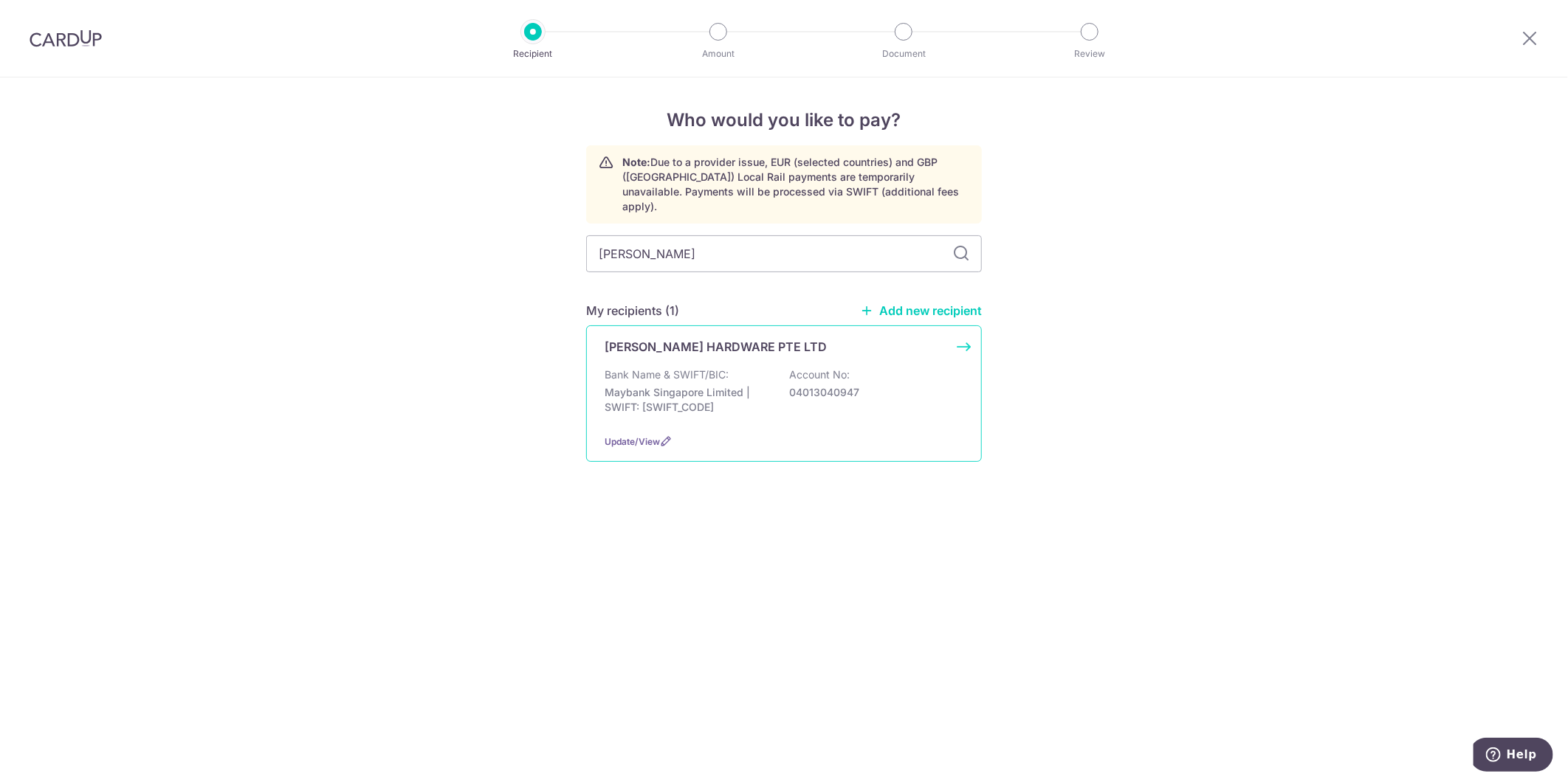
click at [764, 385] on p "Maybank Singapore Limited | SWIFT: MBBESGS2XXX" at bounding box center [686, 400] width 165 height 29
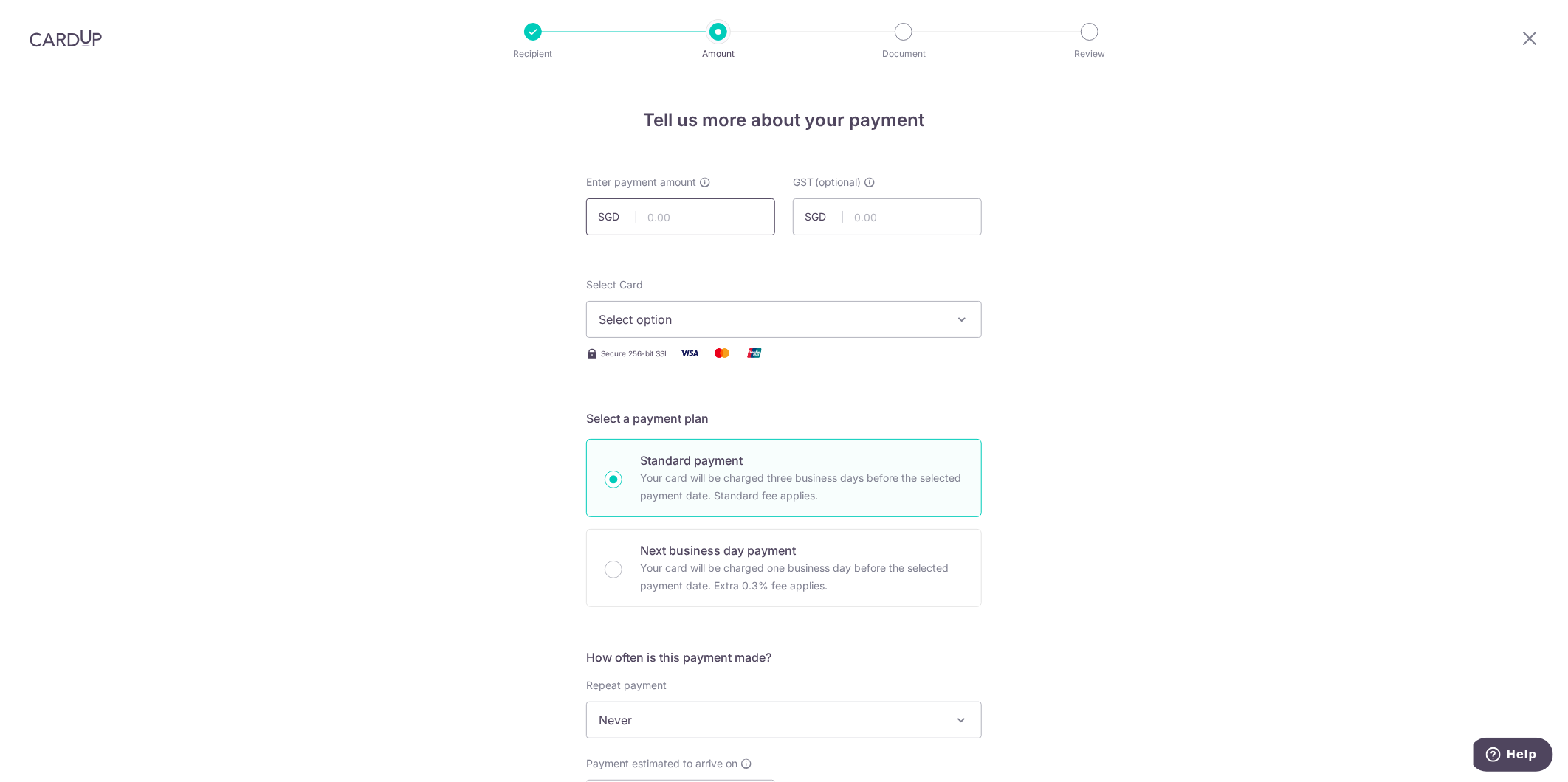
click at [717, 217] on input "text" at bounding box center [680, 217] width 189 height 37
type input "7,537.35"
click at [433, 433] on div "Tell us more about your payment Enter payment amount SGD 7,537.35 7537.35 GST (…" at bounding box center [784, 794] width 1568 height 1434
click at [692, 312] on span "Select option" at bounding box center [770, 319] width 344 height 18
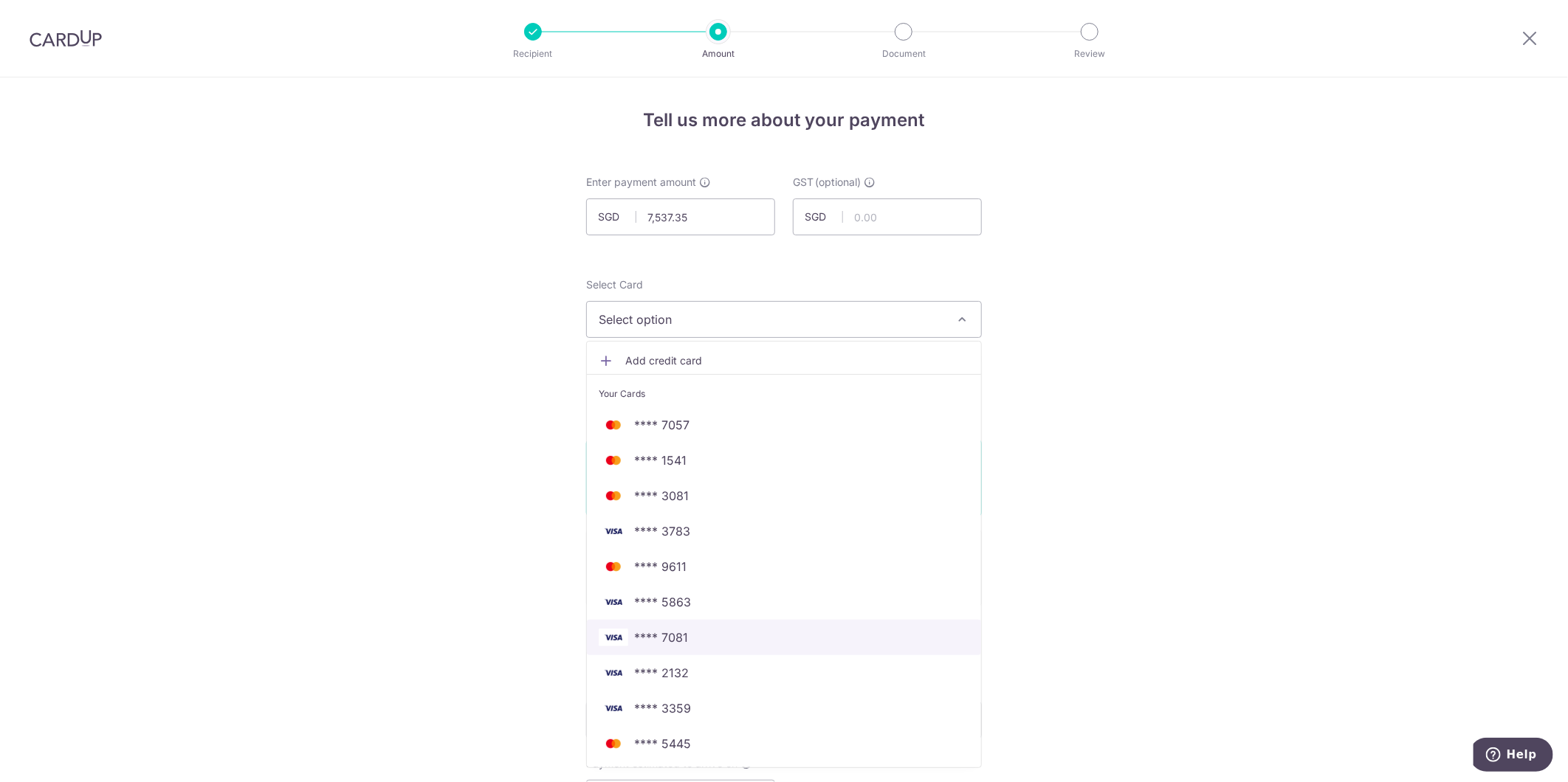
click at [735, 638] on span "**** 7081" at bounding box center [784, 637] width 370 height 18
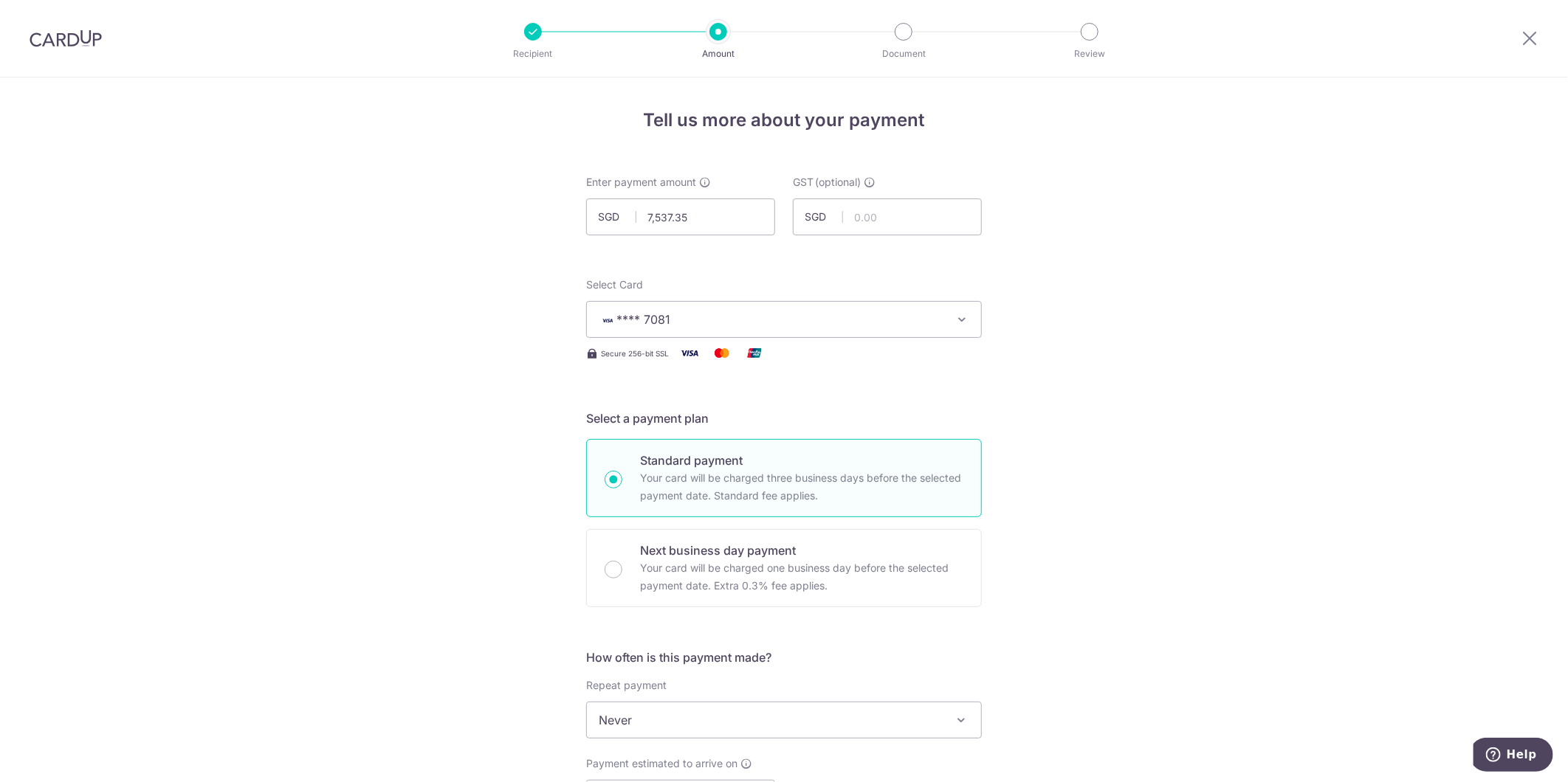
click at [1059, 545] on div "Tell us more about your payment Enter payment amount SGD 7,537.35 7537.35 GST (…" at bounding box center [784, 794] width 1568 height 1434
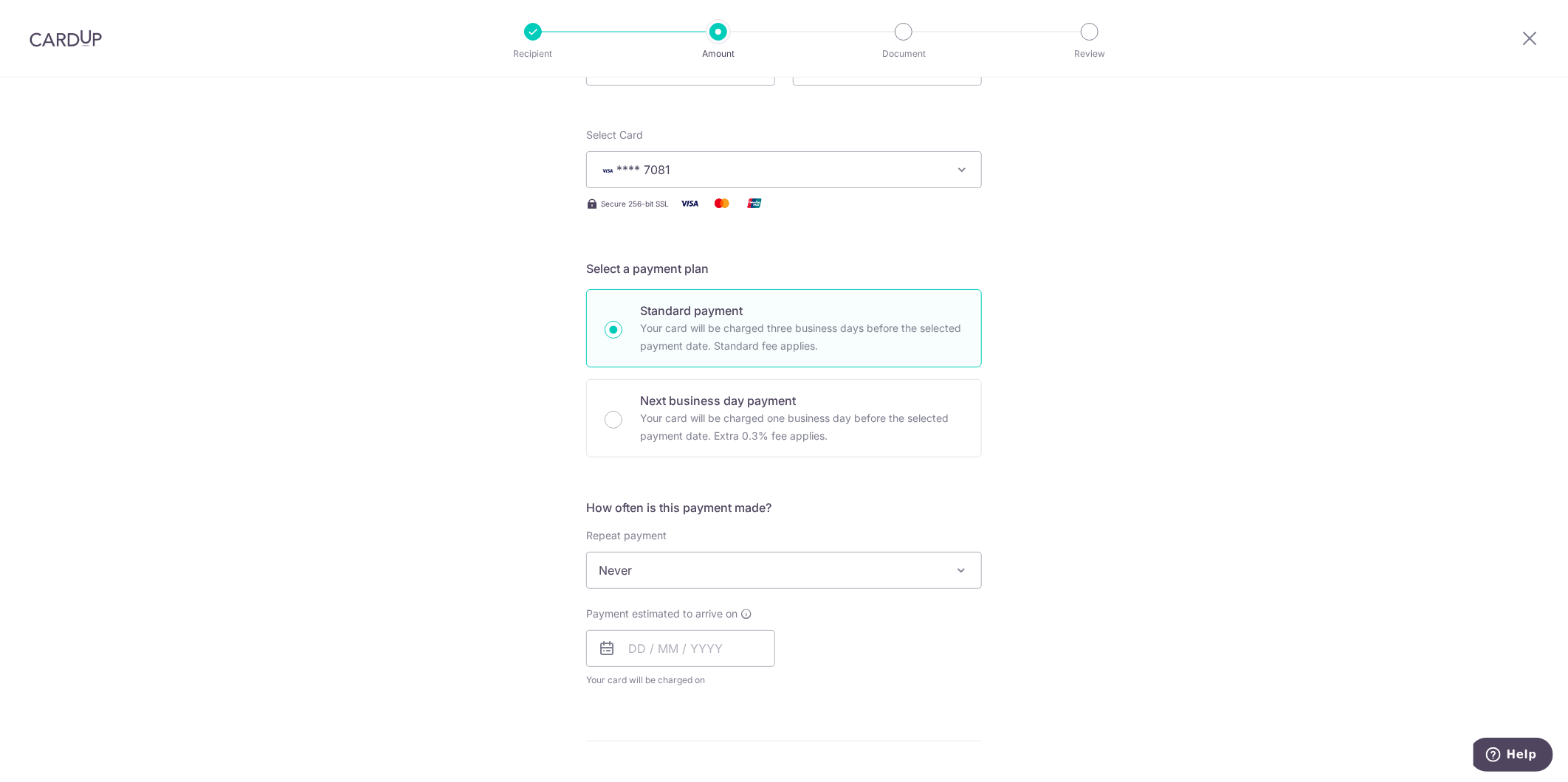
scroll to position [164, 0]
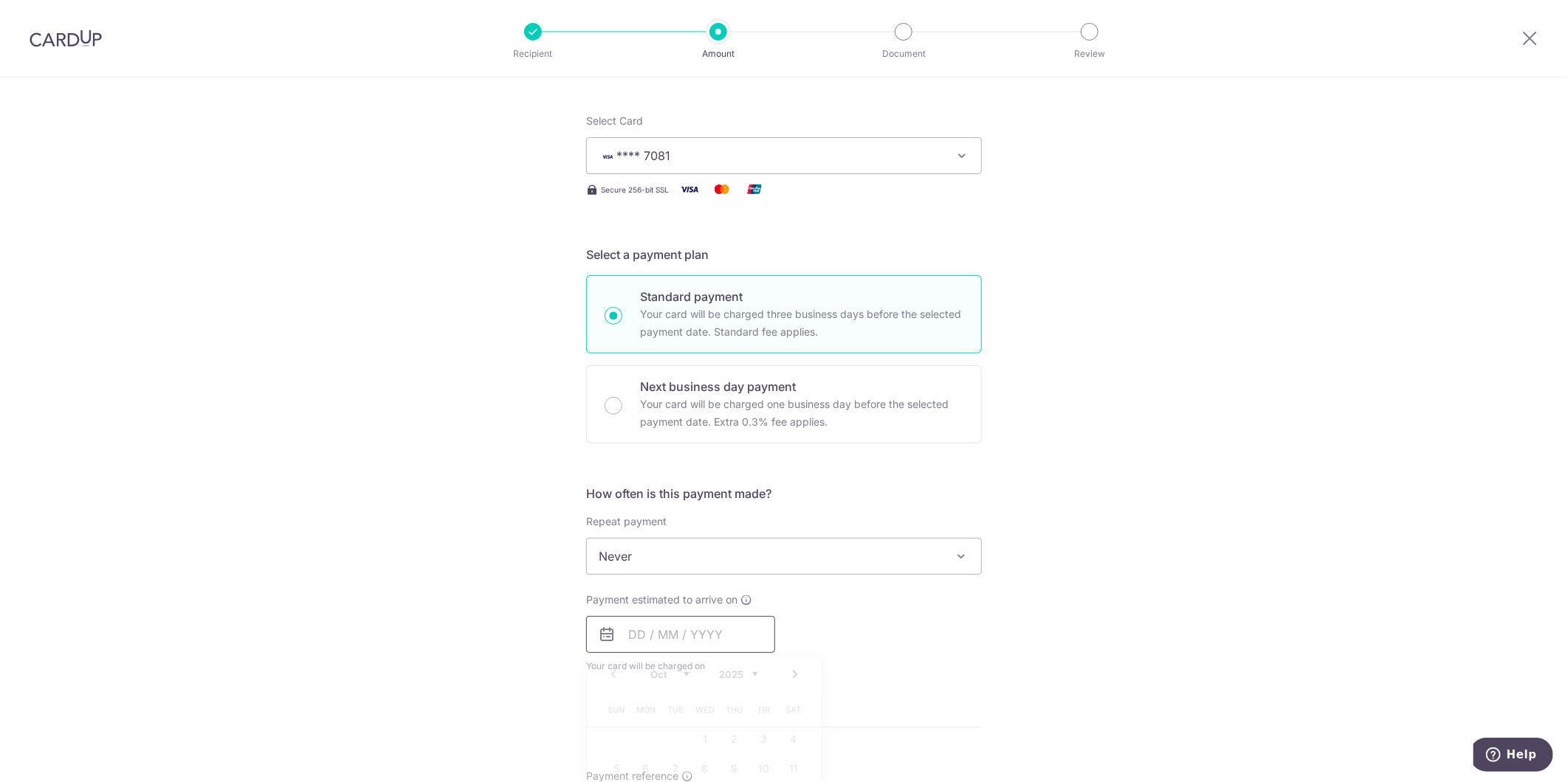
click at [694, 633] on input "text" at bounding box center [680, 634] width 189 height 37
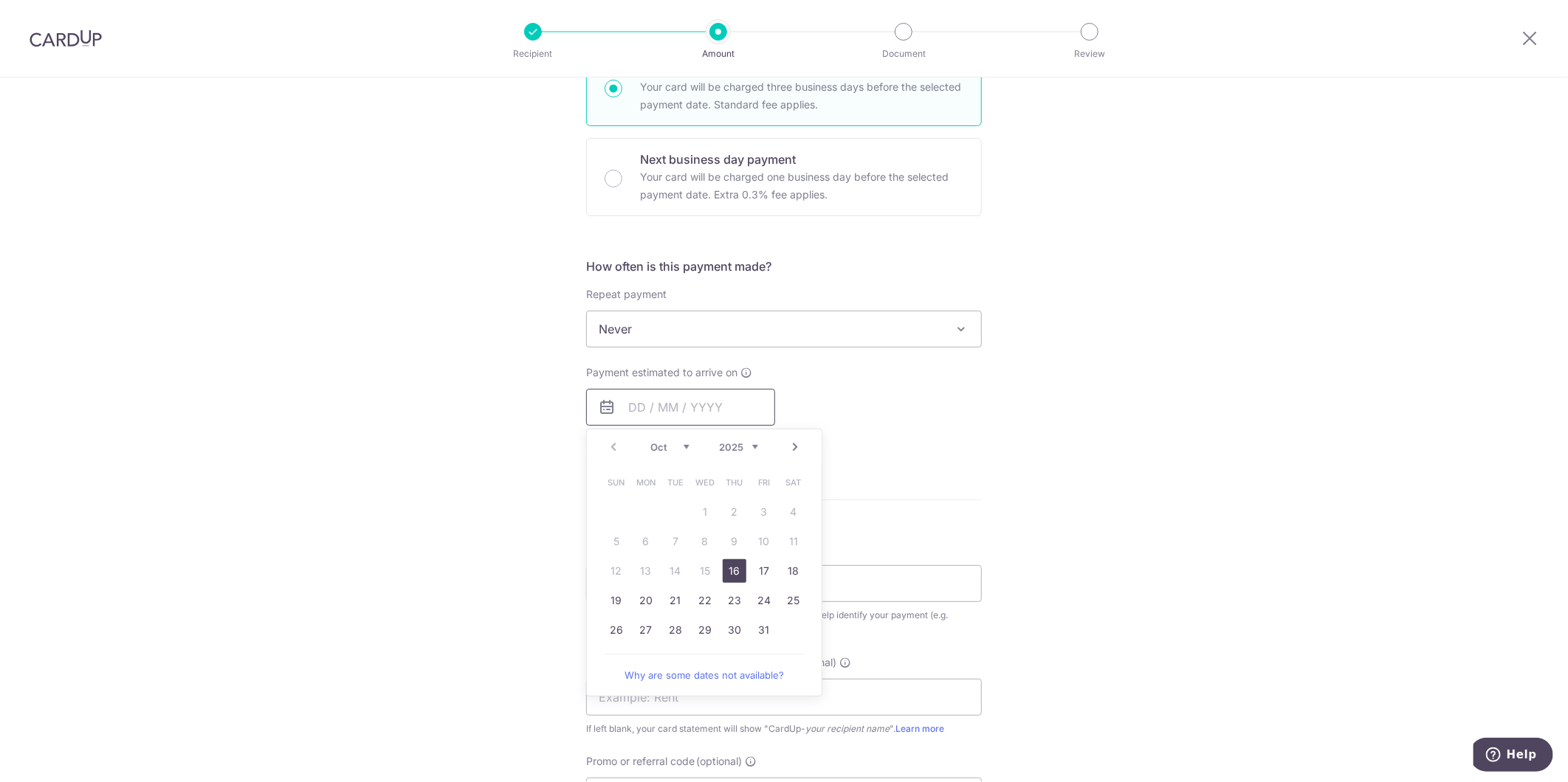
scroll to position [409, 0]
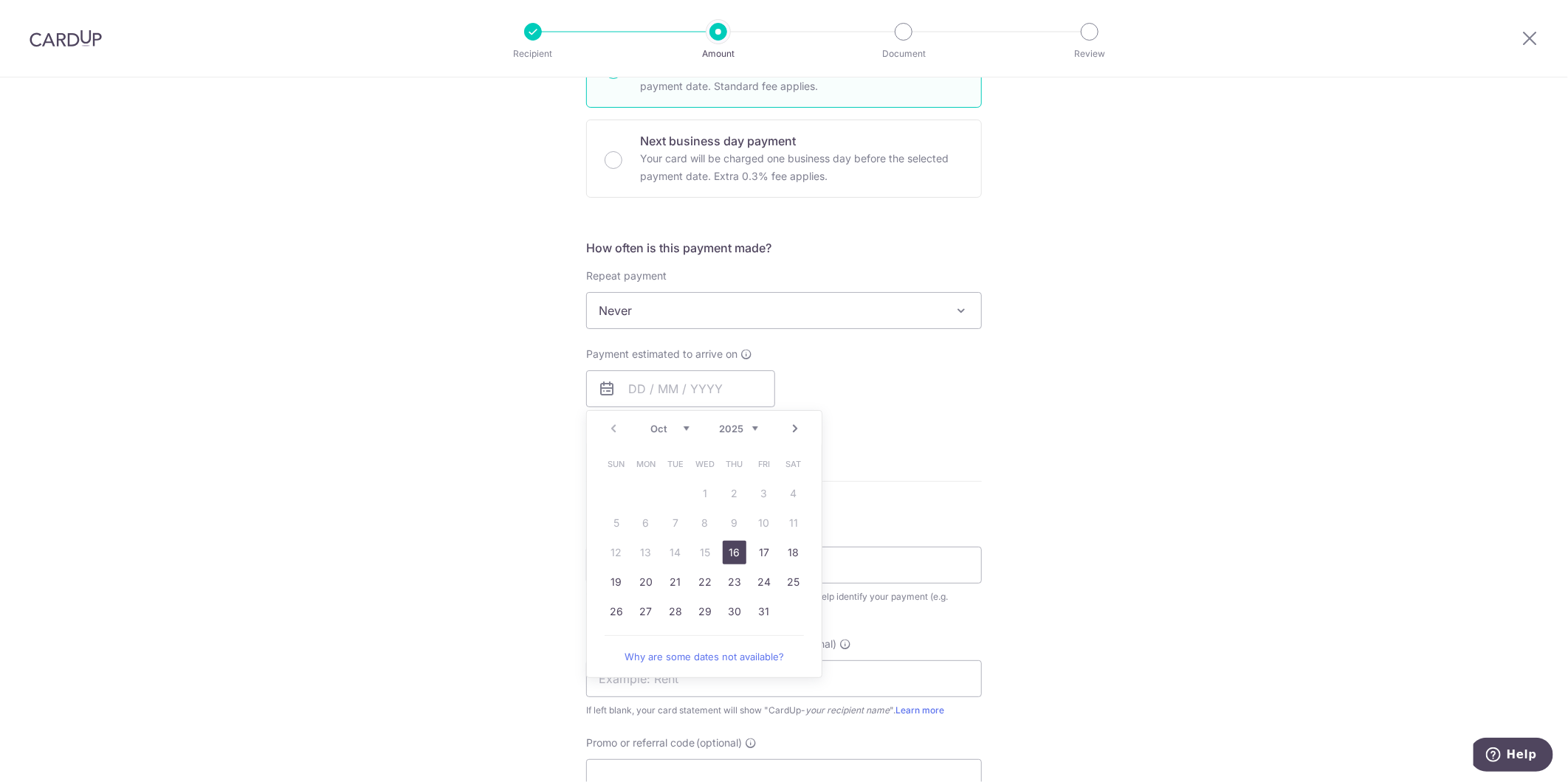
click at [733, 550] on link "16" at bounding box center [734, 552] width 24 height 24
type input "16/10/2025"
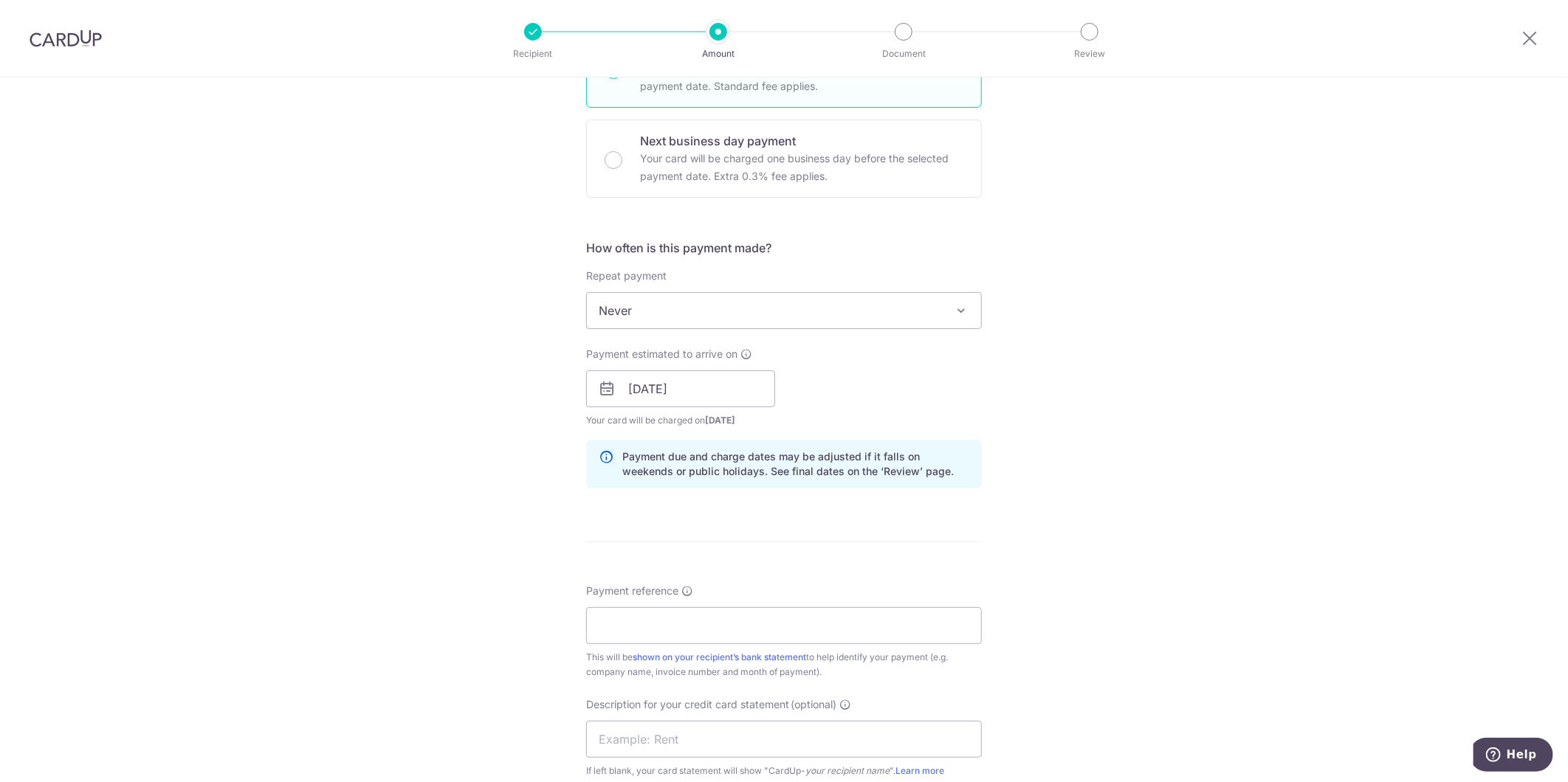
click at [331, 577] on div "Tell us more about your payment Enter payment amount SGD 7,537.35 7537.35 GST (…" at bounding box center [784, 415] width 1568 height 1494
click at [711, 625] on input "Payment reference" at bounding box center [784, 625] width 396 height 37
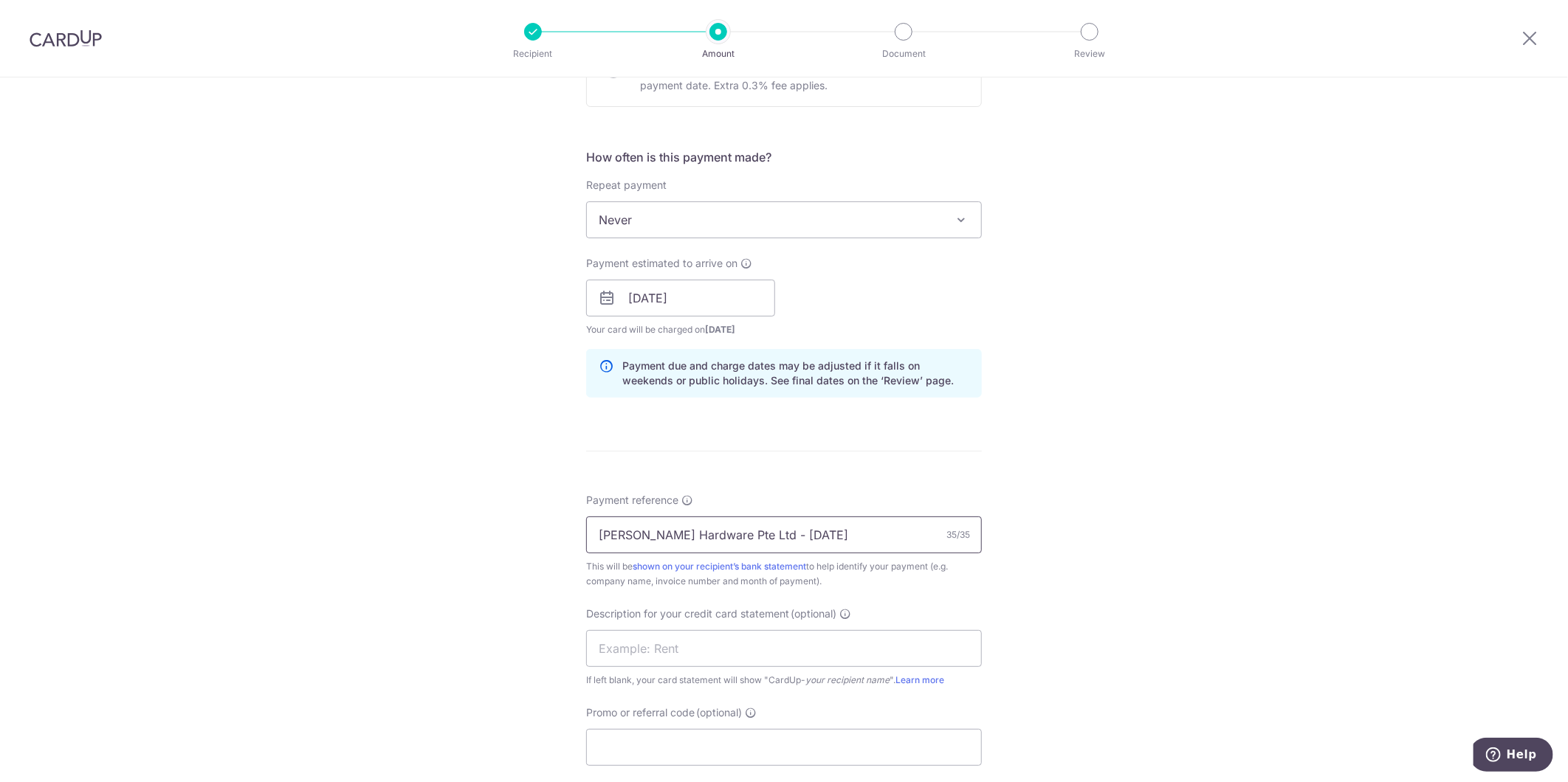
scroll to position [655, 0]
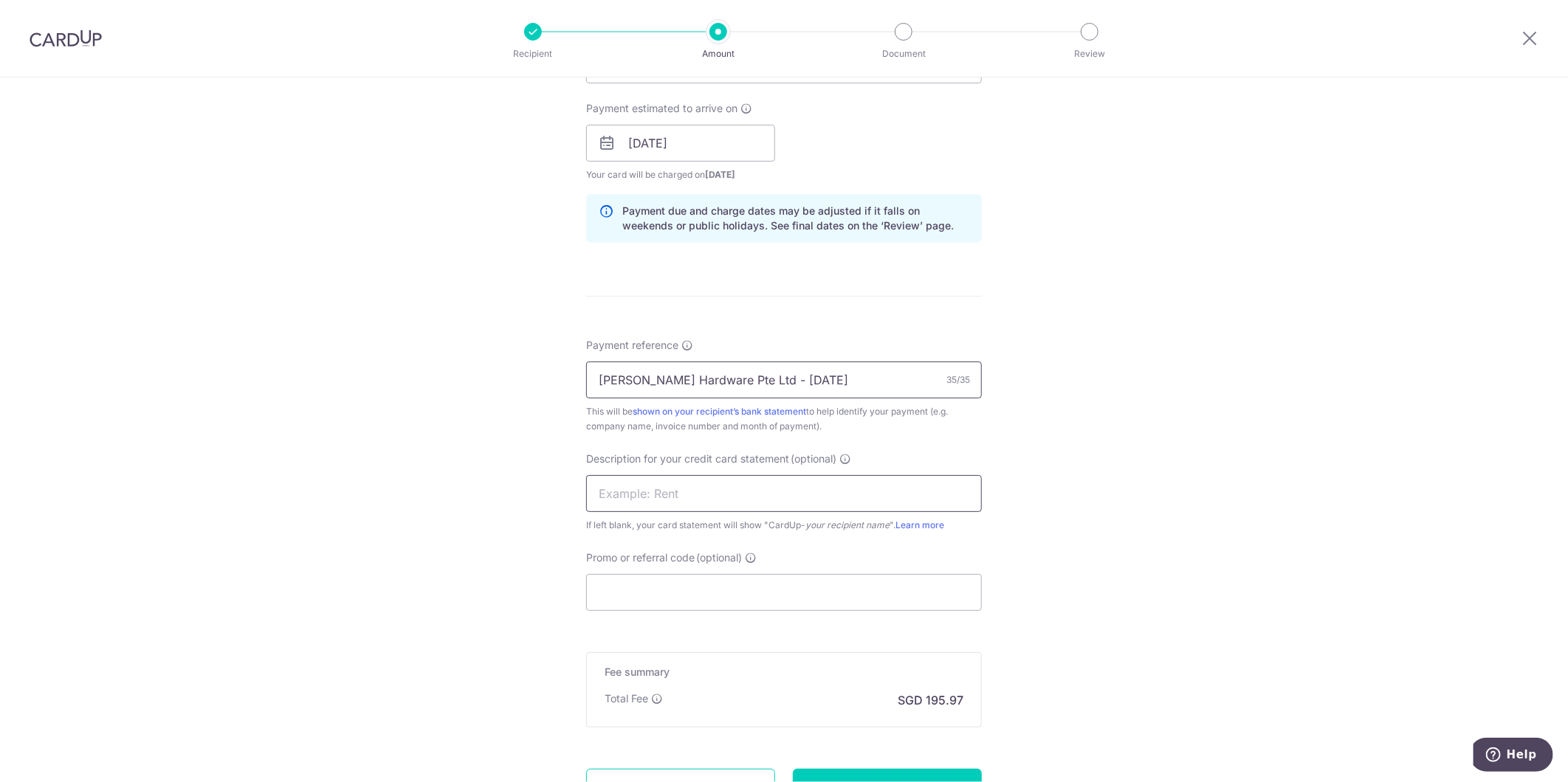
type input "[PERSON_NAME] Hardware Pte Ltd - [DATE]"
click at [731, 495] on input "text" at bounding box center [784, 493] width 396 height 37
type input "JH Aug 25 SOA"
click at [709, 594] on input "Promo or referral code (optional)" at bounding box center [784, 592] width 396 height 37
type input "SP178"
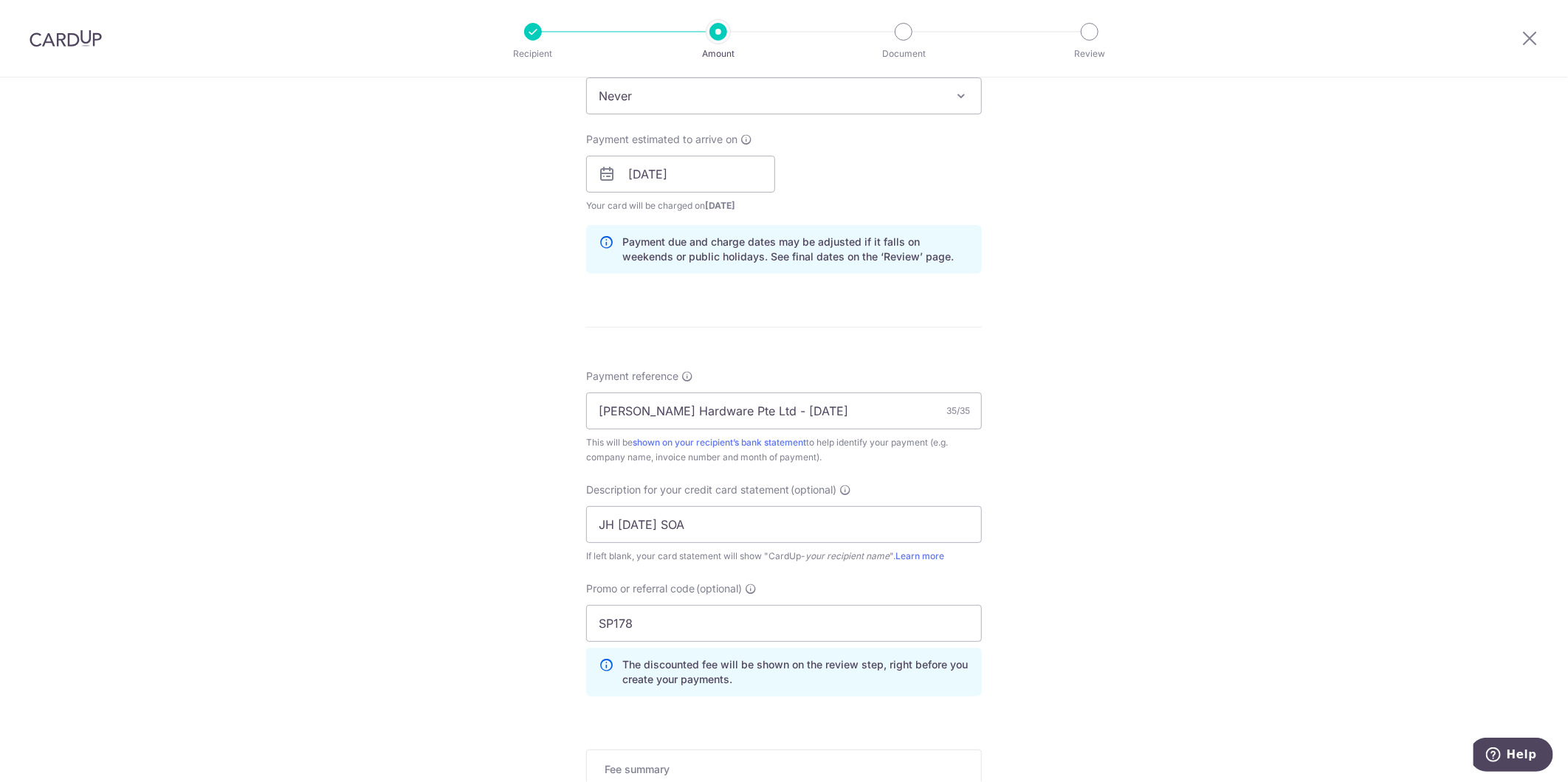
click at [315, 570] on div "Tell us more about your payment Enter payment amount SGD 7,537.35 7537.35 GST (…" at bounding box center [784, 234] width 1568 height 1561
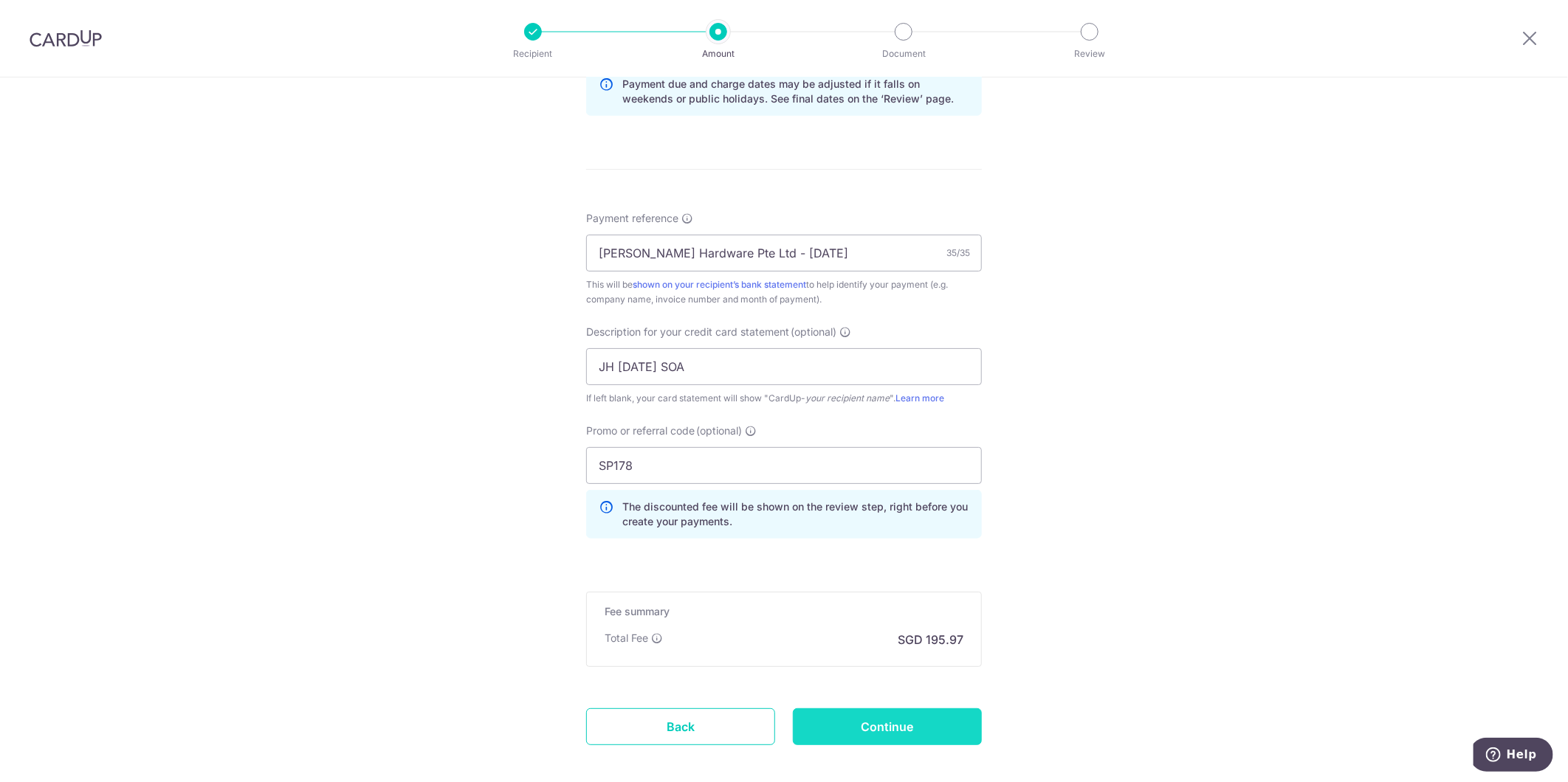
scroll to position [820, 0]
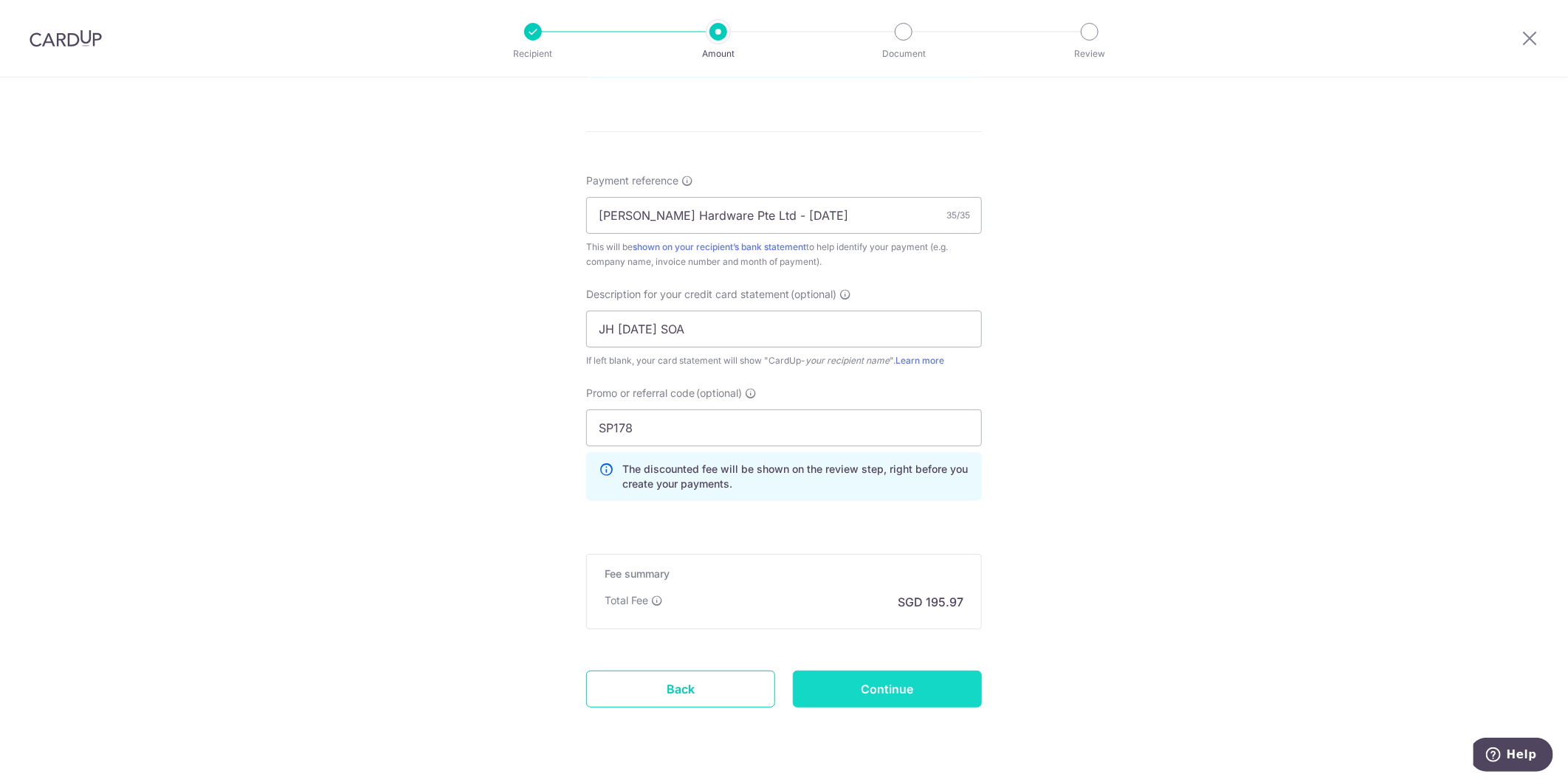
click at [822, 675] on input "Continue" at bounding box center [887, 689] width 189 height 37
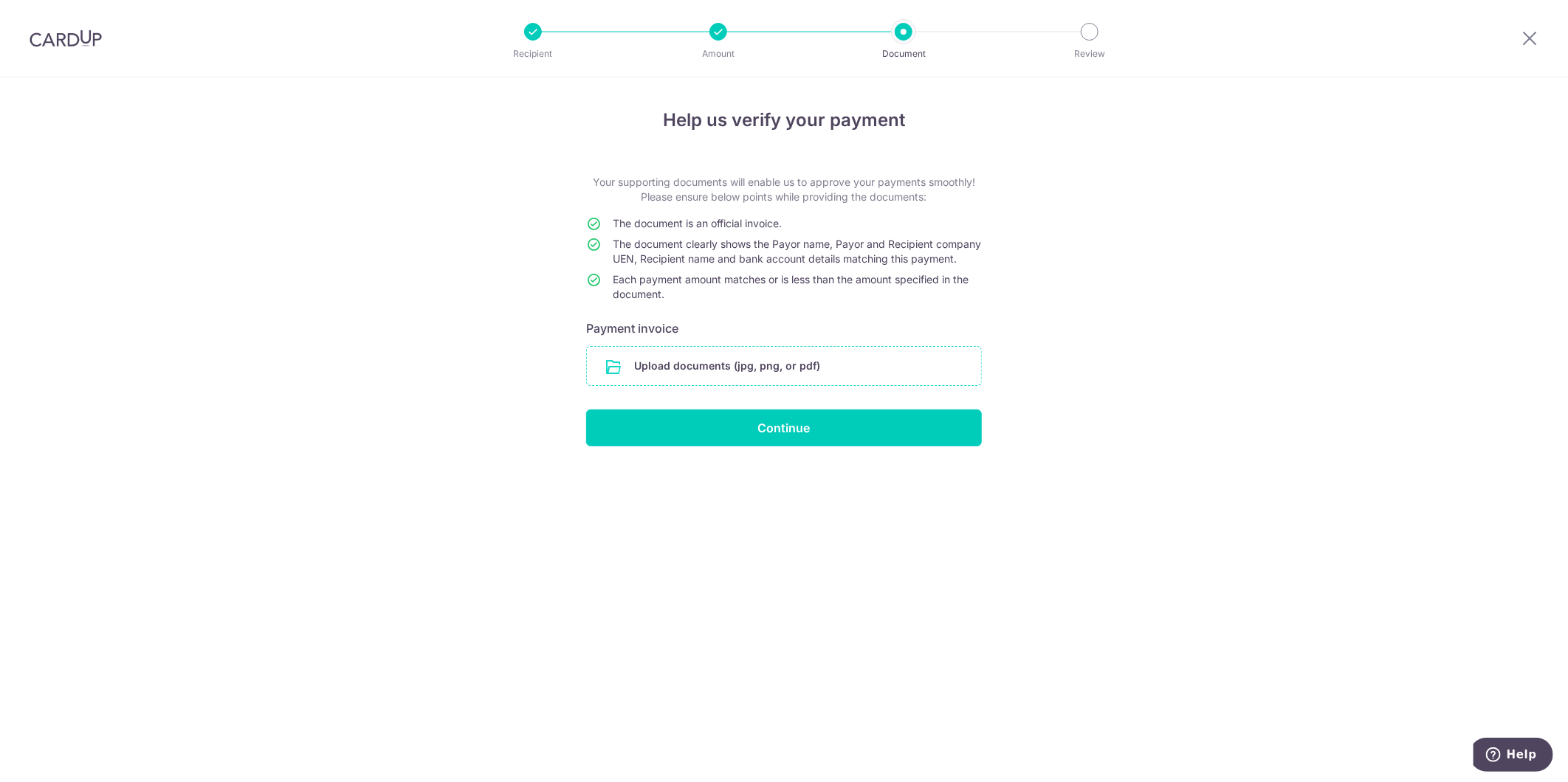
click at [905, 373] on input "file" at bounding box center [784, 366] width 394 height 39
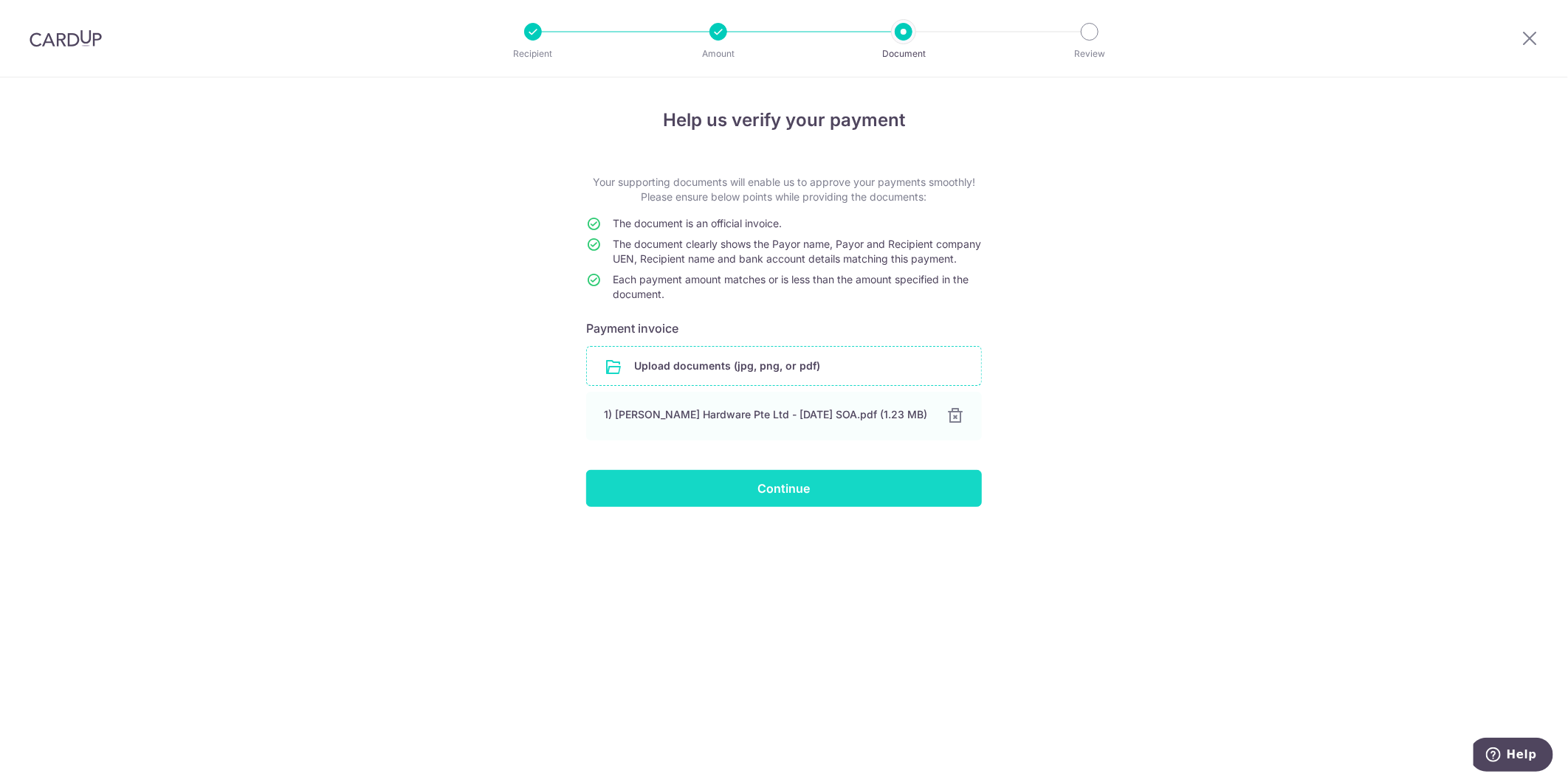
click at [822, 486] on input "Continue" at bounding box center [784, 488] width 396 height 37
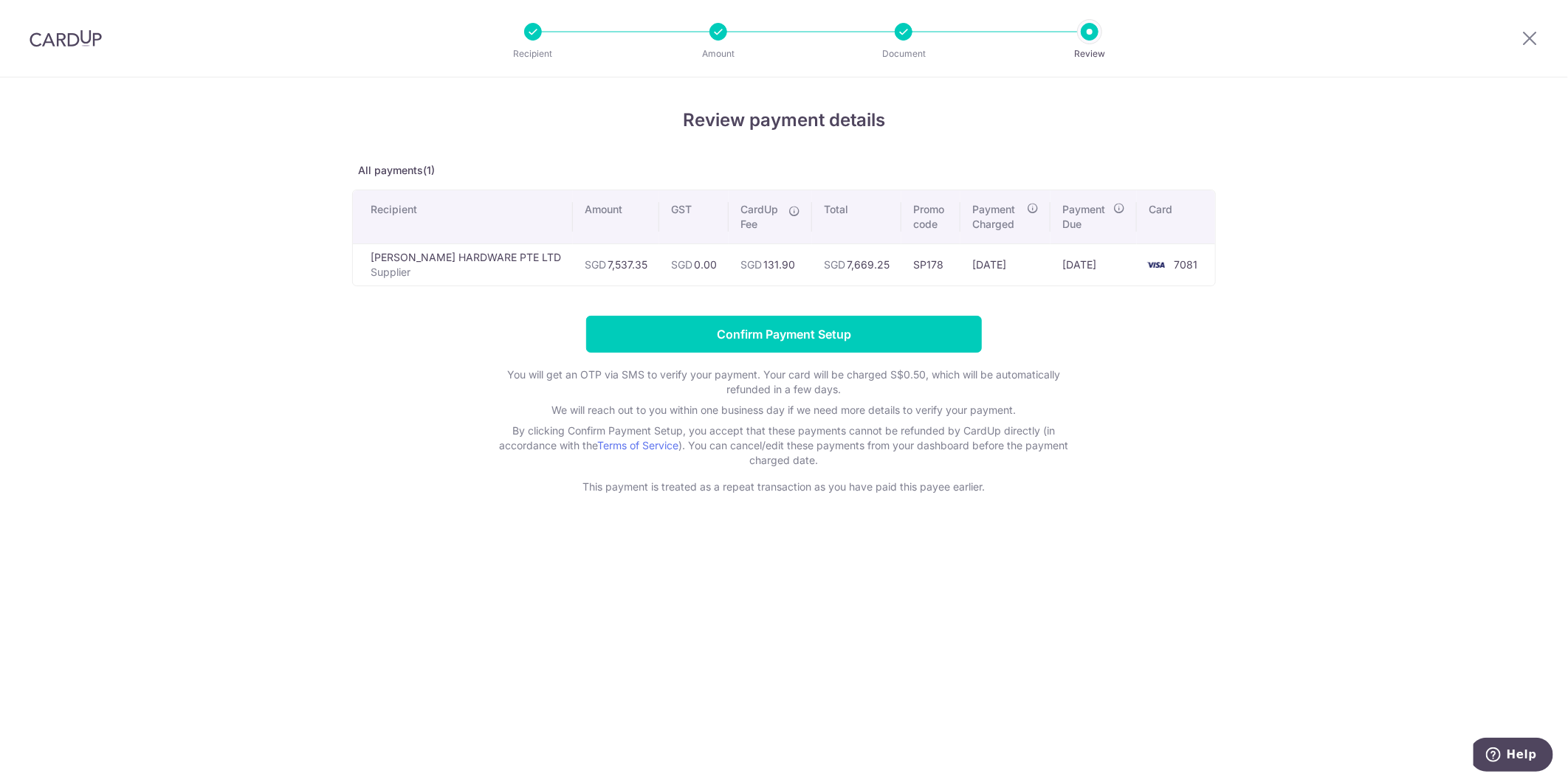
click at [397, 435] on form "Confirm Payment Setup You will get an OTP via SMS to verify your payment. Your …" at bounding box center [784, 405] width 864 height 178
click at [1169, 473] on form "Confirm Payment Setup You will get an OTP via SMS to verify your payment. Your …" at bounding box center [784, 405] width 864 height 178
click at [1110, 658] on div "Review payment details All payments(1) Recipient Amount GST CardUp Fee Total Pr…" at bounding box center [784, 429] width 1568 height 705
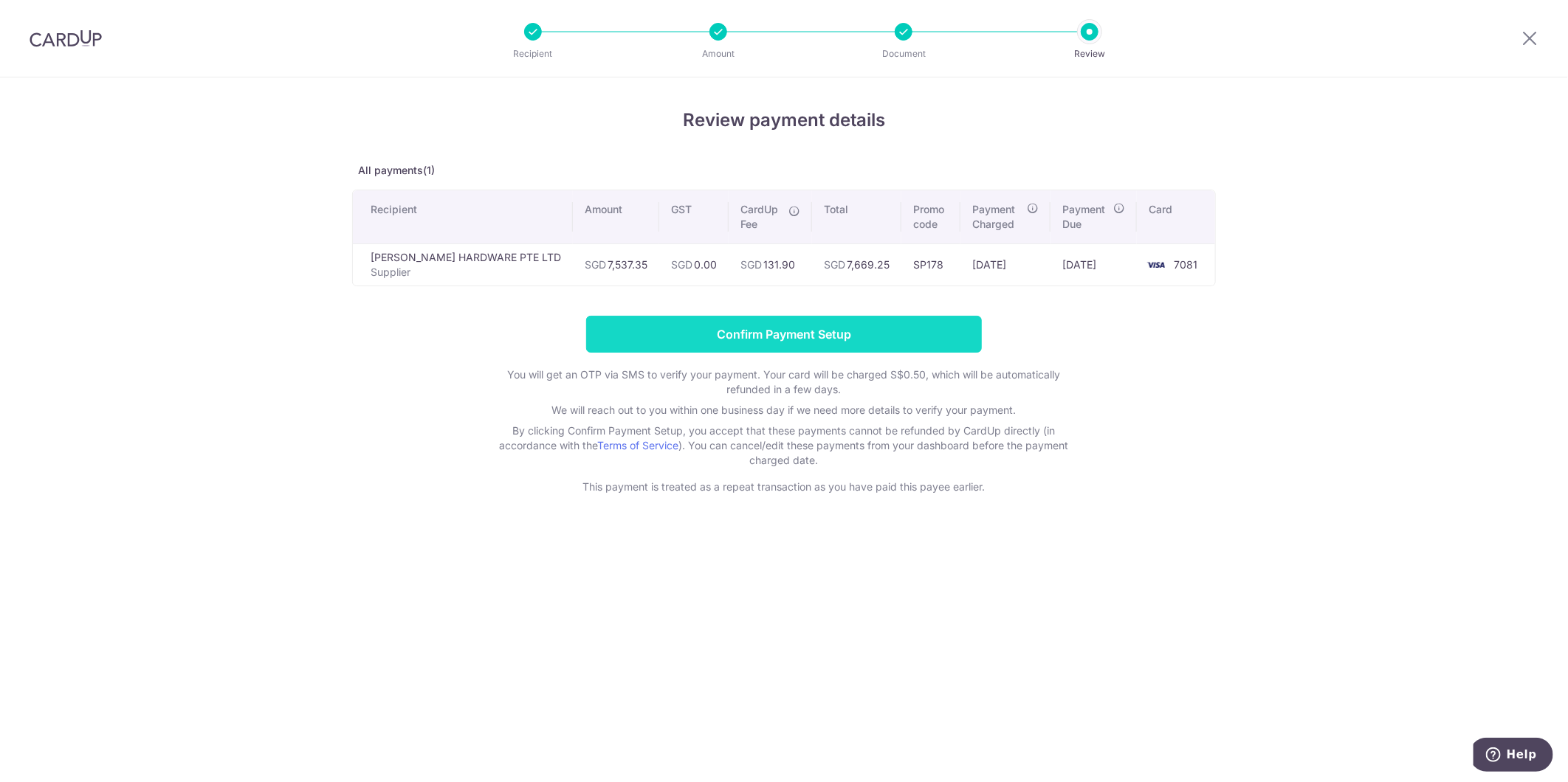
click at [816, 316] on input "Confirm Payment Setup" at bounding box center [784, 334] width 396 height 37
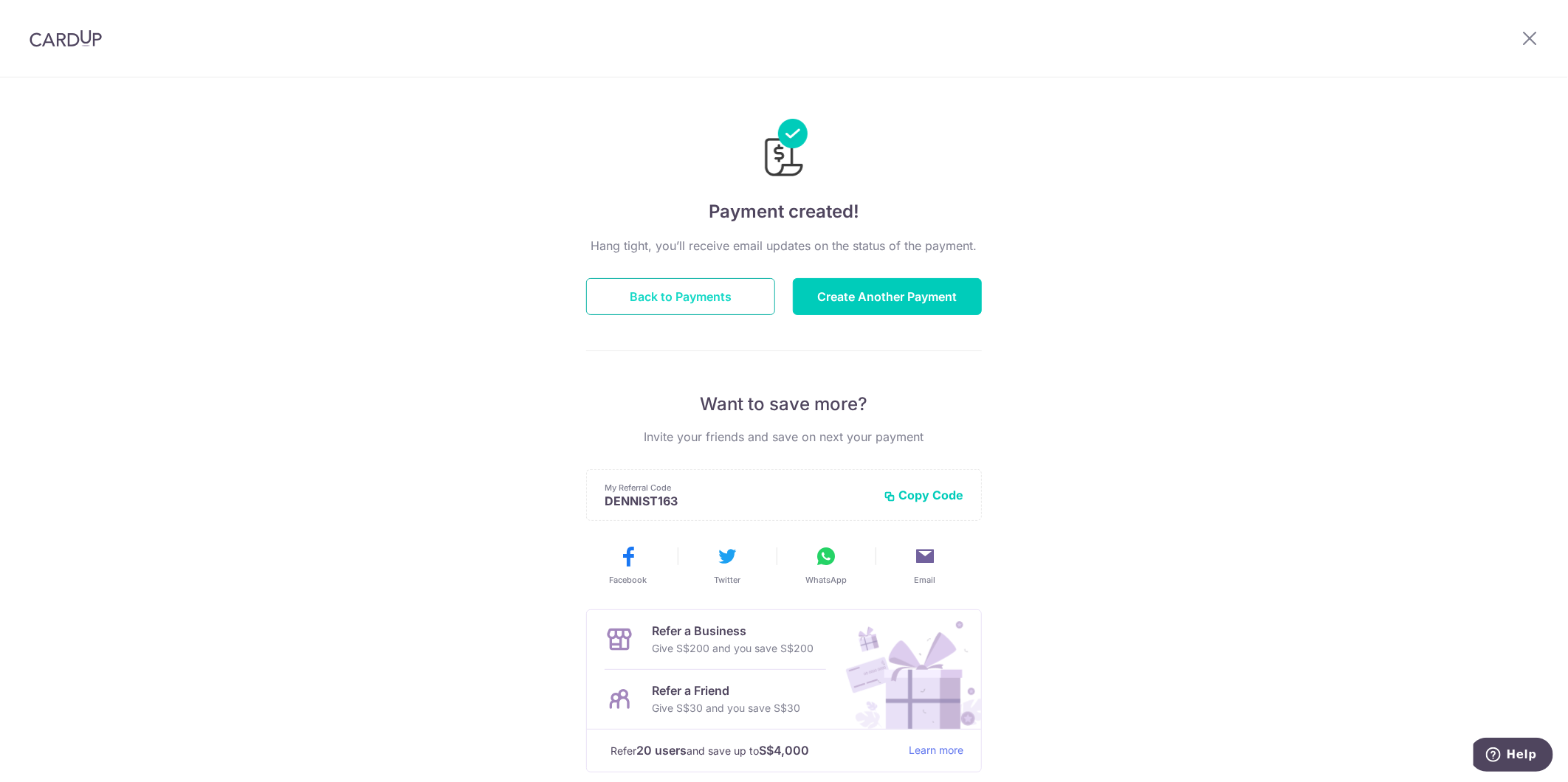
click at [663, 291] on button "Back to Payments" at bounding box center [680, 296] width 189 height 37
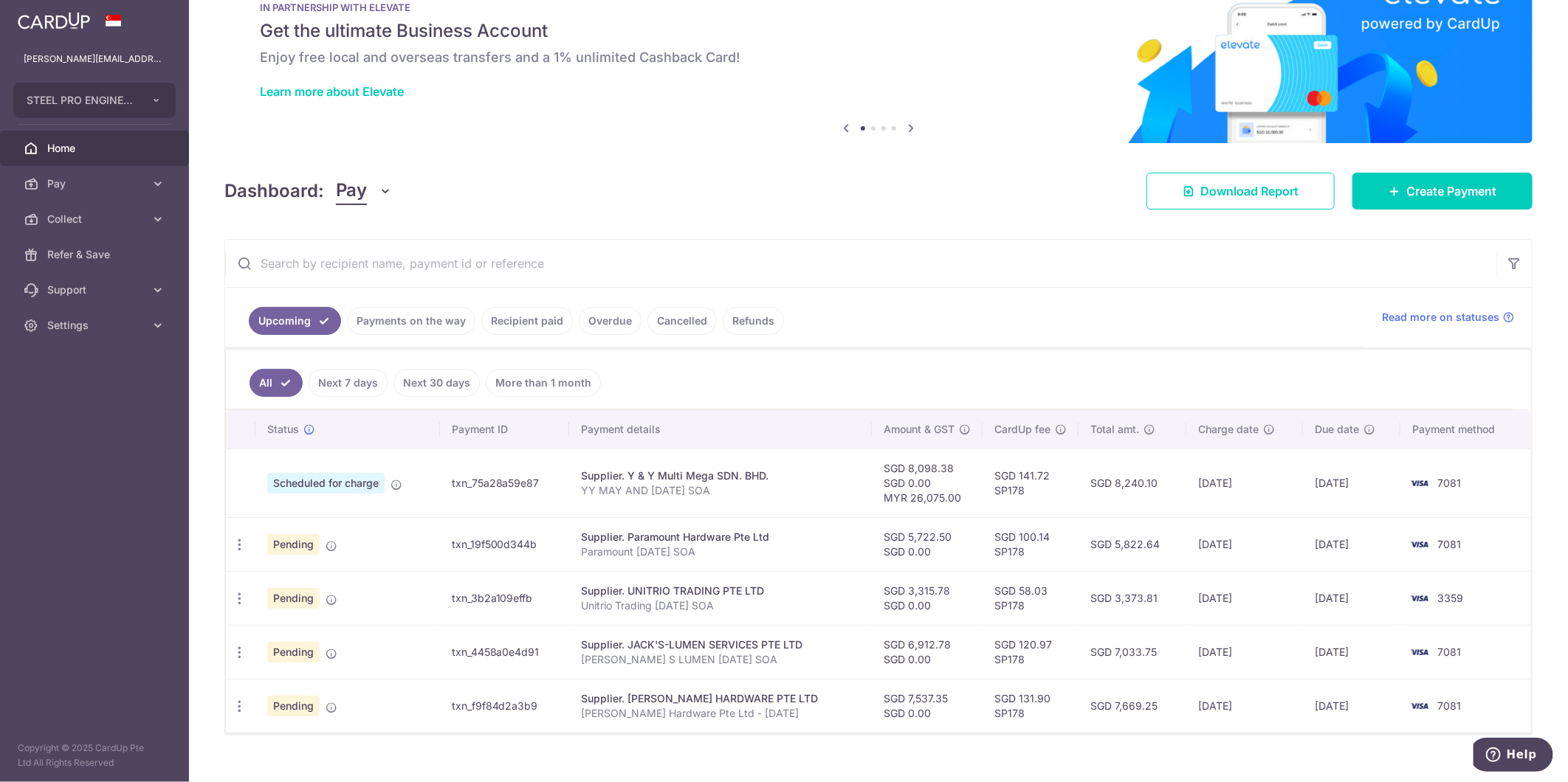
scroll to position [70, 0]
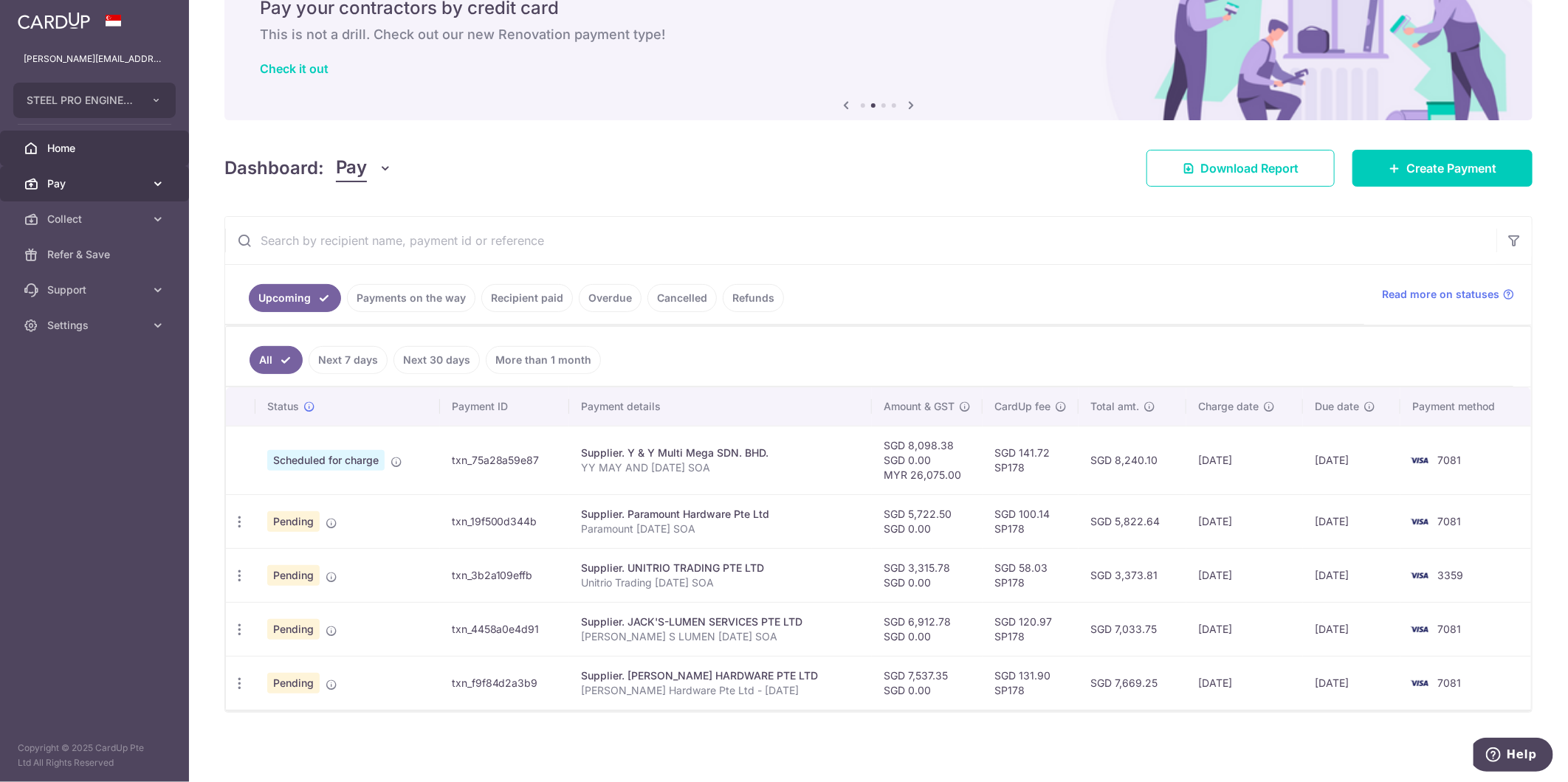
click at [88, 180] on span "Pay" at bounding box center [96, 183] width 98 height 15
click at [115, 221] on span "Payments" at bounding box center [96, 218] width 98 height 15
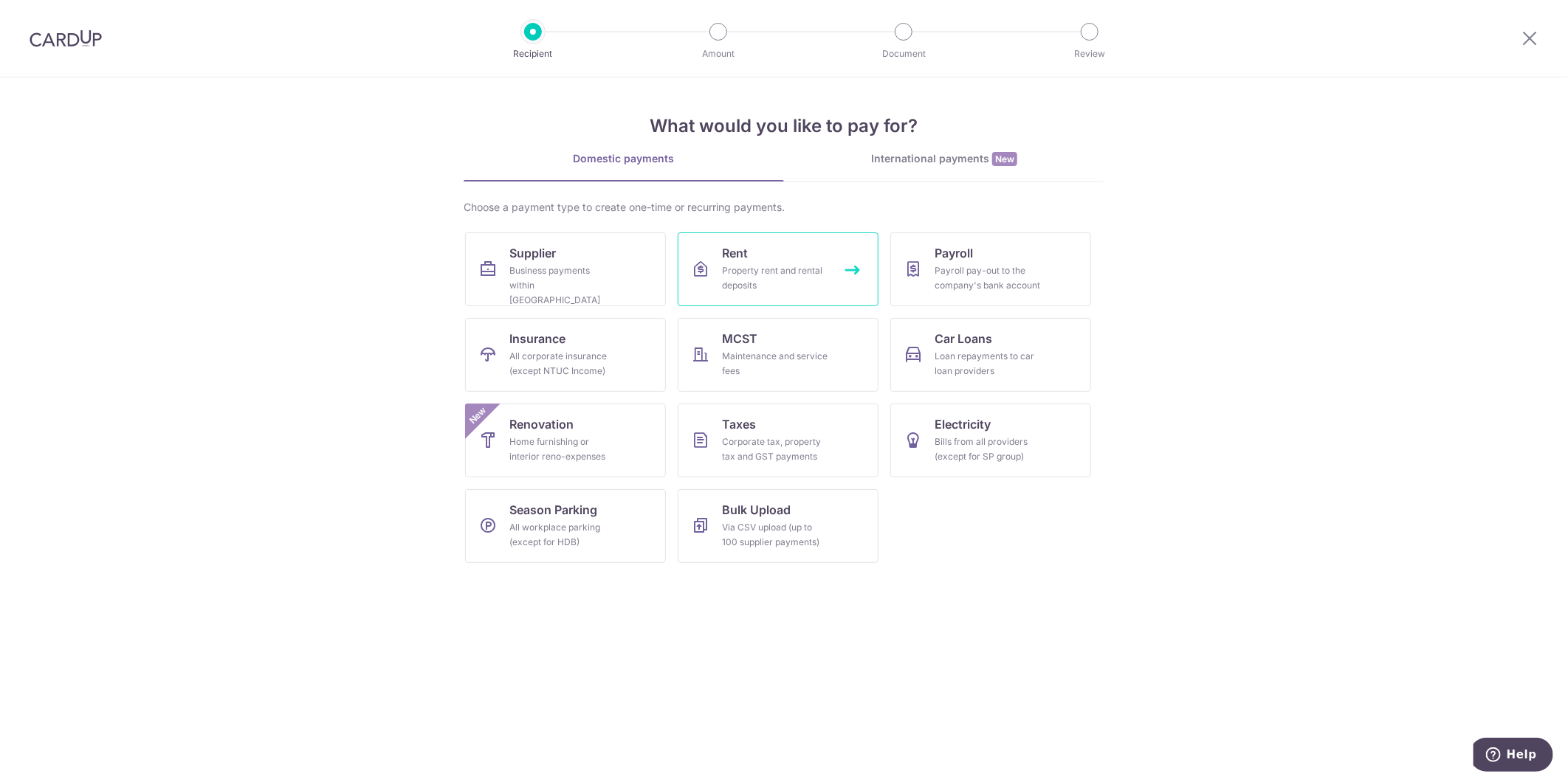
click at [817, 248] on link "Rent Property rent and rental deposits" at bounding box center [778, 269] width 200 height 74
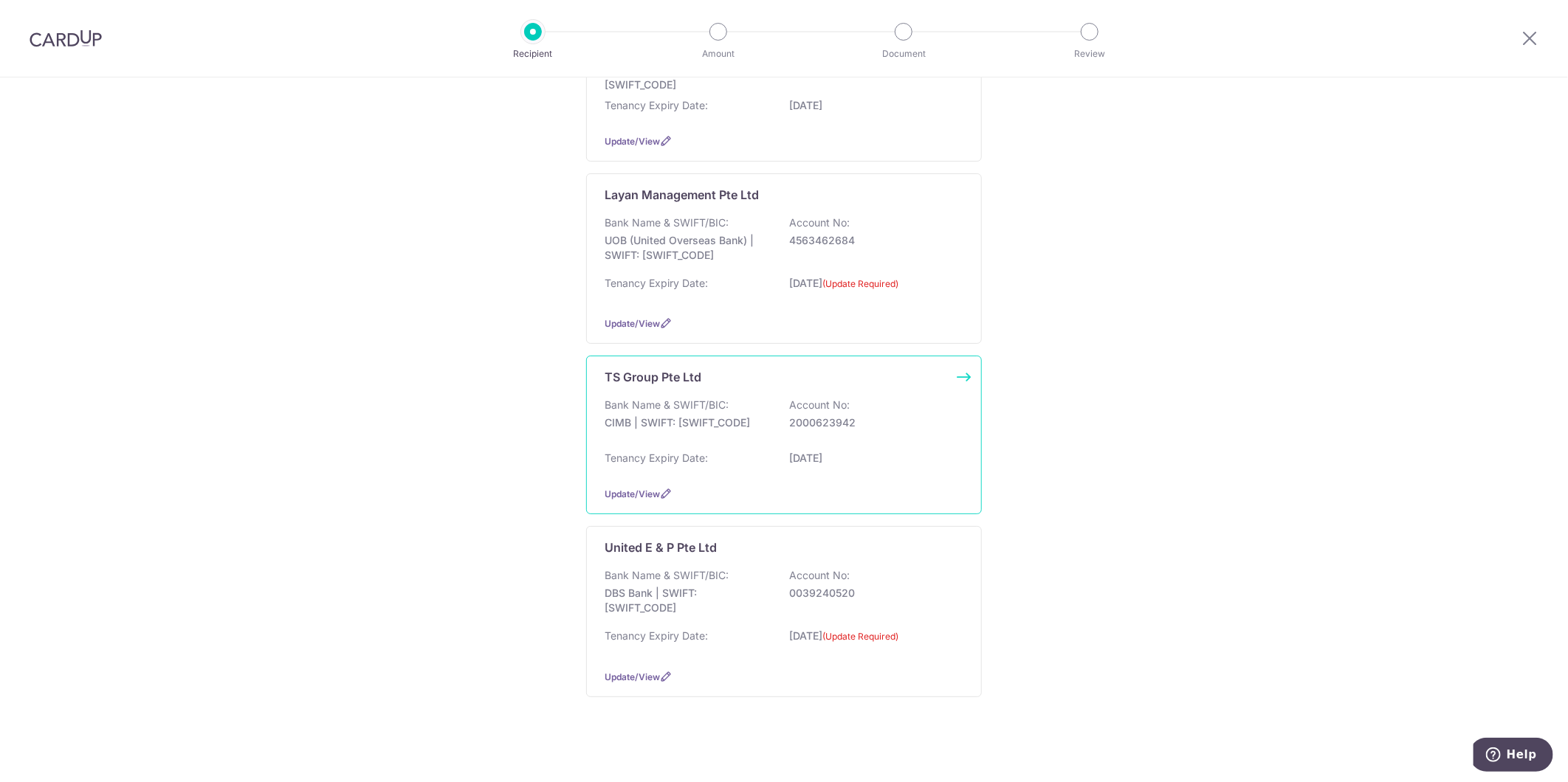
scroll to position [503, 0]
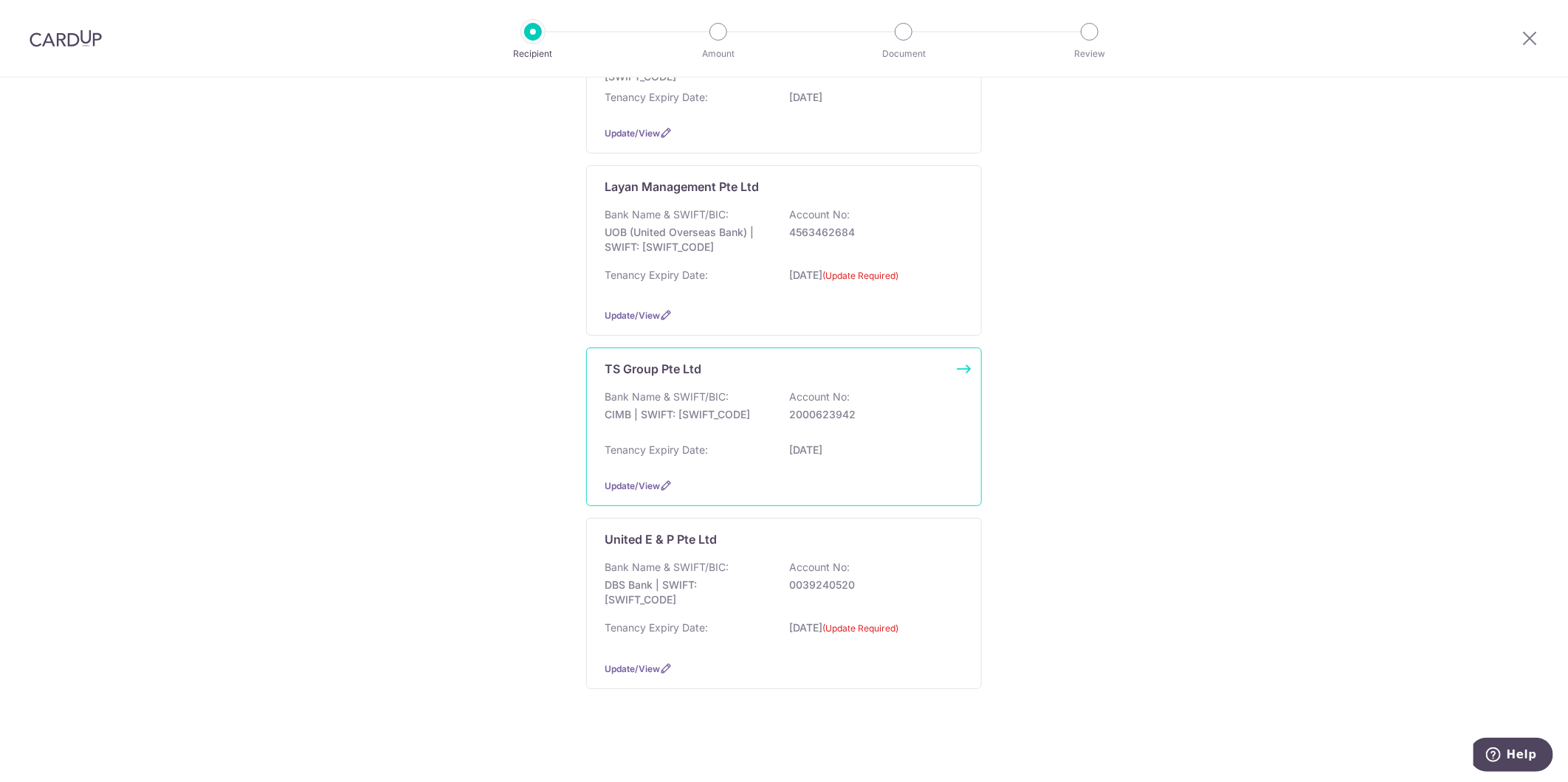
click at [709, 415] on p "CIMB | SWIFT: [SWIFT_CODE]" at bounding box center [686, 414] width 165 height 15
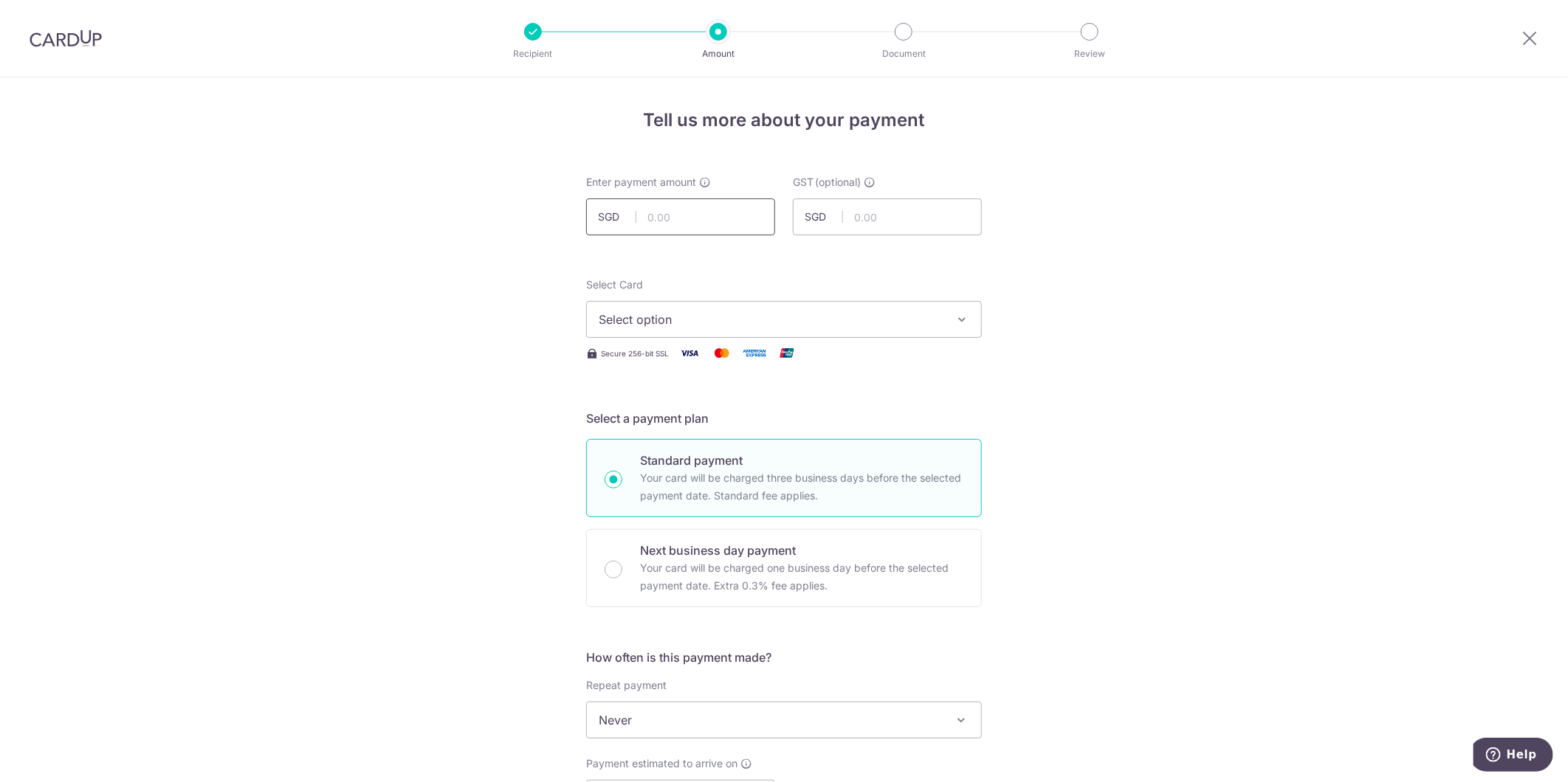
click at [734, 221] on input "text" at bounding box center [680, 217] width 189 height 37
click at [642, 215] on input "text" at bounding box center [680, 217] width 189 height 37
click at [512, 301] on div "Tell us more about your payment Enter payment amount SGD GST (optional) SGD Sel…" at bounding box center [784, 794] width 1568 height 1434
click at [637, 200] on input "text" at bounding box center [680, 217] width 189 height 37
click at [81, 47] on div at bounding box center [65, 39] width 131 height 77
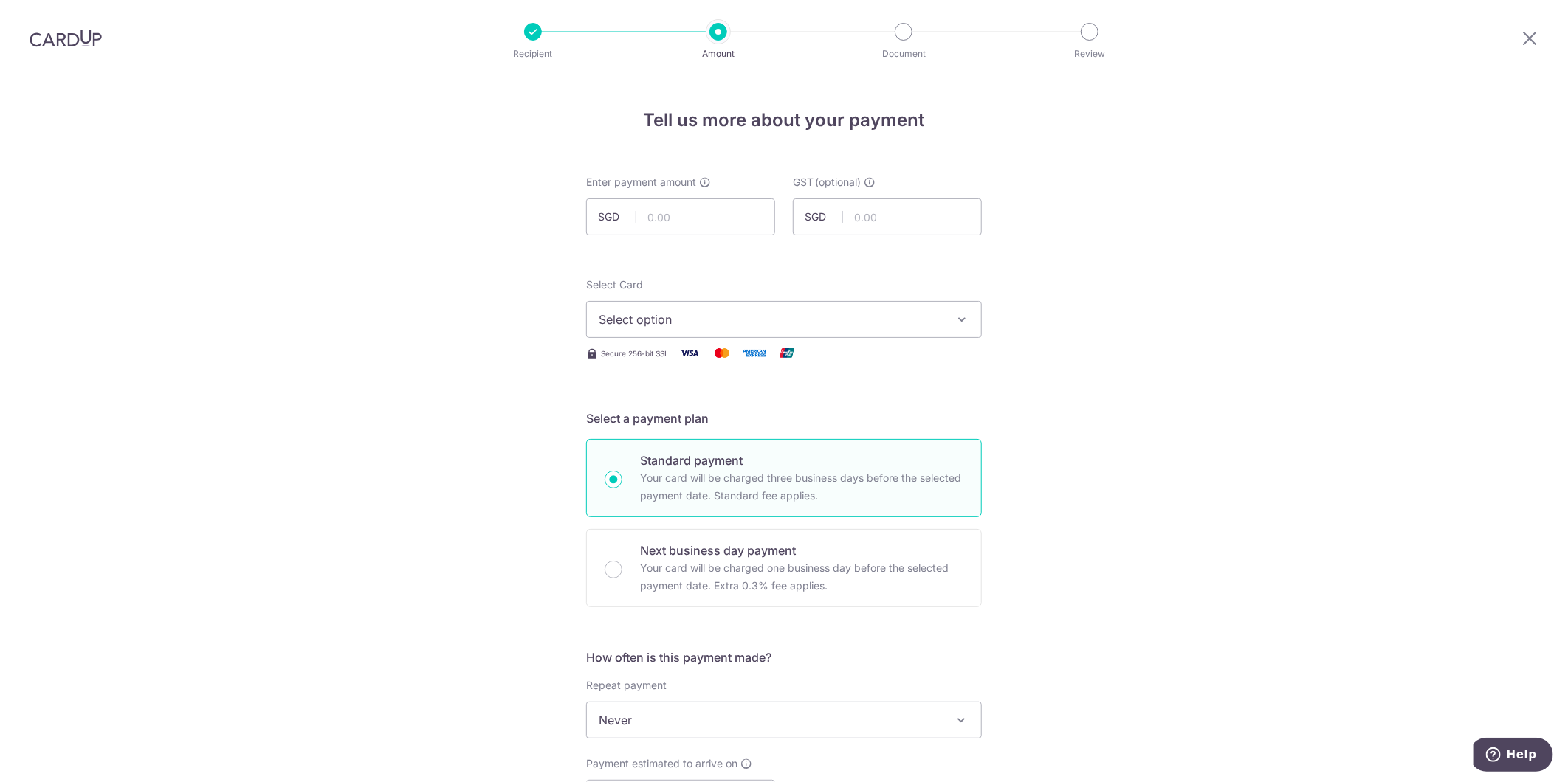
drag, startPoint x: 86, startPoint y: 34, endPoint x: 873, endPoint y: 92, distance: 789.1
click at [86, 34] on img at bounding box center [65, 38] width 72 height 18
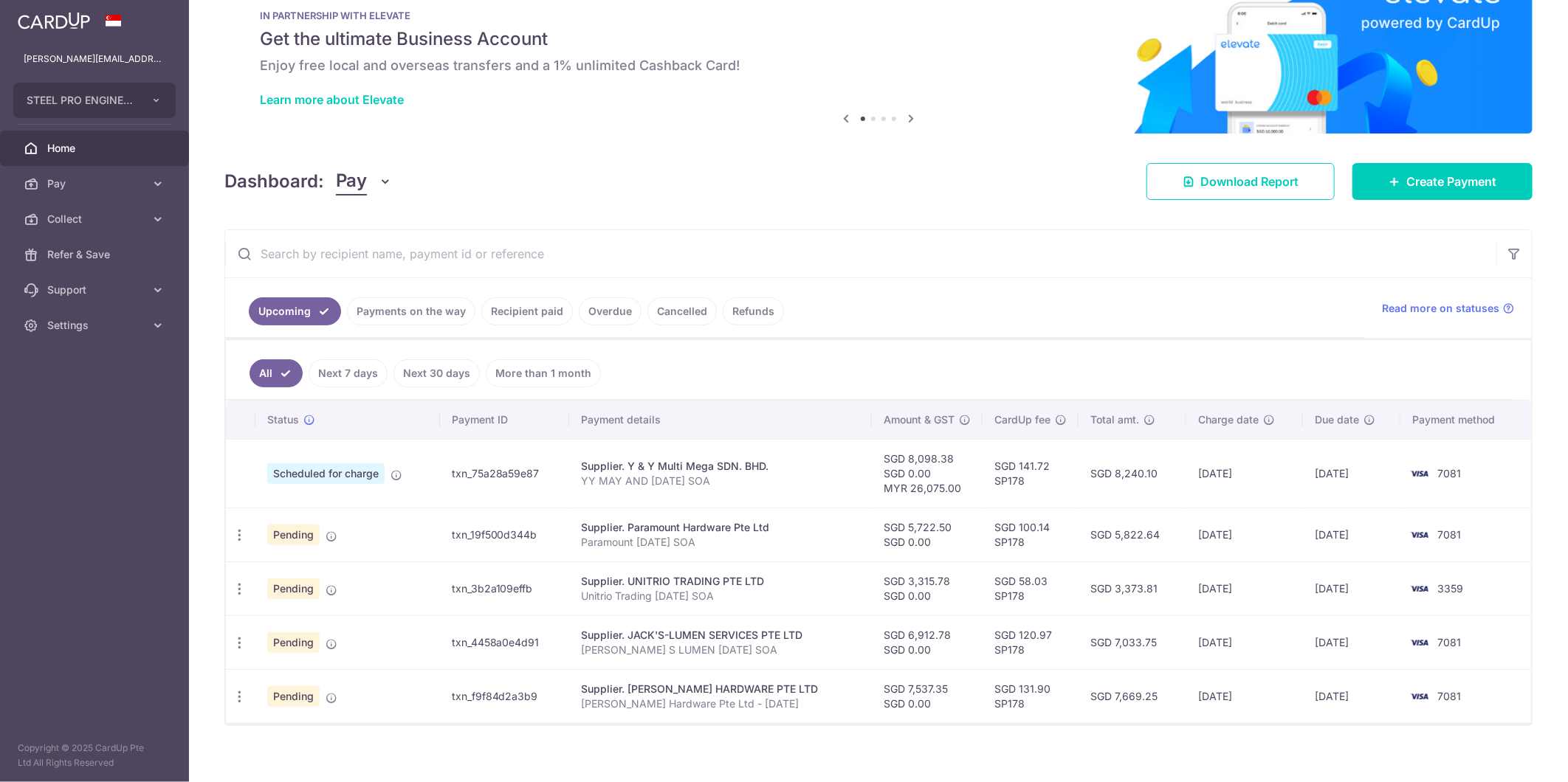
scroll to position [52, 0]
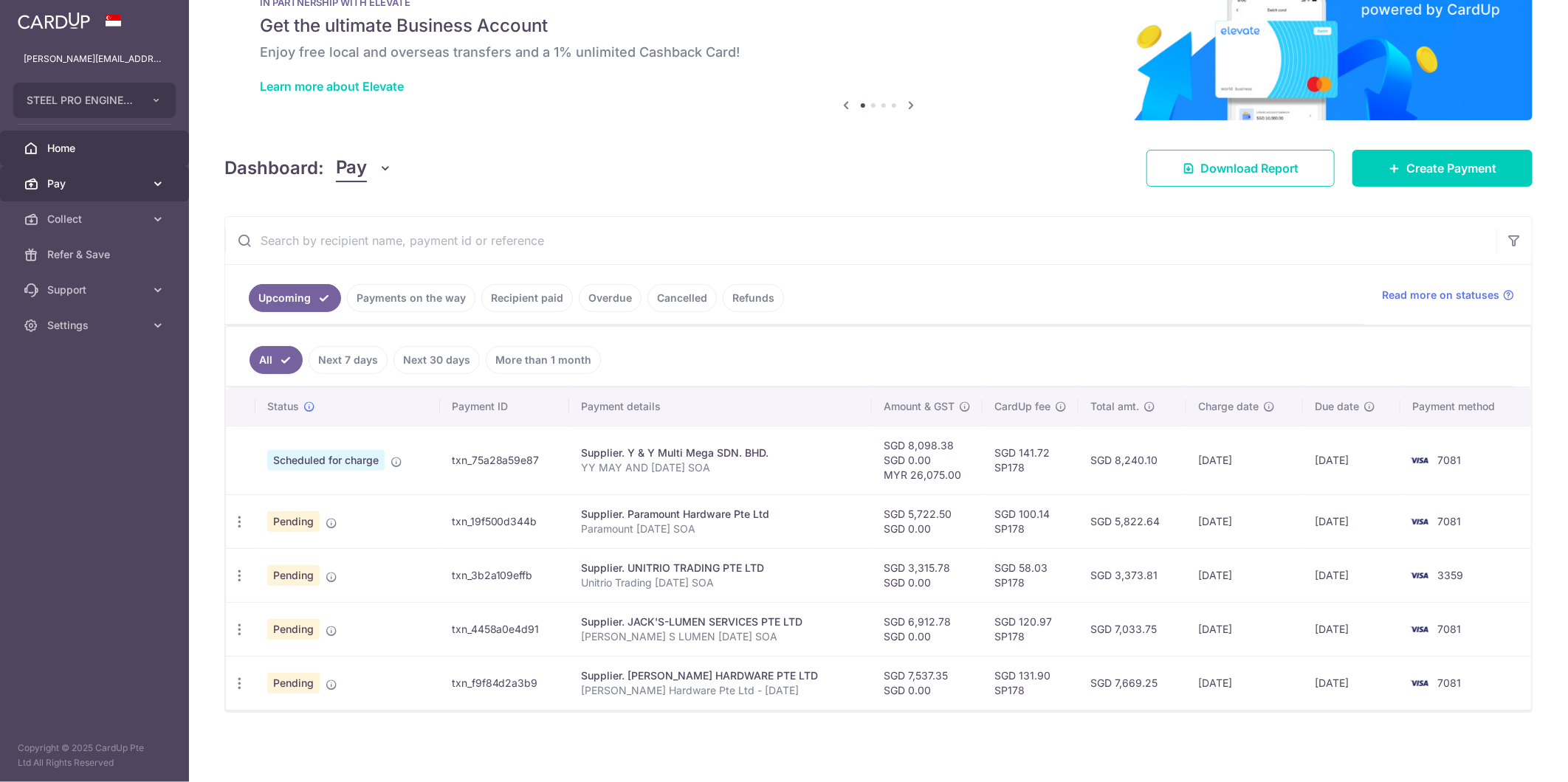
click at [77, 194] on link "Pay" at bounding box center [94, 183] width 189 height 35
click at [80, 207] on link "Payments" at bounding box center [94, 218] width 189 height 35
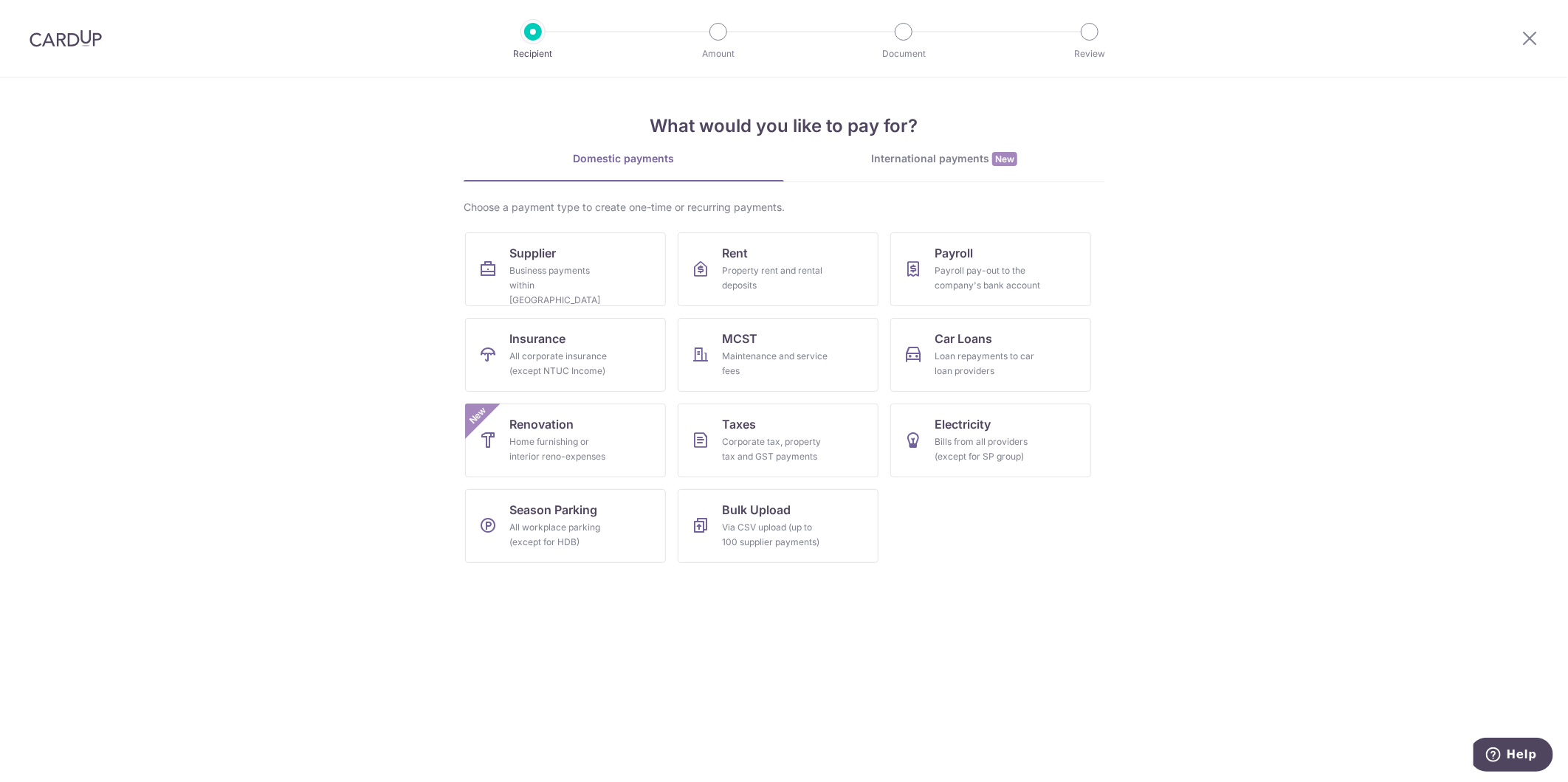
click at [977, 134] on h4 "What would you like to pay for?" at bounding box center [784, 126] width 641 height 27
click at [949, 170] on link "International payments New" at bounding box center [944, 166] width 320 height 30
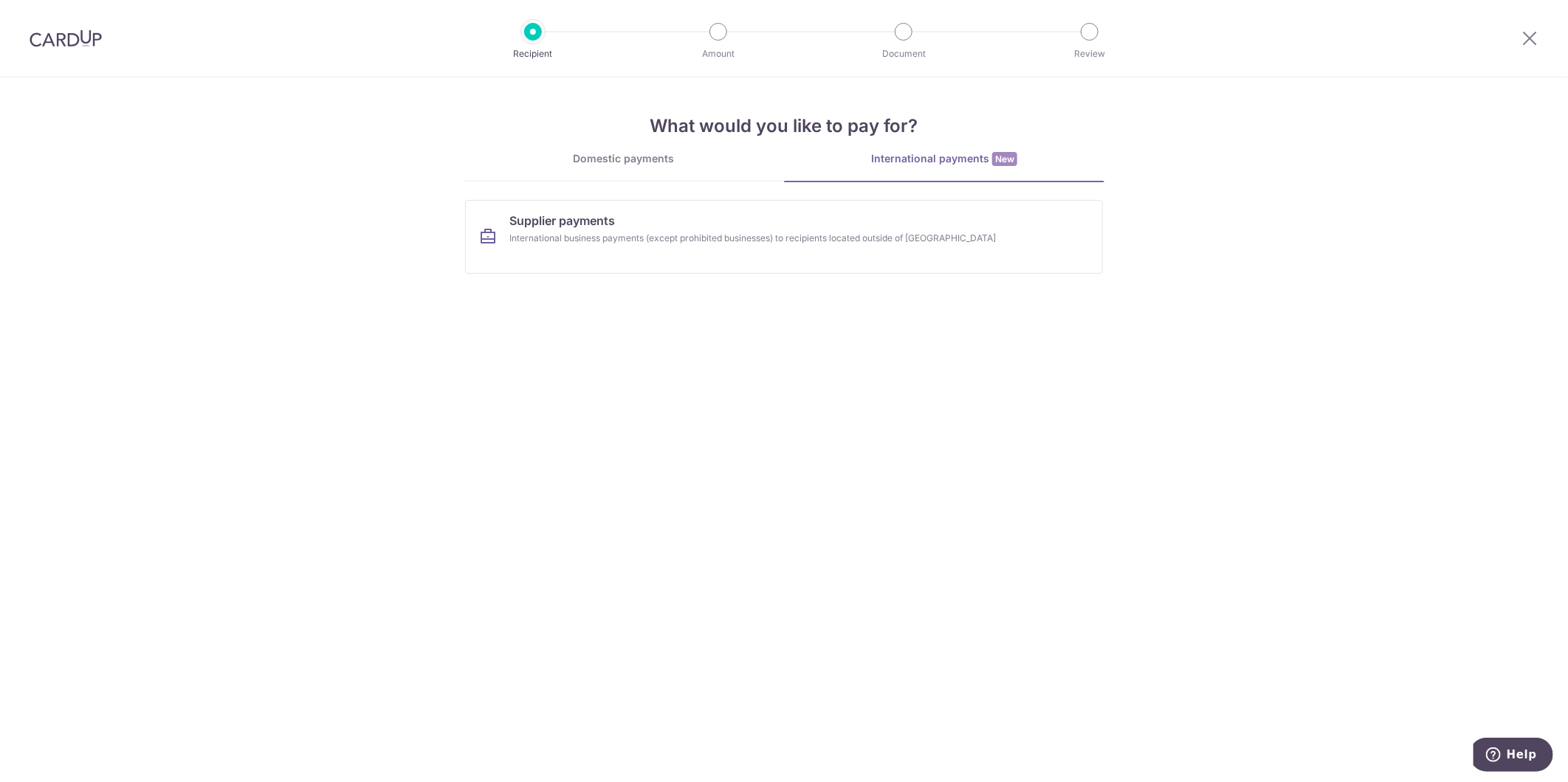
click at [643, 148] on div "What would you like to pay for? Domestic payments International payments New Ch…" at bounding box center [784, 181] width 641 height 208
click at [641, 152] on div "Domestic payments" at bounding box center [624, 158] width 320 height 15
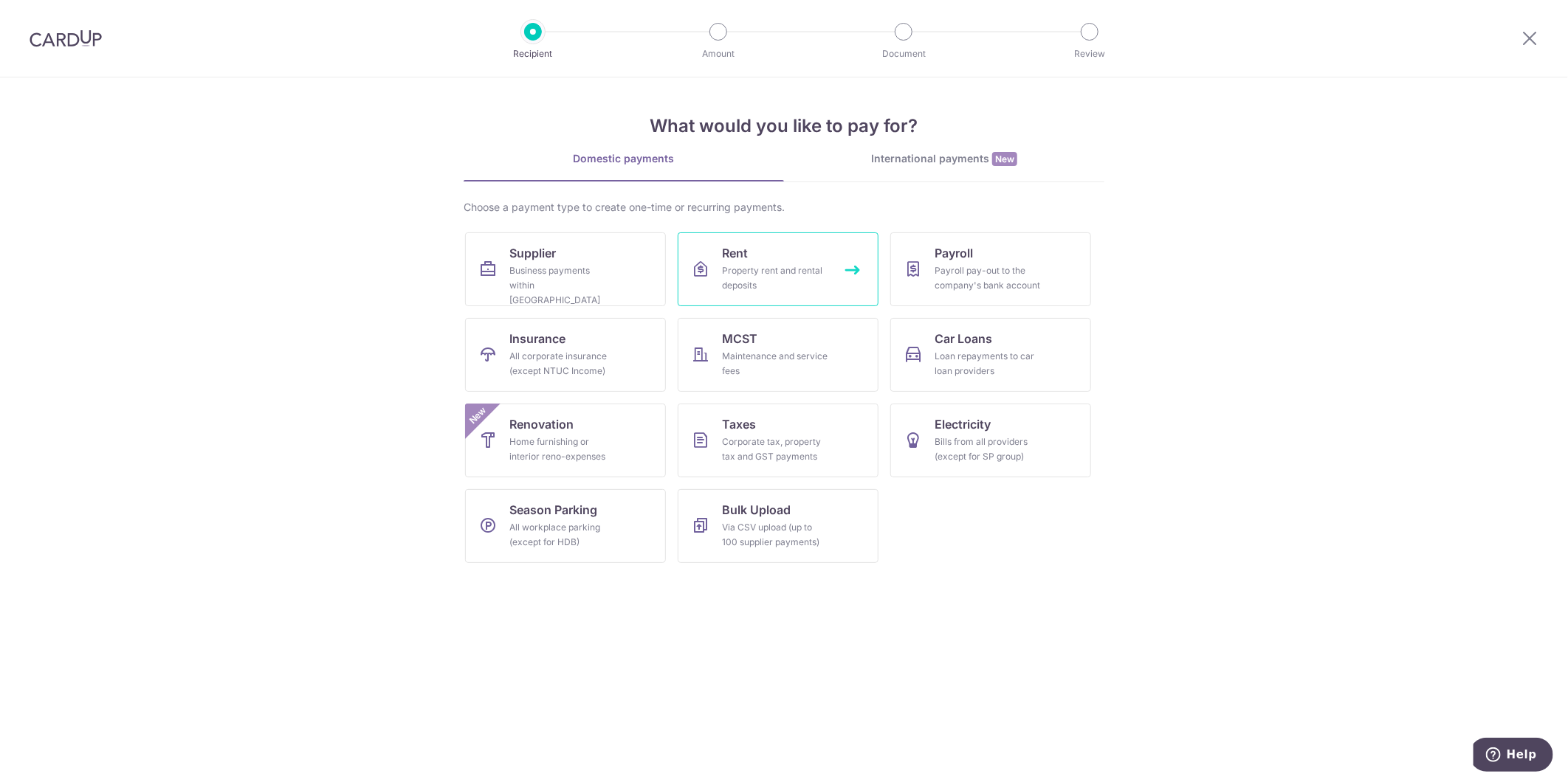
click at [732, 255] on span "Rent" at bounding box center [734, 253] width 26 height 18
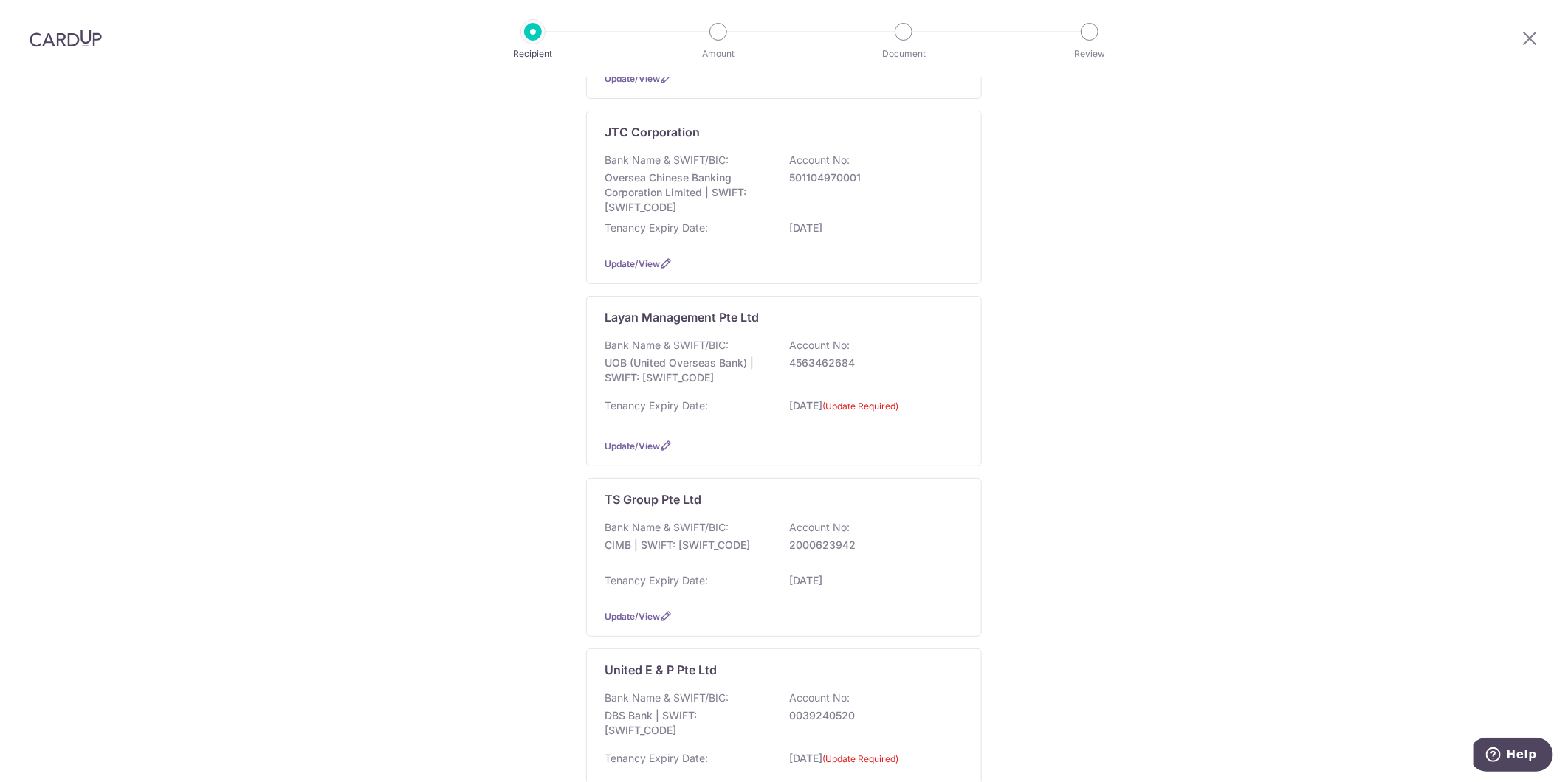
scroll to position [409, 0]
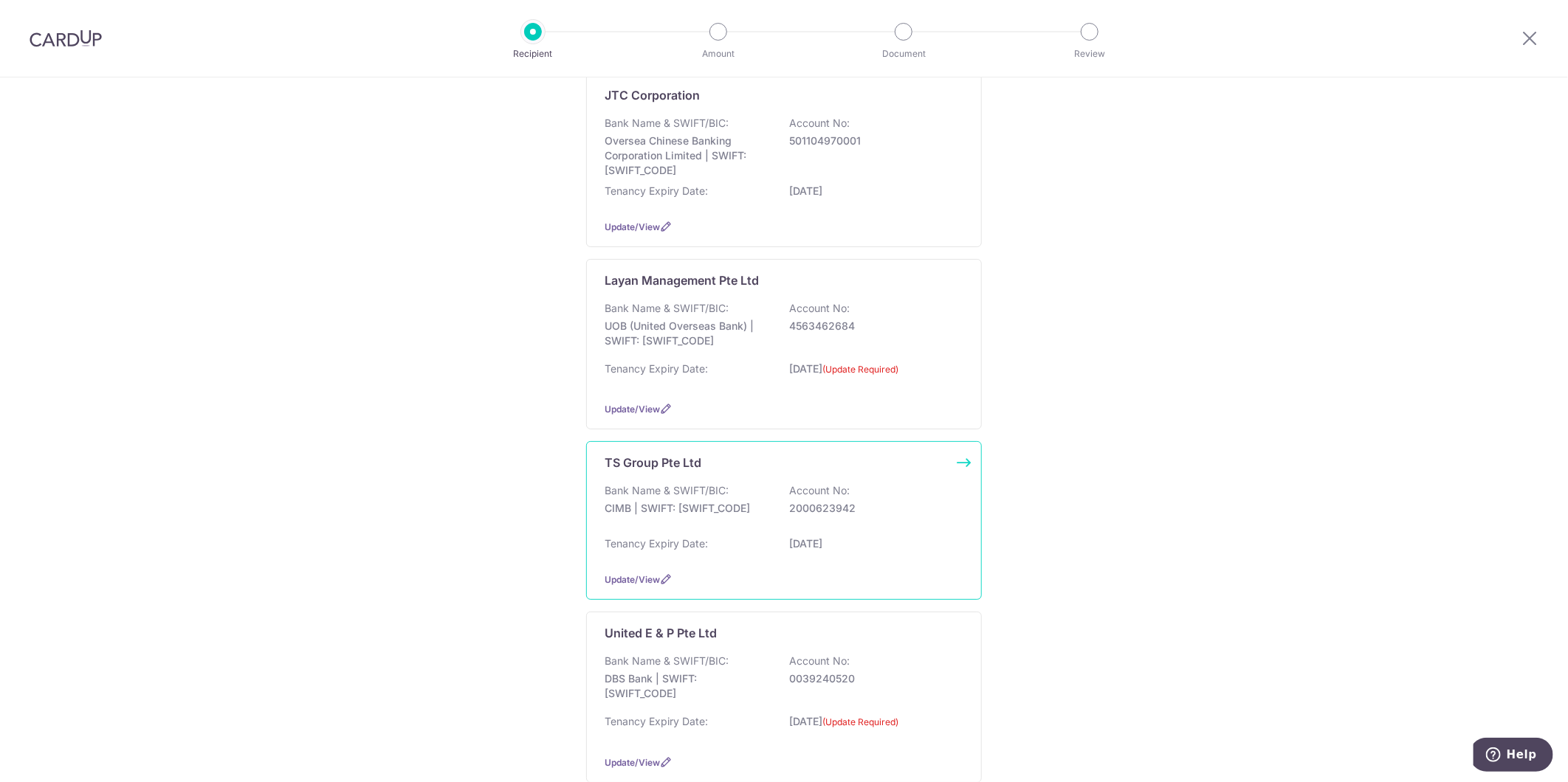
click at [813, 547] on p "[DATE]" at bounding box center [871, 543] width 165 height 15
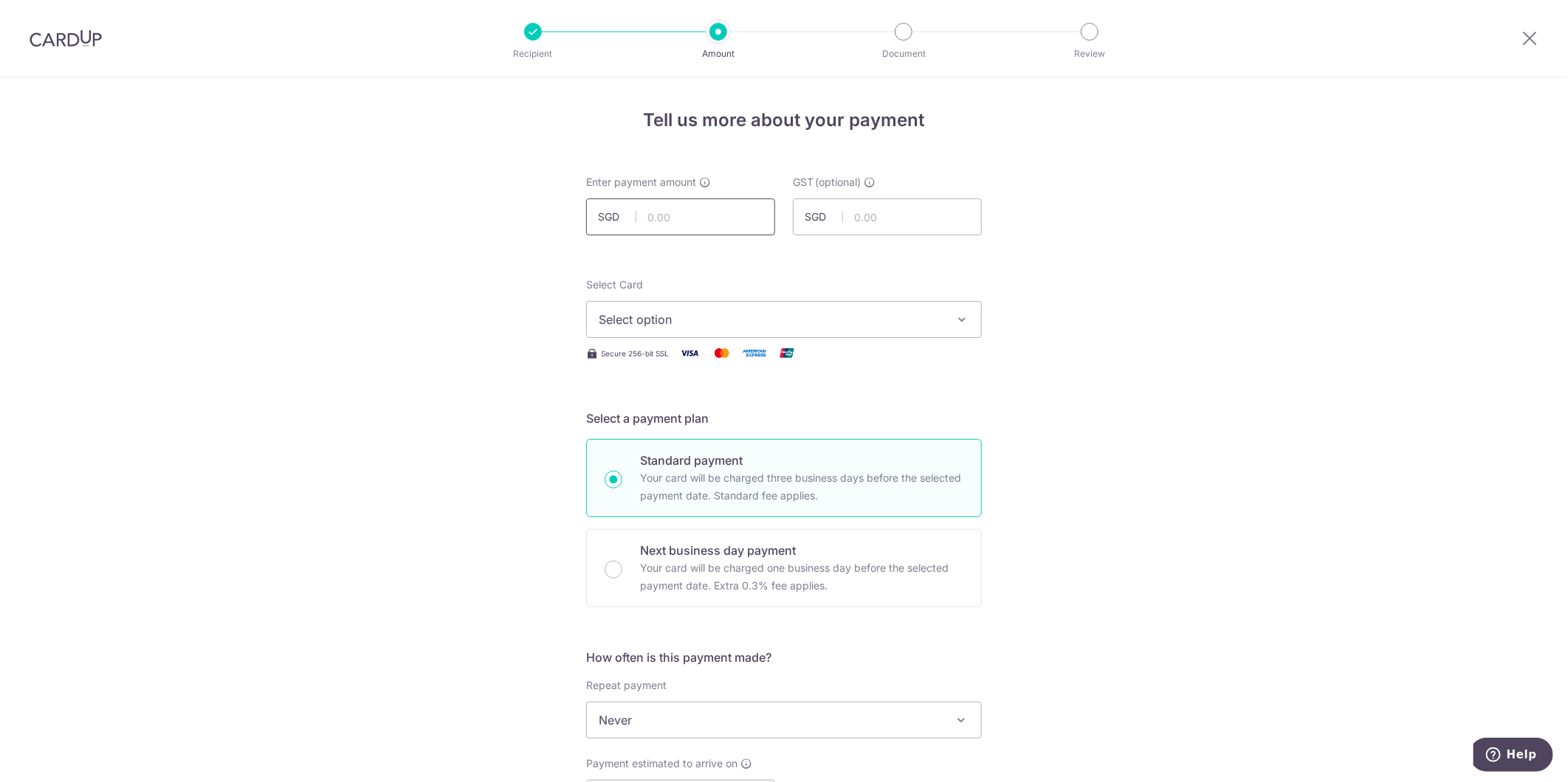
click at [685, 224] on input "text" at bounding box center [680, 217] width 189 height 37
click at [1152, 633] on div "Tell us more about your payment Enter payment amount SGD GST (optional) SGD Sel…" at bounding box center [784, 794] width 1568 height 1434
click at [695, 193] on div "Enter payment amount SGD" at bounding box center [680, 205] width 189 height 61
click at [690, 209] on input "text" at bounding box center [680, 217] width 189 height 37
type input "7,600.80"
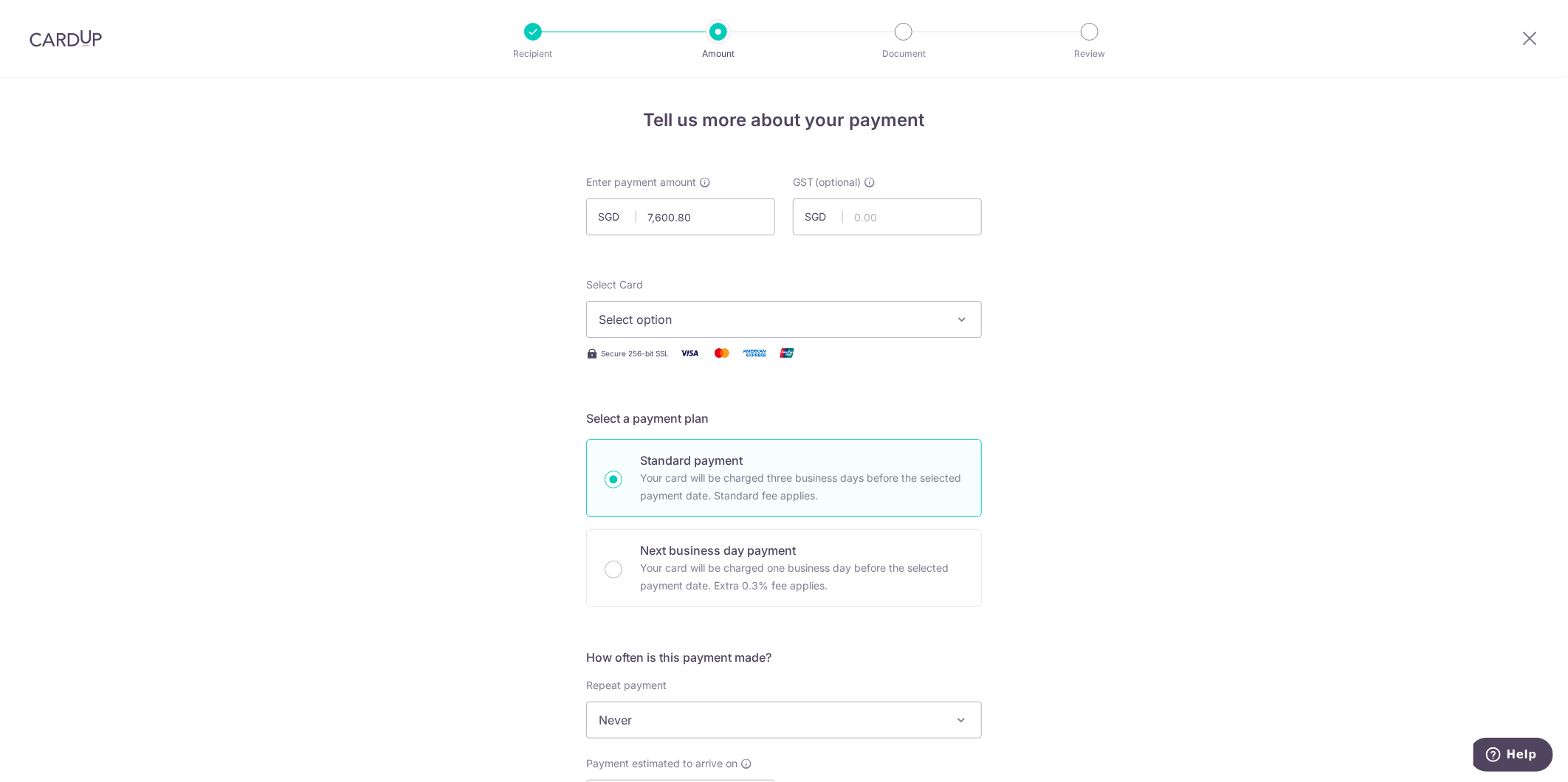
click at [183, 373] on div "Tell us more about your payment Enter payment amount SGD 7,600.80 7600.80 GST (…" at bounding box center [784, 794] width 1568 height 1434
click at [668, 326] on span "Select option" at bounding box center [770, 319] width 344 height 18
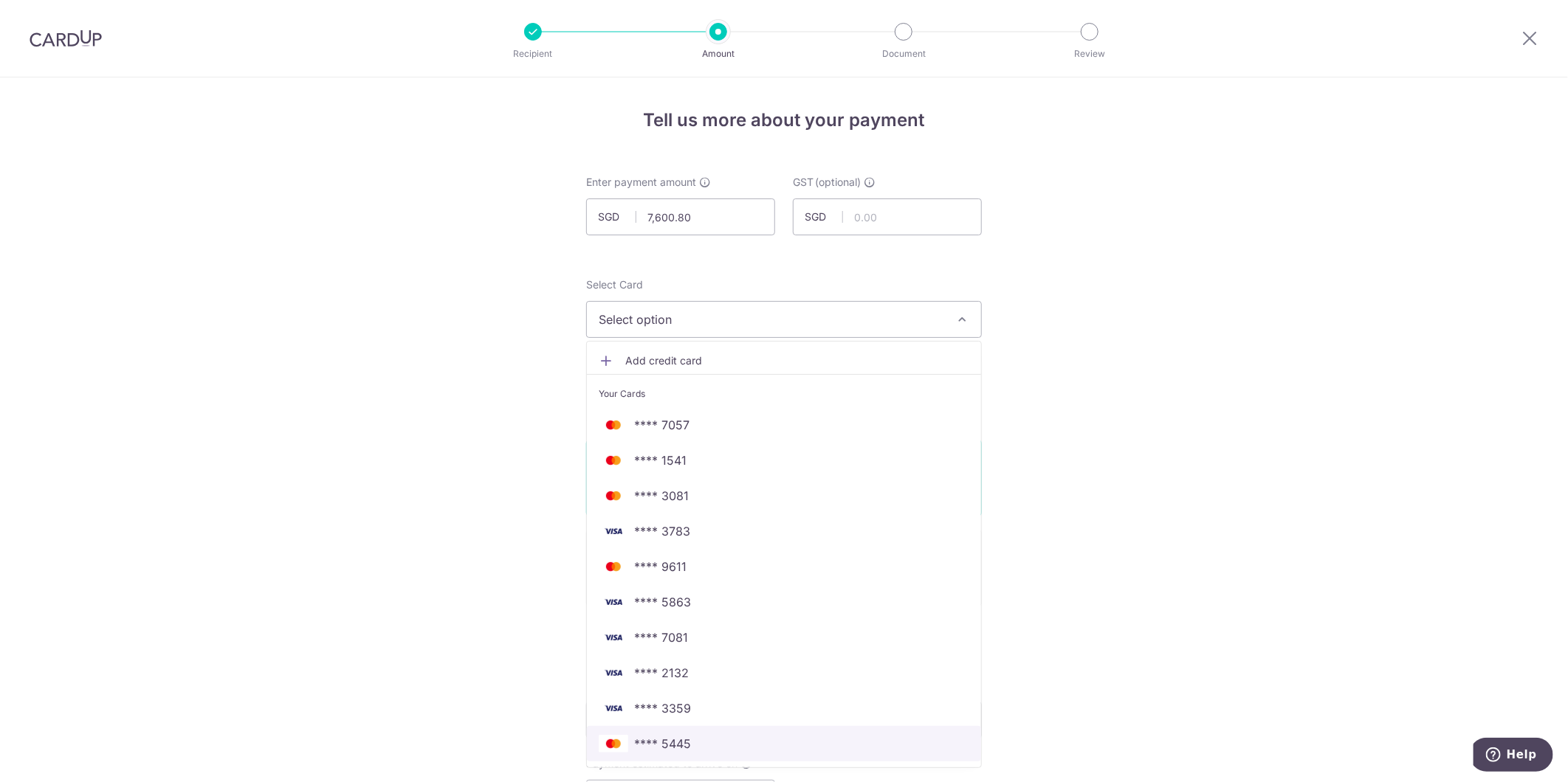
drag, startPoint x: 781, startPoint y: 727, endPoint x: 964, endPoint y: 745, distance: 183.9
click at [781, 727] on link "**** 5445" at bounding box center [784, 743] width 394 height 35
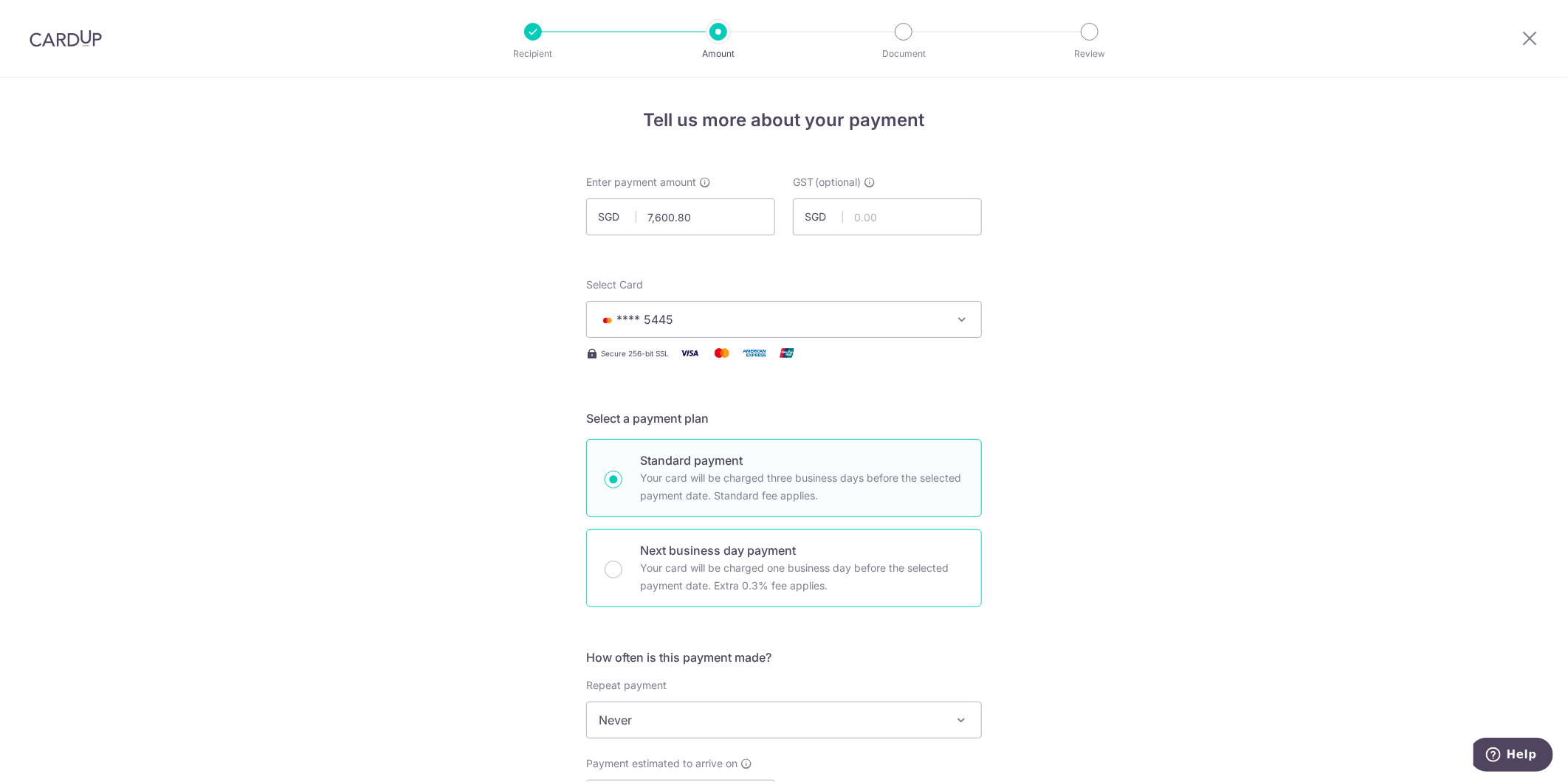
scroll to position [164, 0]
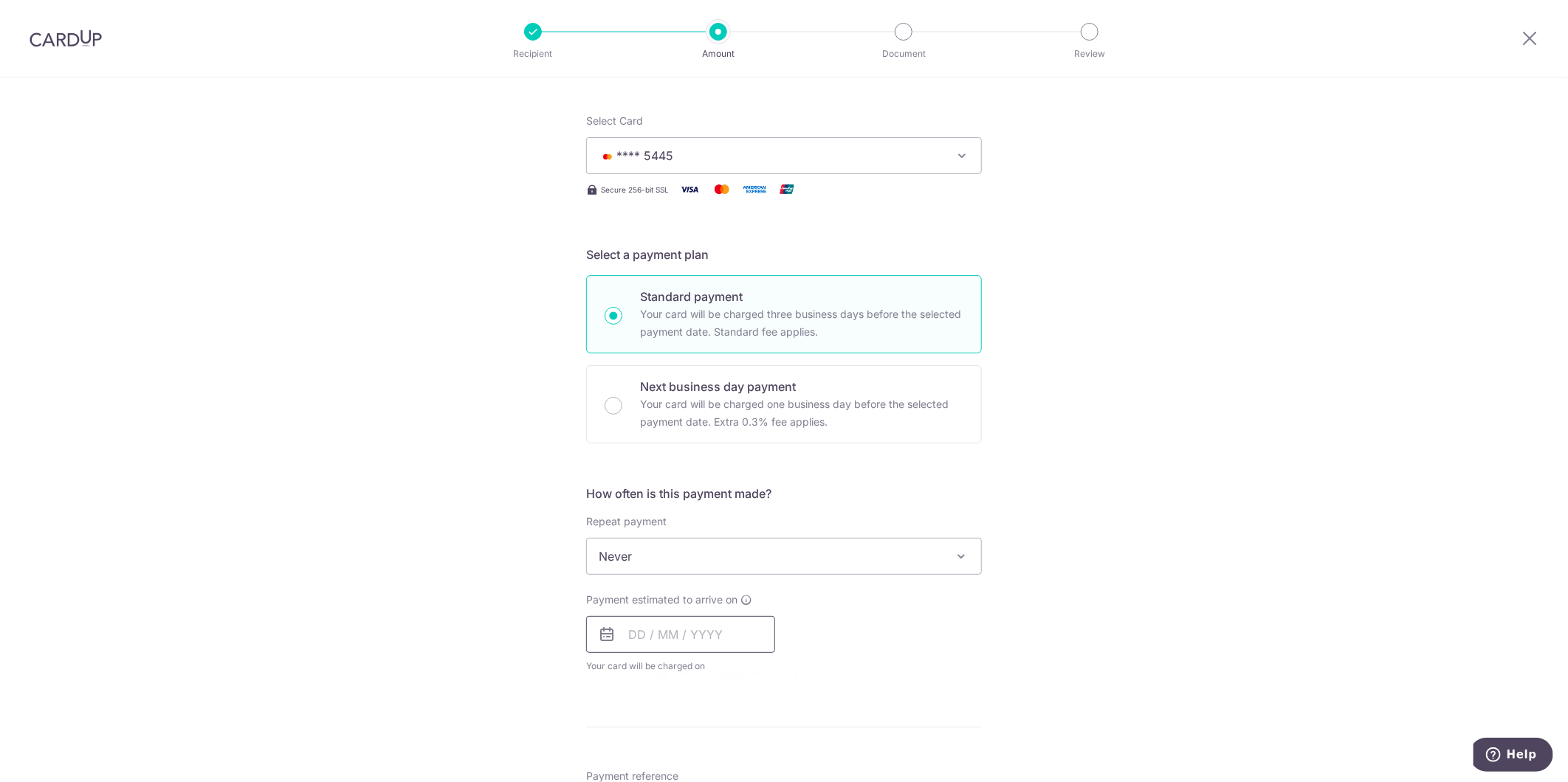
click at [698, 639] on input "text" at bounding box center [680, 634] width 189 height 37
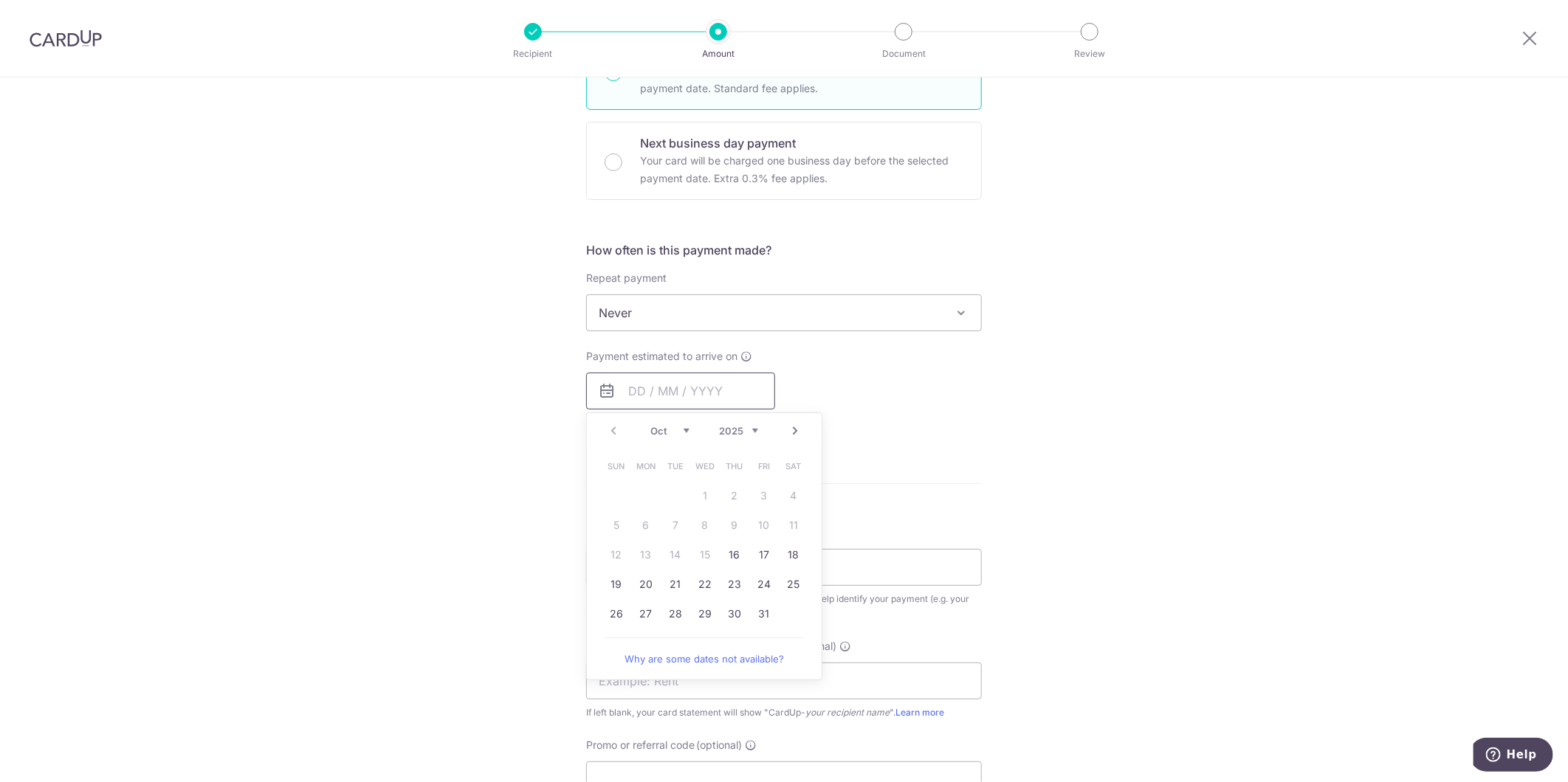
scroll to position [409, 0]
click at [722, 552] on link "16" at bounding box center [734, 552] width 24 height 24
type input "[DATE]"
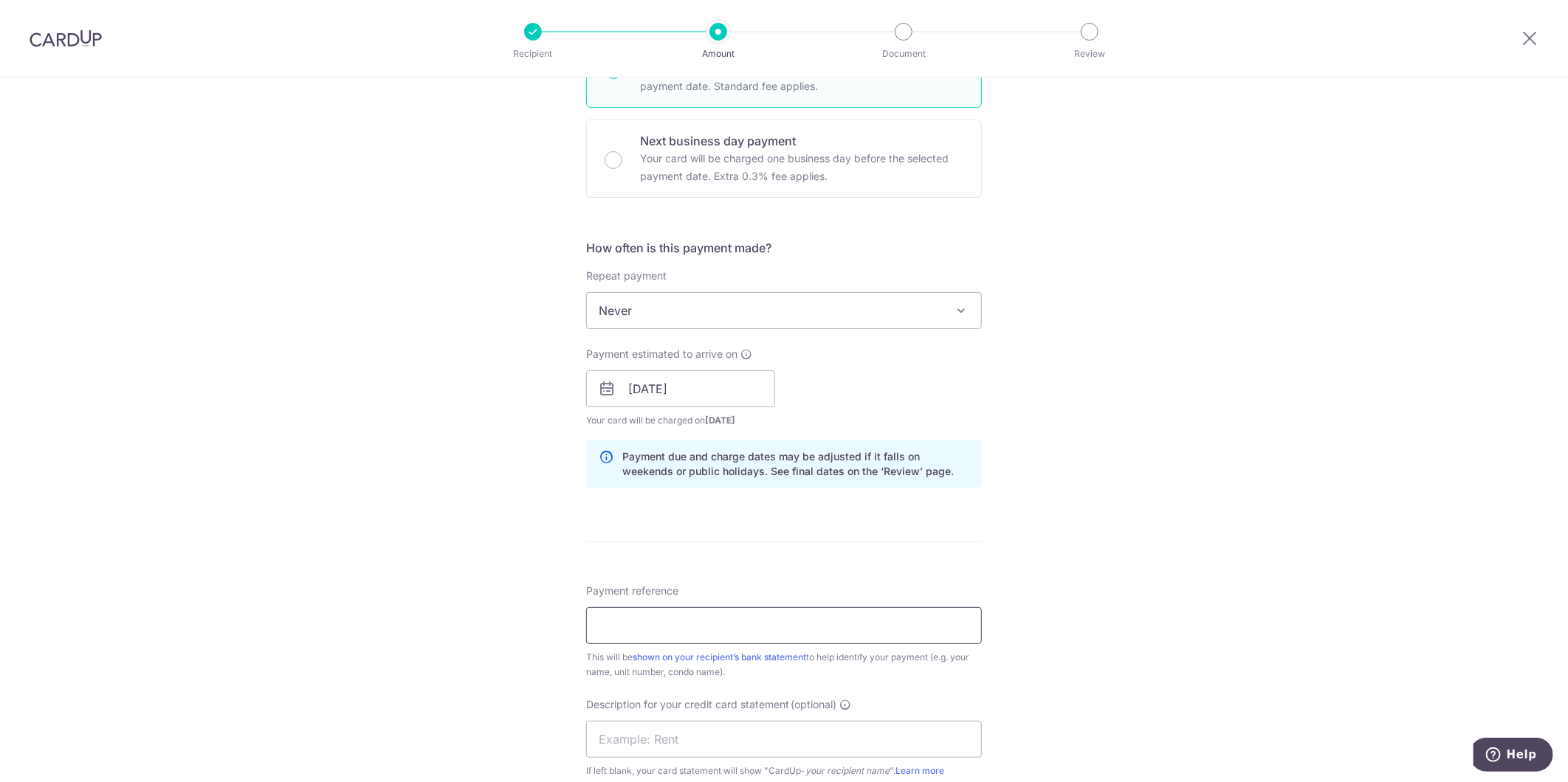
click at [724, 630] on input "Payment reference" at bounding box center [784, 625] width 396 height 37
type input "T"
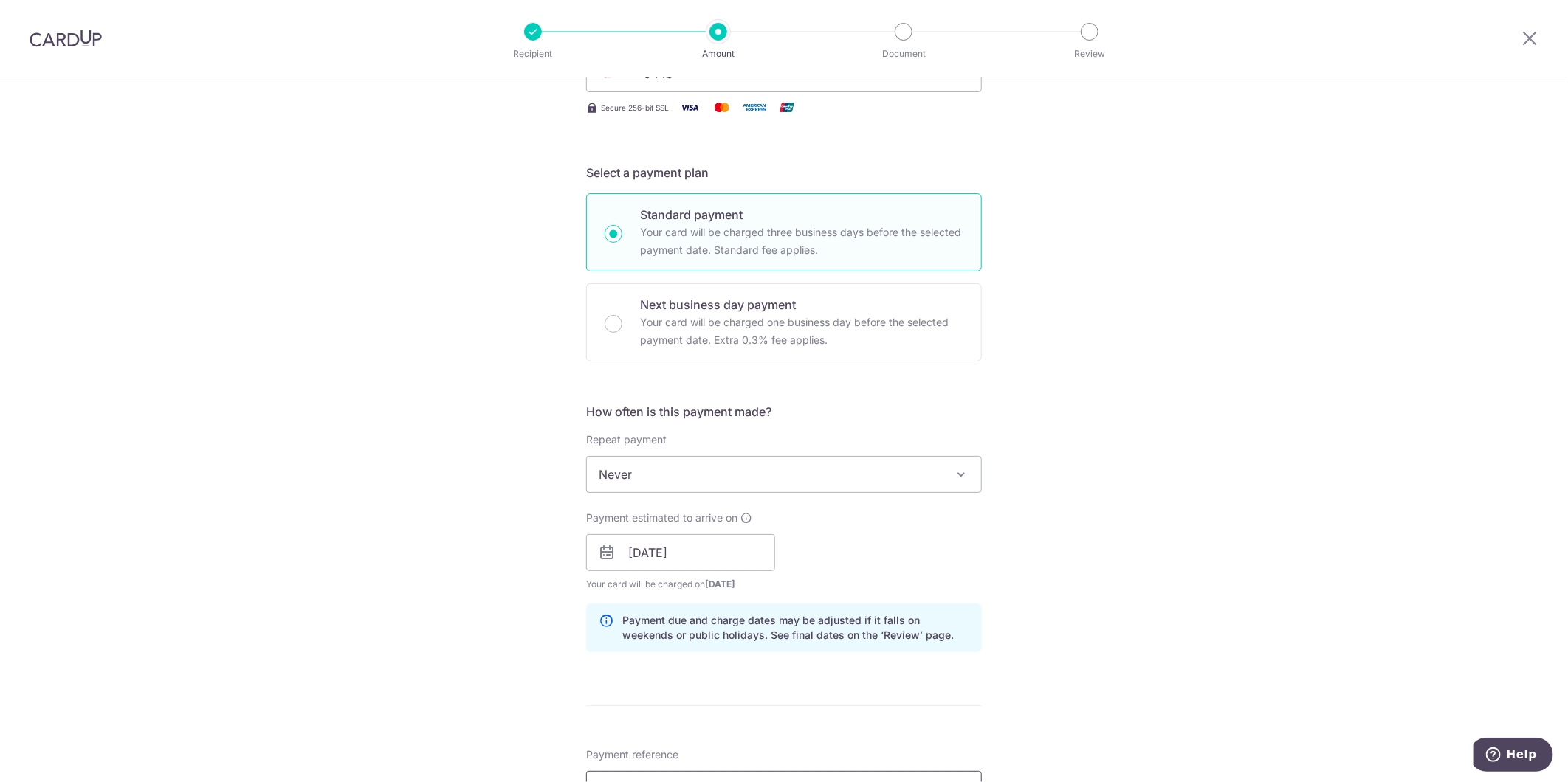
scroll to position [492, 0]
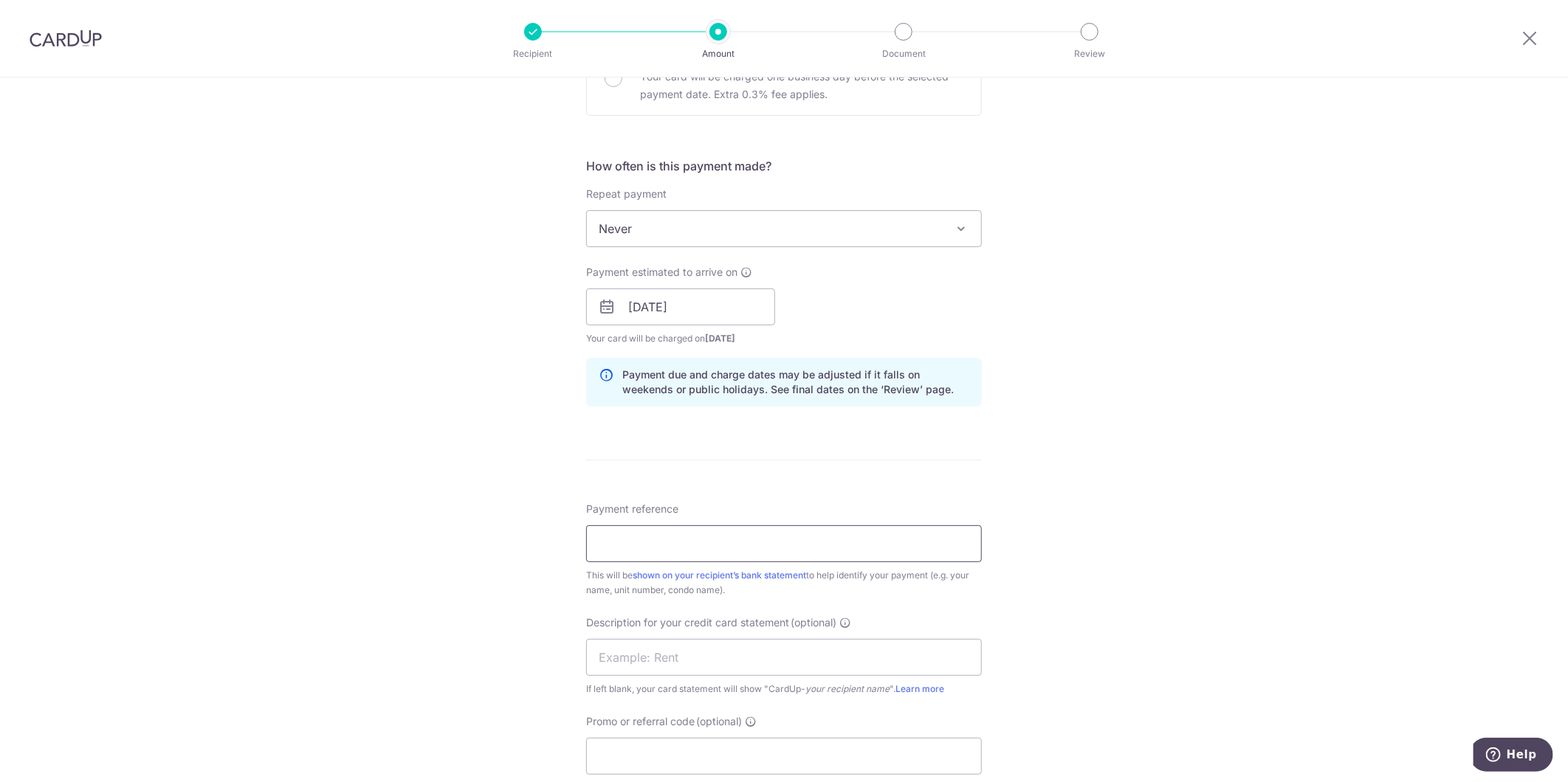
click at [711, 546] on input "Payment reference" at bounding box center [784, 543] width 396 height 37
paste input "DIC Dorm Sep 25 Rental"
click at [690, 666] on input "text" at bounding box center [784, 657] width 396 height 37
drag, startPoint x: 672, startPoint y: 546, endPoint x: 653, endPoint y: 541, distance: 19.6
click at [653, 541] on input "DIC Dorm Sep 25 Rental" at bounding box center [784, 543] width 396 height 37
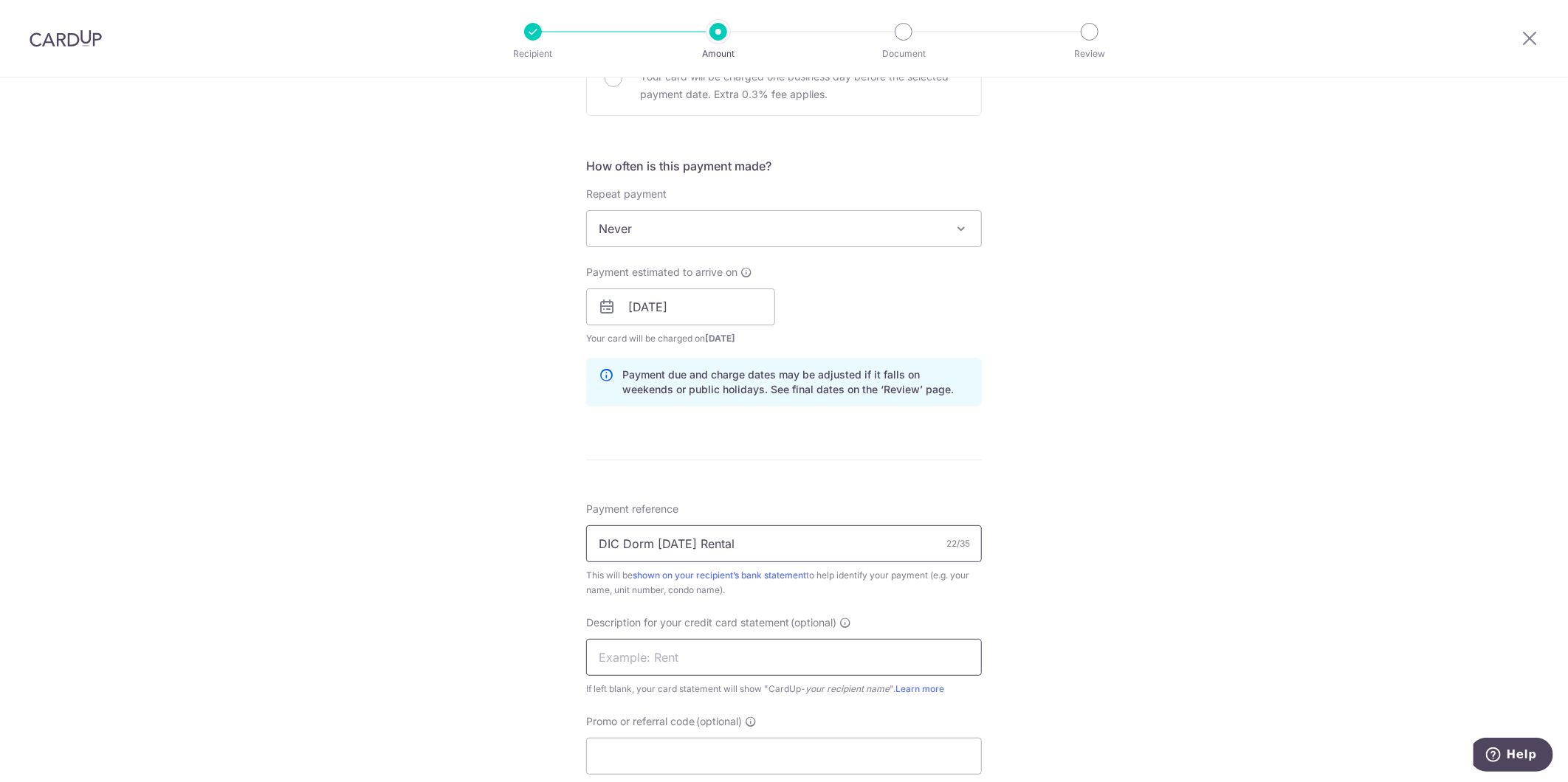
type input "DIC Dorm [DATE] Rental"
click at [743, 651] on input "text" at bounding box center [784, 657] width 396 height 37
paste input "DIC Dorm [DATE]"
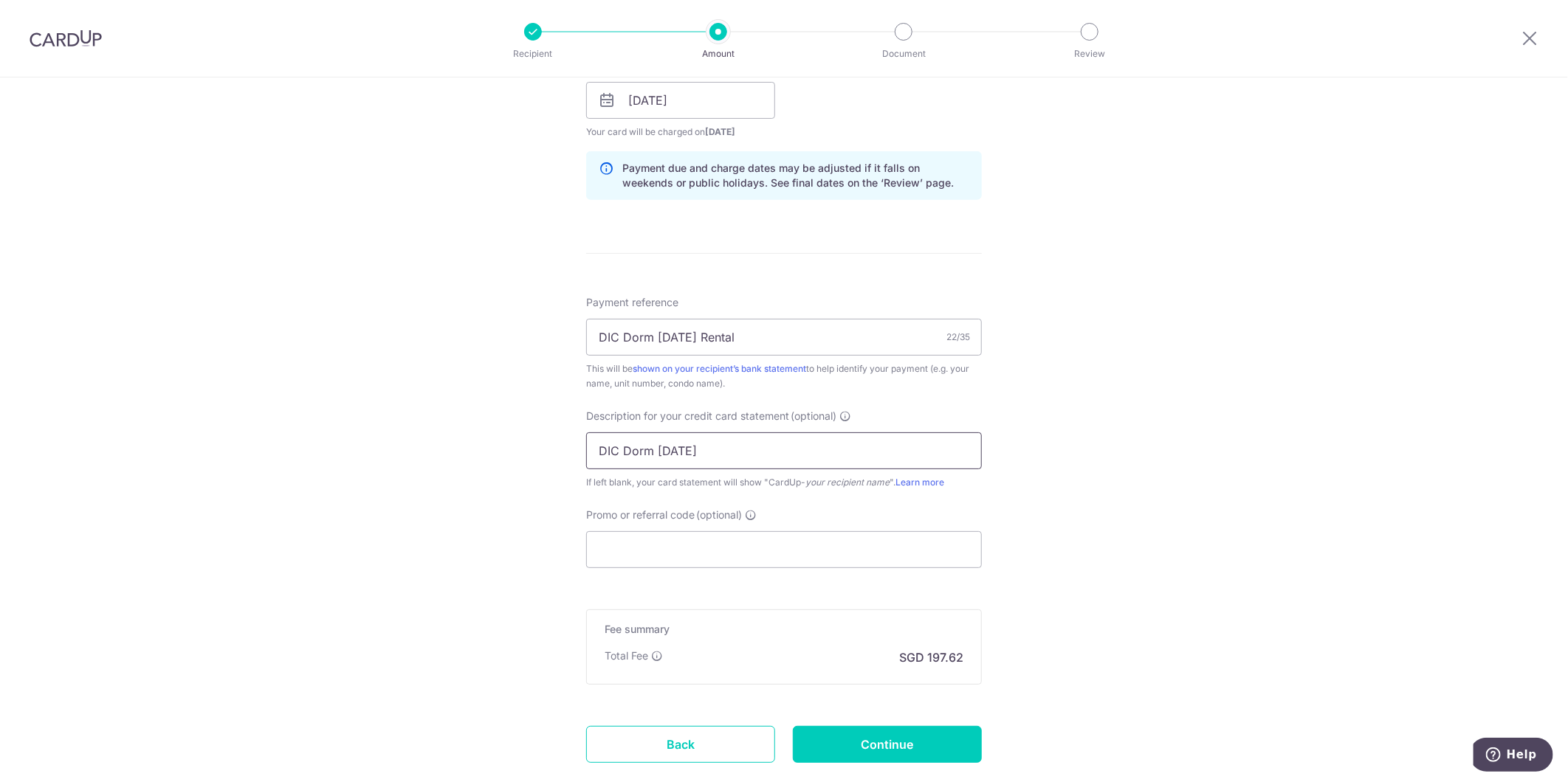
scroll to position [737, 0]
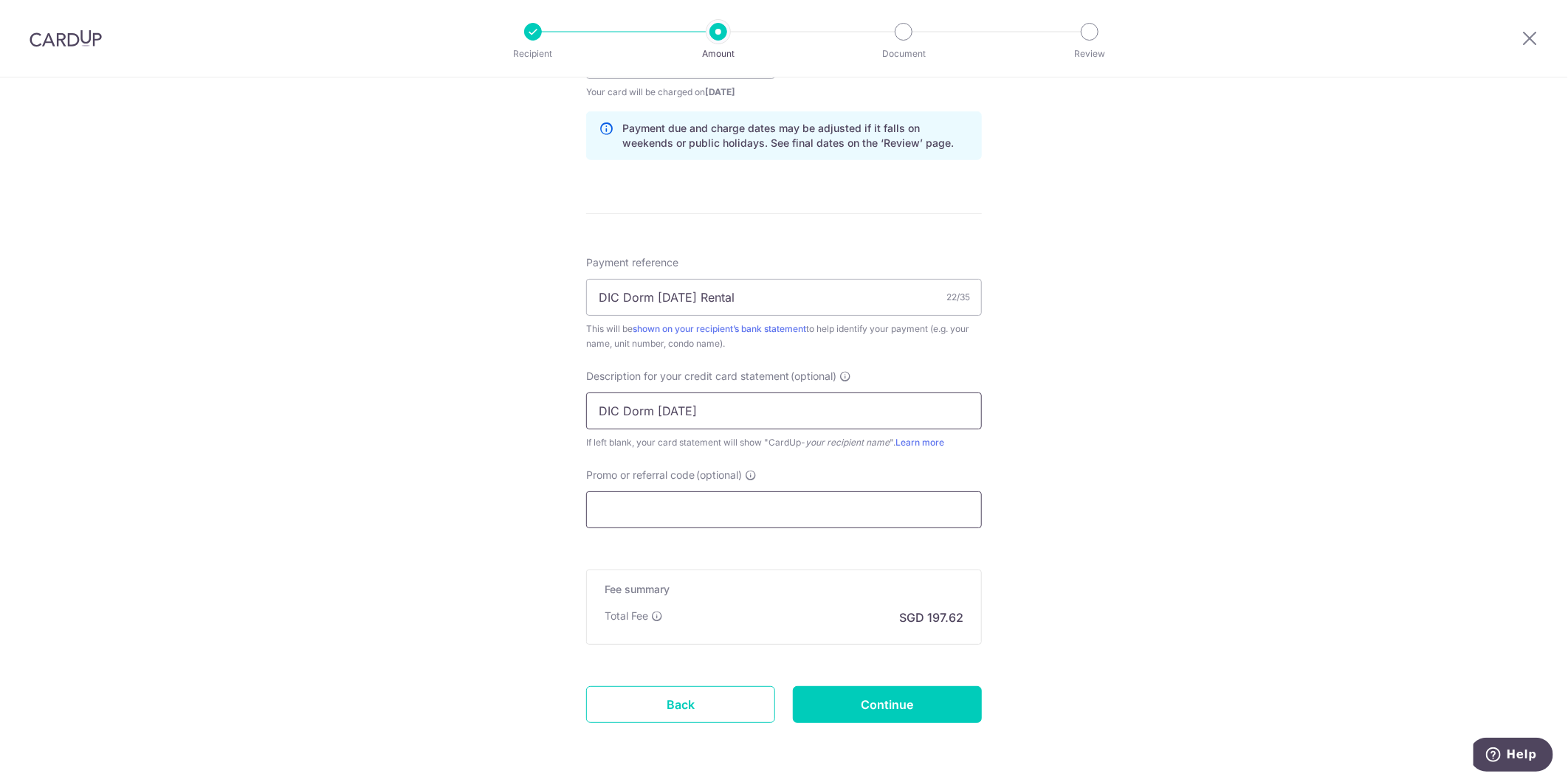
type input "DIC Dorm [DATE]"
click at [660, 498] on input "Promo or referral code (optional)" at bounding box center [784, 510] width 396 height 37
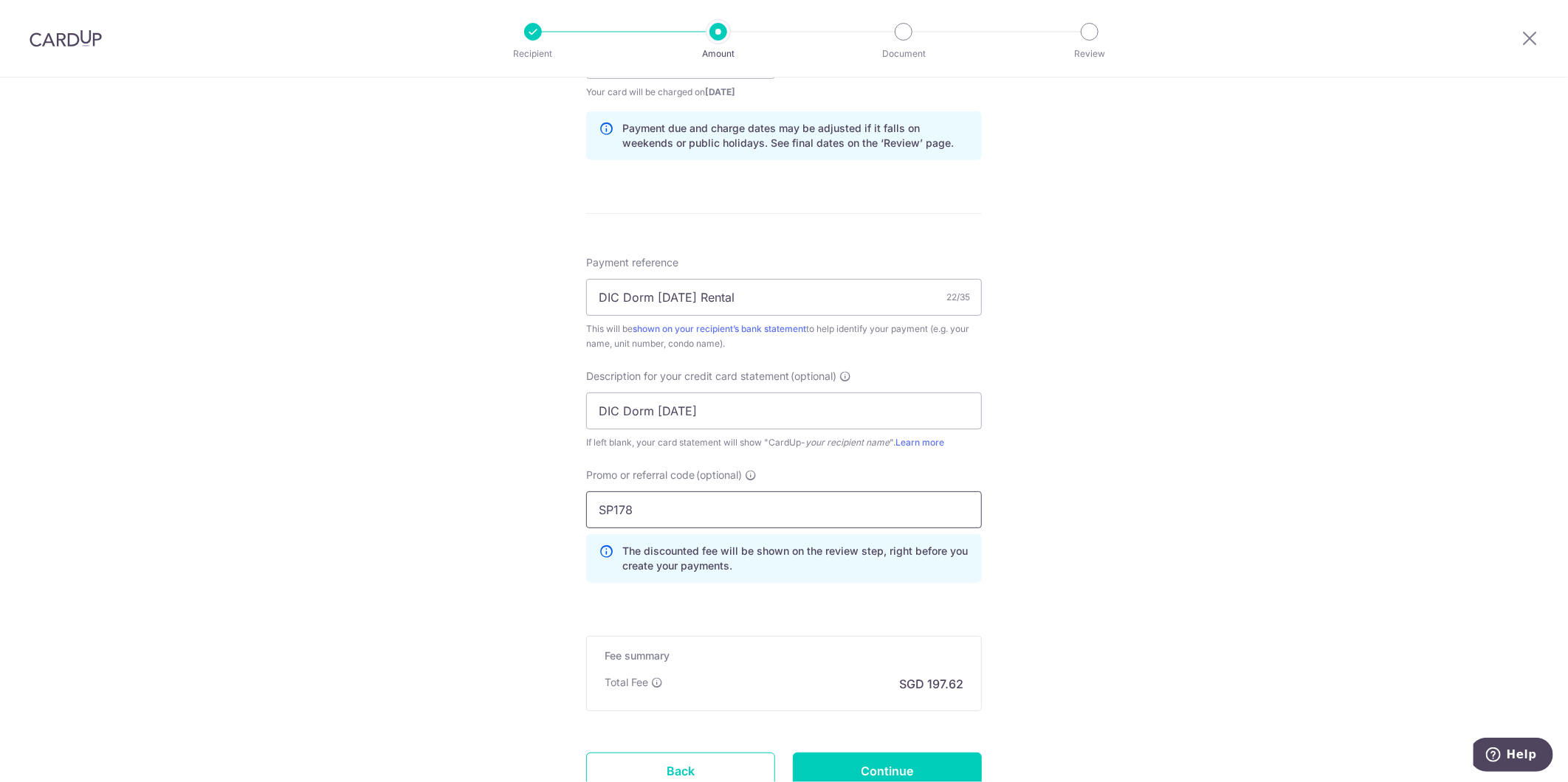
type input "SP178"
click at [467, 549] on div "Tell us more about your payment Enter payment amount SGD 7,600.80 7600.80 GST (…" at bounding box center [784, 120] width 1568 height 1561
click at [873, 759] on input "Continue" at bounding box center [887, 771] width 189 height 37
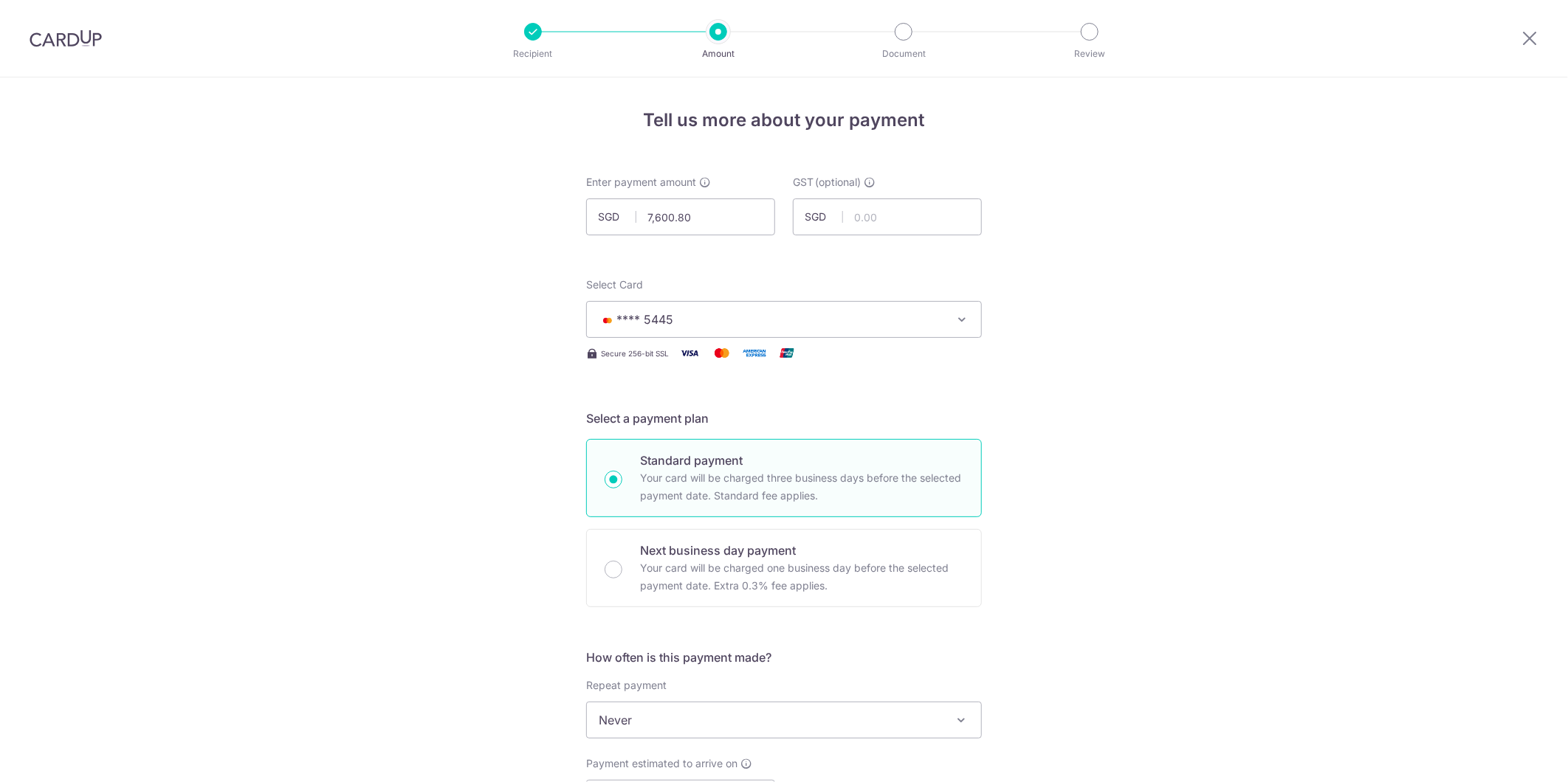
scroll to position [795, 0]
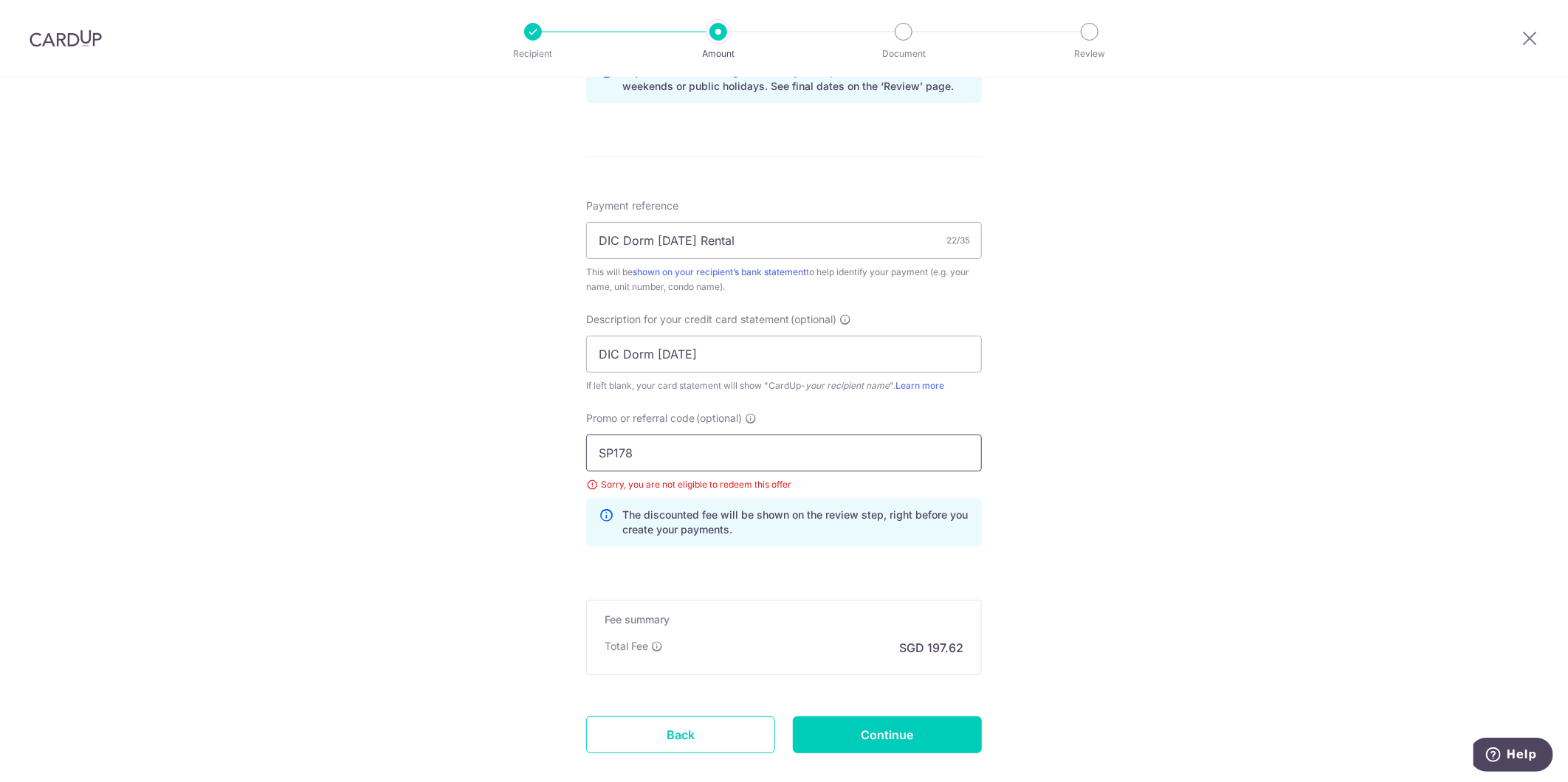
click at [666, 455] on input "SP178" at bounding box center [784, 452] width 396 height 37
click at [372, 446] on div "Tell us more about your payment Enter payment amount SGD 7,600.80 7600.80 GST (…" at bounding box center [784, 74] width 1568 height 1581
click at [702, 450] on input "SP178" at bounding box center [784, 452] width 396 height 37
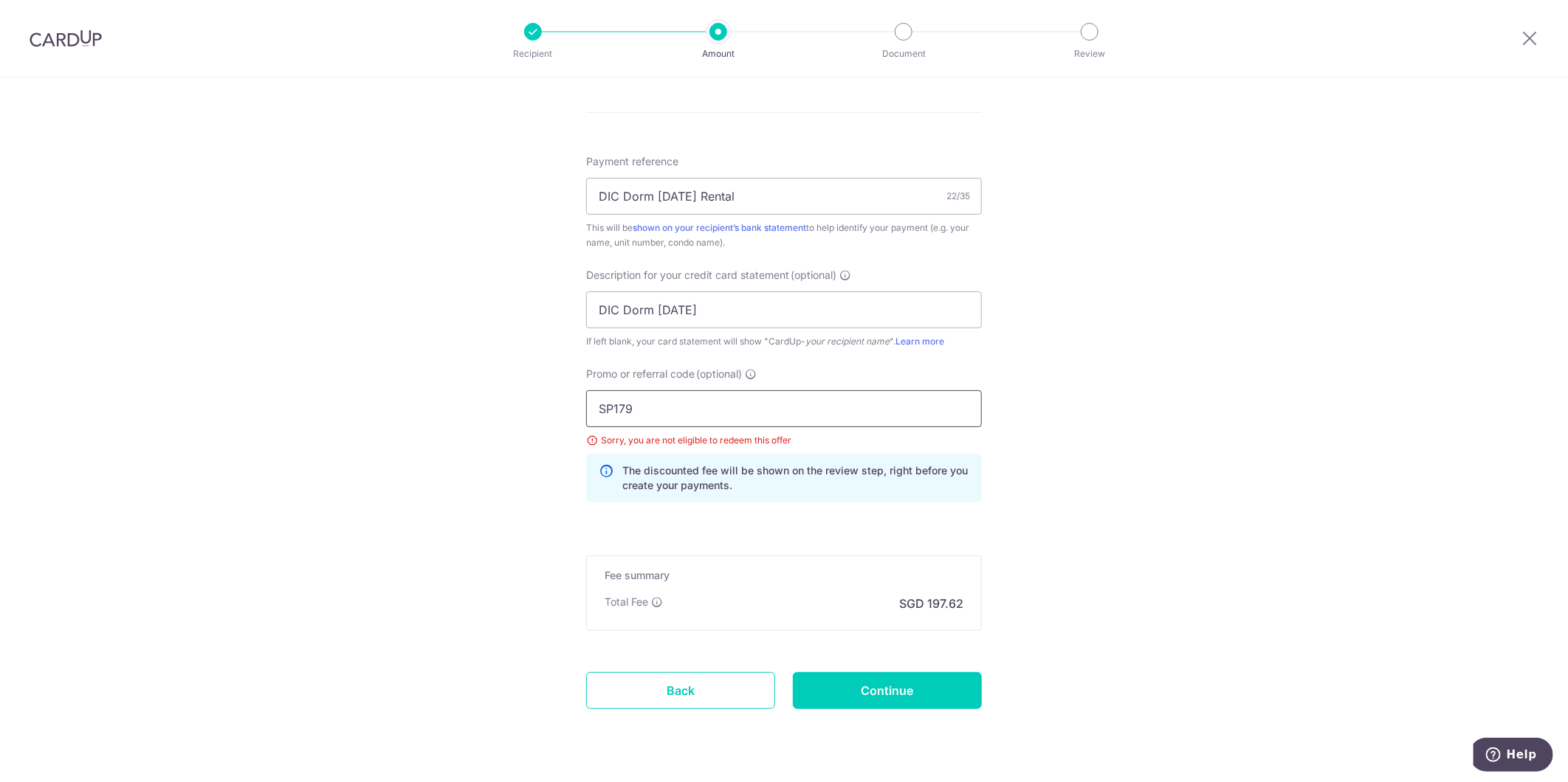
scroll to position [876, 0]
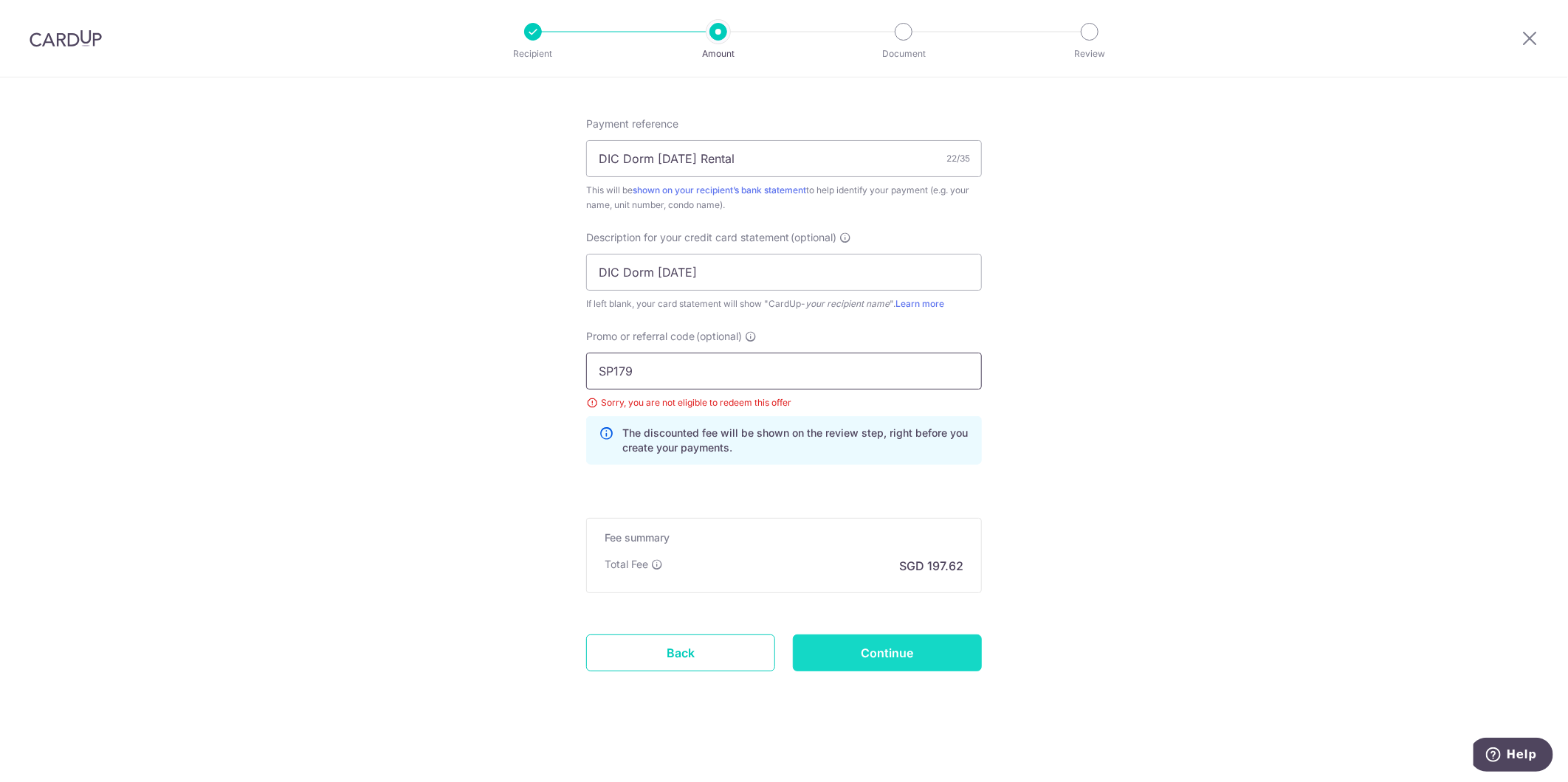
type input "SP179"
click at [847, 666] on input "Continue" at bounding box center [887, 653] width 189 height 37
click at [854, 373] on input "SP179" at bounding box center [784, 371] width 396 height 37
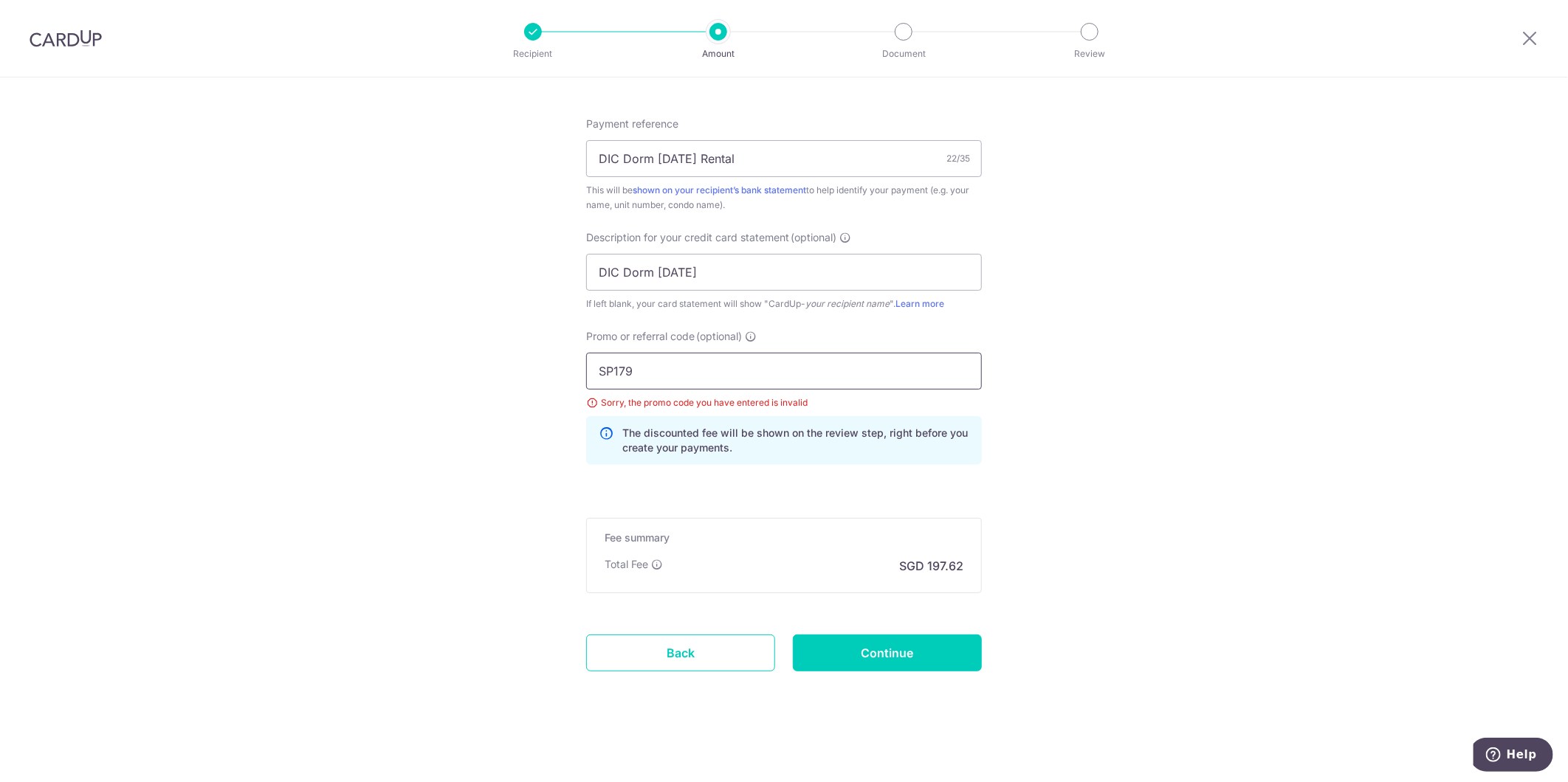
drag, startPoint x: 751, startPoint y: 370, endPoint x: 544, endPoint y: 362, distance: 207.2
type input "s"
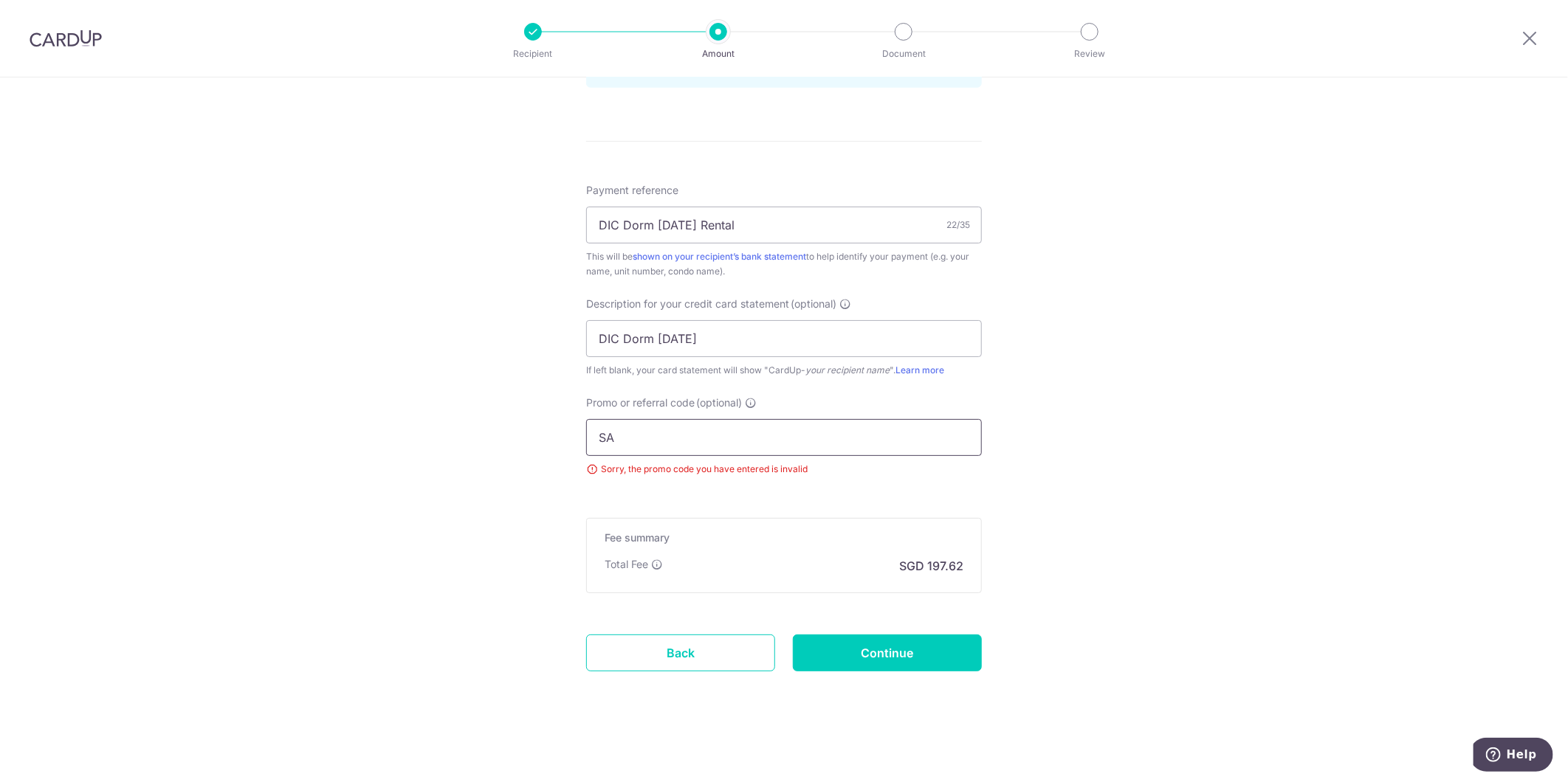
scroll to position [876, 0]
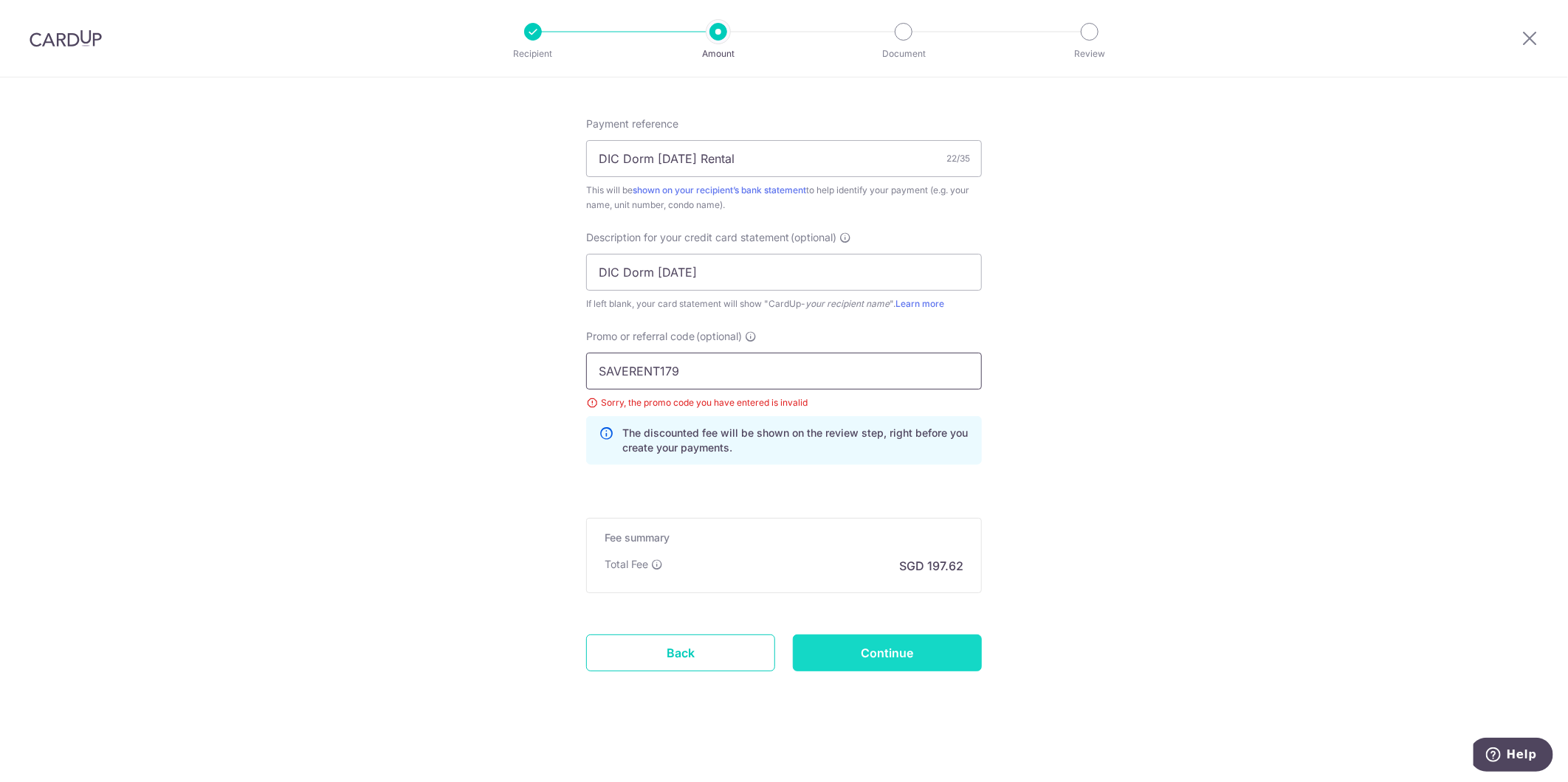
type input "SAVERENT179"
click at [846, 653] on input "Continue" at bounding box center [887, 653] width 189 height 37
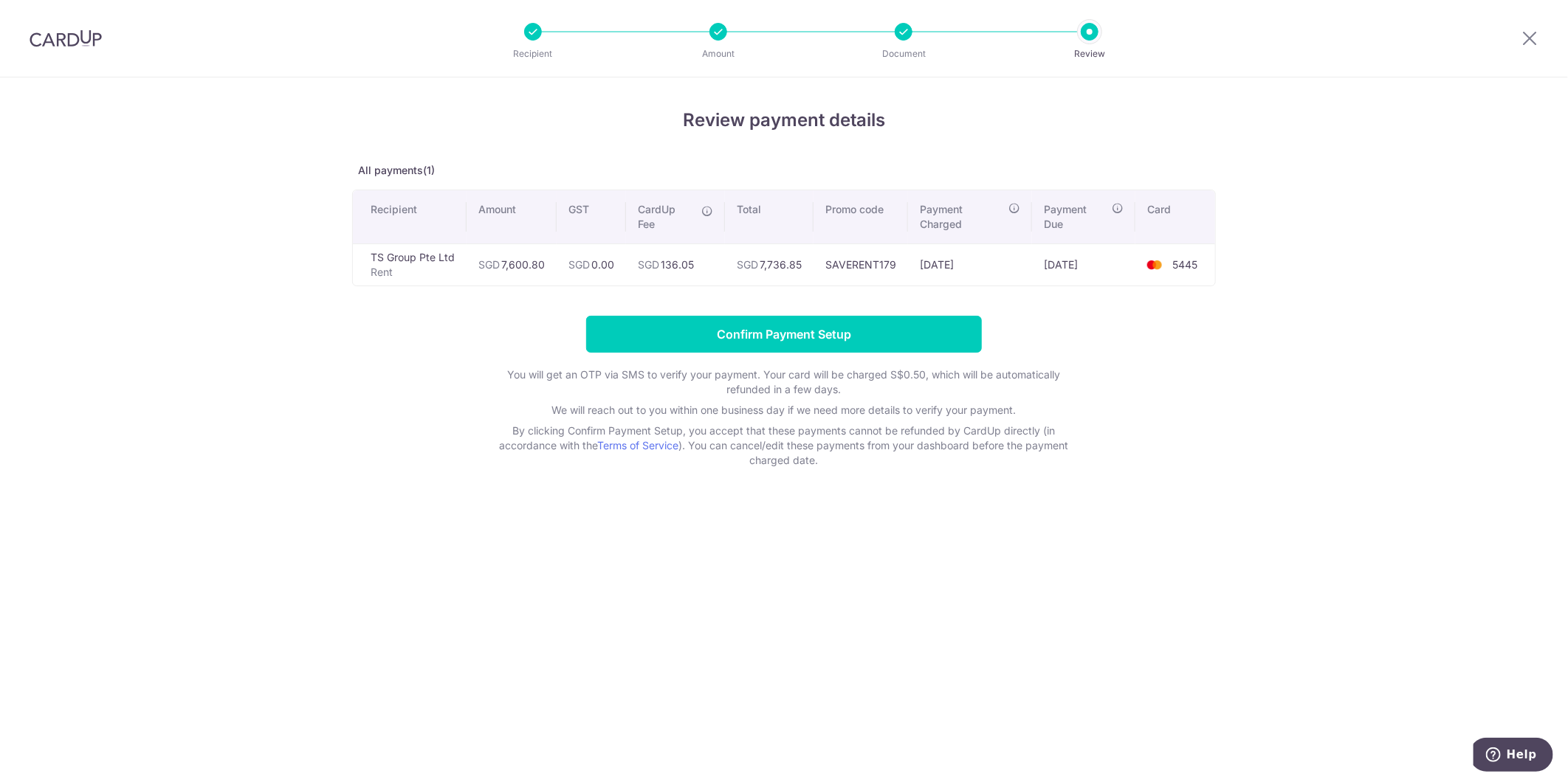
drag, startPoint x: 49, startPoint y: 38, endPoint x: 844, endPoint y: 110, distance: 798.3
click at [49, 38] on img at bounding box center [65, 38] width 72 height 18
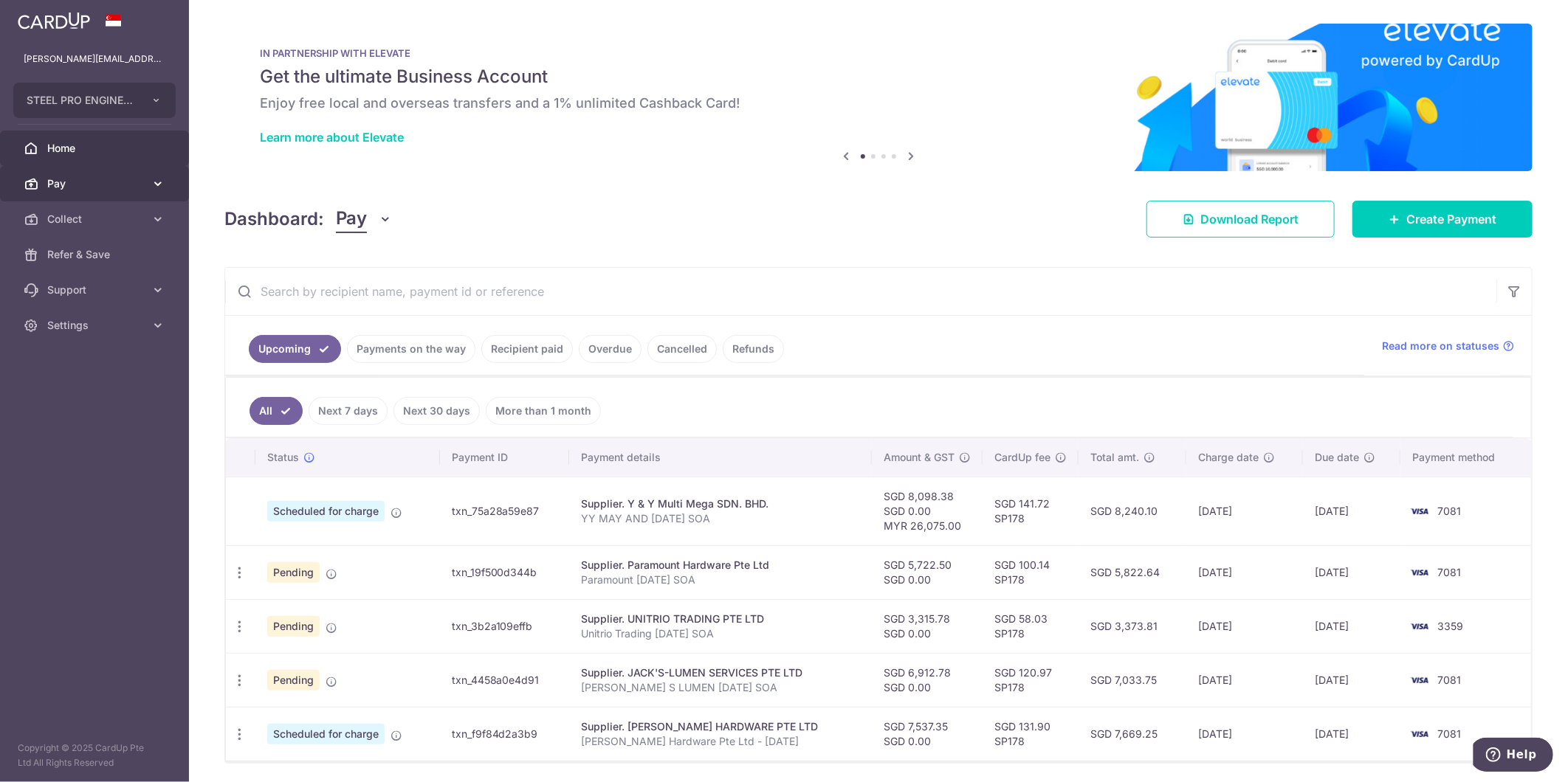
click at [106, 185] on span "Pay" at bounding box center [96, 183] width 98 height 15
click at [115, 229] on link "Payments" at bounding box center [94, 218] width 189 height 35
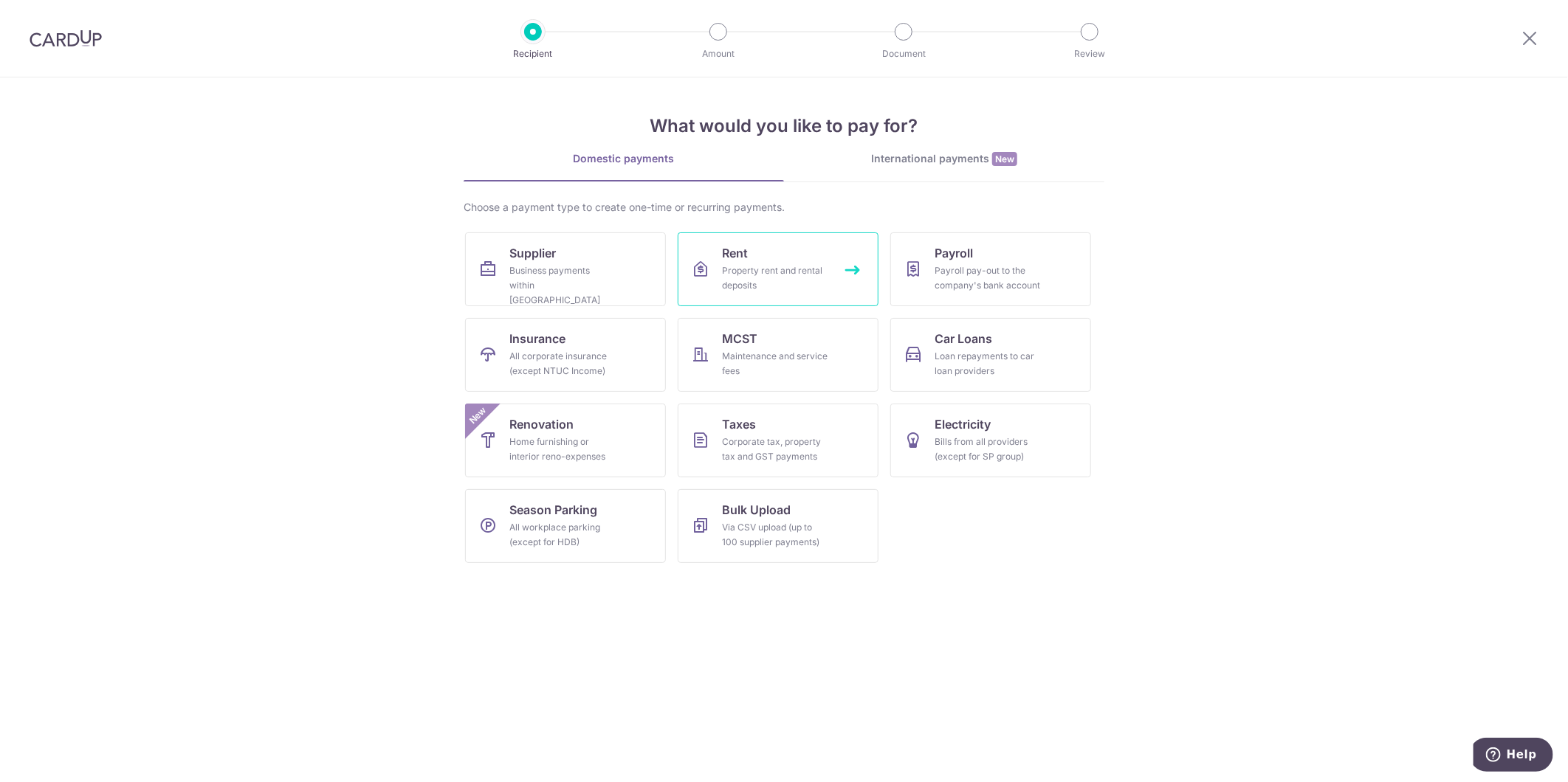
click at [774, 253] on link "Rent Property rent and rental deposits" at bounding box center [778, 269] width 200 height 74
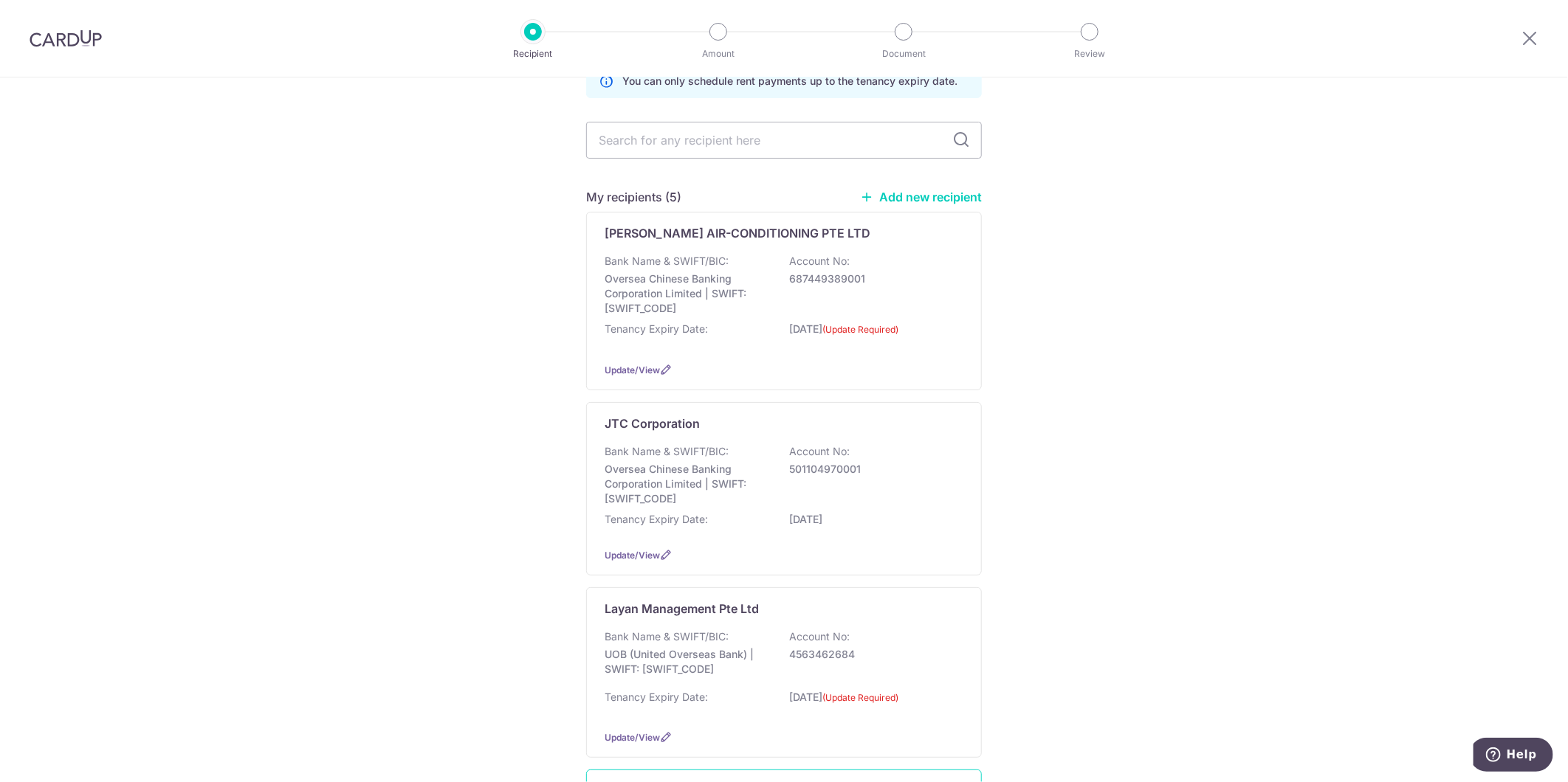
scroll to position [246, 0]
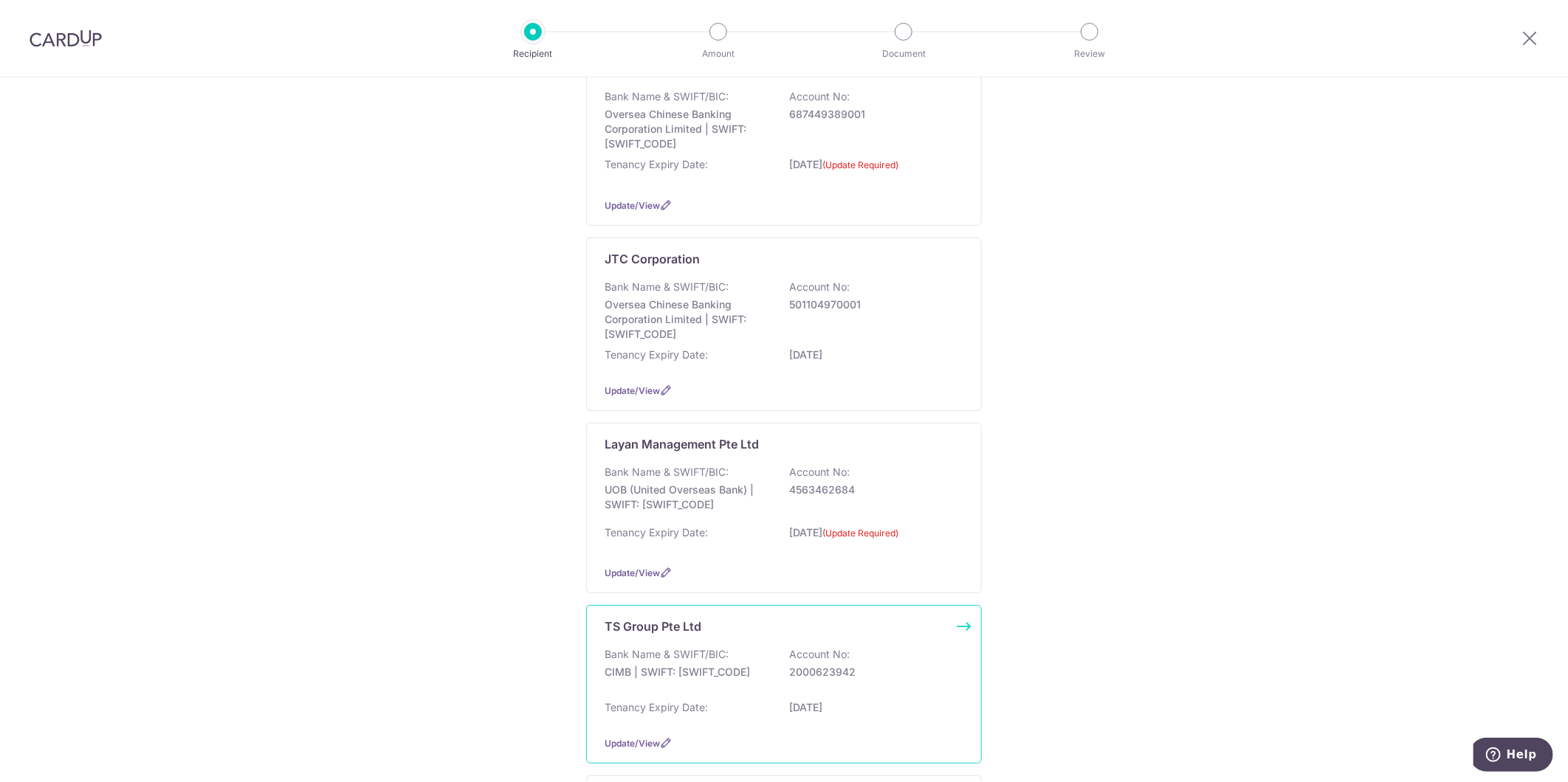
click at [757, 662] on div "Bank Name & SWIFT/BIC: CIMB | SWIFT: CIBBSGSGXXX Account No: 2000623942" at bounding box center [783, 670] width 359 height 47
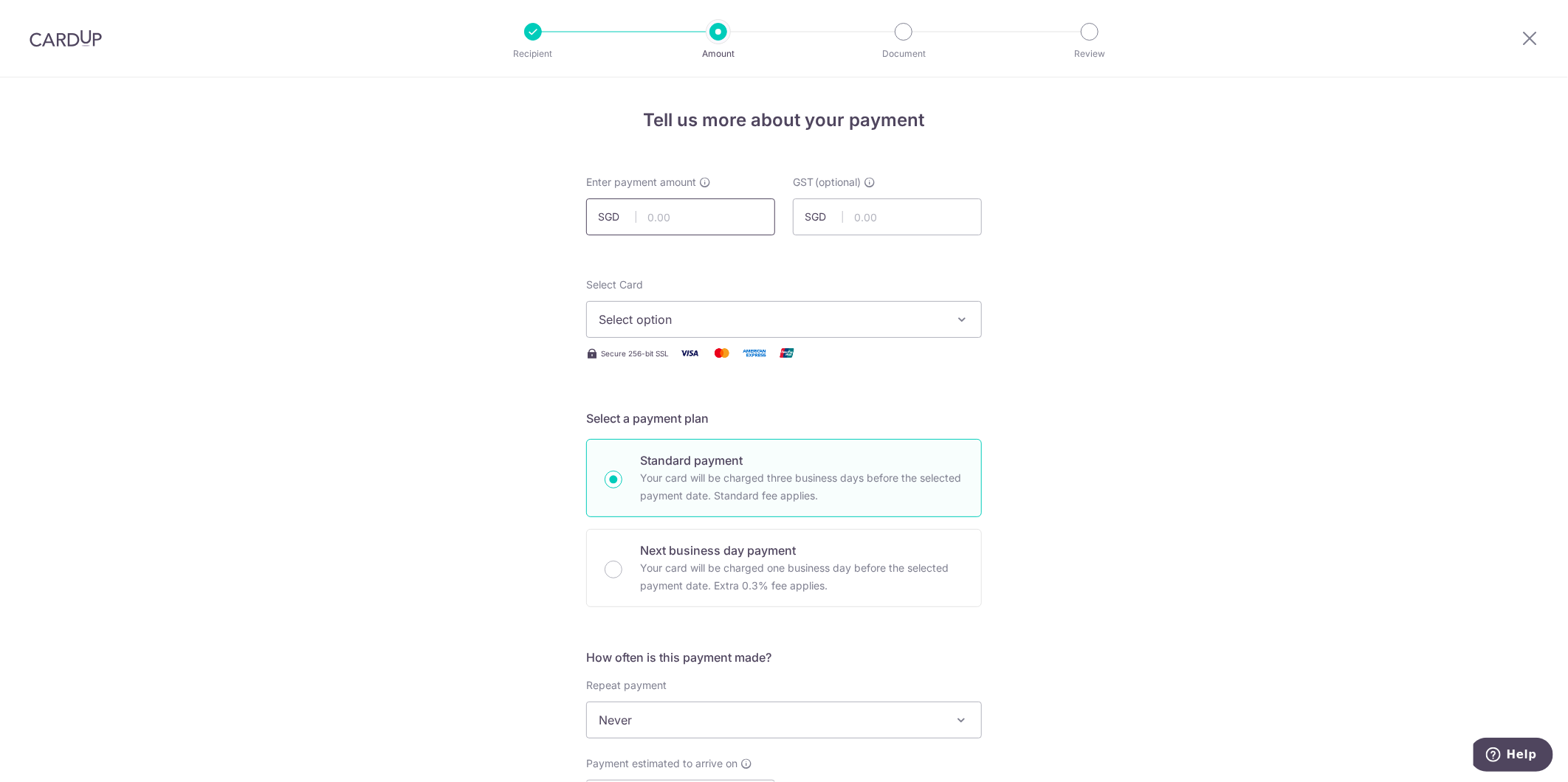
click at [681, 223] on input "text" at bounding box center [680, 217] width 189 height 37
type input "7,600.80"
type input "DIC Dorm Oct 25 Rental"
type input "DIC Dorm Sep 25"
type input "SAVERENT179"
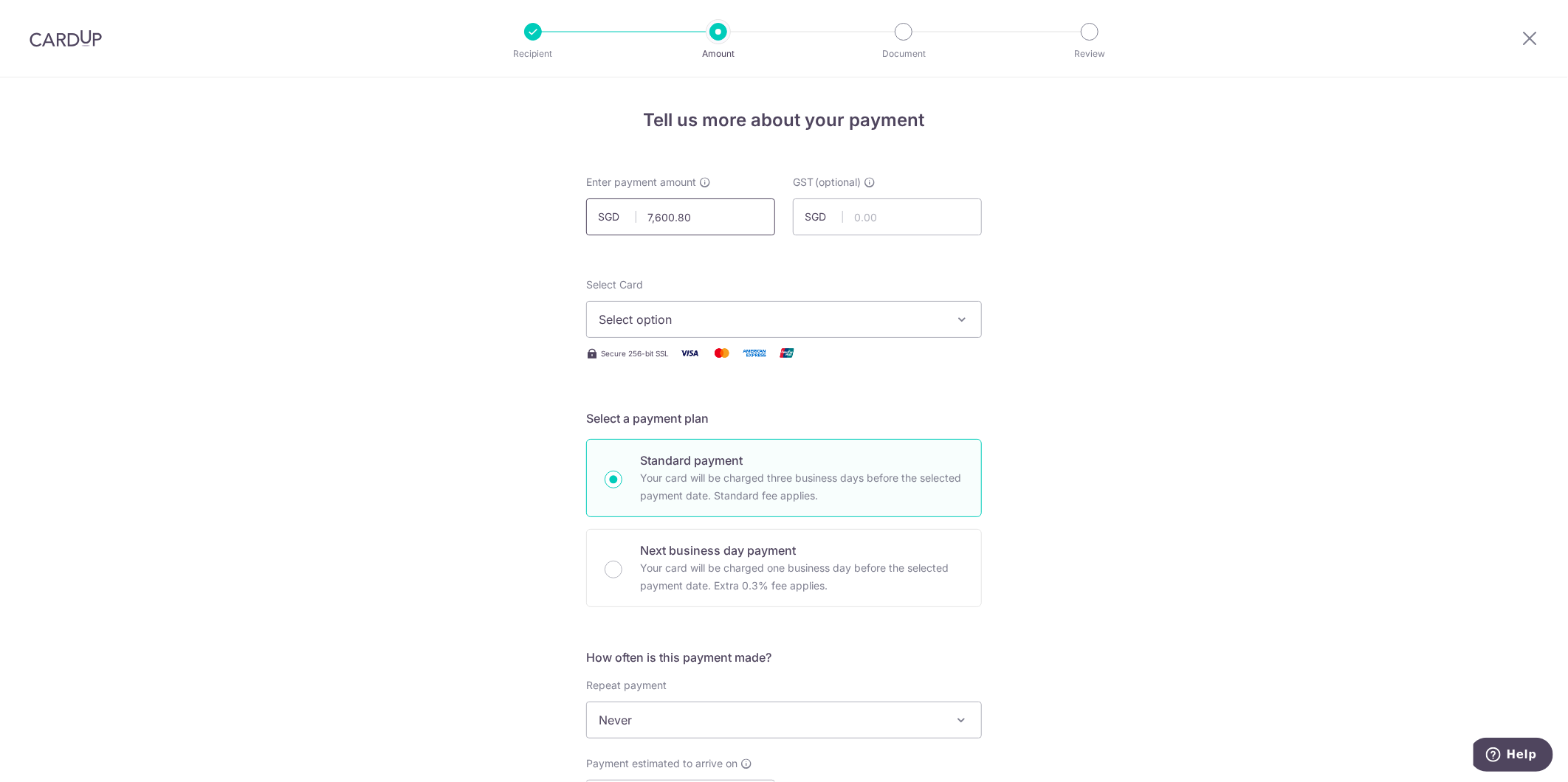
scroll to position [34, 0]
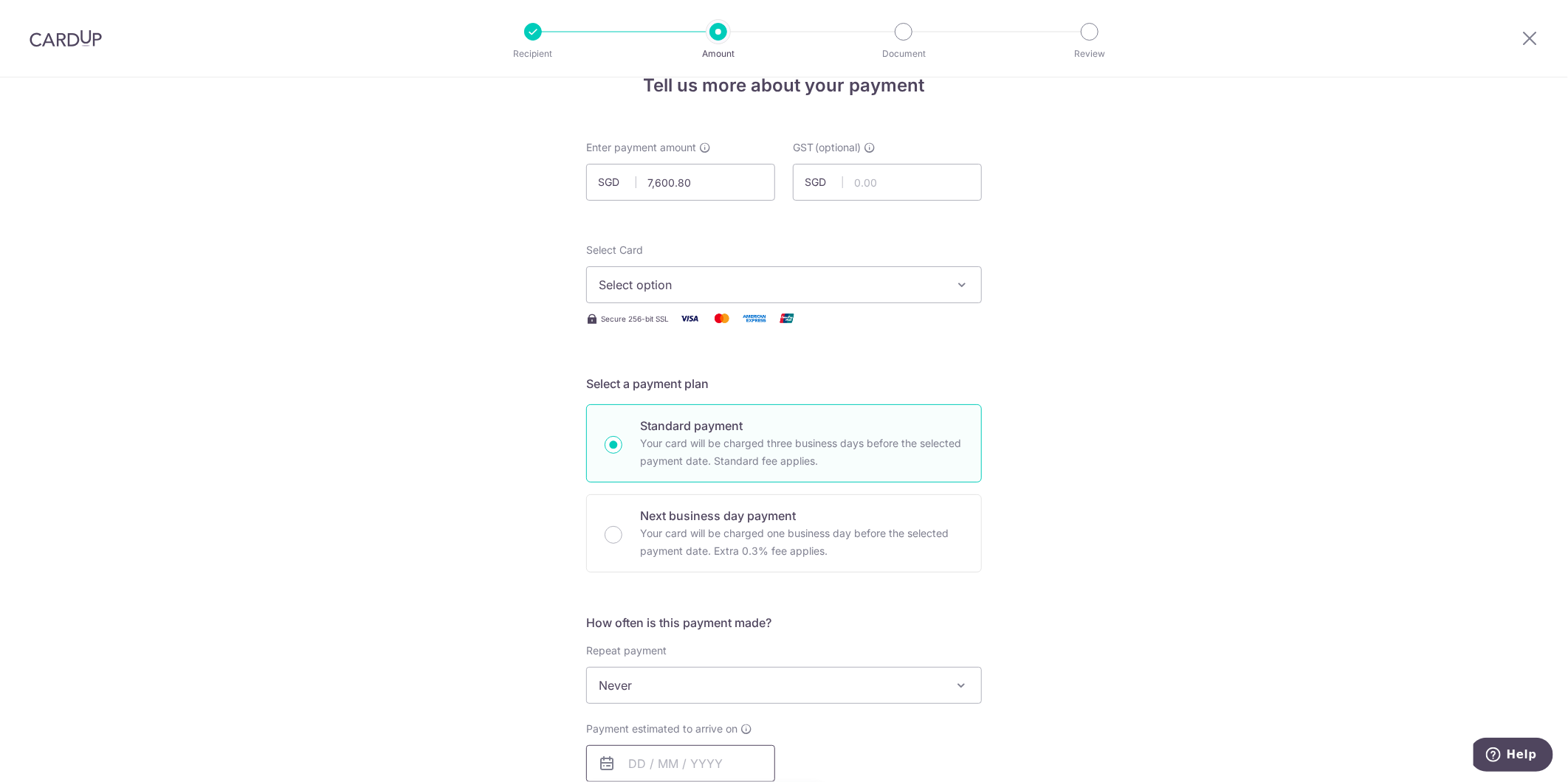
type input "7,600.80"
click at [798, 292] on span "Select option" at bounding box center [770, 284] width 344 height 18
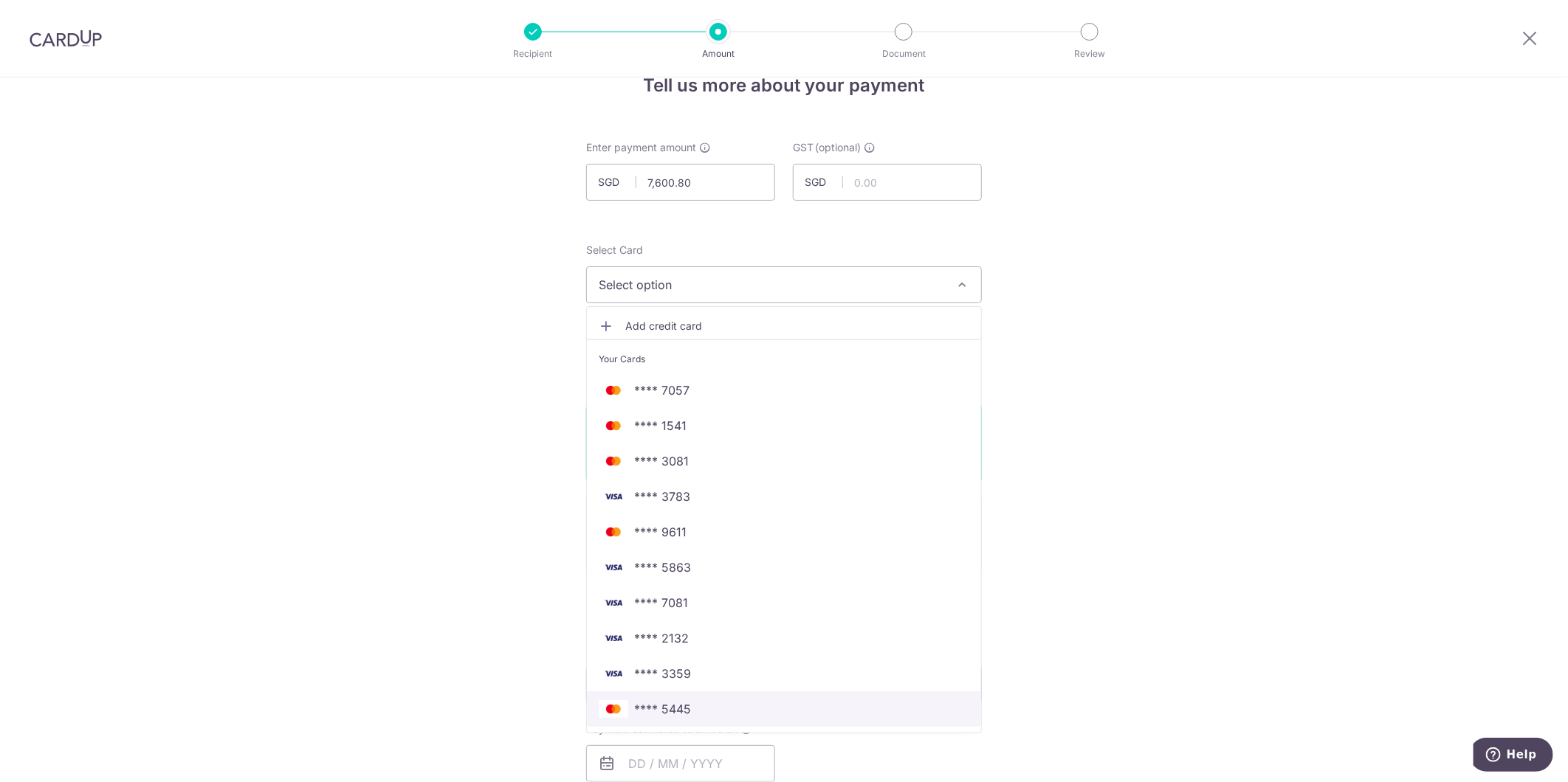
click at [757, 707] on span "**** 5445" at bounding box center [784, 708] width 370 height 18
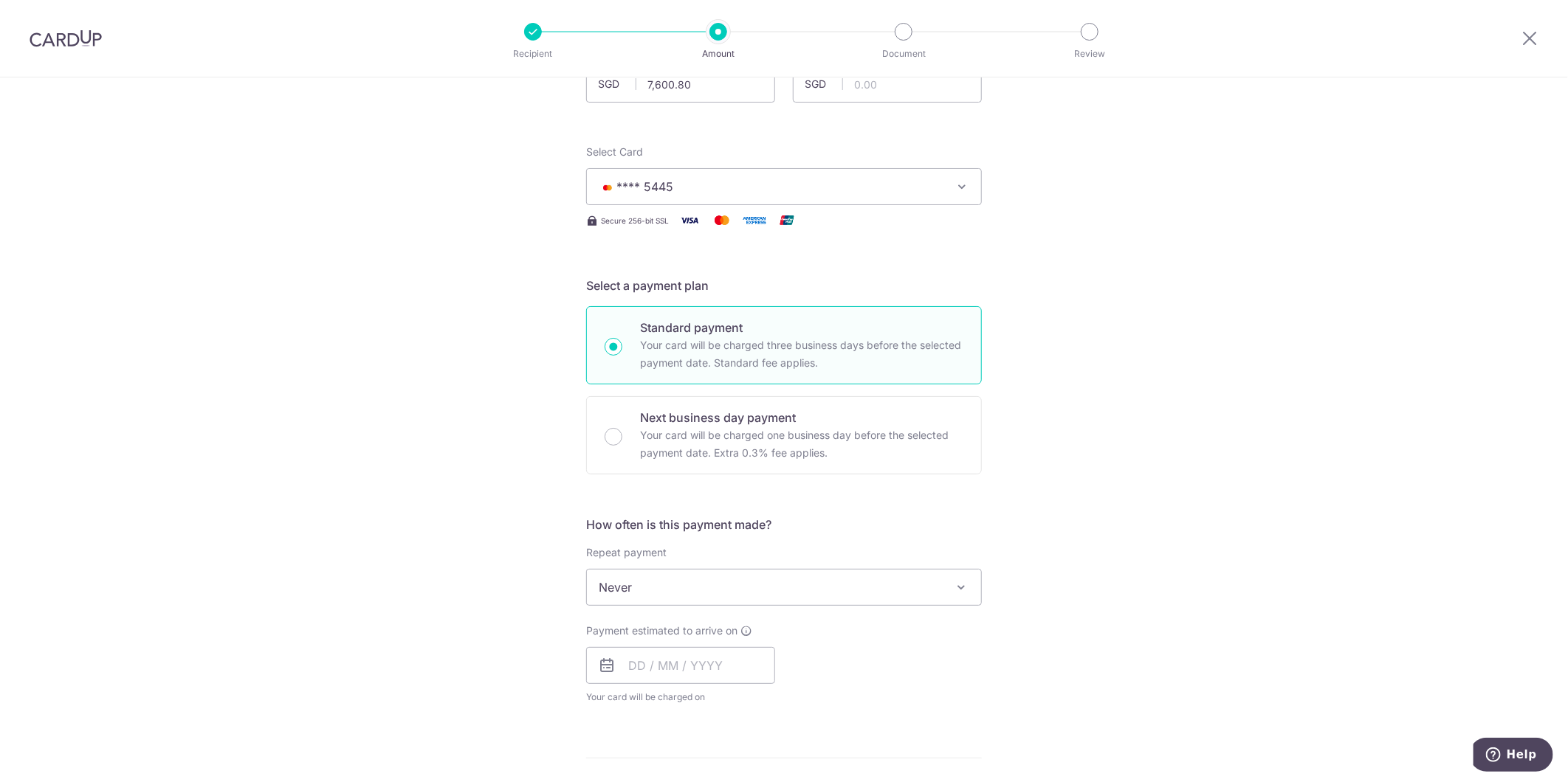
scroll to position [281, 0]
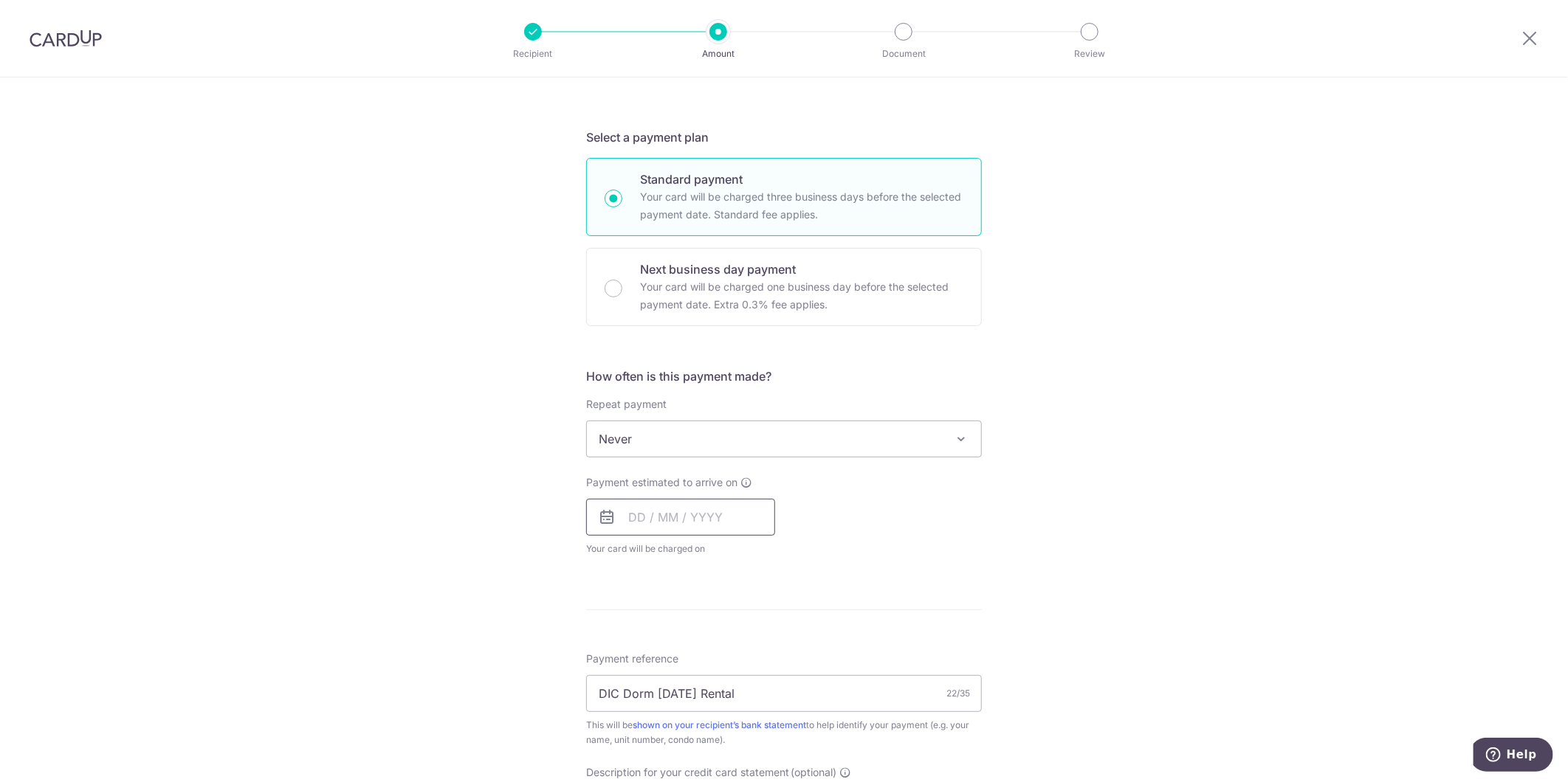
click at [631, 503] on input "text" at bounding box center [680, 516] width 189 height 37
click at [722, 673] on link "16" at bounding box center [734, 681] width 24 height 24
type input "16/10/2025"
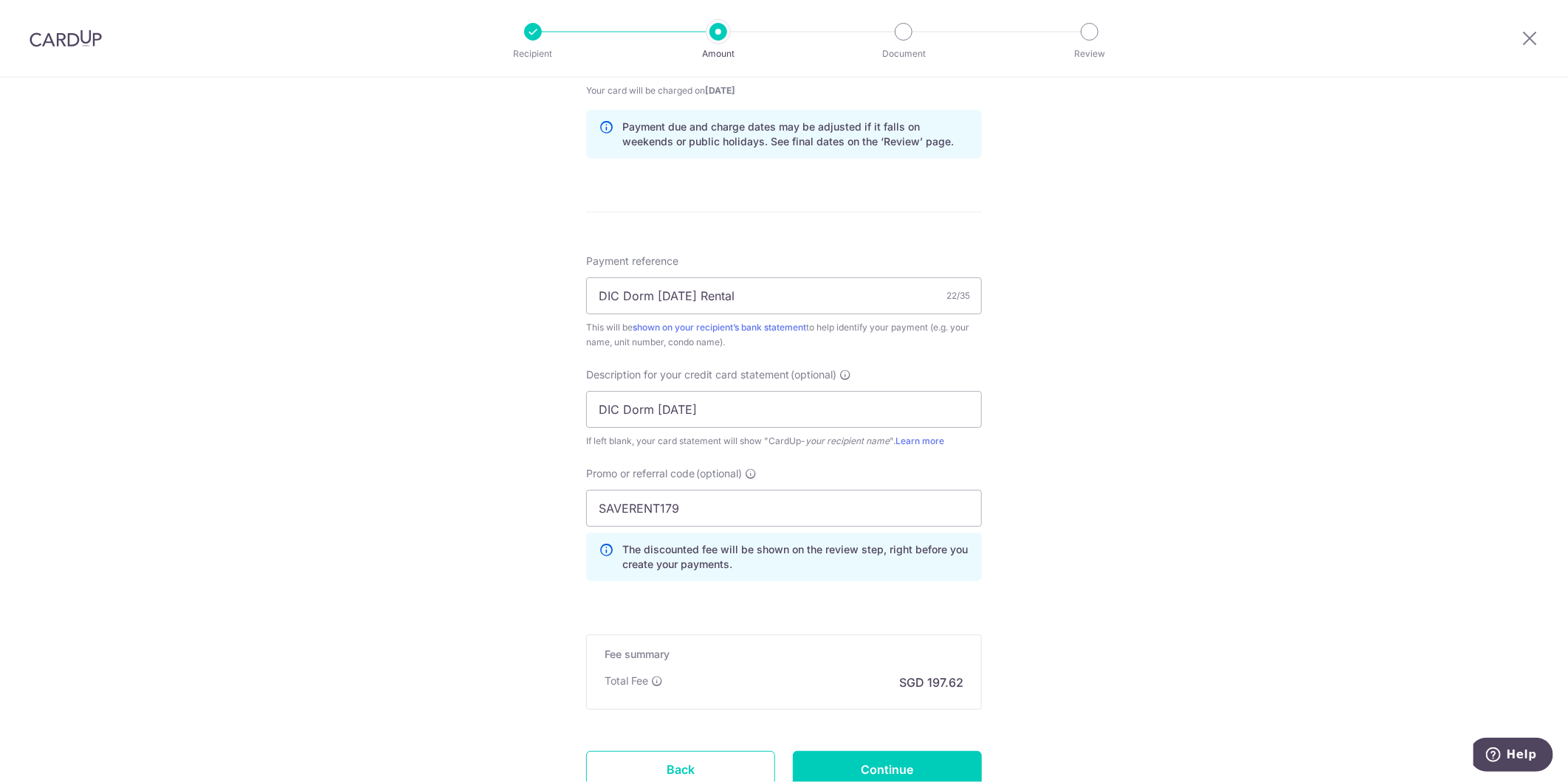
scroll to position [773, 0]
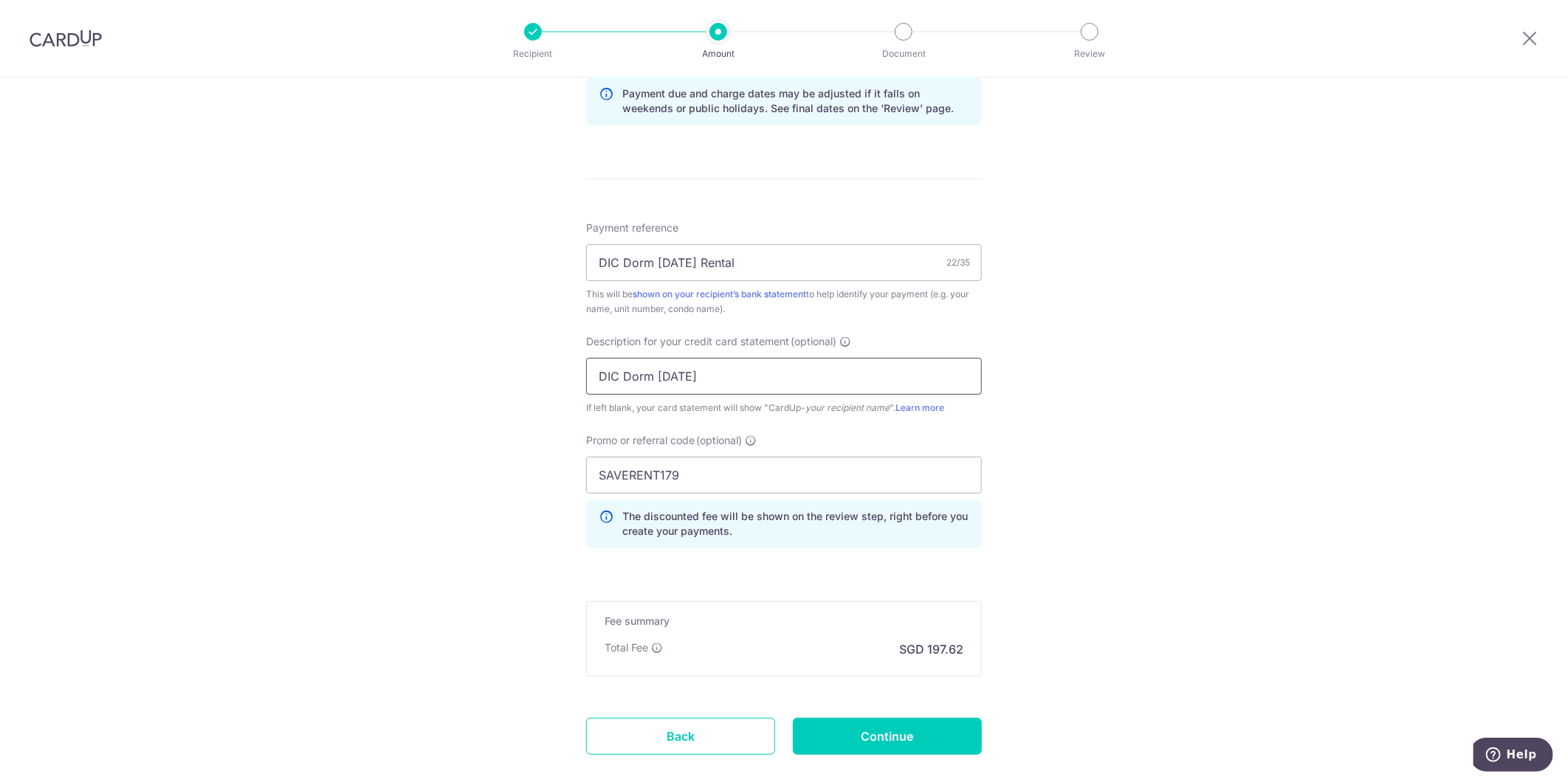
drag, startPoint x: 673, startPoint y: 372, endPoint x: 653, endPoint y: 374, distance: 20.1
click at [653, 374] on input "DIC Dorm Sep 25" at bounding box center [784, 376] width 396 height 37
type input "DIC Dorm Oct 25"
click at [105, 506] on div "Tell us more about your payment Enter payment amount SGD 7,600.80 7600.80 GST (…" at bounding box center [784, 86] width 1568 height 1561
click at [843, 733] on input "Continue" at bounding box center [887, 736] width 189 height 37
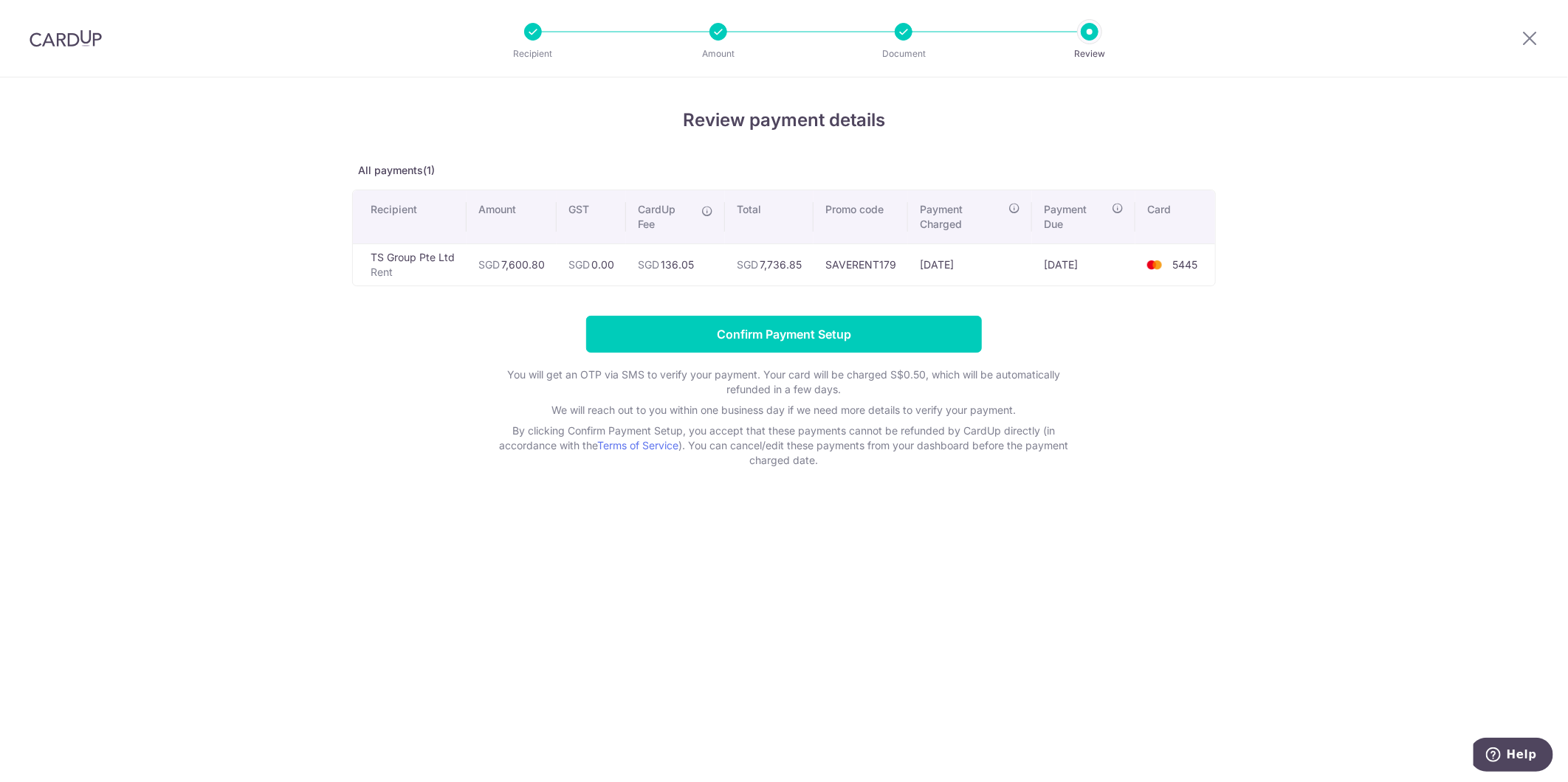
click at [1174, 429] on form "Confirm Payment Setup You will get an OTP via SMS to verify your payment. Your …" at bounding box center [784, 391] width 864 height 152
click at [1480, 445] on div "Review payment details All payments(1) Recipient Amount GST CardUp Fee Total Pr…" at bounding box center [784, 429] width 1568 height 705
click at [909, 612] on div "Review payment details All payments(1) Recipient Amount GST CardUp Fee Total Pr…" at bounding box center [784, 429] width 1568 height 705
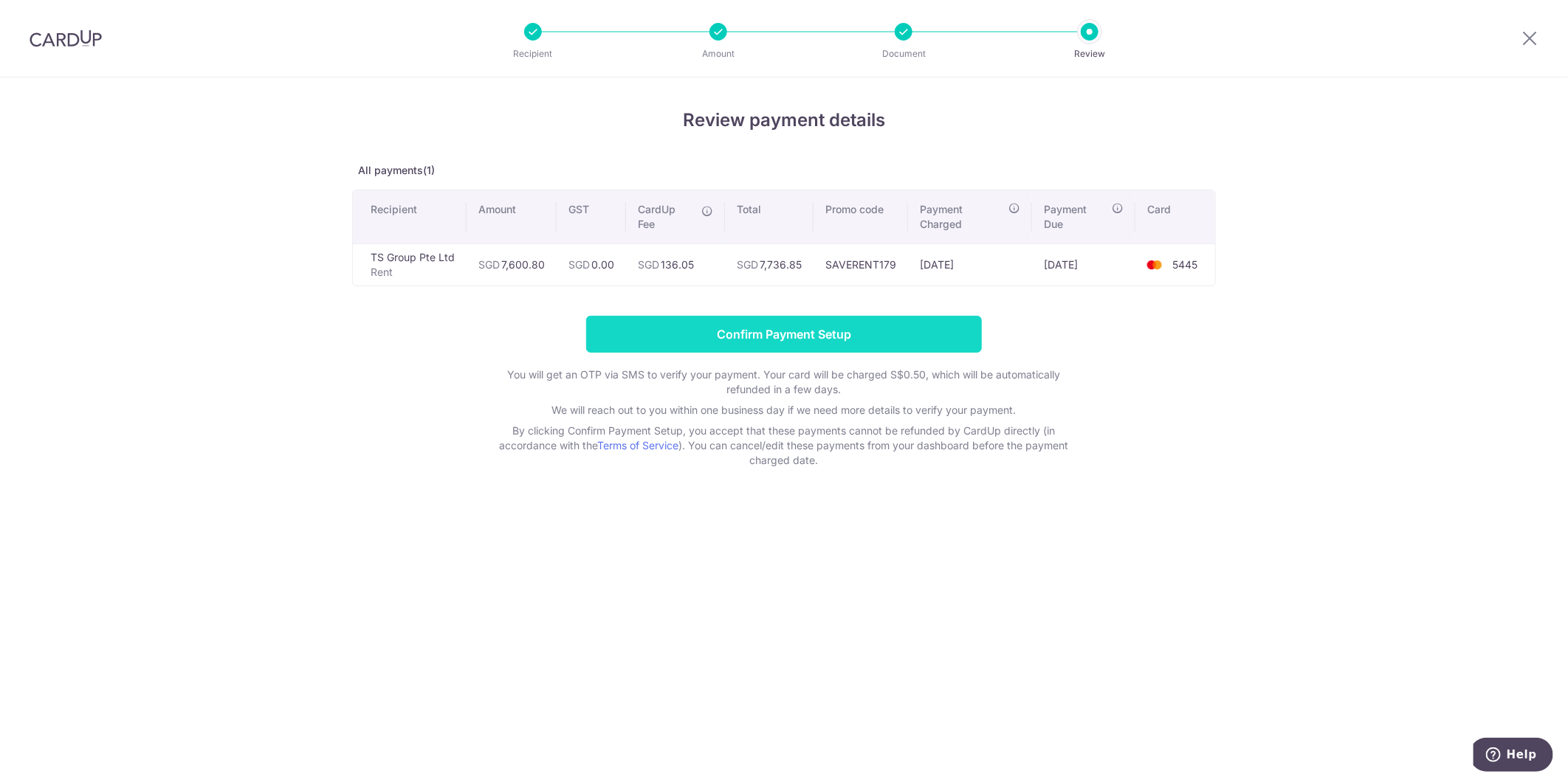
click at [903, 331] on input "Confirm Payment Setup" at bounding box center [784, 334] width 396 height 37
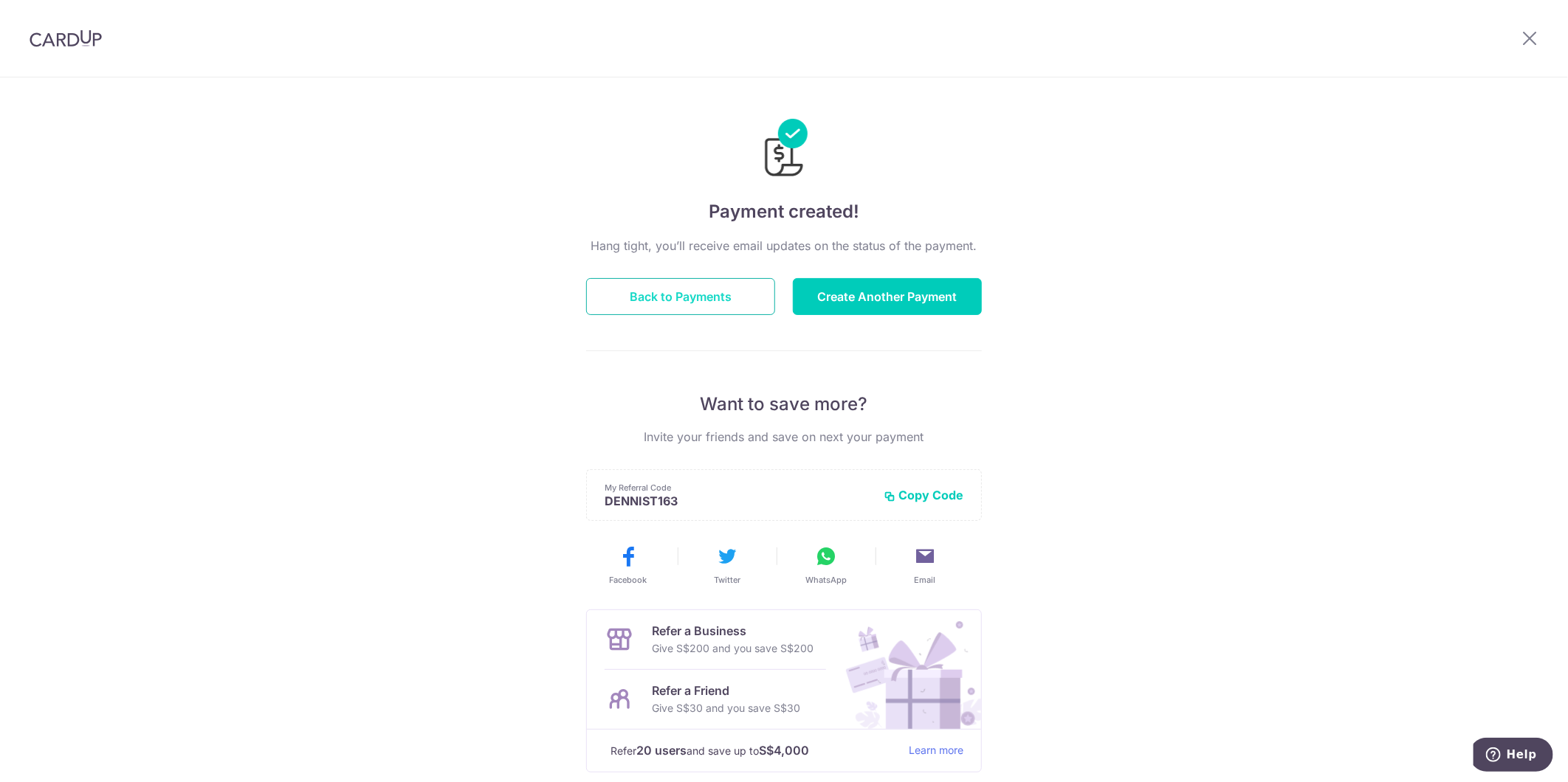
click at [658, 284] on button "Back to Payments" at bounding box center [680, 296] width 189 height 37
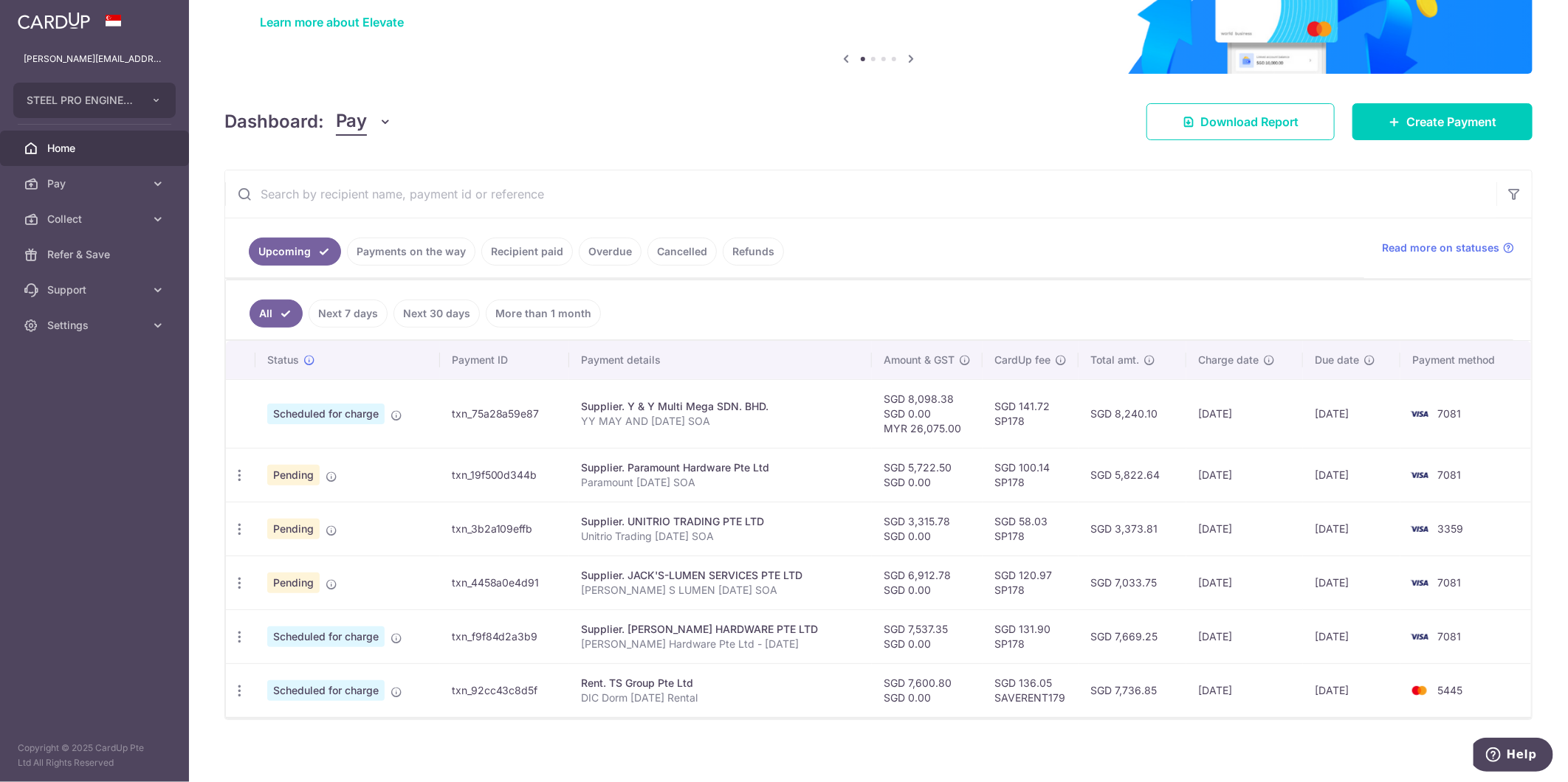
scroll to position [123, 0]
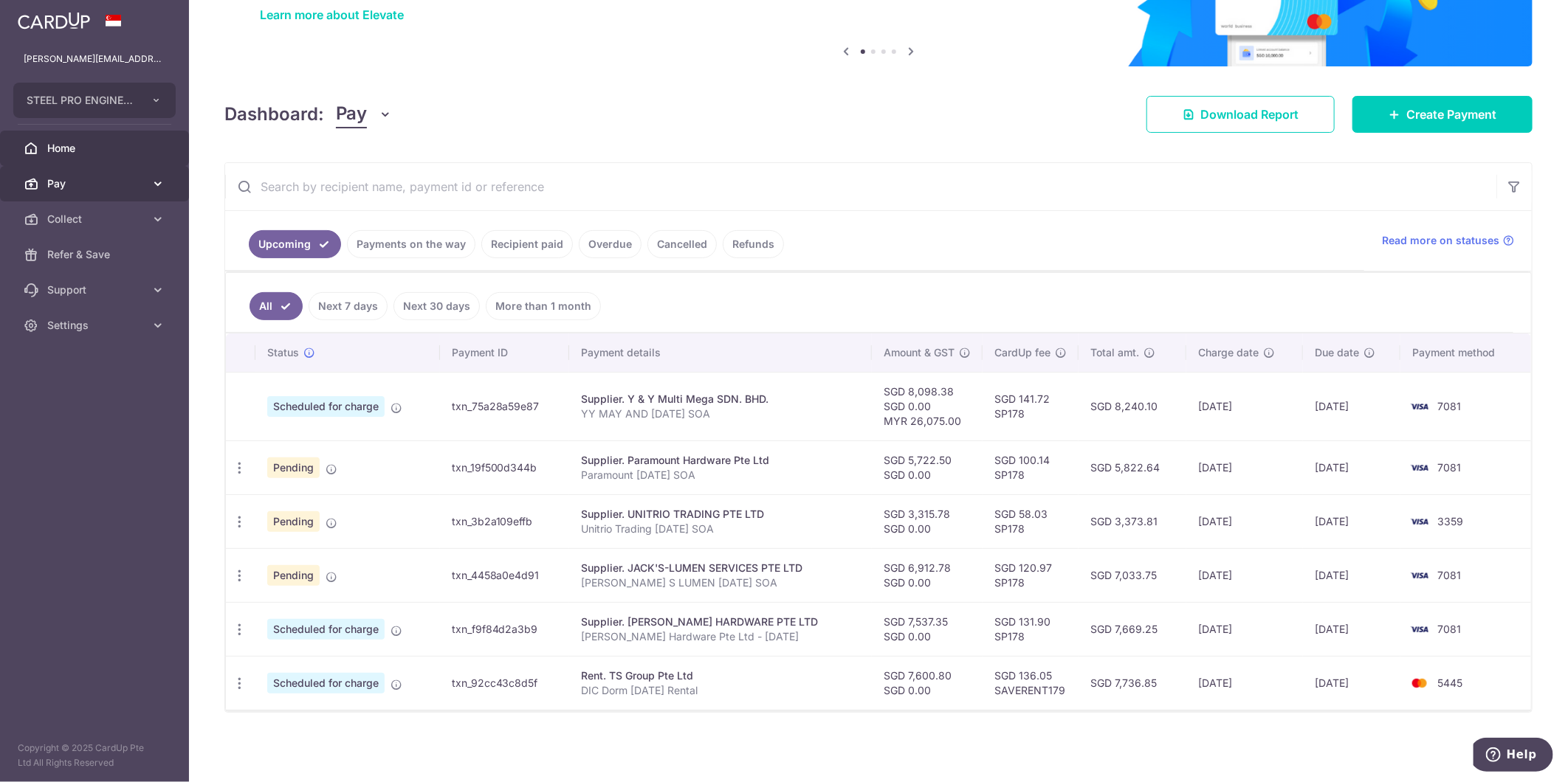
click at [104, 178] on span "Pay" at bounding box center [96, 183] width 98 height 15
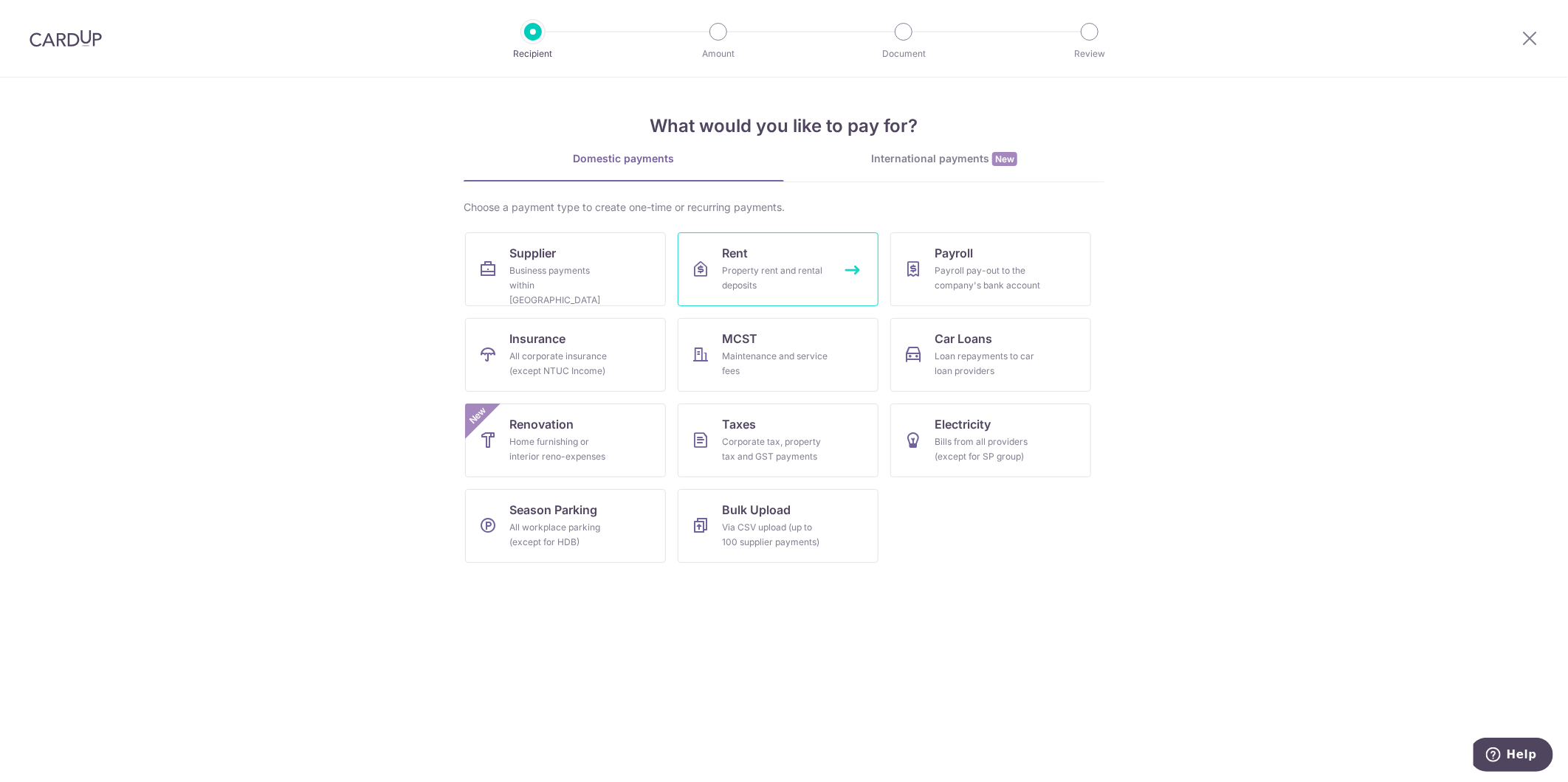
click at [851, 271] on link "Rent Property rent and rental deposits" at bounding box center [778, 269] width 200 height 74
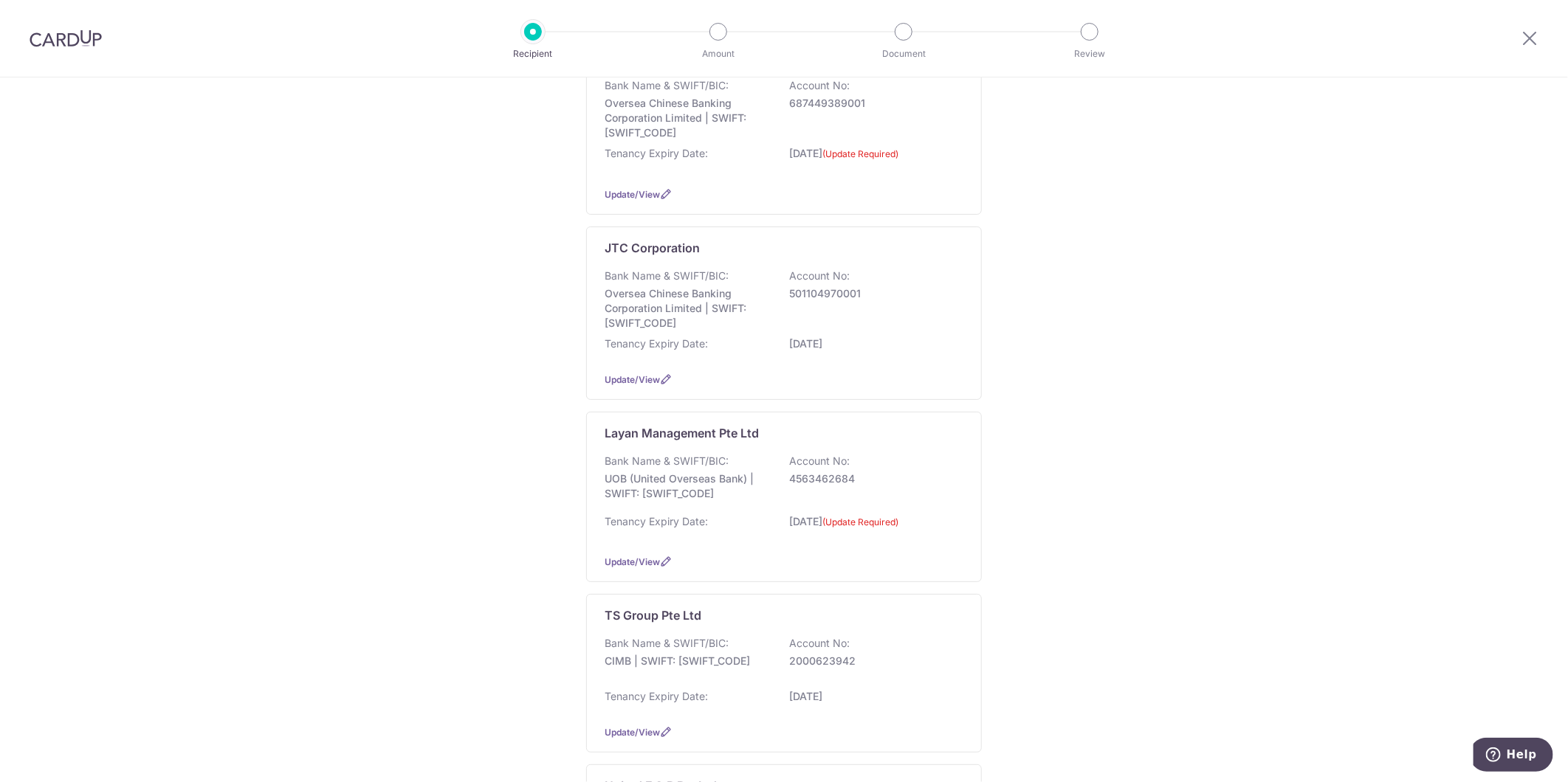
scroll to position [246, 0]
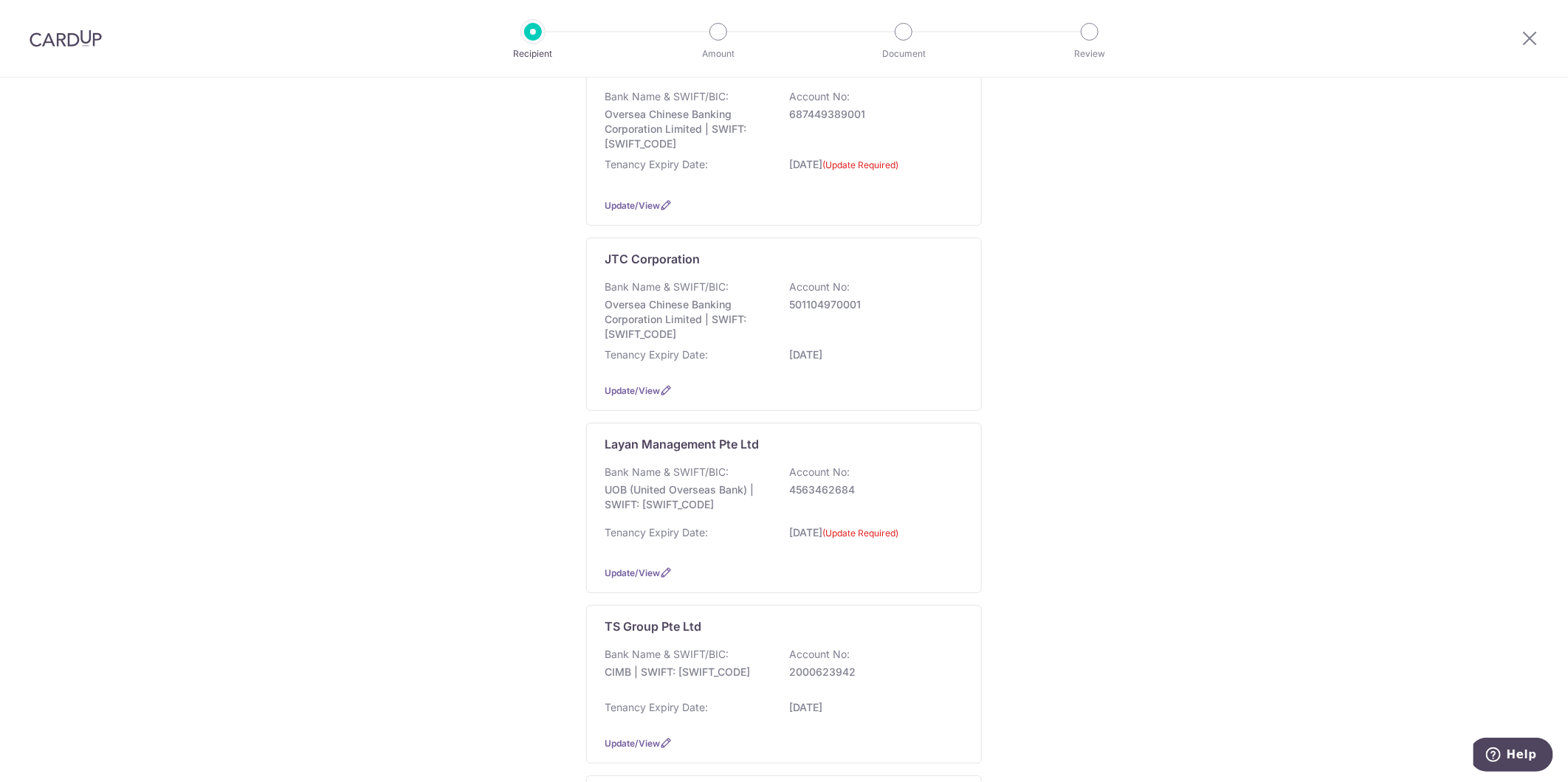
click at [70, 35] on img at bounding box center [65, 38] width 72 height 18
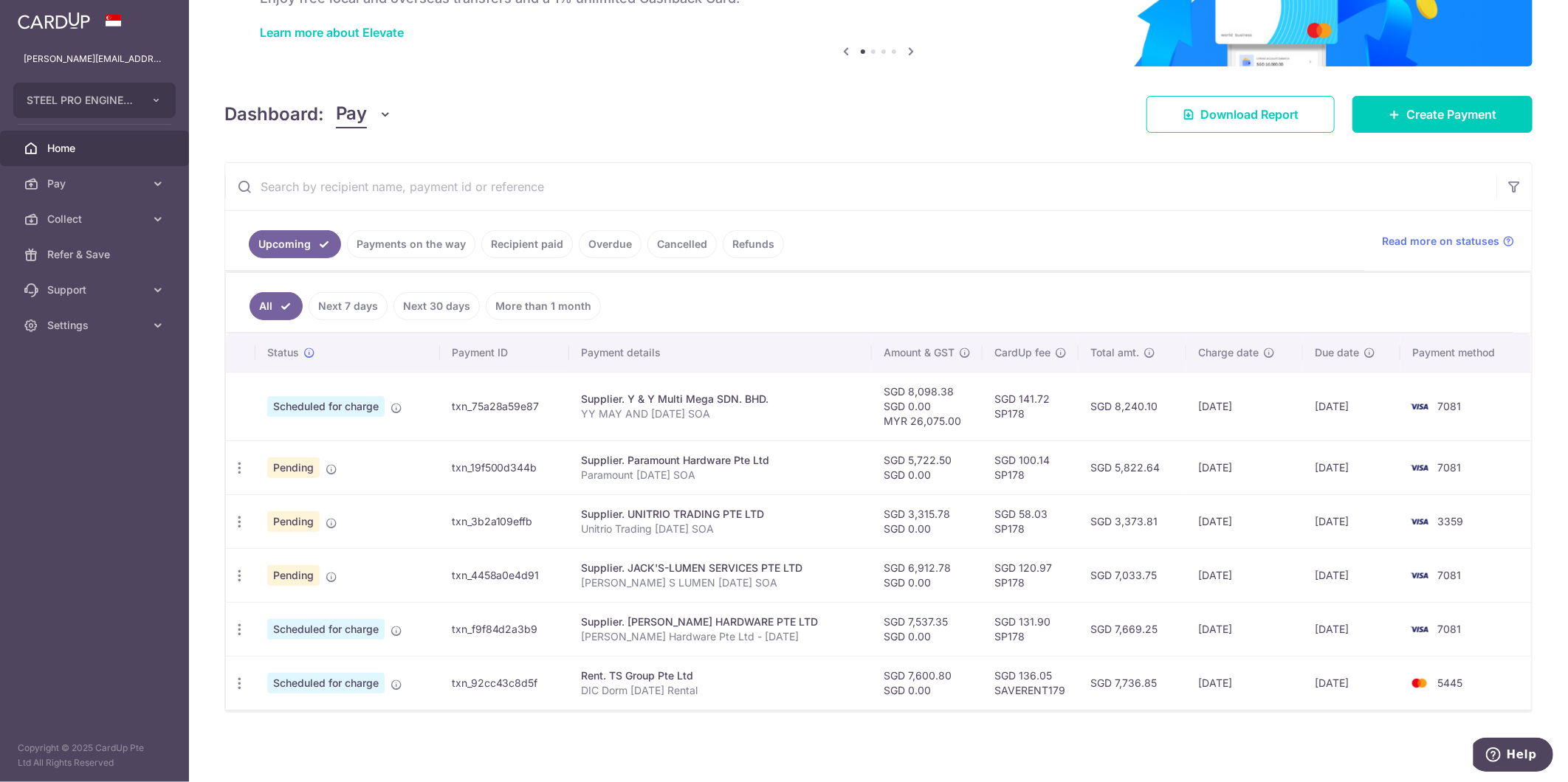
scroll to position [106, 0]
click at [143, 193] on link "Pay" at bounding box center [94, 183] width 189 height 35
click at [147, 227] on link "Payments" at bounding box center [94, 218] width 189 height 35
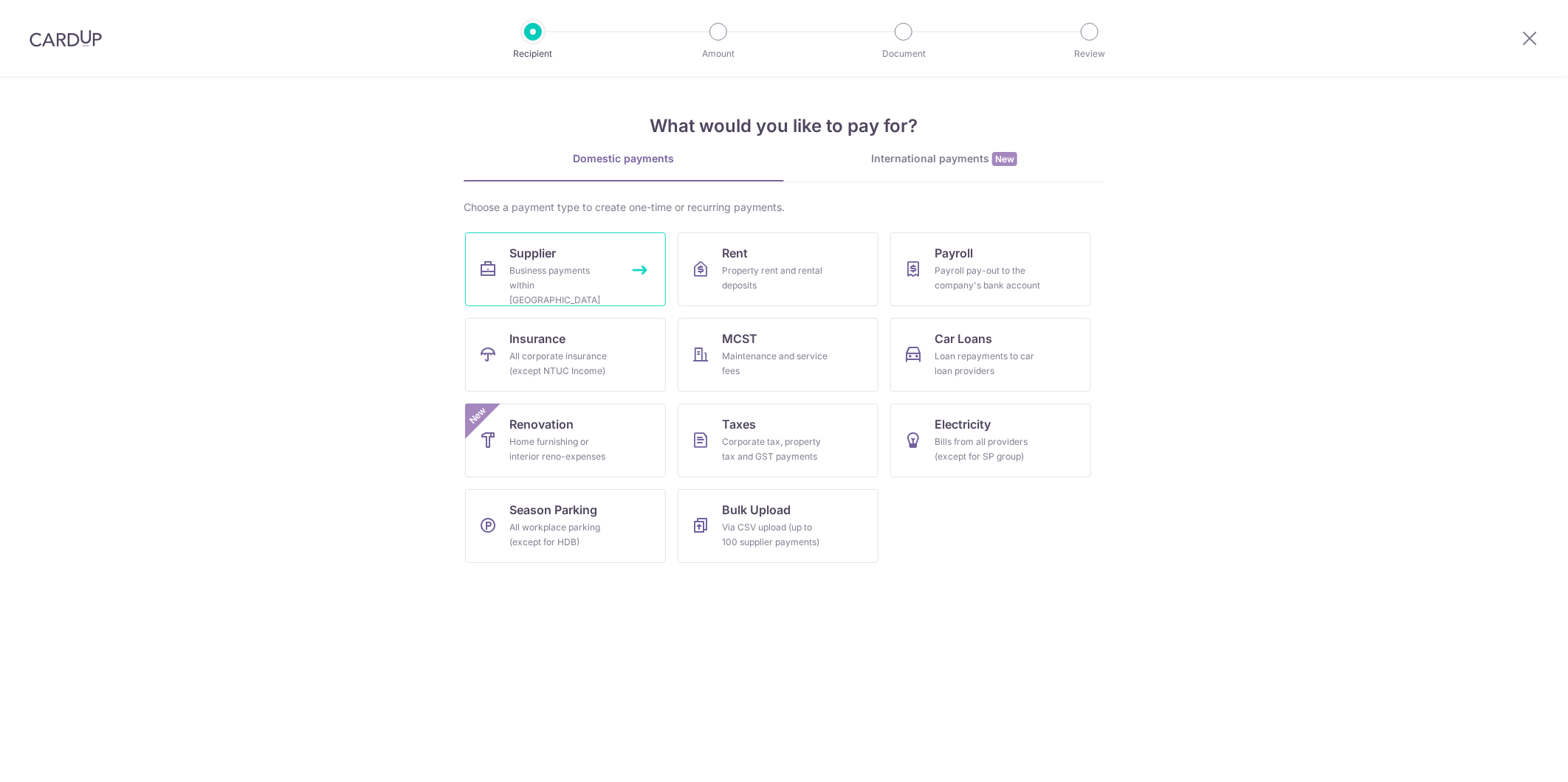
click at [578, 293] on link "Supplier Business payments within Singapore" at bounding box center [566, 269] width 200 height 74
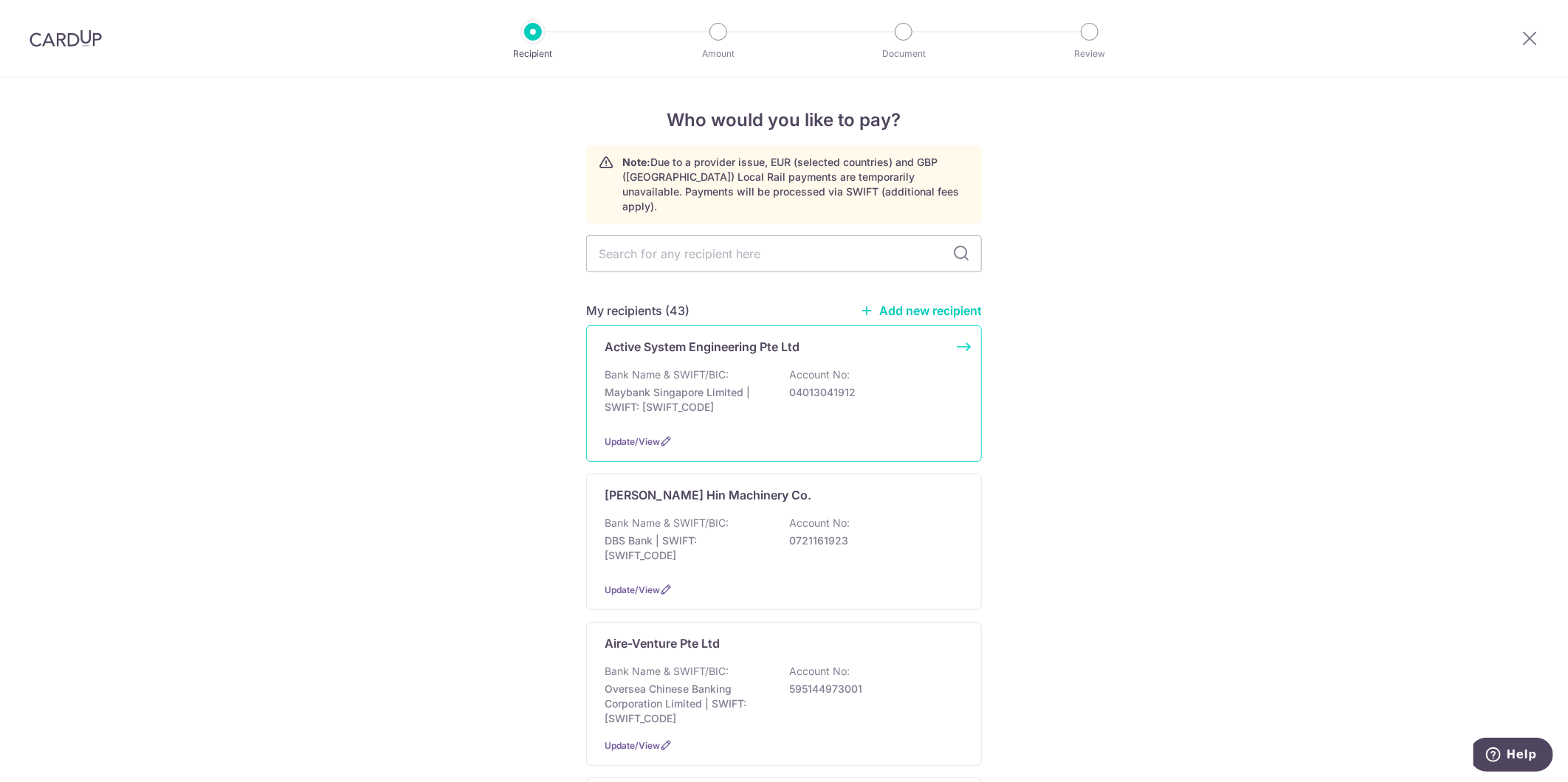
click at [800, 415] on div "Active System Engineering Pte Ltd Bank Name & SWIFT/BIC: Maybank Singapore Limi…" at bounding box center [784, 393] width 396 height 136
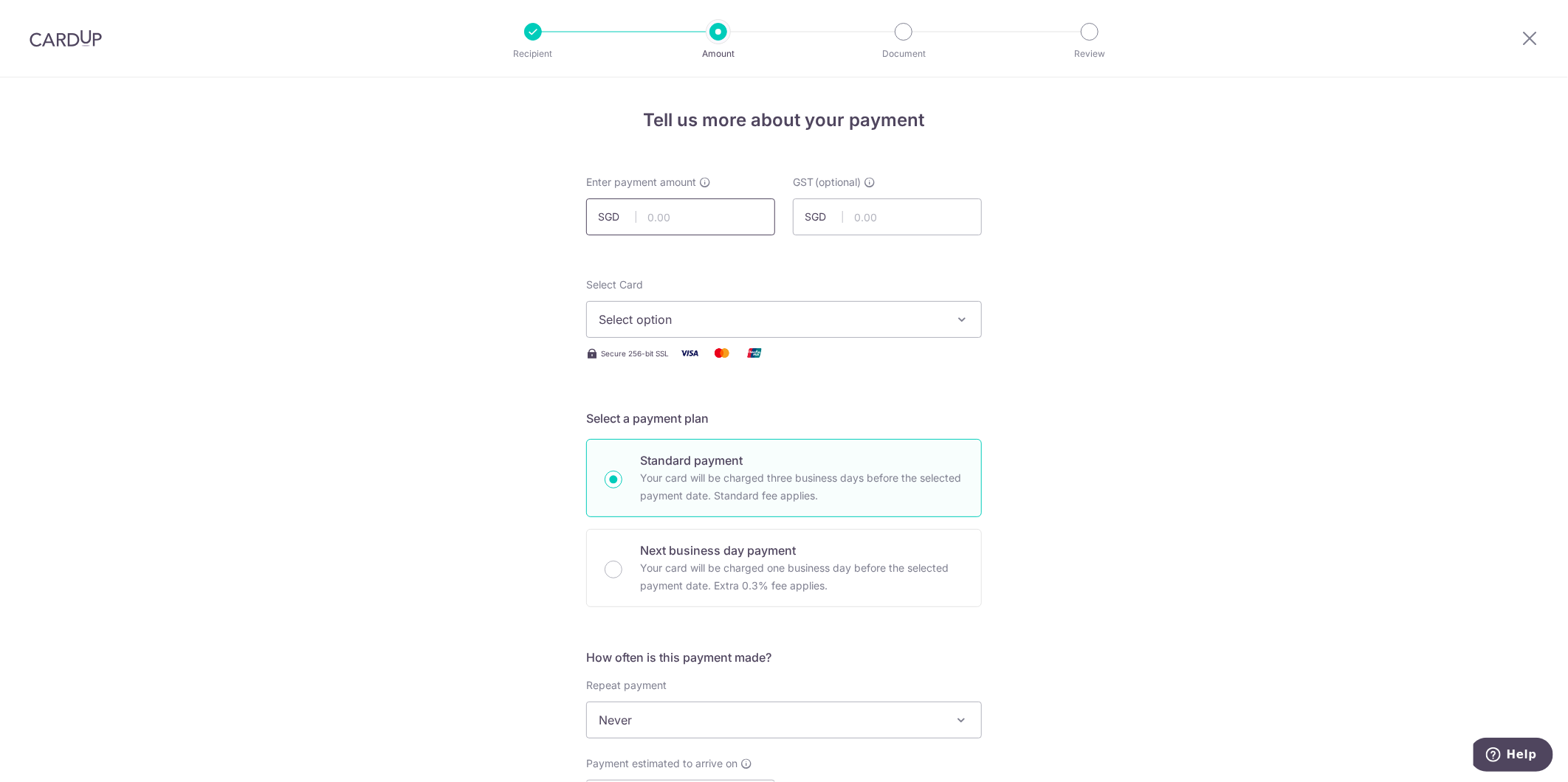
click at [661, 210] on input "text" at bounding box center [680, 217] width 189 height 37
click at [726, 218] on input "text" at bounding box center [680, 217] width 189 height 37
type input "6,584.90"
click at [320, 304] on div "Tell us more about your payment Enter payment amount SGD 6,584.90 6584.90 GST (…" at bounding box center [784, 794] width 1568 height 1434
click at [647, 319] on span "Select option" at bounding box center [770, 319] width 344 height 18
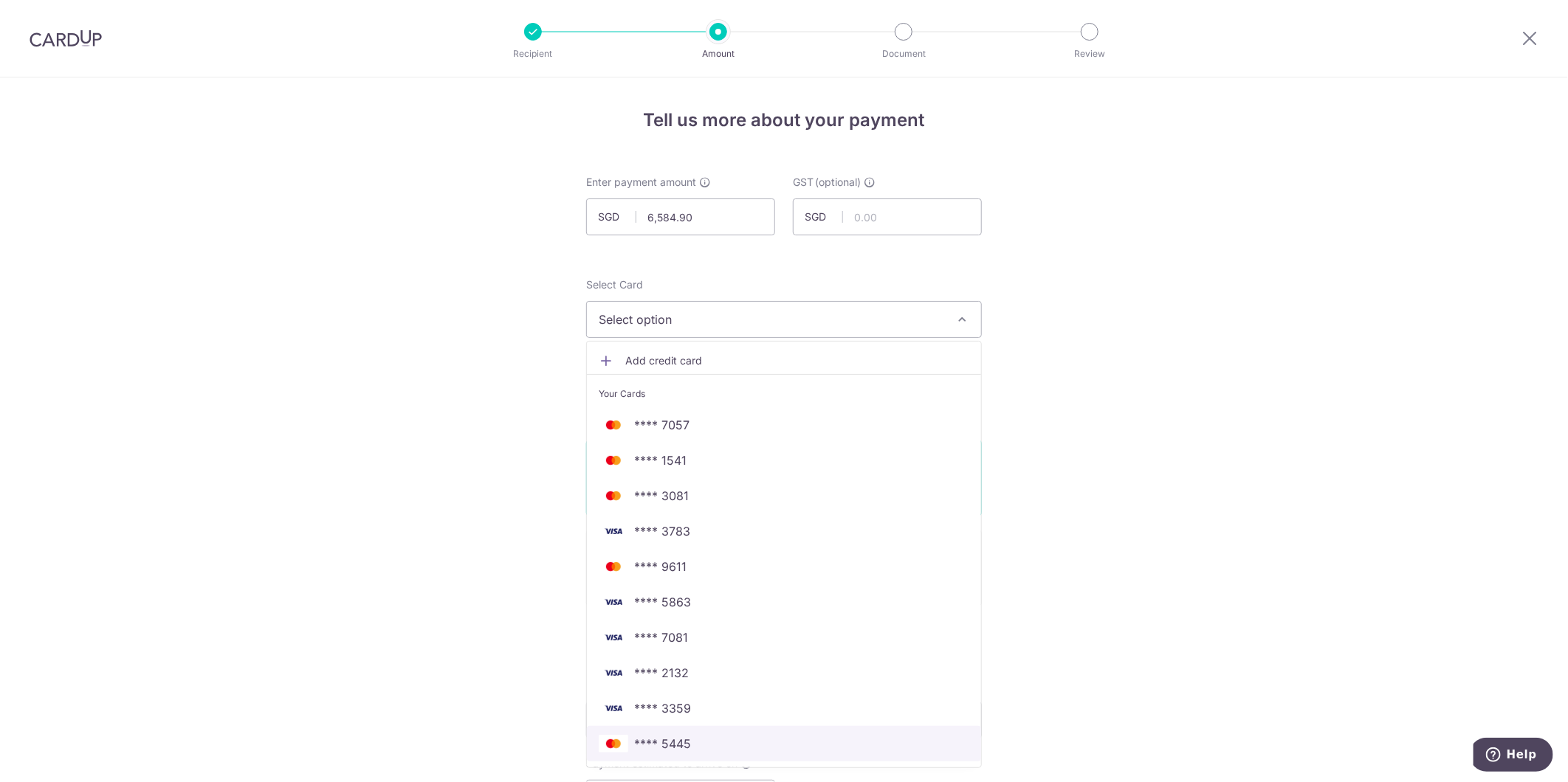
click at [676, 748] on span "**** 5445" at bounding box center [662, 743] width 57 height 18
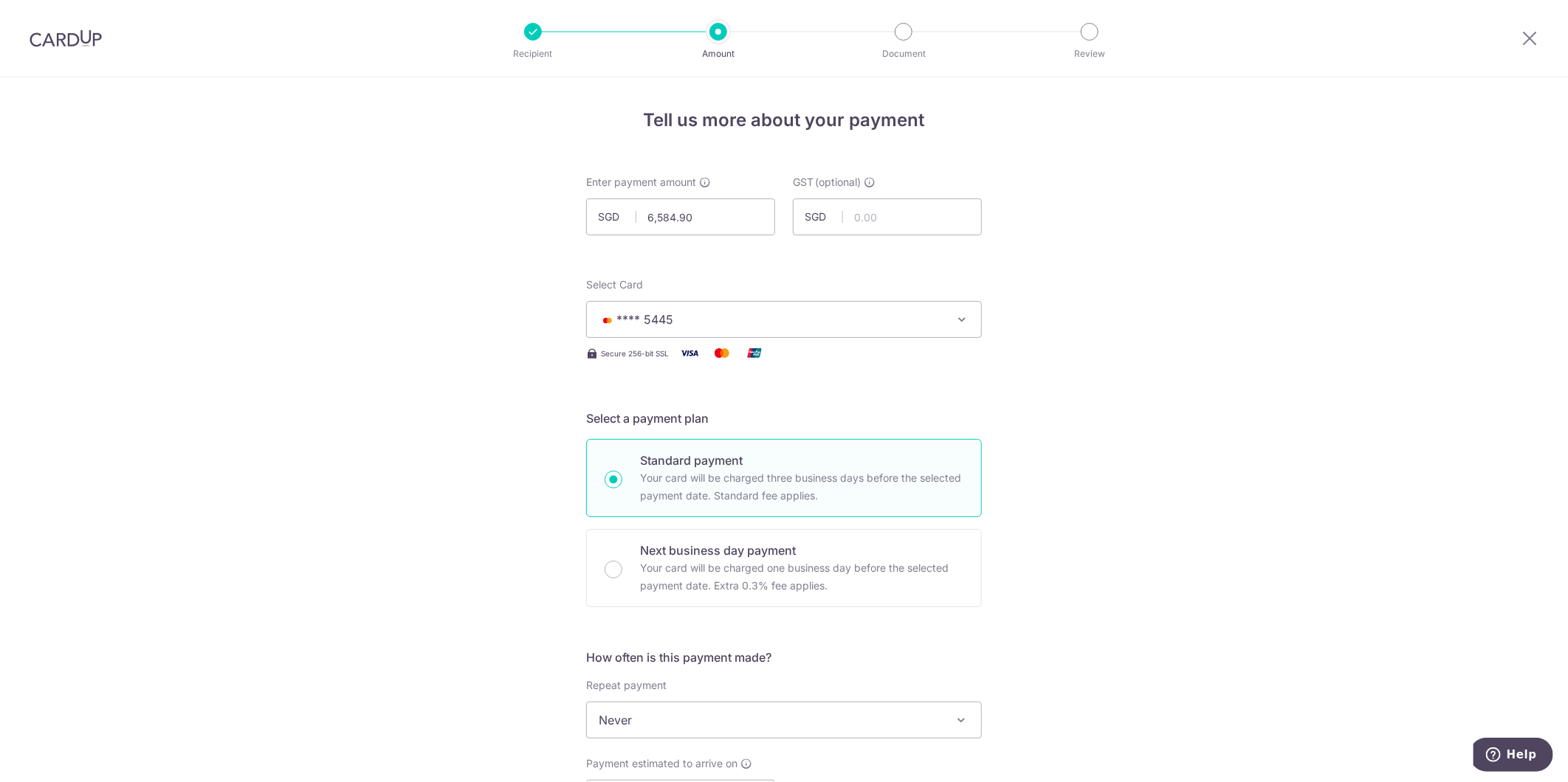
click at [677, 308] on button "**** 5445" at bounding box center [784, 319] width 396 height 37
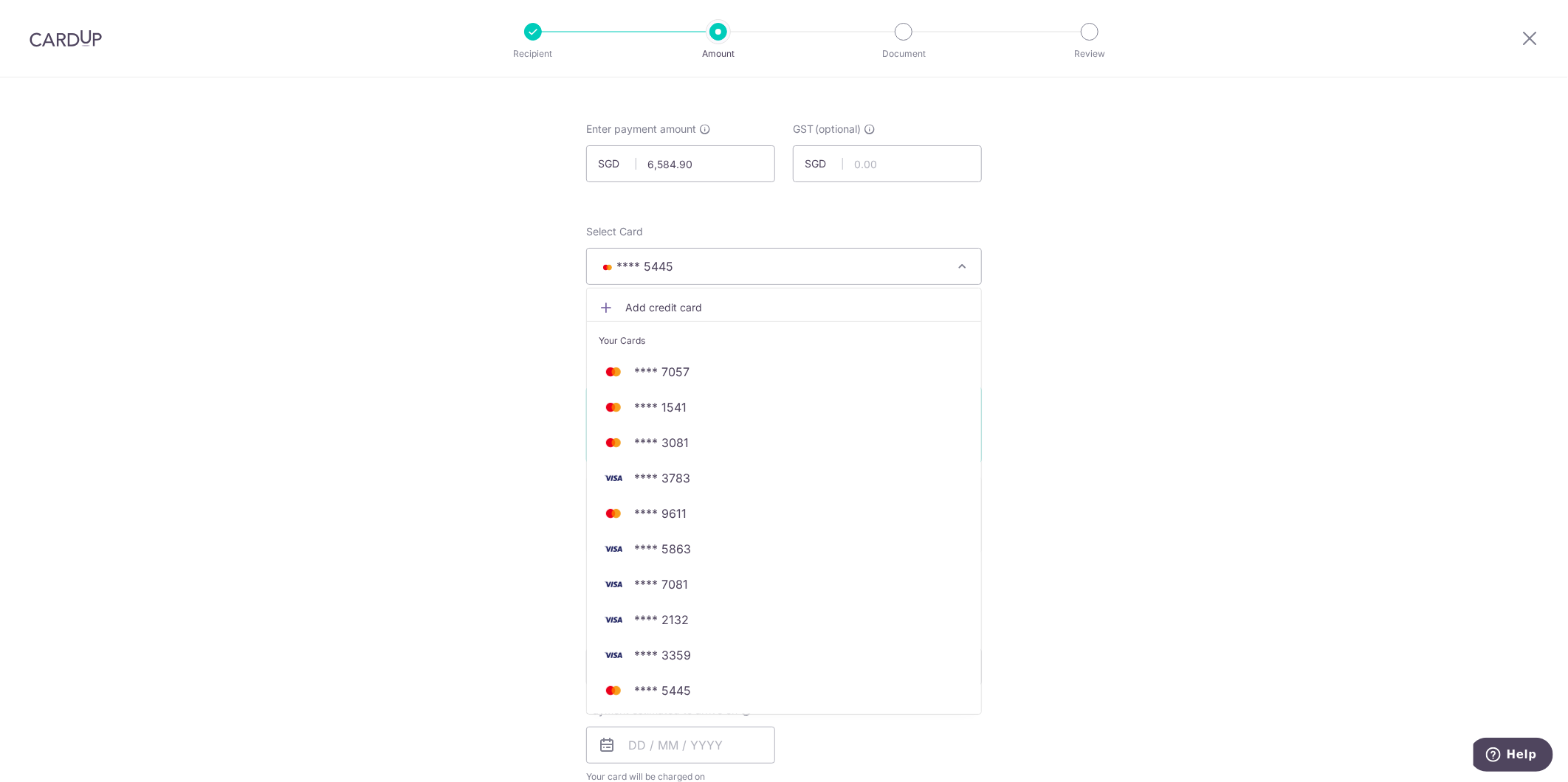
scroll to position [82, 0]
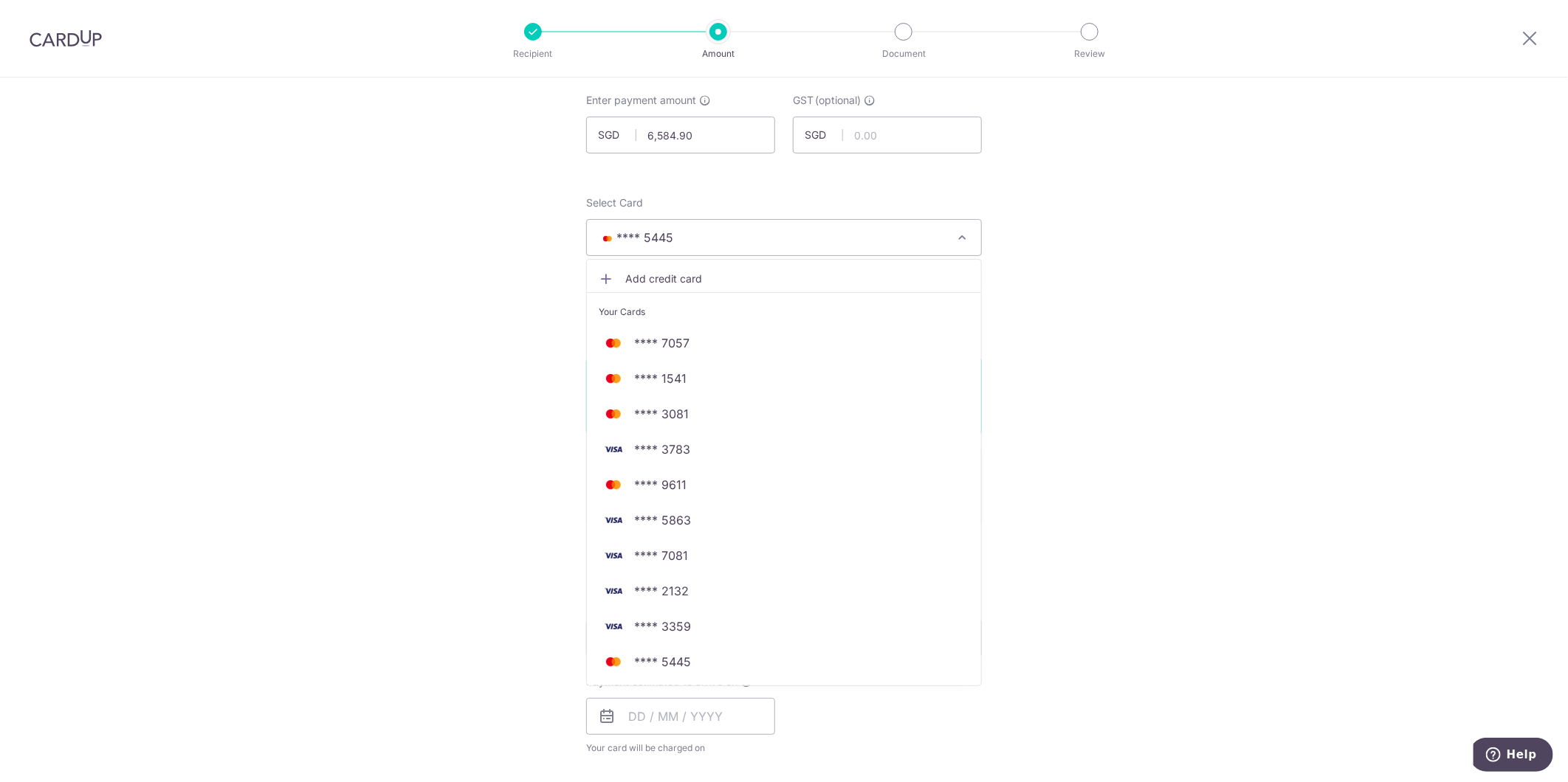
click at [423, 661] on div "Tell us more about your payment Enter payment amount SGD 6,584.90 6584.90 GST (…" at bounding box center [784, 713] width 1568 height 1434
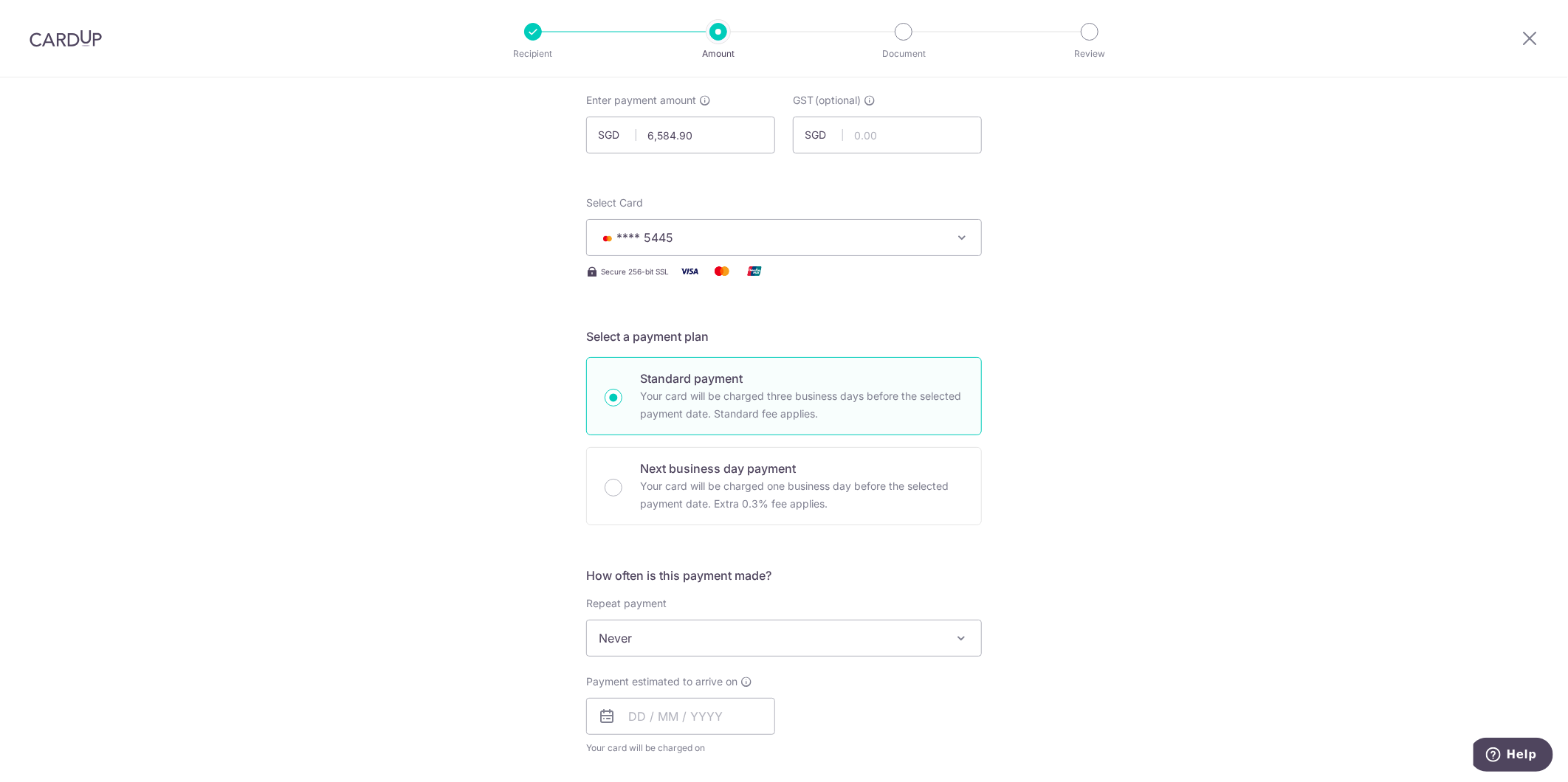
click at [1198, 463] on div "Tell us more about your payment Enter payment amount SGD 6,584.90 6584.90 GST (…" at bounding box center [784, 713] width 1568 height 1434
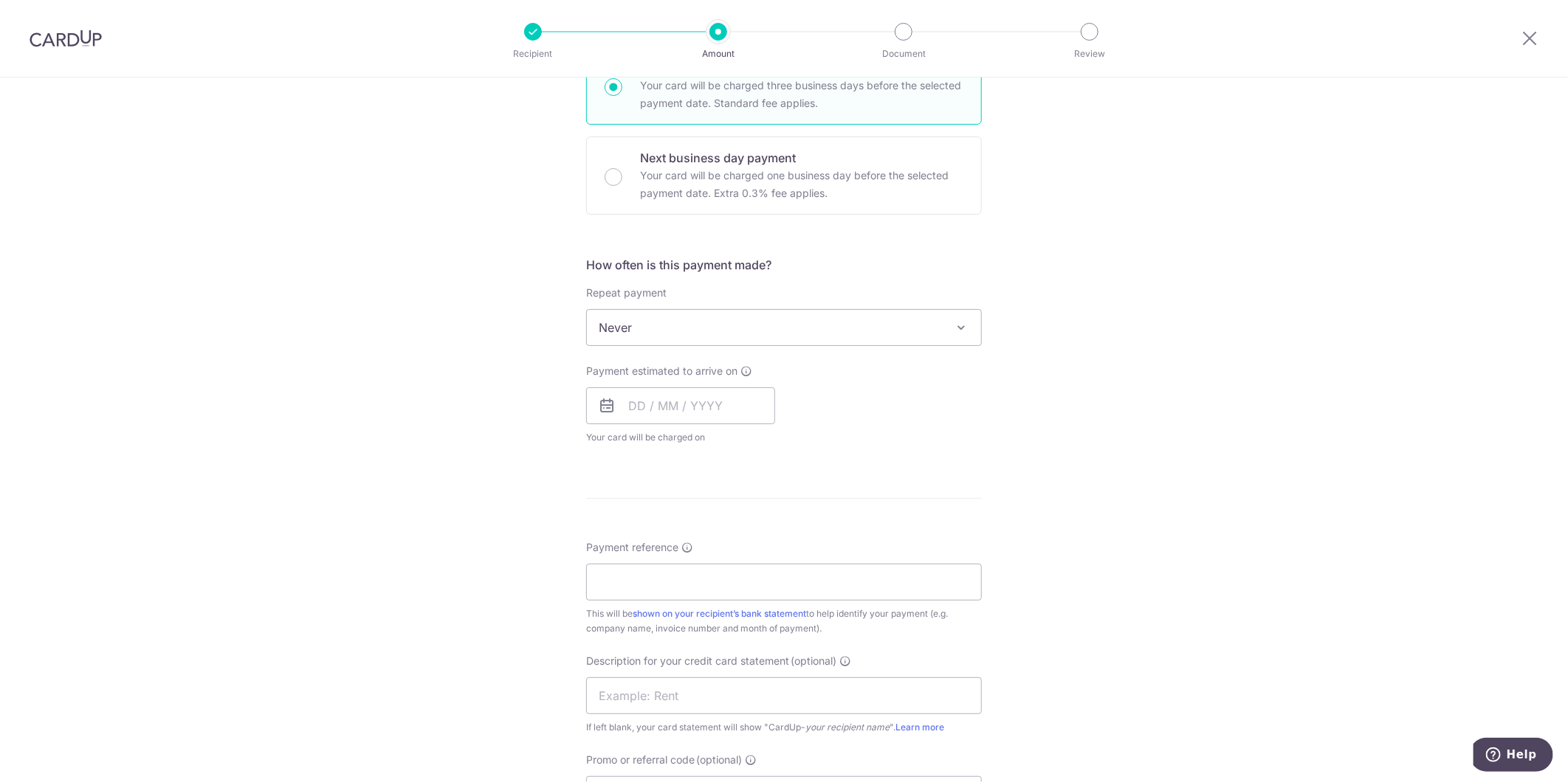
scroll to position [409, 0]
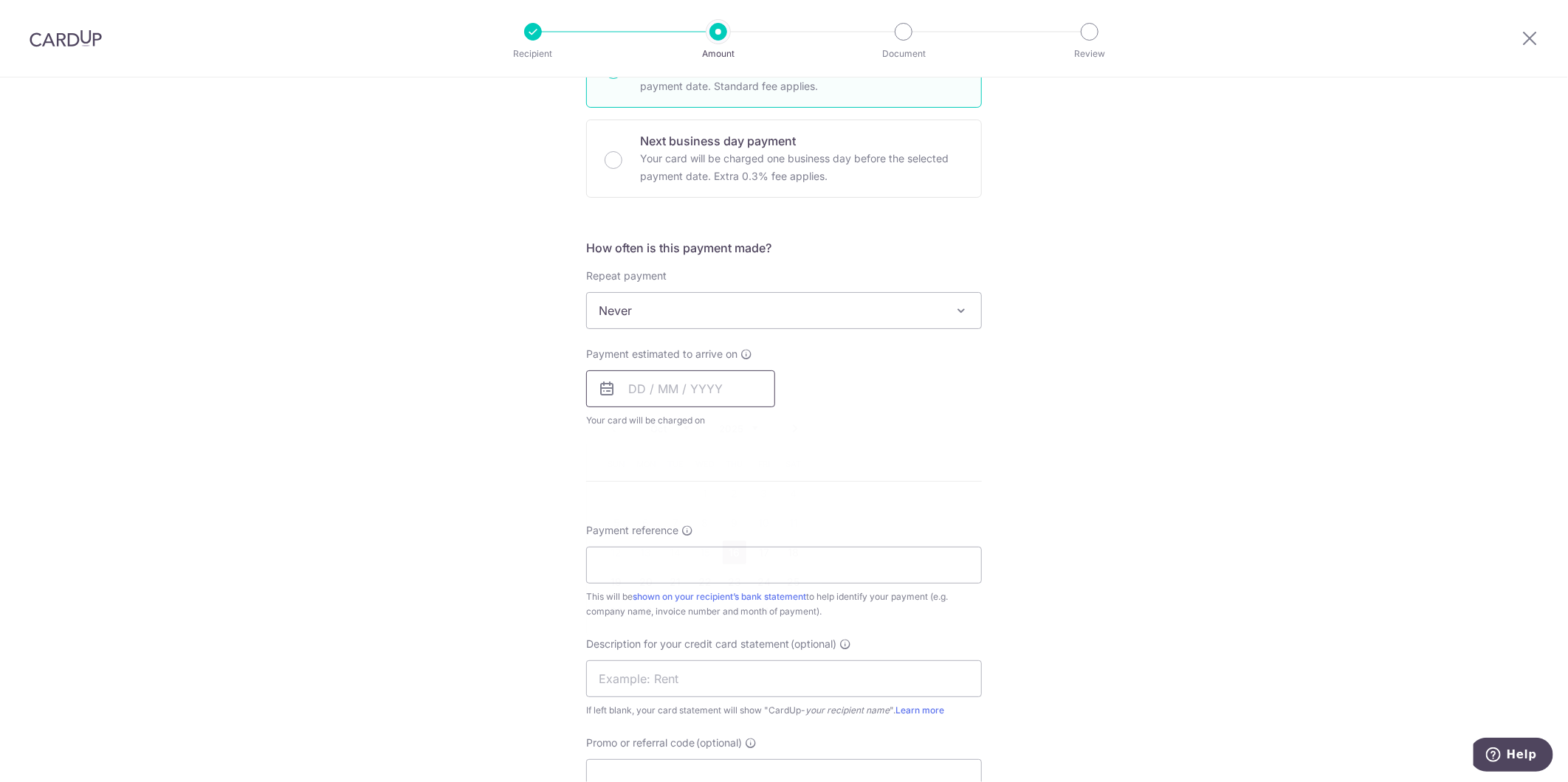
click at [697, 392] on input "text" at bounding box center [680, 388] width 189 height 37
click at [725, 540] on link "16" at bounding box center [734, 552] width 24 height 24
type input "16/10/2025"
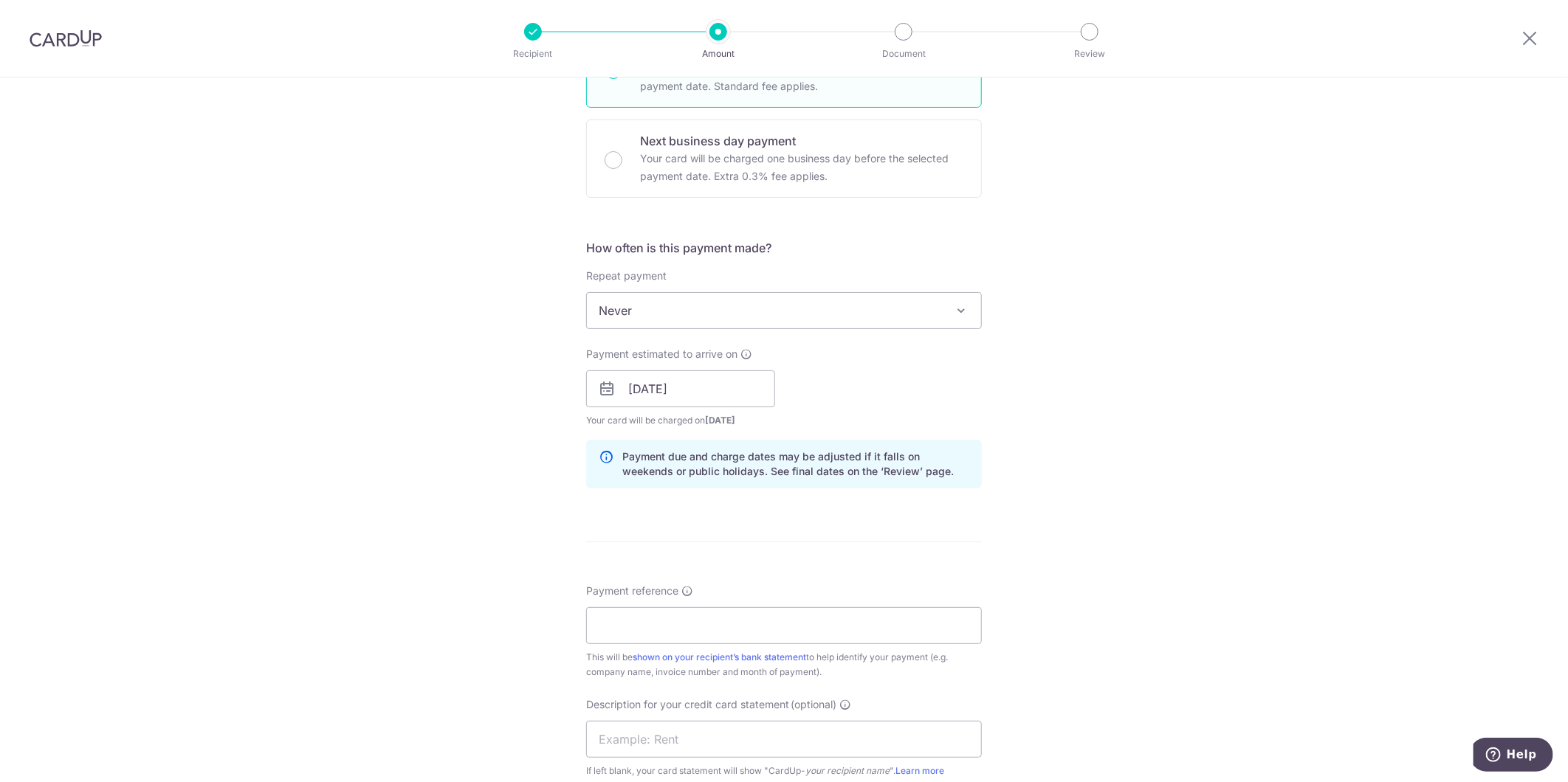
click at [978, 572] on div "Tell us more about your payment Enter payment amount SGD 6,584.90 6584.90 GST (…" at bounding box center [784, 415] width 1568 height 1494
click at [649, 618] on input "Payment reference" at bounding box center [784, 625] width 396 height 37
drag, startPoint x: 713, startPoint y: 648, endPoint x: 716, endPoint y: 639, distance: 9.5
click at [713, 648] on div "Payment reference This will be shown on your recipient’s bank statement to help…" at bounding box center [784, 631] width 396 height 96
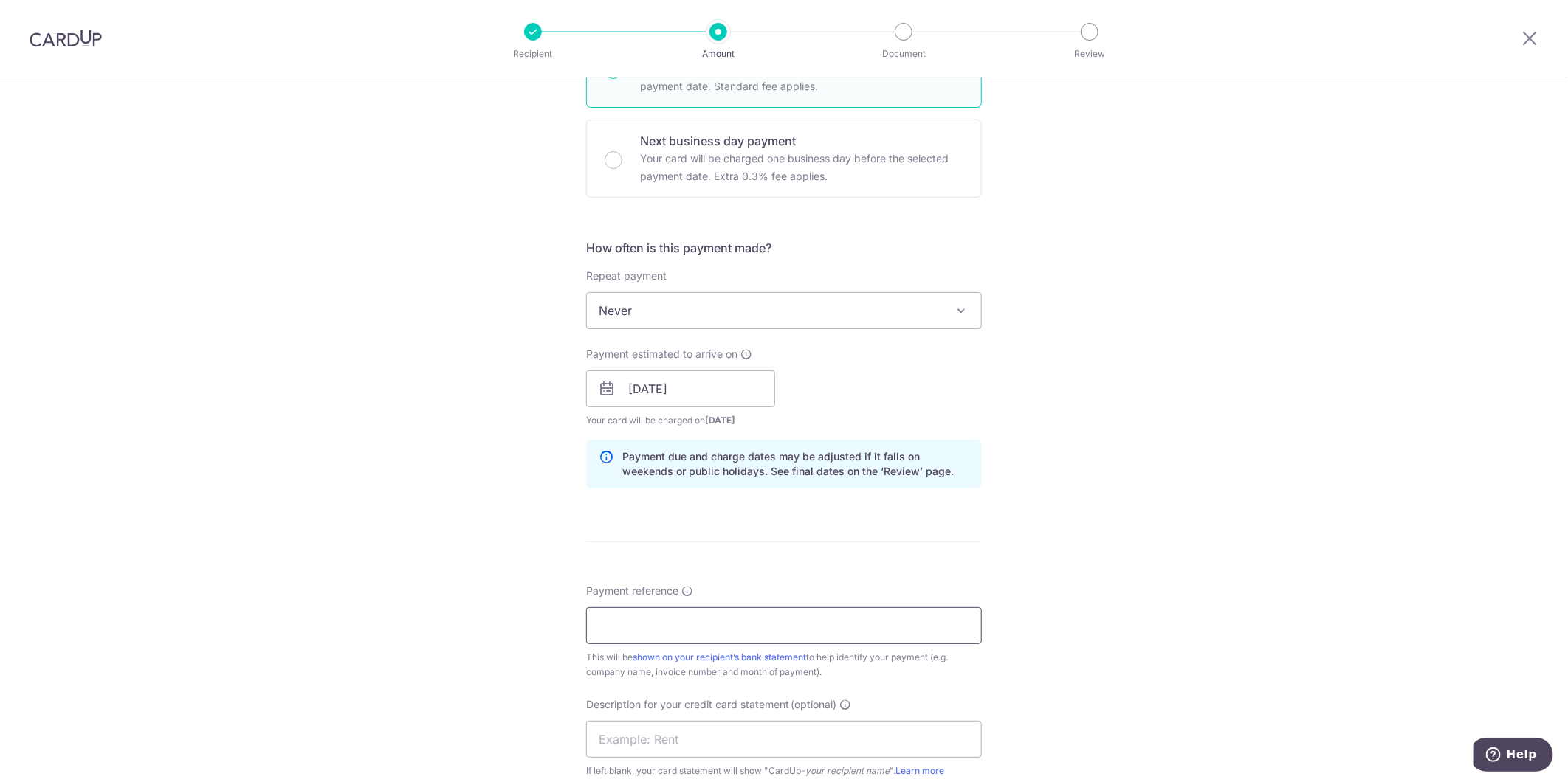
click at [721, 615] on input "Payment reference" at bounding box center [784, 625] width 396 height 37
paste input "ASE Tuas View Dorm Sep 2025"
drag, startPoint x: 773, startPoint y: 708, endPoint x: 772, endPoint y: 717, distance: 9.1
click at [772, 711] on span "Description for your credit card statement" at bounding box center [687, 704] width 203 height 15
drag, startPoint x: 736, startPoint y: 631, endPoint x: 714, endPoint y: 631, distance: 22.0
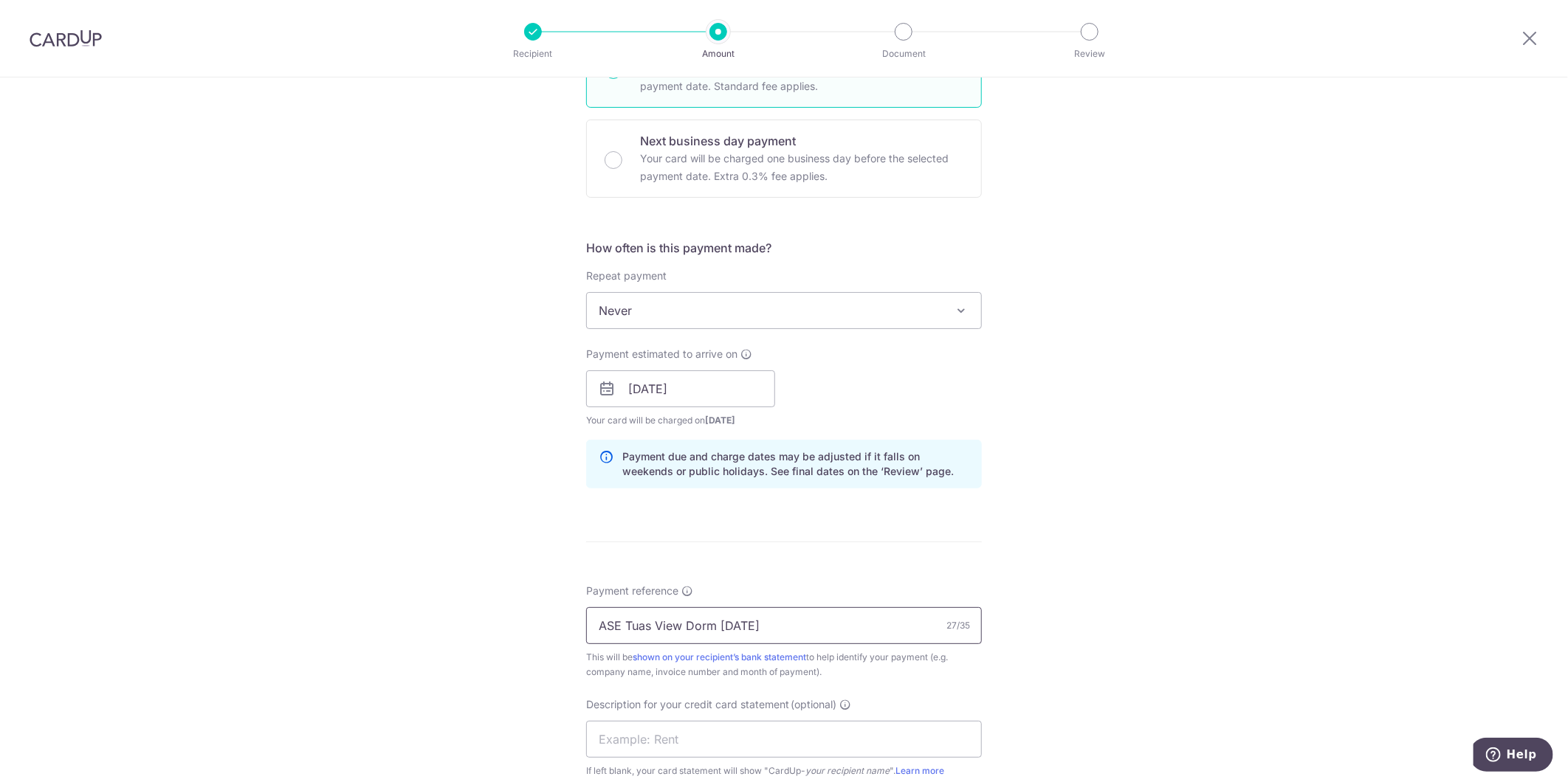
click at [714, 631] on input "ASE Tuas View Dorm [DATE]" at bounding box center [784, 625] width 396 height 37
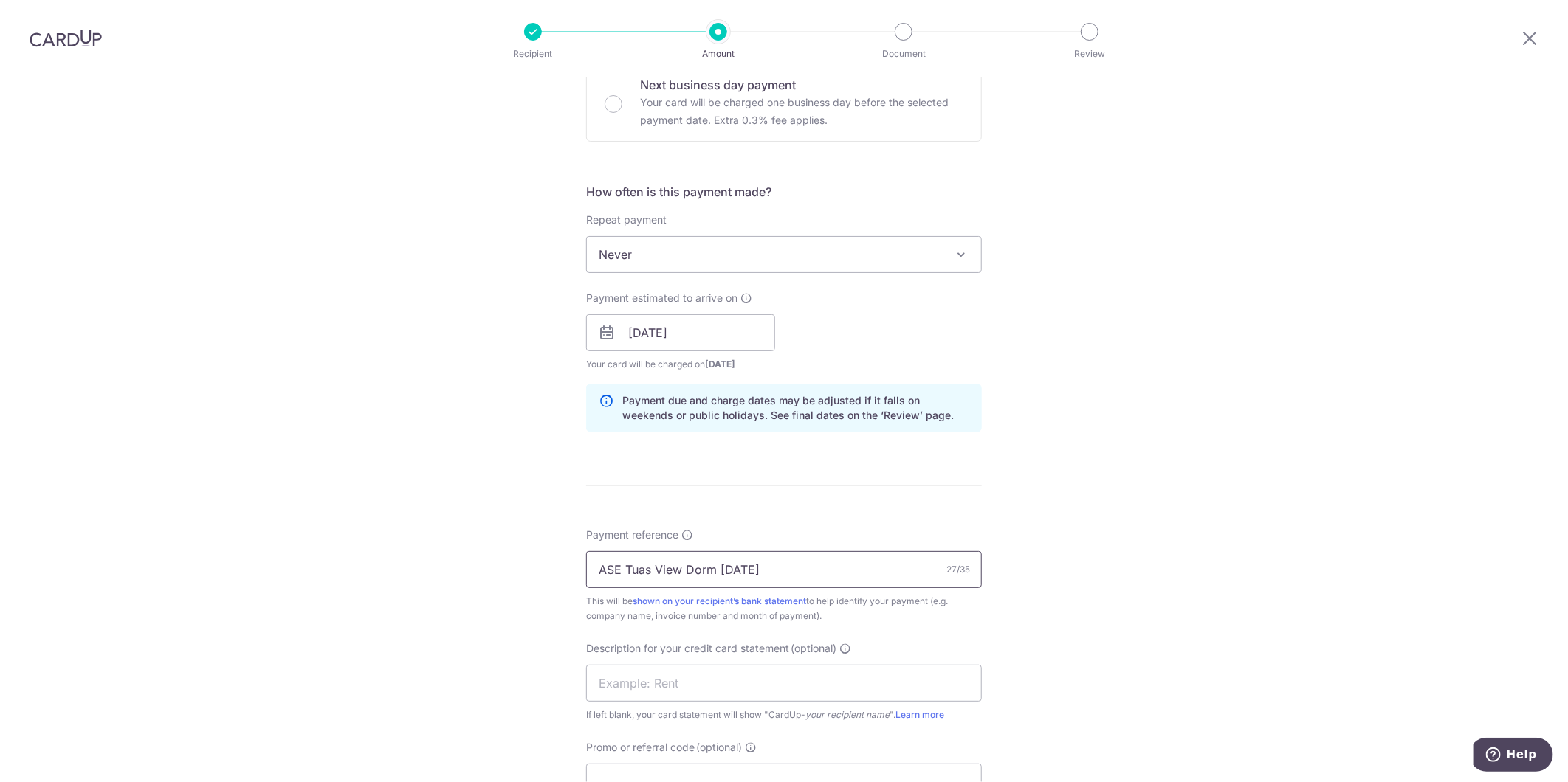
scroll to position [492, 0]
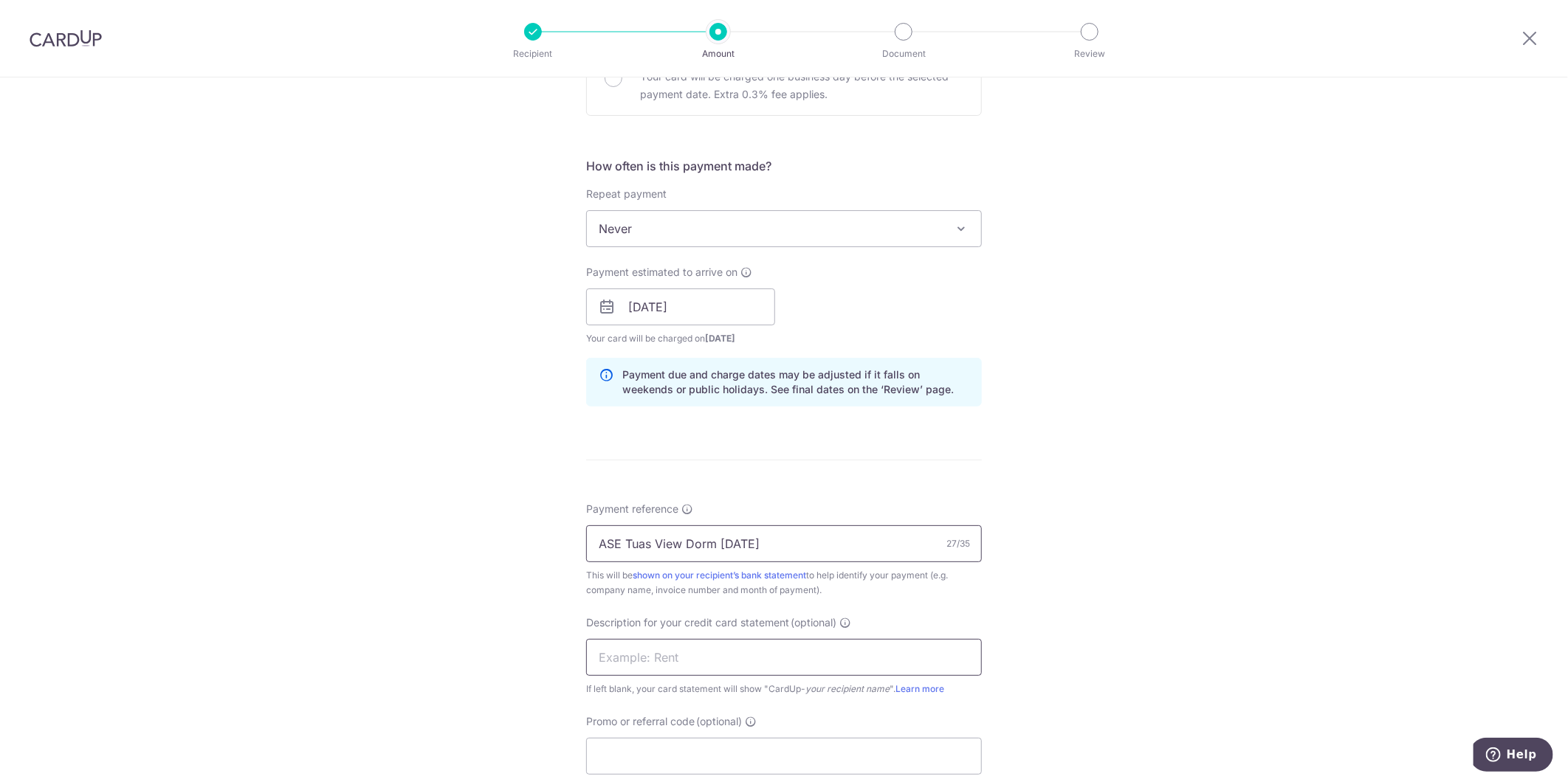
type input "ASE Tuas View Dorm [DATE]"
drag, startPoint x: 781, startPoint y: 654, endPoint x: 777, endPoint y: 668, distance: 14.6
click at [781, 657] on input "text" at bounding box center [784, 657] width 396 height 37
type input "A"
paste input "ASE Tuas View D"
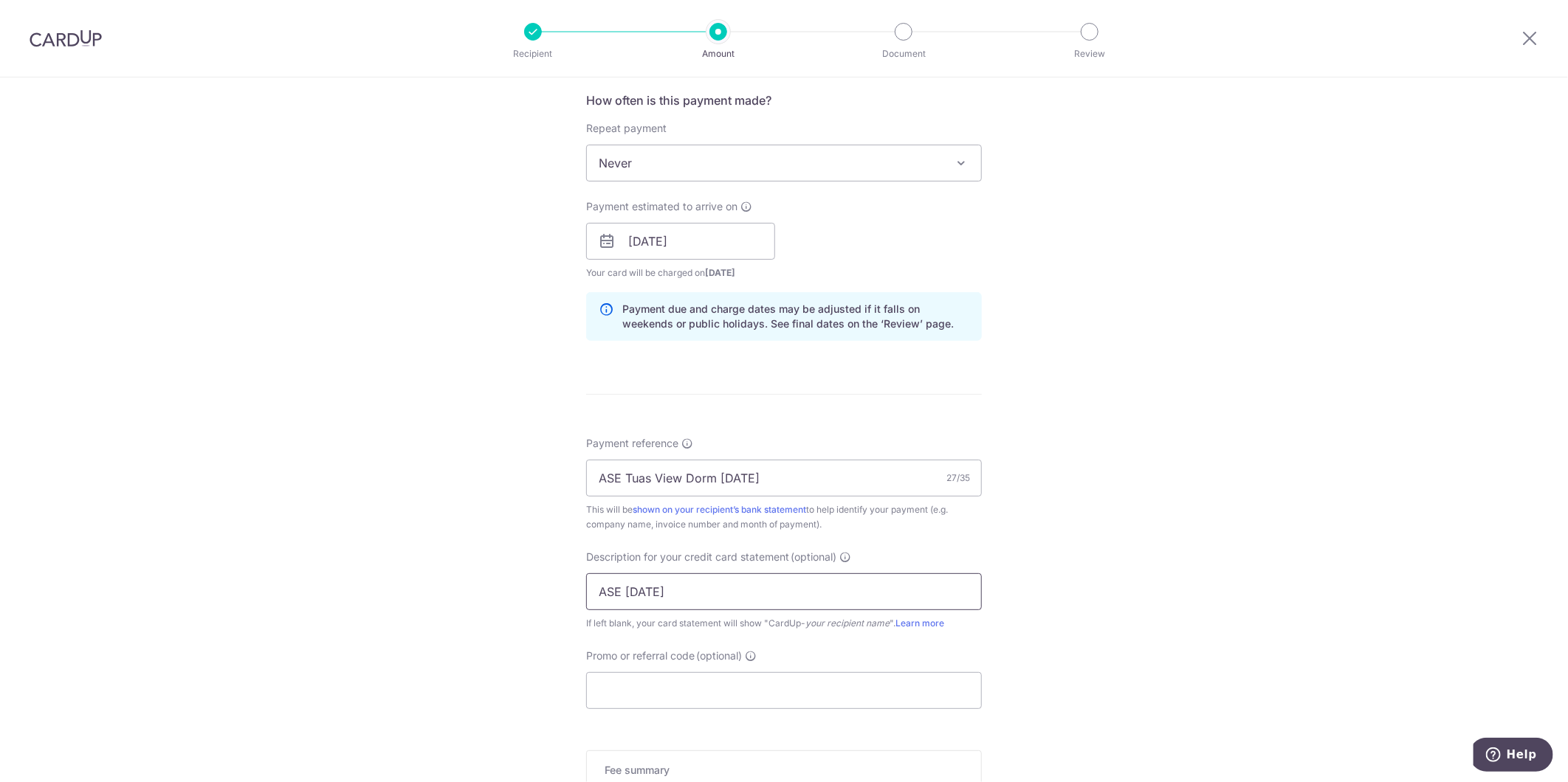
scroll to position [737, 0]
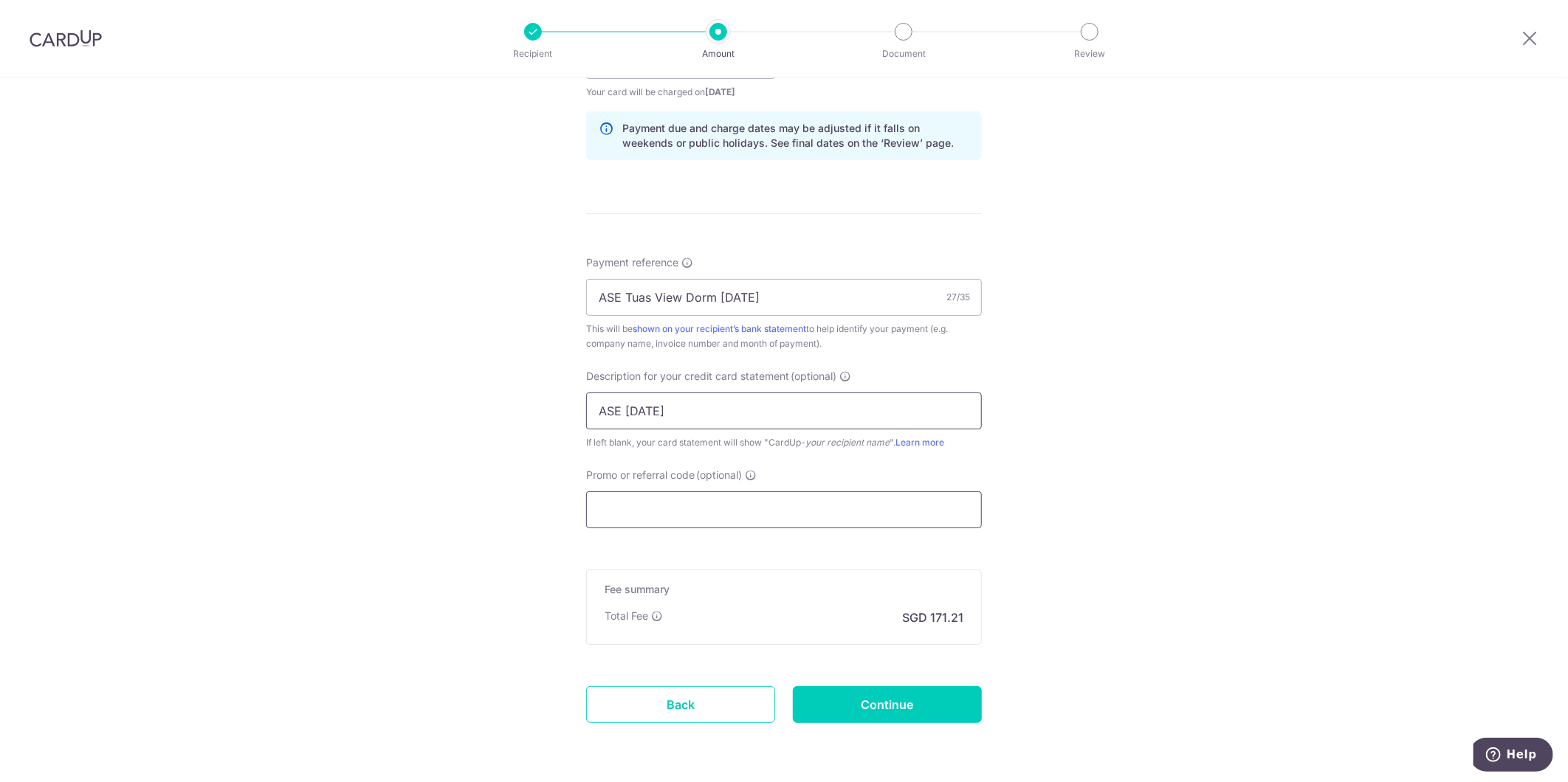
type input "ASE Oct 25"
click at [681, 519] on input "Promo or referral code (optional)" at bounding box center [784, 510] width 396 height 37
type input "SAVERENT179"
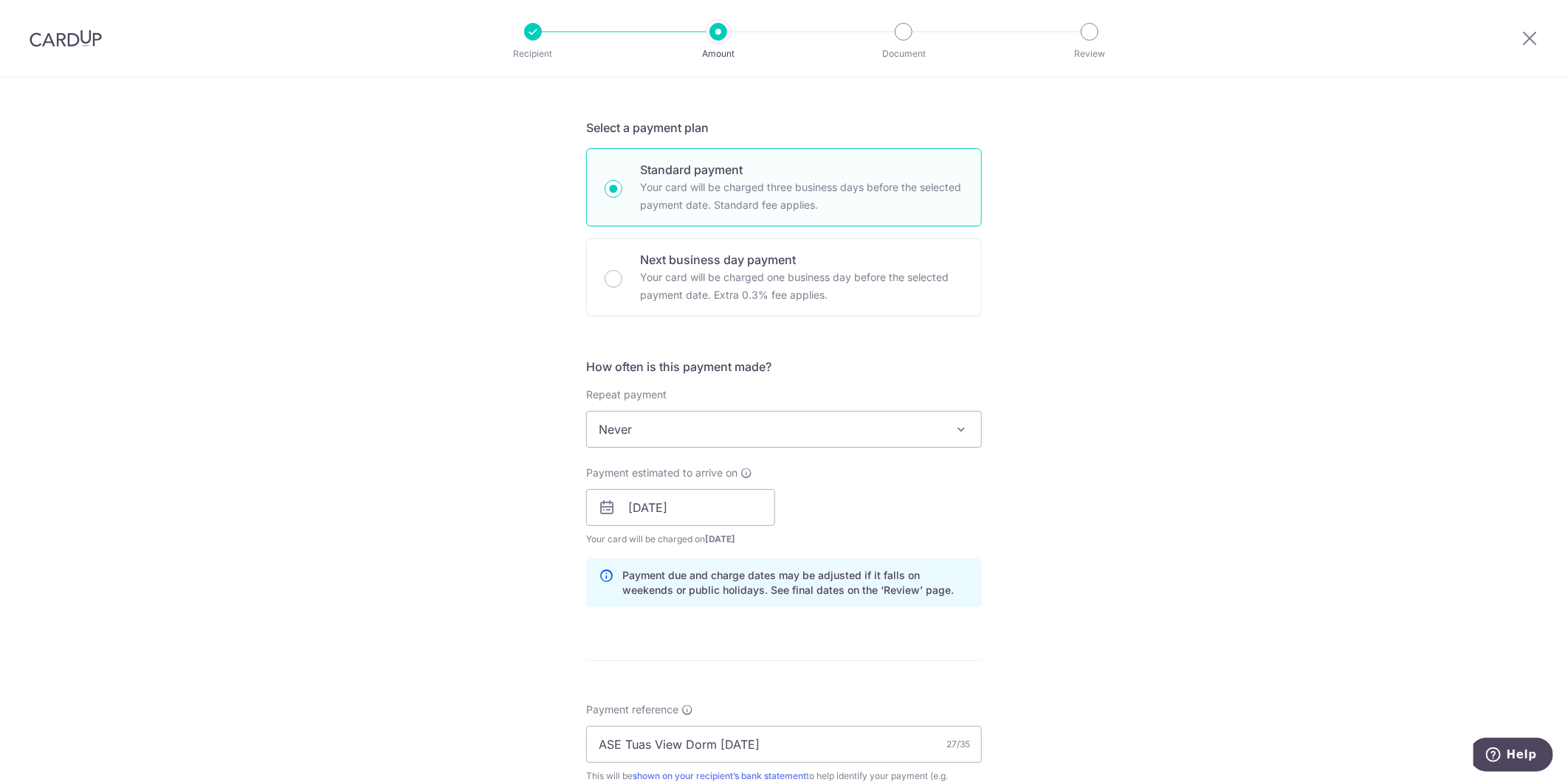
click at [481, 541] on div "Tell us more about your payment Enter payment amount SGD 6,584.90 6584.90 GST (…" at bounding box center [784, 567] width 1568 height 1561
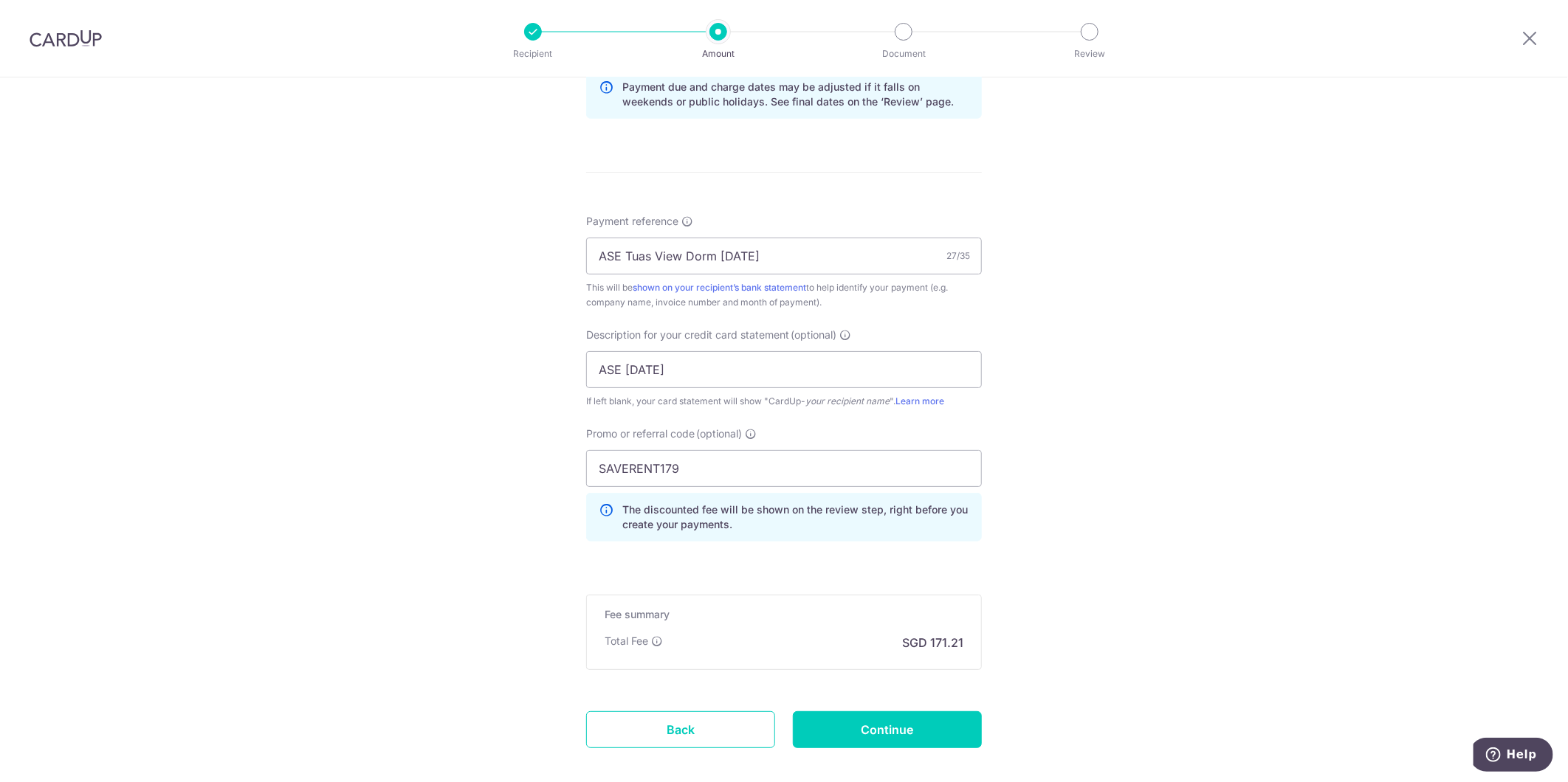
scroll to position [783, 0]
click at [872, 729] on input "Continue" at bounding box center [887, 725] width 189 height 37
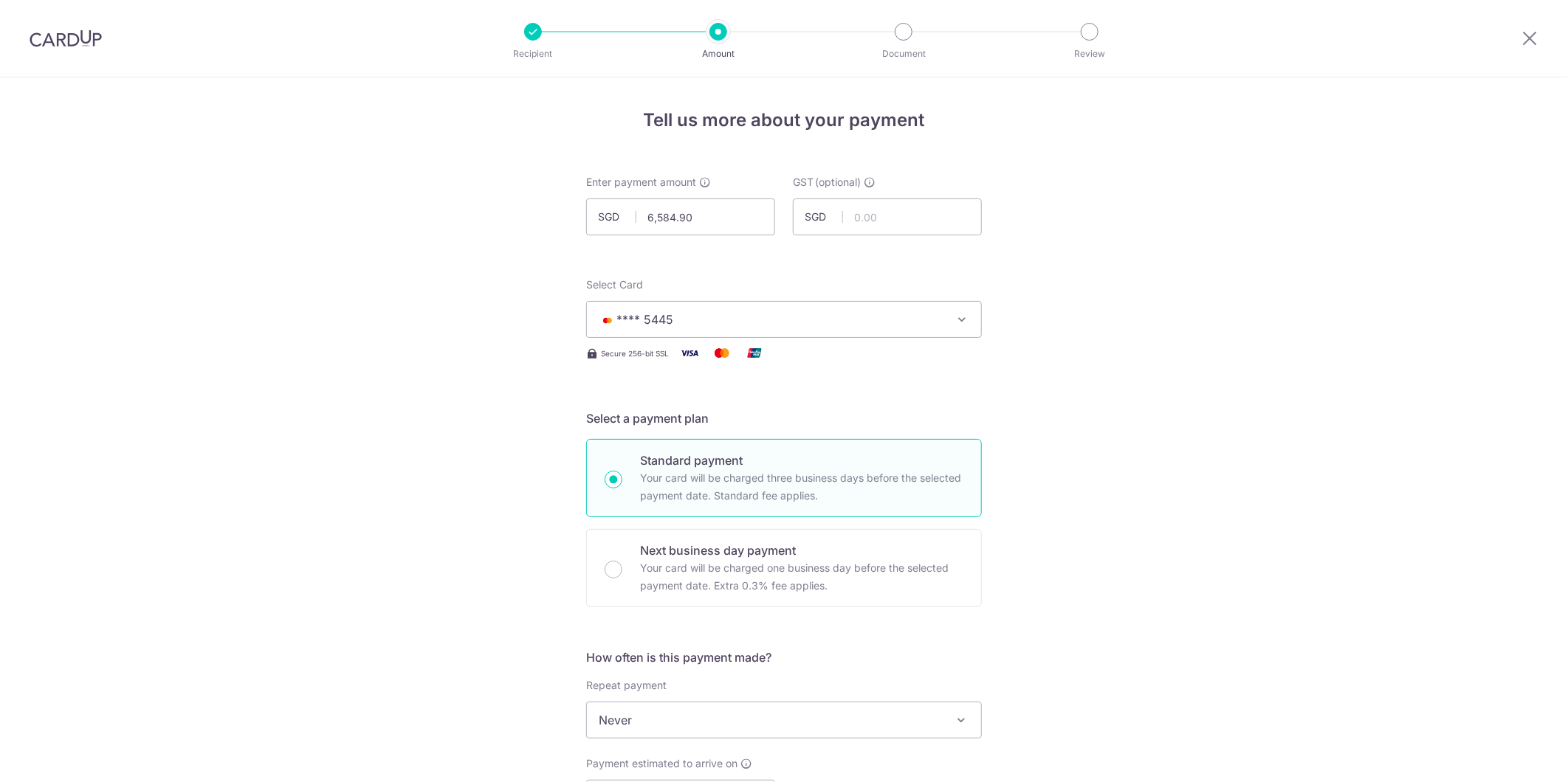
scroll to position [876, 0]
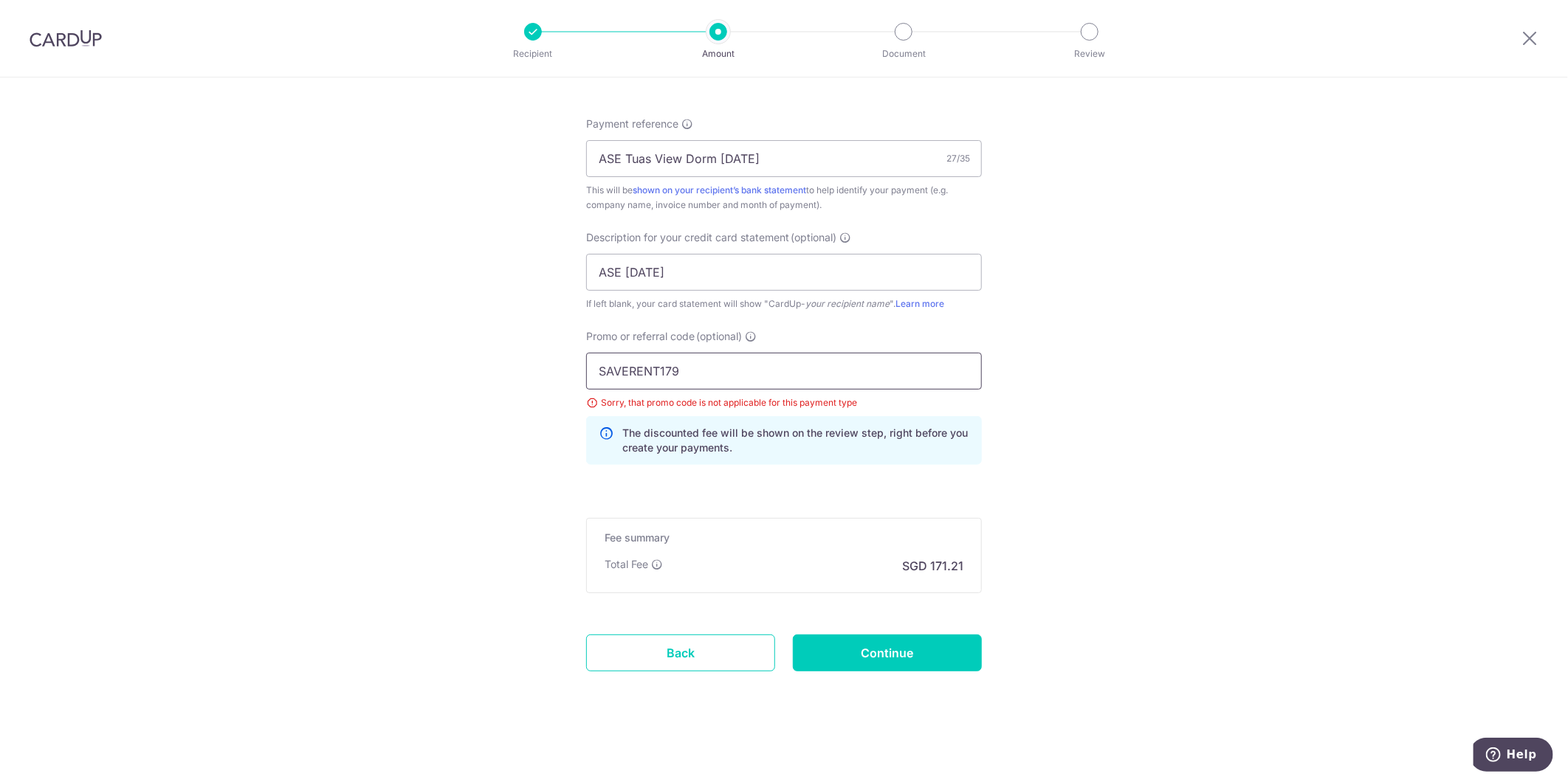
click at [707, 372] on input "SAVERENT179" at bounding box center [784, 371] width 396 height 37
click at [966, 646] on input "Continue" at bounding box center [887, 653] width 189 height 37
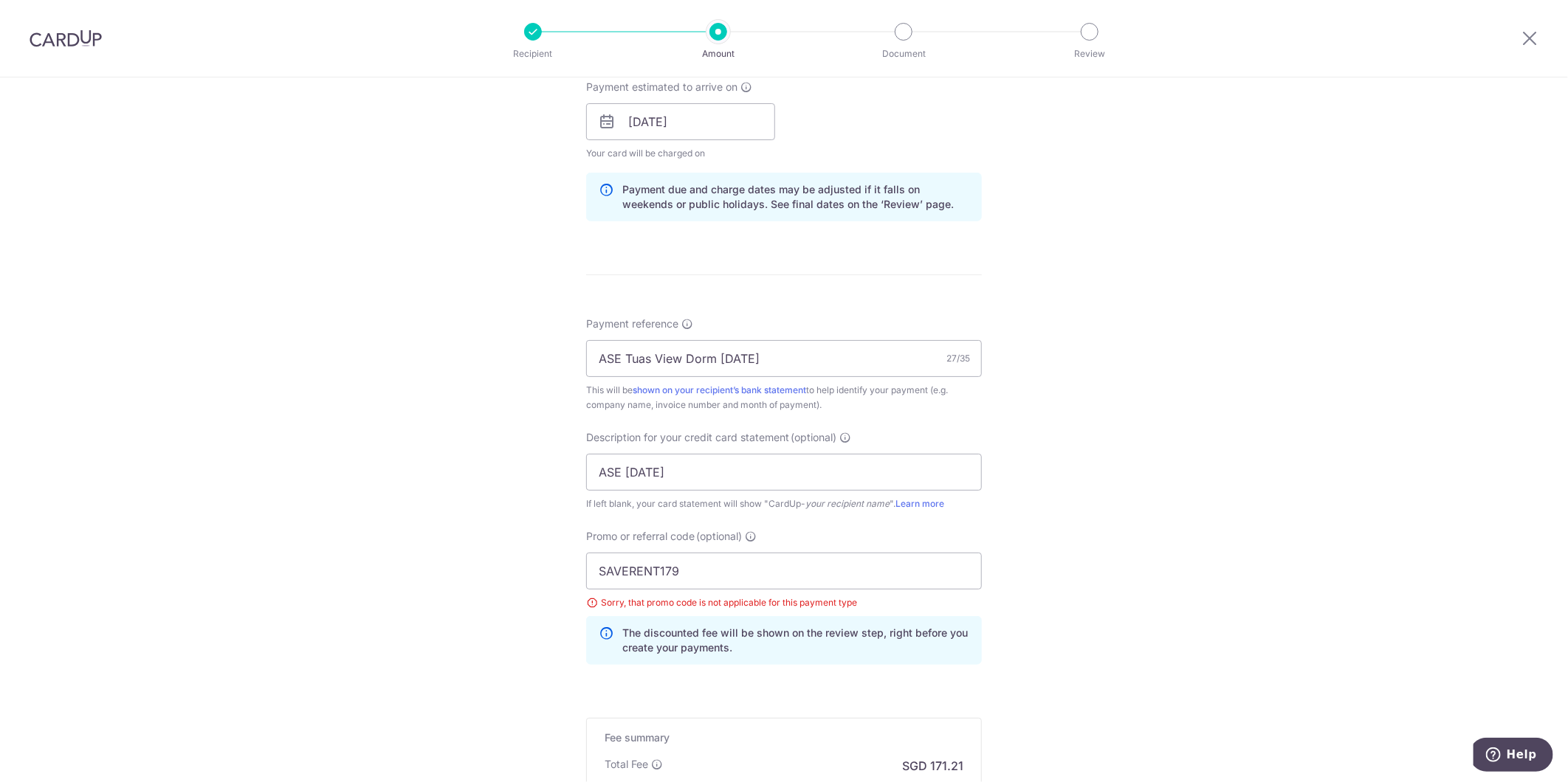
scroll to position [876, 0]
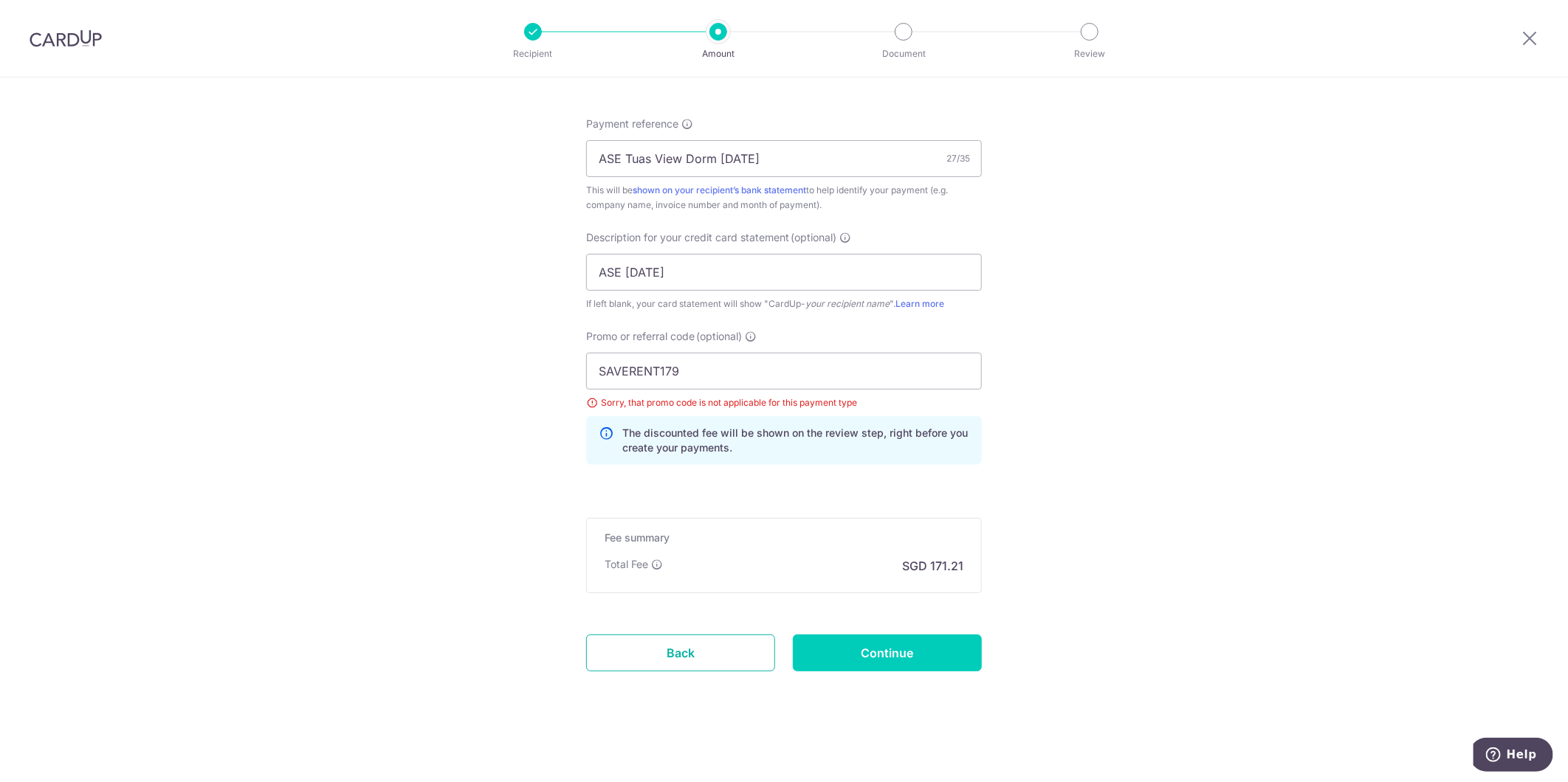
drag, startPoint x: 709, startPoint y: 662, endPoint x: 854, endPoint y: 84, distance: 595.9
click at [709, 662] on link "Back" at bounding box center [680, 653] width 189 height 37
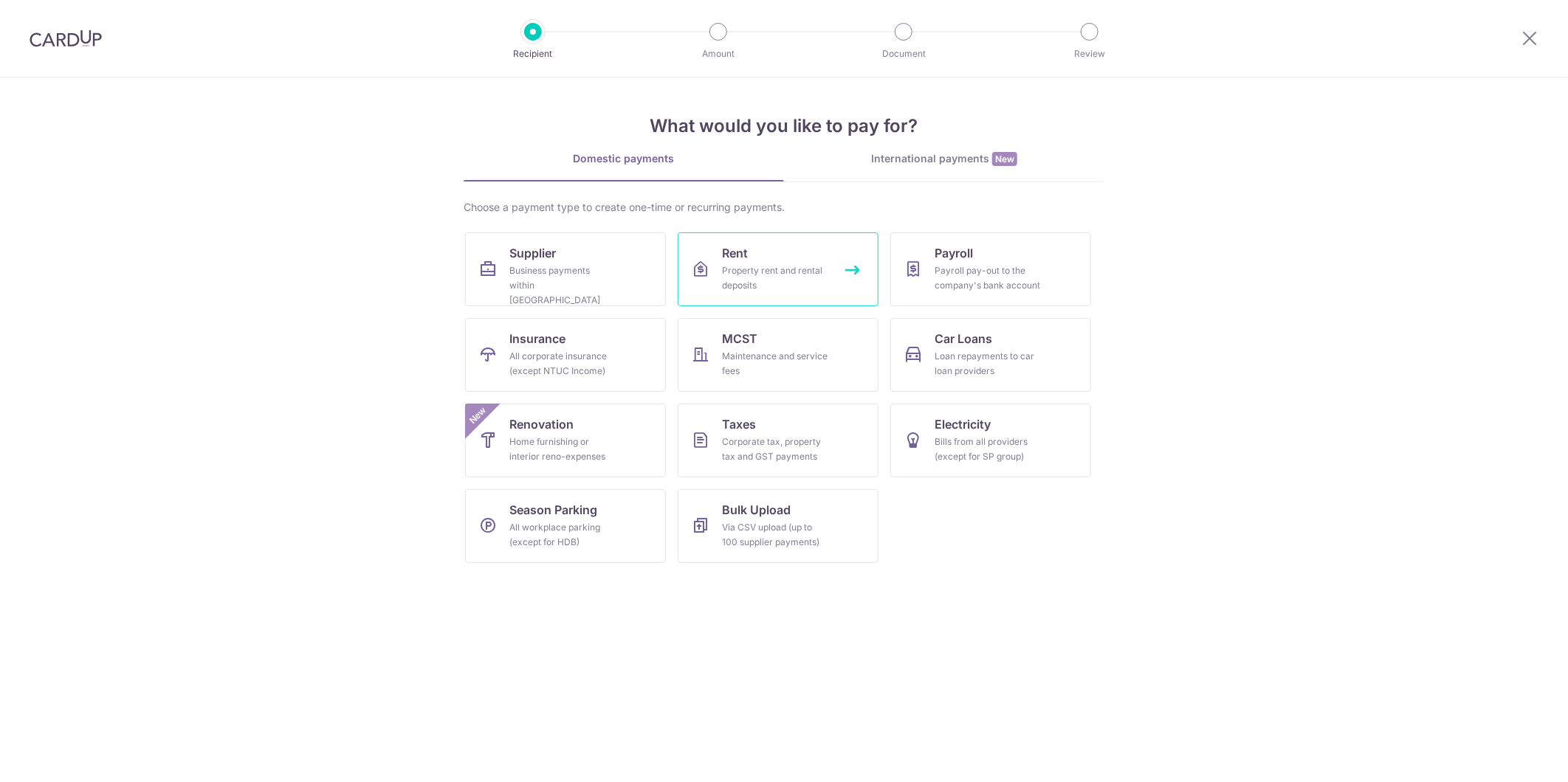
click at [816, 254] on link "Rent Property rent and rental deposits" at bounding box center [778, 269] width 200 height 74
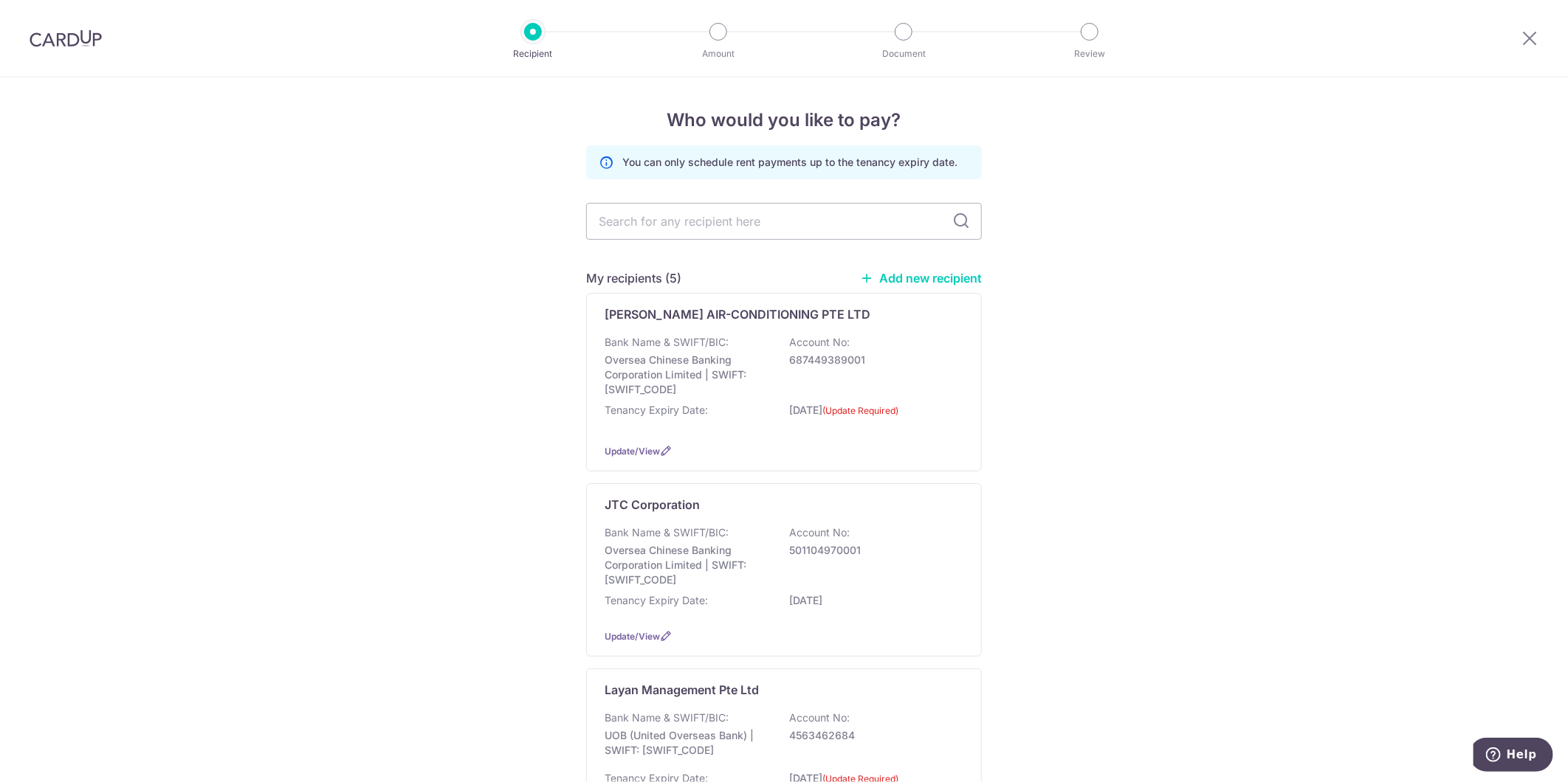
click at [918, 272] on link "Add new recipient" at bounding box center [921, 278] width 122 height 15
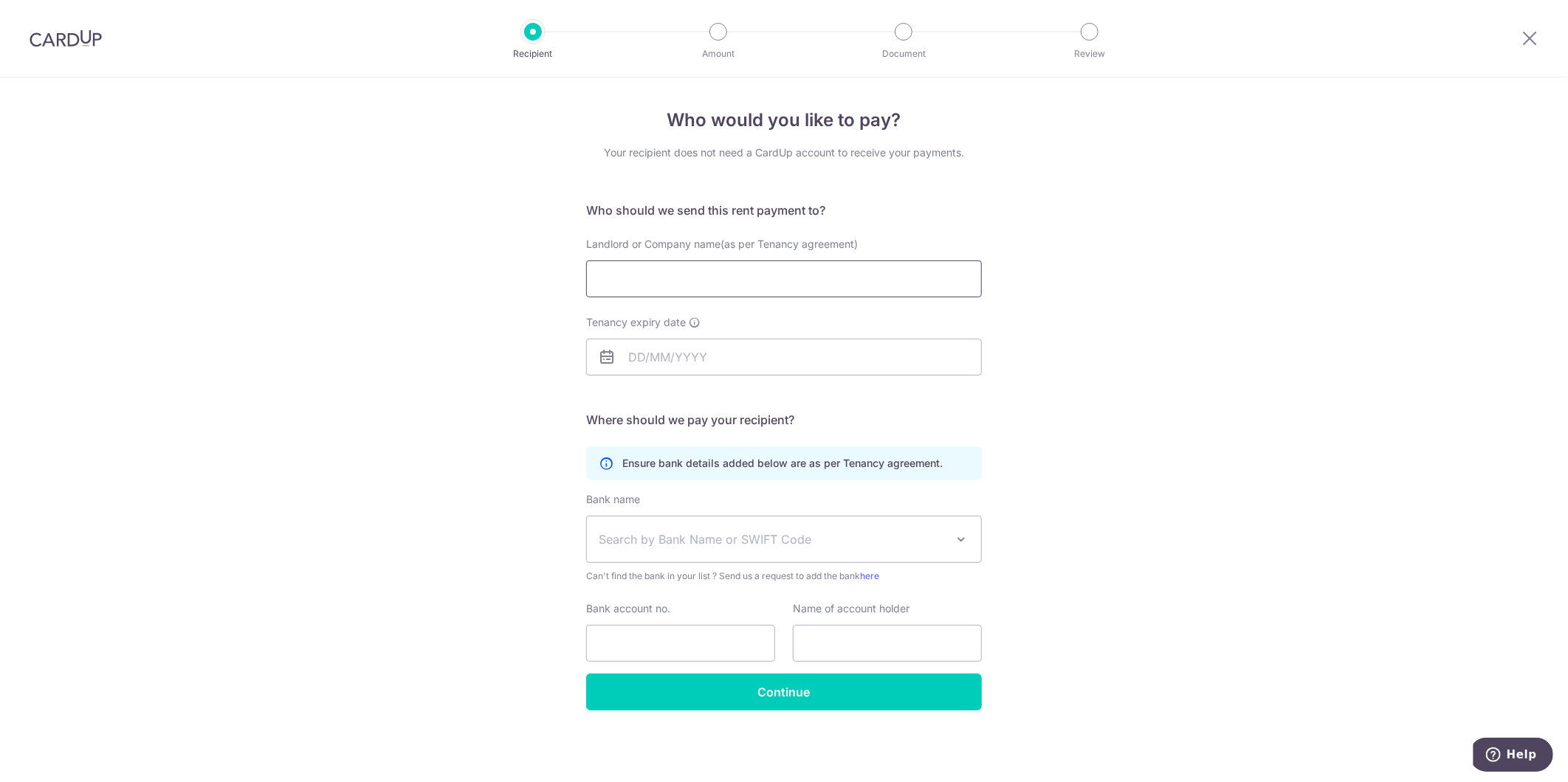
click at [840, 284] on input "Landlord or Company name(as per Tenancy agreement)" at bounding box center [784, 278] width 396 height 37
click at [871, 257] on div "Landlord or Company name(as per Tenancy agreement)" at bounding box center [784, 267] width 396 height 61
click at [862, 269] on input "Landlord or Company name(as per Tenancy agreement)" at bounding box center [784, 278] width 396 height 37
paste input "Active System Engineering Pte Ltd"
type input "Active System Engineering Pte Ltd"
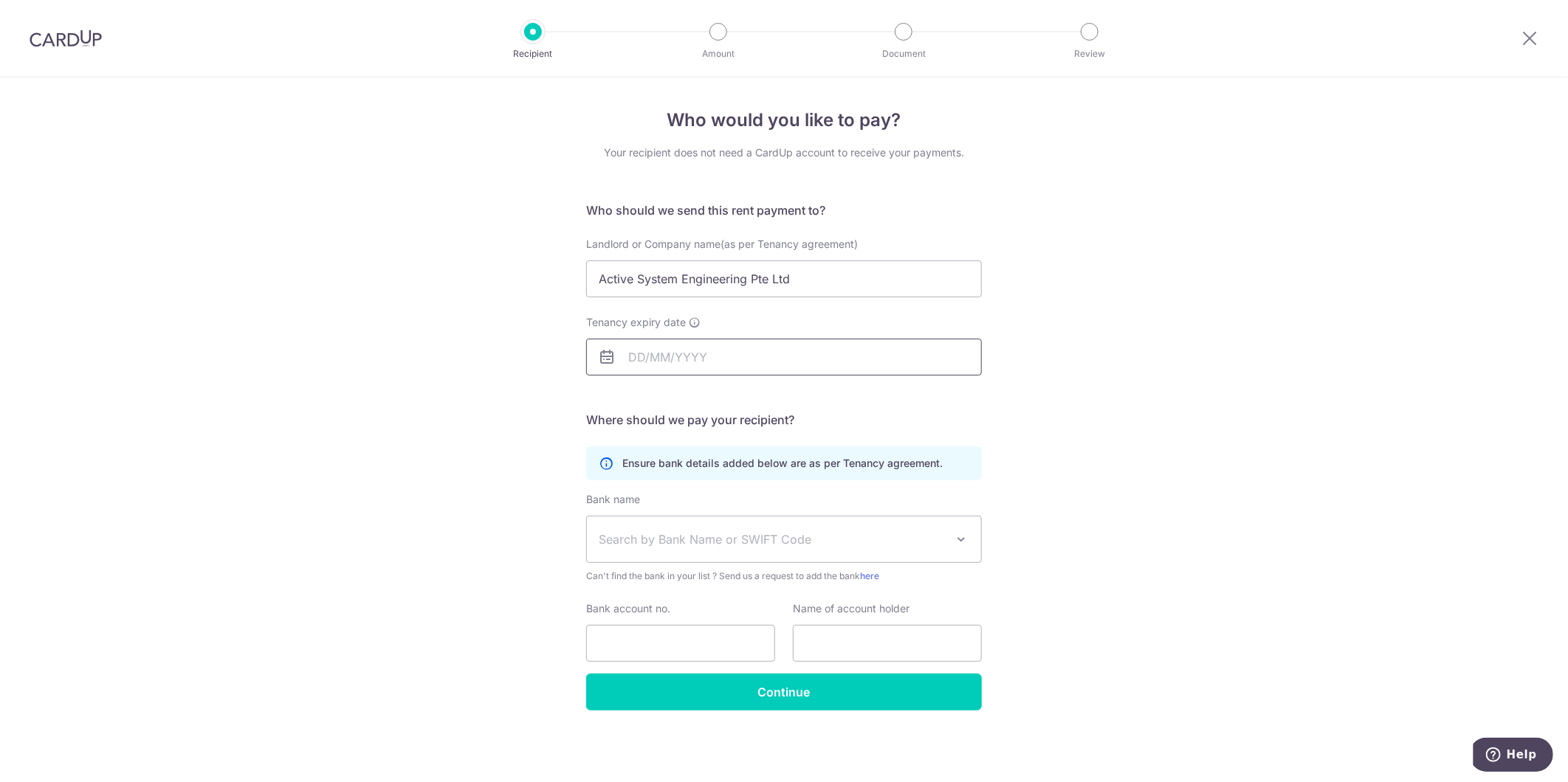
click at [713, 349] on input "Tenancy expiry date" at bounding box center [784, 356] width 396 height 37
click at [743, 394] on select "2025 2026 2027 2028 2029 2030 2031 2032 2033 2034 2035" at bounding box center [739, 397] width 39 height 12
click at [719, 391] on select "2025 2026 2027 2028 2029 2030 2031 2032 2033 2034 2035" at bounding box center [739, 397] width 39 height 12
click at [670, 402] on div "Oct Nov [DATE] 2026 2027 2028 2029 2030 2031 2032 2033 2034 2035" at bounding box center [704, 397] width 108 height 13
click at [678, 393] on select "Oct Nov Dec" at bounding box center [670, 397] width 39 height 12
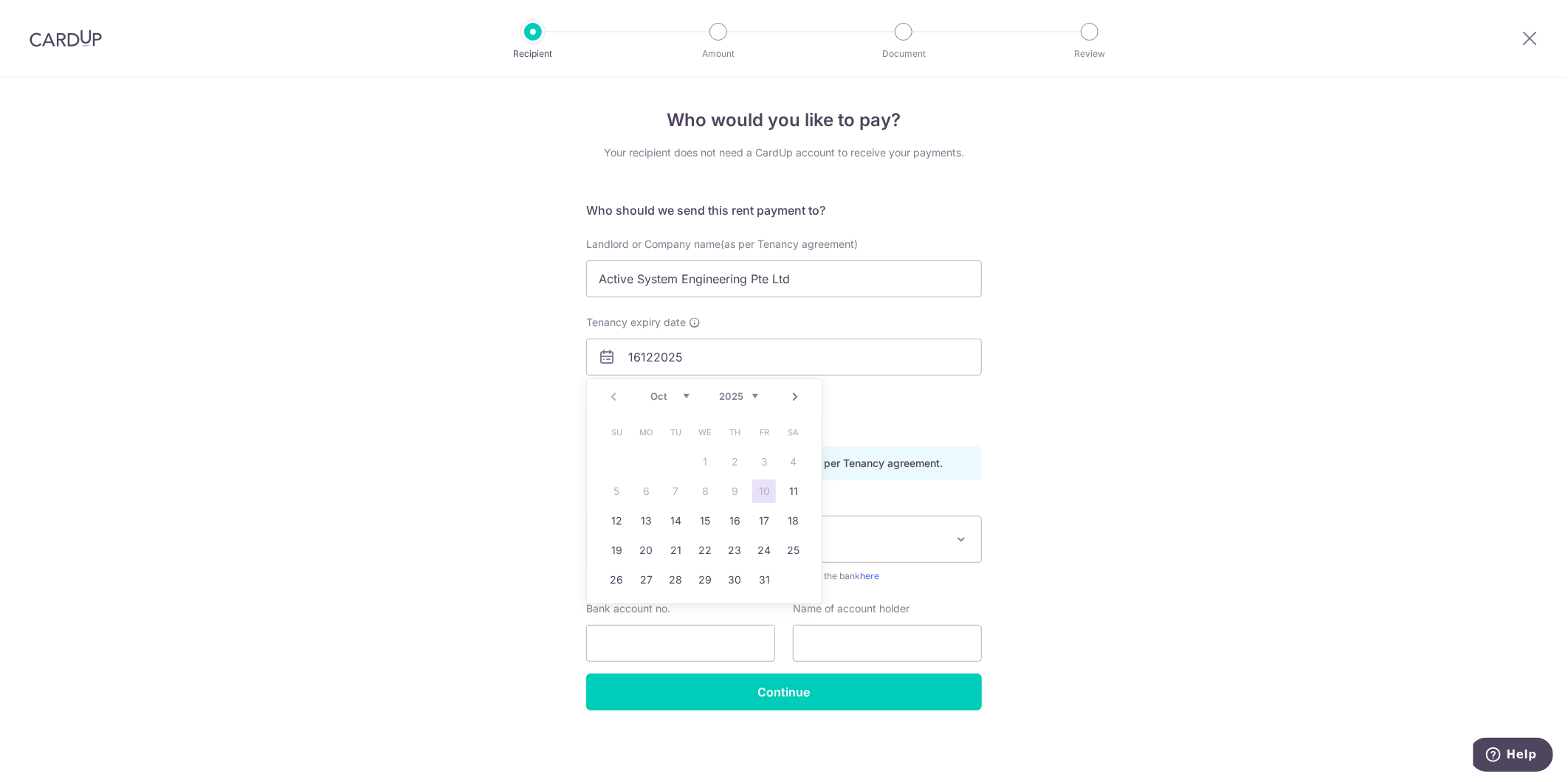
click at [795, 398] on link "Next" at bounding box center [794, 397] width 18 height 18
click at [668, 517] on link "16" at bounding box center [675, 521] width 24 height 24
type input "[DATE]"
click at [526, 555] on div "Who would you like to pay? Your recipient does not need a CardUp account to rec…" at bounding box center [784, 429] width 1568 height 705
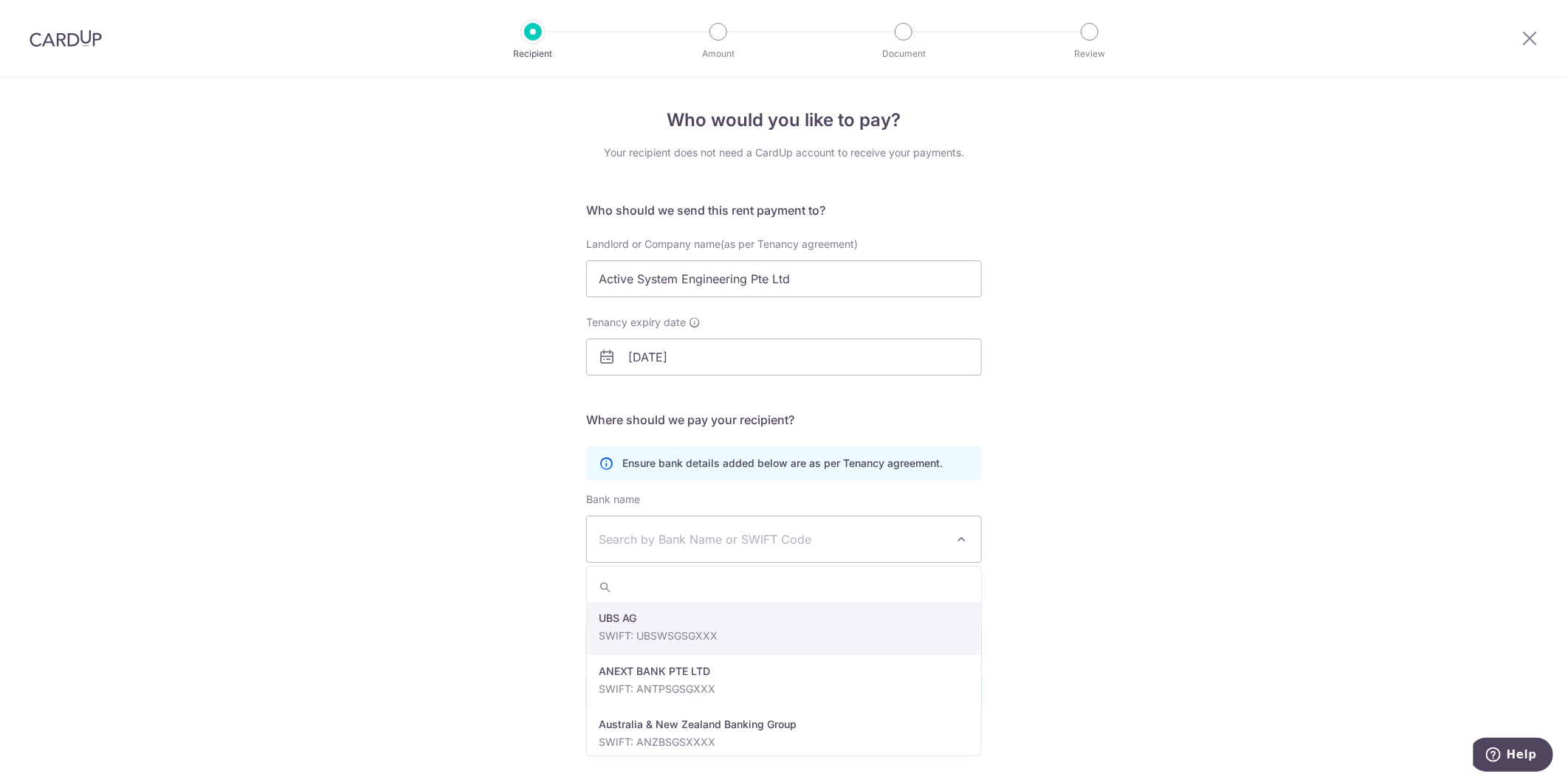
click at [663, 540] on span "Search by Bank Name or SWIFT Code" at bounding box center [772, 539] width 347 height 18
click at [445, 603] on div "Who would you like to pay? Your recipient does not need a CardUp account to rec…" at bounding box center [784, 429] width 1568 height 705
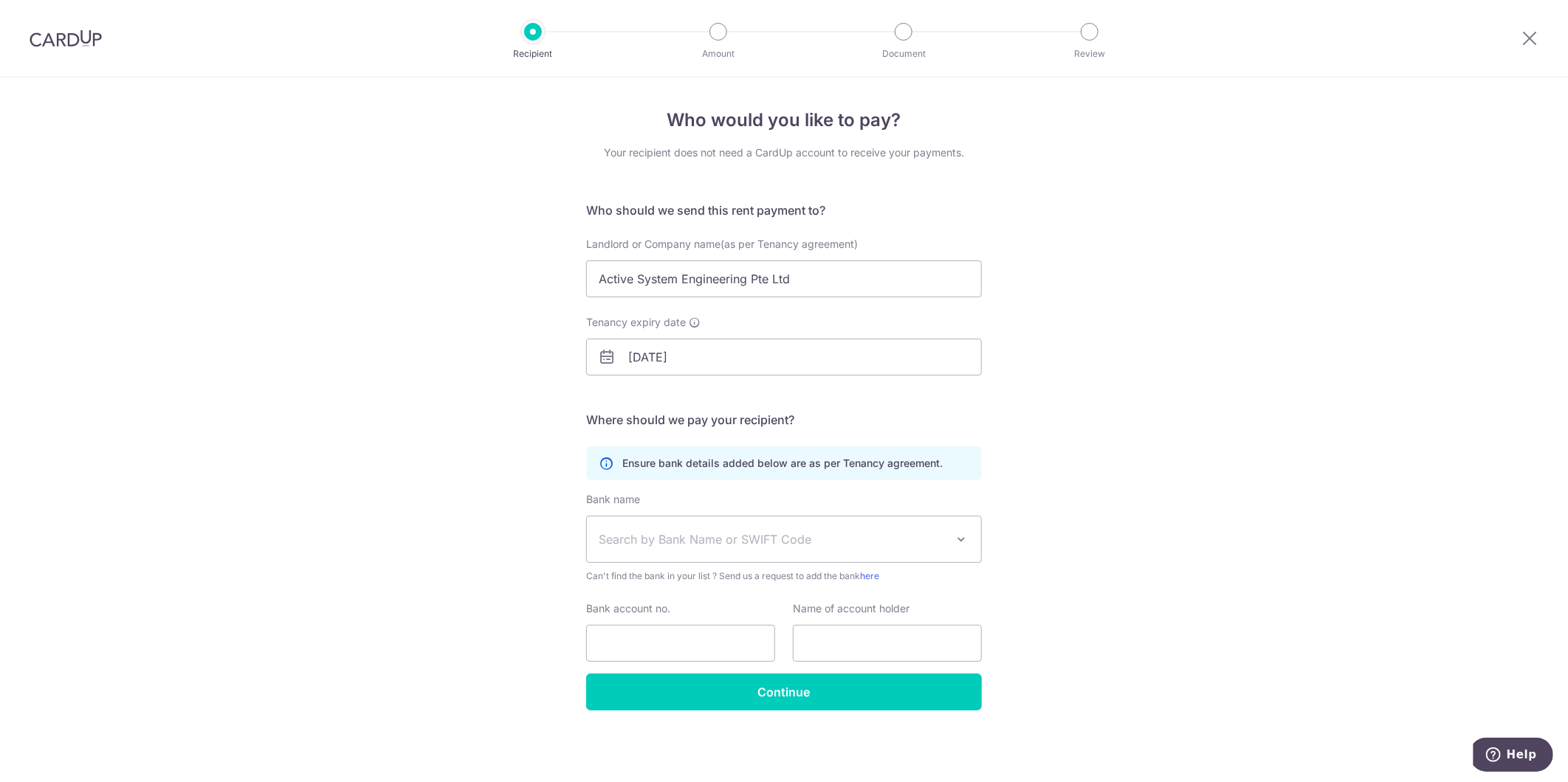
drag, startPoint x: 350, startPoint y: 522, endPoint x: 422, endPoint y: 539, distance: 74.0
click at [350, 522] on div "Who would you like to pay? Your recipient does not need a CardUp account to rec…" at bounding box center [784, 429] width 1568 height 705
click at [763, 556] on span "Search by Bank Name or SWIFT Code" at bounding box center [784, 539] width 394 height 45
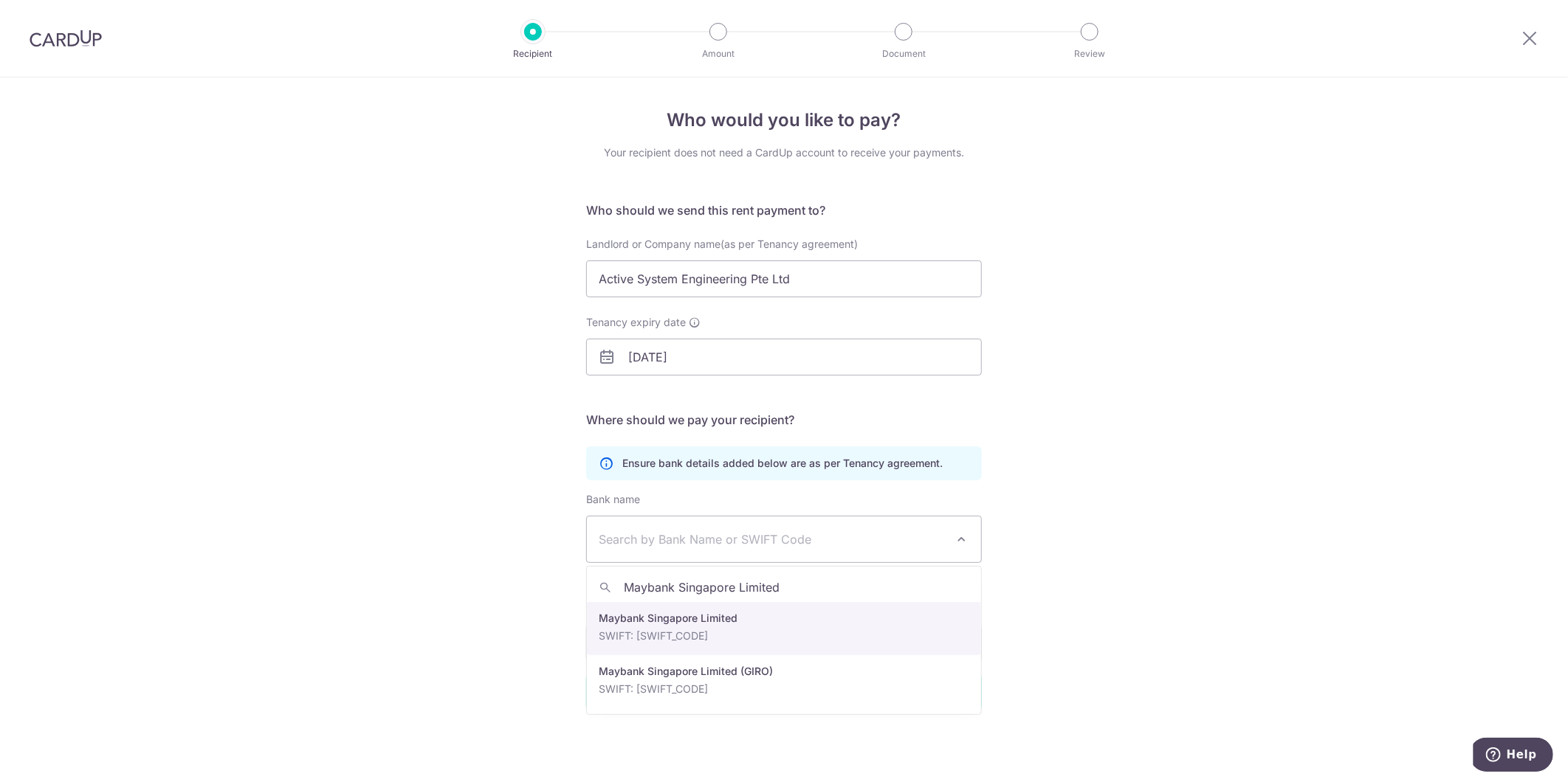
type input "Maybank Singapore Limited"
select select "10"
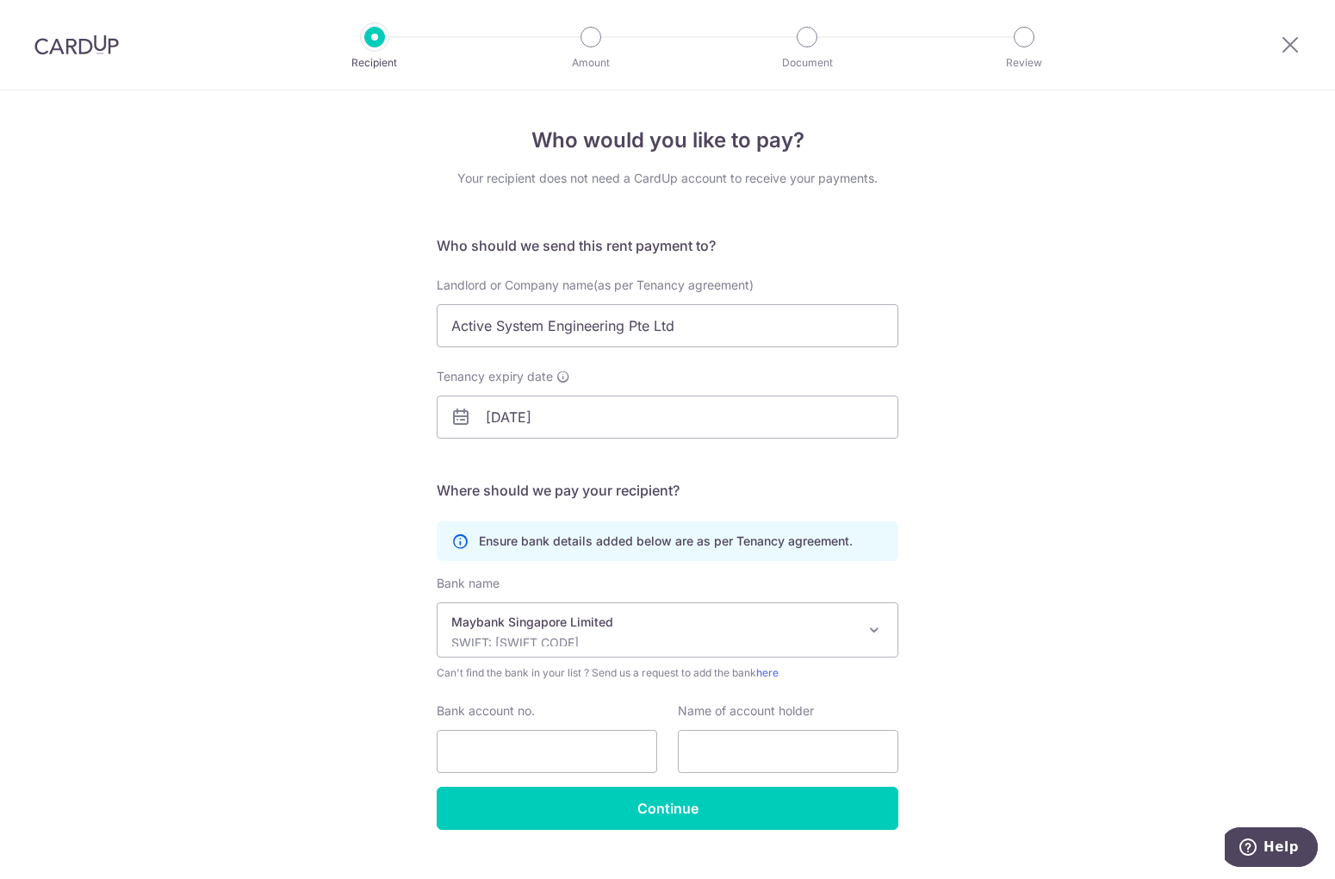
click at [384, 190] on div "Who would you like to pay? Your recipient does not need a CardUp account to rec…" at bounding box center [667, 500] width 1335 height 820
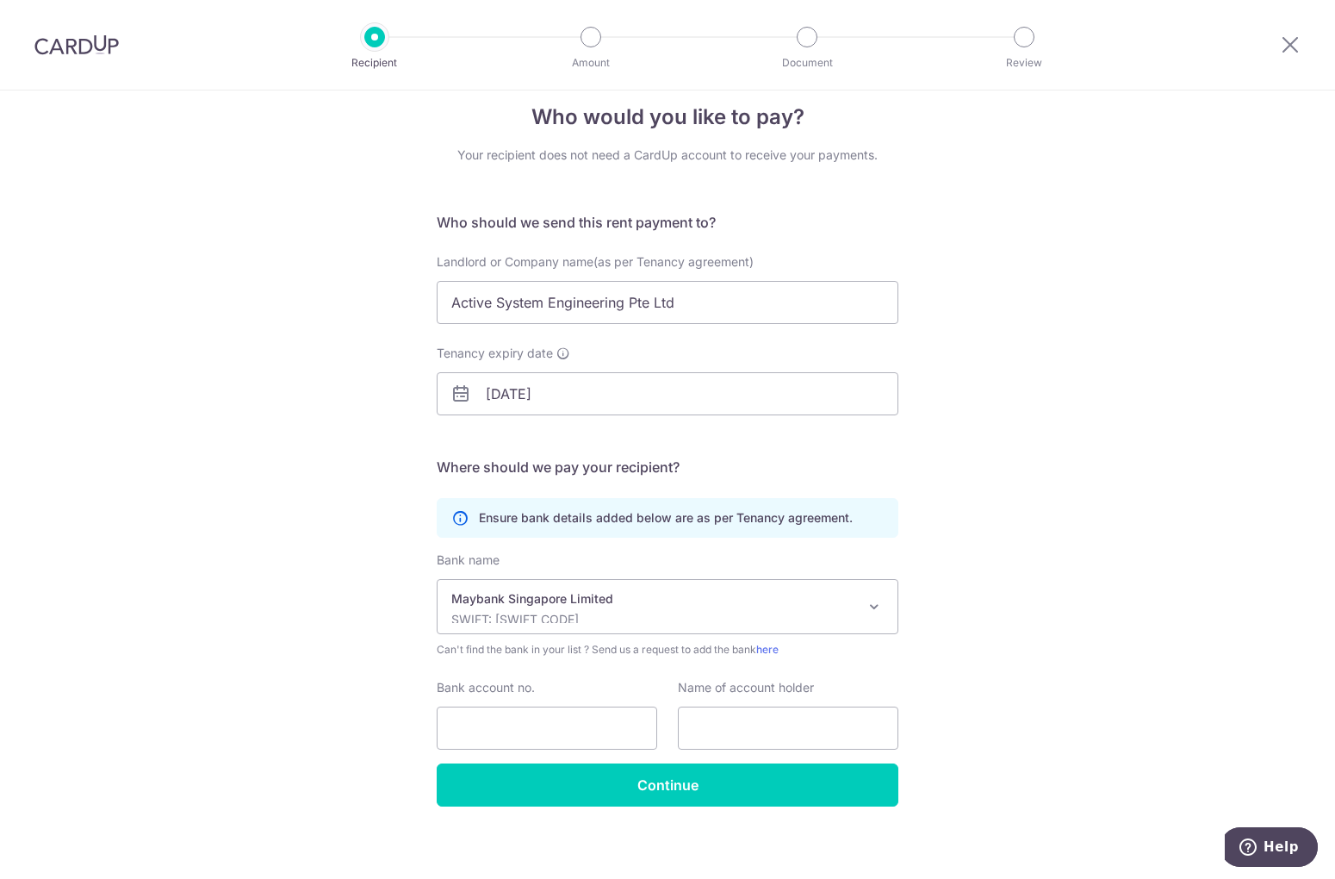
scroll to position [31, 0]
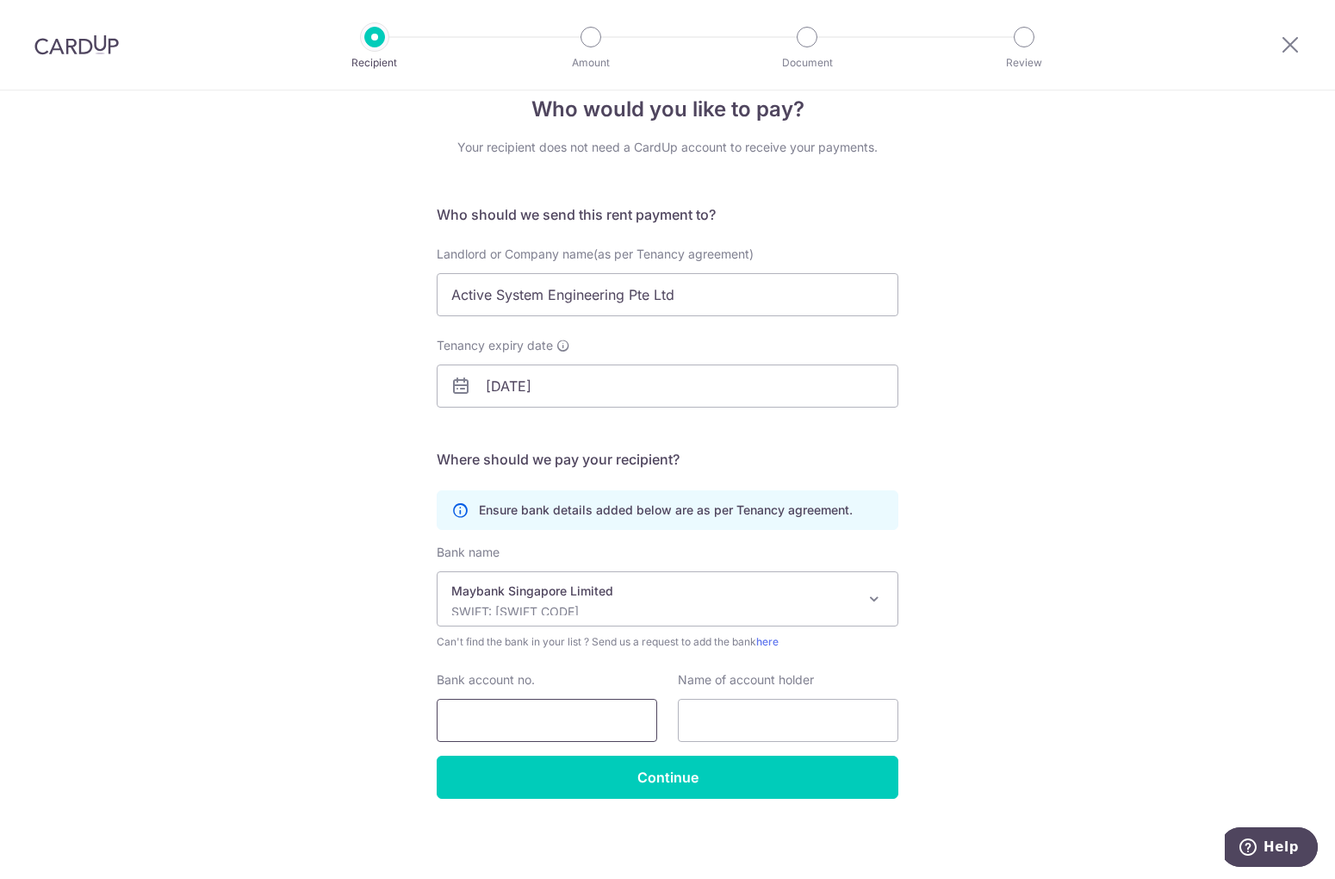
click at [528, 711] on input "Bank account no." at bounding box center [547, 720] width 221 height 43
paste input "04013041912"
type input "04013041912"
click at [685, 711] on input "text" at bounding box center [788, 720] width 221 height 43
click at [253, 552] on div "Who would you like to pay? Your recipient does not need a CardUp account to rec…" at bounding box center [667, 469] width 1335 height 820
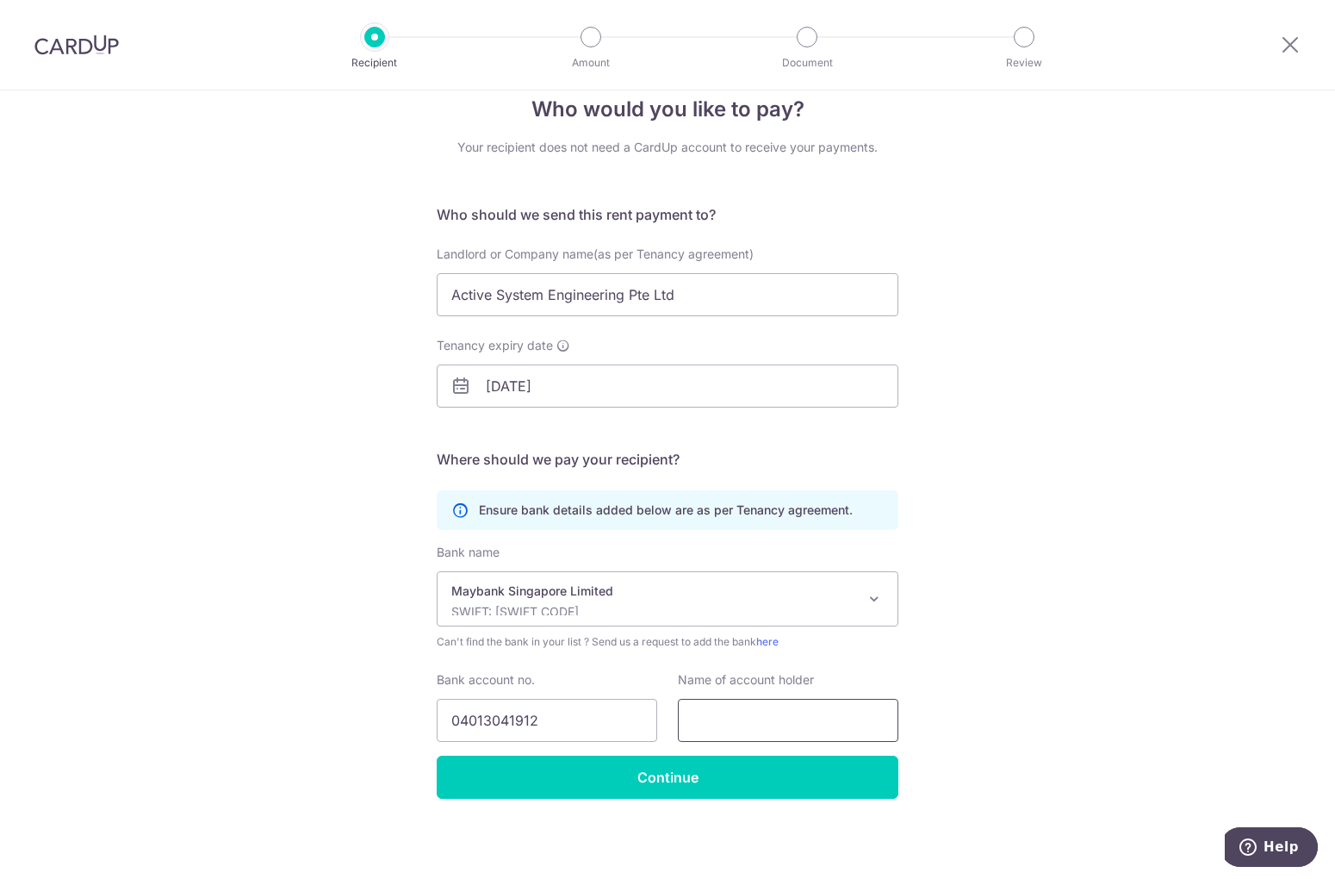
click at [753, 713] on input "text" at bounding box center [788, 720] width 221 height 43
paste input "Active System Engineering Pte Ltd"
type input "Active System Engineering Pte Ltd"
click at [1071, 538] on div "Who would you like to pay? Your recipient does not need a CardUp account to rec…" at bounding box center [667, 469] width 1335 height 820
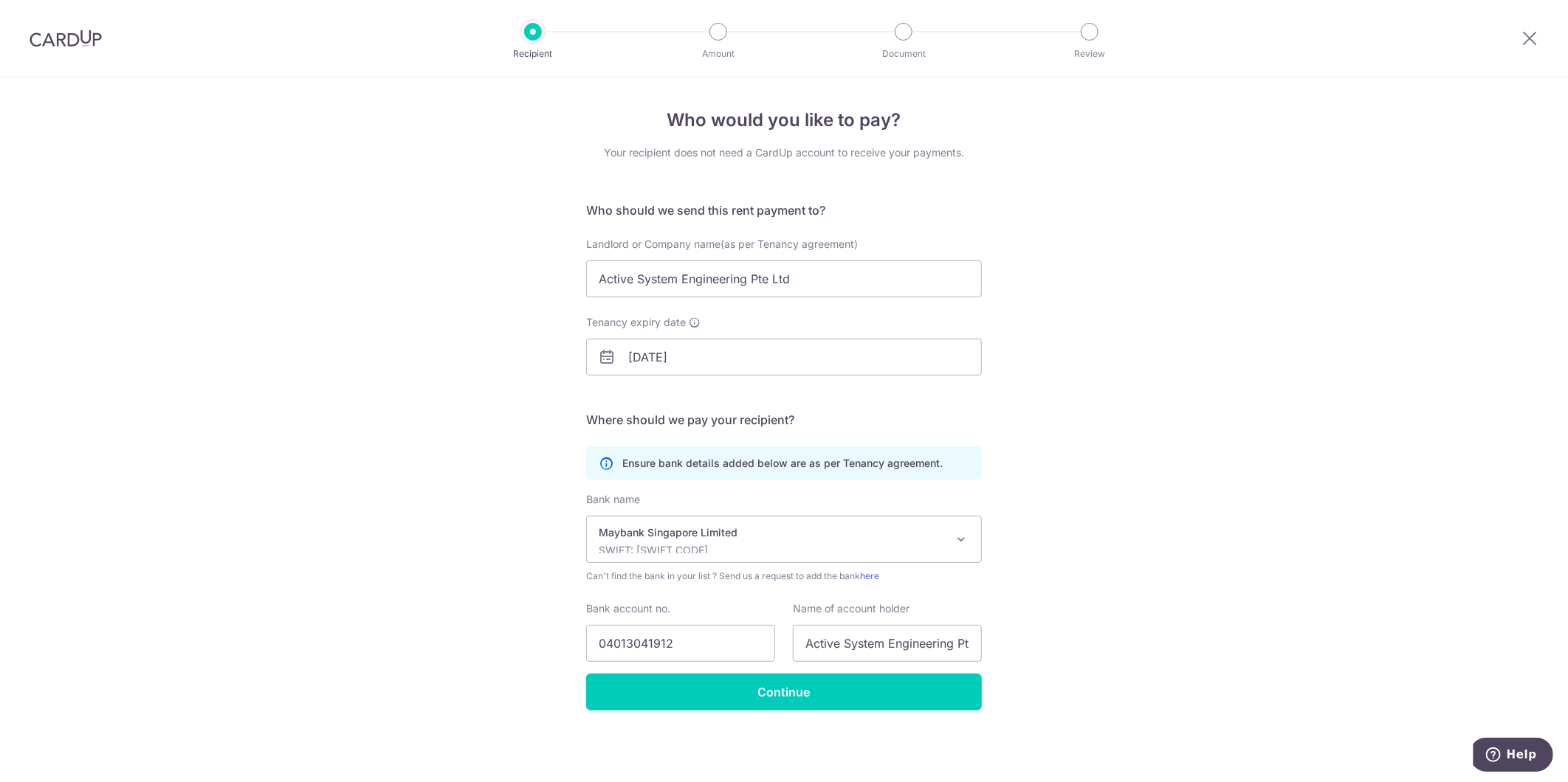
scroll to position [0, 0]
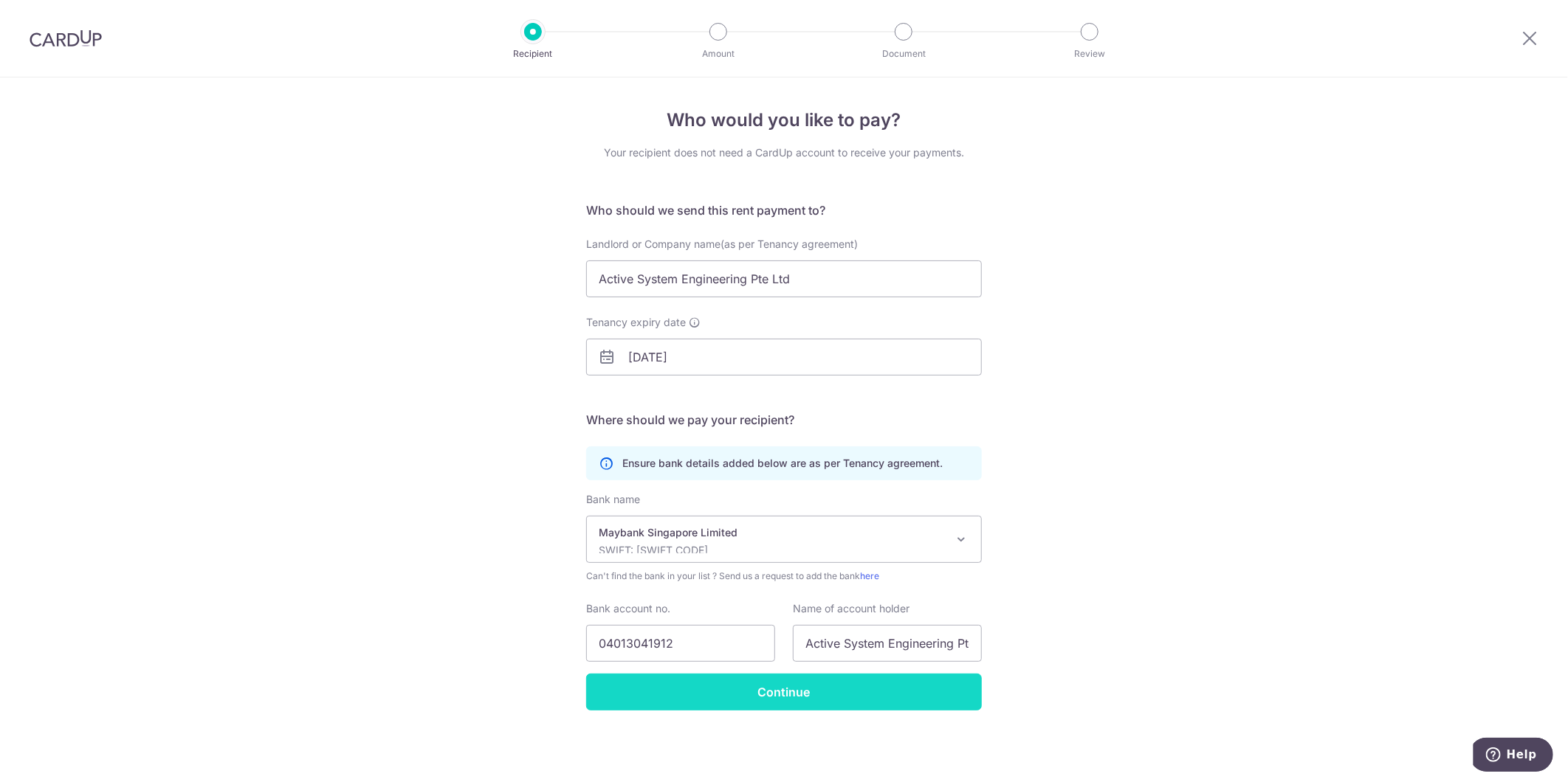
click at [859, 688] on input "Continue" at bounding box center [784, 691] width 396 height 37
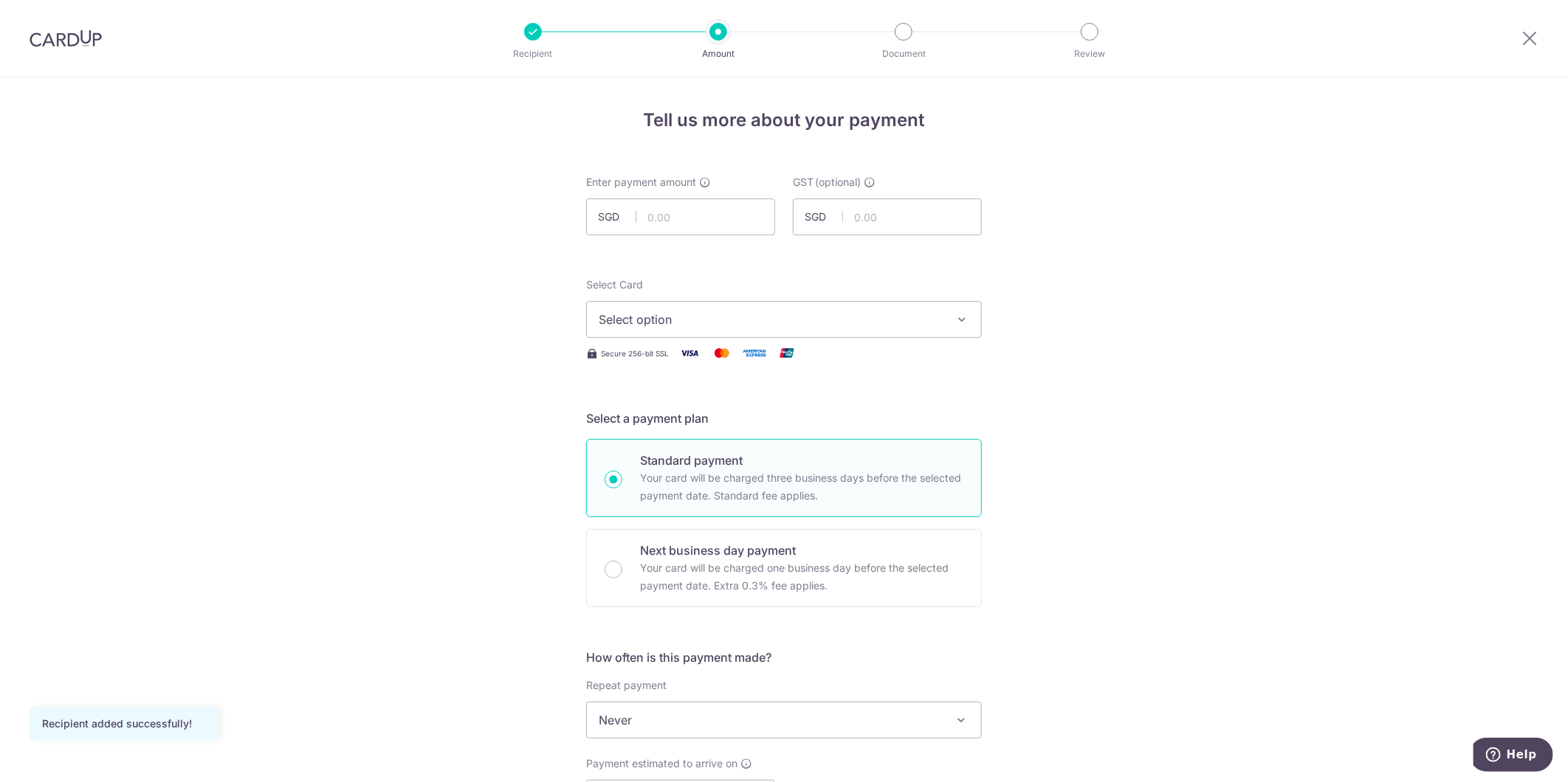
click at [715, 196] on div "Enter payment amount SGD" at bounding box center [680, 205] width 189 height 61
click at [705, 210] on input "text" at bounding box center [680, 217] width 189 height 37
type input "6,584.90"
click at [740, 332] on button "Select option" at bounding box center [784, 319] width 396 height 37
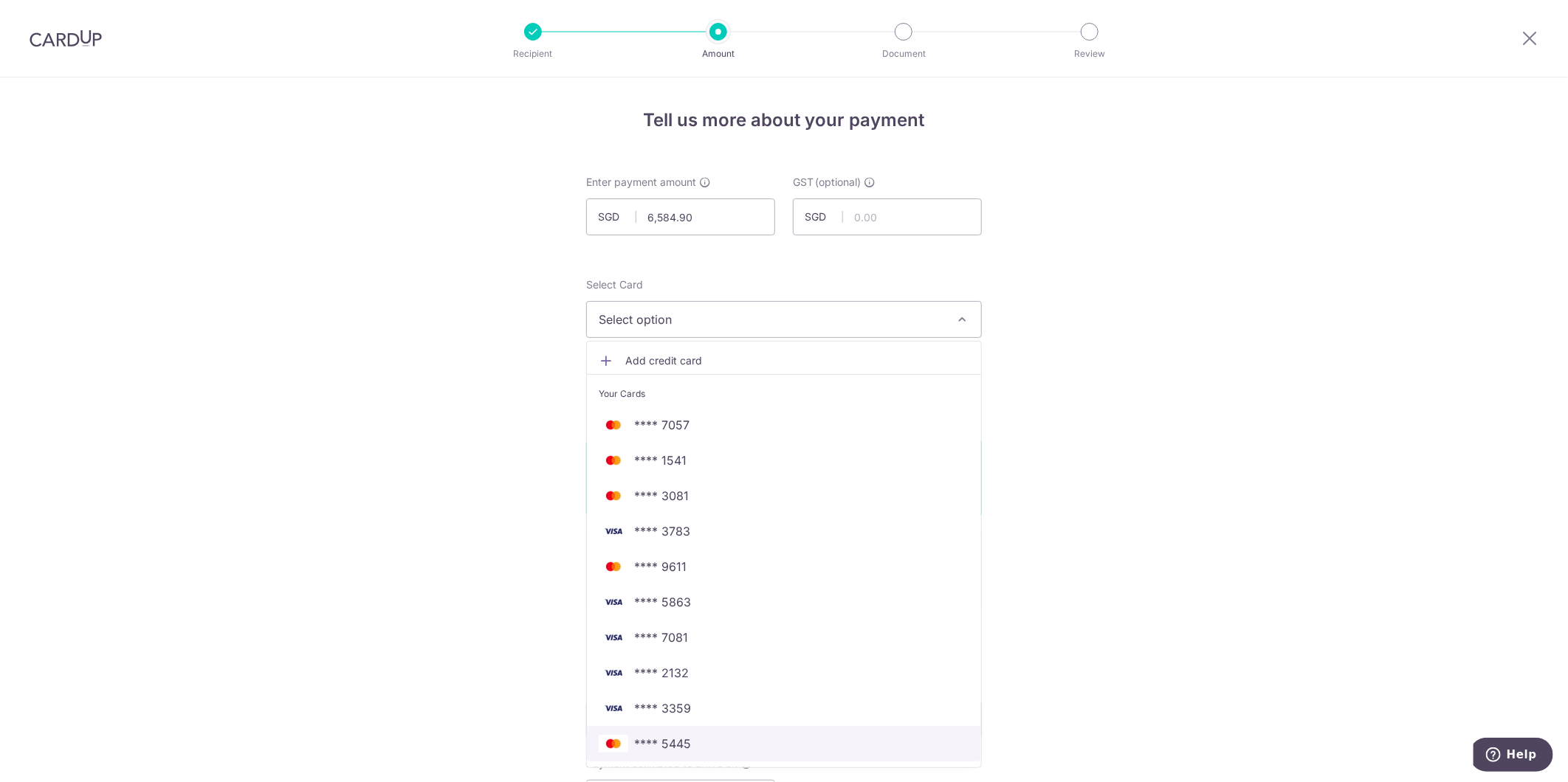
click at [678, 743] on span "**** 5445" at bounding box center [662, 743] width 57 height 18
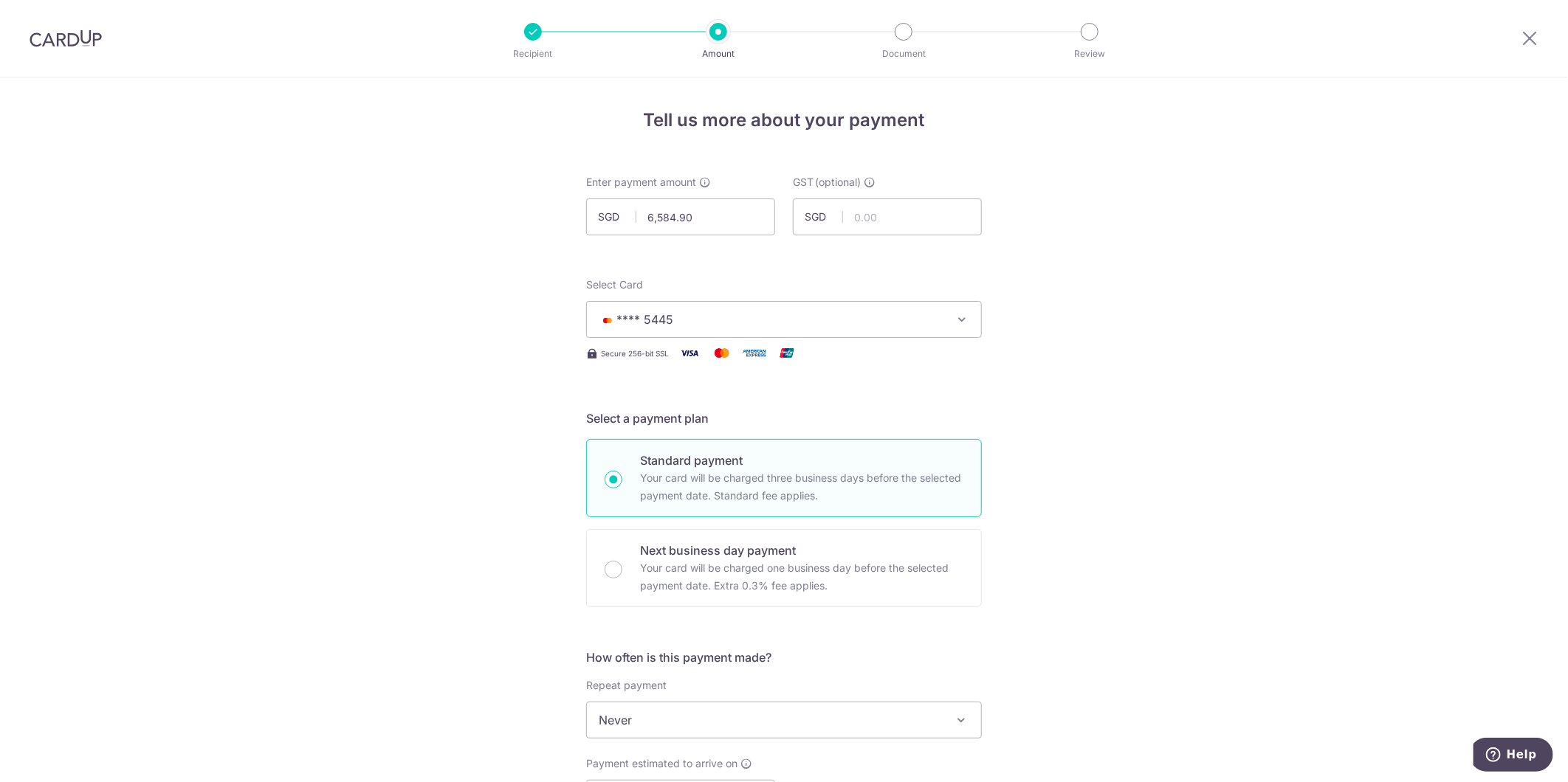
click at [471, 643] on div "Tell us more about your payment Enter payment amount SGD 6,584.90 6584.90 GST (…" at bounding box center [784, 794] width 1568 height 1434
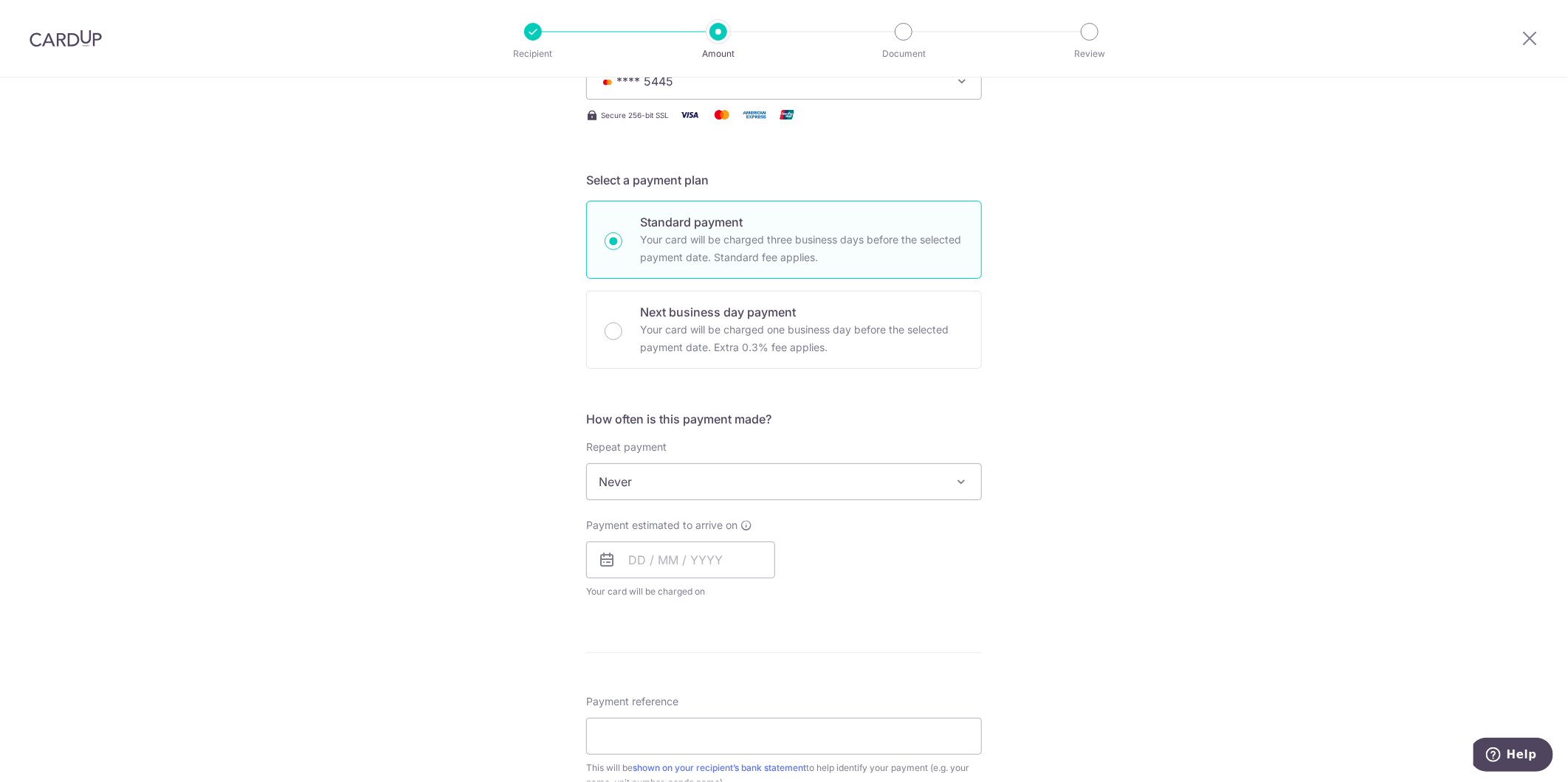
scroll to position [246, 0]
click at [748, 569] on input "text" at bounding box center [680, 552] width 189 height 37
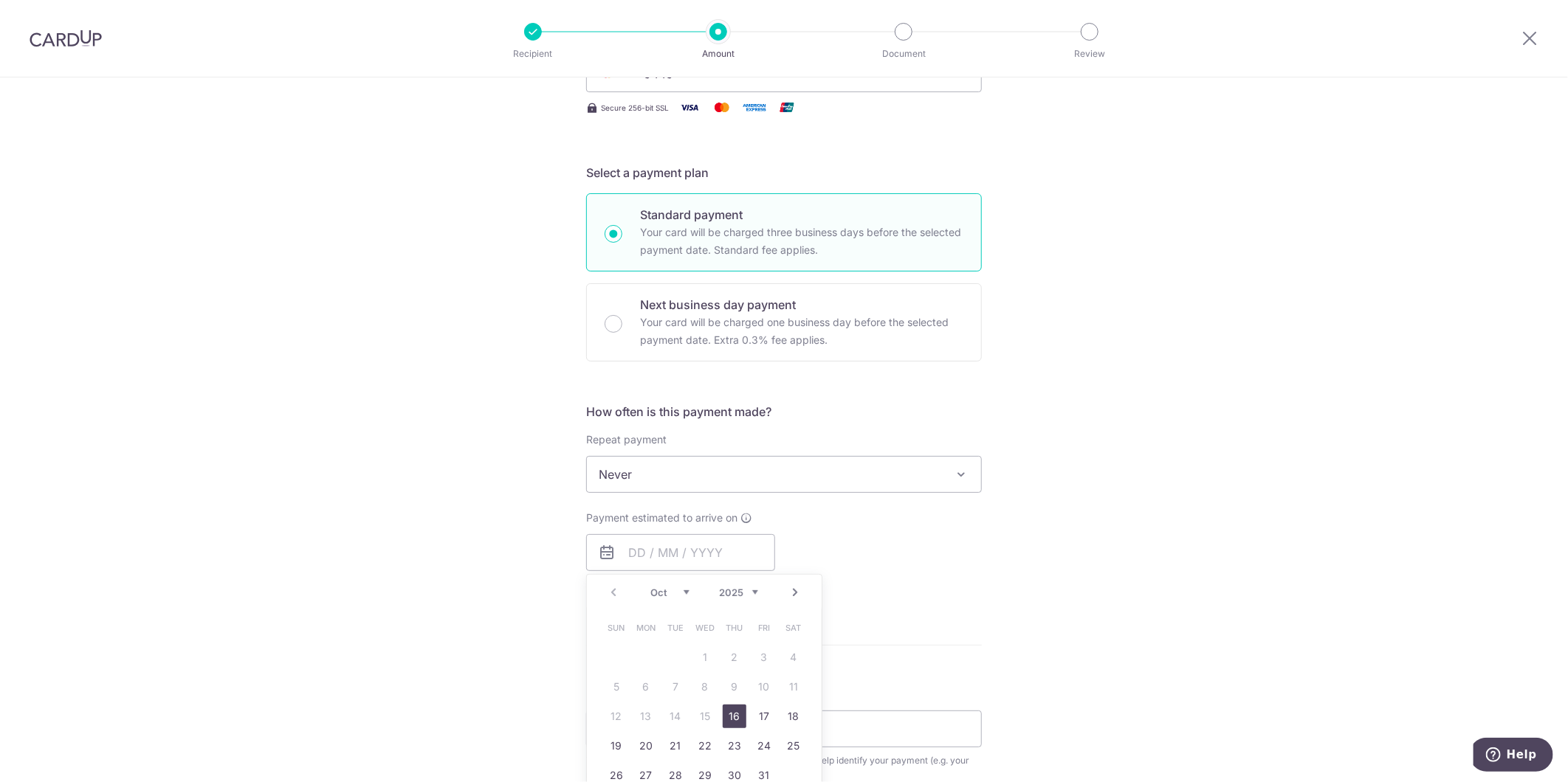
click at [726, 711] on link "16" at bounding box center [734, 717] width 24 height 24
type input "[DATE]"
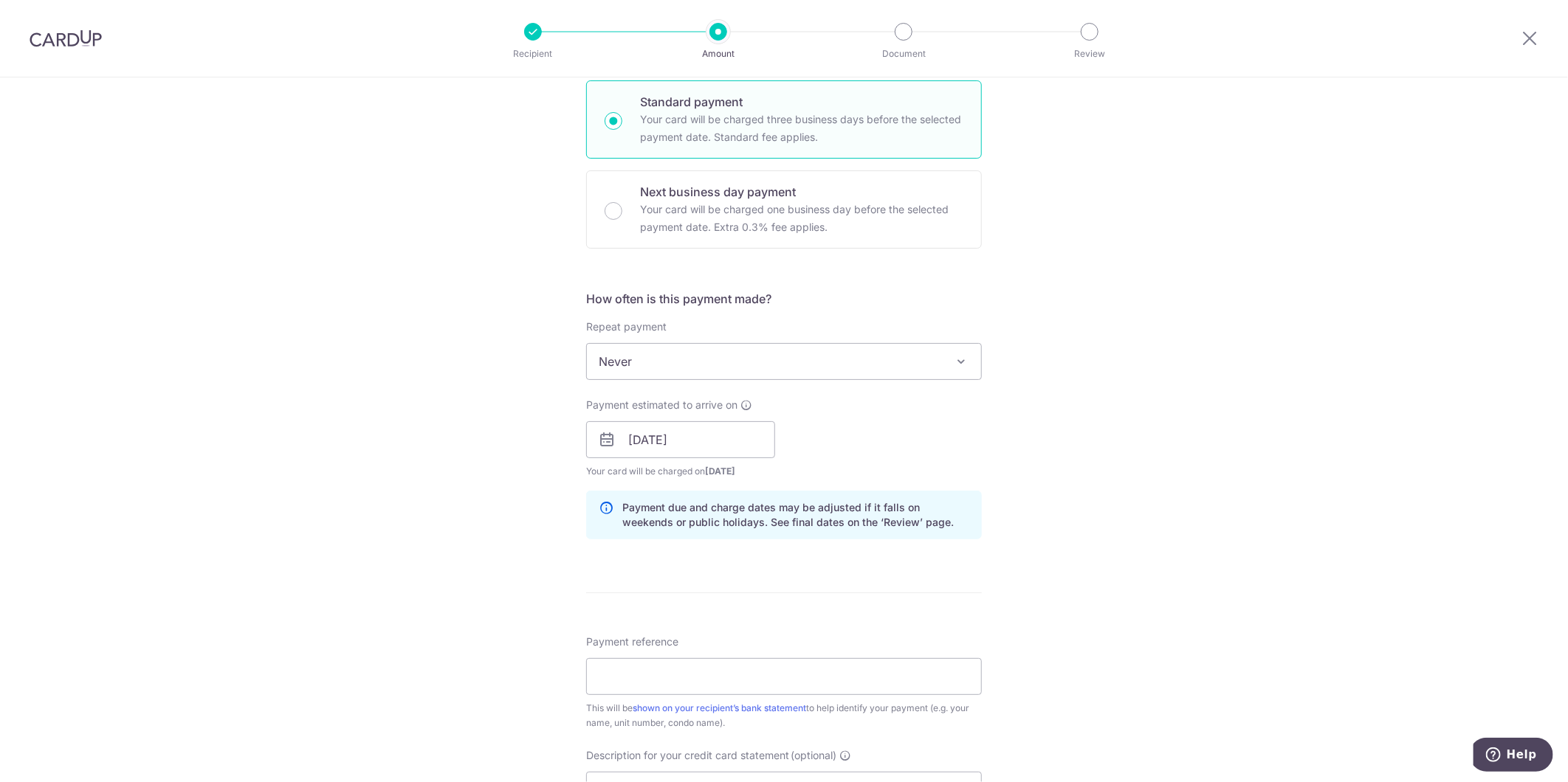
scroll to position [492, 0]
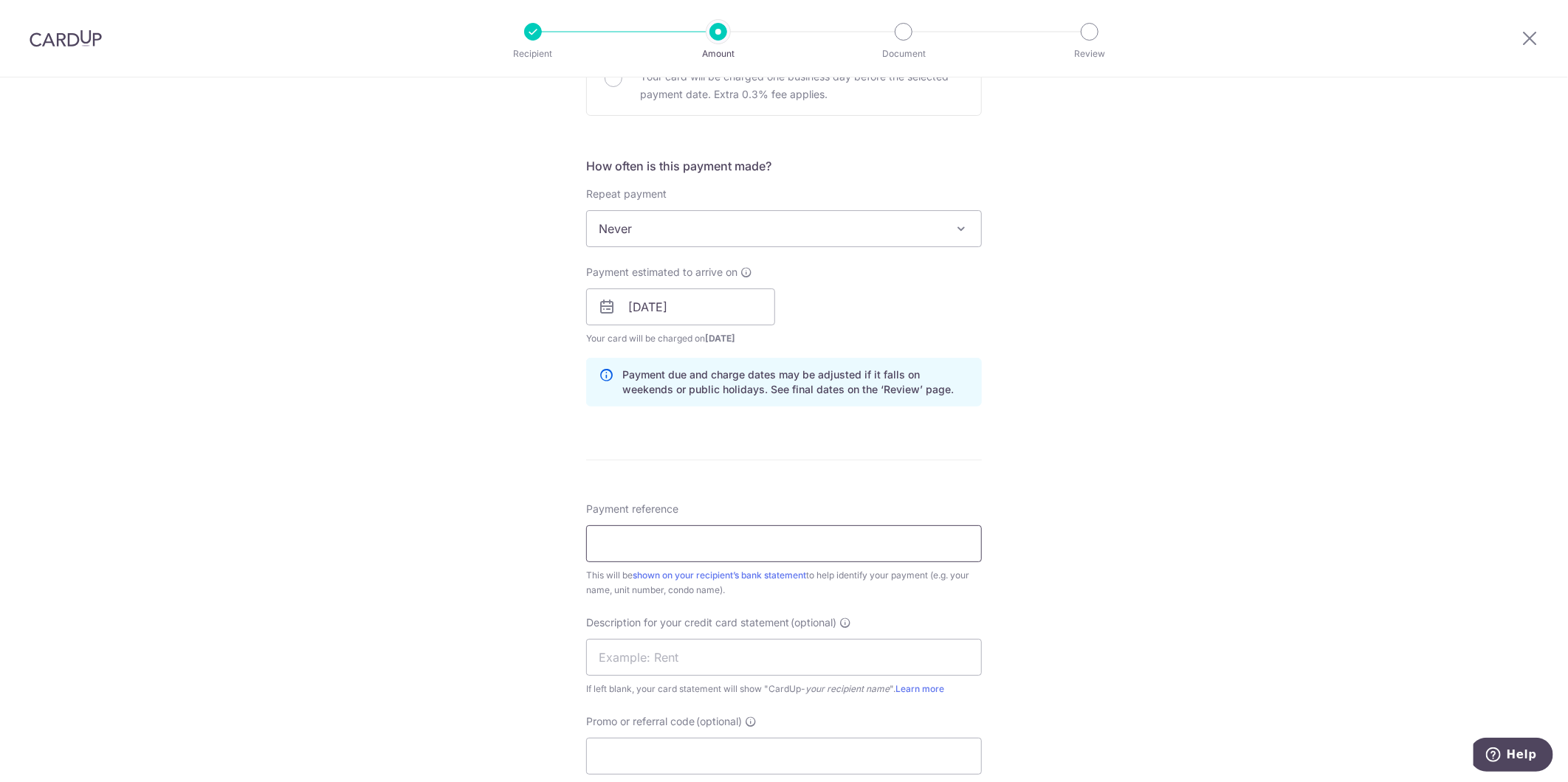
click at [683, 544] on input "Payment reference" at bounding box center [784, 543] width 396 height 37
type input "T"
paste input "ASE Tuas View Dorm [DATE]"
drag, startPoint x: 716, startPoint y: 544, endPoint x: 737, endPoint y: 543, distance: 21.0
click at [737, 543] on input "ASE Tuas View Dorm Sep 2025" at bounding box center [784, 543] width 396 height 37
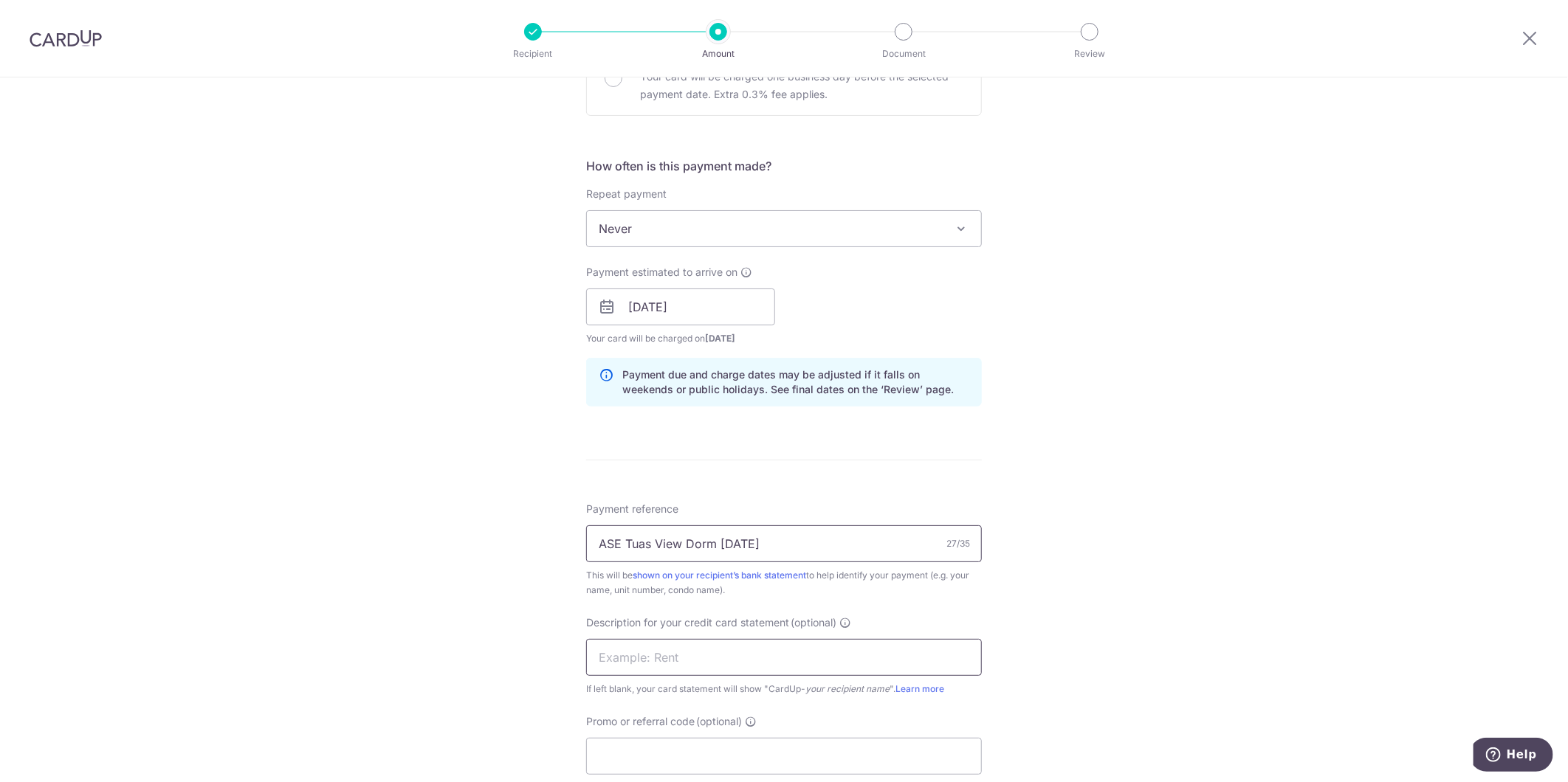
type input "ASE Tuas View Dorm Oct 2025"
click at [715, 654] on input "text" at bounding box center [784, 657] width 396 height 37
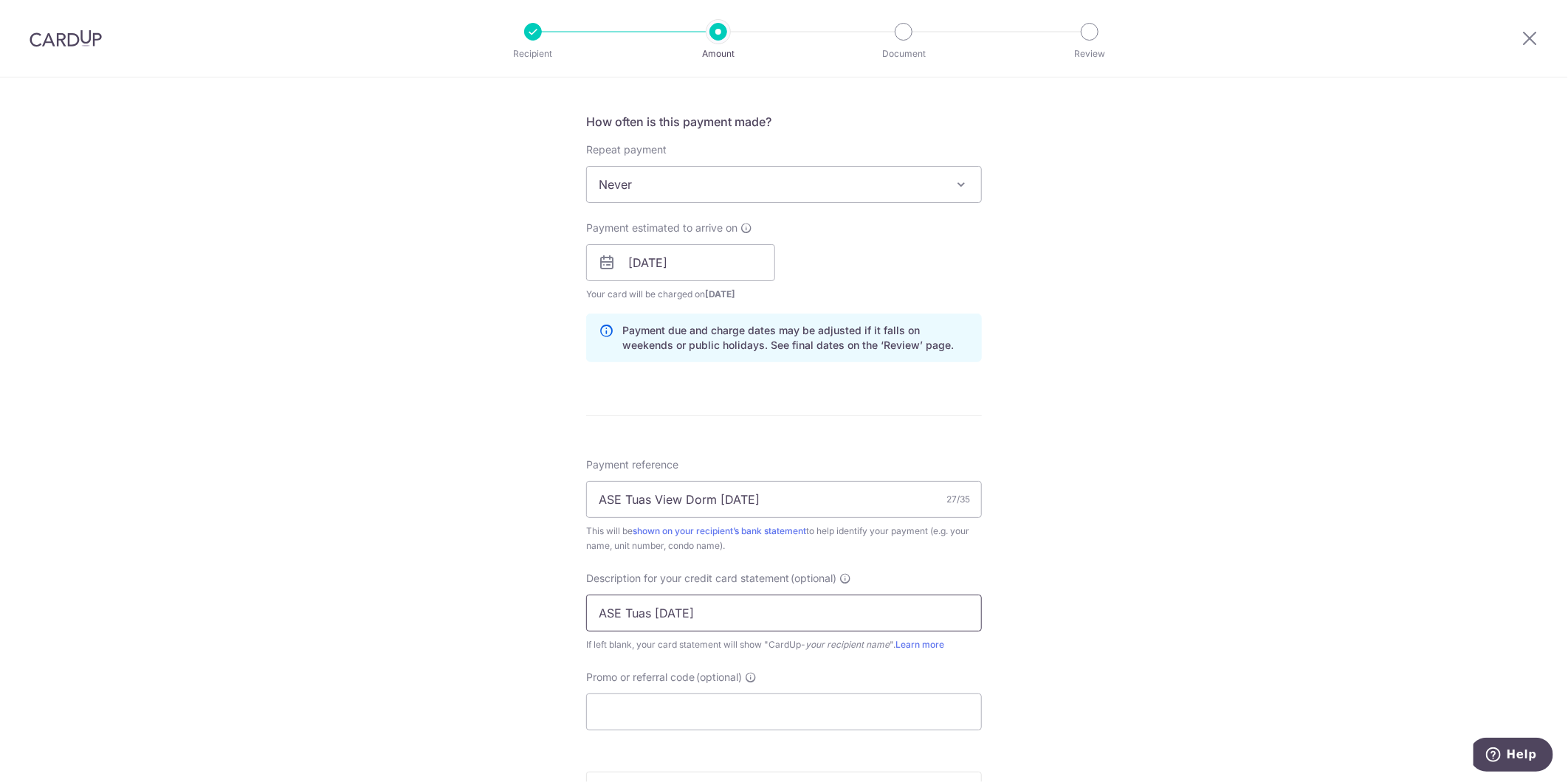
scroll to position [573, 0]
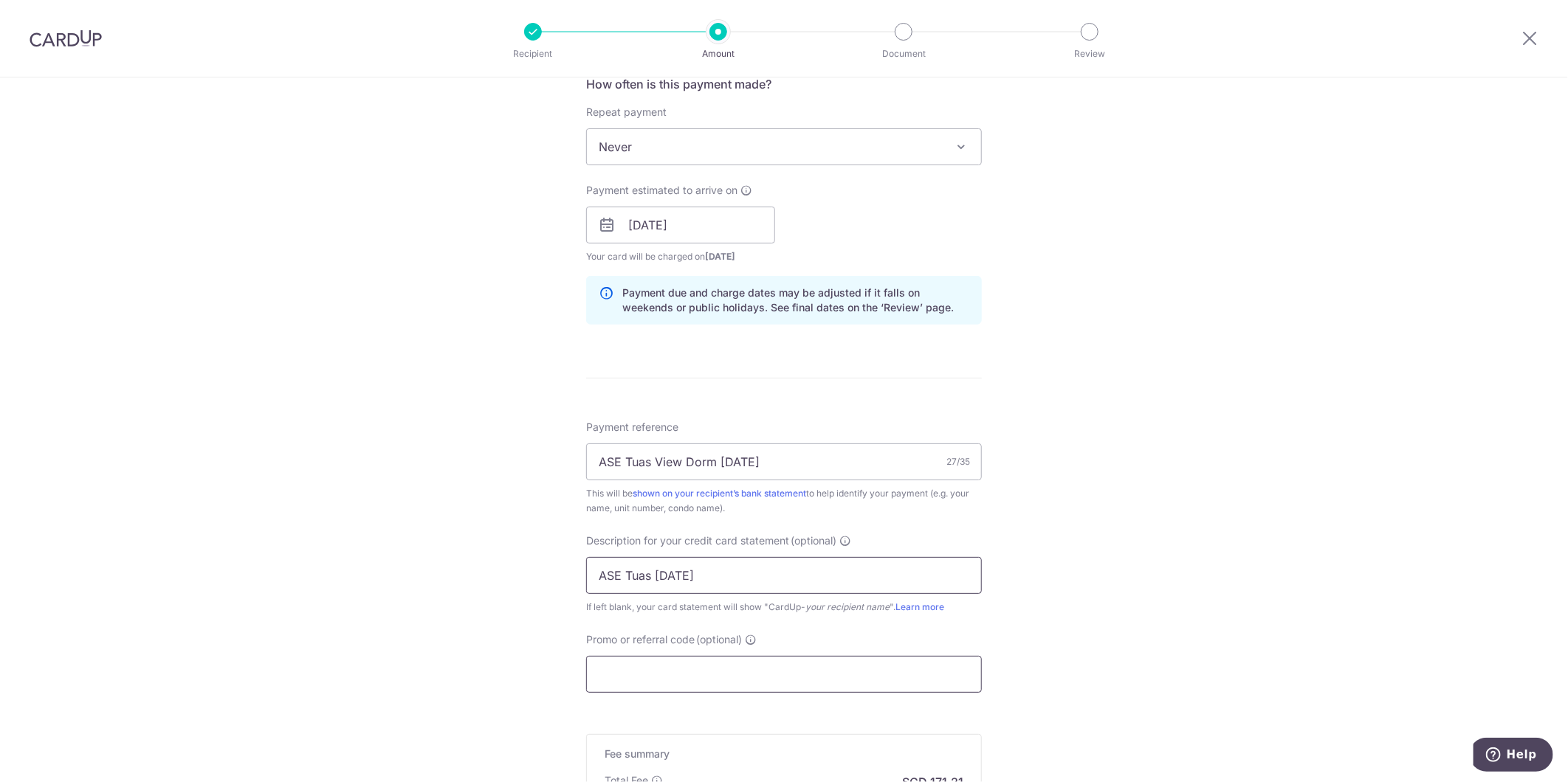
type input "ASE Tuas Oct 25"
click at [703, 679] on input "Promo or referral code (optional)" at bounding box center [784, 674] width 396 height 37
type input "SAVERENT179"
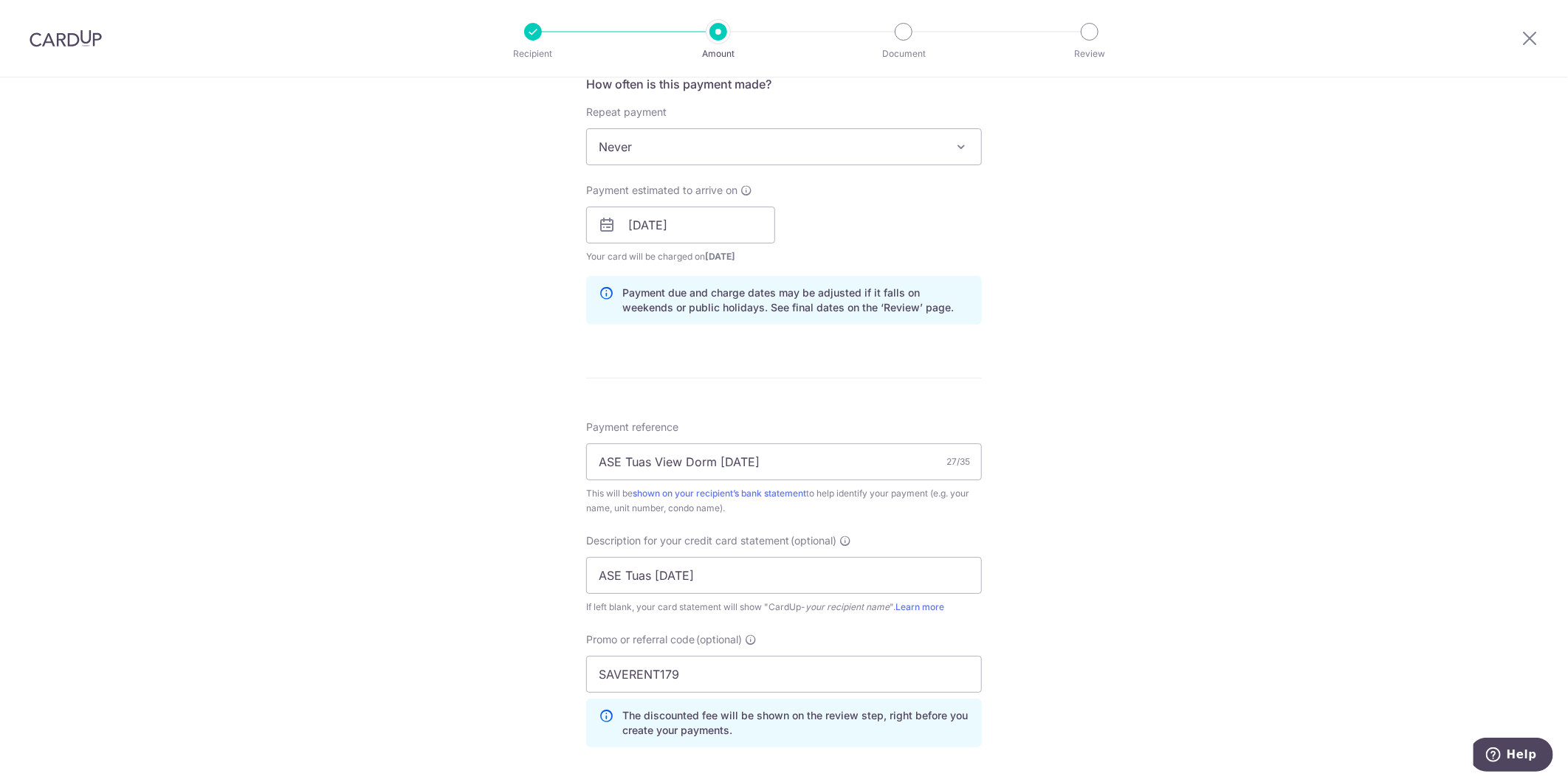
click at [464, 654] on div "Tell us more about your payment Enter payment amount SGD 6,584.90 6584.90 GST (…" at bounding box center [784, 284] width 1568 height 1561
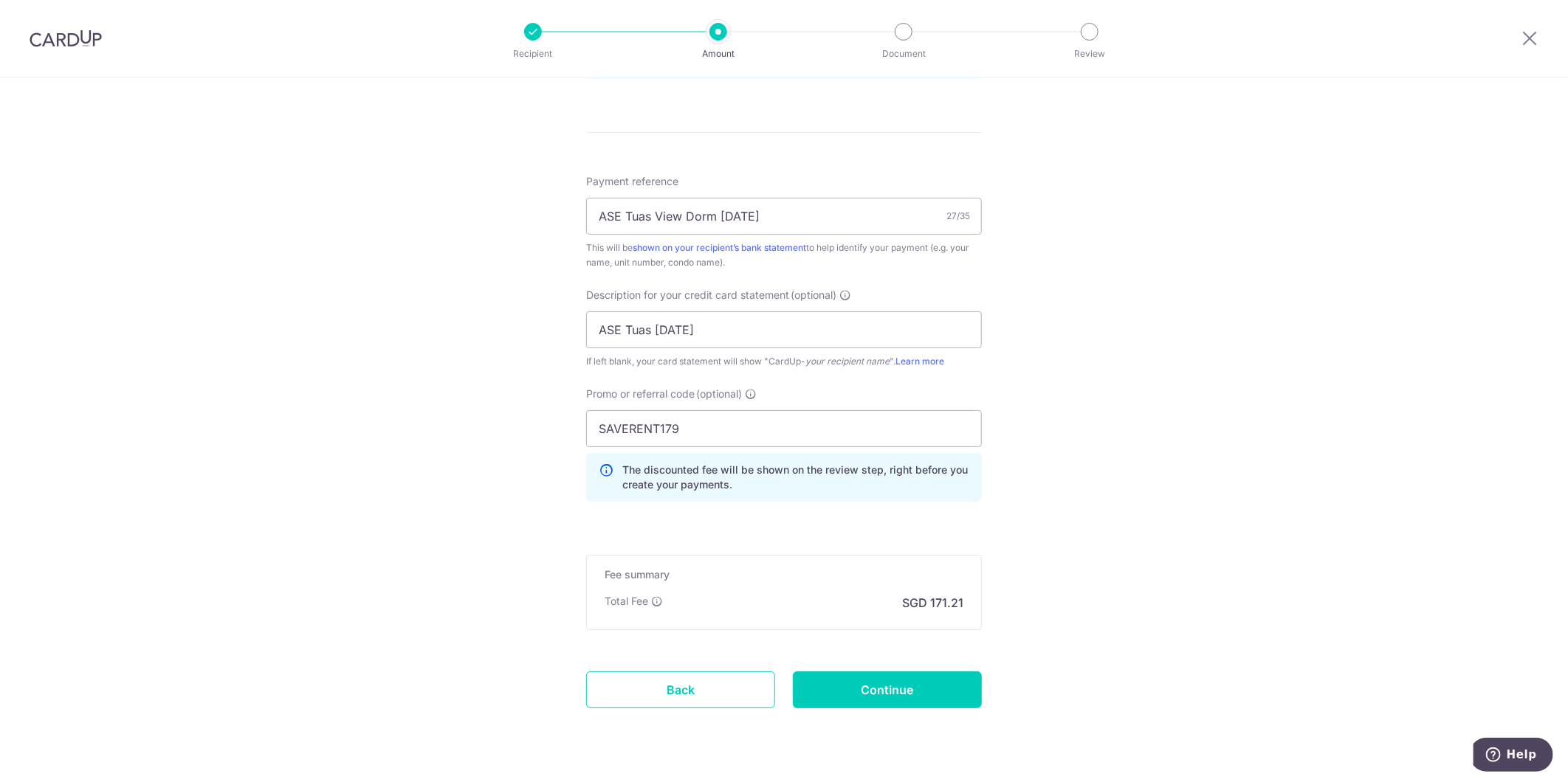
scroll to position [820, 0]
click at [831, 687] on input "Continue" at bounding box center [887, 689] width 189 height 37
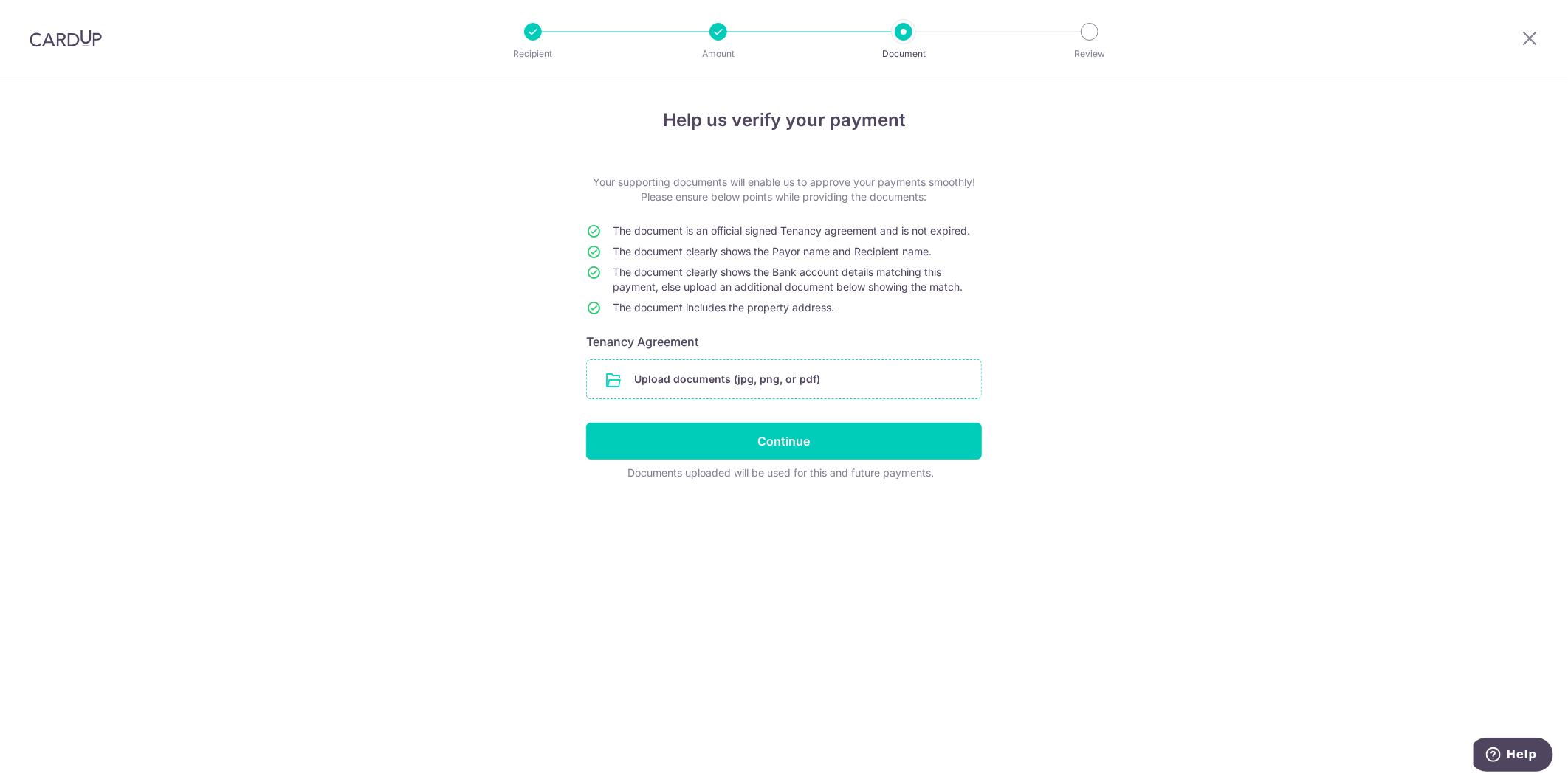
click at [835, 360] on input "file" at bounding box center [784, 379] width 394 height 39
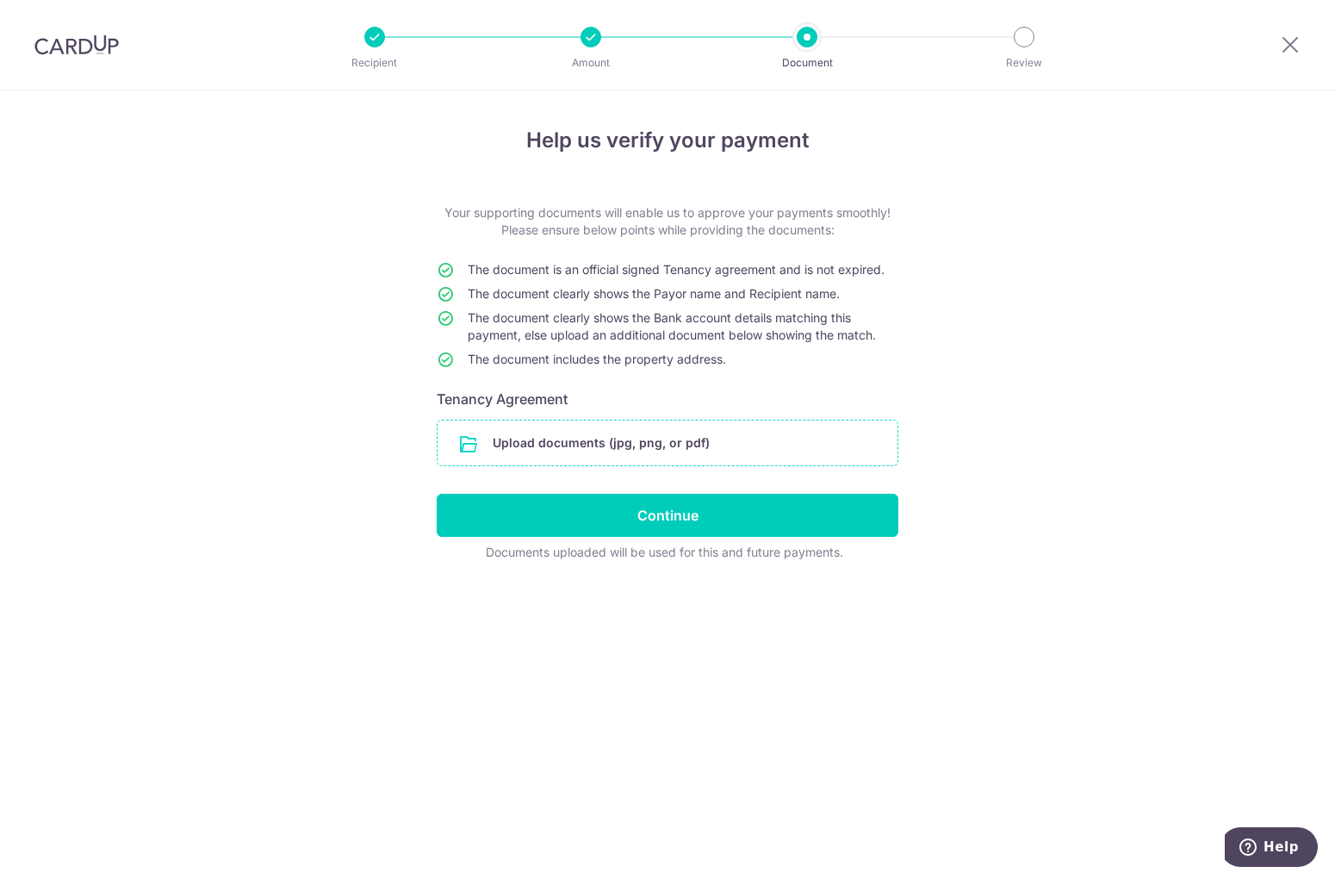
click at [669, 444] on input "file" at bounding box center [668, 442] width 460 height 45
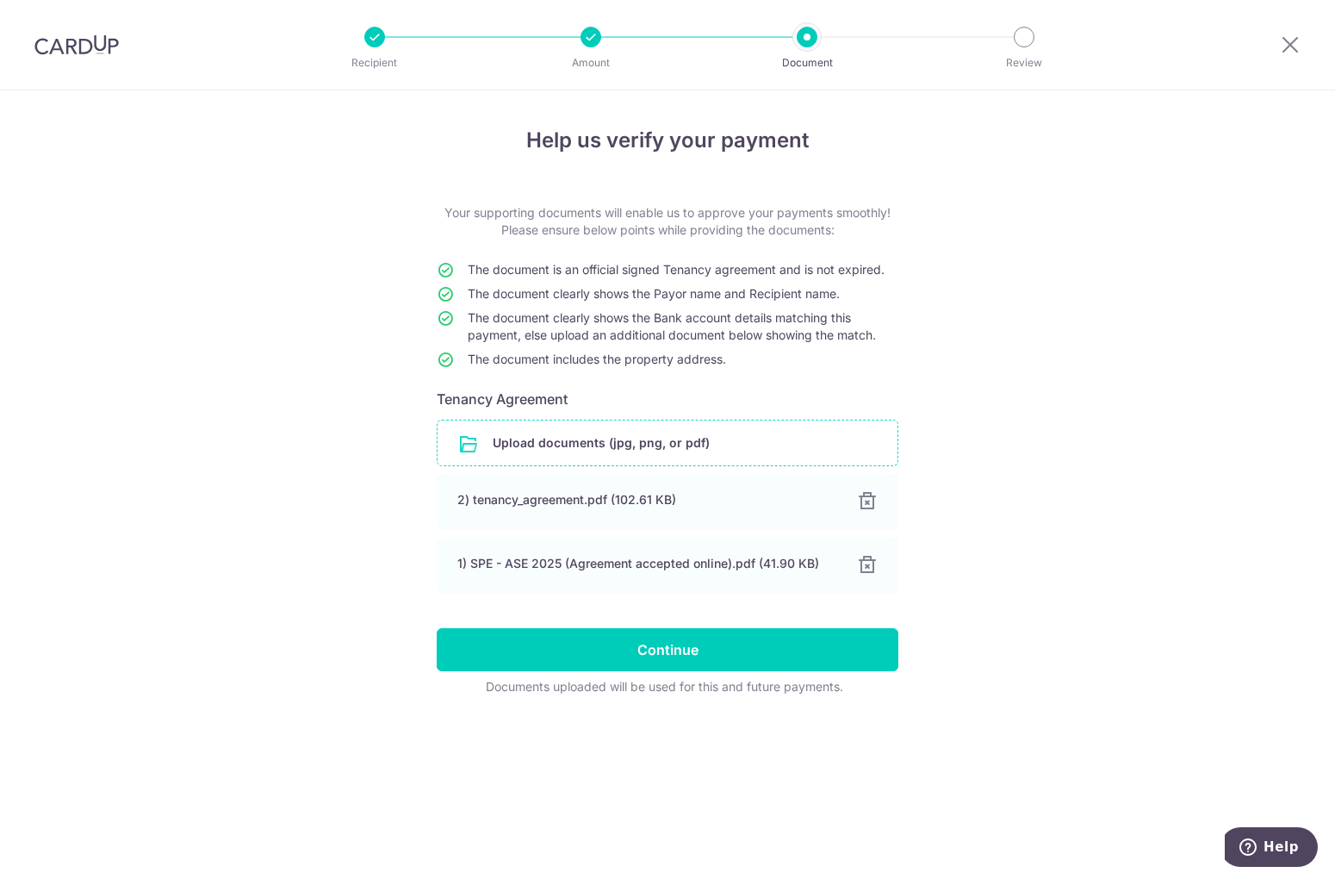
click at [712, 453] on input "file" at bounding box center [668, 442] width 460 height 45
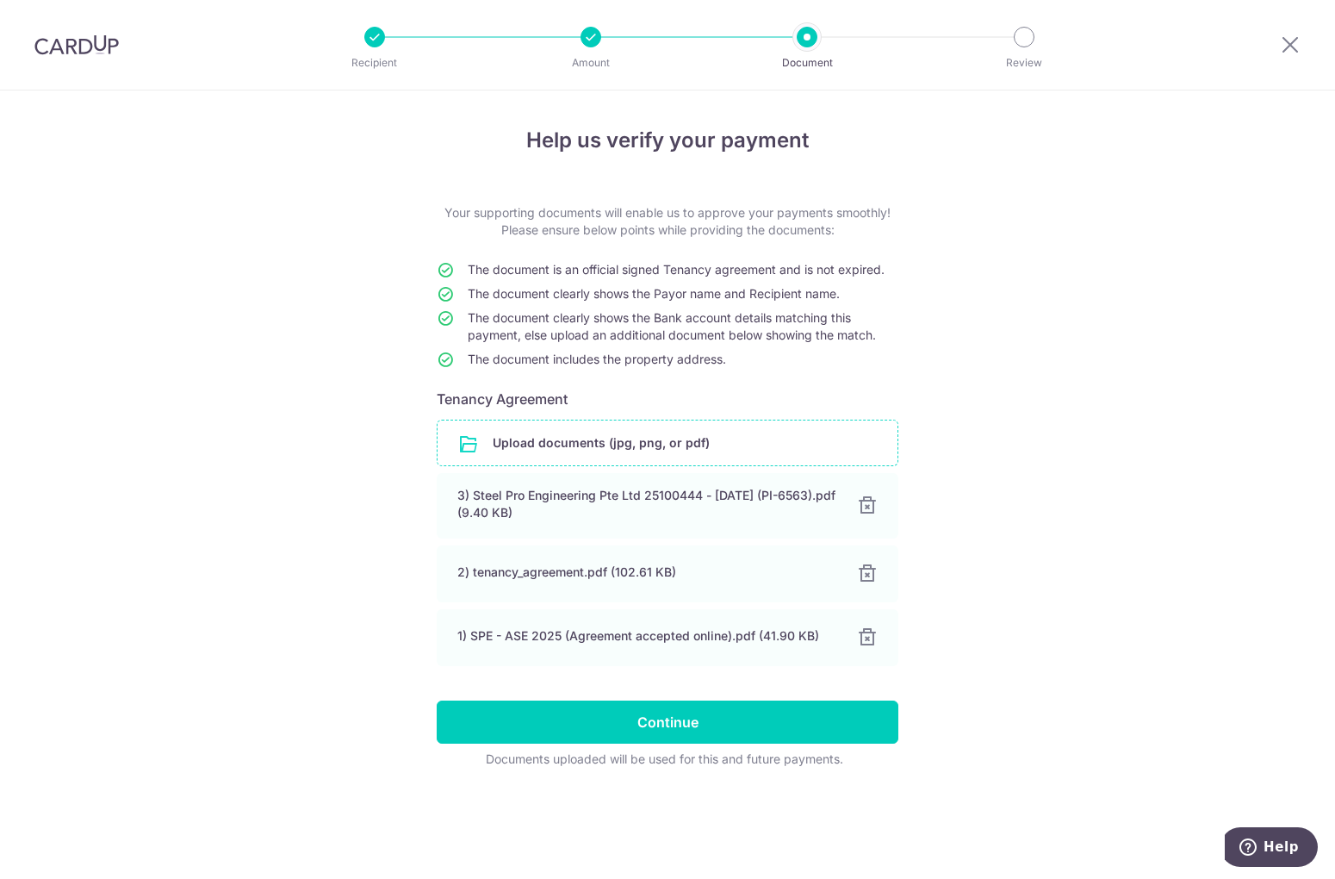
click at [725, 454] on input "file" at bounding box center [668, 442] width 460 height 45
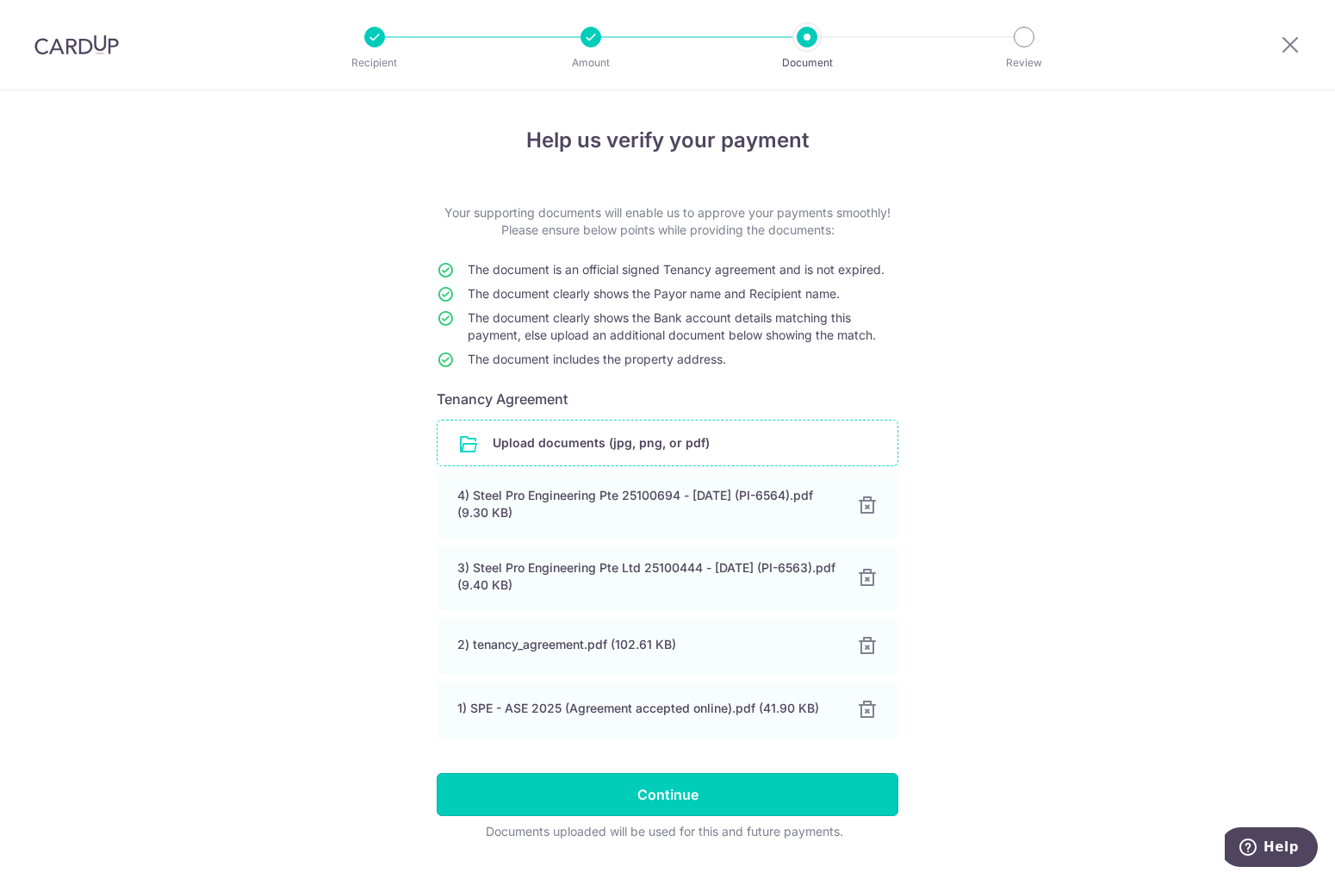
click at [777, 780] on input "Continue" at bounding box center [668, 794] width 462 height 43
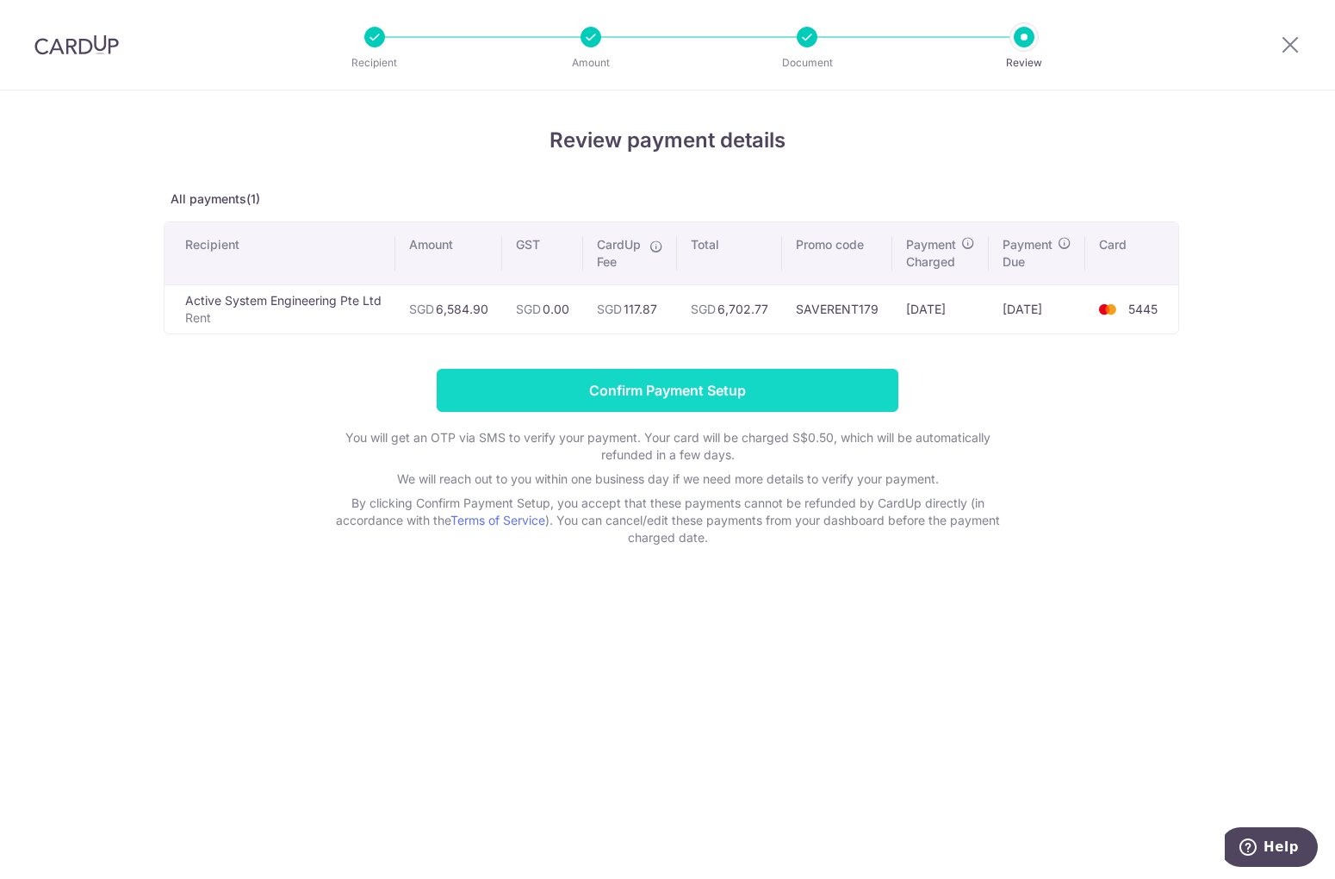
click at [667, 389] on input "Confirm Payment Setup" at bounding box center [668, 390] width 462 height 43
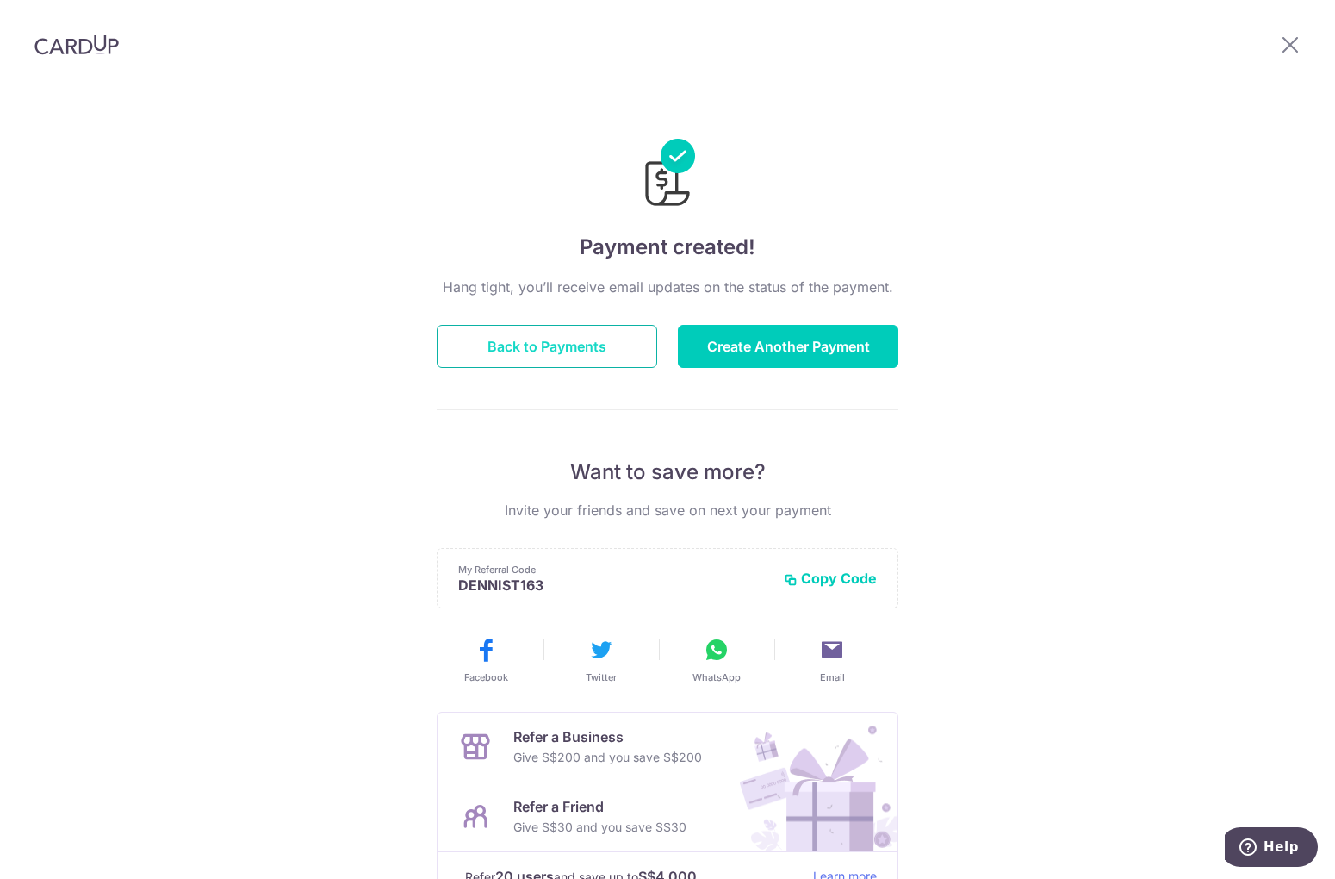
click at [588, 338] on button "Back to Payments" at bounding box center [547, 346] width 221 height 43
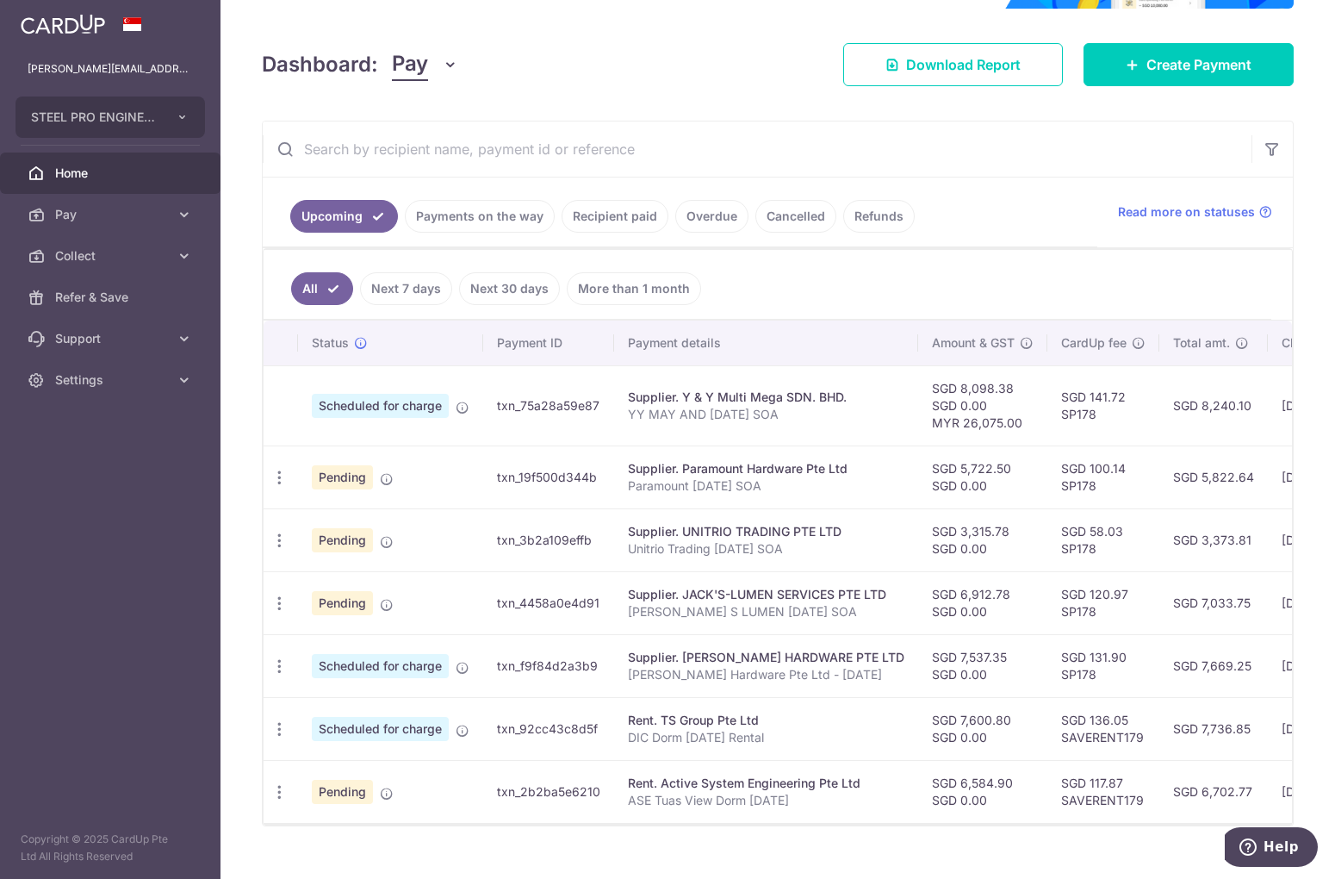
scroll to position [252, 0]
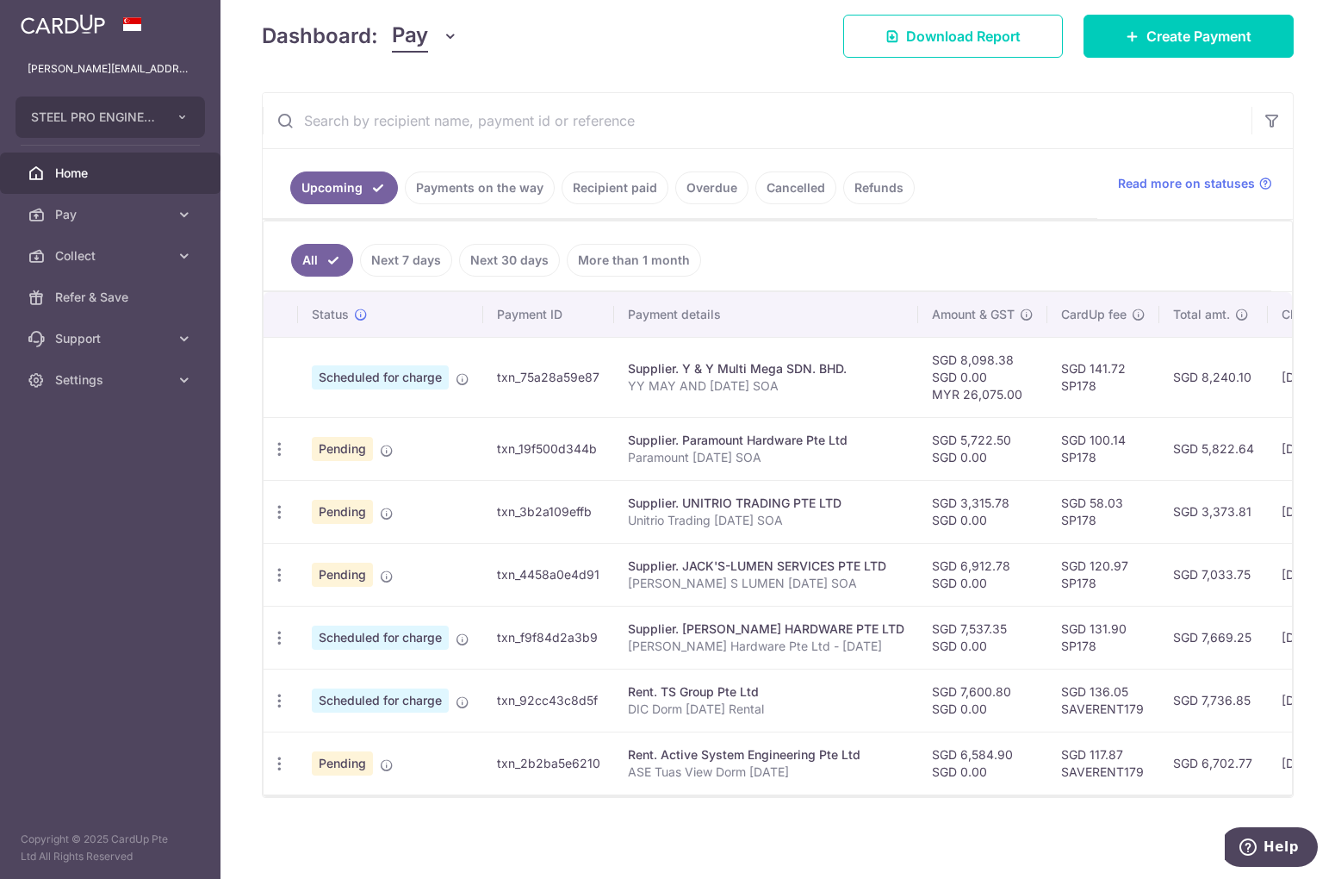
click at [848, 816] on div "× Pause Schedule Pause all future payments in this series Pause just this one p…" at bounding box center [778, 439] width 1115 height 879
click at [130, 213] on span "Pay" at bounding box center [112, 214] width 114 height 17
click at [149, 254] on span "Payments" at bounding box center [112, 255] width 114 height 17
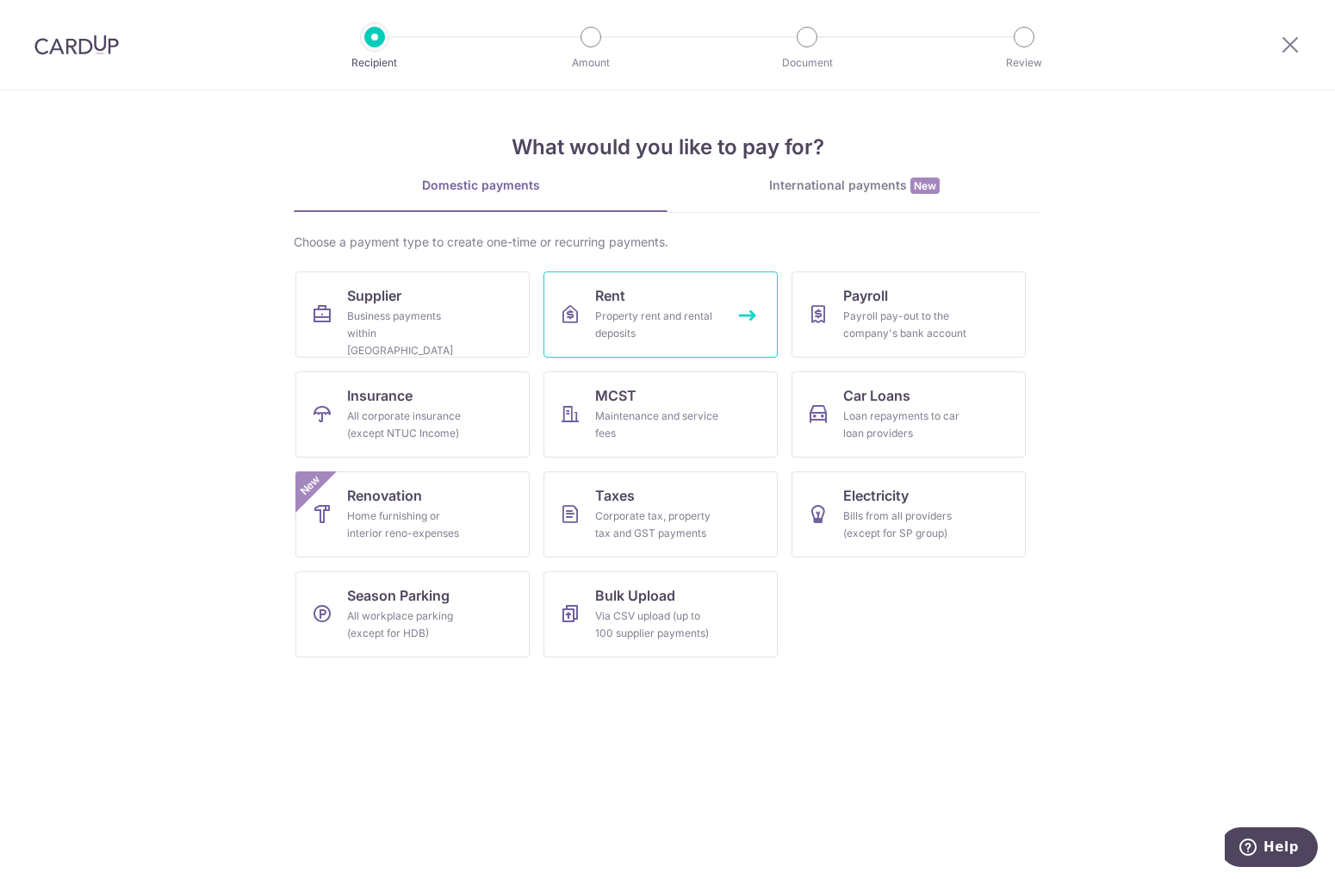
click at [732, 322] on link "Rent Property rent and rental deposits" at bounding box center [661, 314] width 234 height 86
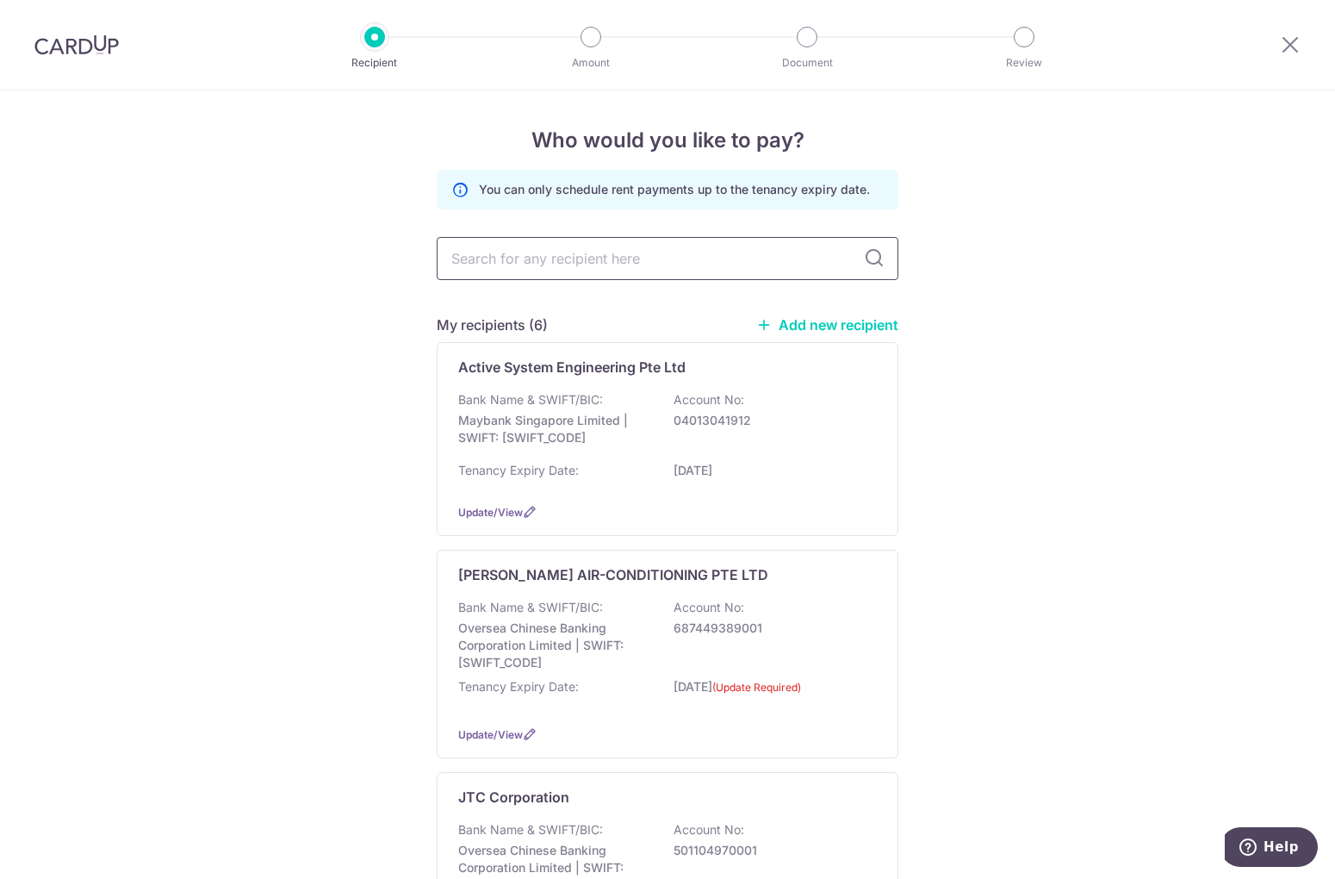
click at [742, 259] on input "text" at bounding box center [668, 258] width 462 height 43
type input "Tea"
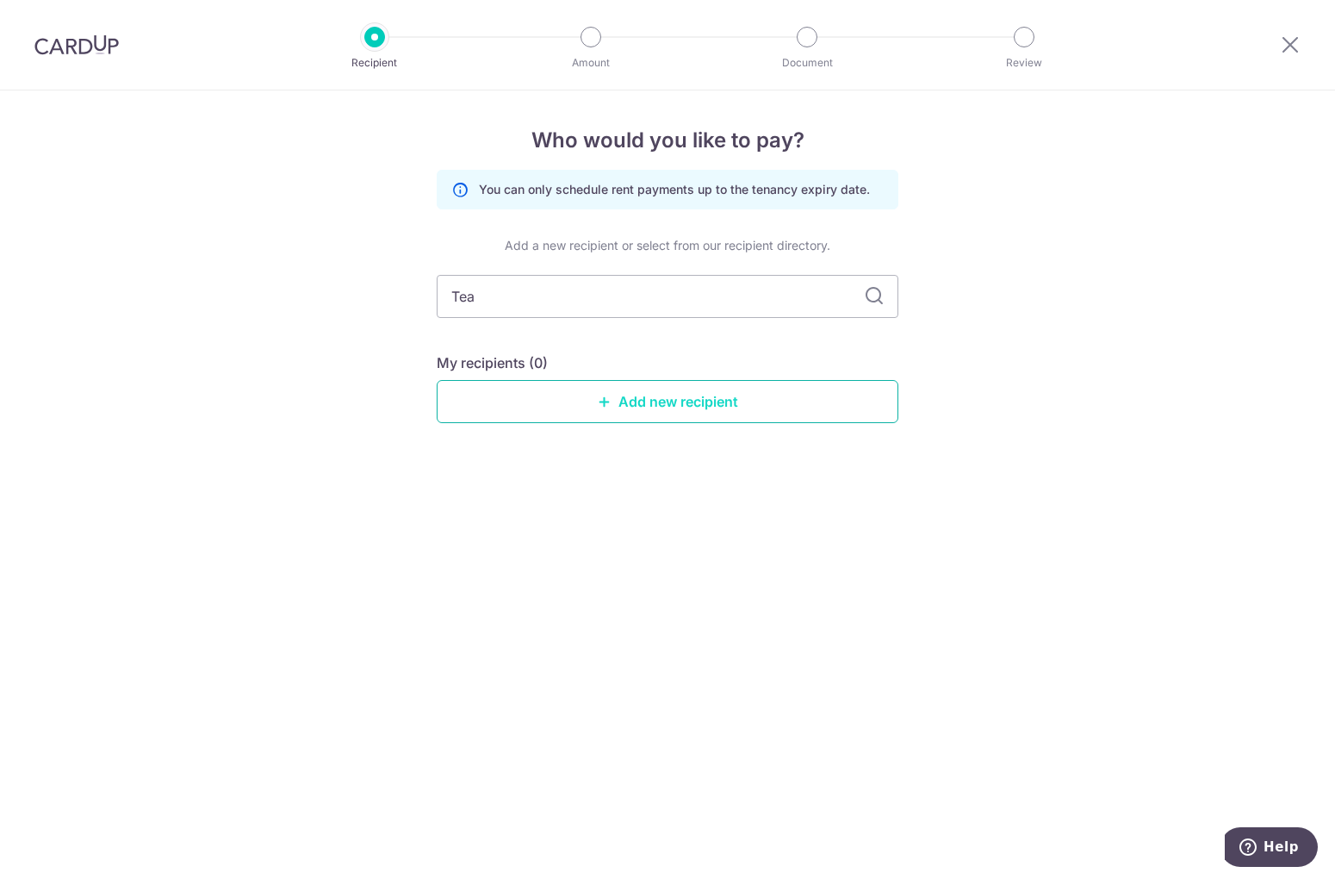
click at [775, 391] on link "Add new recipient" at bounding box center [668, 401] width 462 height 43
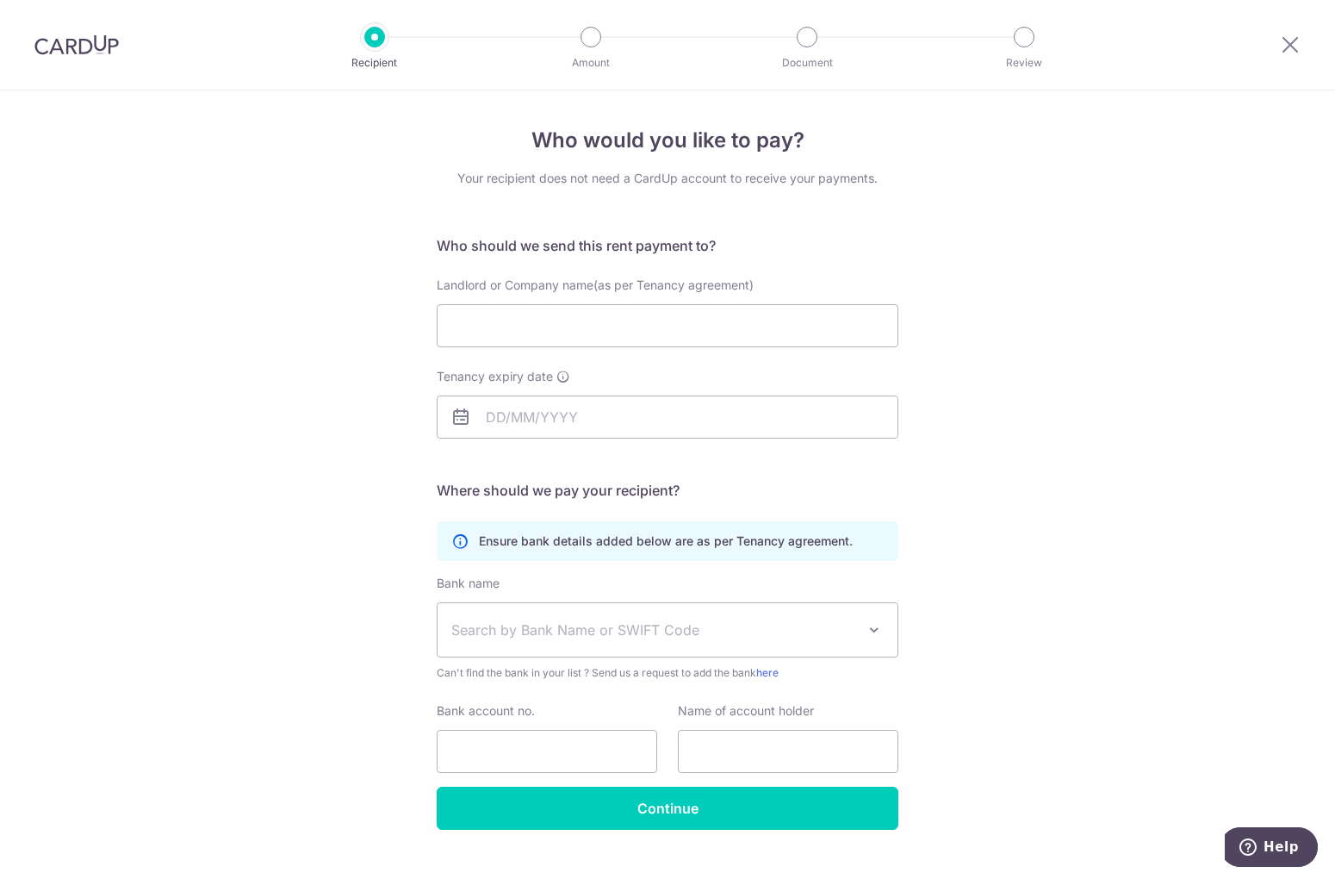
click at [1039, 732] on div "Who would you like to pay? Your recipient does not need a CardUp account to rec…" at bounding box center [667, 500] width 1335 height 820
click at [636, 320] on input "Landlord or Company name(as per Tenancy agreement)" at bounding box center [668, 325] width 462 height 43
click at [173, 152] on div "Who would you like to pay? Your recipient does not need a CardUp account to rec…" at bounding box center [667, 500] width 1335 height 820
click at [479, 326] on input "Landlord or Company name(as per Tenancy agreement)" at bounding box center [668, 325] width 462 height 43
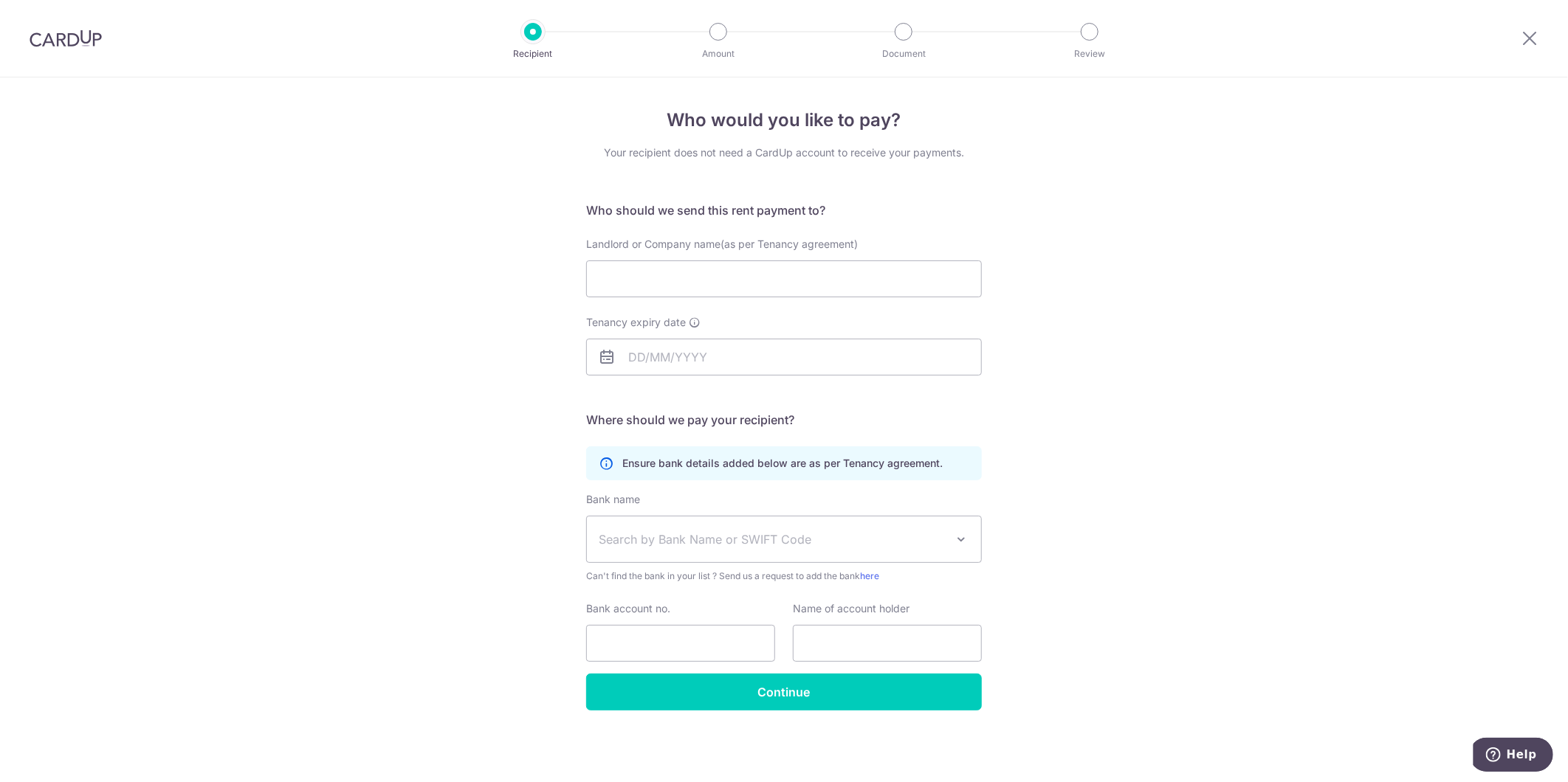
click at [61, 29] on img at bounding box center [65, 38] width 72 height 18
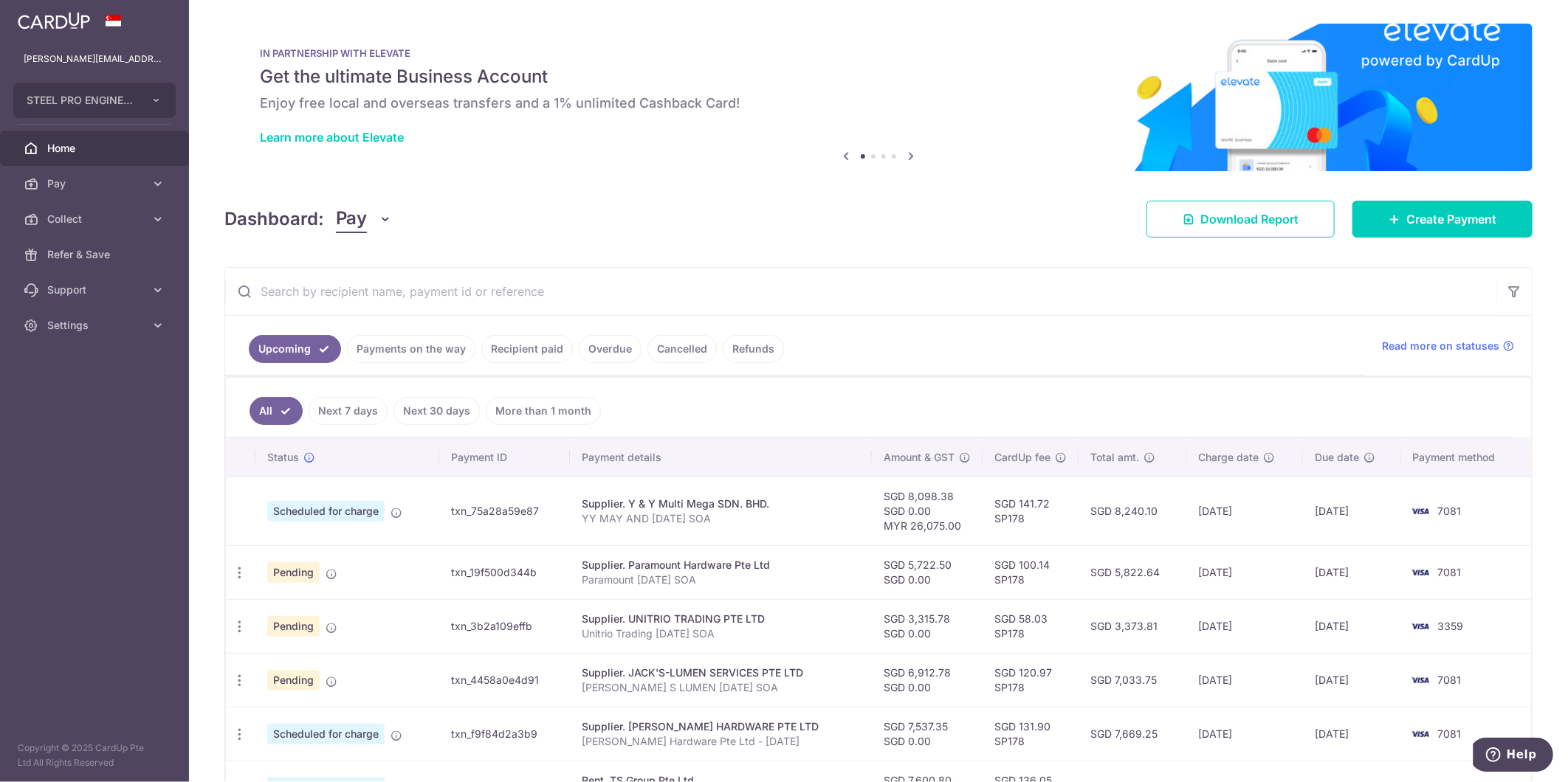
scroll to position [160, 0]
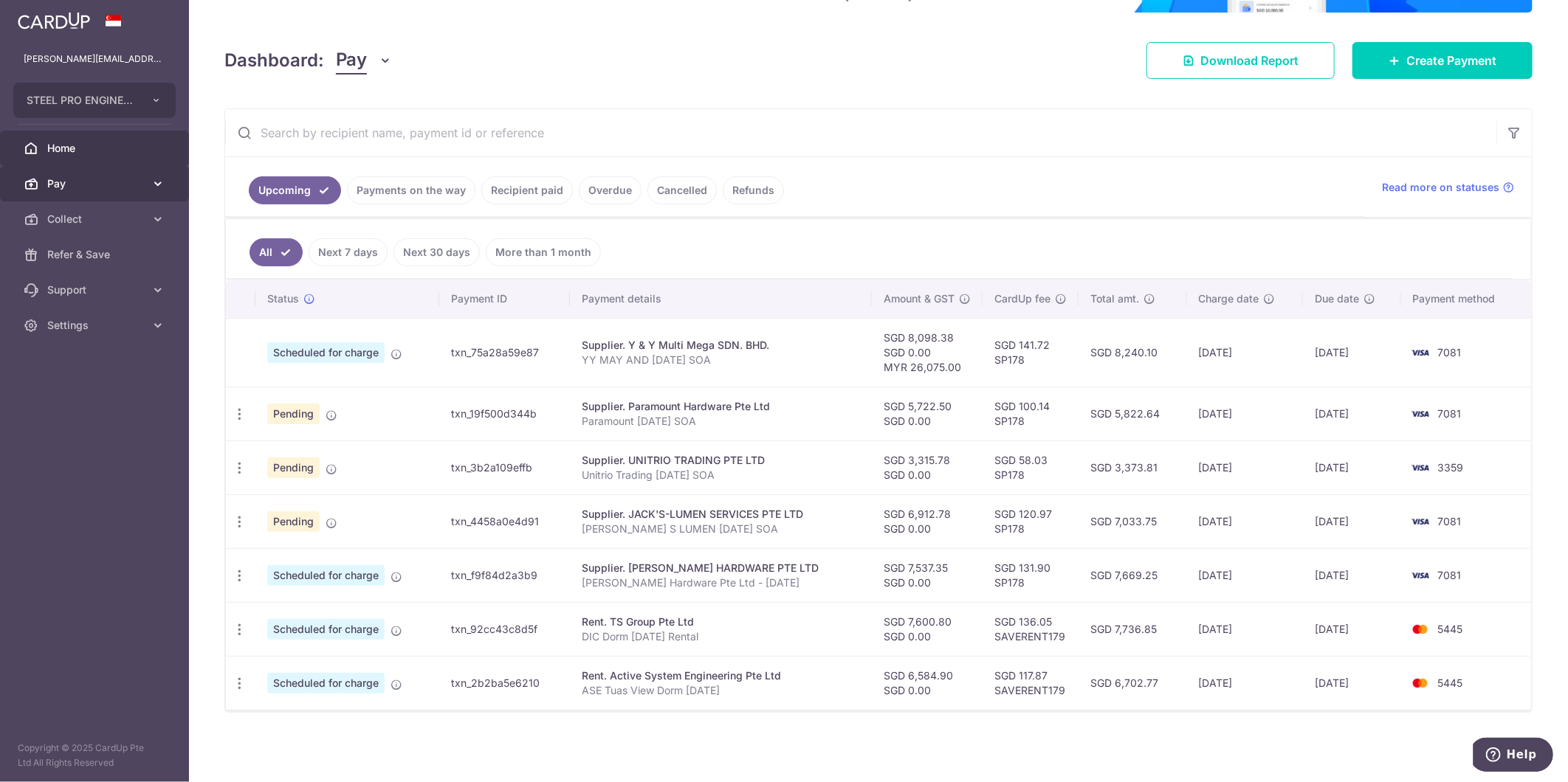
click at [93, 173] on link "Pay" at bounding box center [94, 183] width 189 height 35
click at [104, 218] on span "Payments" at bounding box center [96, 218] width 98 height 15
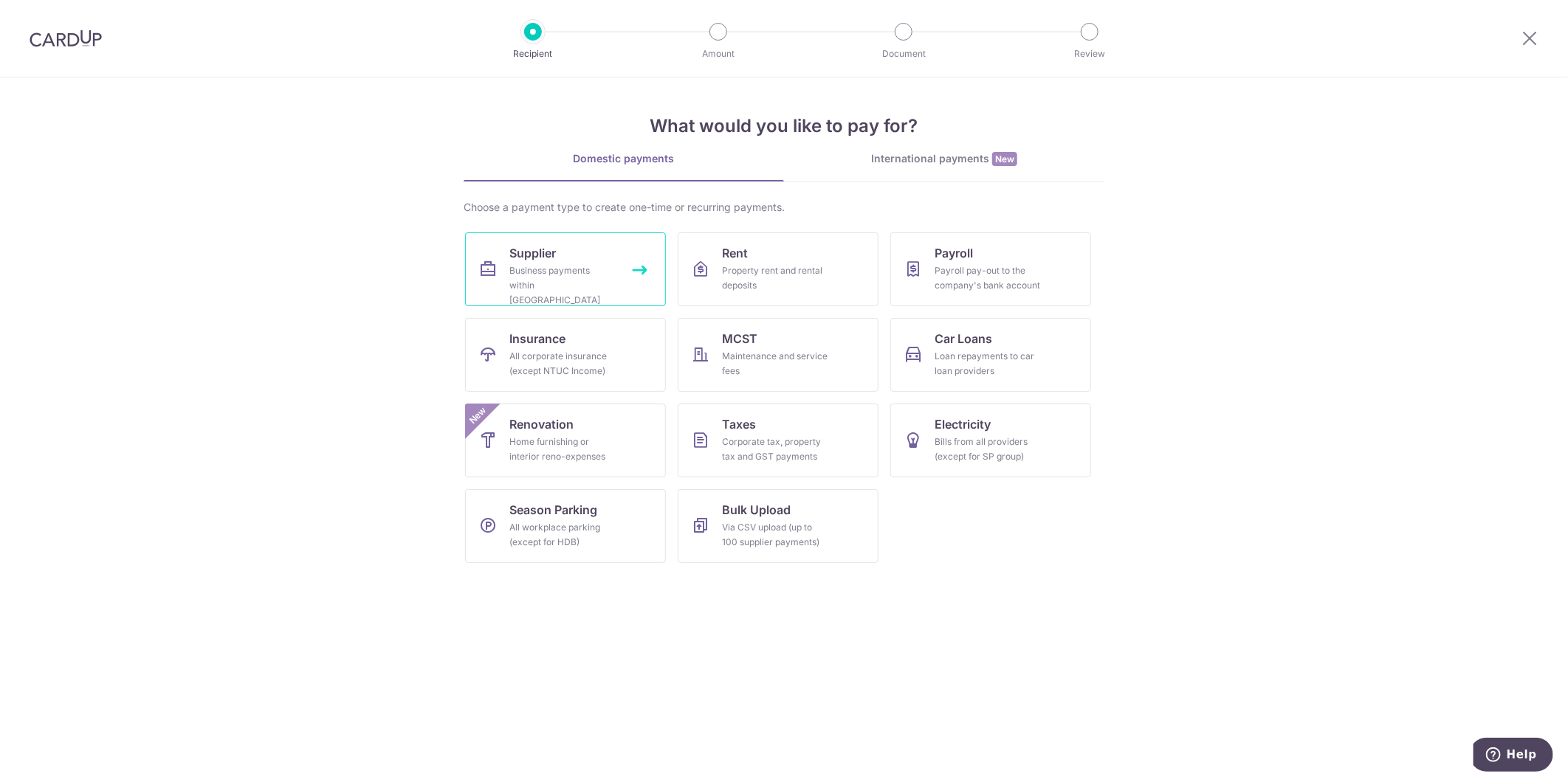
click at [547, 260] on span "Supplier" at bounding box center [532, 253] width 46 height 18
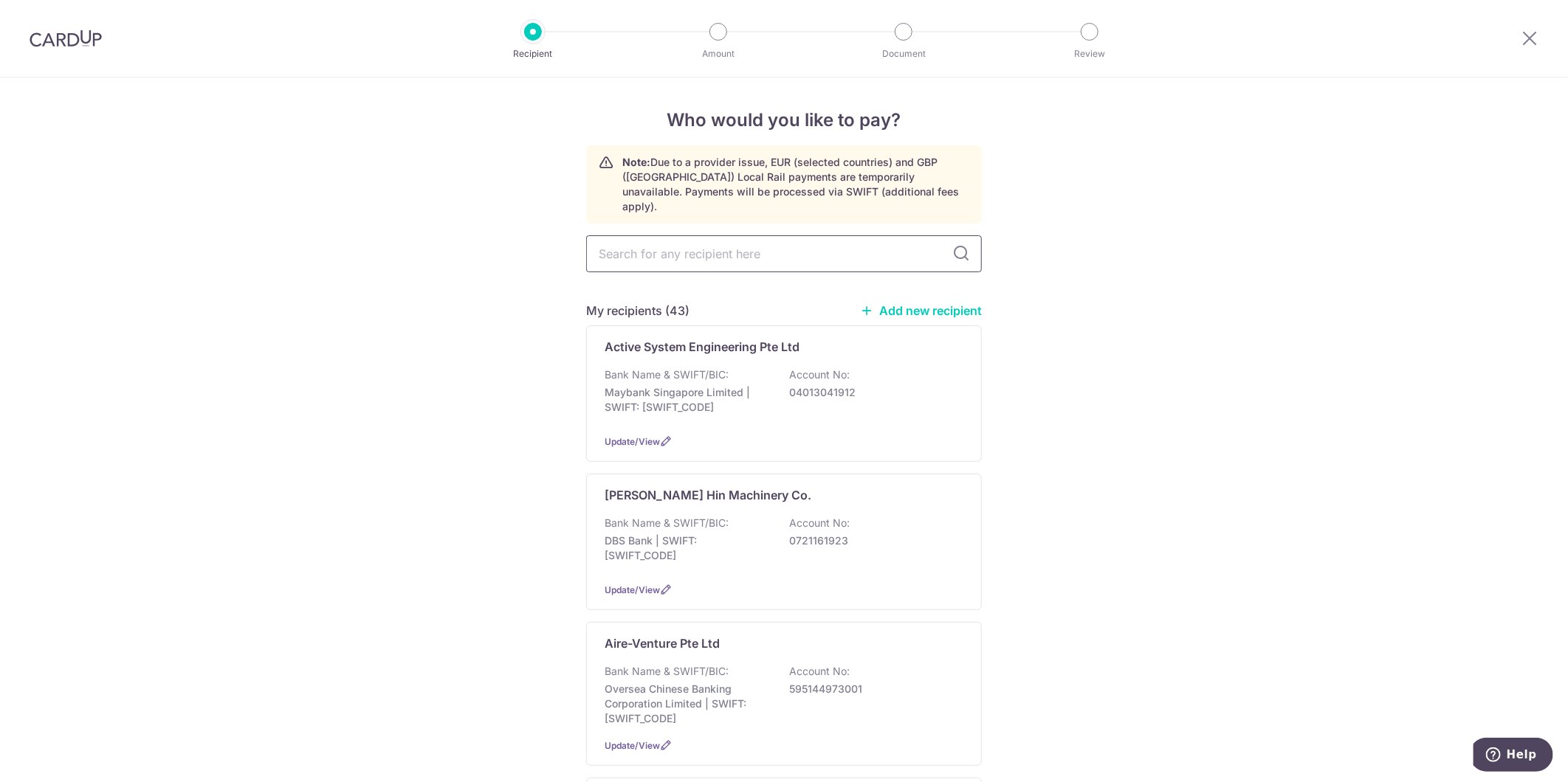
click at [691, 248] on input "text" at bounding box center [784, 254] width 396 height 37
type input "team"
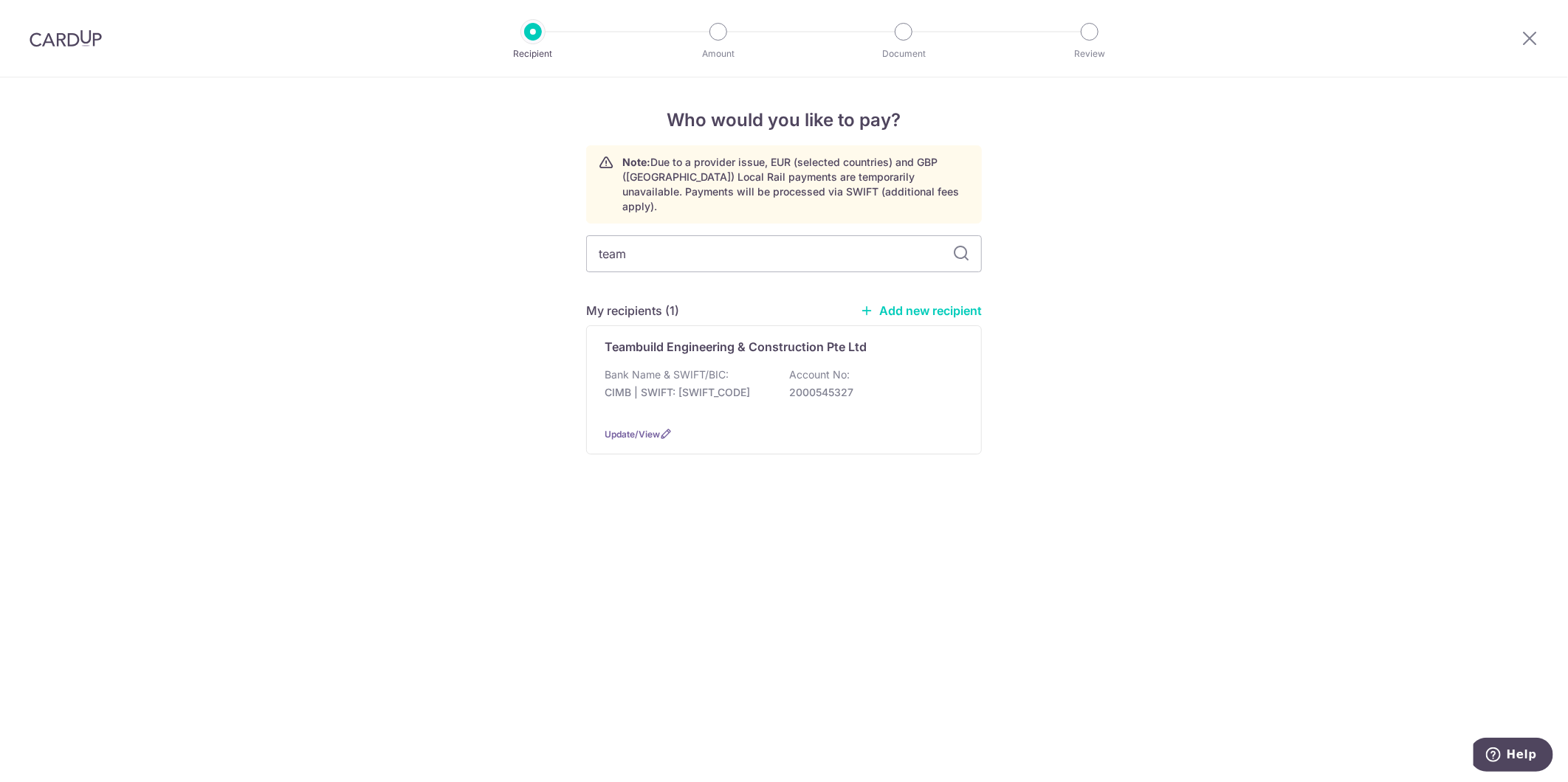
click at [715, 385] on p "CIMB | SWIFT: [SWIFT_CODE]" at bounding box center [686, 392] width 165 height 15
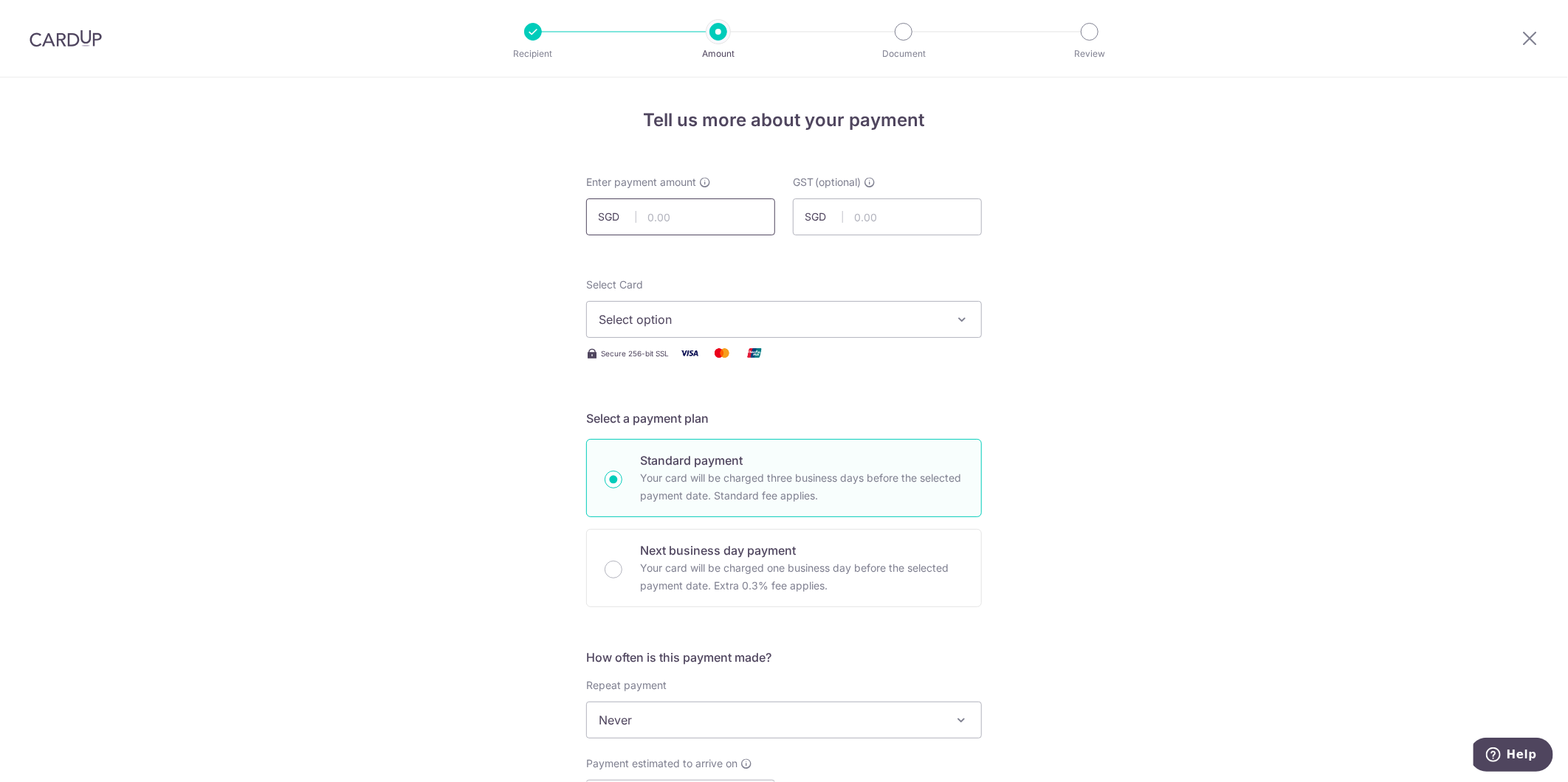
click at [721, 221] on input "text" at bounding box center [680, 217] width 189 height 37
type input "10,360.00"
click at [711, 306] on button "Select option" at bounding box center [784, 319] width 396 height 37
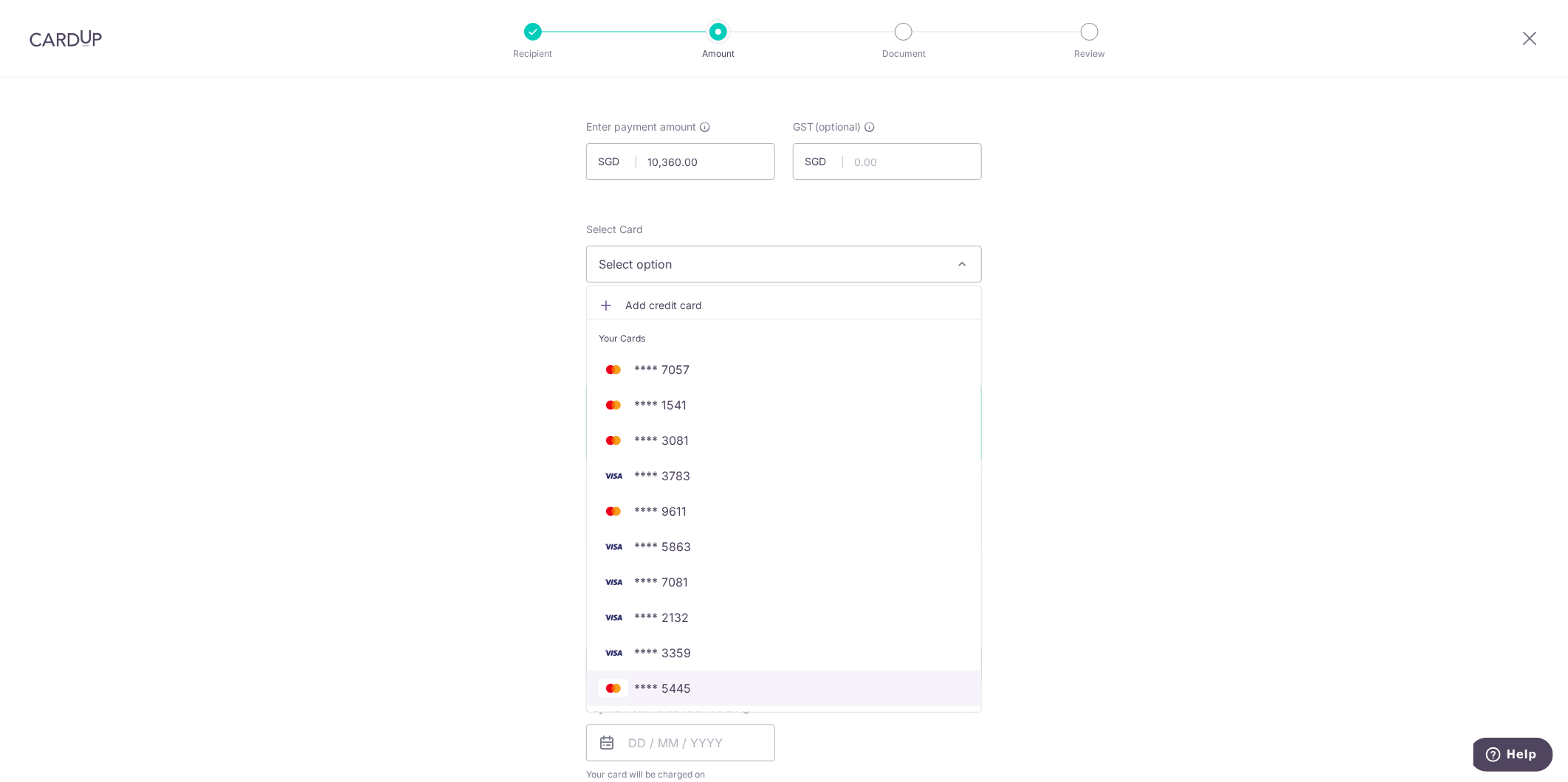
scroll to position [82, 0]
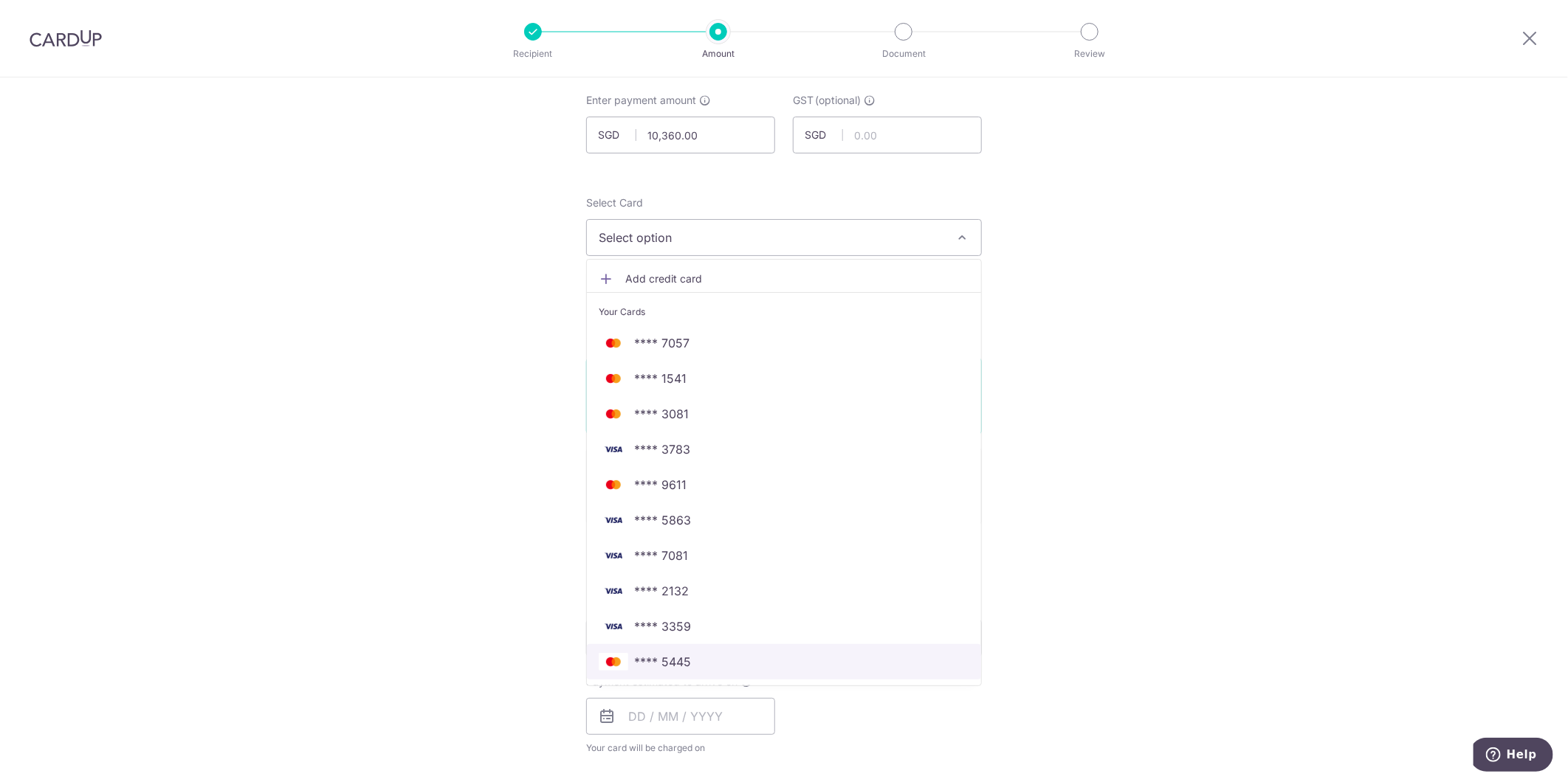
click at [711, 669] on span "**** 5445" at bounding box center [784, 661] width 370 height 18
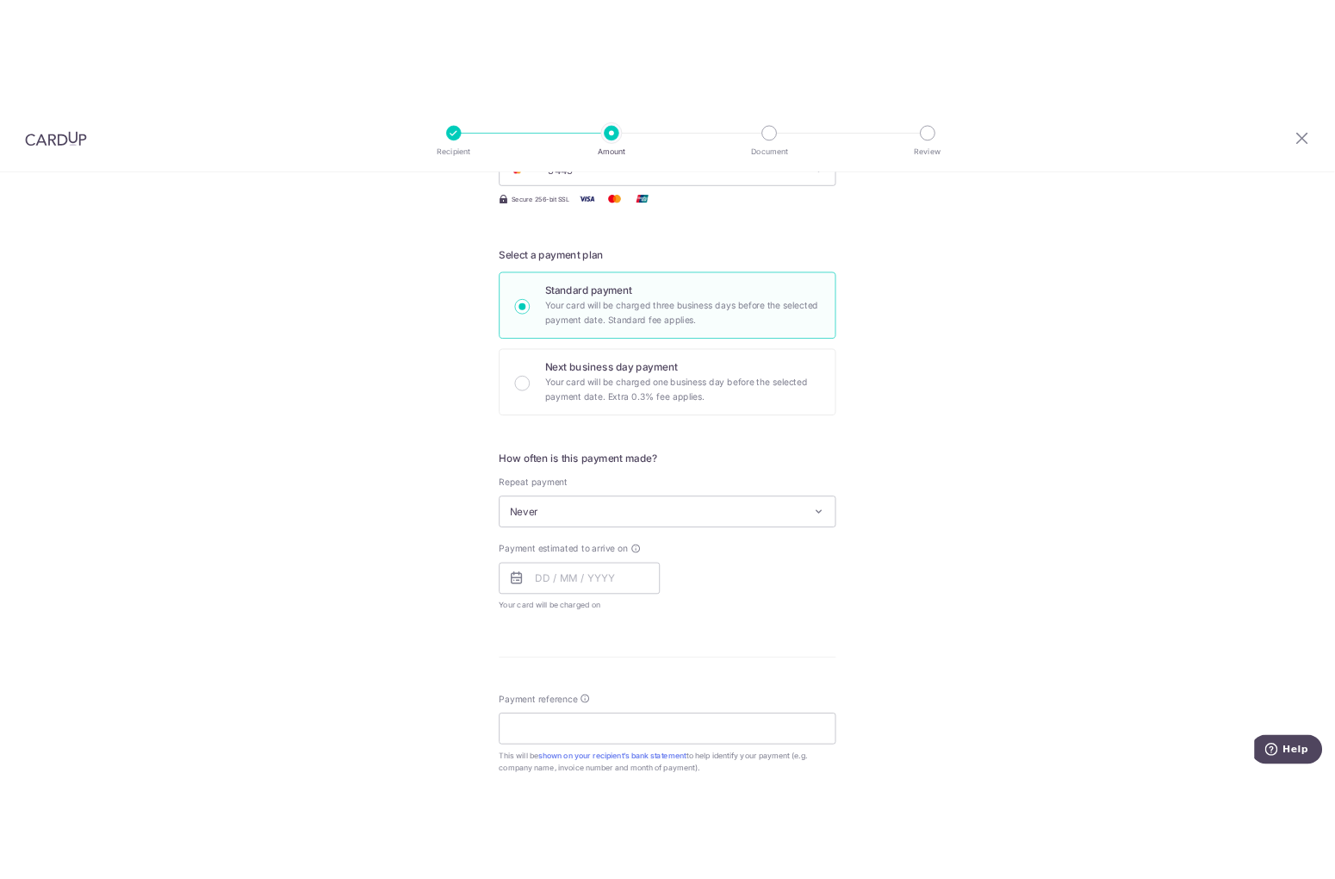
scroll to position [382, 0]
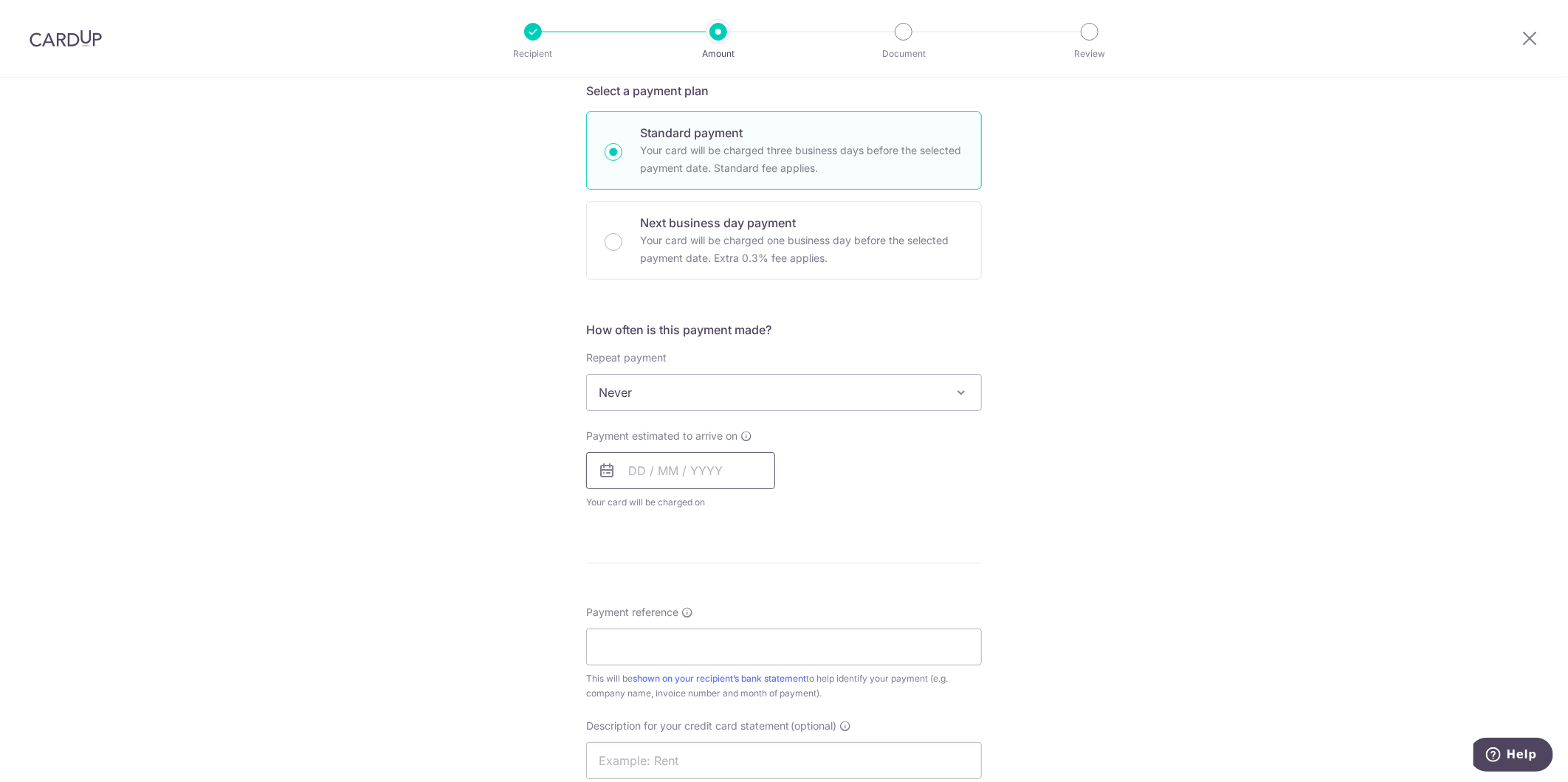
click at [673, 469] on input "text" at bounding box center [680, 470] width 189 height 37
click at [727, 636] on link "16" at bounding box center [734, 635] width 24 height 24
type input "16/10/2025"
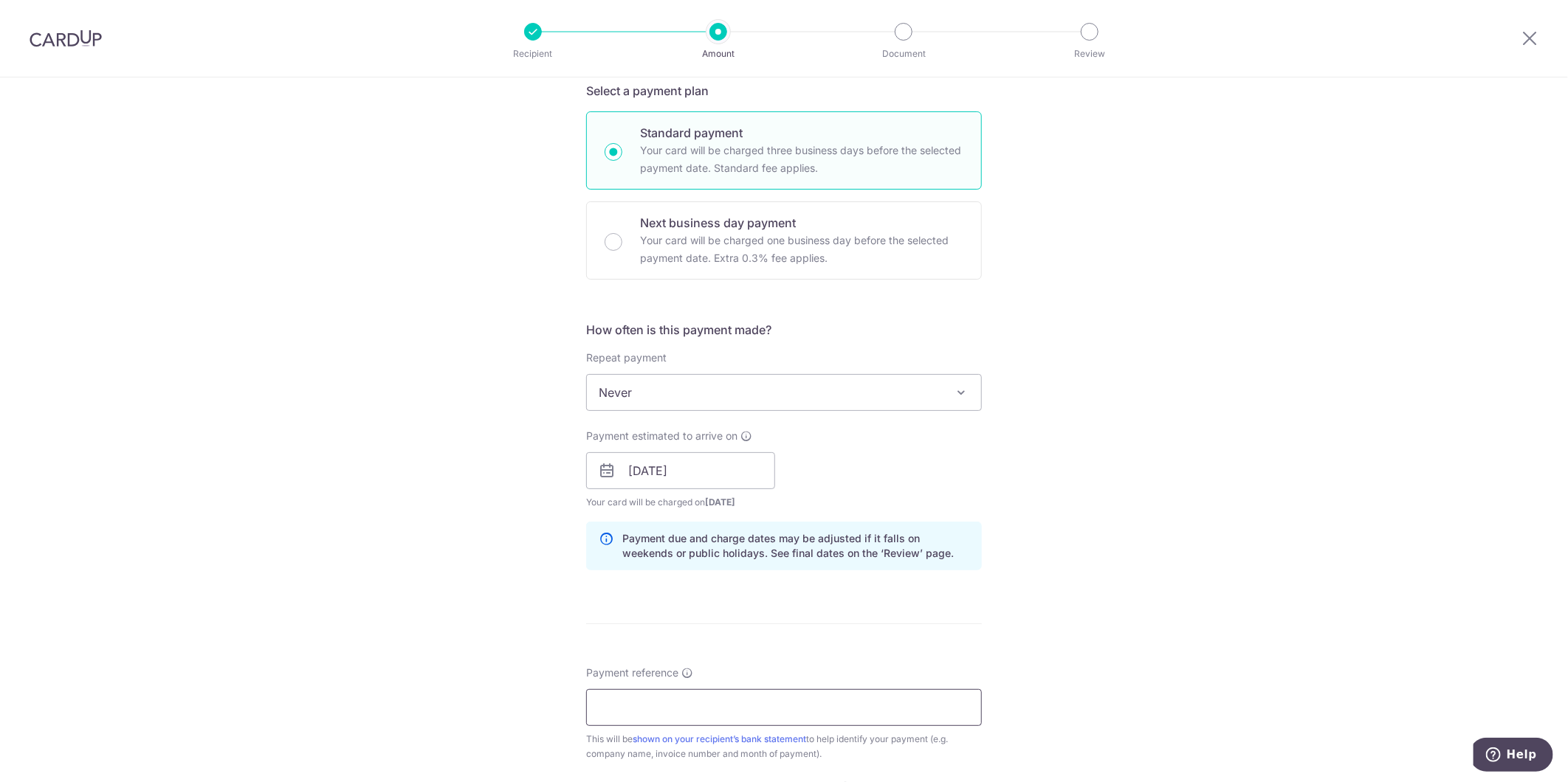
click at [711, 699] on input "Payment reference" at bounding box center [784, 707] width 396 height 37
type input "T"
type input "D"
type input "A"
click at [1248, 327] on div "Tell us more about your payment Enter payment amount SGD 10,360.00 10360.00 GST…" at bounding box center [784, 497] width 1568 height 1494
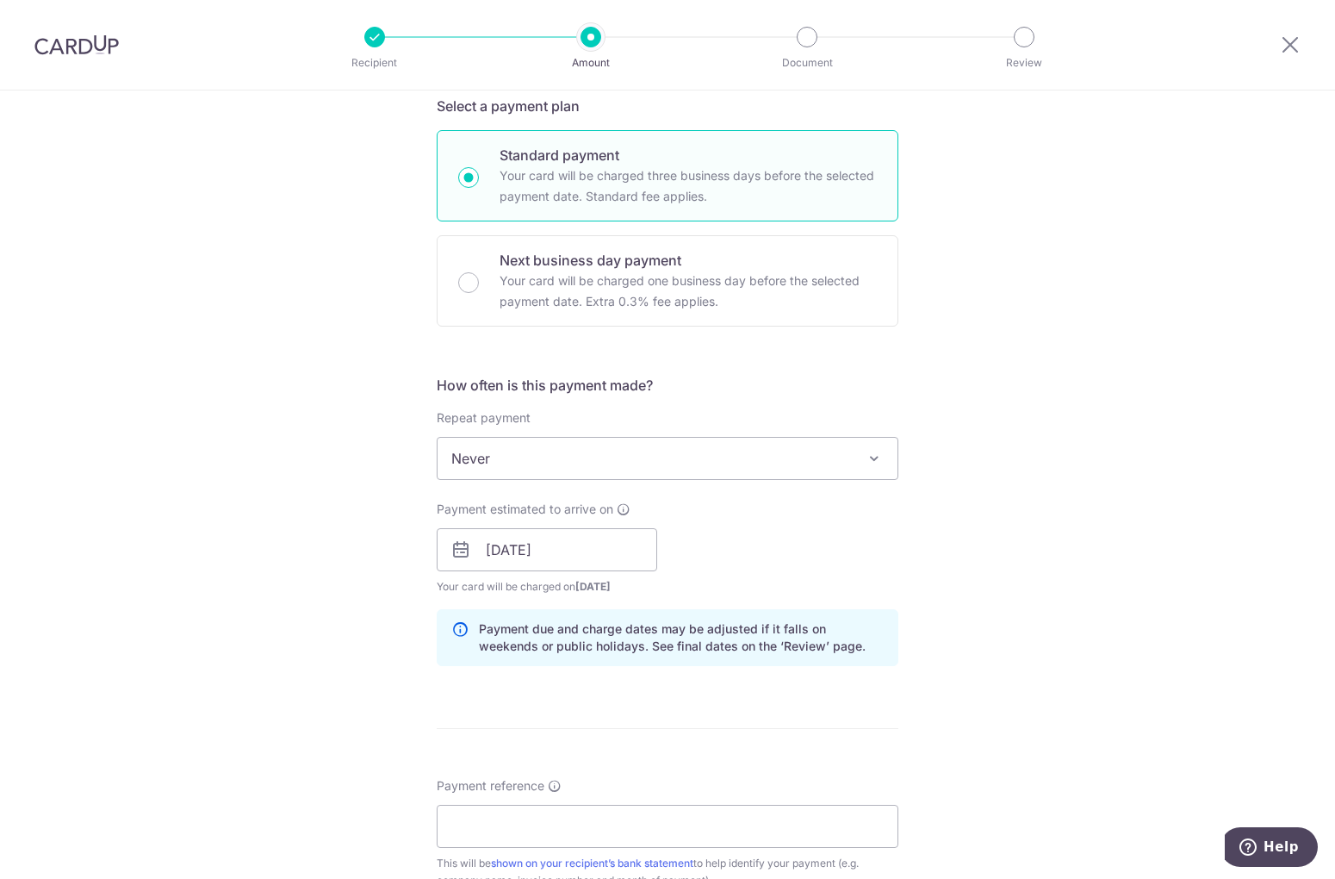
drag, startPoint x: 975, startPoint y: 596, endPoint x: 894, endPoint y: 532, distance: 103.1
click at [975, 596] on div "Tell us more about your payment Enter payment amount SGD 10,360.00 10360.00 GST…" at bounding box center [667, 580] width 1335 height 1744
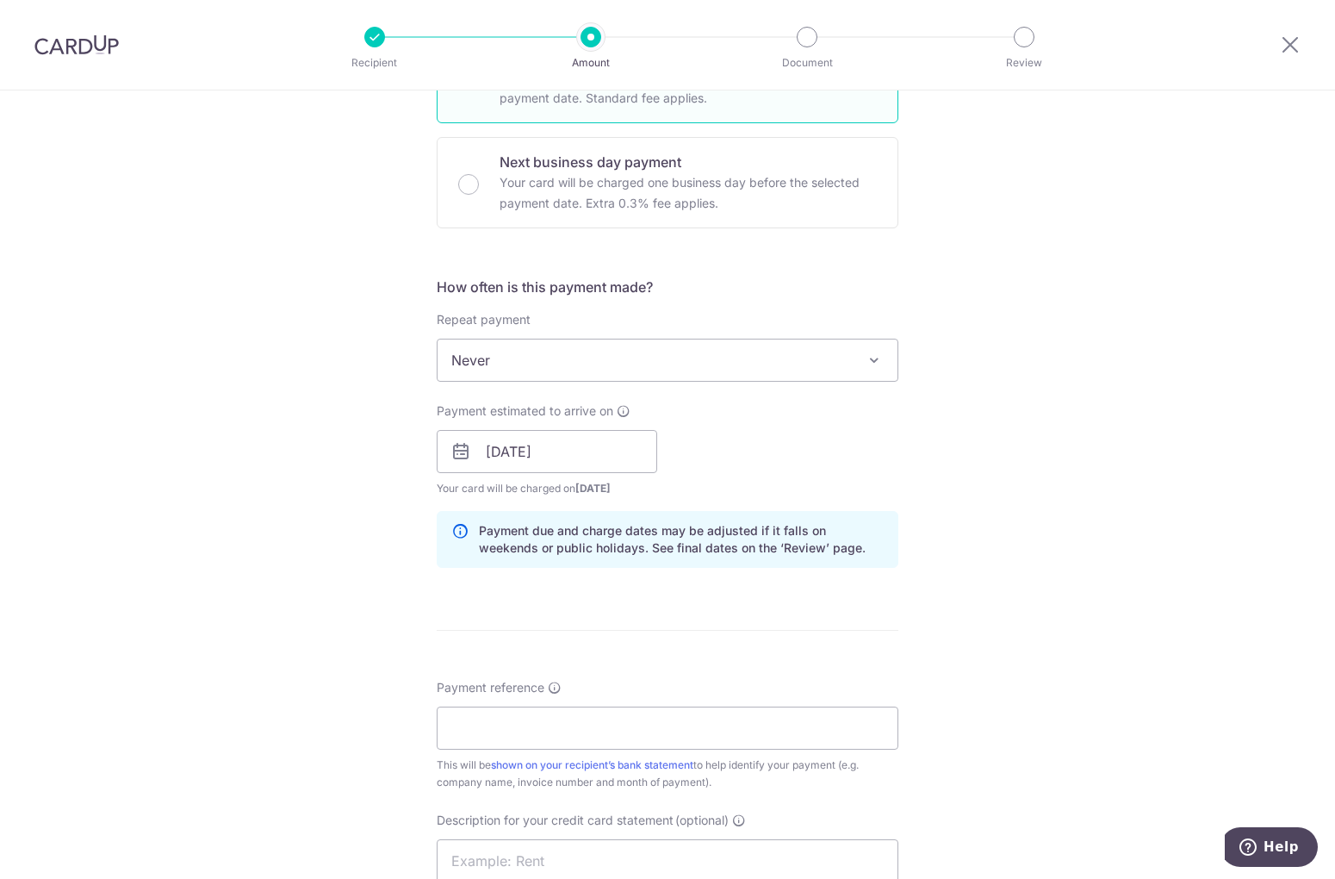
scroll to position [574, 0]
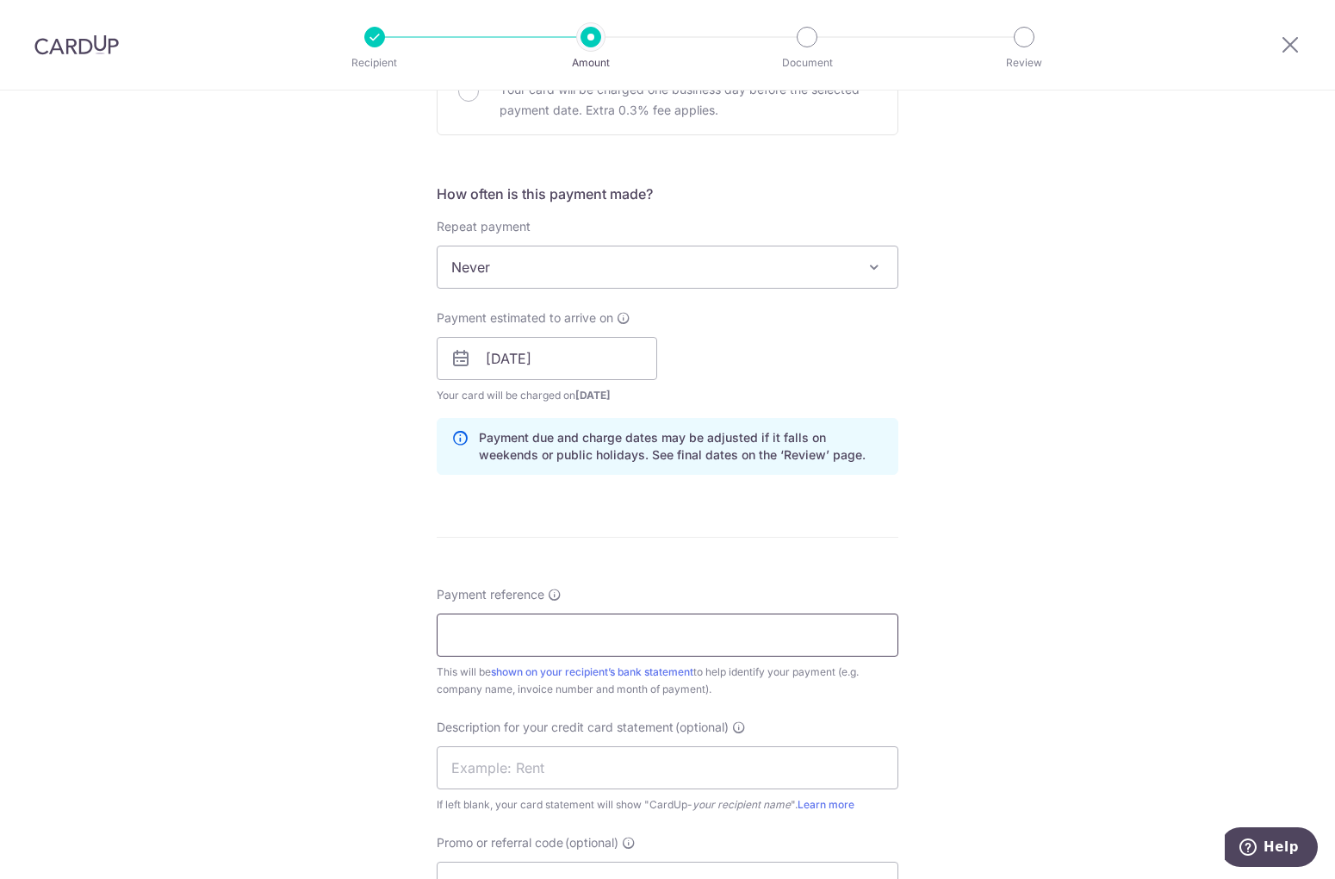
click at [643, 638] on input "Payment reference" at bounding box center [668, 634] width 462 height 43
paste input "TeamBuild Dorm Jul 2025 Rental"
drag, startPoint x: 581, startPoint y: 635, endPoint x: 560, endPoint y: 635, distance: 20.7
click at [560, 635] on input "TeamBuild Dorm Jul 2025 Rental" at bounding box center [668, 634] width 462 height 43
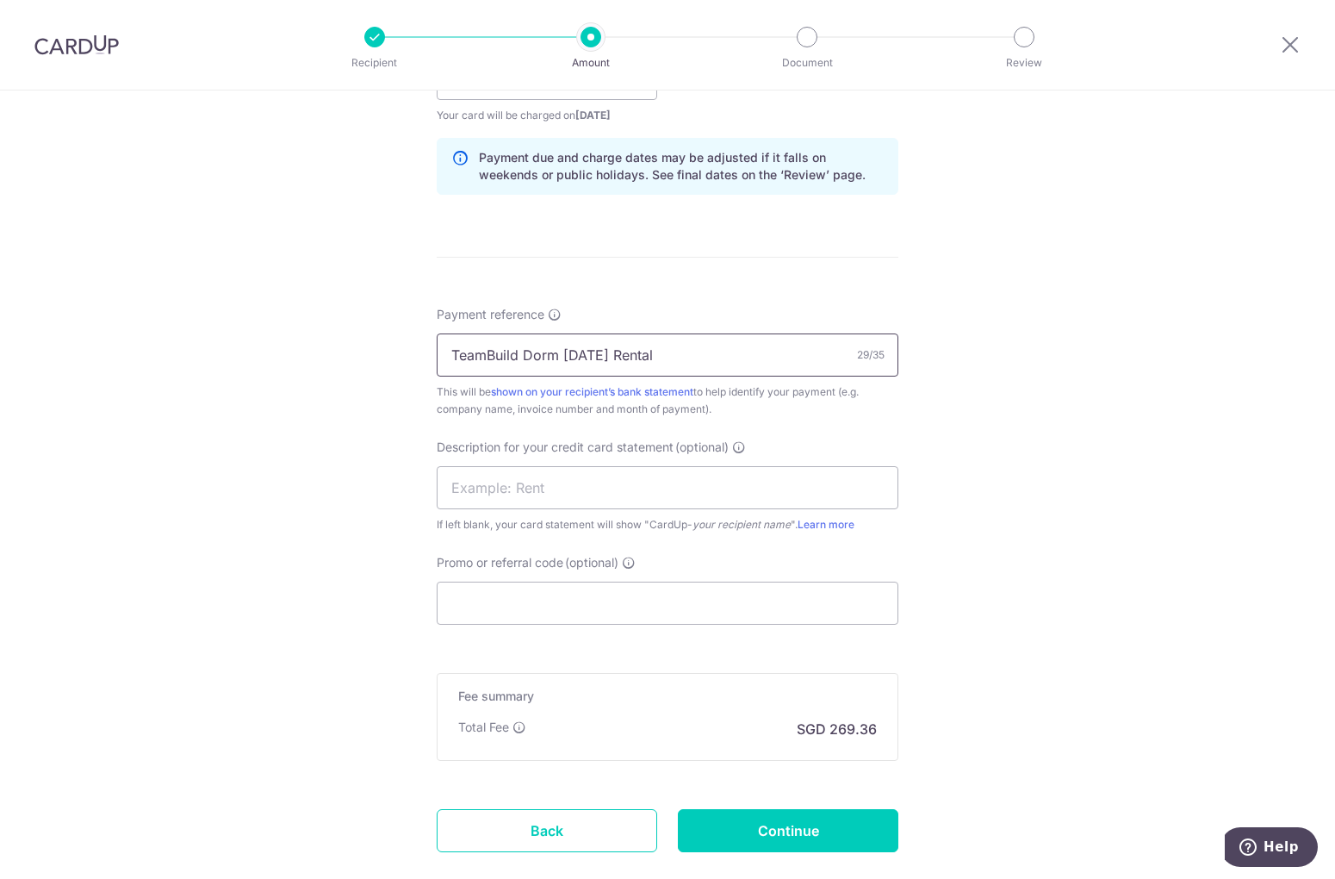
scroll to position [861, 0]
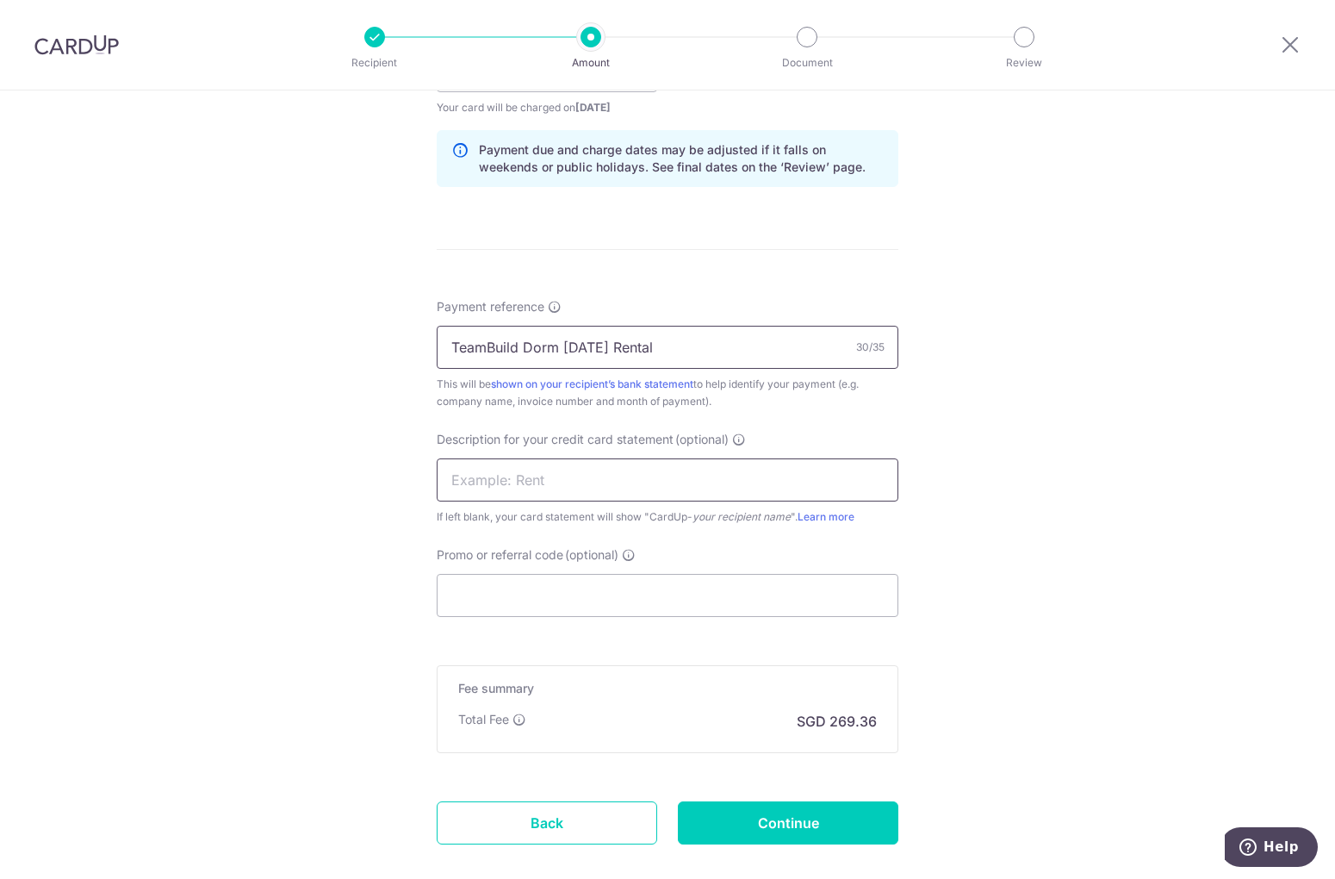
type input "TeamBuild Dorm Oct 2025 Rental"
click at [588, 476] on input "text" at bounding box center [668, 479] width 462 height 43
drag, startPoint x: 687, startPoint y: 351, endPoint x: 234, endPoint y: 339, distance: 452.4
click at [234, 339] on div "Tell us more about your payment Enter payment amount SGD 10,360.00 10360.00 GST…" at bounding box center [667, 101] width 1335 height 1744
click at [463, 470] on input "text" at bounding box center [668, 479] width 462 height 43
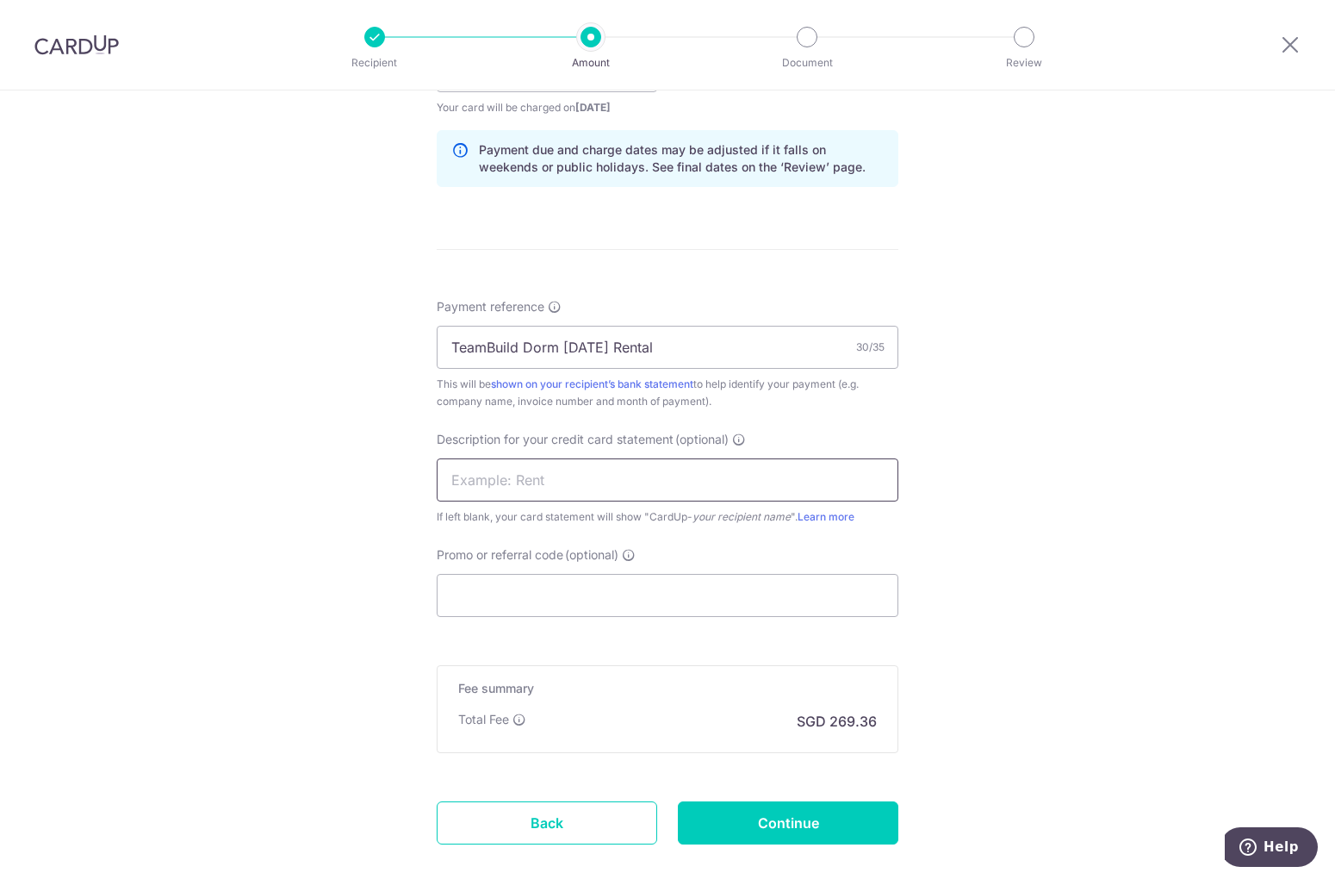
paste input "TeamBuild Dorm"
drag, startPoint x: 562, startPoint y: 472, endPoint x: 521, endPoint y: 474, distance: 40.5
click at [521, 474] on input "TeamBuild Dorm" at bounding box center [668, 479] width 462 height 43
type input "TeamBuild [DATE]"
click at [616, 608] on input "Promo or referral code (optional)" at bounding box center [668, 595] width 462 height 43
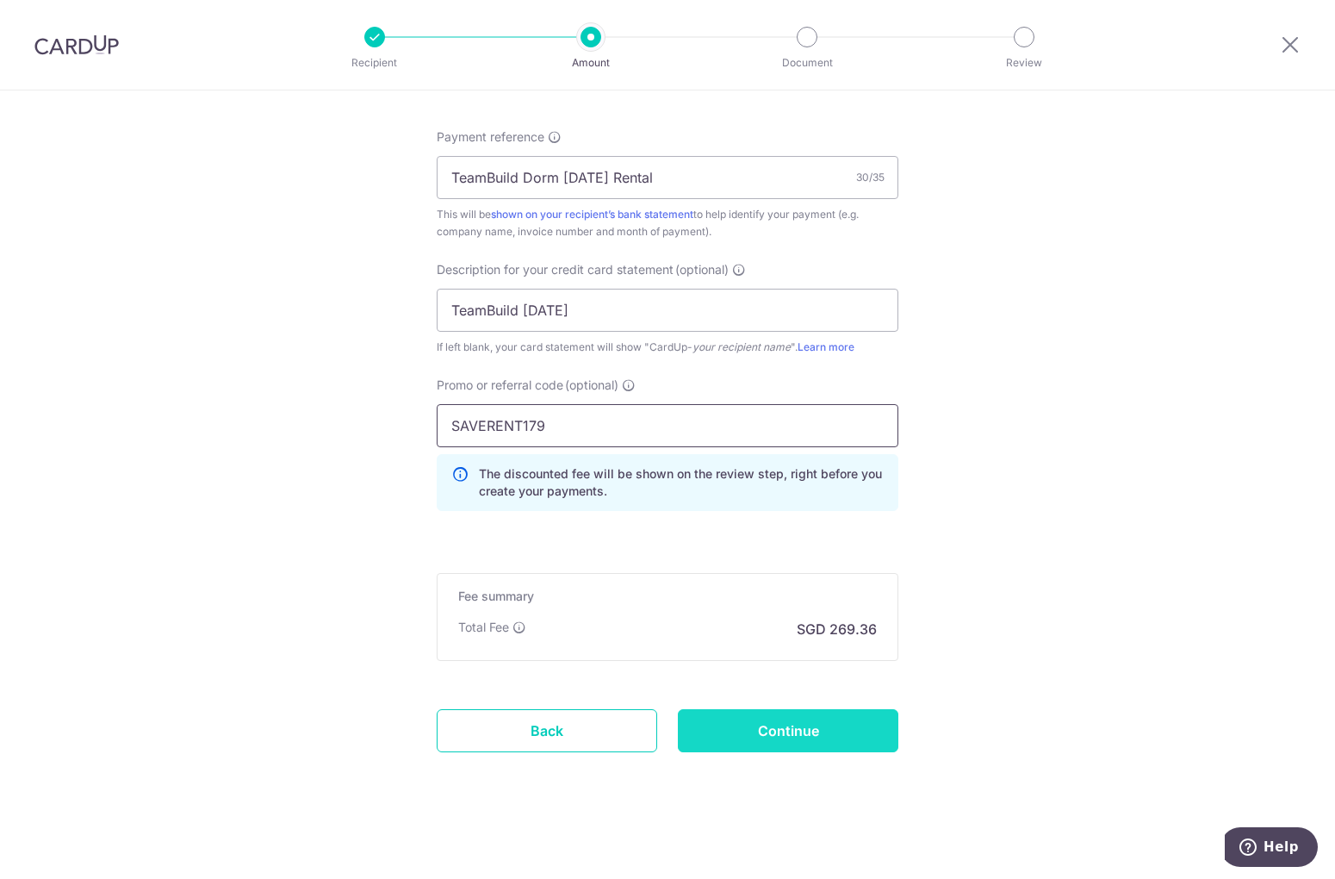
scroll to position [1035, 0]
type input "SAVERENT179"
click at [848, 736] on input "Continue" at bounding box center [788, 727] width 221 height 43
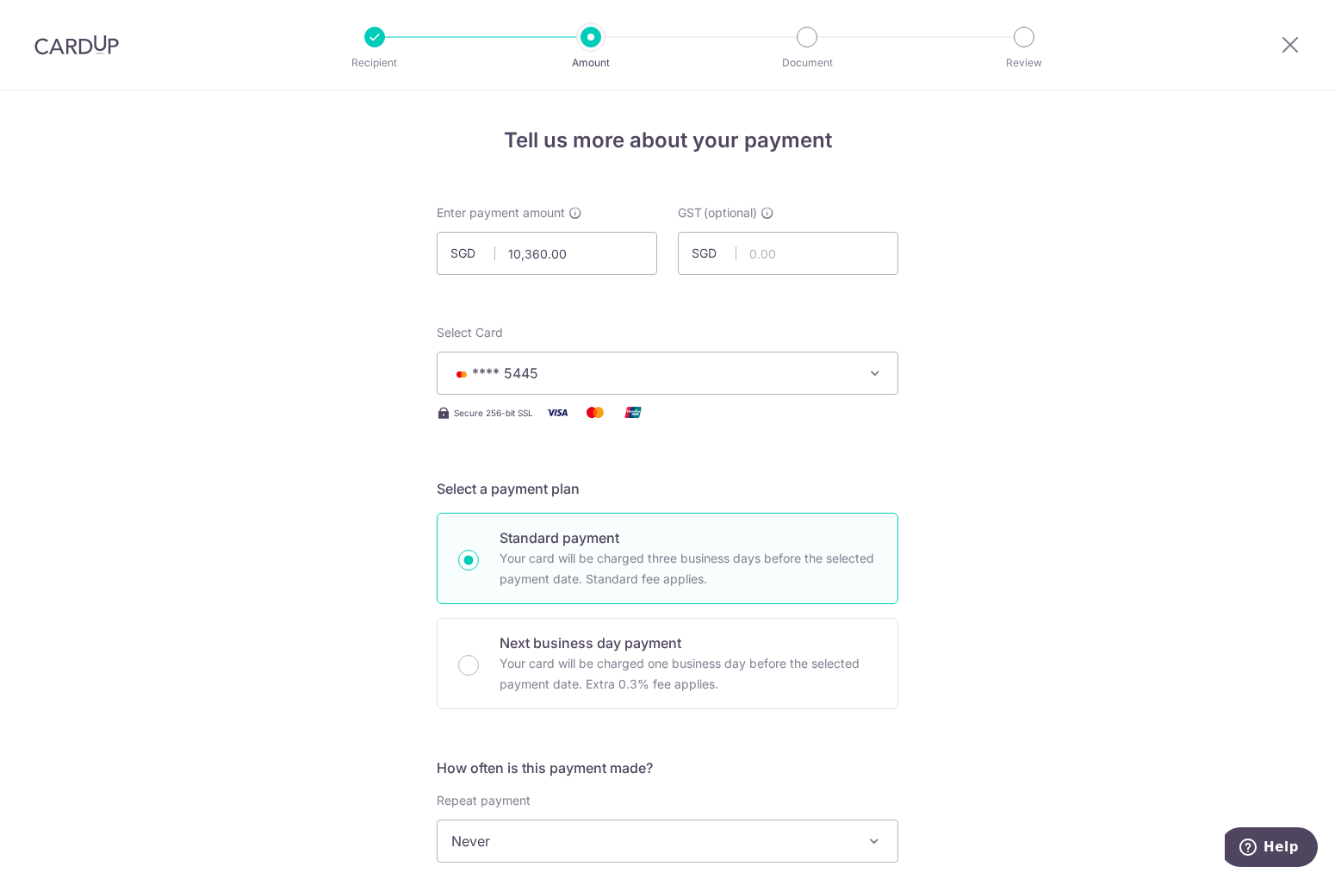
click at [113, 56] on div at bounding box center [76, 45] width 153 height 90
click at [98, 52] on img at bounding box center [76, 44] width 84 height 21
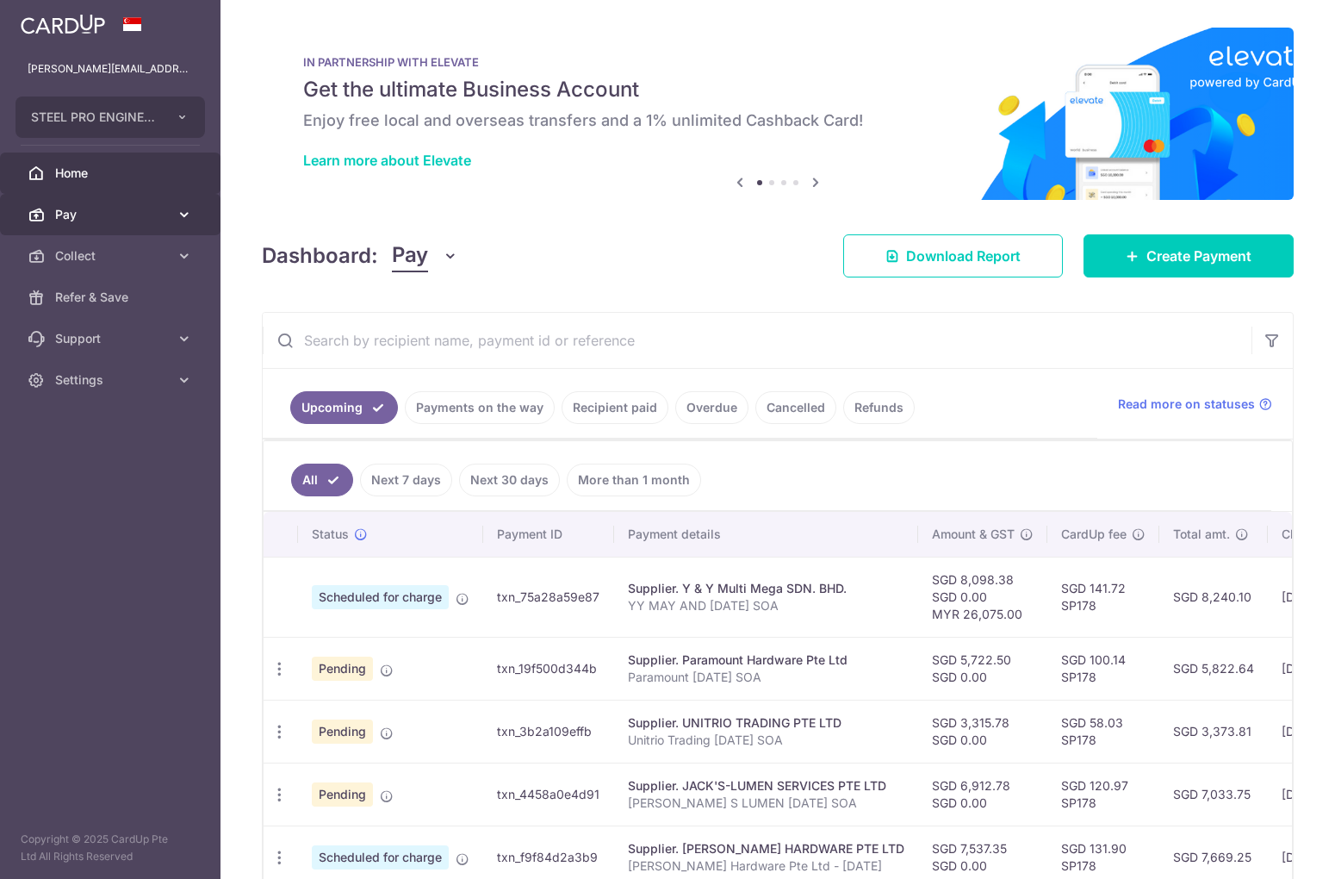
click at [105, 210] on span "Pay" at bounding box center [112, 214] width 114 height 17
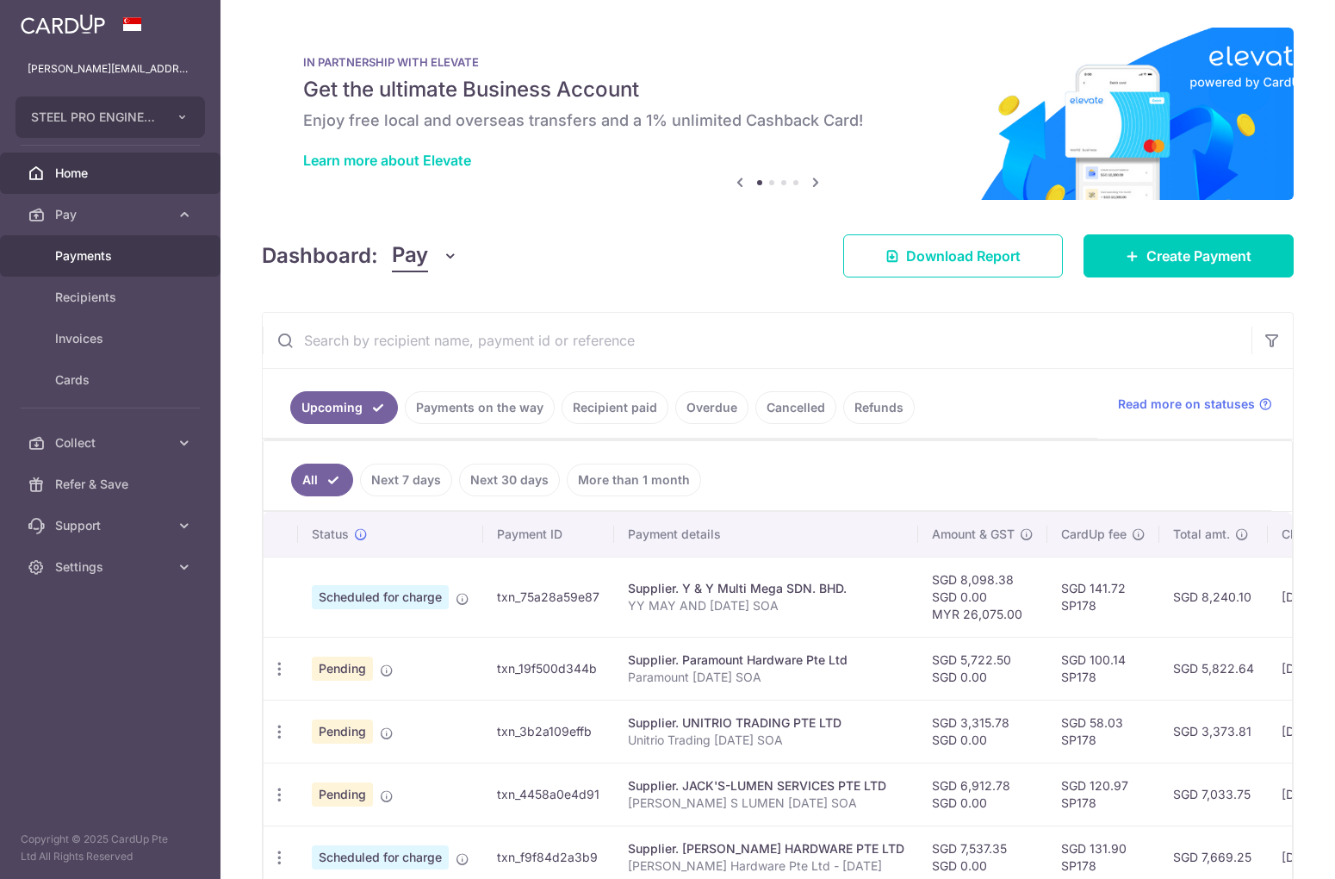
click at [134, 260] on span "Payments" at bounding box center [112, 255] width 114 height 17
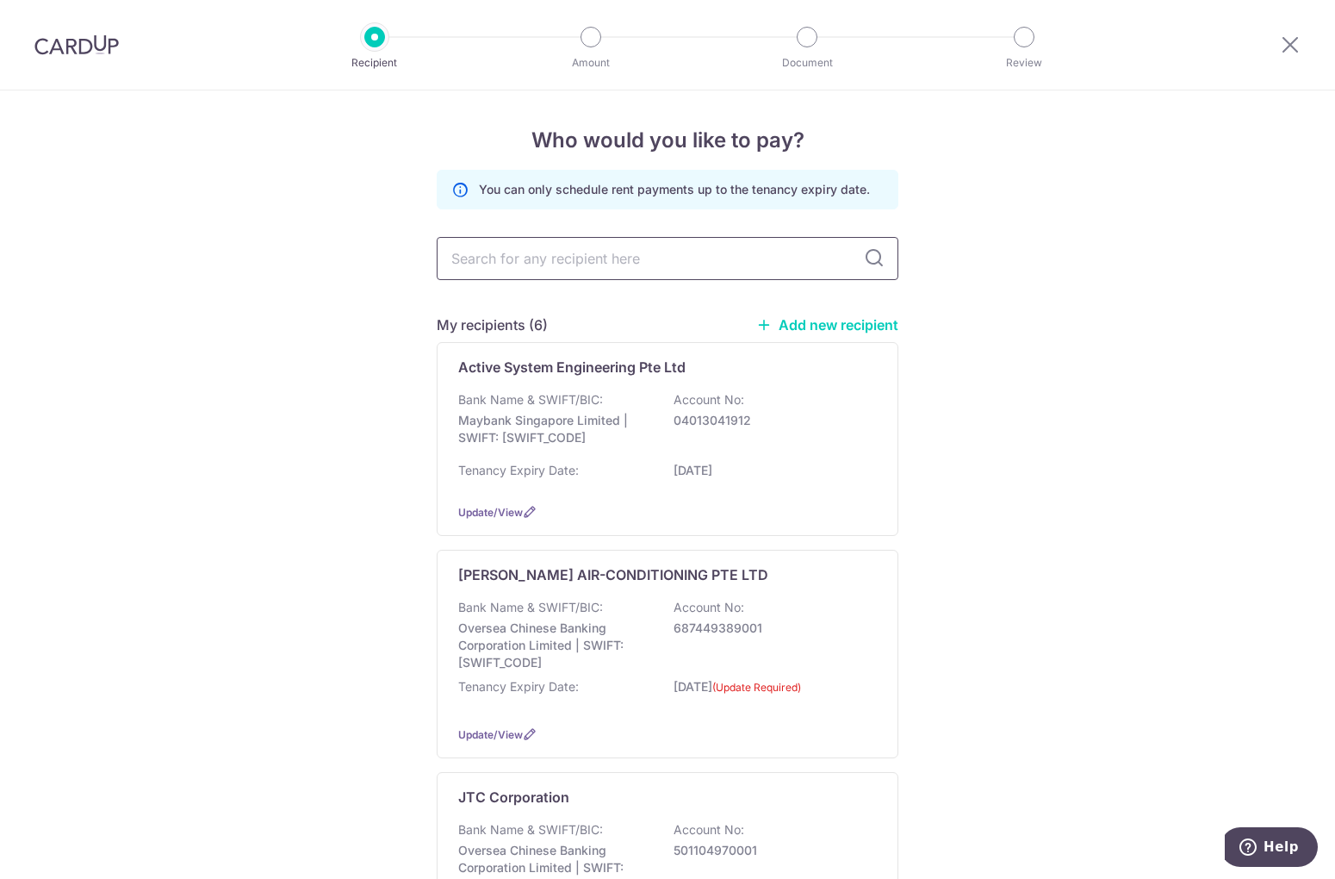
click at [606, 261] on input "text" at bounding box center [668, 258] width 462 height 43
drag, startPoint x: 1196, startPoint y: 478, endPoint x: 1167, endPoint y: 457, distance: 35.7
click at [786, 320] on link "Add new recipient" at bounding box center [827, 324] width 142 height 17
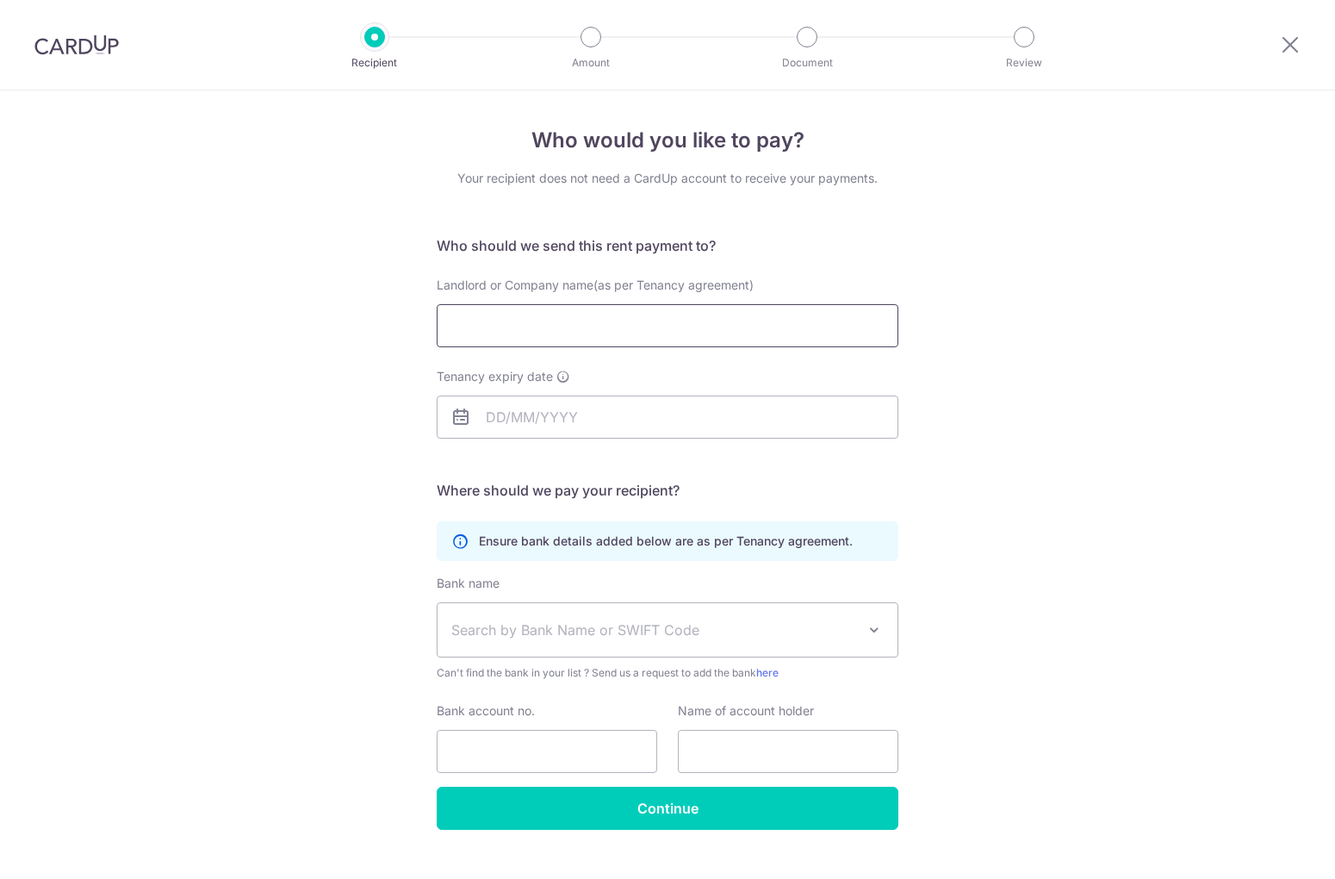
click at [587, 323] on input "Landlord or Company name(as per Tenancy agreement)" at bounding box center [668, 325] width 462 height 43
paste input "Teambuild Engineering & Construction Pte Ltd"
type input "Teambuild Engineering & Construction Pte Ltd"
click at [521, 422] on input "Tenancy expiry date" at bounding box center [668, 416] width 462 height 43
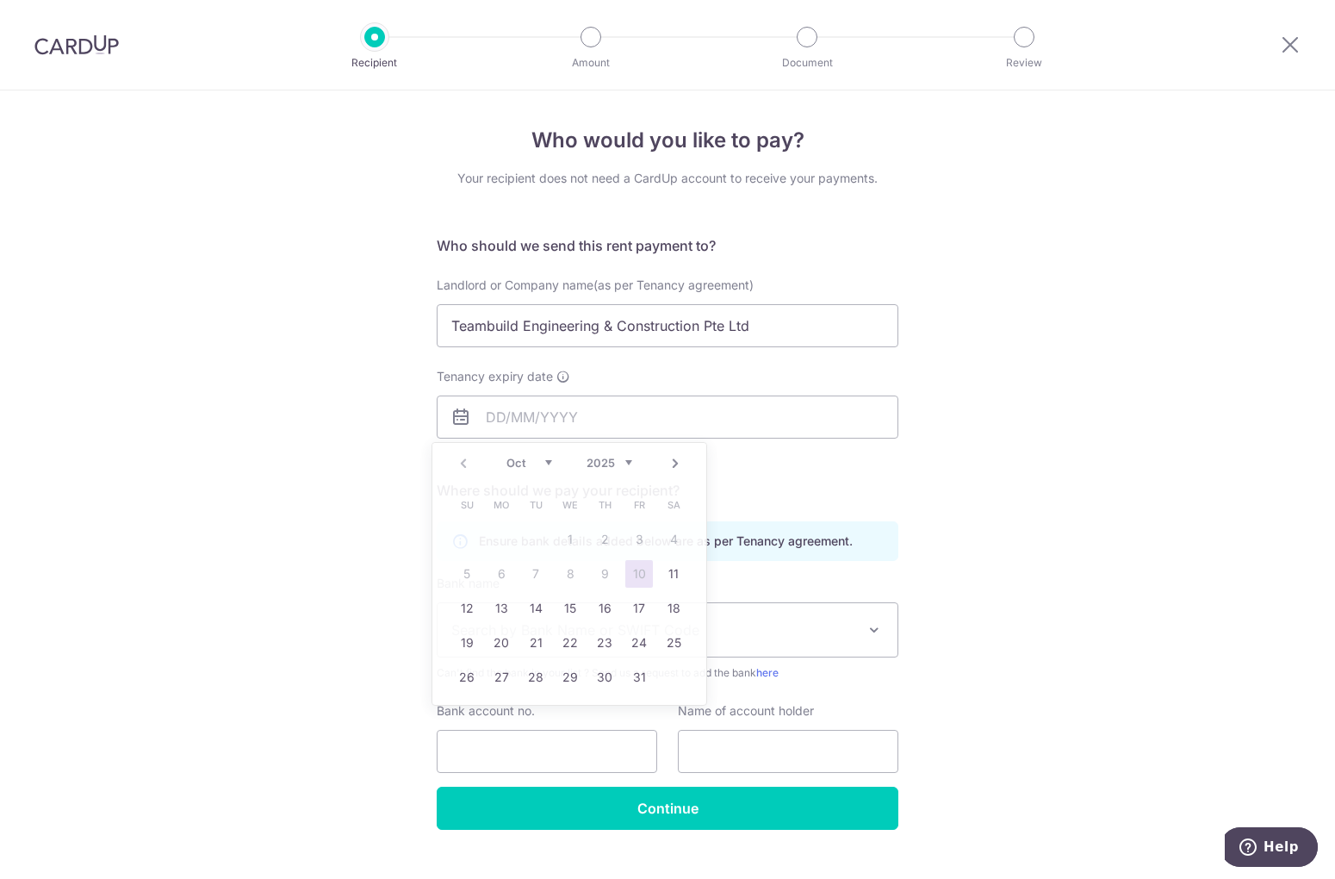
click at [992, 612] on div "Who would you like to pay? Your recipient does not need a CardUp account to rec…" at bounding box center [667, 500] width 1335 height 820
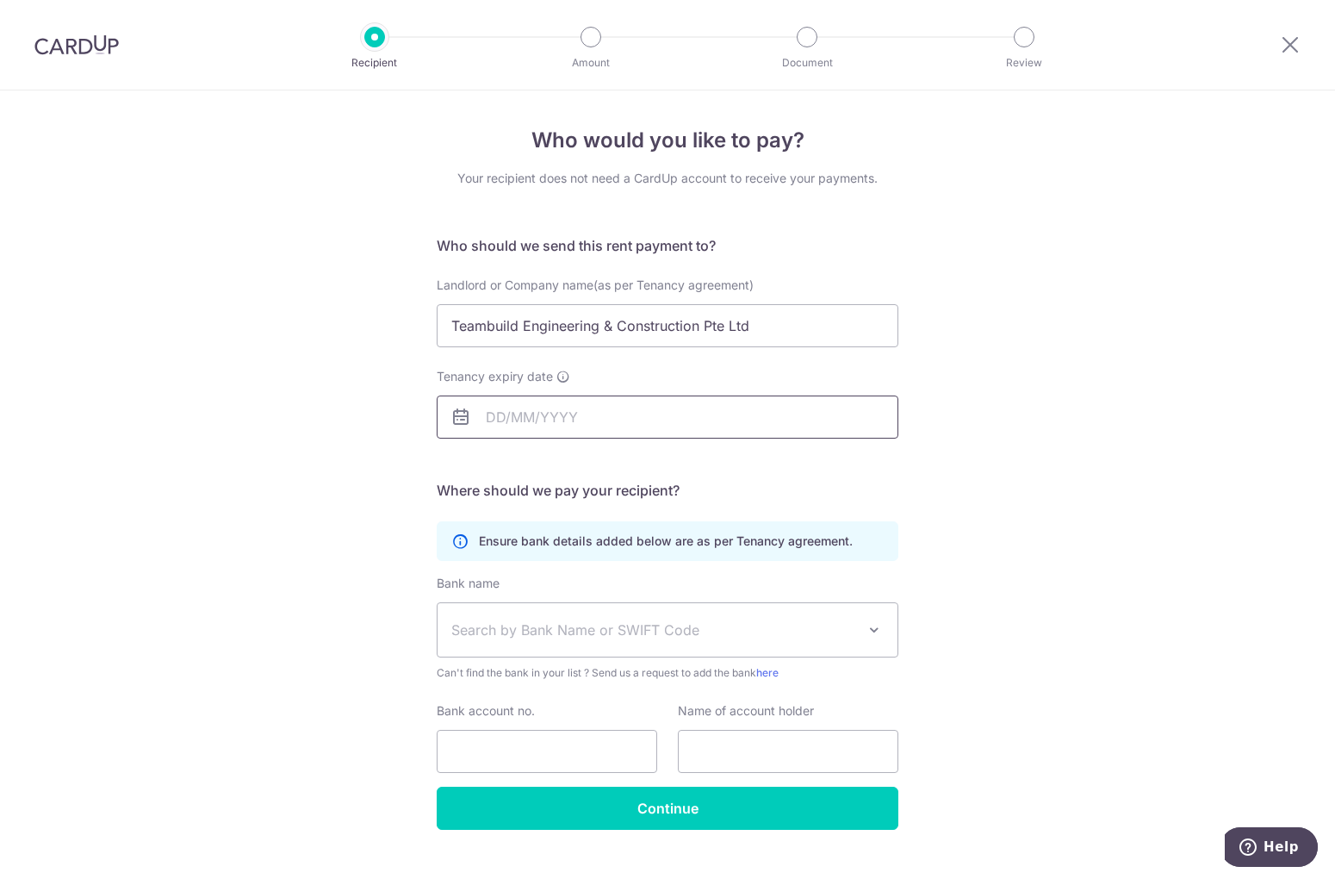
click at [541, 416] on input "Tenancy expiry date" at bounding box center [668, 416] width 462 height 43
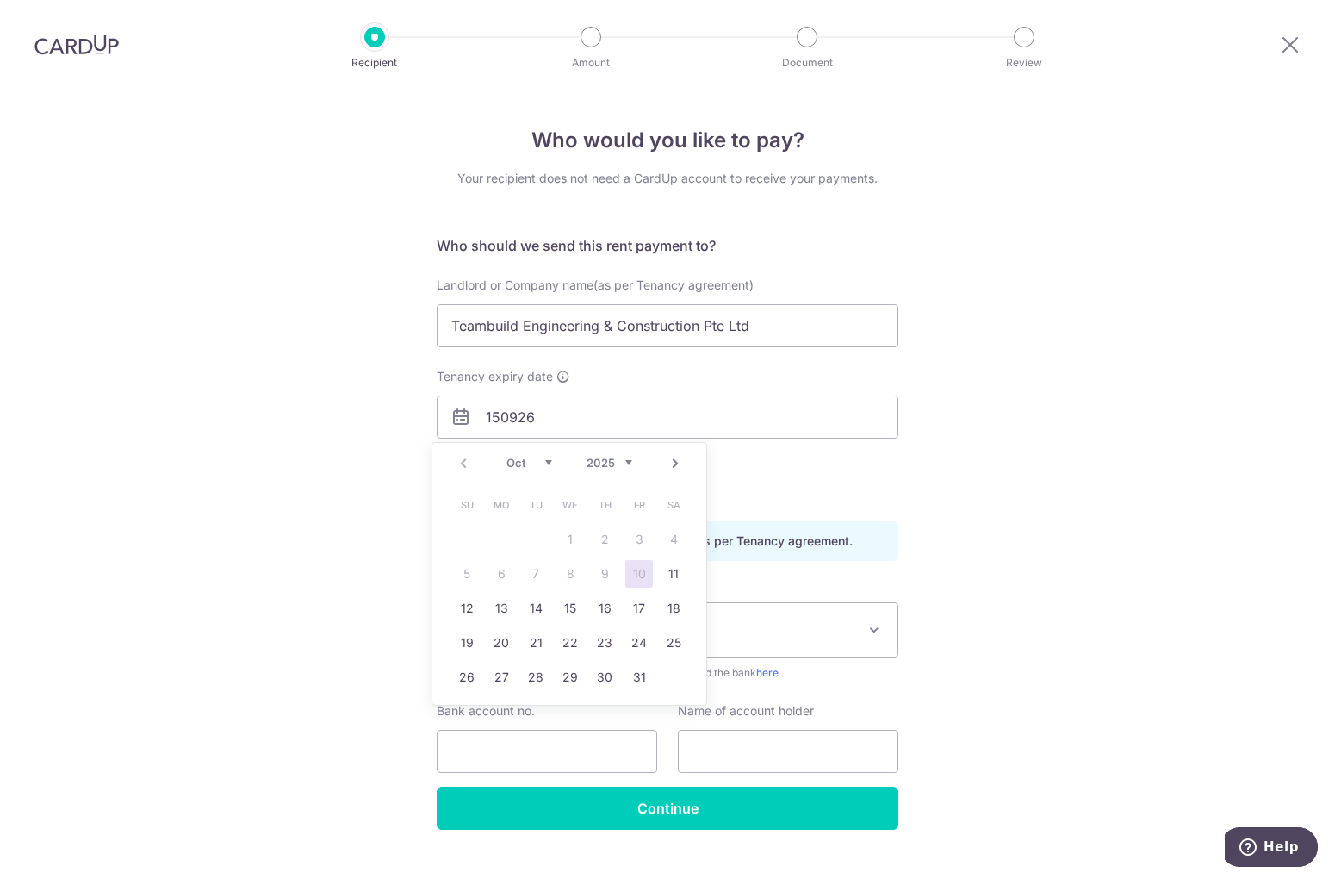
click at [1255, 539] on div "Who would you like to pay? Your recipient does not need a CardUp account to rec…" at bounding box center [667, 500] width 1335 height 820
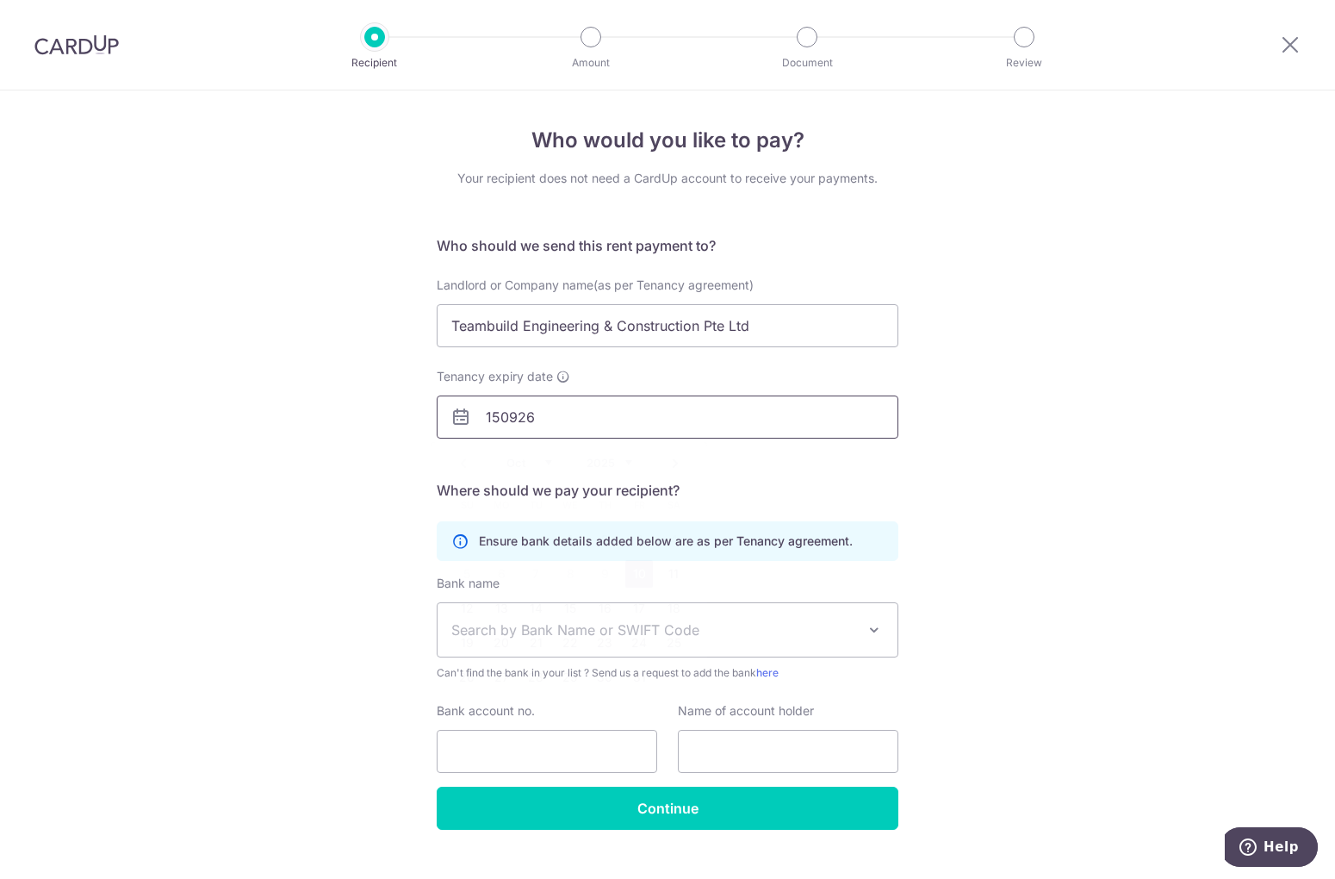
click at [511, 413] on input "150926" at bounding box center [668, 416] width 462 height 43
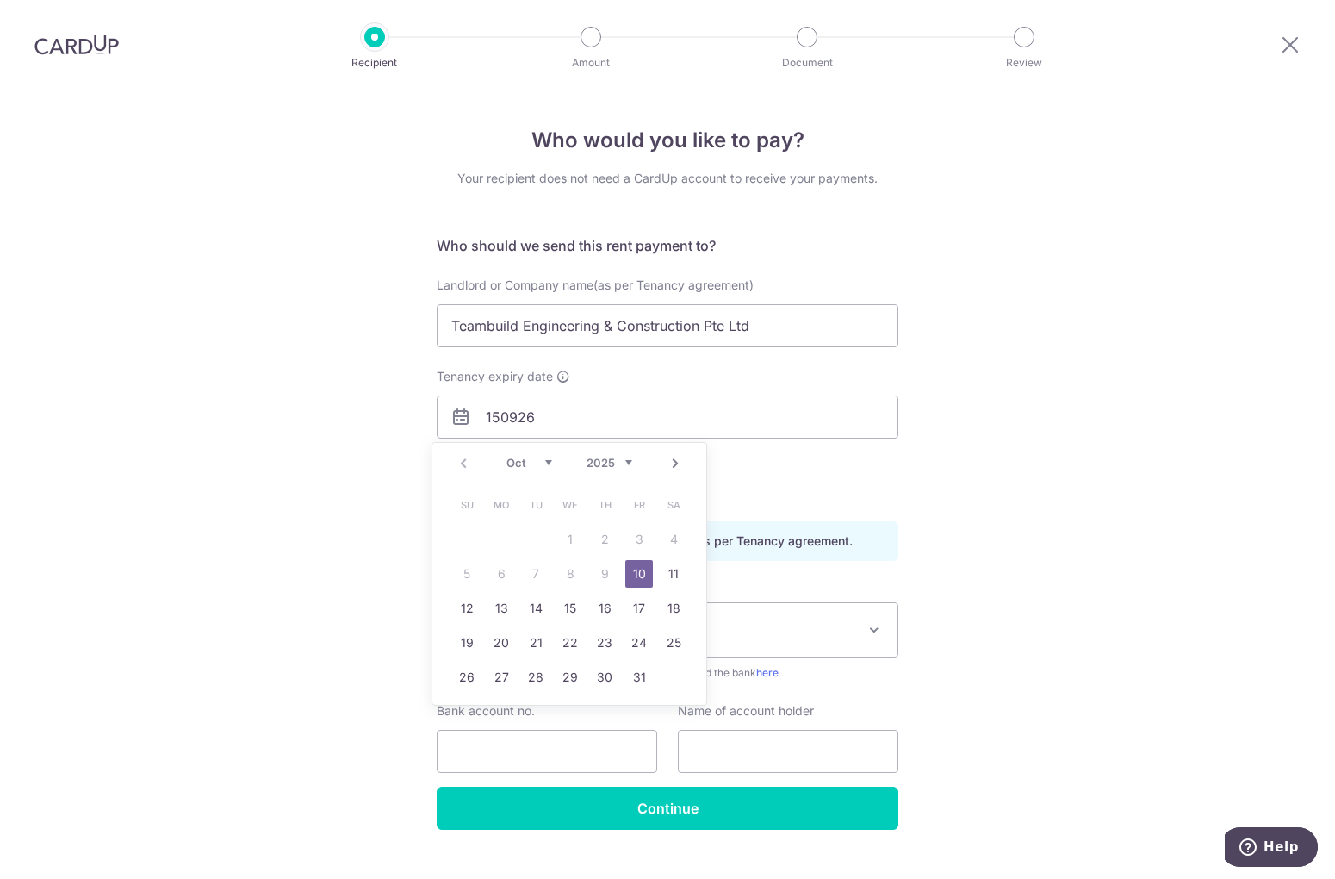
click at [627, 463] on select "2025 2026 2027 2028 2029 2030 2031 2032 2033 2034 2035" at bounding box center [610, 463] width 46 height 14
click at [465, 463] on link "Prev" at bounding box center [463, 463] width 21 height 21
click at [539, 607] on link "15" at bounding box center [536, 608] width 28 height 28
type input "15/09/2026"
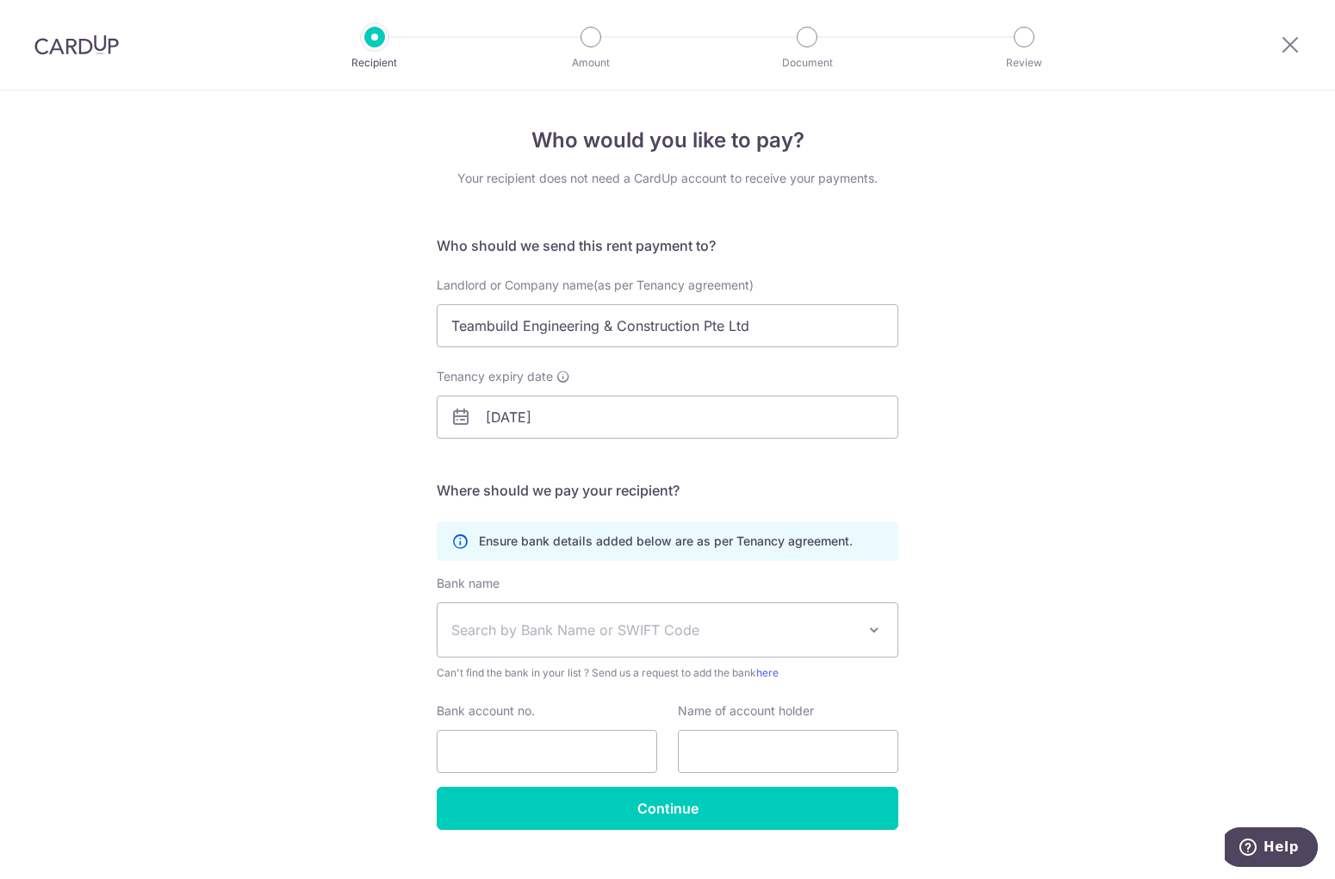
click at [976, 591] on div "Who would you like to pay? Your recipient does not need a CardUp account to rec…" at bounding box center [667, 500] width 1335 height 820
click at [600, 586] on div "Bank name Select Bank UBS AG ANEXT BANK PTE LTD Australia & New Zealand Banking…" at bounding box center [668, 628] width 462 height 107
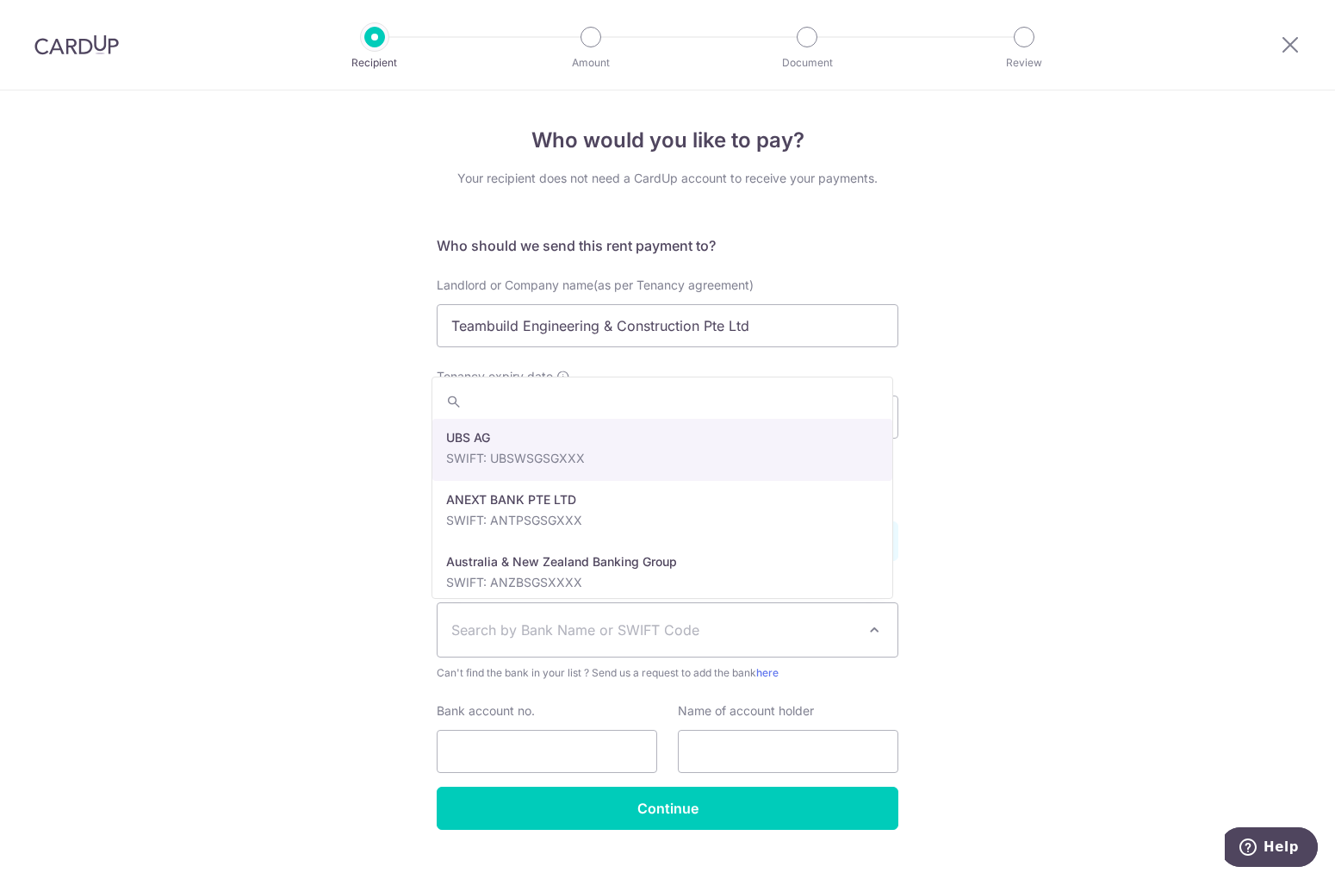
click at [594, 615] on span "Search by Bank Name or SWIFT Code" at bounding box center [668, 629] width 460 height 53
click at [893, 442] on form "Who should we send this rent payment to? Landlord or Company name(as per Tenanc…" at bounding box center [668, 532] width 462 height 594
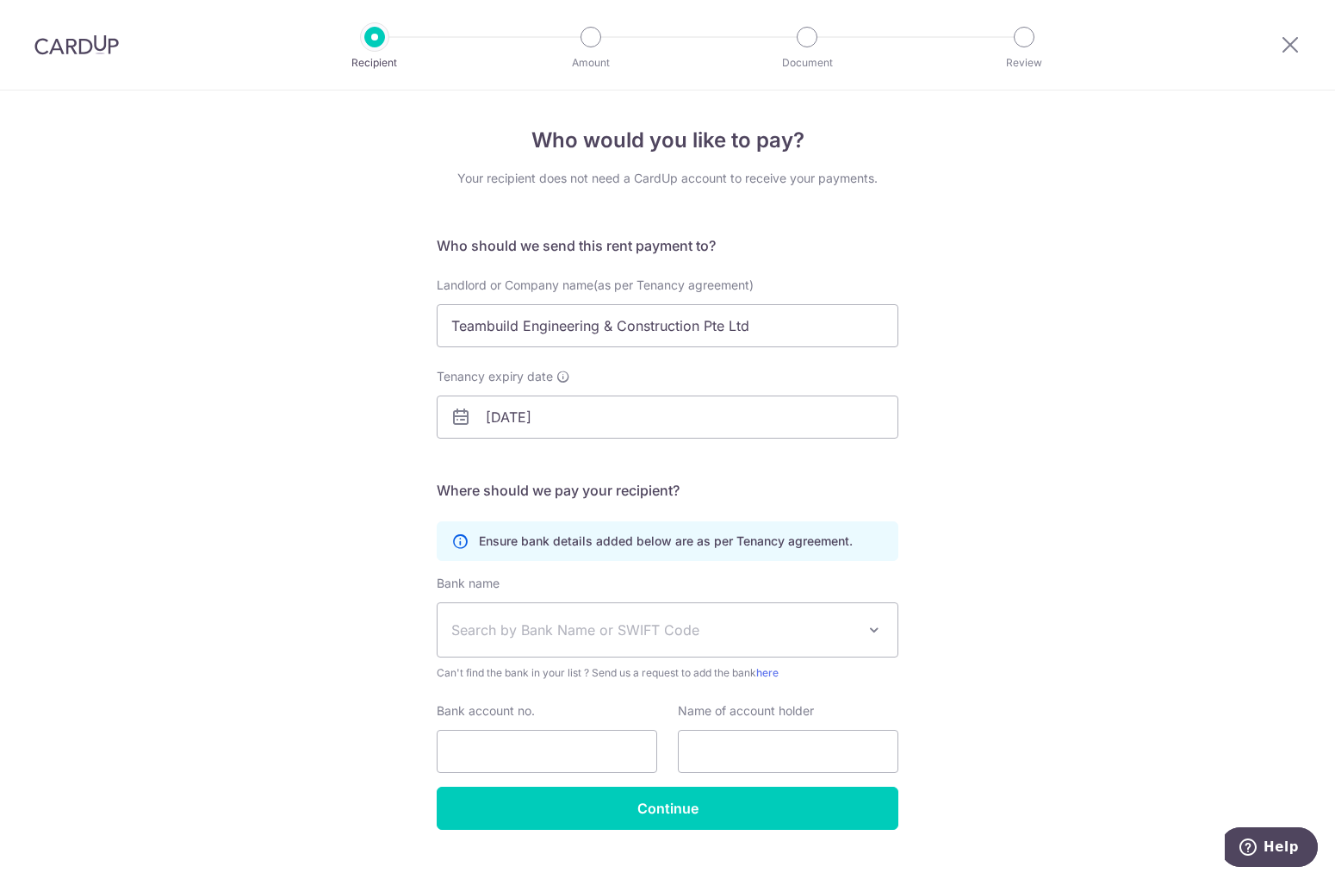
click at [1107, 719] on div "Who would you like to pay? Your recipient does not need a CardUp account to rec…" at bounding box center [667, 500] width 1335 height 820
click at [759, 636] on span "Search by Bank Name or SWIFT Code" at bounding box center [653, 629] width 405 height 21
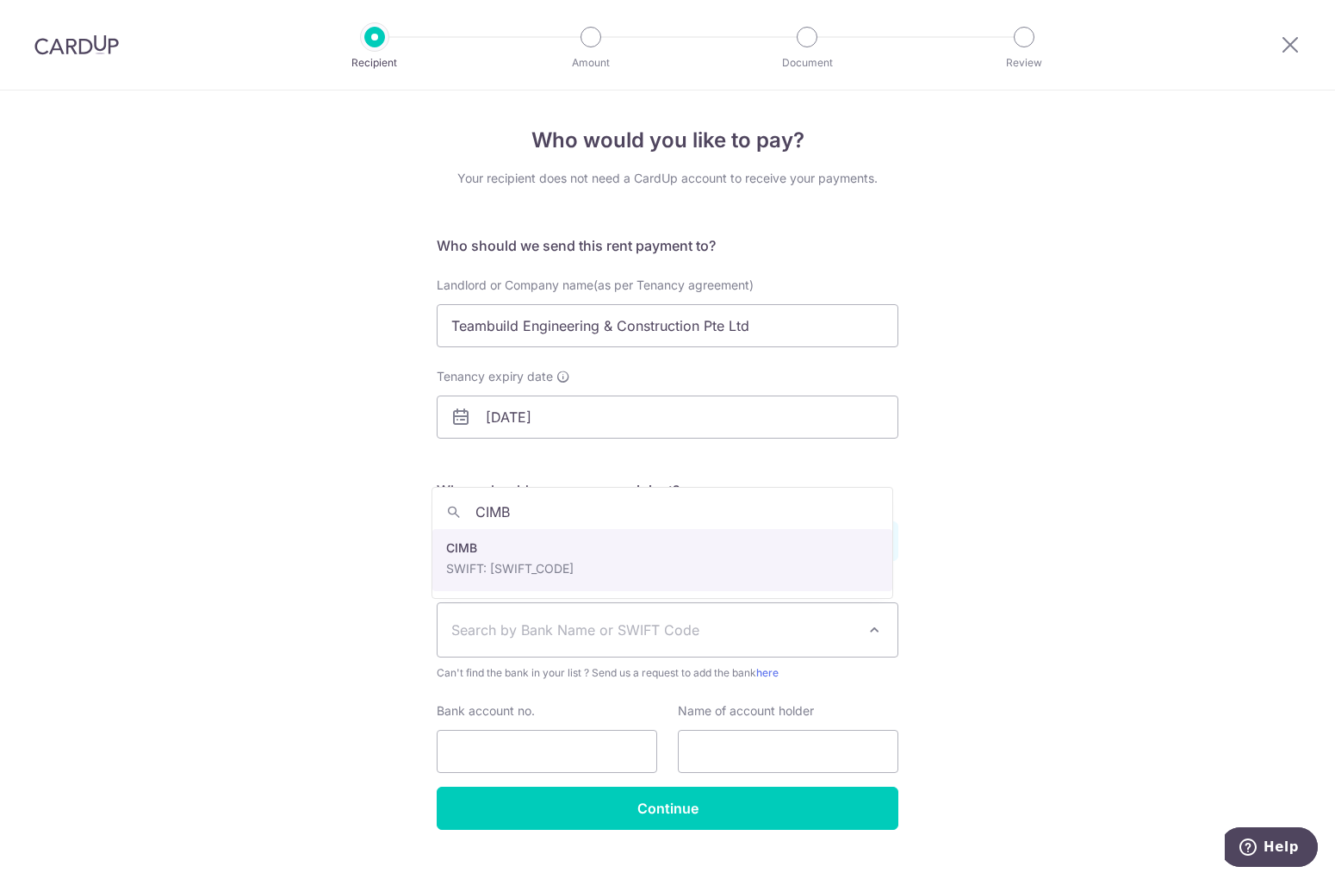
type input "CIMB"
select select "5"
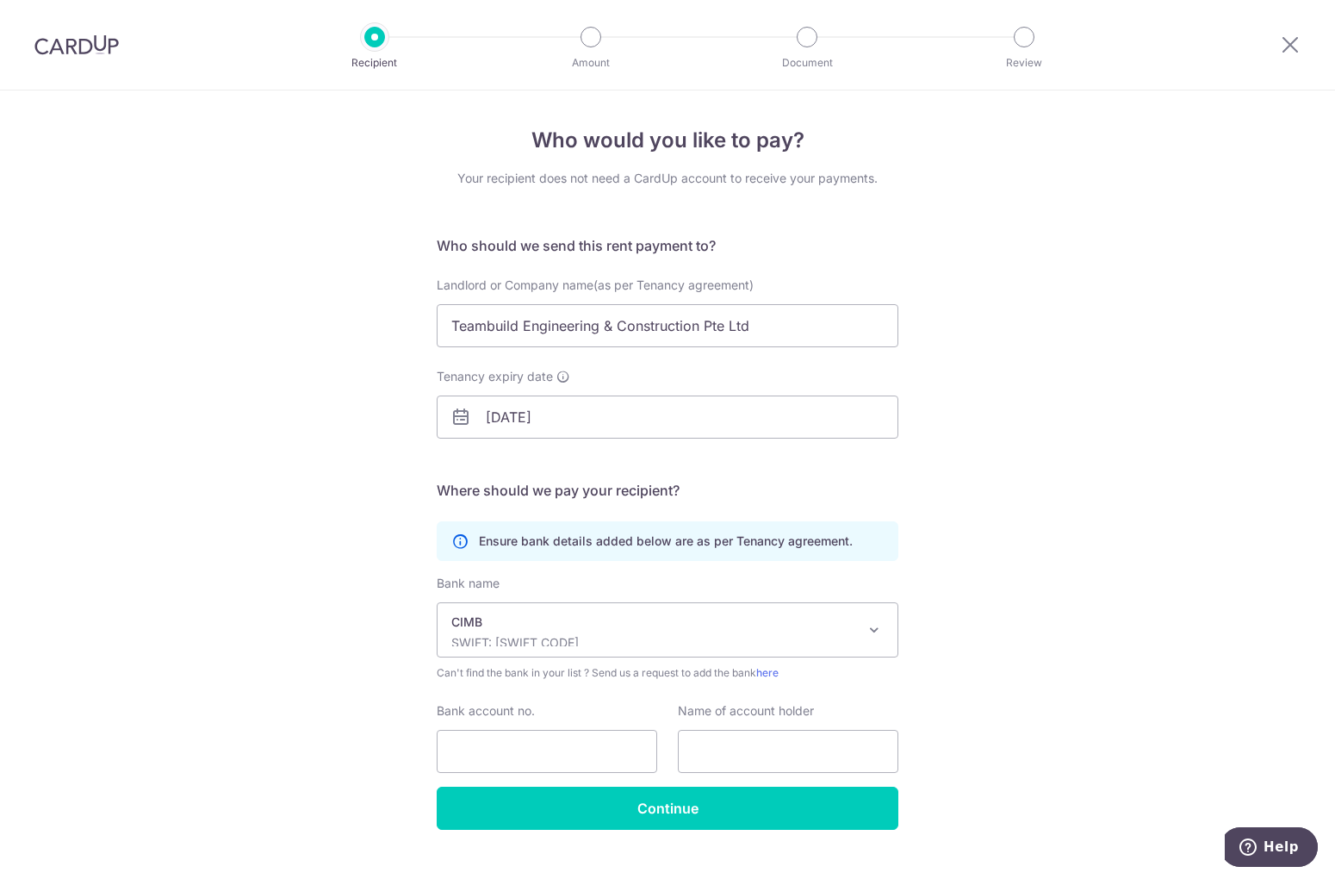
click at [246, 763] on div "Who would you like to pay? Your recipient does not need a CardUp account to rec…" at bounding box center [667, 500] width 1335 height 820
click at [1003, 581] on div "Who would you like to pay? Your recipient does not need a CardUp account to rec…" at bounding box center [667, 500] width 1335 height 820
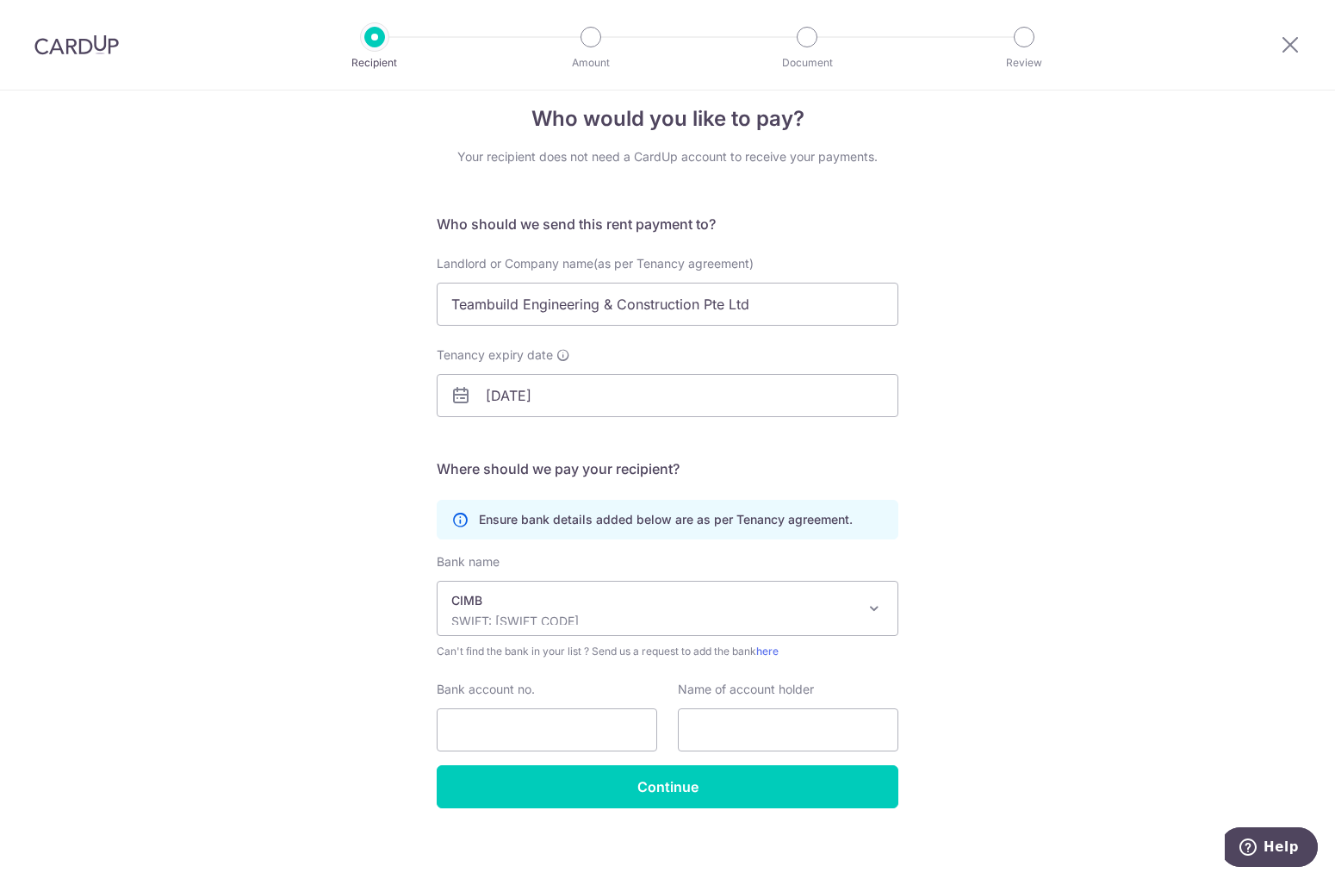
scroll to position [31, 0]
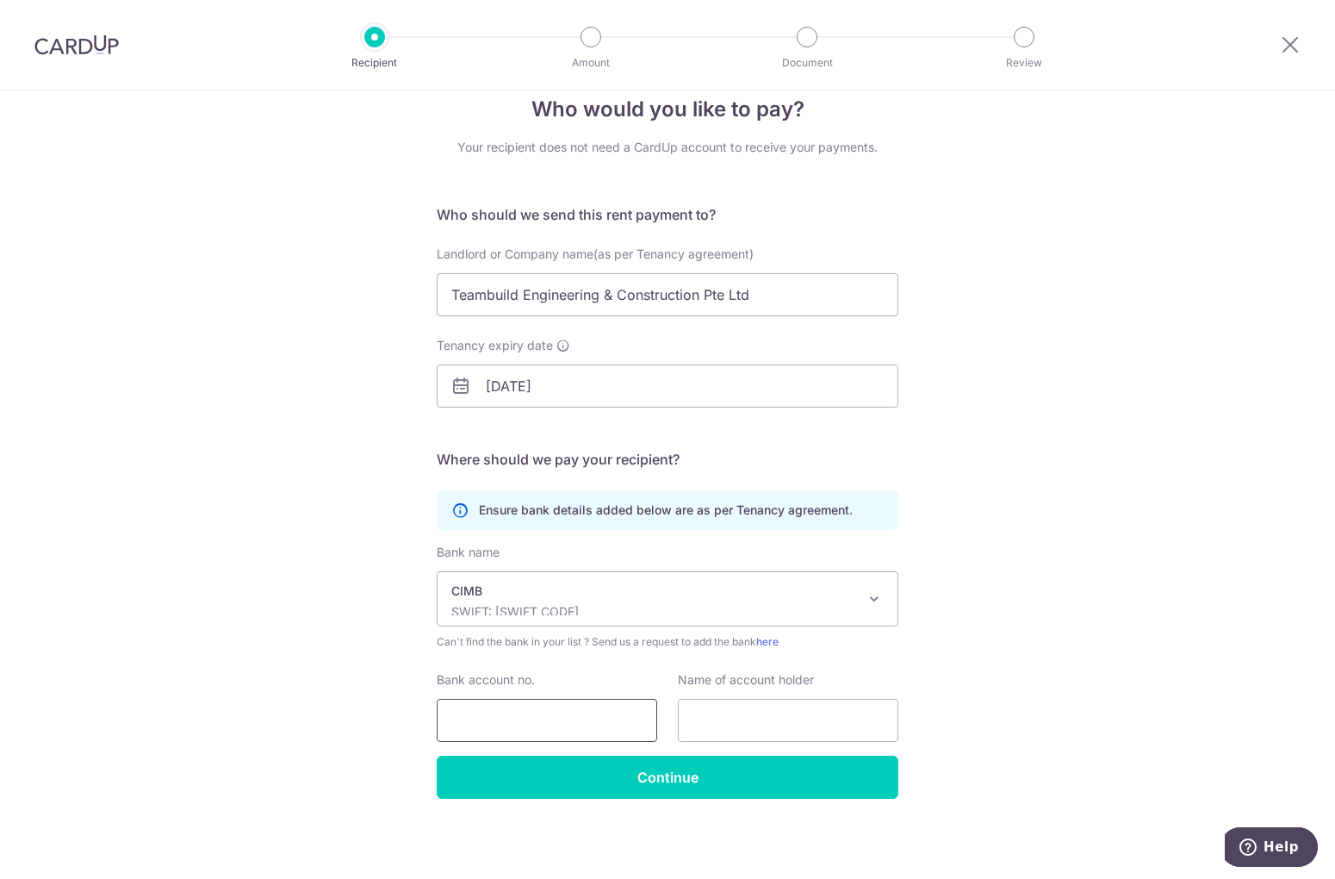
click at [502, 713] on input "Bank account no." at bounding box center [547, 720] width 221 height 43
paste input "2000545327"
type input "2000545327"
click at [678, 712] on input "text" at bounding box center [788, 720] width 221 height 43
drag, startPoint x: 778, startPoint y: 277, endPoint x: 134, endPoint y: 277, distance: 644.3
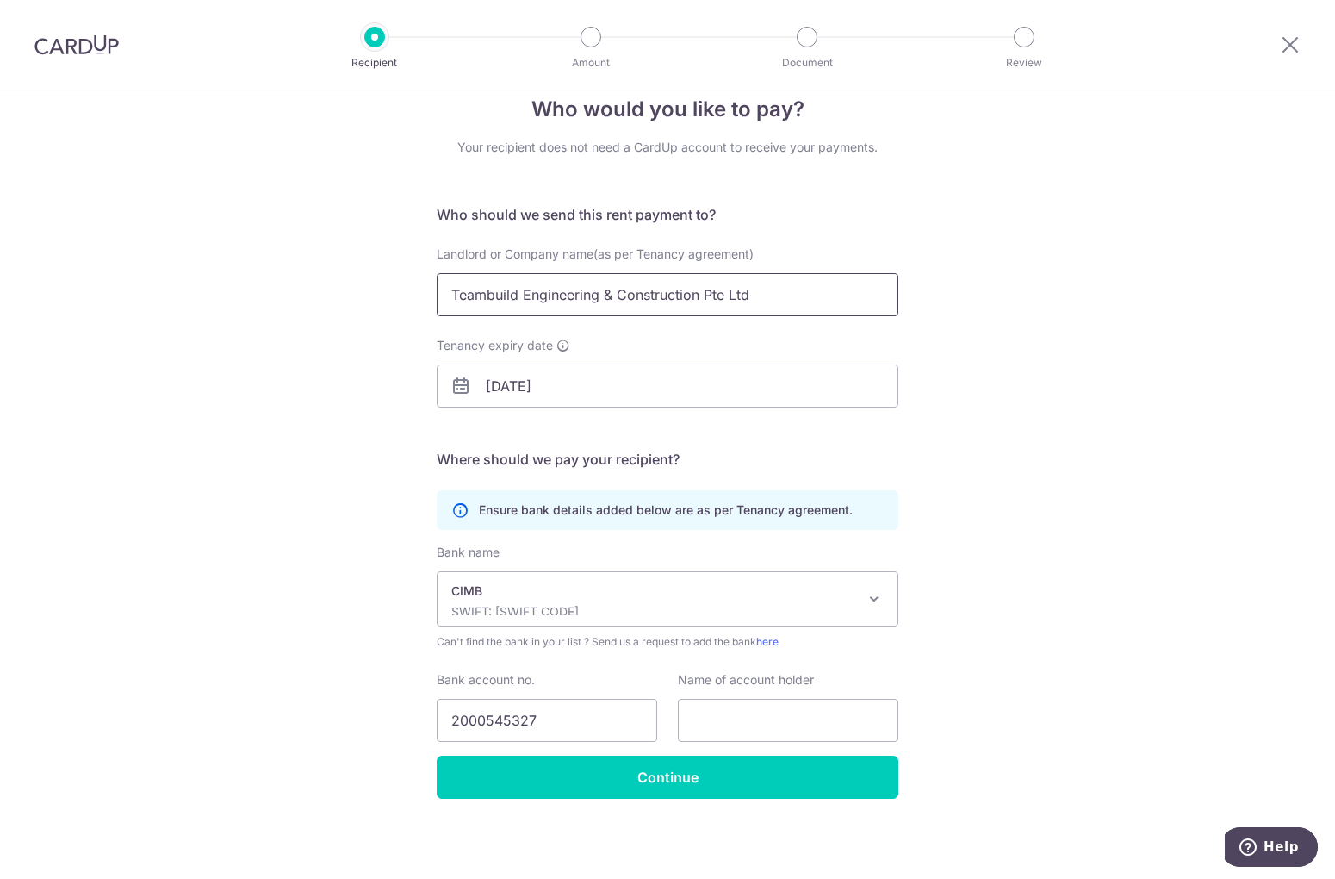
click at [134, 277] on div "Who would you like to pay? Your recipient does not need a CardUp account to rec…" at bounding box center [667, 469] width 1335 height 820
click at [734, 721] on input "text" at bounding box center [788, 720] width 221 height 43
paste input "Teambuild Engineering & Construction Pte Ltd"
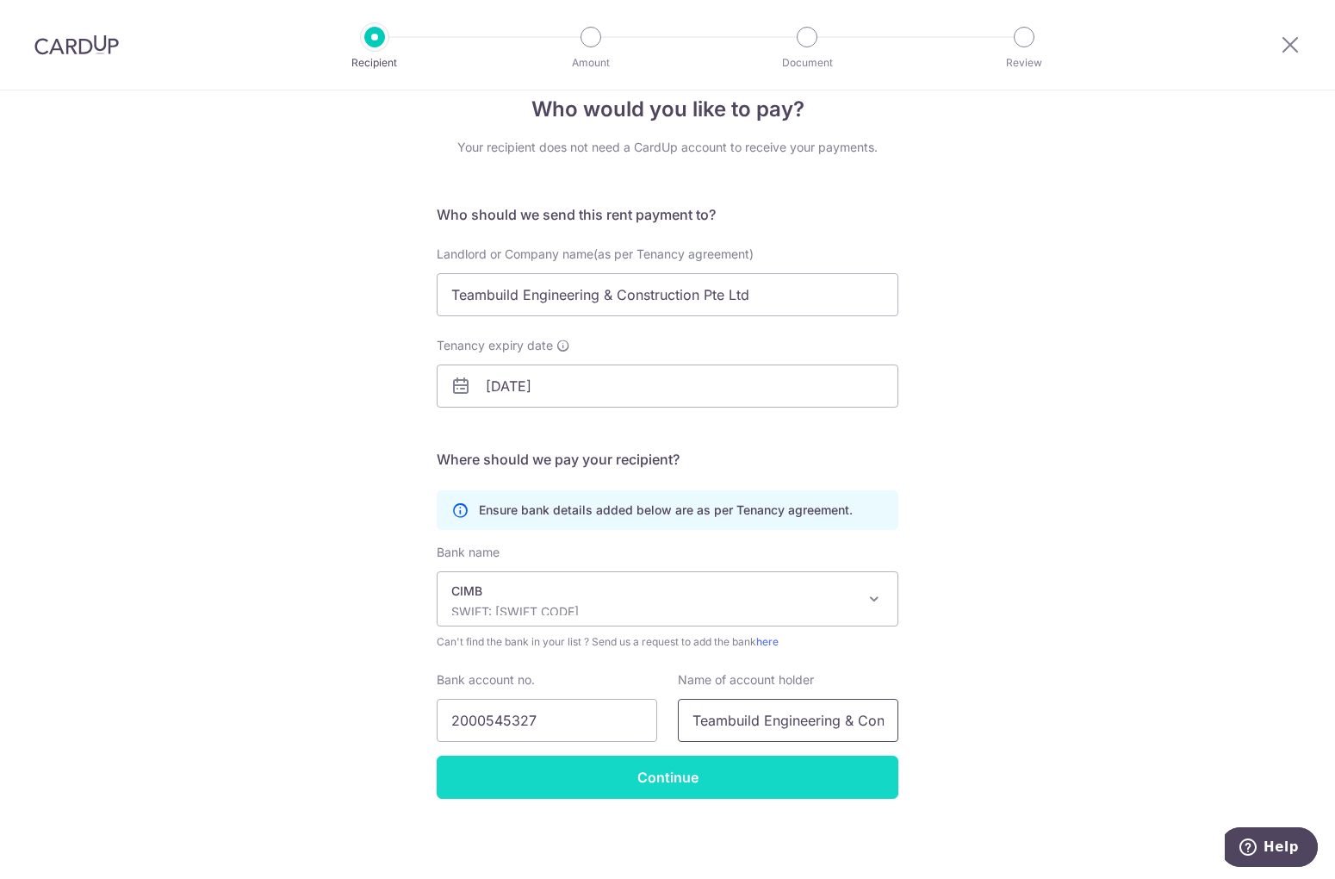
scroll to position [0, 107]
type input "Teambuild Engineering & Construction Pte Ltd"
click at [743, 777] on input "Continue" at bounding box center [668, 776] width 462 height 43
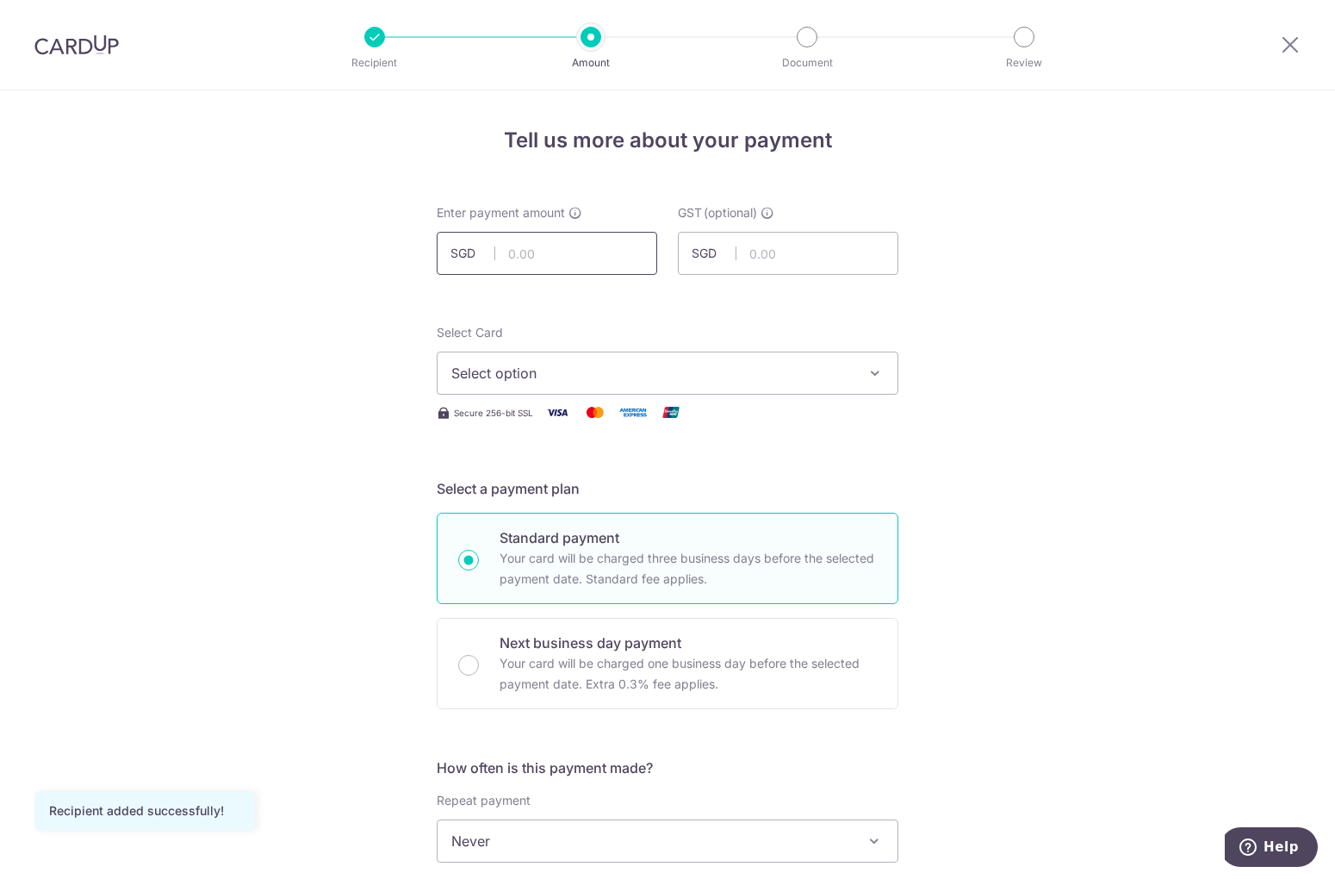
click at [589, 253] on input "text" at bounding box center [547, 253] width 221 height 43
type input "10,360.00"
click at [739, 379] on span "Select option" at bounding box center [651, 373] width 401 height 21
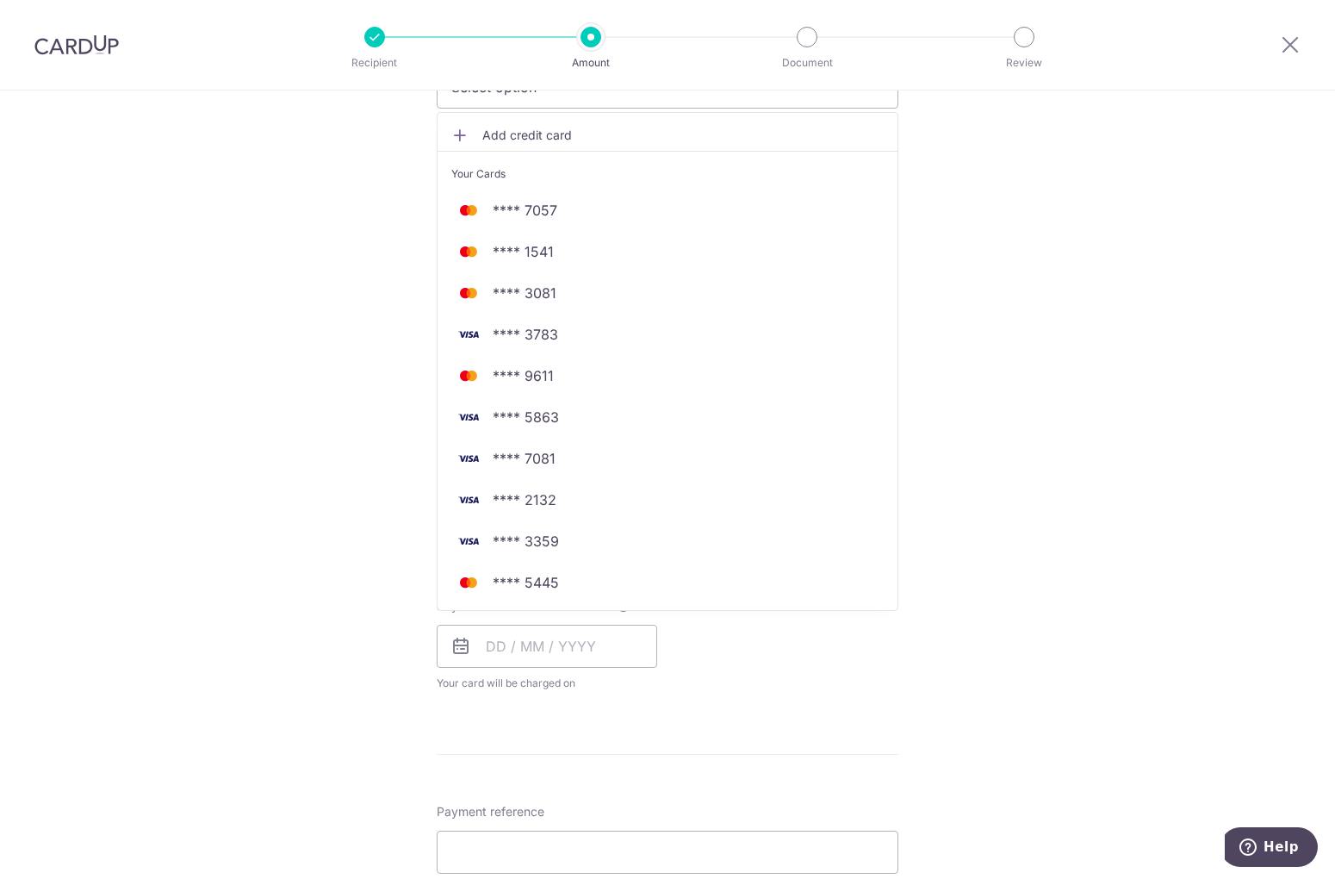
scroll to position [287, 0]
drag, startPoint x: 684, startPoint y: 584, endPoint x: 705, endPoint y: 596, distance: 23.9
click at [684, 584] on span "**** 5445" at bounding box center [667, 581] width 432 height 21
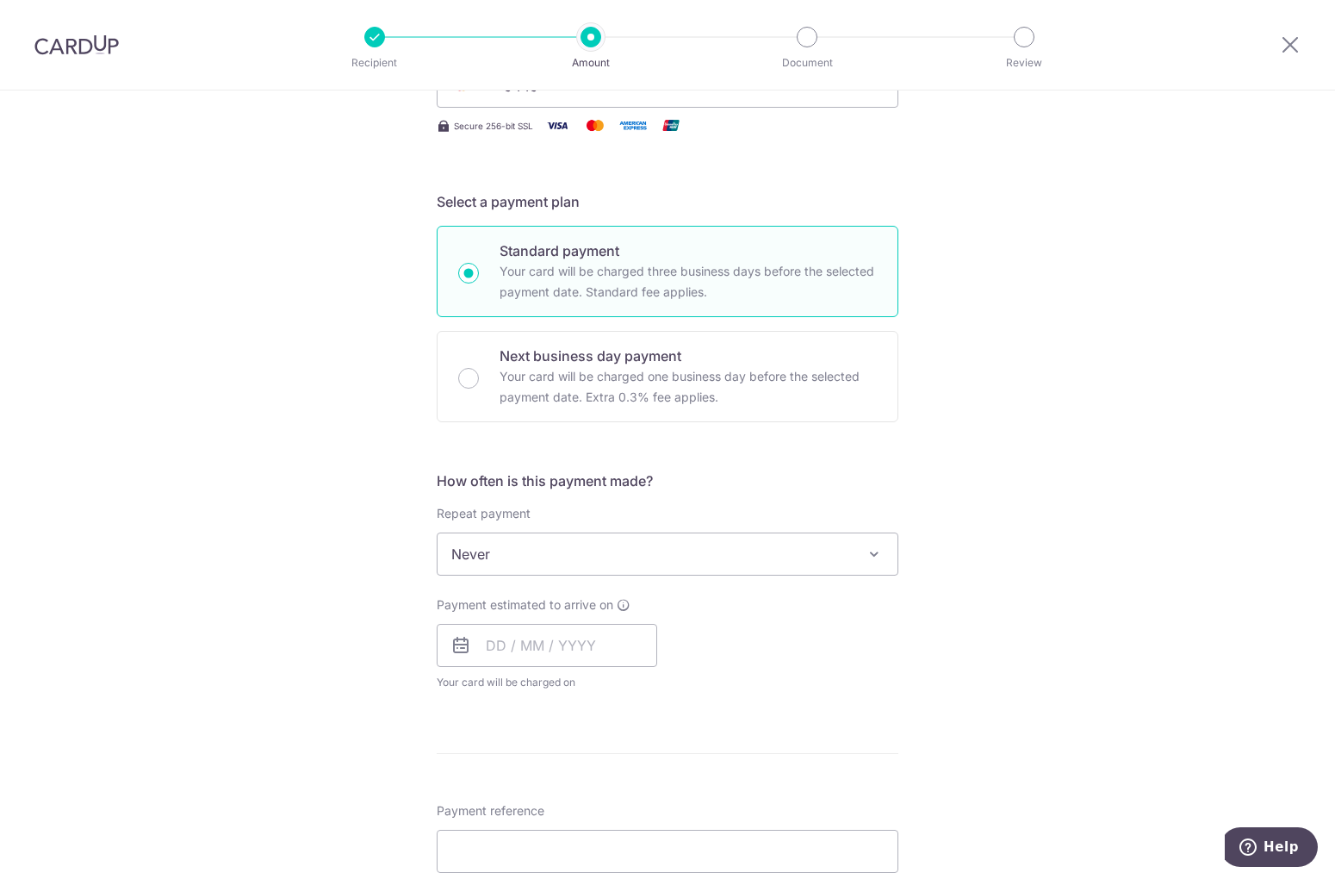
click at [780, 549] on span "Never" at bounding box center [668, 553] width 460 height 41
click at [255, 646] on div "Tell us more about your payment Enter payment amount SGD 10,360.00 10360.00 GST…" at bounding box center [667, 641] width 1335 height 1674
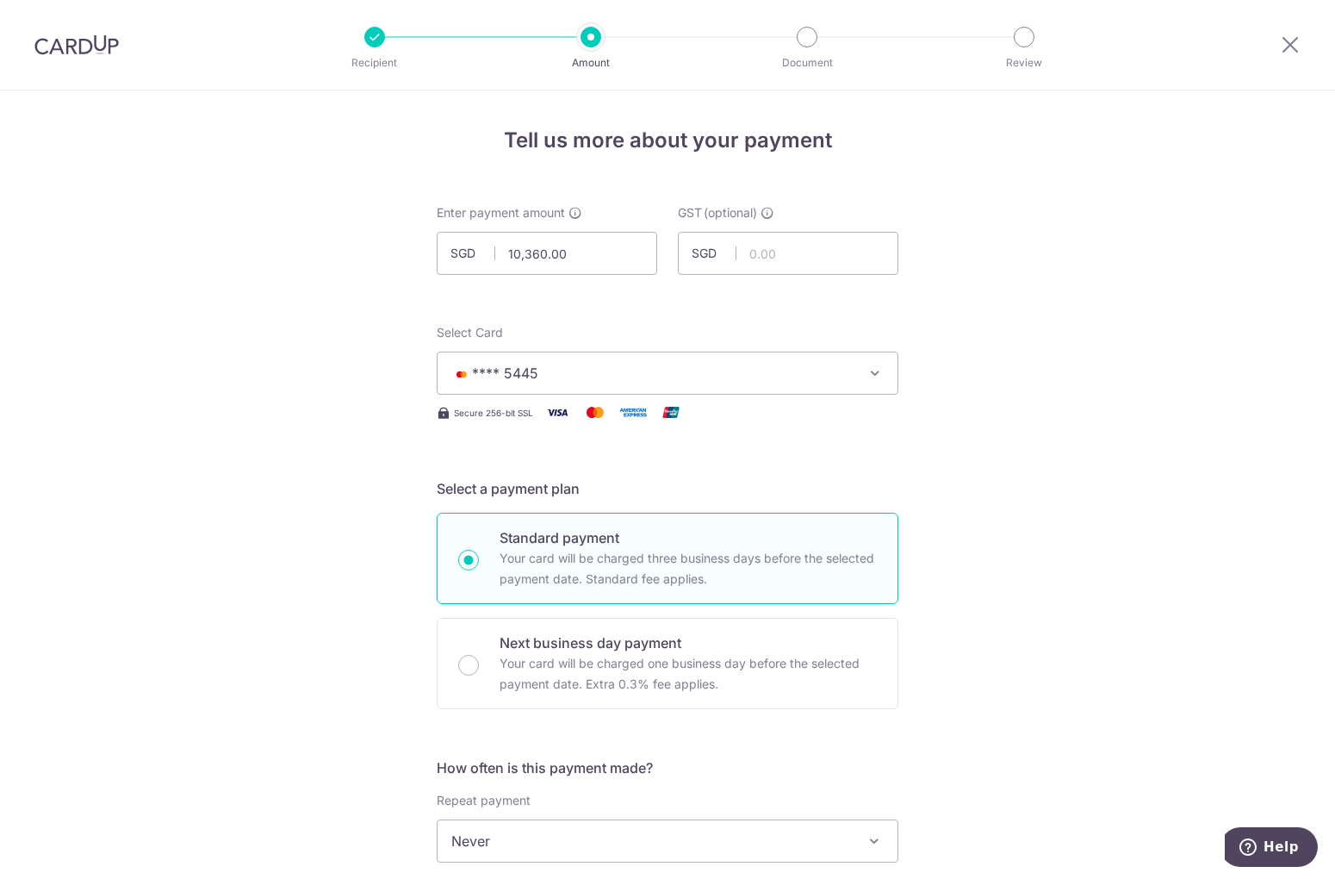
scroll to position [574, 0]
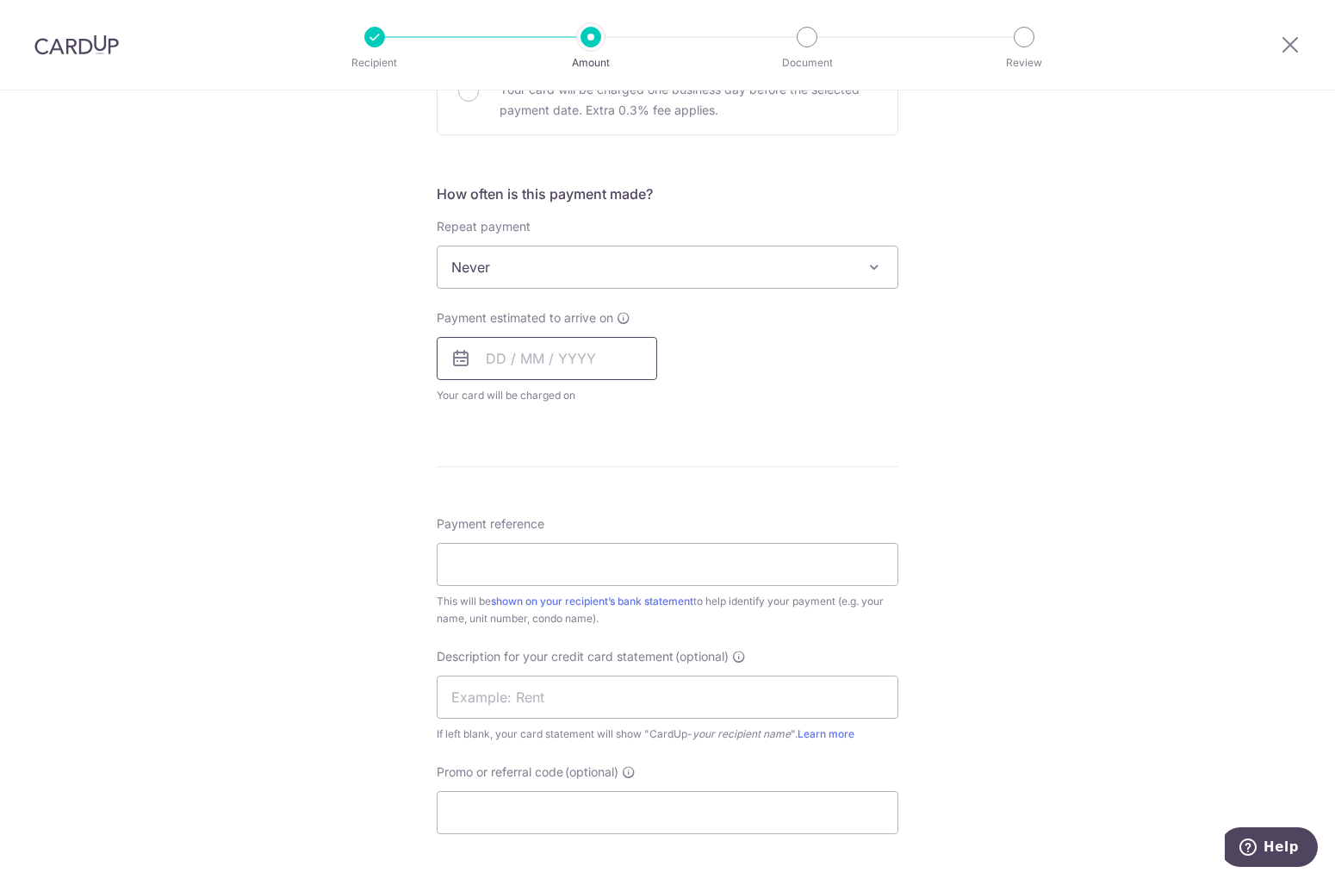
click at [565, 363] on input "text" at bounding box center [547, 358] width 221 height 43
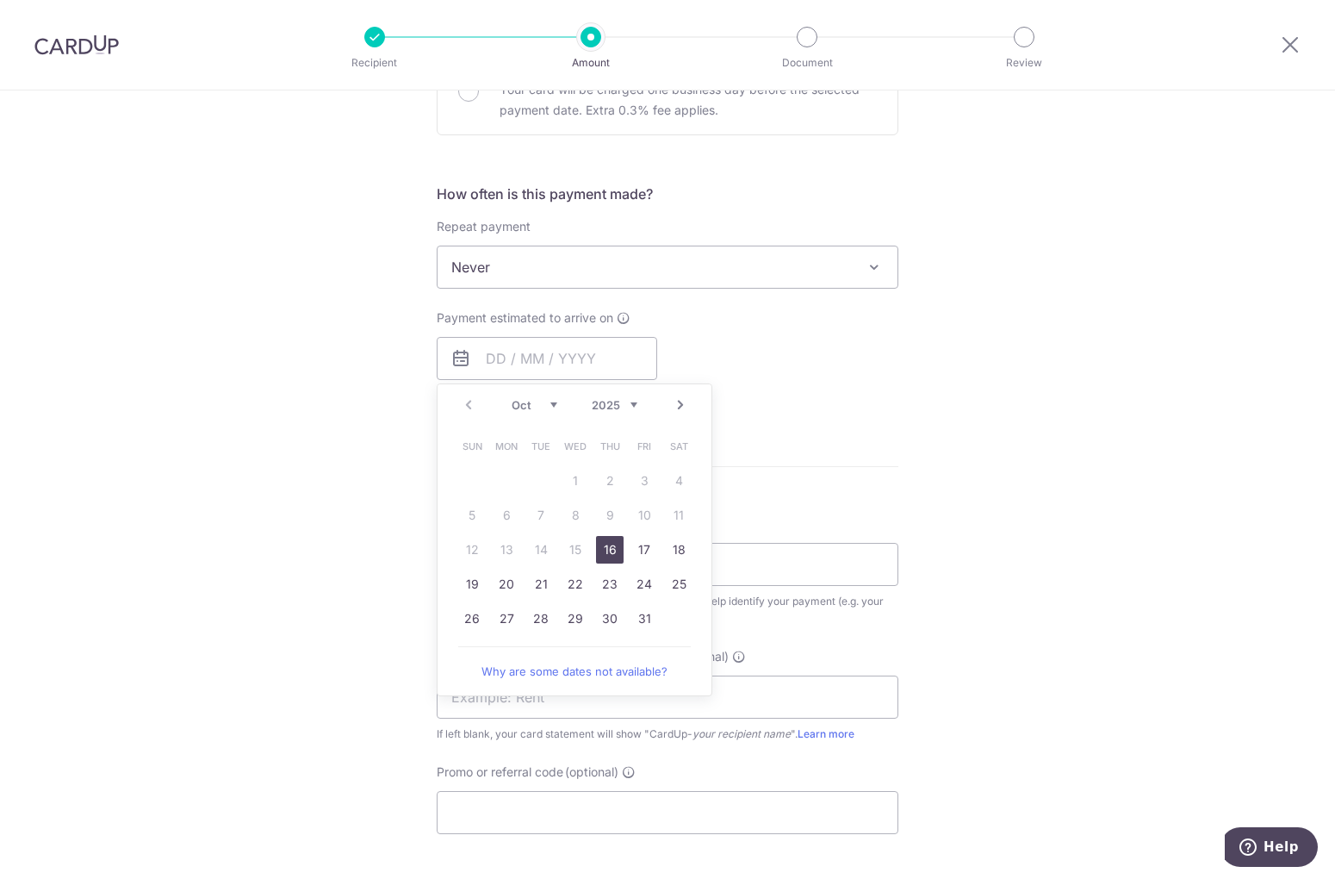
click at [600, 557] on link "16" at bounding box center [610, 550] width 28 height 28
type input "16/10/2025"
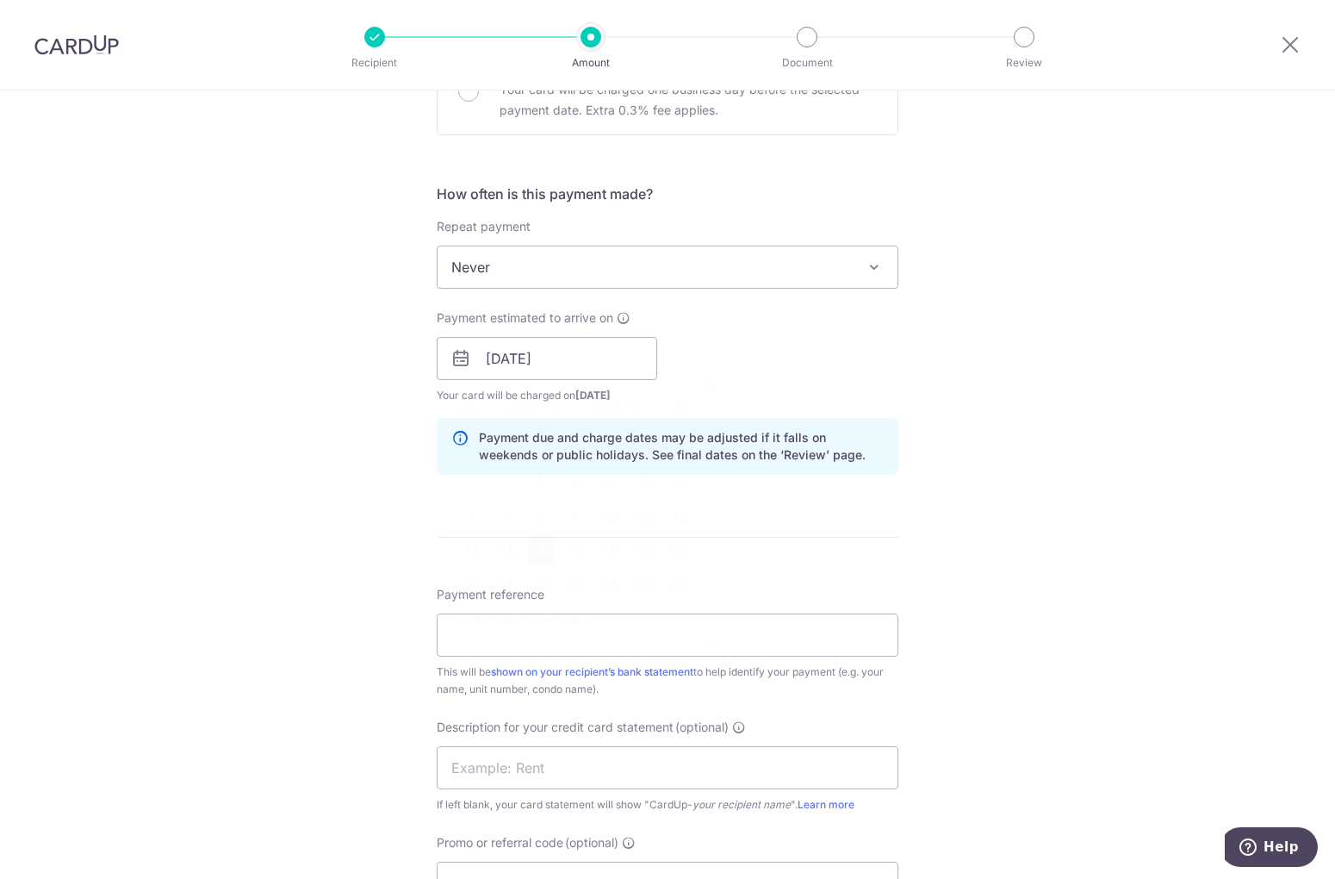
click at [195, 546] on div "Tell us more about your payment Enter payment amount SGD 10,360.00 10360.00 GST…" at bounding box center [667, 389] width 1335 height 1744
click at [529, 632] on input "Payment reference" at bounding box center [668, 634] width 462 height 43
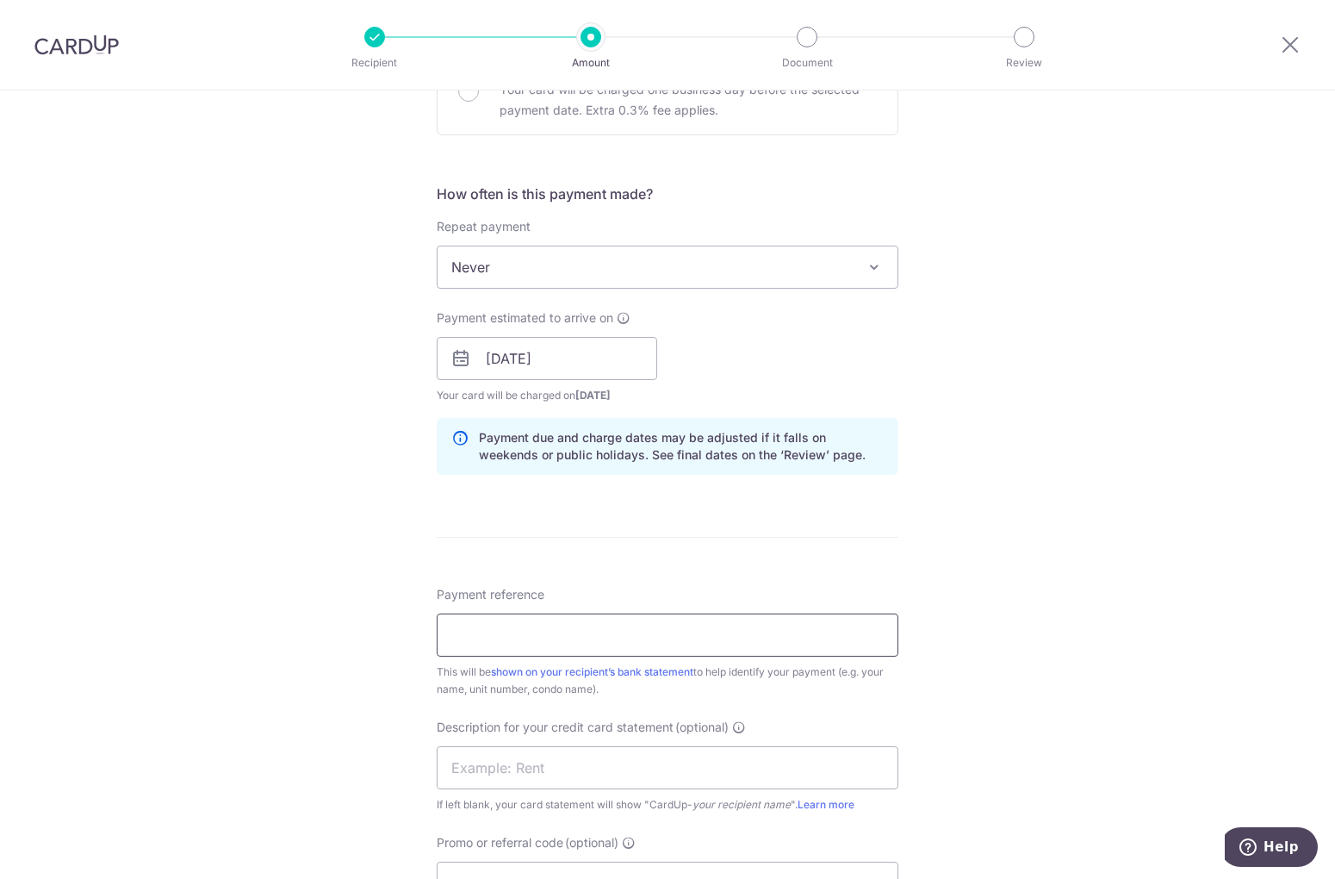
click at [529, 632] on input "Payment reference" at bounding box center [668, 634] width 462 height 43
click at [759, 649] on input "Payment reference" at bounding box center [668, 634] width 462 height 43
paste input "TeamBuild Dorm Jul 2025 Rental"
drag, startPoint x: 578, startPoint y: 639, endPoint x: 561, endPoint y: 636, distance: 17.6
click at [561, 636] on input "TeamBuild Dorm Jul 2025 Rental" at bounding box center [668, 634] width 462 height 43
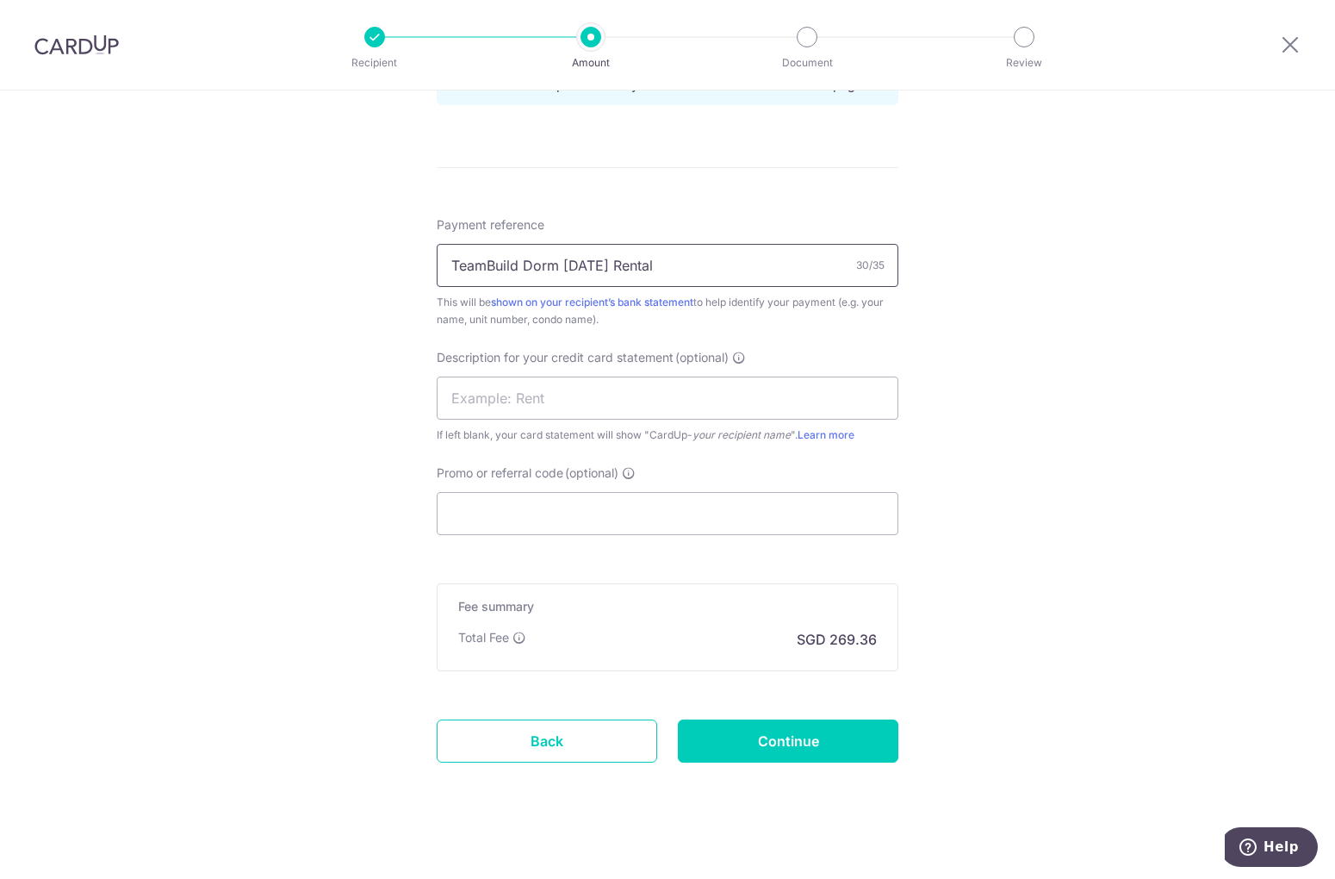
scroll to position [956, 0]
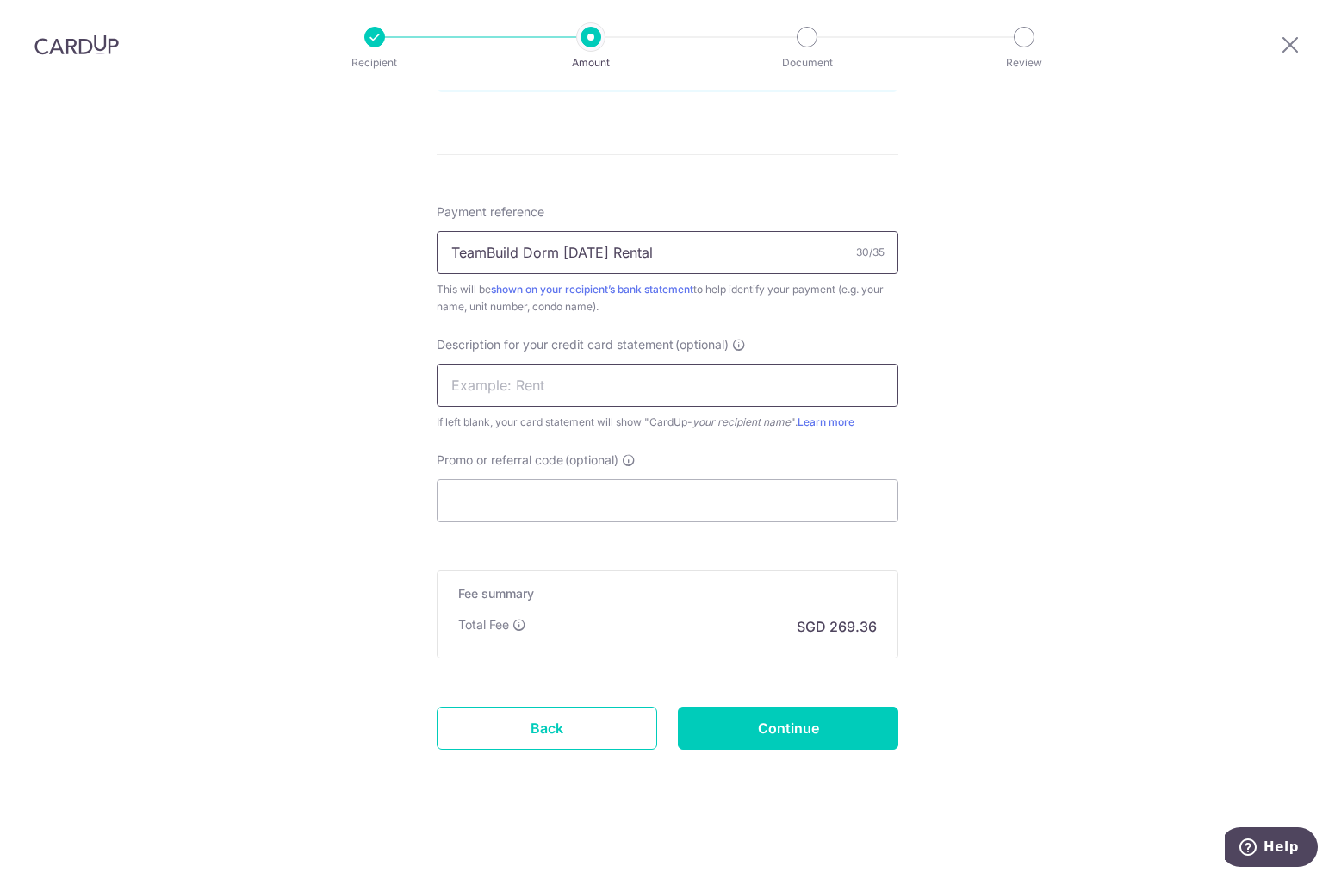
type input "TeamBuild Dorm Oct 2025 Rental"
click at [586, 372] on input "text" at bounding box center [668, 385] width 462 height 43
click at [606, 429] on div "If left blank, your card statement will show "CardUp- your recipient name ". Le…" at bounding box center [668, 421] width 462 height 17
click at [625, 382] on input "text" at bounding box center [668, 385] width 462 height 43
drag, startPoint x: 677, startPoint y: 256, endPoint x: 346, endPoint y: 253, distance: 330.8
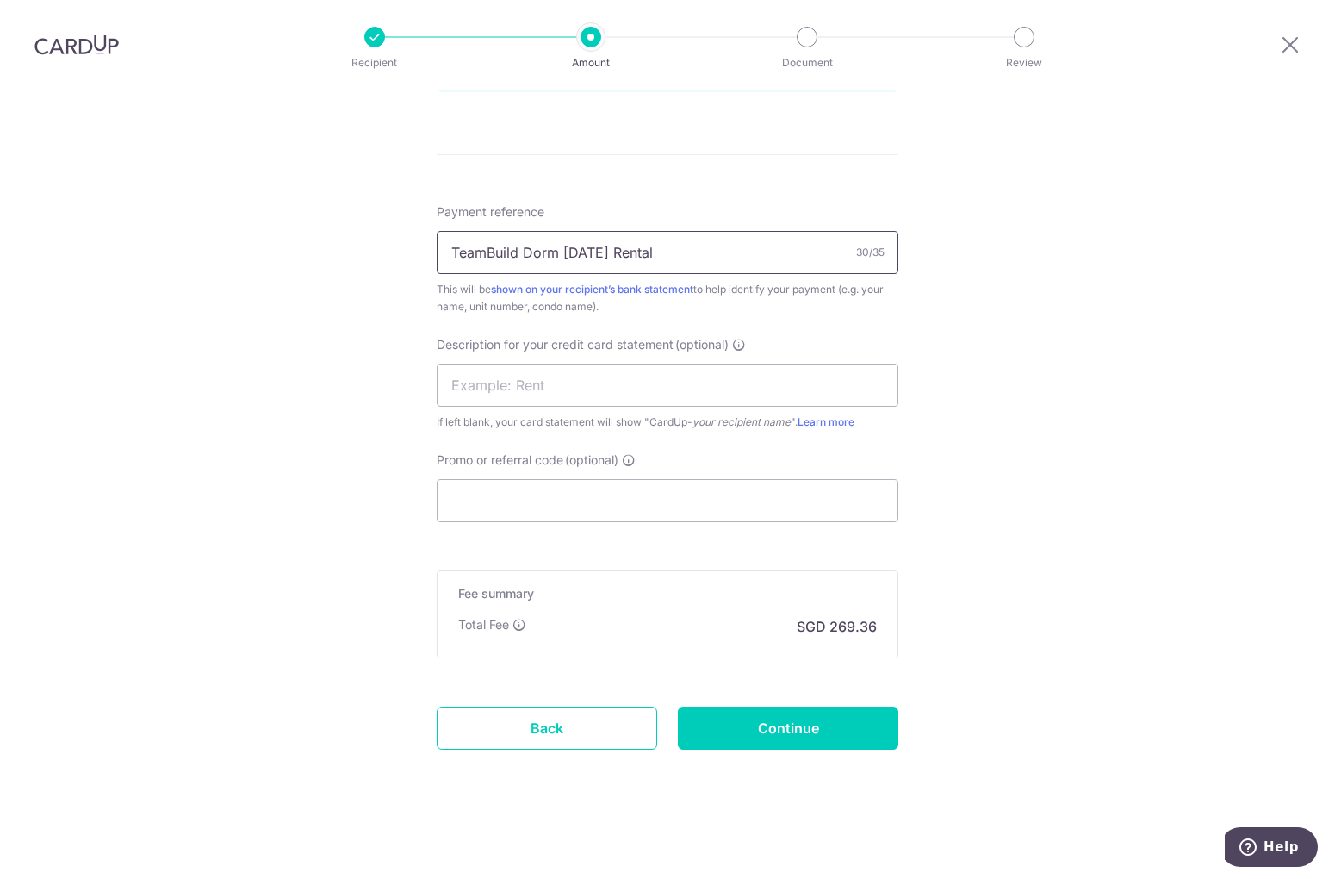
click at [346, 253] on div "Tell us more about your payment Enter payment amount SGD 10,360.00 10360.00 GST…" at bounding box center [667, 6] width 1335 height 1744
click at [531, 380] on input "text" at bounding box center [668, 385] width 462 height 43
paste input "TeamBuild Dorm"
drag, startPoint x: 520, startPoint y: 384, endPoint x: 598, endPoint y: 375, distance: 78.1
click at [598, 375] on input "TeamBuild Dorm" at bounding box center [668, 385] width 462 height 43
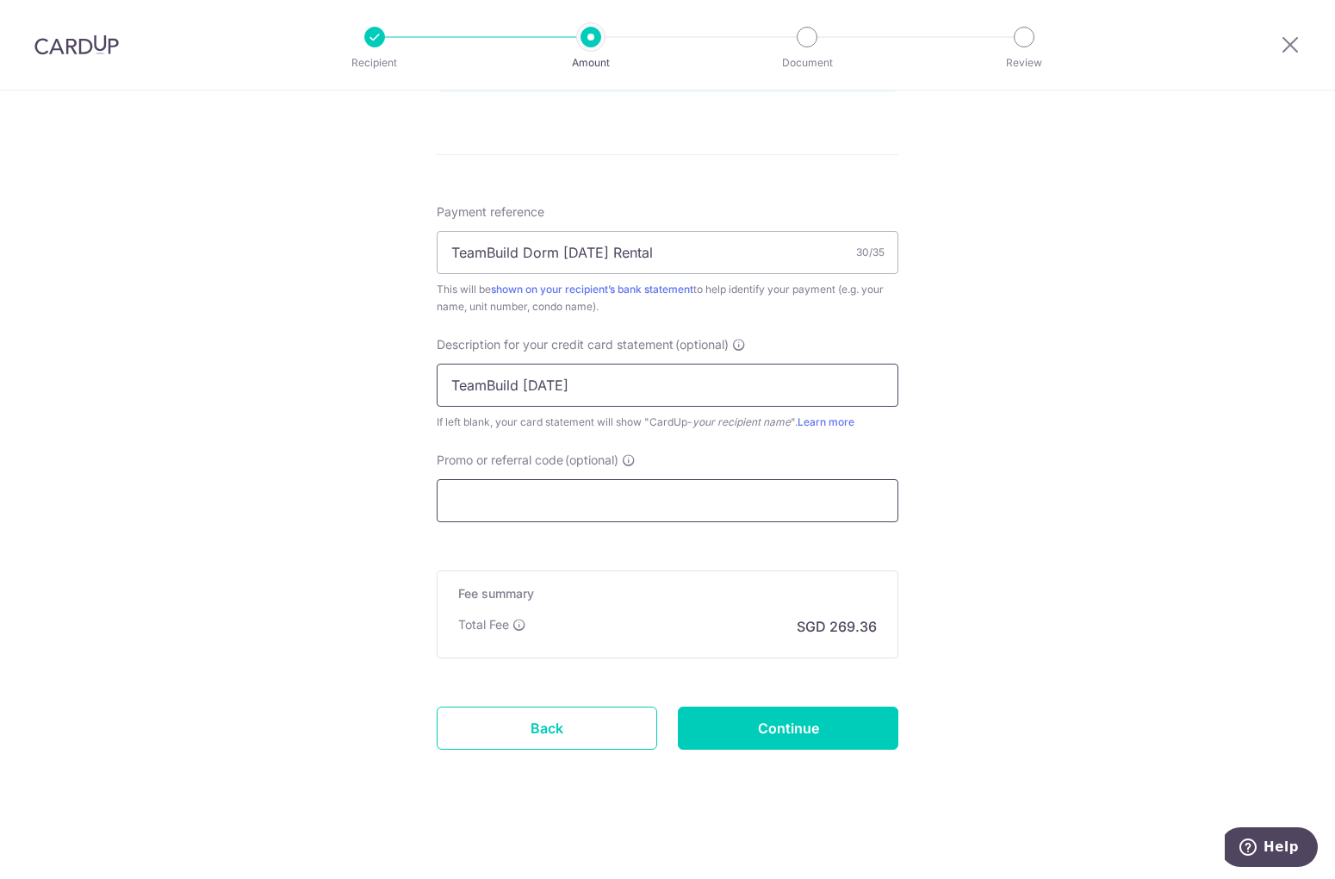
type input "TeamBuild Oct25"
click at [549, 502] on input "Promo or referral code (optional)" at bounding box center [668, 500] width 462 height 43
click at [578, 491] on input "Promo or referral code (optional)" at bounding box center [668, 500] width 462 height 43
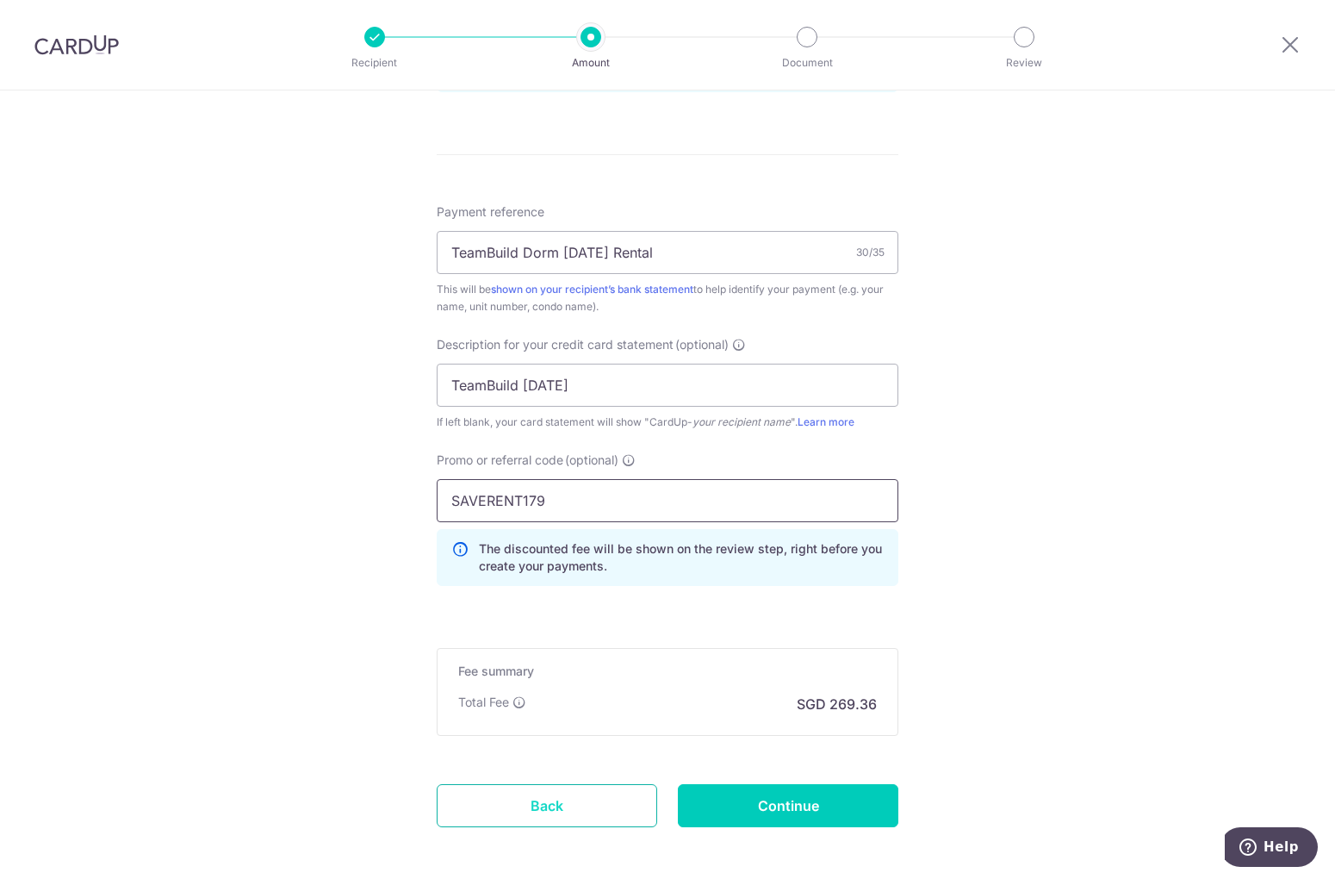
type input "SAVERENT179"
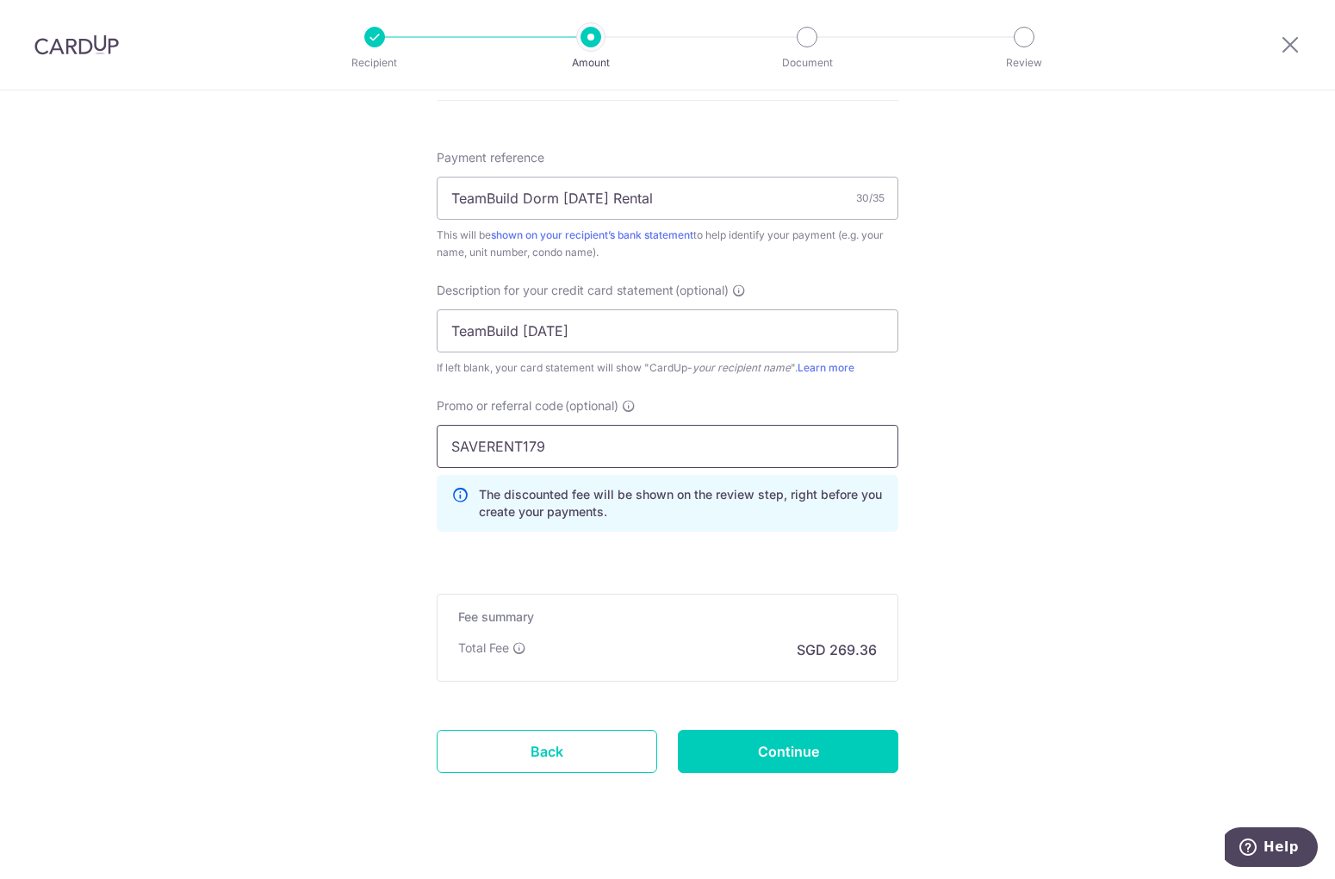
scroll to position [1035, 0]
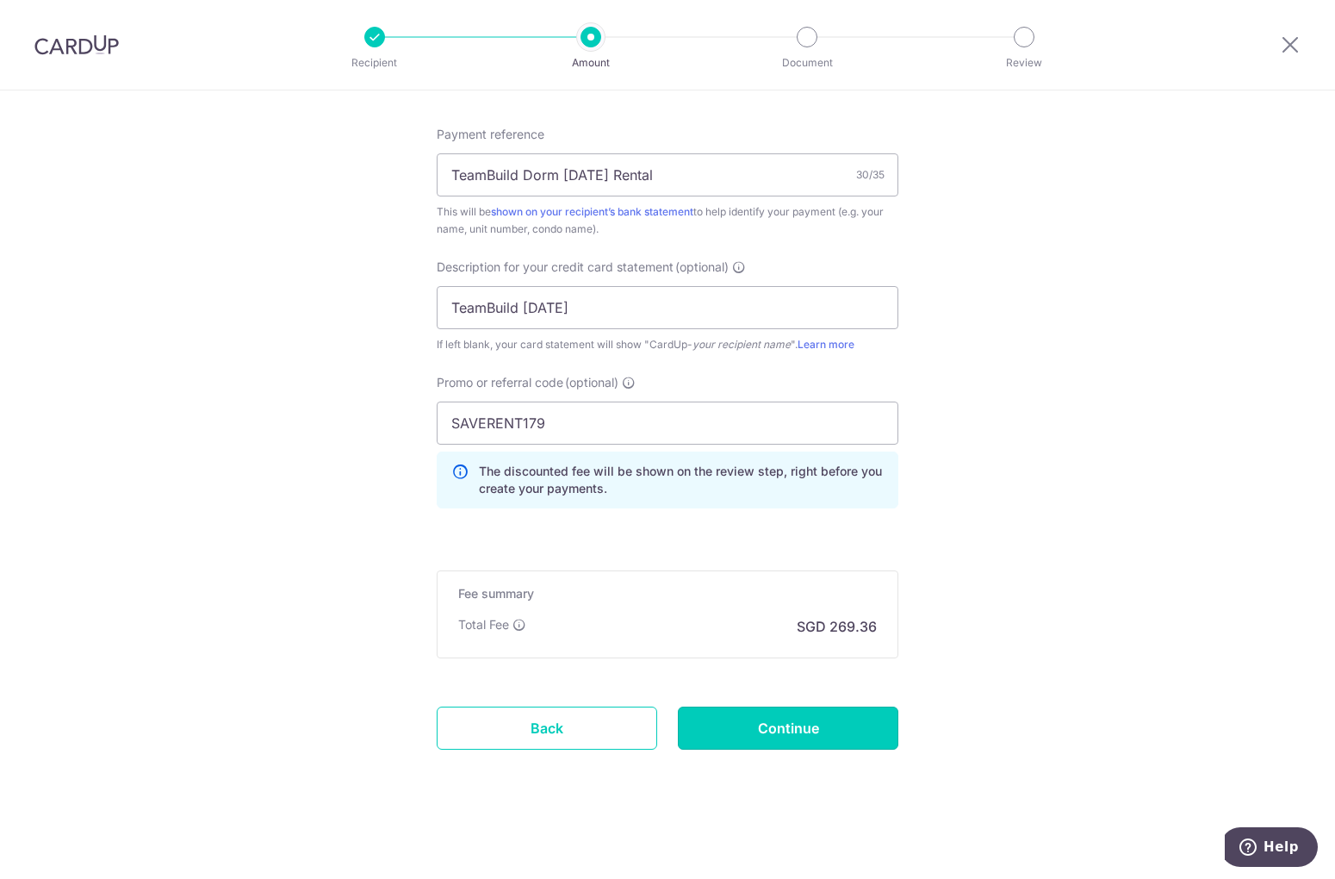
click at [745, 722] on input "Continue" at bounding box center [788, 727] width 221 height 43
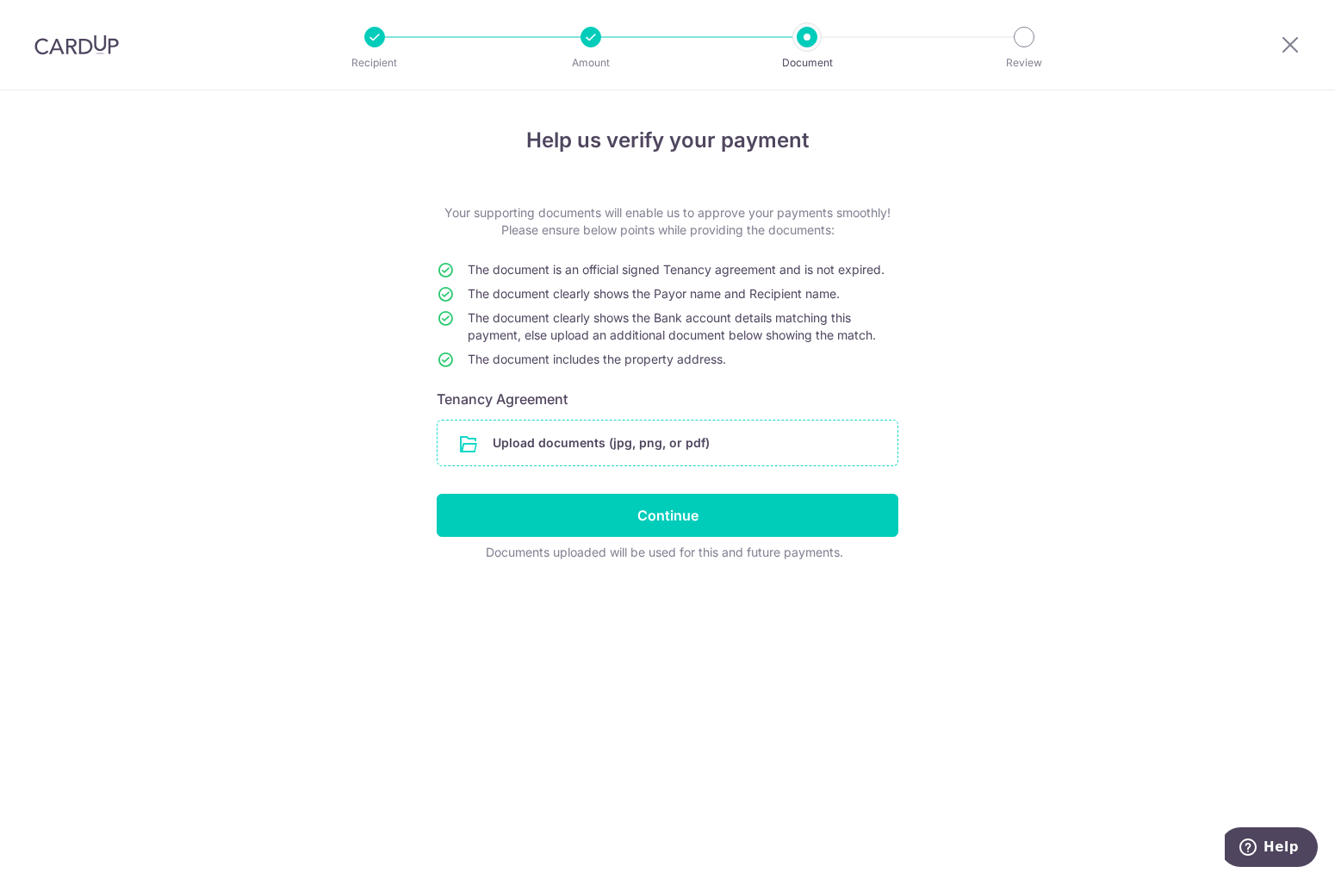
drag, startPoint x: 0, startPoint y: 0, endPoint x: 718, endPoint y: 444, distance: 843.6
click at [718, 444] on input "file" at bounding box center [668, 442] width 460 height 45
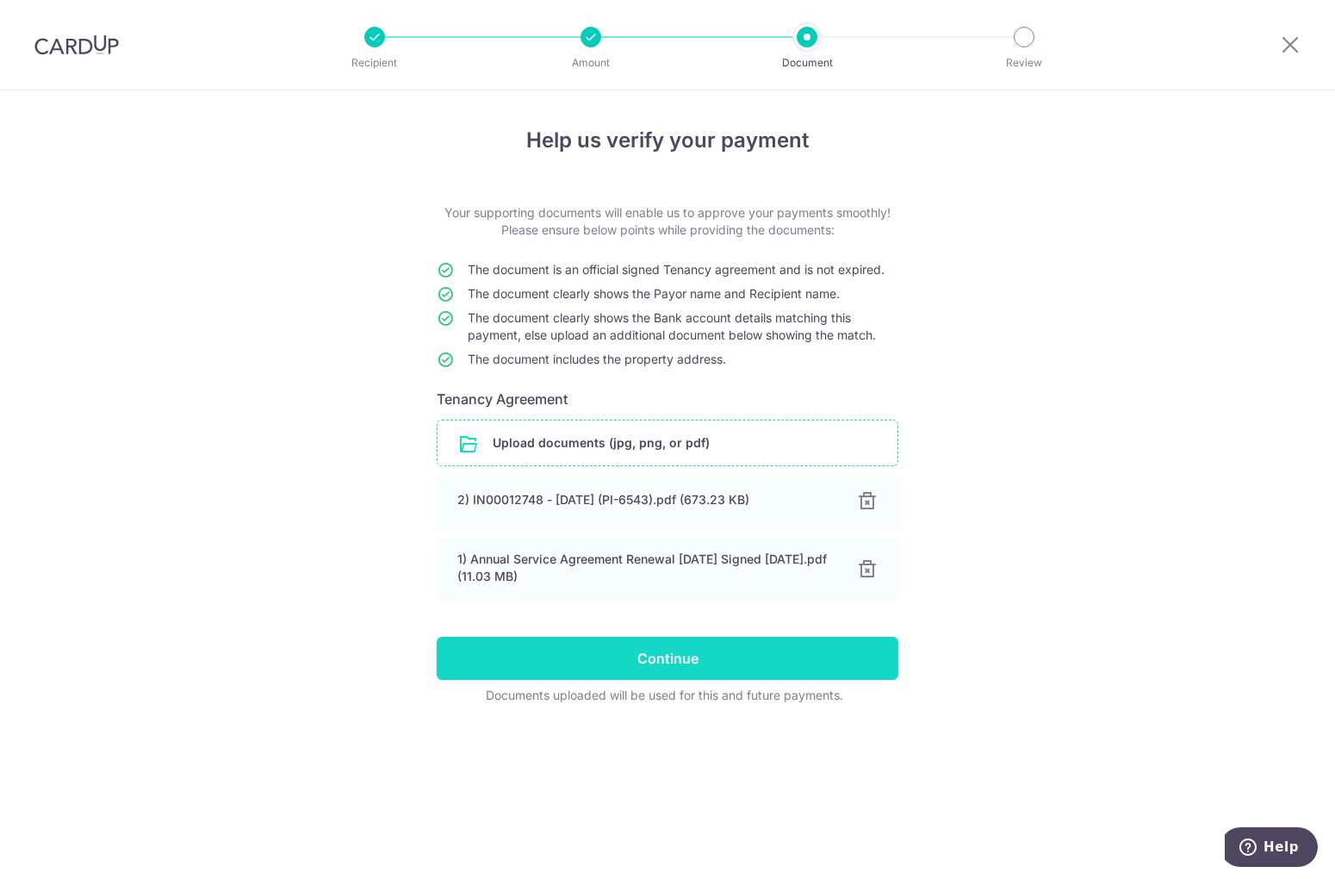
click at [761, 674] on input "Continue" at bounding box center [668, 658] width 462 height 43
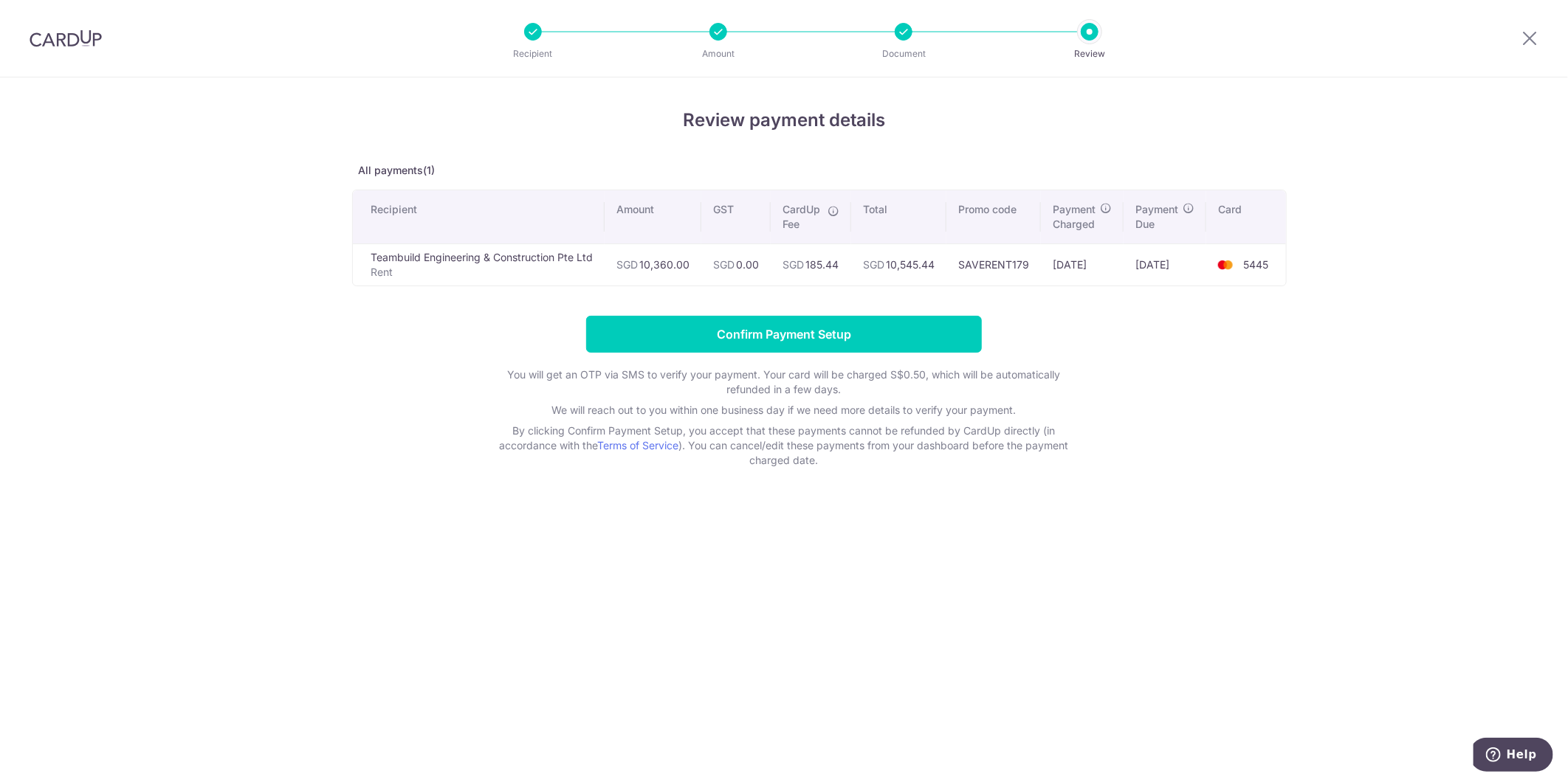
click at [1007, 655] on div "Review payment details All payments(1) Recipient Amount GST CardUp Fee Total Pr…" at bounding box center [784, 429] width 1568 height 705
click at [1513, 460] on div "Review payment details All payments(1) Recipient Amount GST CardUp Fee Total Pr…" at bounding box center [784, 429] width 1568 height 705
click at [1345, 641] on div "Review payment details All payments(1) Recipient Amount GST CardUp Fee Total Pr…" at bounding box center [784, 429] width 1568 height 705
drag, startPoint x: 869, startPoint y: 350, endPoint x: 874, endPoint y: 343, distance: 8.6
click at [871, 347] on input "Confirm Payment Setup" at bounding box center [784, 334] width 396 height 37
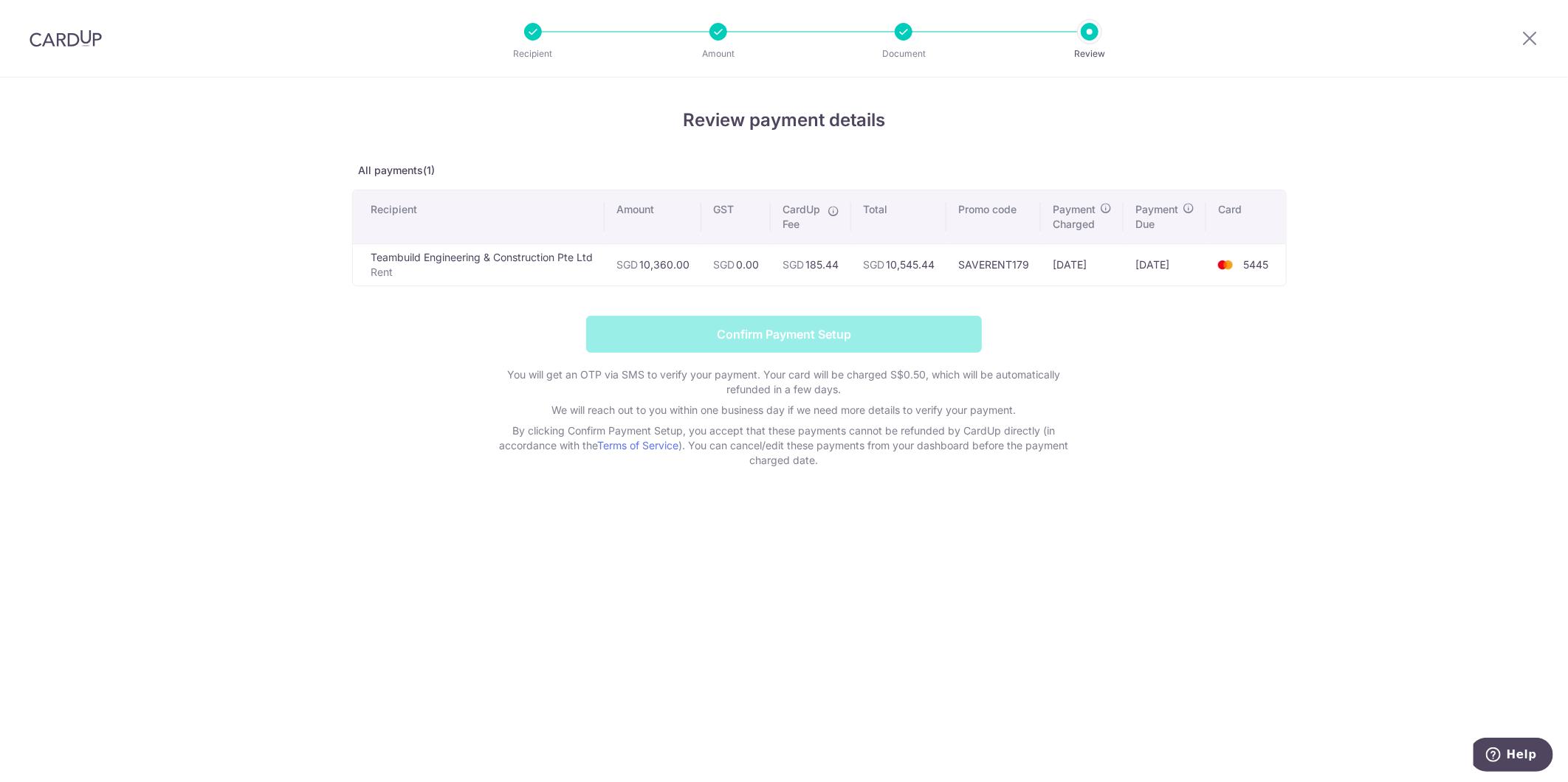
click at [874, 343] on form "Confirm Payment Setup You will get an OTP via SMS to verify your payment. Your …" at bounding box center [784, 391] width 864 height 152
click at [1299, 543] on div "Review payment details All payments(1) Recipient Amount GST CardUp Fee Total Pr…" at bounding box center [784, 429] width 1568 height 705
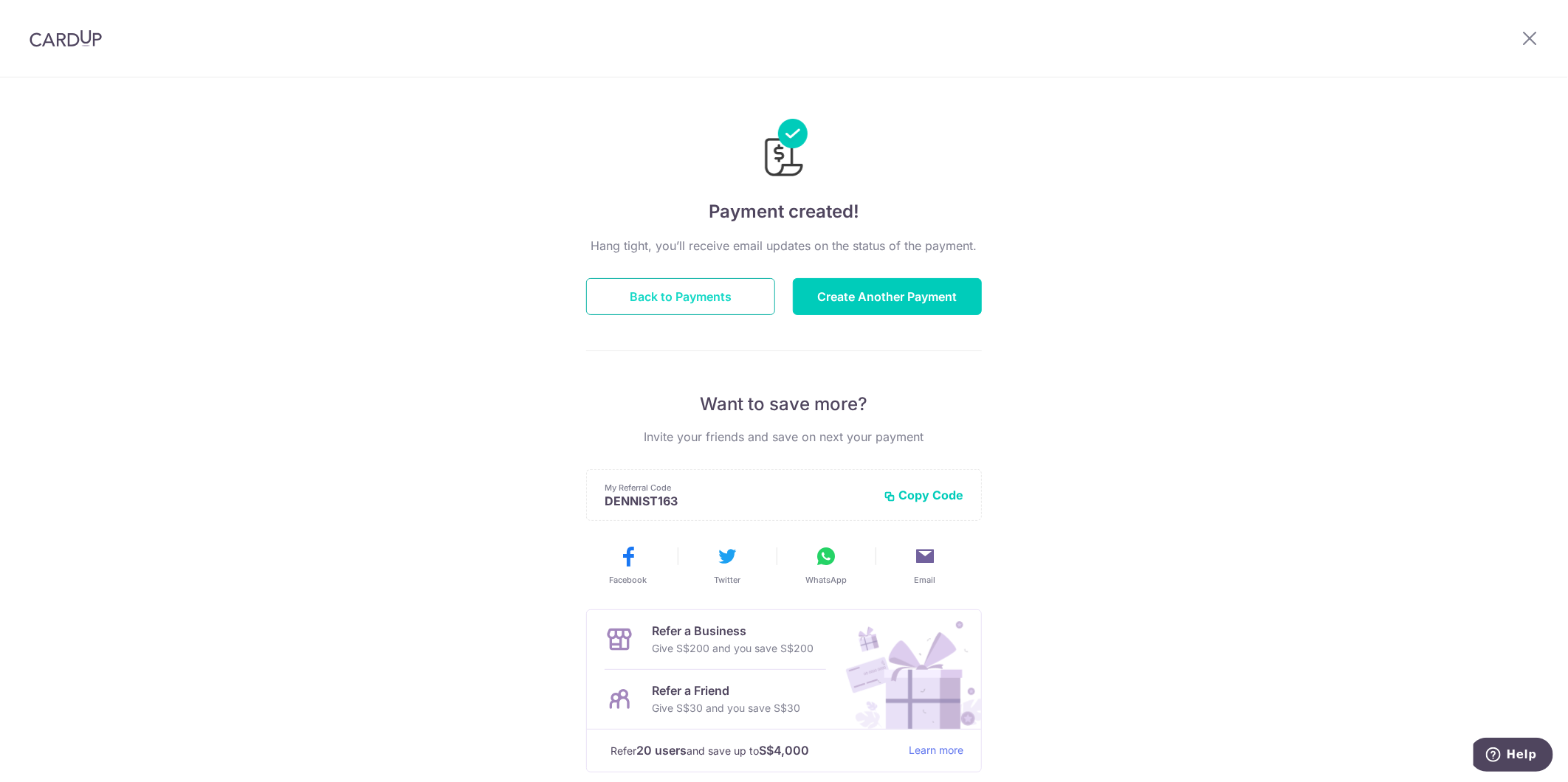
click at [673, 296] on button "Back to Payments" at bounding box center [680, 296] width 189 height 37
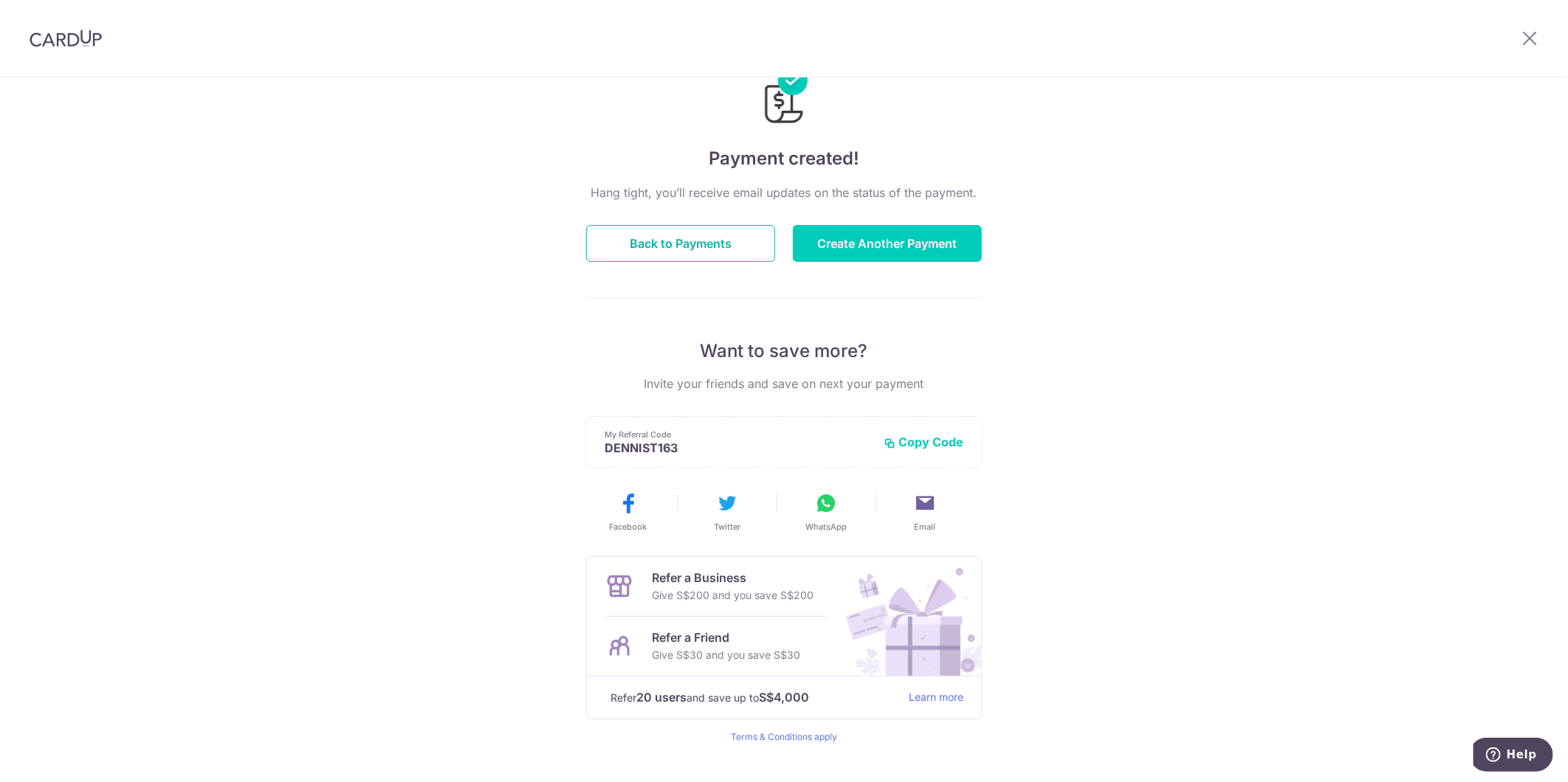
scroll to position [82, 0]
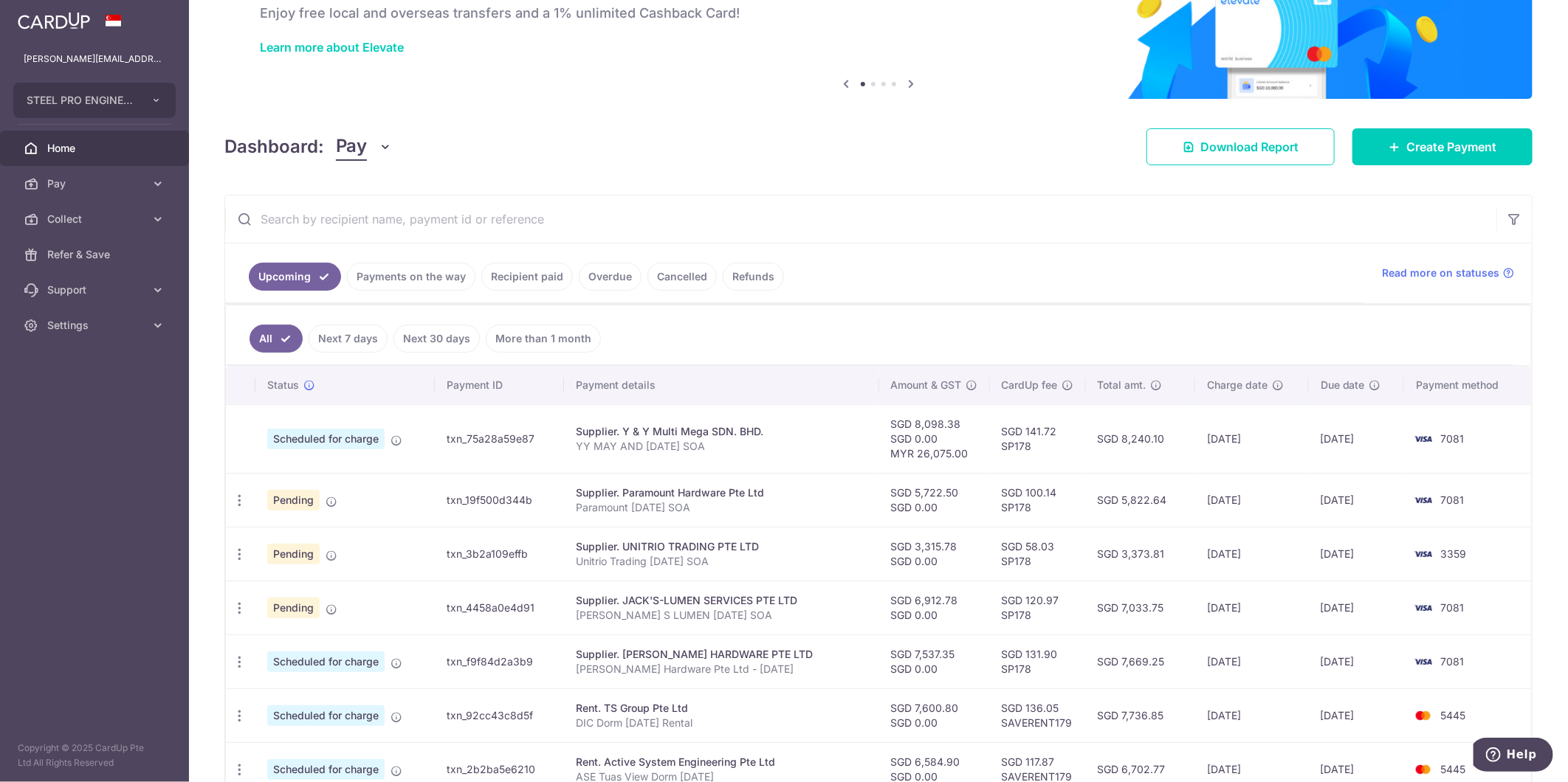
scroll to position [231, 0]
